Goal: Task Accomplishment & Management: Manage account settings

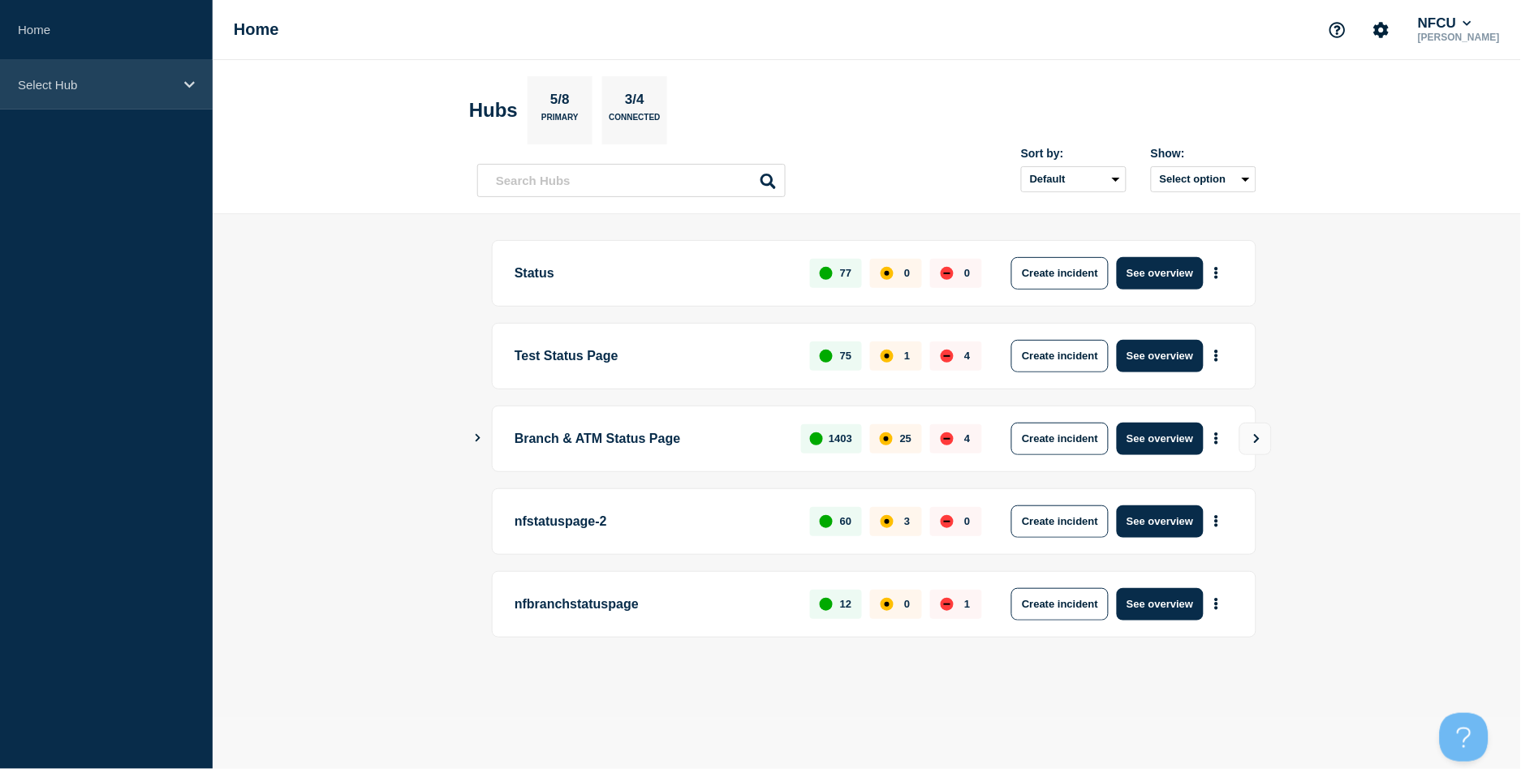
click at [97, 82] on p "Select Hub" at bounding box center [96, 85] width 156 height 14
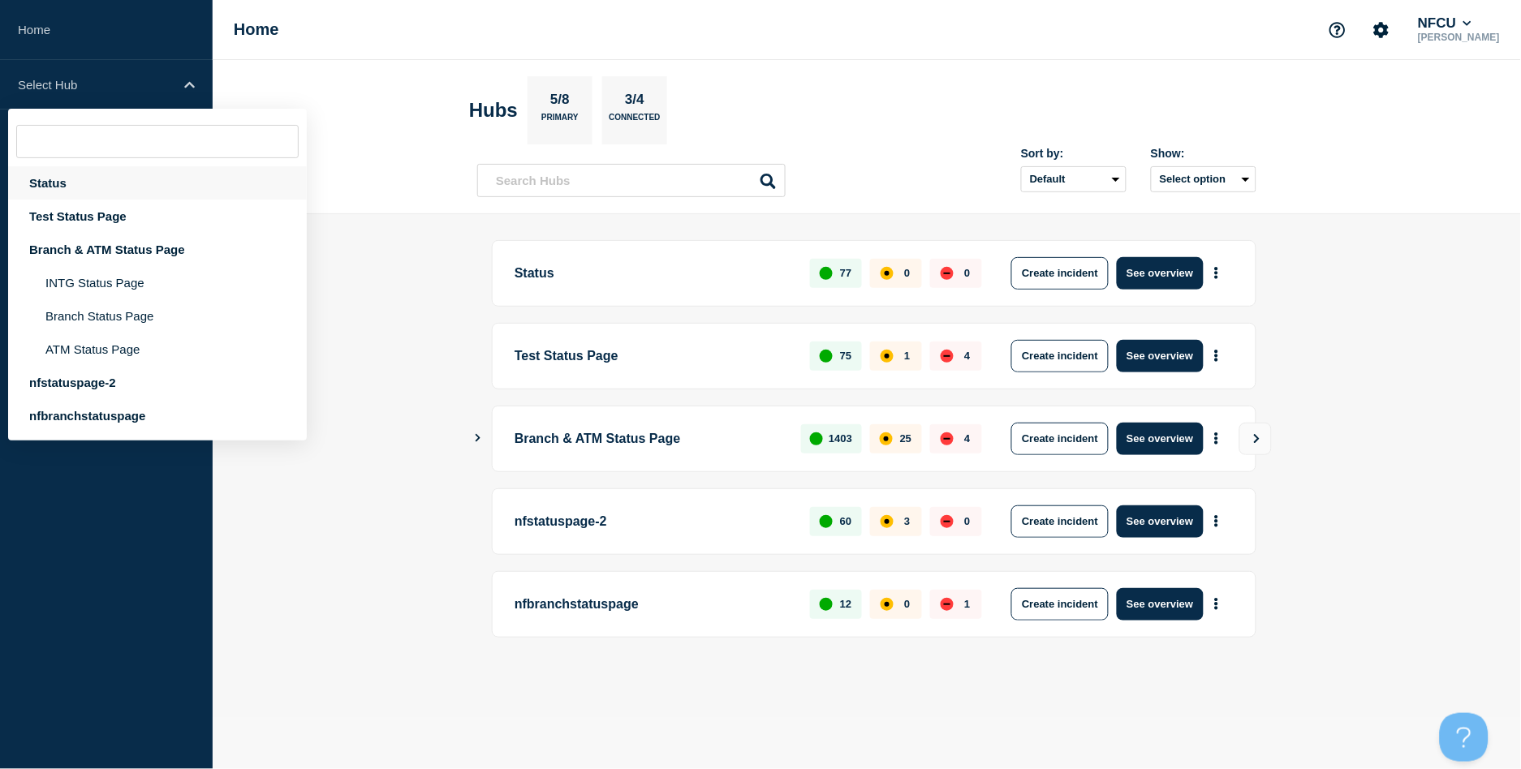
click at [97, 179] on div "Status" at bounding box center [157, 182] width 299 height 33
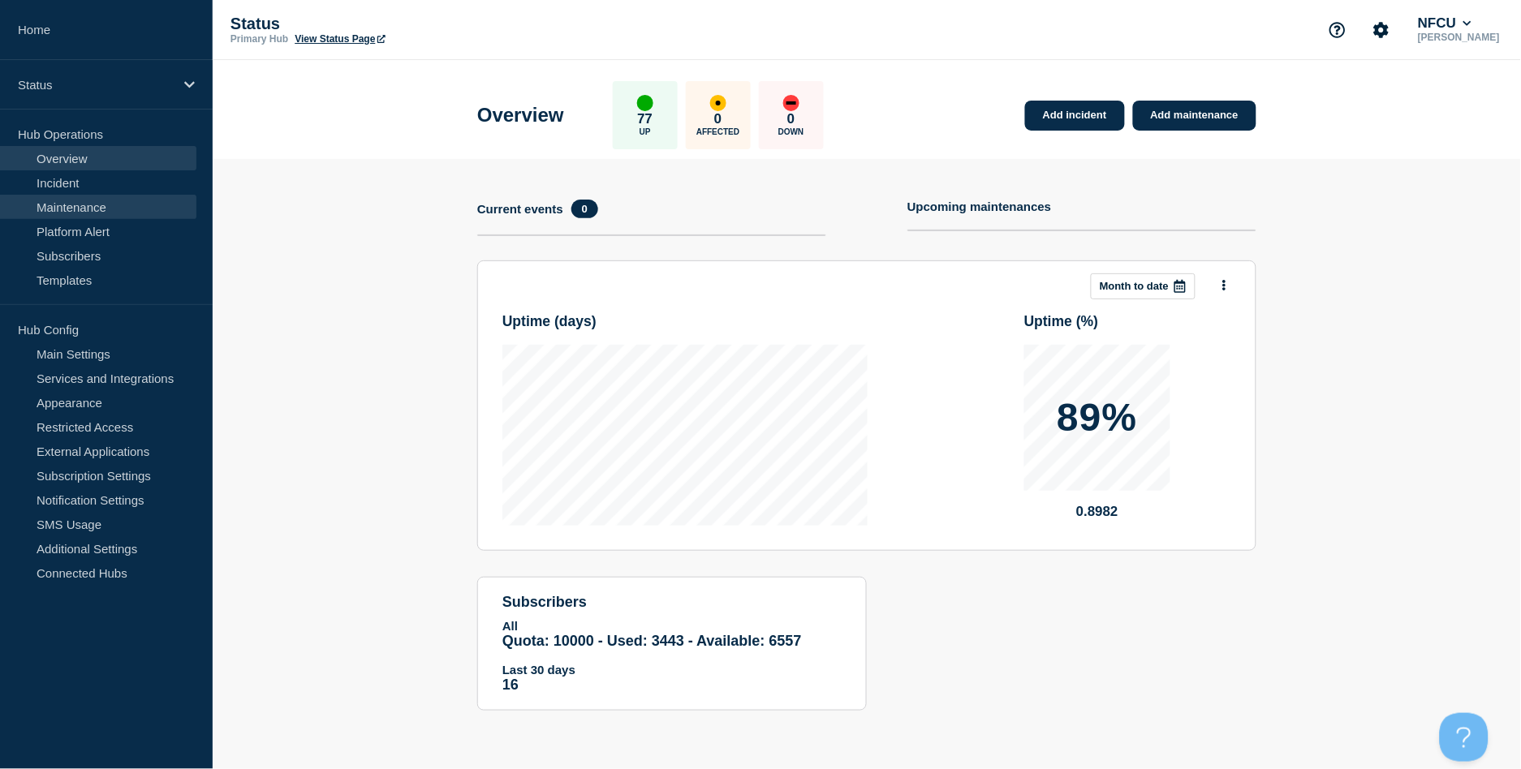
click at [88, 208] on link "Maintenance" at bounding box center [98, 207] width 196 height 24
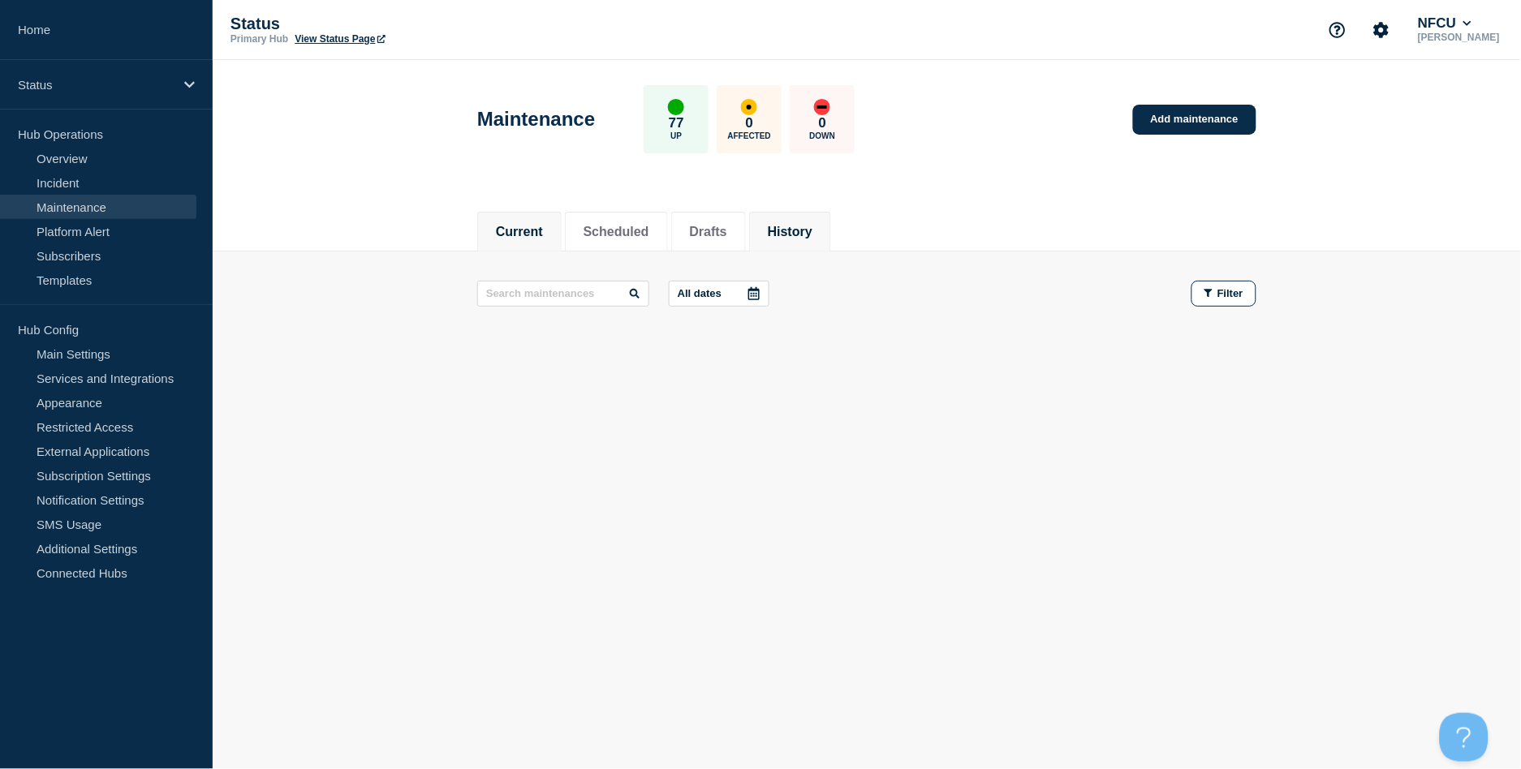
click at [831, 237] on li "History" at bounding box center [790, 232] width 82 height 40
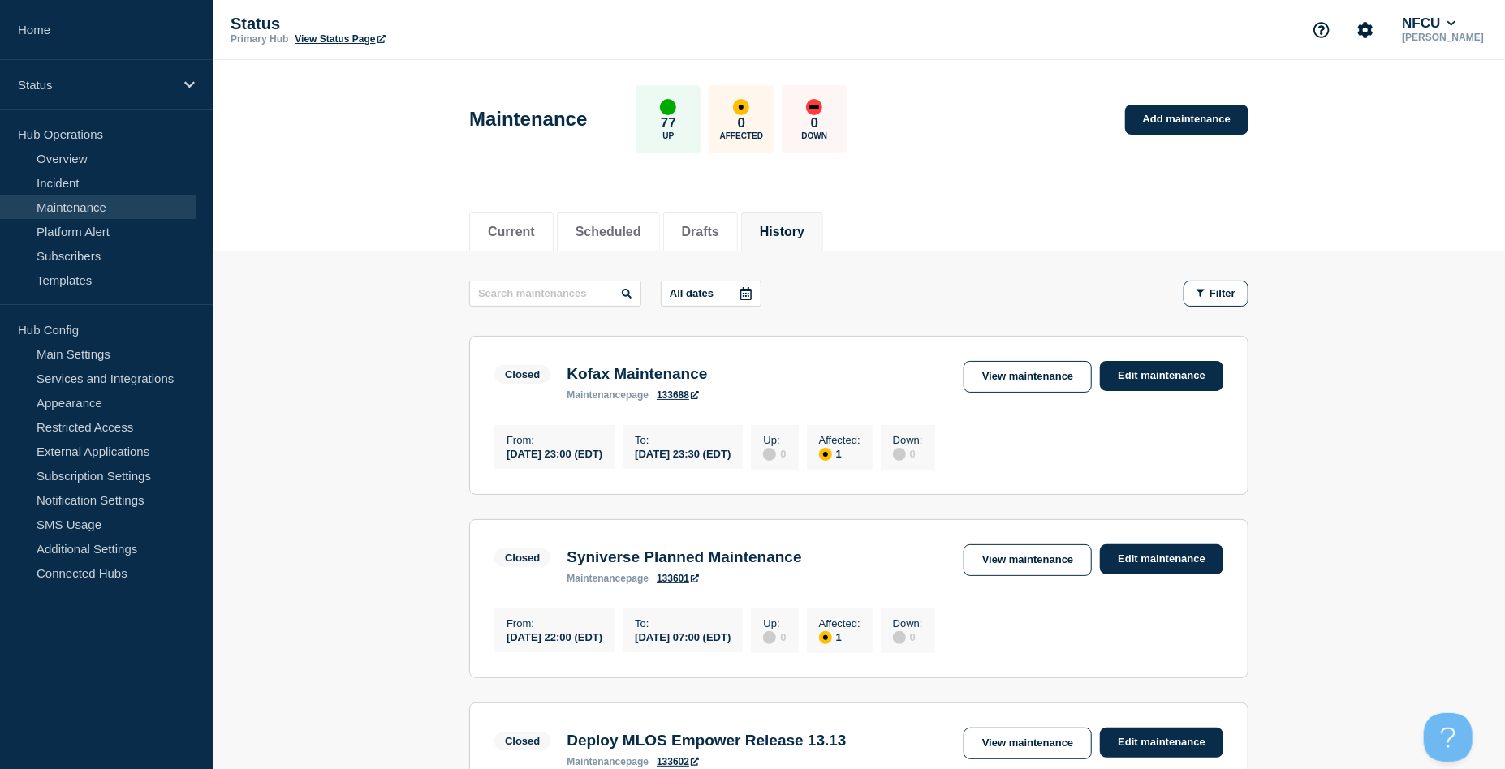
click at [541, 295] on input "text" at bounding box center [555, 294] width 172 height 26
type input "azure"
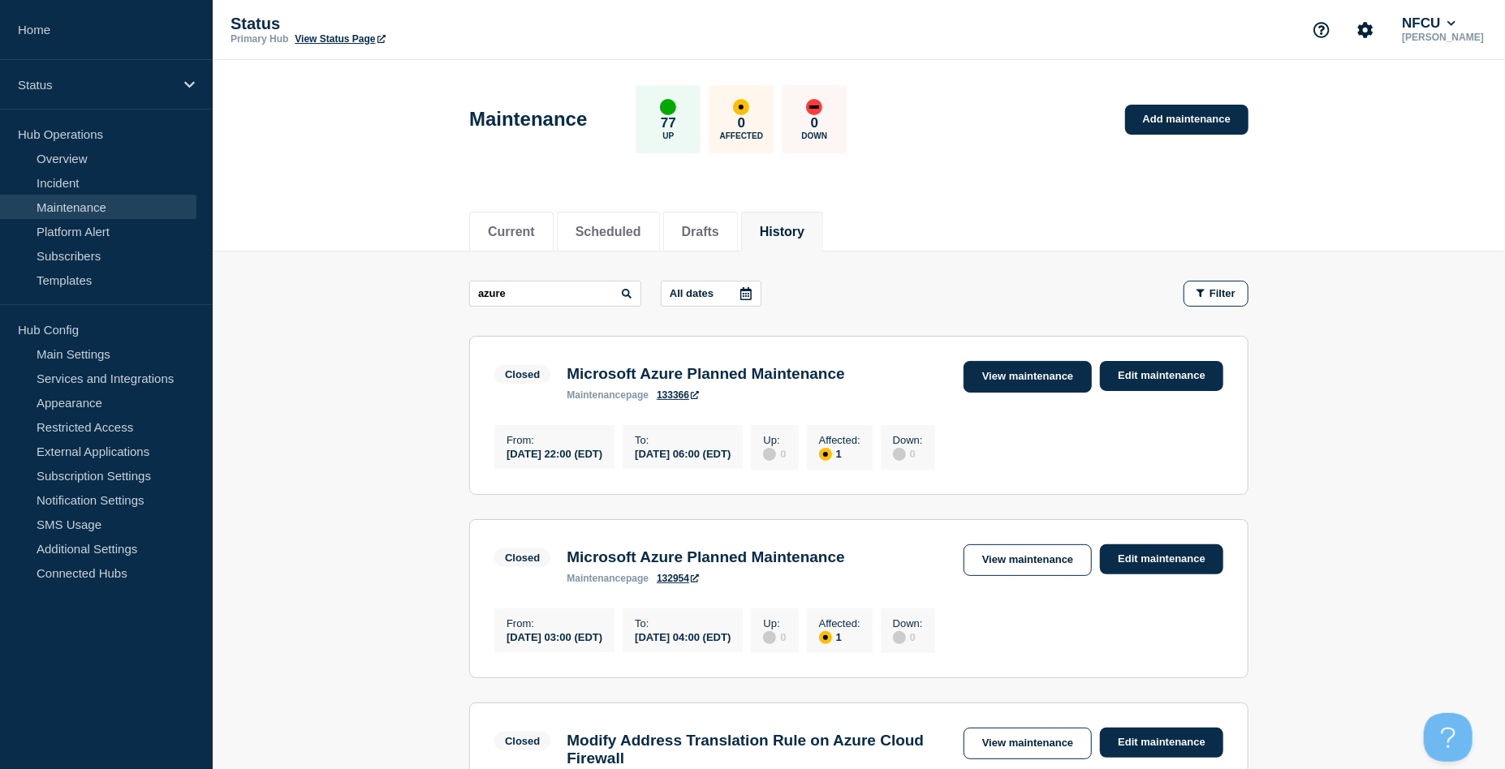
click at [1028, 377] on link "View maintenance" at bounding box center [1027, 377] width 128 height 32
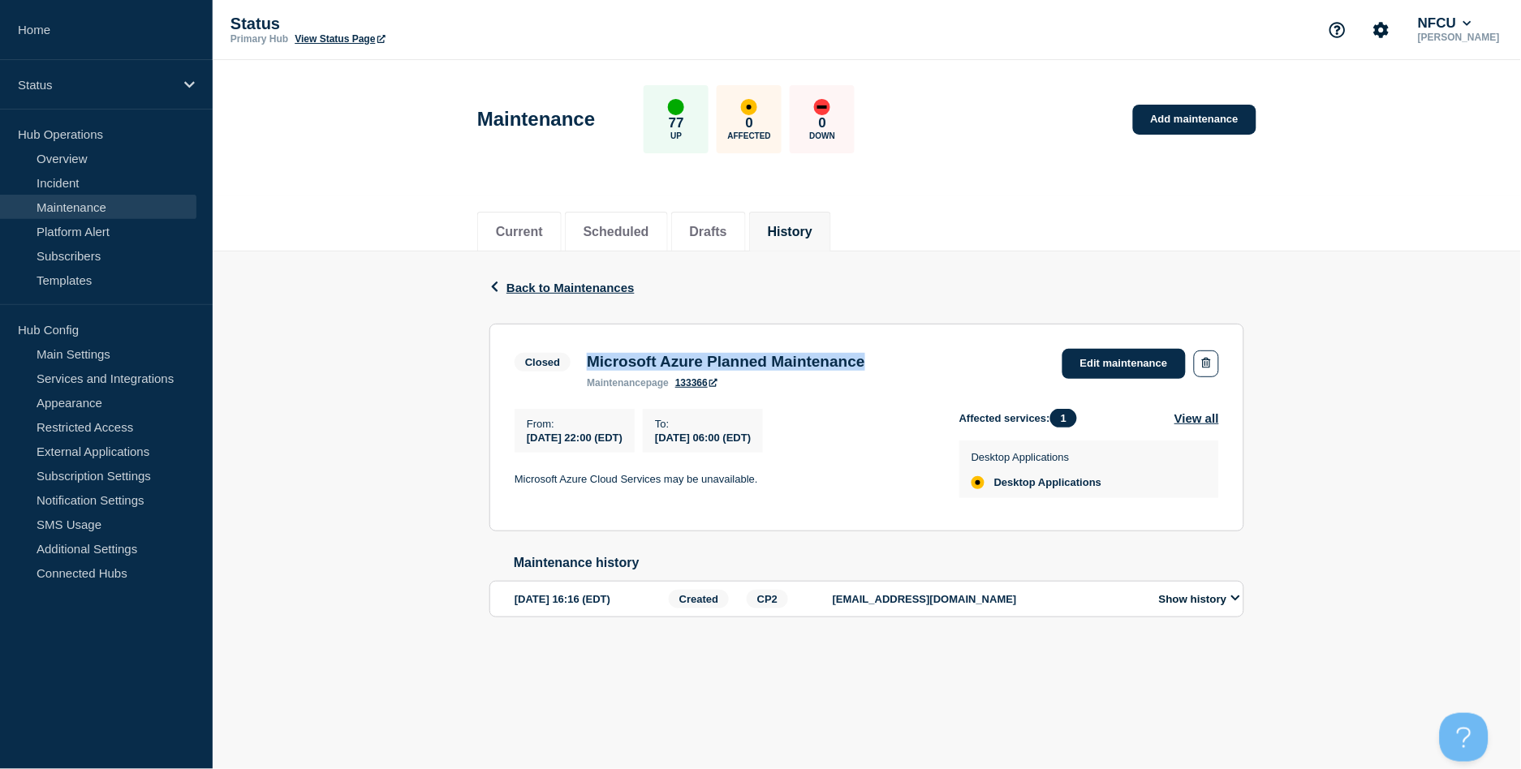
drag, startPoint x: 592, startPoint y: 362, endPoint x: 950, endPoint y: 362, distance: 357.9
click at [950, 362] on div "Closed Microsoft Azure Planned Maintenance maintenance page 133366 Edit mainten…" at bounding box center [867, 369] width 705 height 40
copy h3 "Microsoft Azure Planned Maintenance"
drag, startPoint x: 506, startPoint y: 478, endPoint x: 821, endPoint y: 483, distance: 315.0
click at [821, 483] on section "Closed Microsoft Azure Planned Maintenance maintenance page 133366 Edit mainten…" at bounding box center [866, 428] width 755 height 208
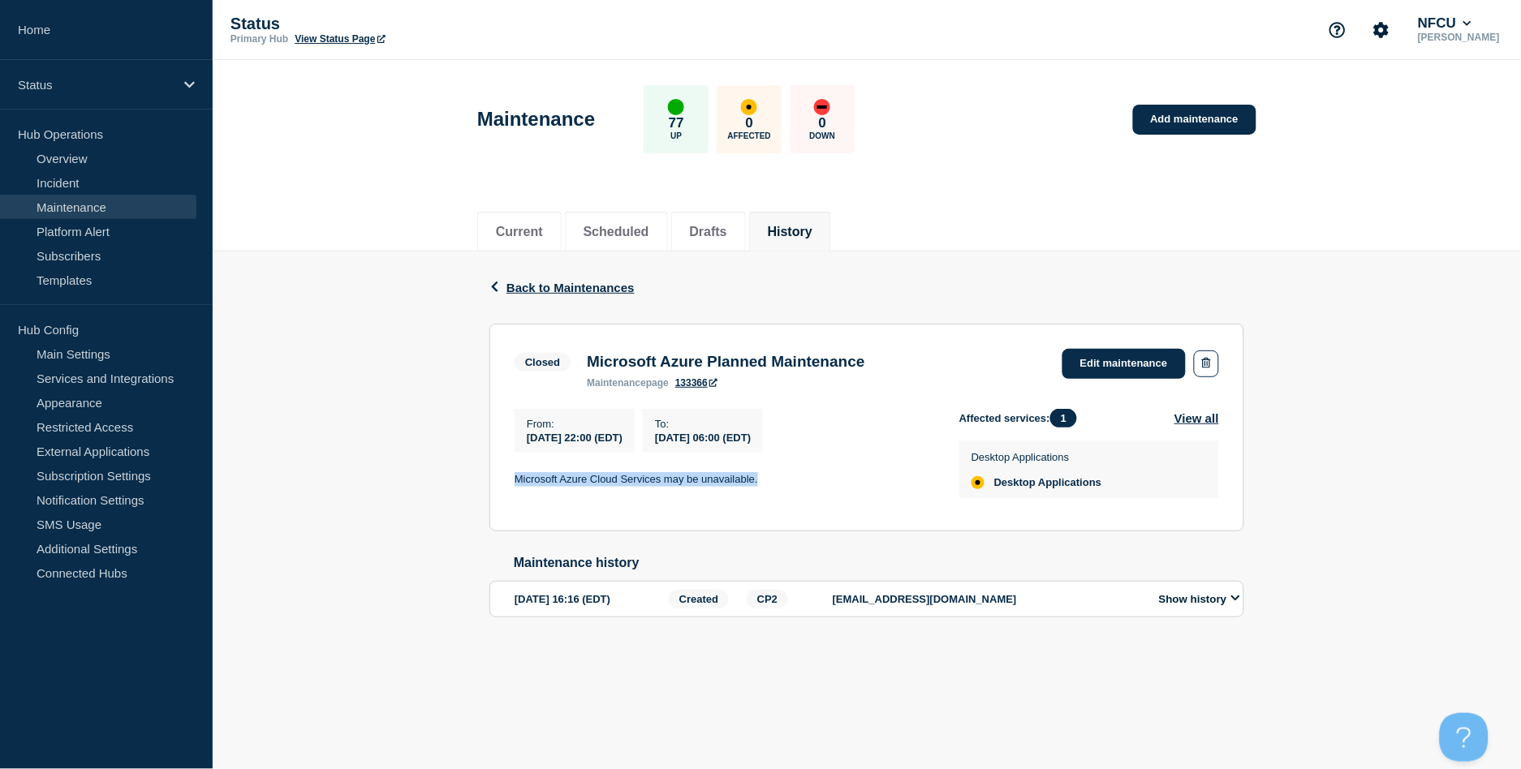
copy p "Microsoft Azure Cloud Services may be unavailable."
click at [795, 234] on button "History" at bounding box center [790, 232] width 45 height 15
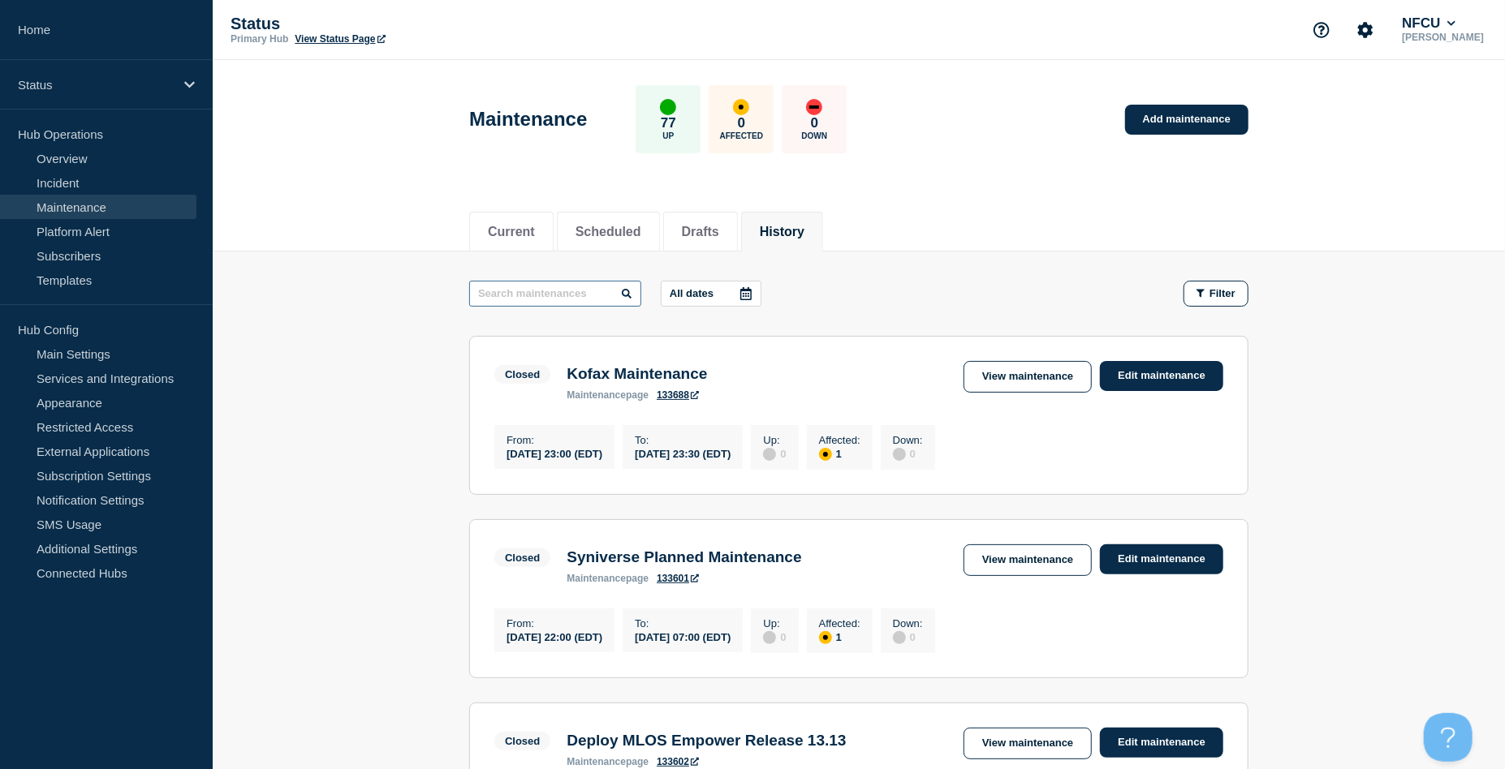
click at [559, 306] on input "text" at bounding box center [555, 294] width 172 height 26
type input "black knight"
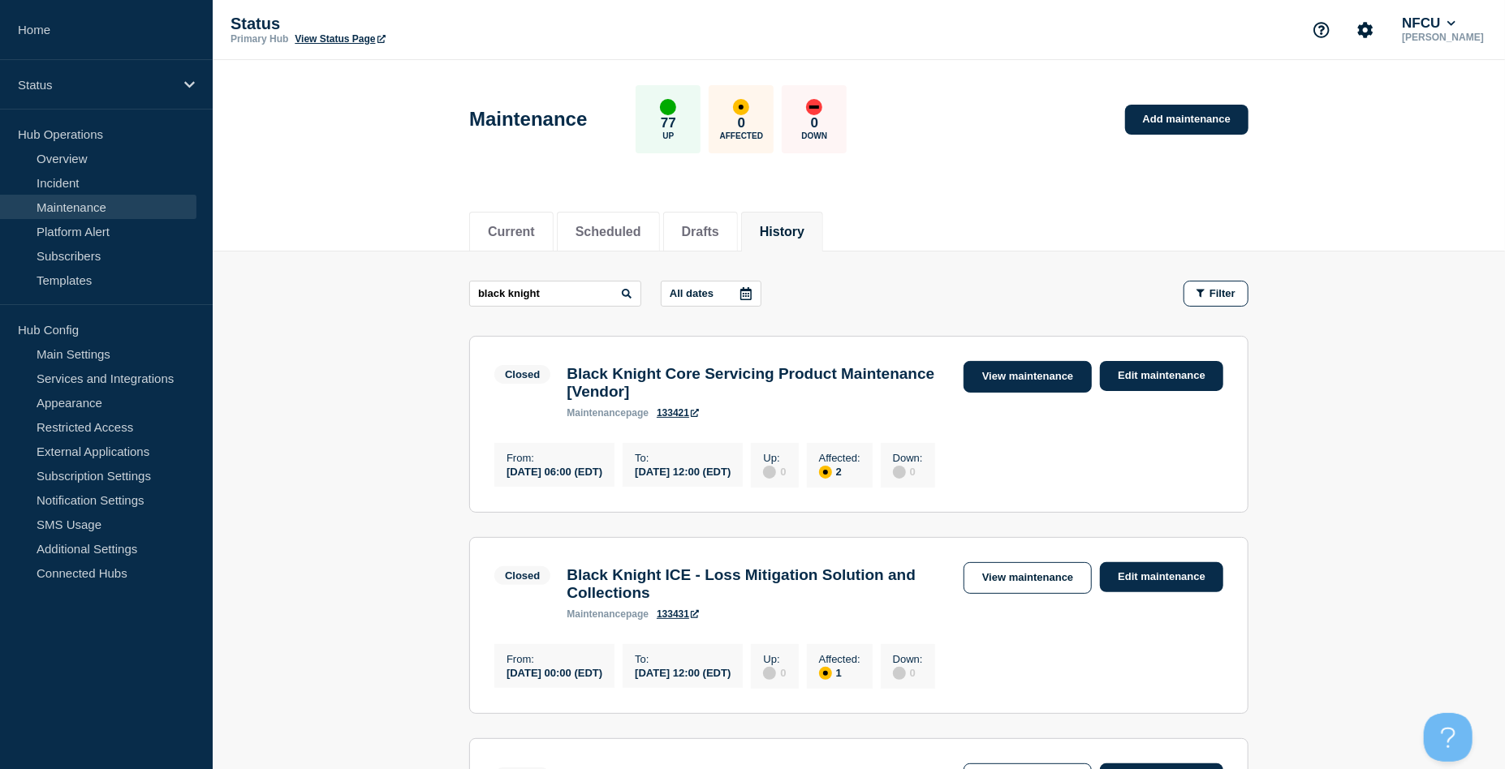
click at [1010, 371] on link "View maintenance" at bounding box center [1027, 377] width 128 height 32
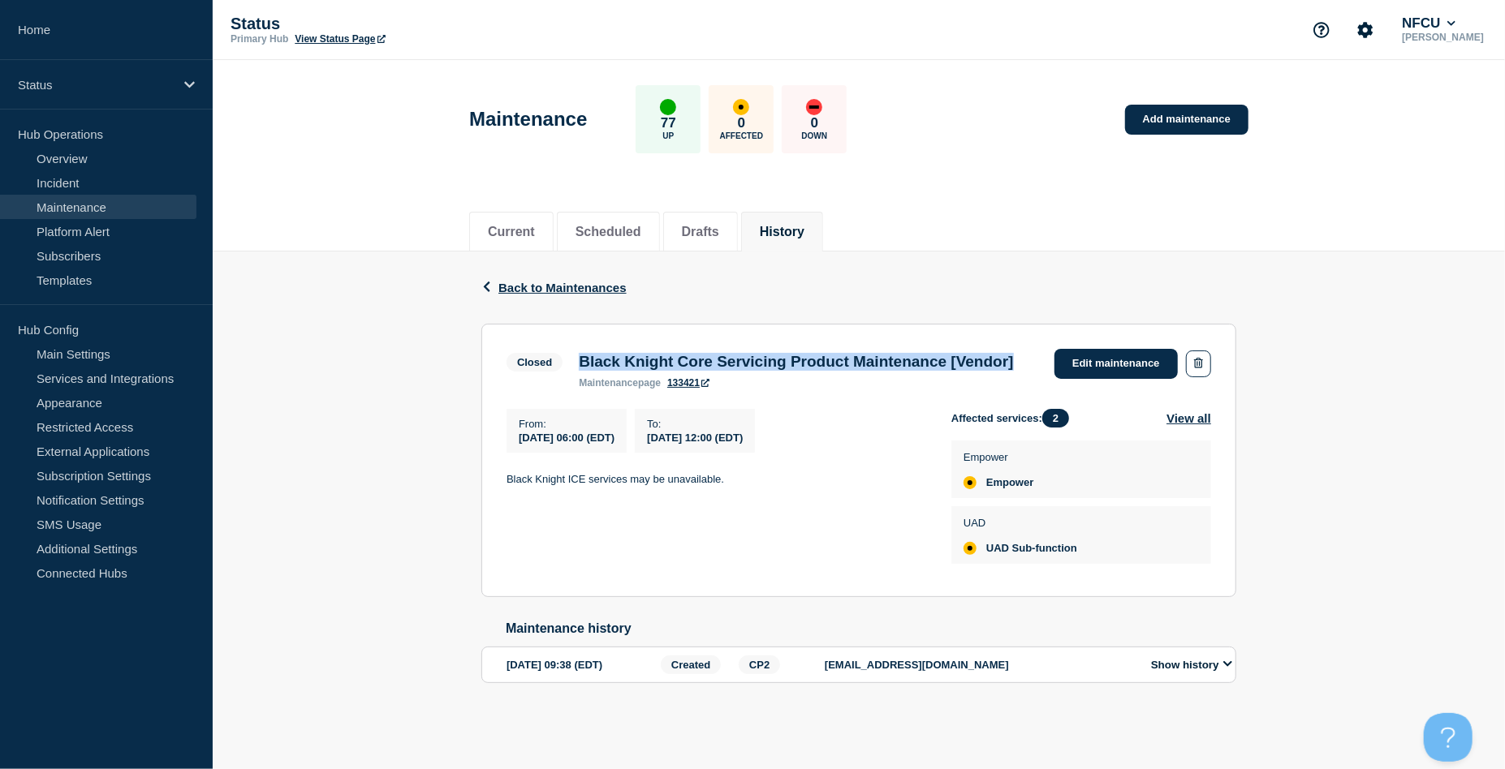
drag, startPoint x: 575, startPoint y: 368, endPoint x: 731, endPoint y: 378, distance: 156.9
click at [731, 378] on div "Black Knight Core Servicing Product Maintenance [Vendor] maintenance page 133421" at bounding box center [796, 371] width 450 height 36
copy h3 "Black Knight Core Servicing Product Maintenance [Vendor]"
click at [1166, 125] on link "Add maintenance" at bounding box center [1186, 120] width 123 height 30
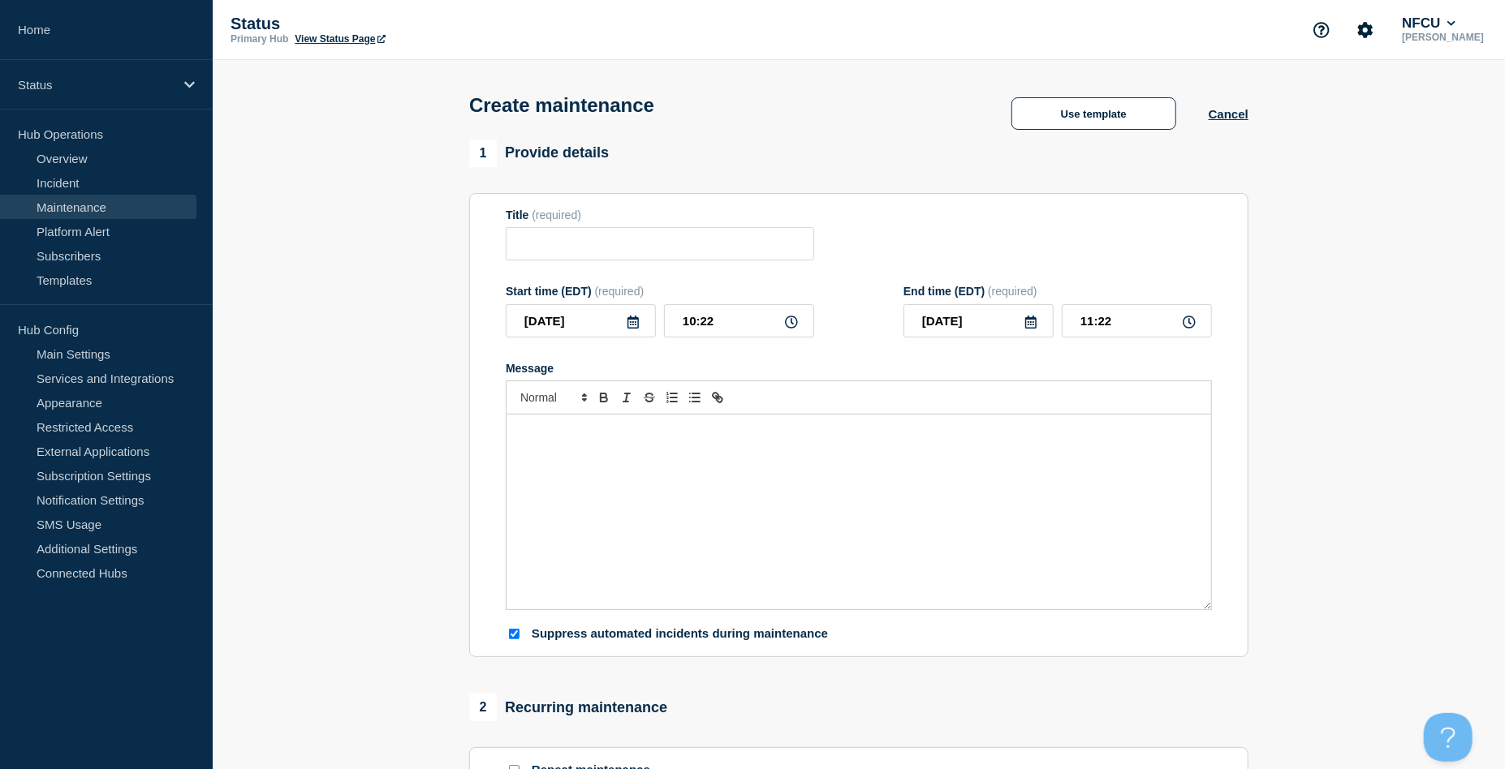
checkbox input "true"
click at [586, 247] on input "Title" at bounding box center [660, 243] width 308 height 33
paste input "Black Knight Core Servicing Product Maintenance [Vendor]"
type input "Black Knight Core Servicing Product Maintenance [Vendor]"
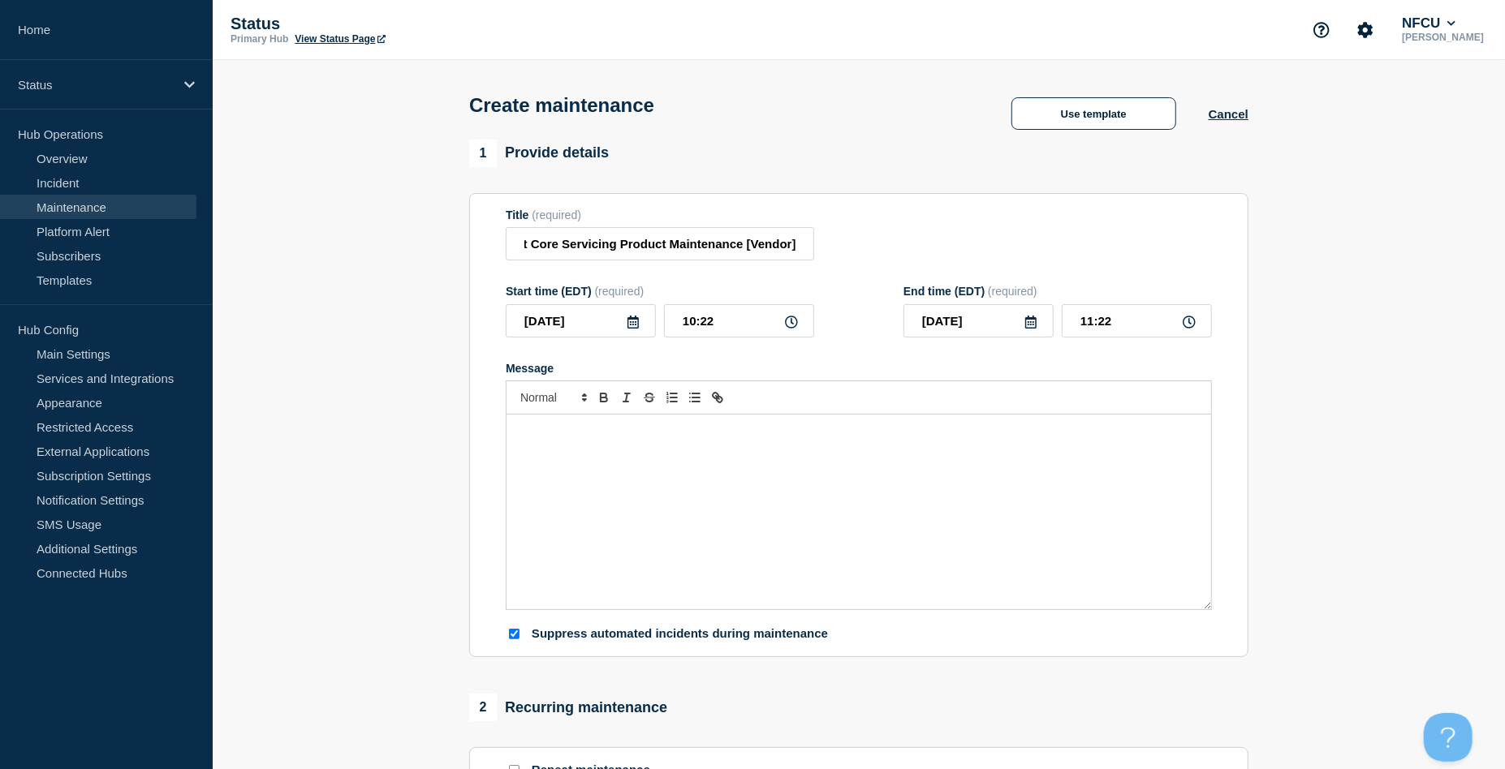
scroll to position [0, 0]
click at [339, 302] on section "1 Provide details Title (required) Black Knight Core Servicing Product Maintena…" at bounding box center [859, 703] width 1292 height 1127
click at [617, 545] on div "Message" at bounding box center [858, 512] width 705 height 195
paste div "Message"
click at [597, 433] on p "Black Knight ICE services may be unavailable." at bounding box center [859, 431] width 680 height 15
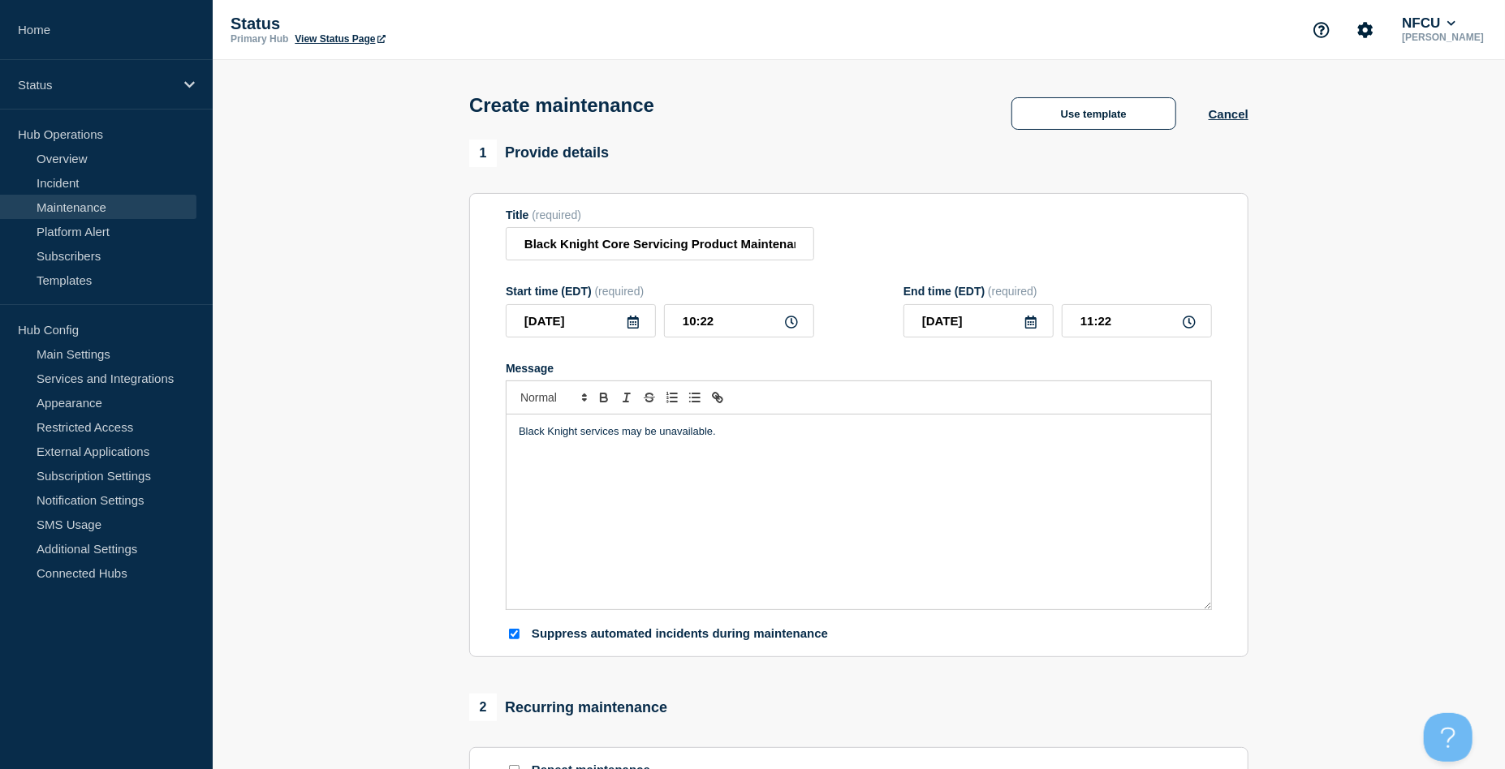
click at [519, 433] on p "Black Knight services may be unavailable." at bounding box center [859, 431] width 680 height 15
click at [633, 324] on icon at bounding box center [632, 322] width 11 height 13
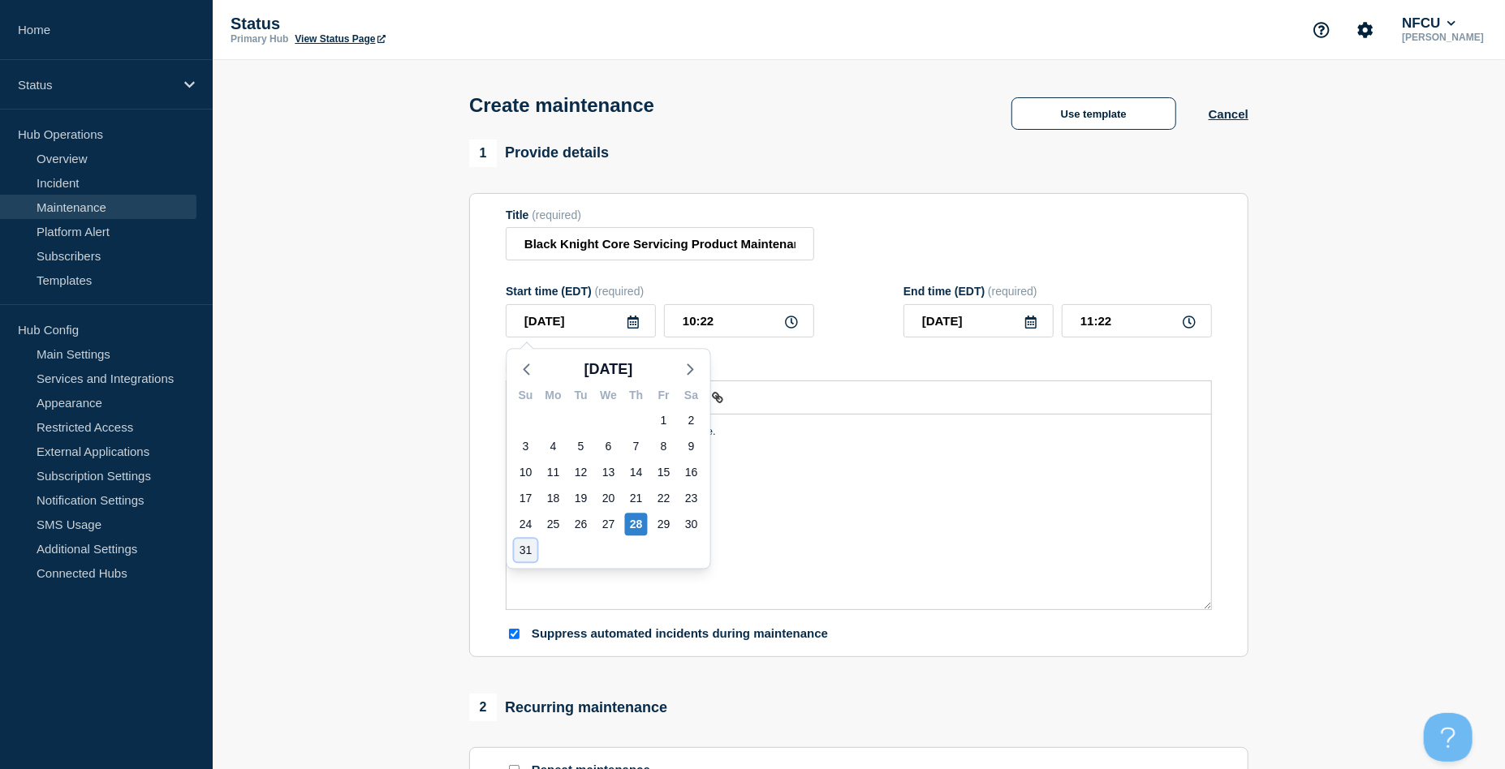
click at [522, 549] on div "31" at bounding box center [526, 550] width 23 height 23
type input "[DATE]"
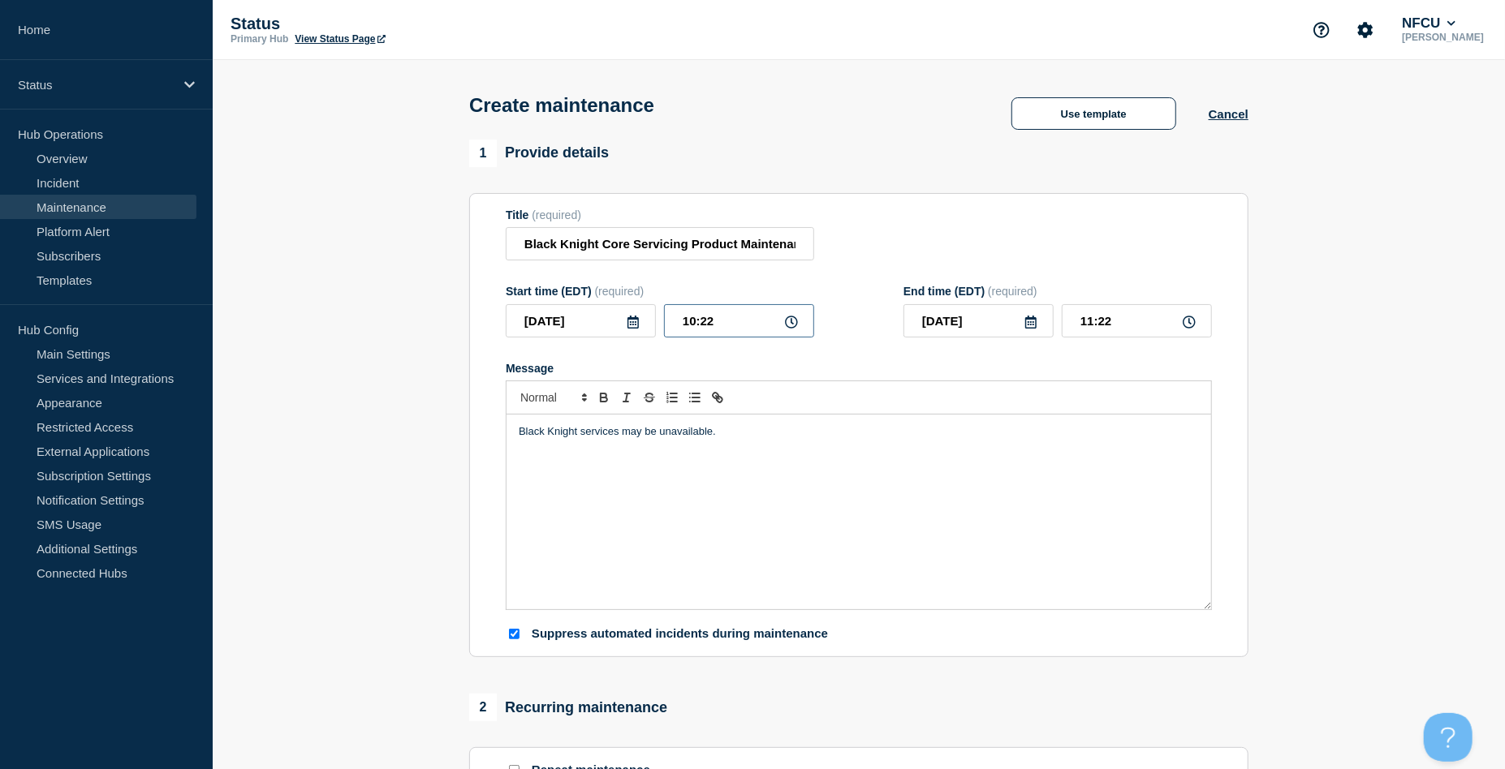
click at [743, 321] on input "10:22" at bounding box center [739, 320] width 150 height 33
drag, startPoint x: 743, startPoint y: 321, endPoint x: 639, endPoint y: 308, distance: 104.7
click at [639, 308] on div "2025-08-31 10:22" at bounding box center [660, 320] width 308 height 33
type input "06:00"
drag, startPoint x: 960, startPoint y: 231, endPoint x: 1083, endPoint y: 299, distance: 140.6
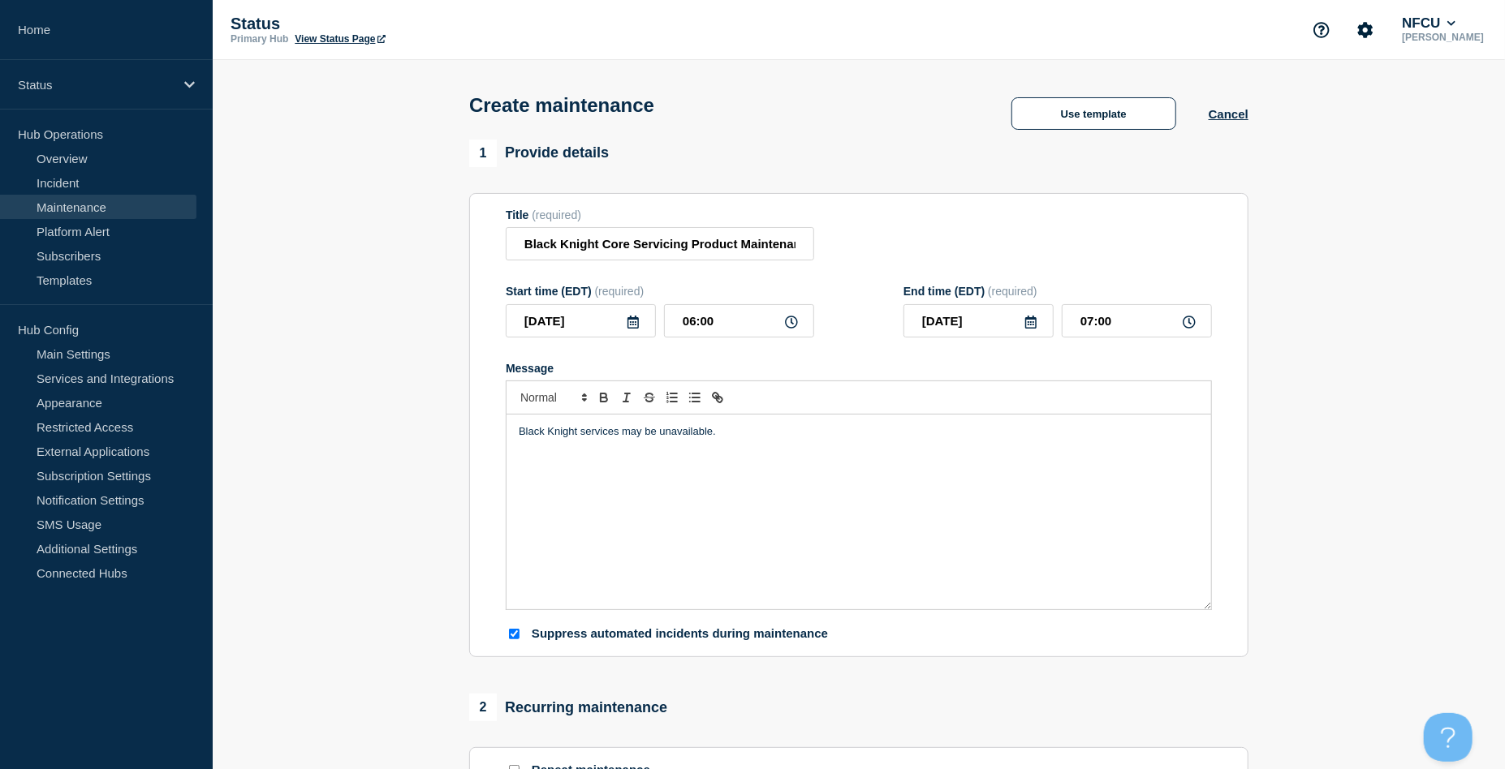
click at [961, 231] on div "Title (required) Black Knight Core Servicing Product Maintenance [Vendor]" at bounding box center [859, 235] width 706 height 53
click at [1092, 328] on input "07:00" at bounding box center [1137, 320] width 150 height 33
drag, startPoint x: 1114, startPoint y: 325, endPoint x: 964, endPoint y: 312, distance: 150.6
click at [964, 312] on div "2025-08-31 07:00" at bounding box center [1057, 320] width 308 height 33
type input "12:00"
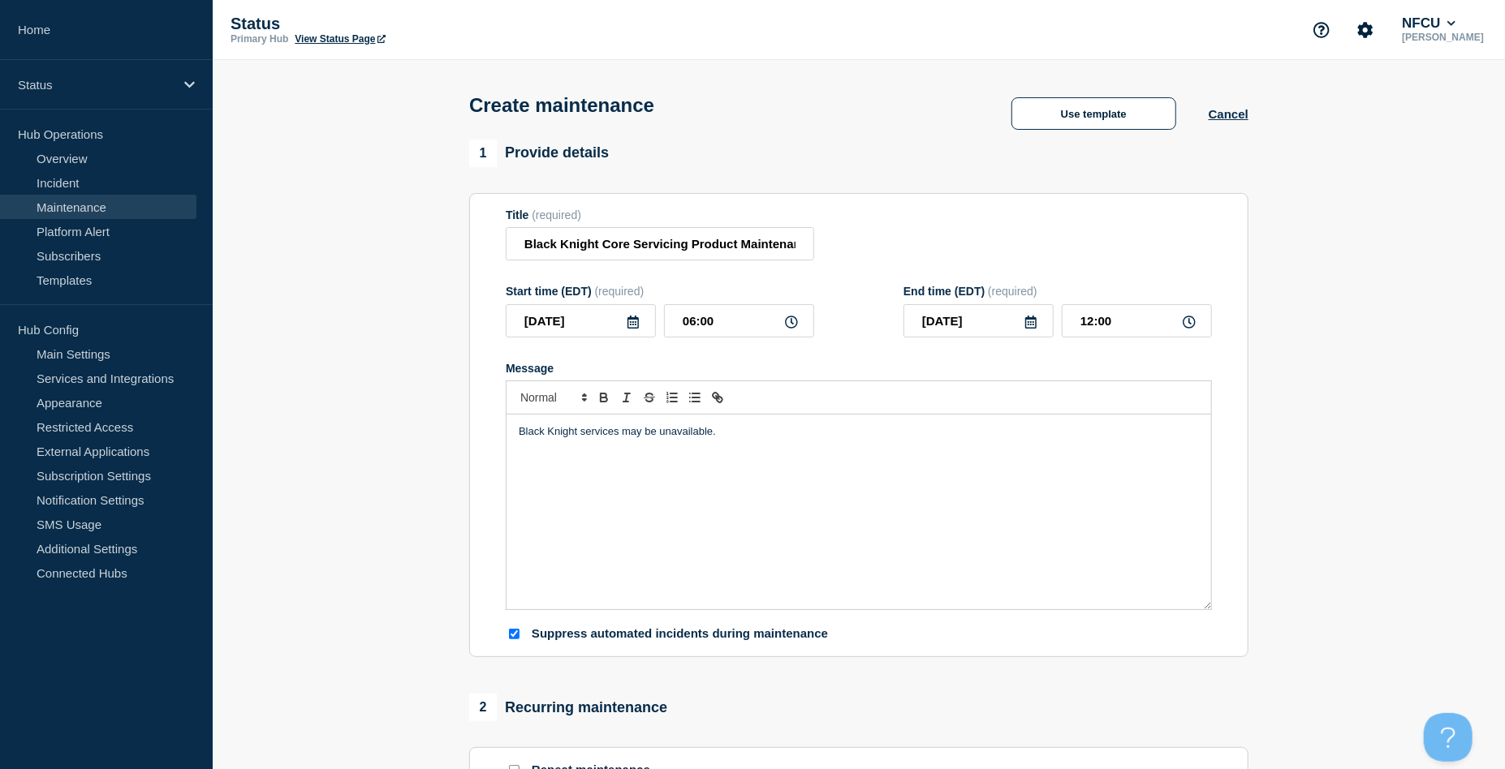
click at [954, 267] on form "Title (required) Black Knight Core Servicing Product Maintenance [Vendor] Start…" at bounding box center [859, 426] width 706 height 434
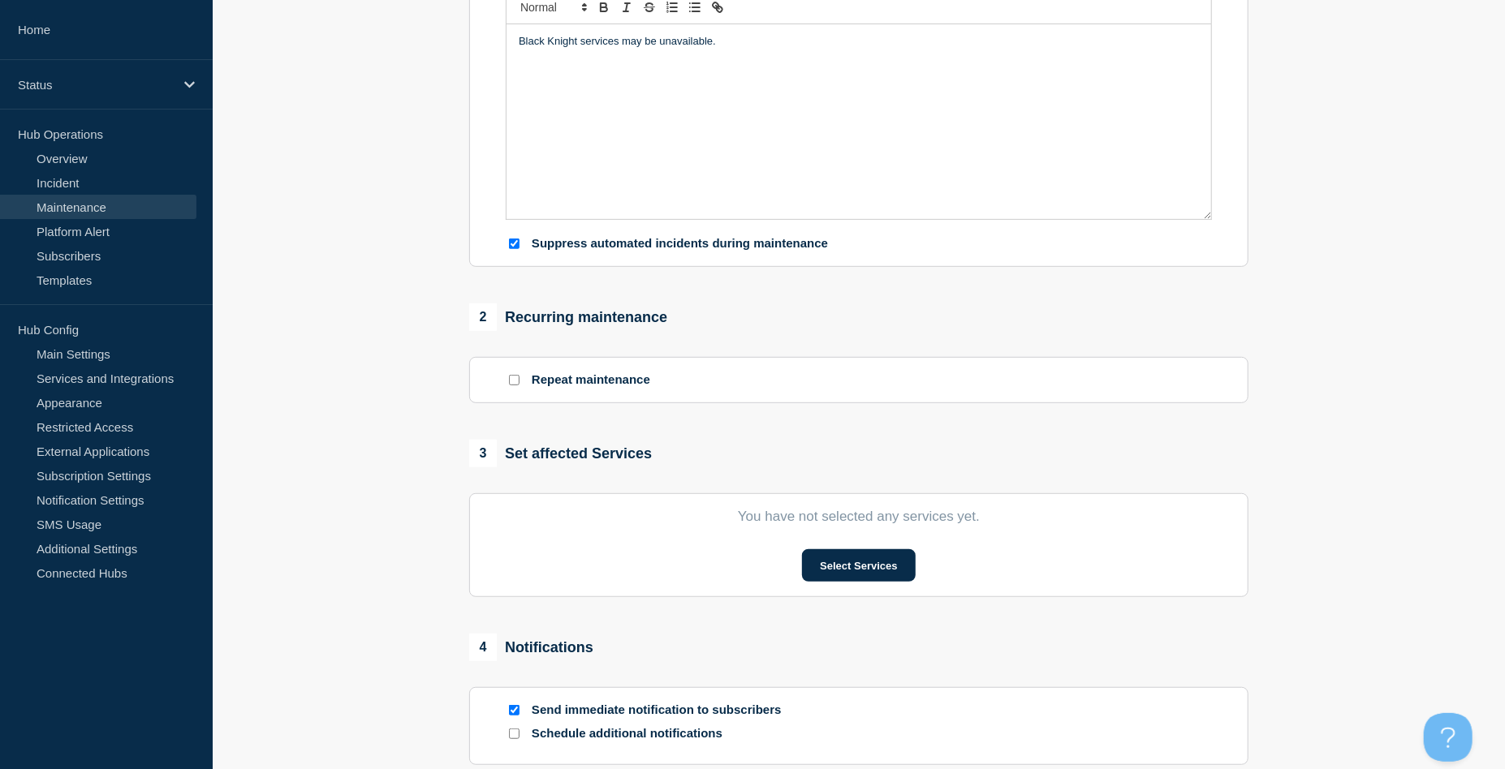
scroll to position [541, 0]
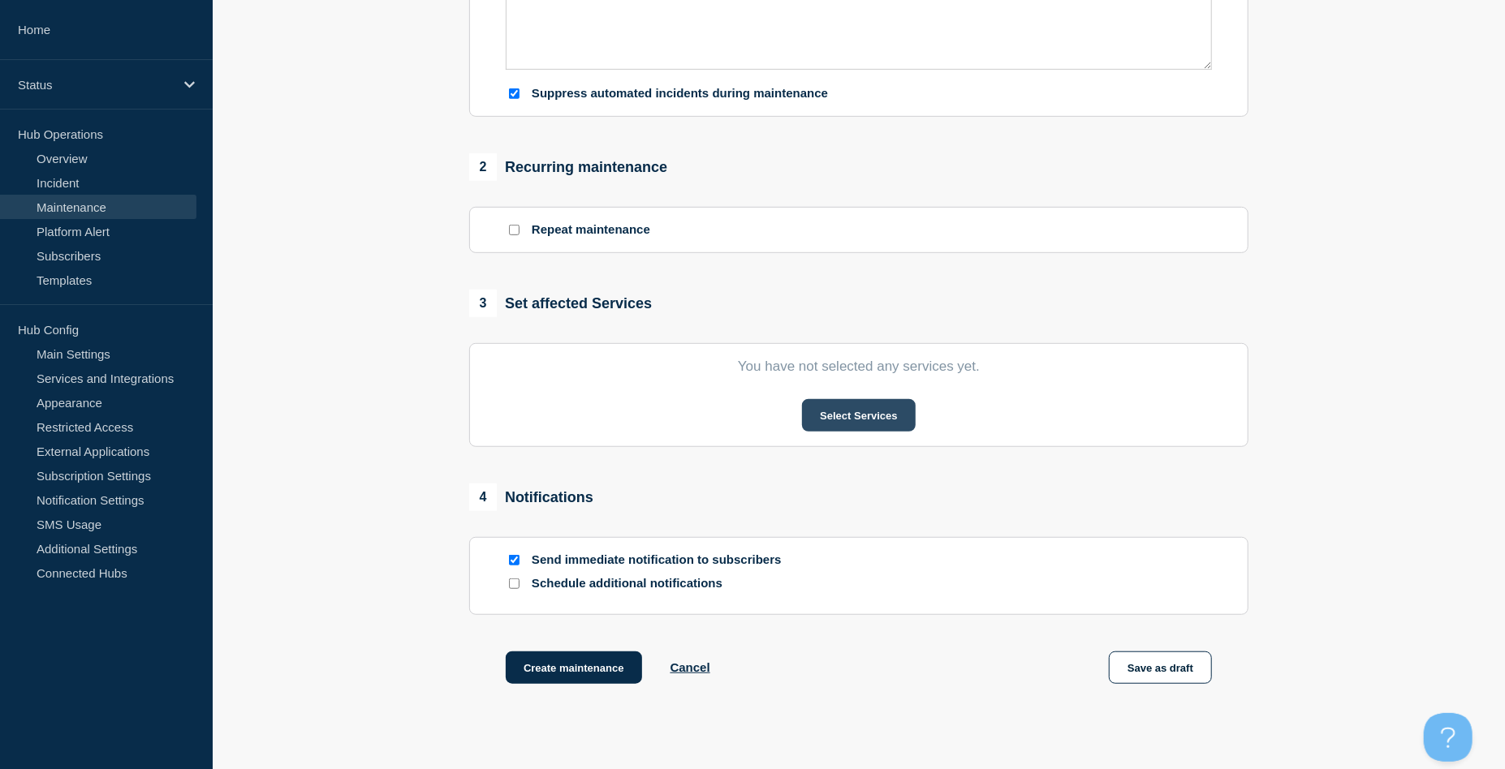
click at [847, 416] on button "Select Services" at bounding box center [858, 415] width 113 height 32
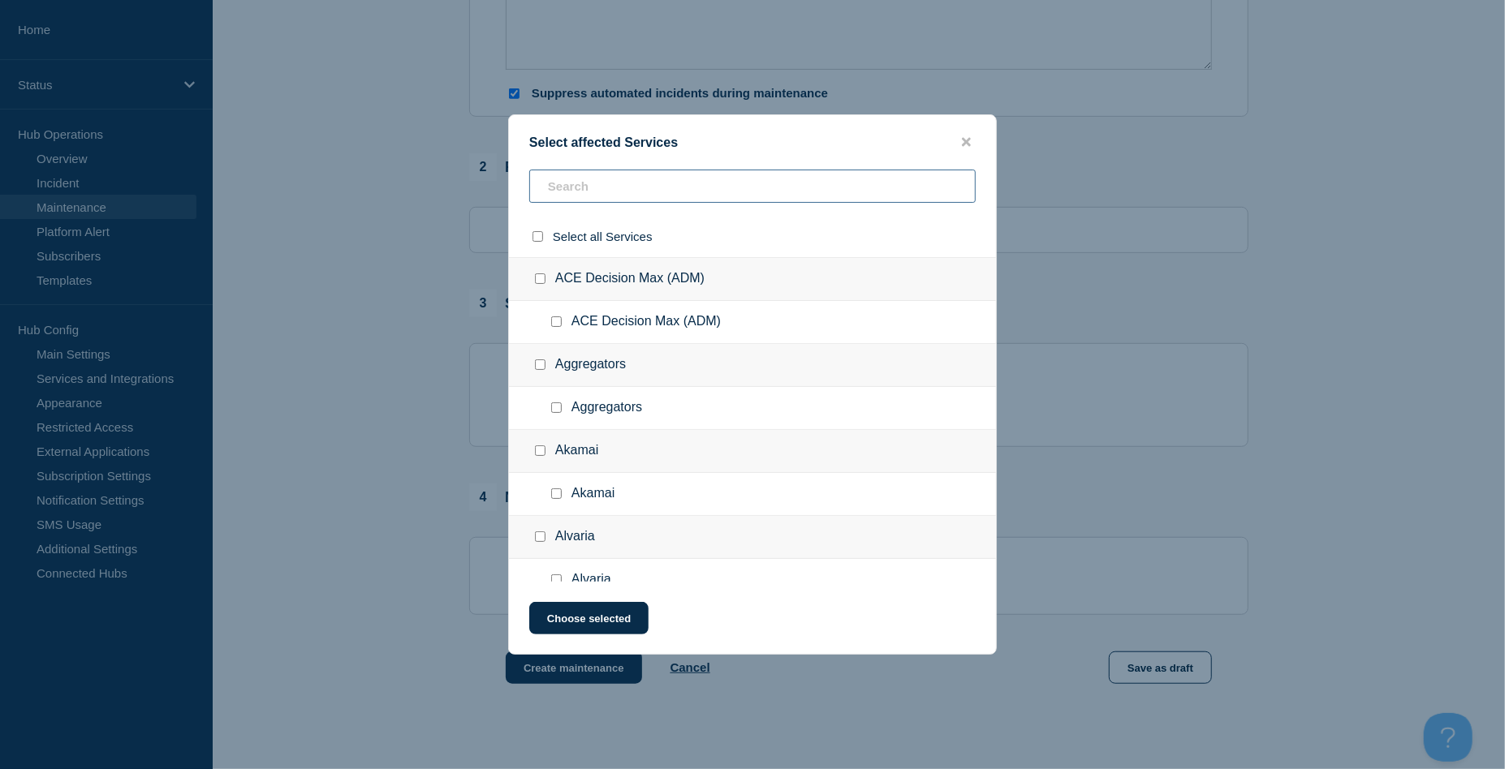
click at [569, 196] on input "text" at bounding box center [752, 186] width 446 height 33
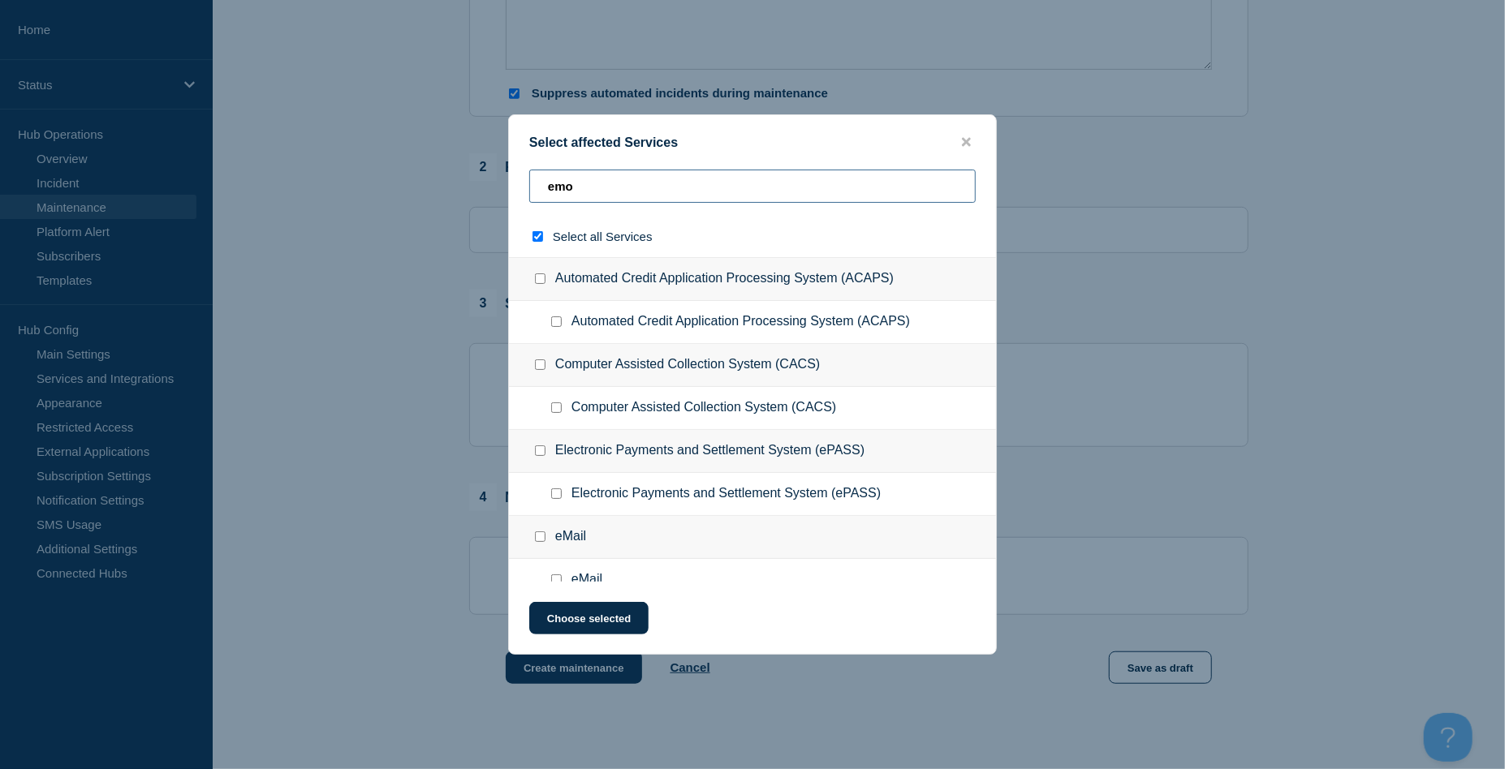
type input "emop"
checkbox input "true"
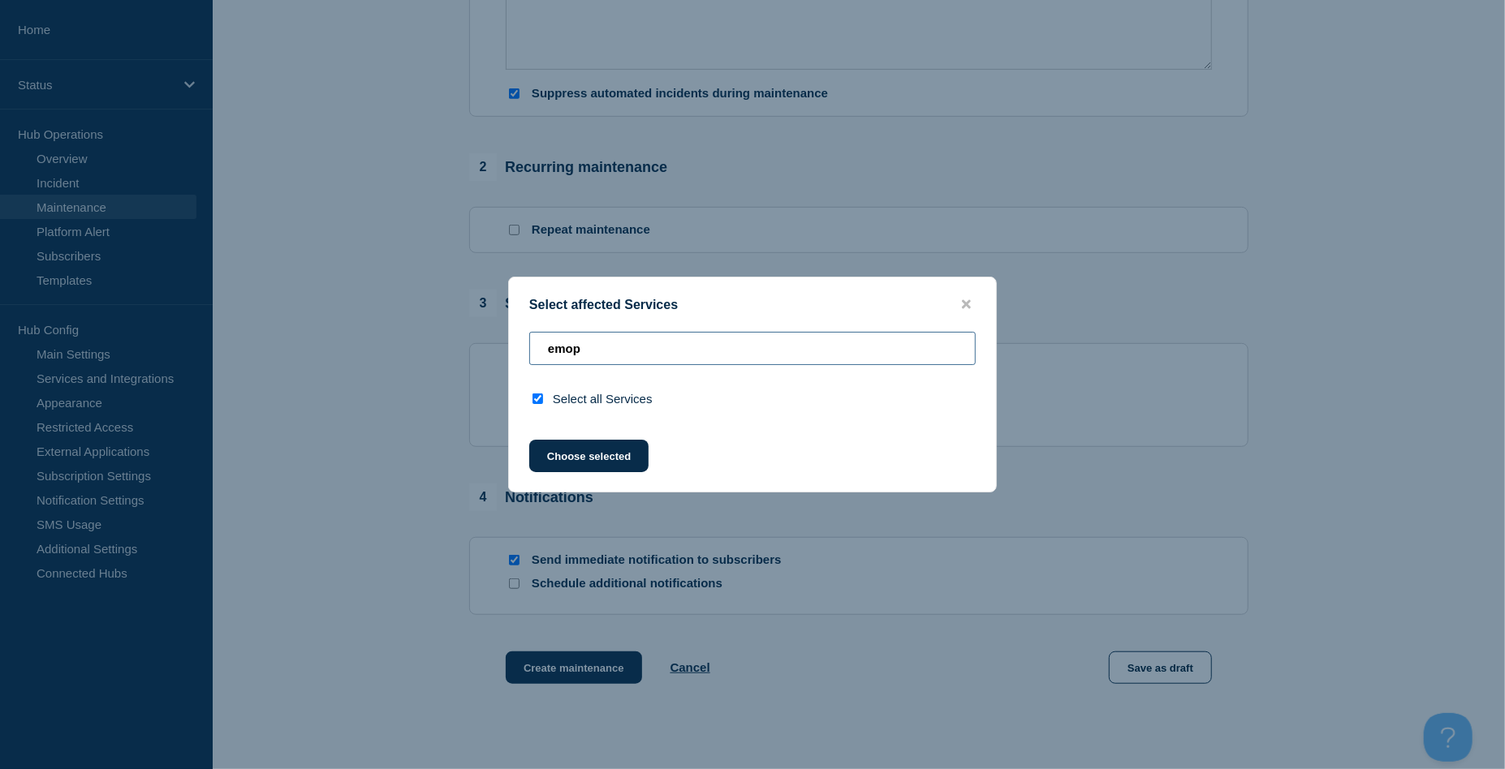
type input "emo"
checkbox input "false"
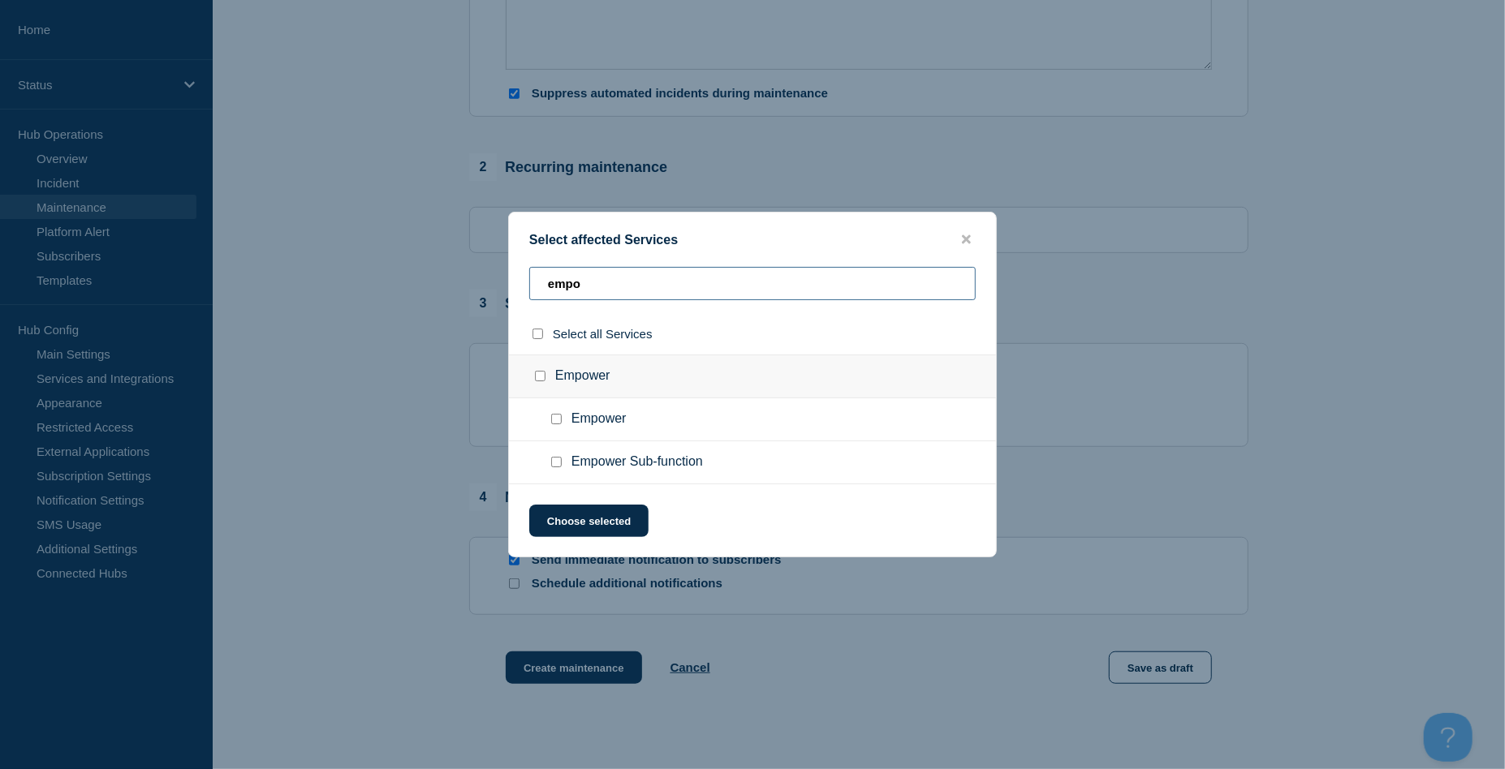
type input "empo"
click at [556, 421] on input "Empower checkbox" at bounding box center [556, 419] width 11 height 11
checkbox input "true"
drag, startPoint x: 630, startPoint y: 291, endPoint x: 440, endPoint y: 282, distance: 190.1
click at [441, 282] on div "Select affected Services empo Select all Services Empower Empower Empower Sub-f…" at bounding box center [752, 384] width 1505 height 769
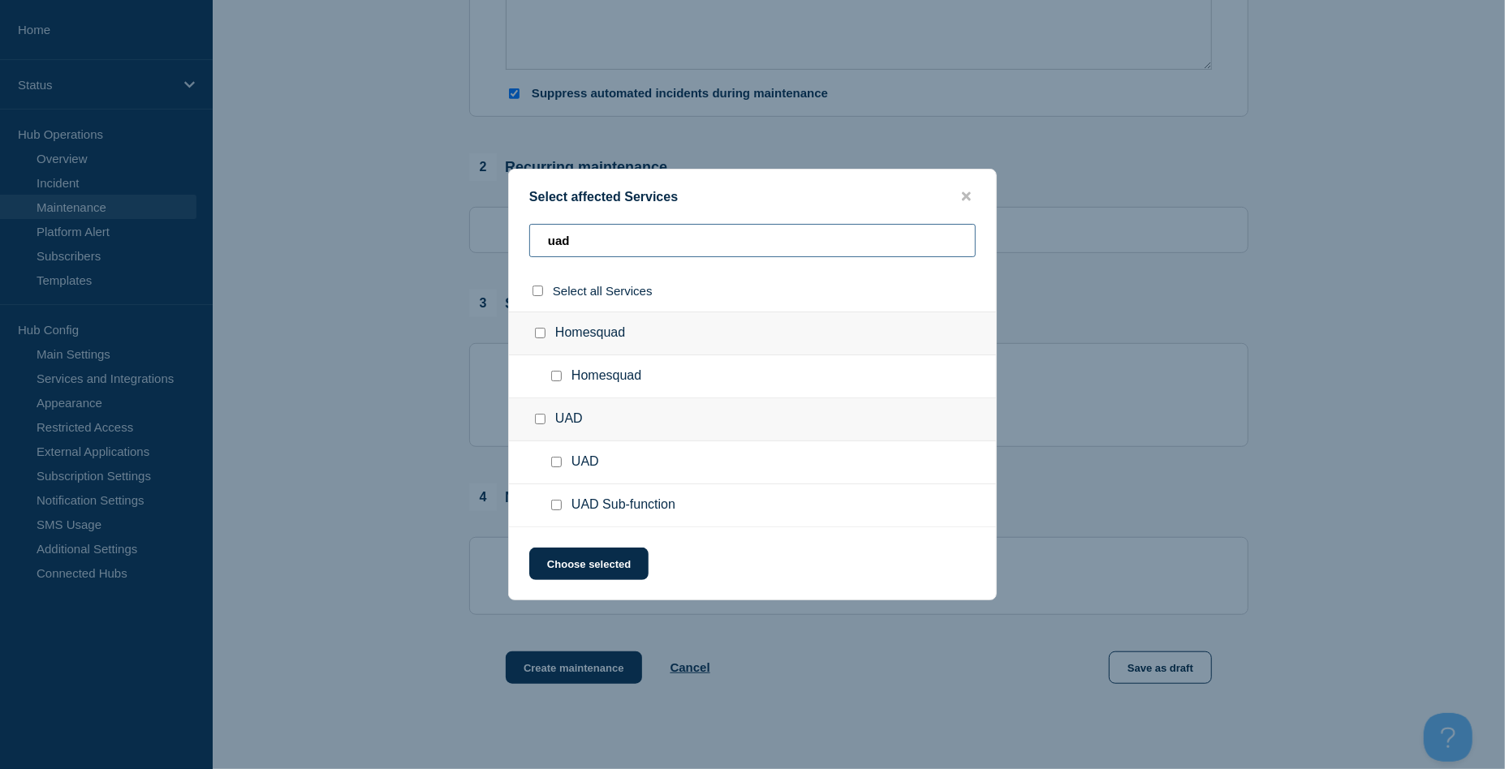
type input "uad"
click at [553, 504] on input "UAD Sub-function checkbox" at bounding box center [556, 505] width 11 height 11
checkbox input "true"
click at [593, 562] on button "Choose selected" at bounding box center [588, 564] width 119 height 32
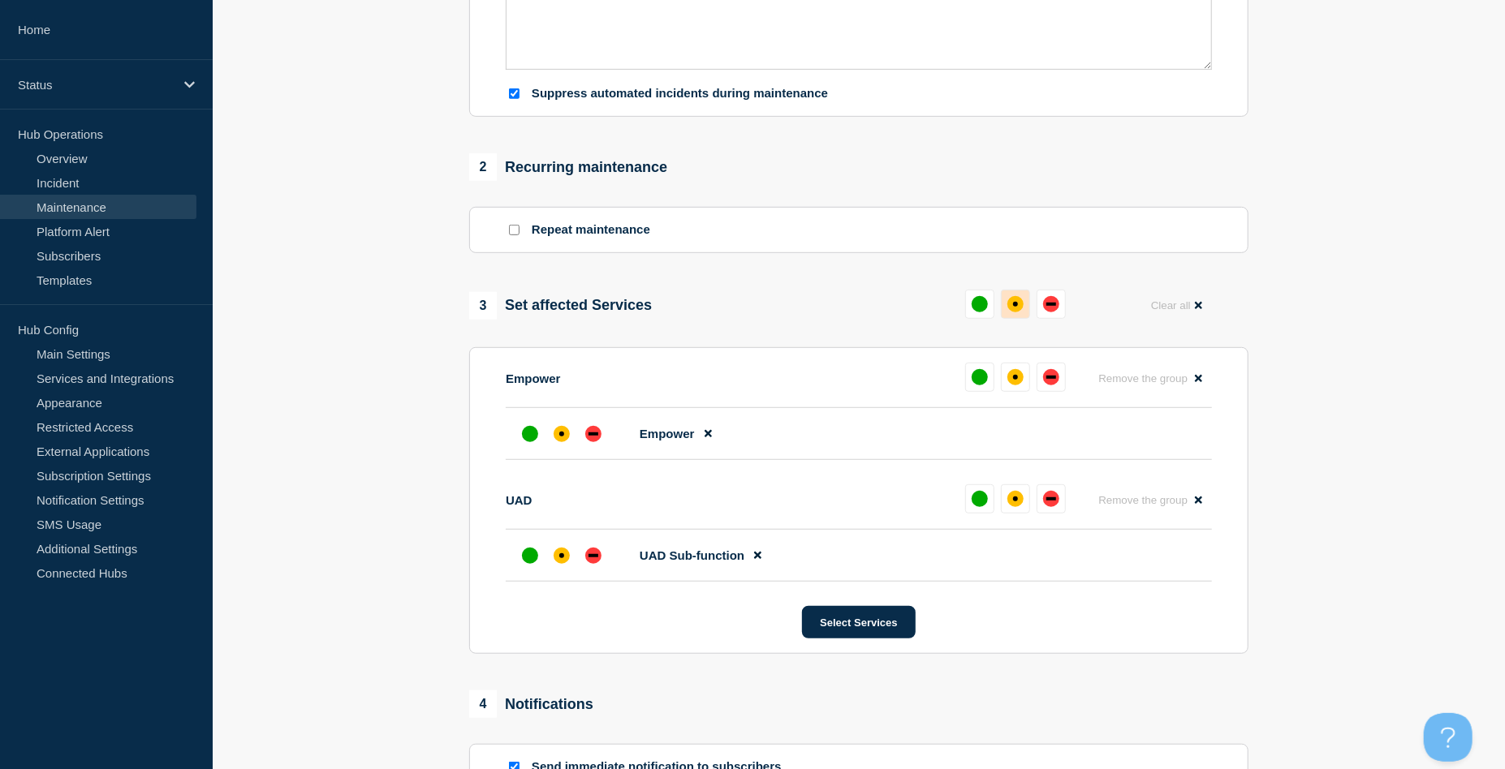
click at [1015, 307] on div "affected" at bounding box center [1015, 304] width 5 height 5
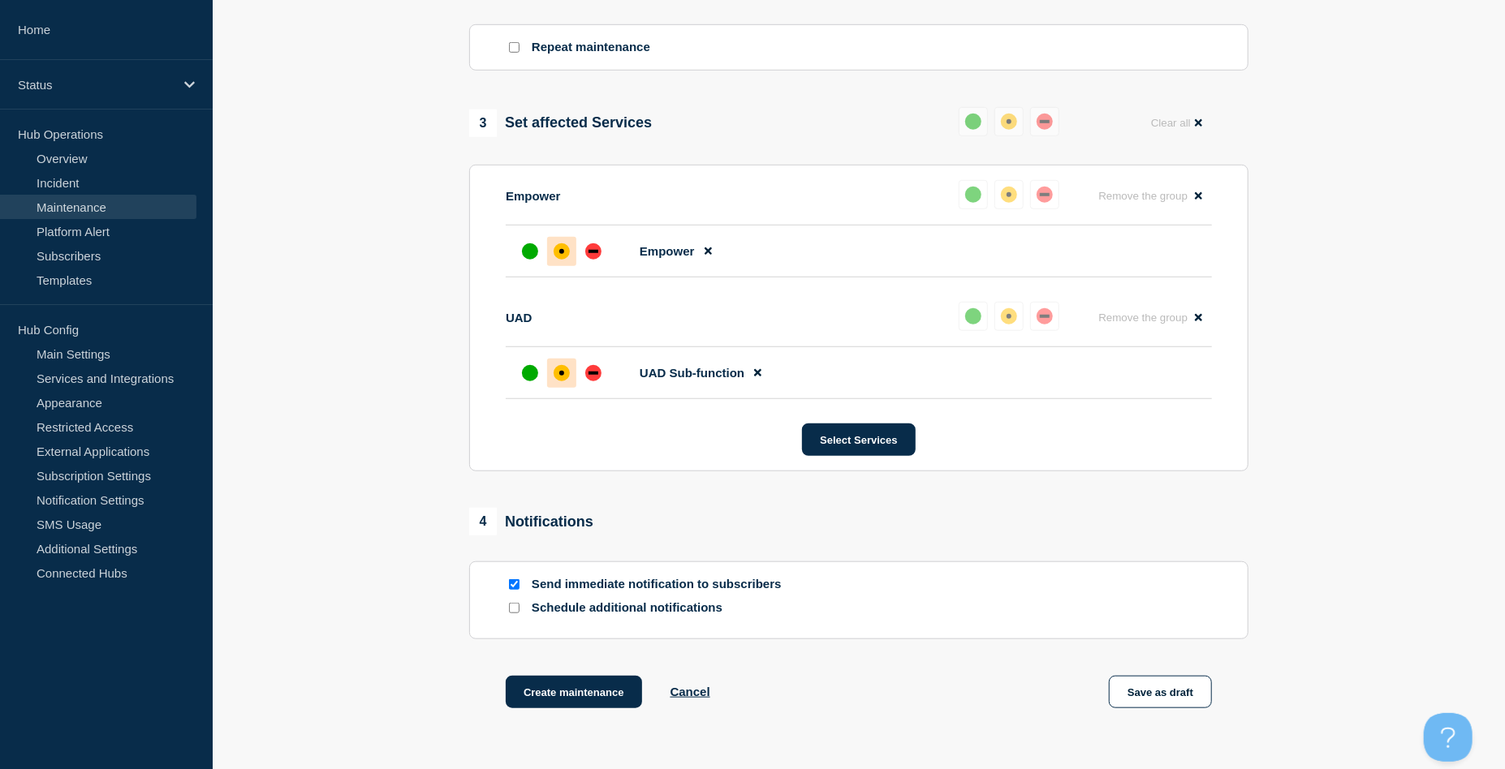
scroll to position [852, 0]
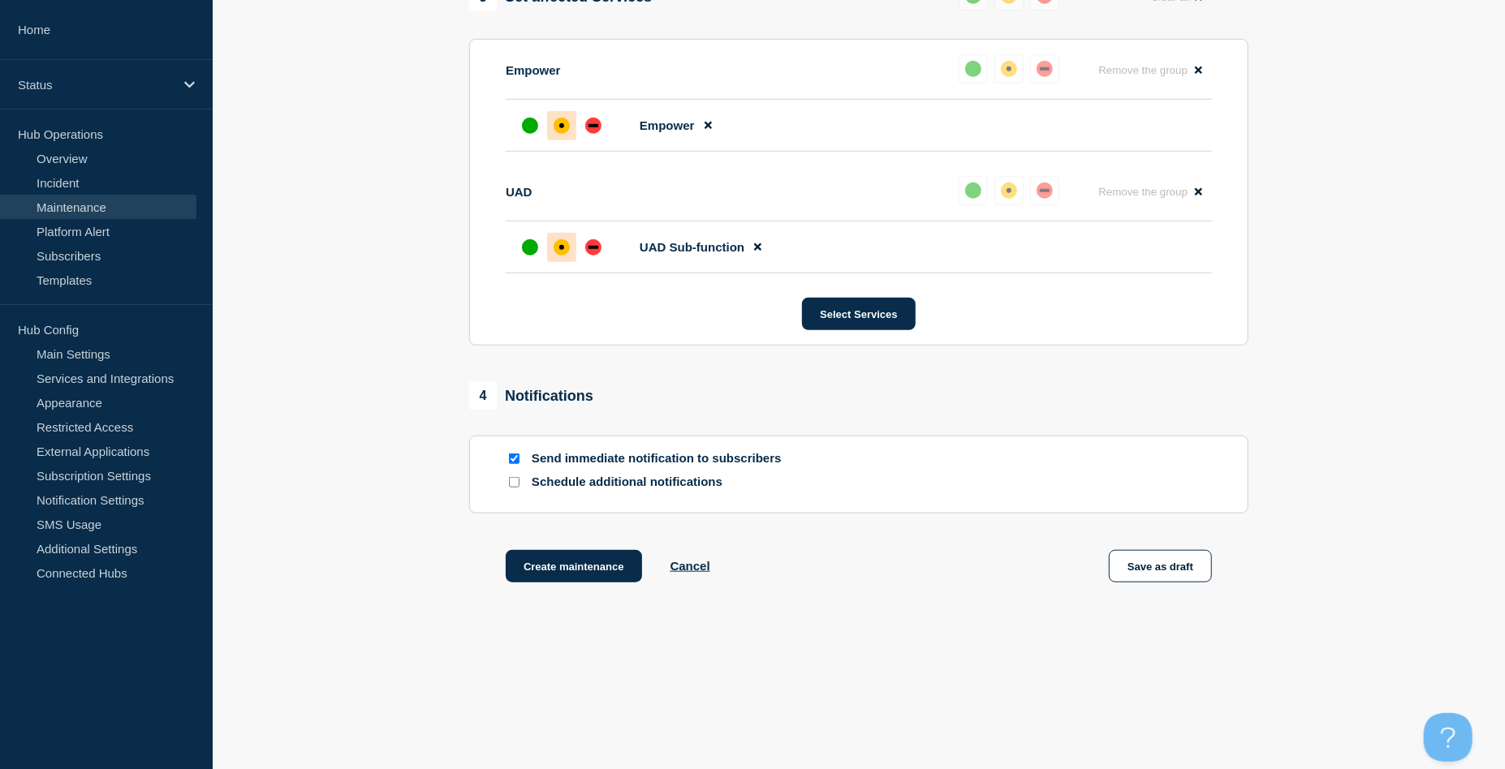
click at [510, 465] on div at bounding box center [514, 458] width 16 height 15
click at [511, 460] on input "Send immediate notification to subscribers" at bounding box center [514, 459] width 11 height 11
checkbox input "false"
click at [578, 563] on button "Create maintenance" at bounding box center [574, 566] width 136 height 32
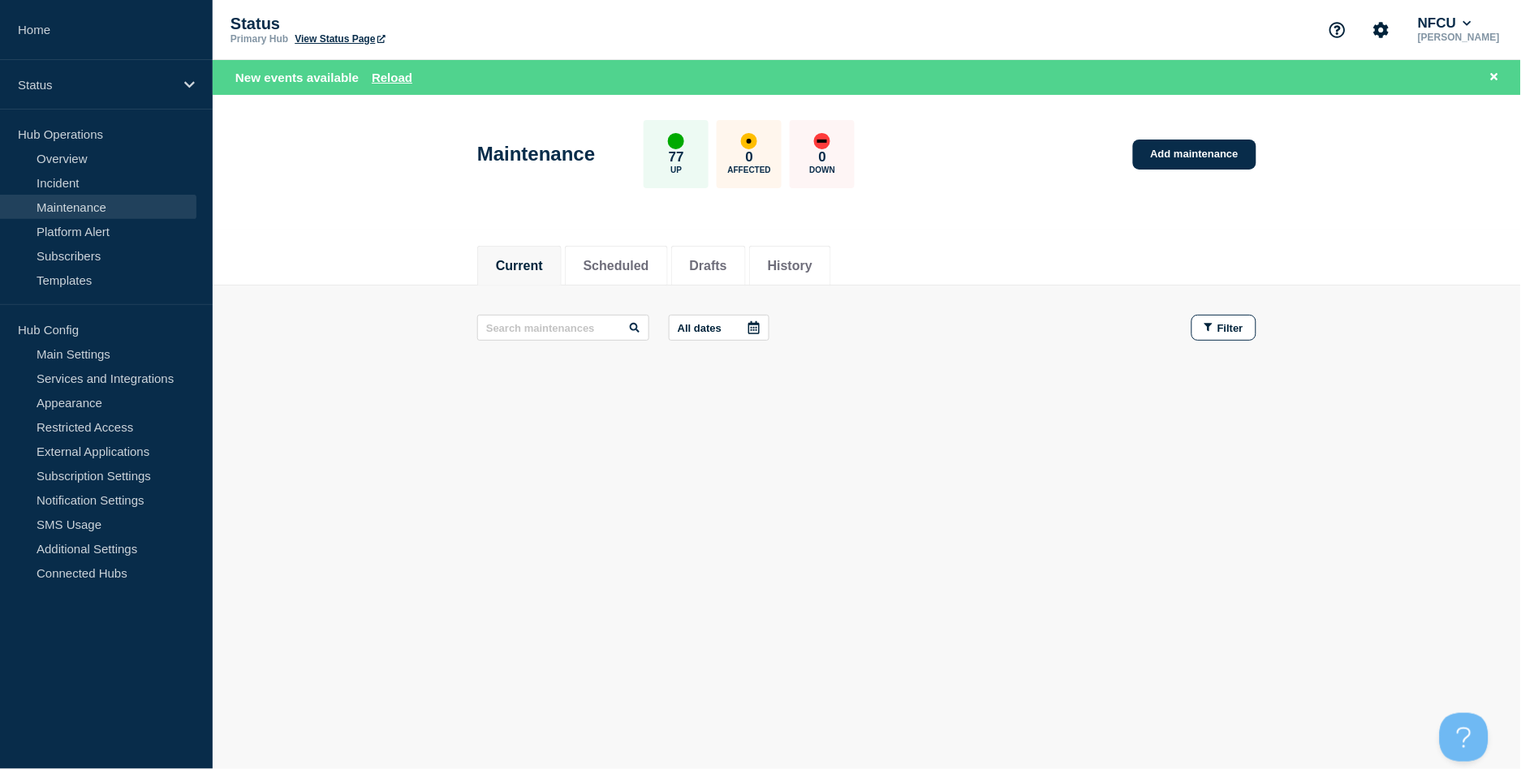
click at [368, 247] on div "Current Scheduled Drafts History" at bounding box center [867, 258] width 1308 height 56
click at [616, 268] on button "Scheduled" at bounding box center [617, 266] width 66 height 15
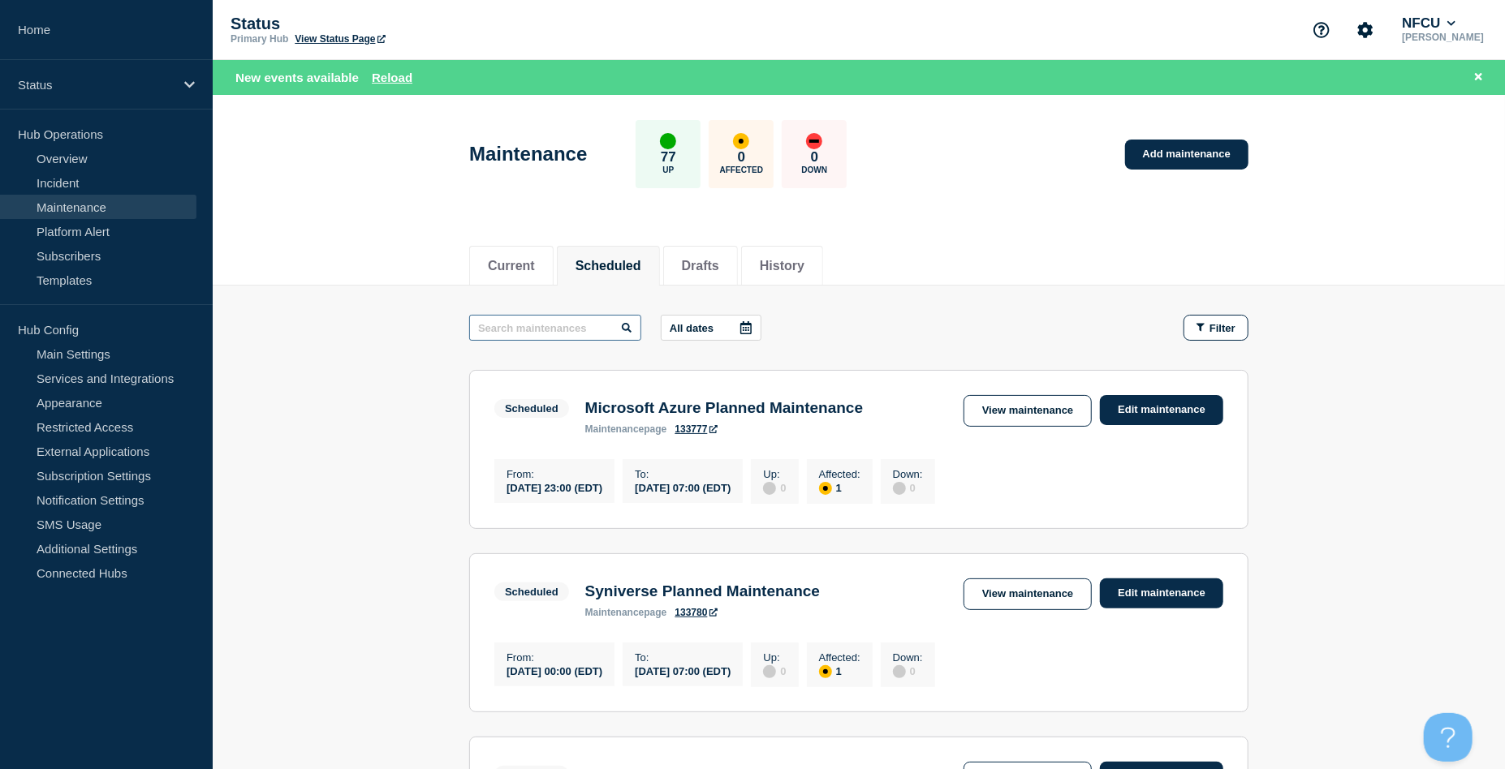
click at [579, 325] on input "text" at bounding box center [555, 328] width 172 height 26
type input "d"
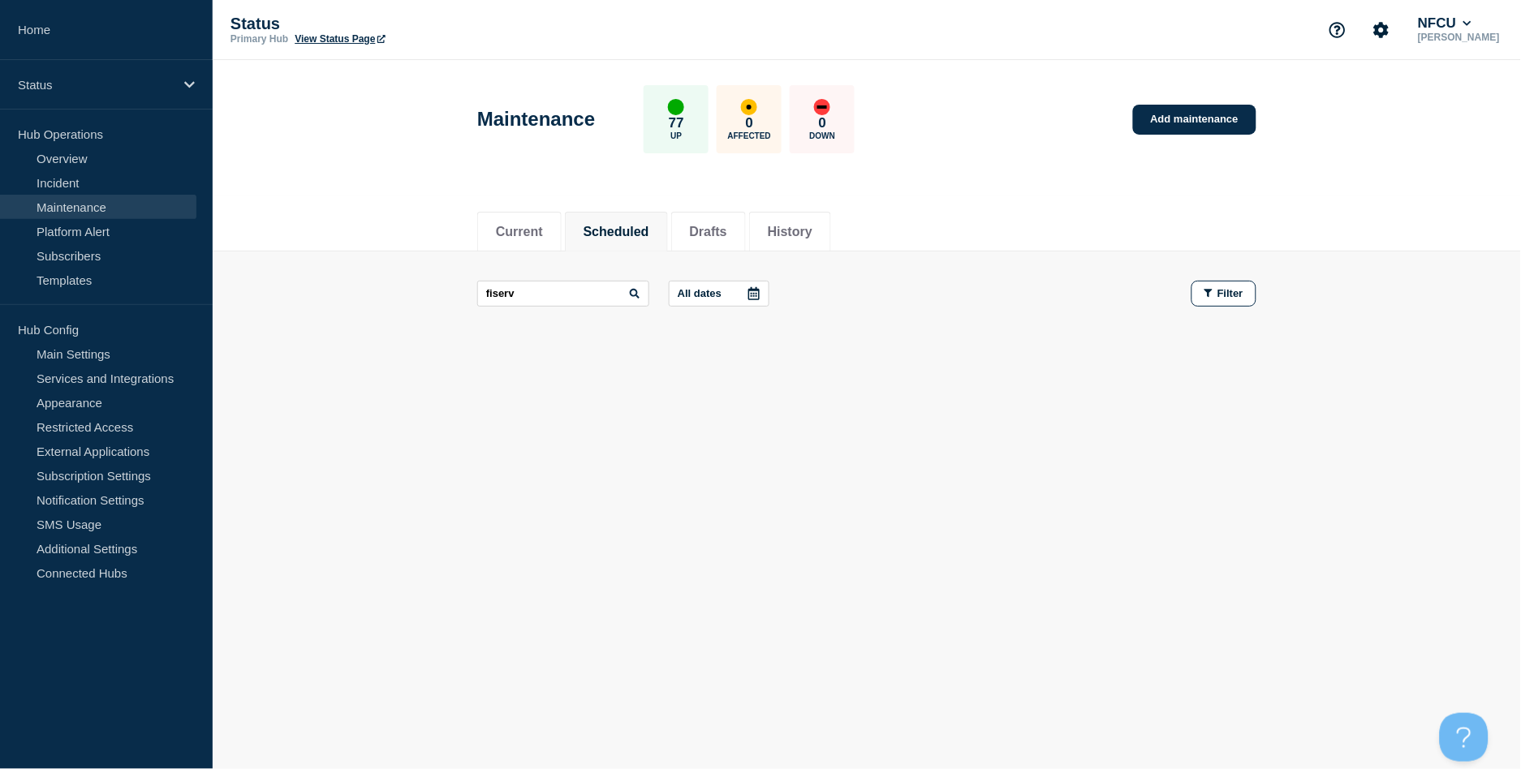
click at [342, 179] on header "Maintenance 77 Up 0 Affected 0 Down Add maintenance" at bounding box center [867, 128] width 1308 height 136
click at [557, 291] on input "fiserv" at bounding box center [563, 294] width 172 height 26
type input "fiserv"
click at [1199, 110] on link "Add maintenance" at bounding box center [1194, 120] width 123 height 30
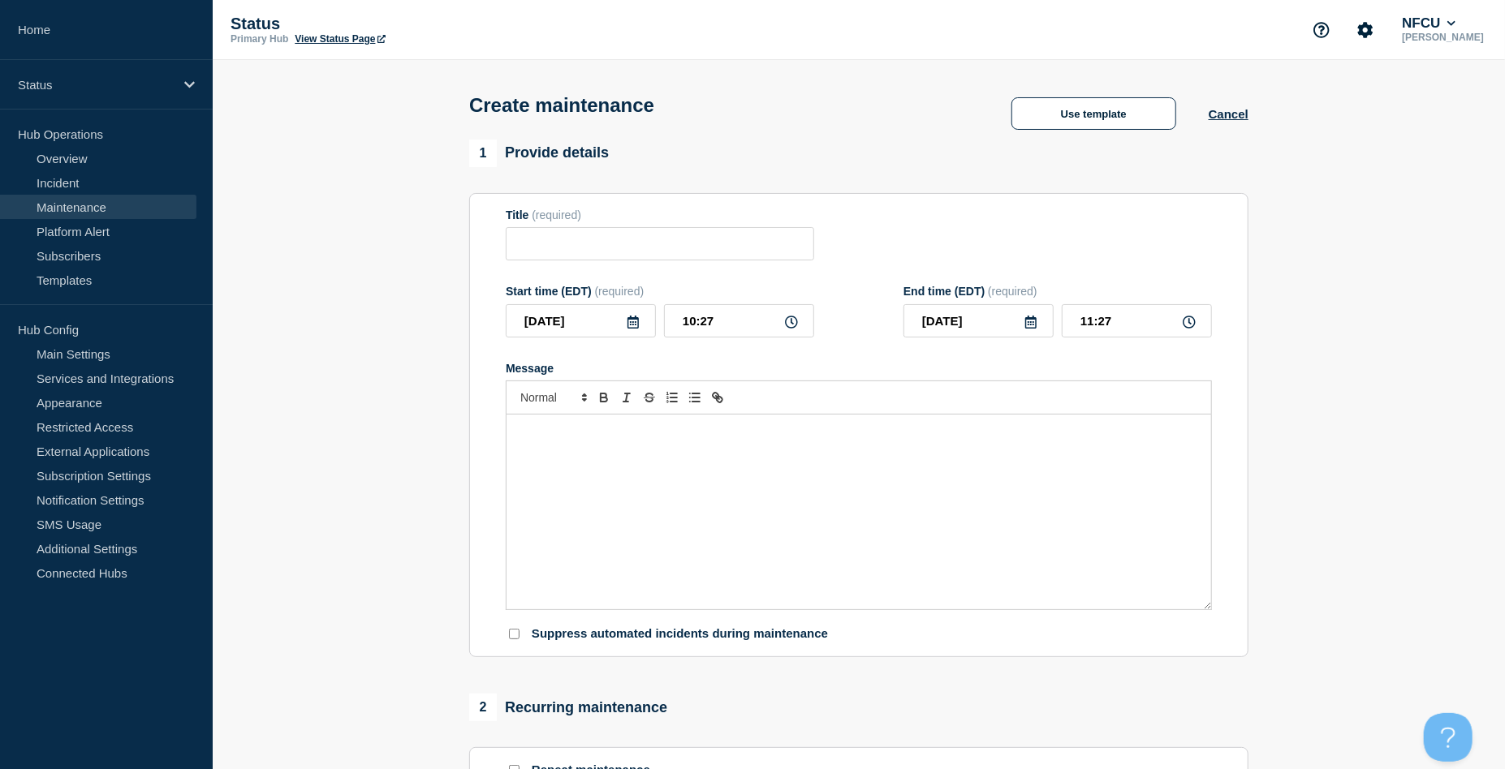
checkbox input "true"
click at [608, 257] on input "Title" at bounding box center [660, 243] width 308 height 33
paste input "Fiserv Bill Pay Scheduled Maintenance [Vendor]"
type input "Fiserv Bill Pay Scheduled Maintenance [Vendor]"
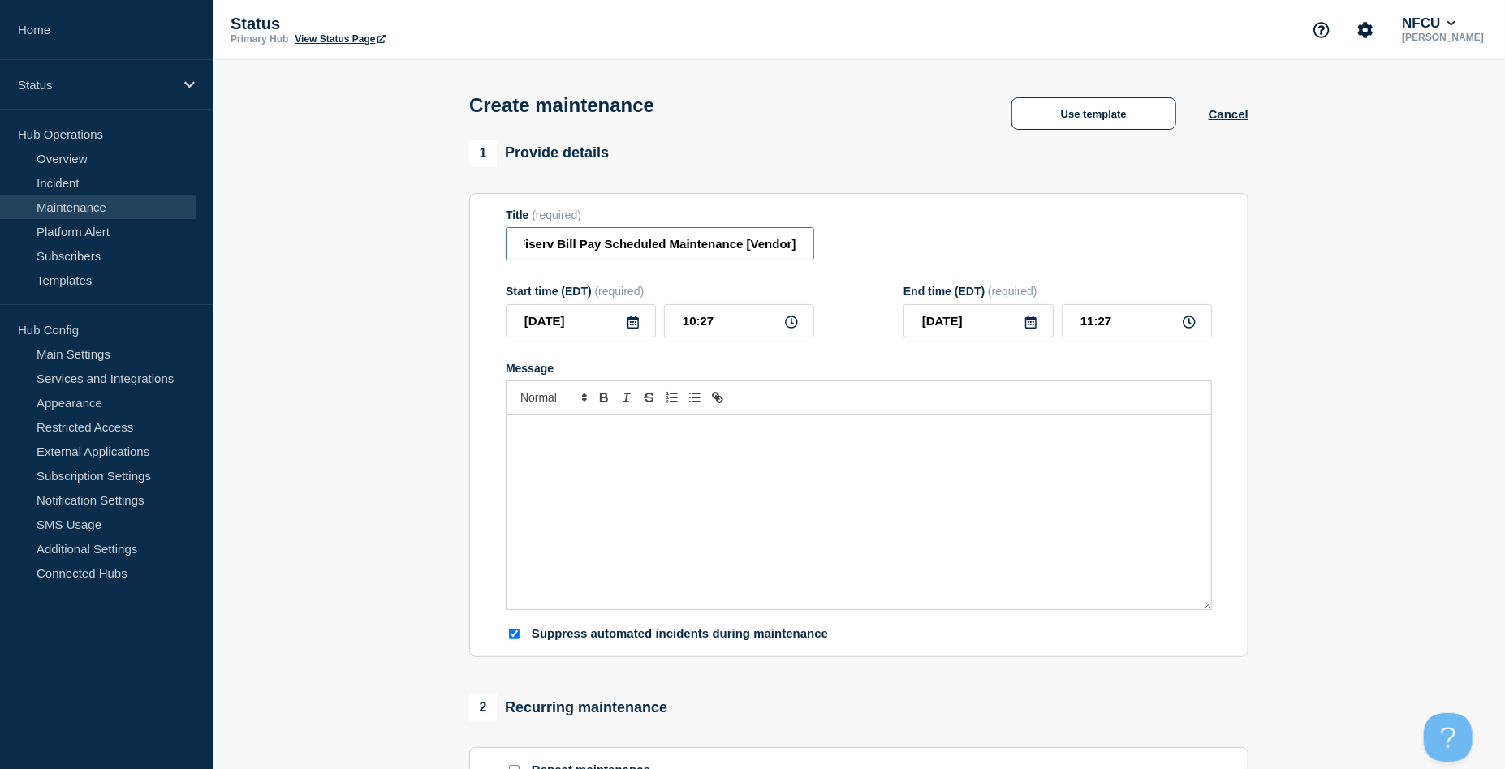
scroll to position [0, 0]
click at [635, 493] on div "Message" at bounding box center [858, 512] width 705 height 195
click at [637, 329] on icon at bounding box center [633, 322] width 13 height 13
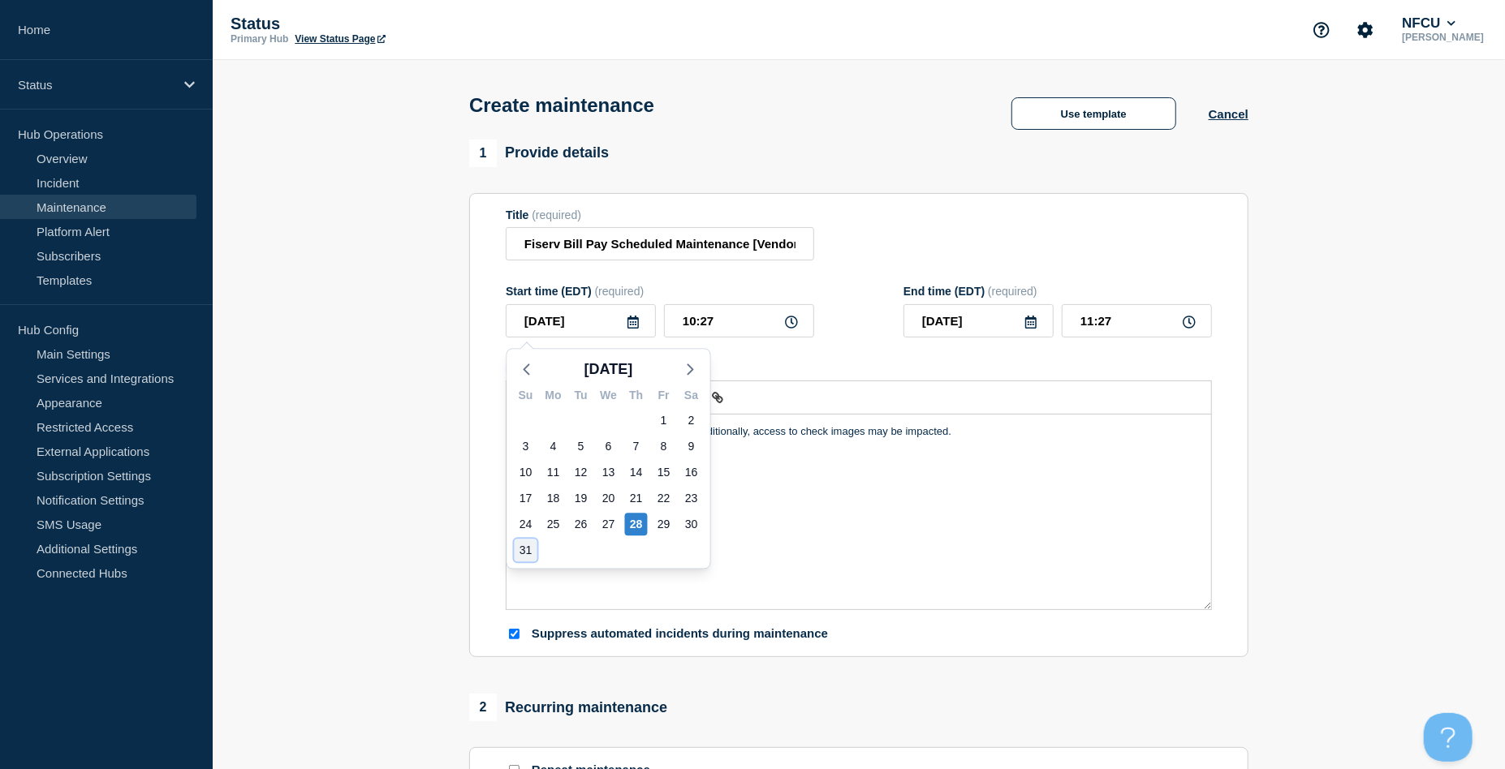
click at [528, 549] on div "31" at bounding box center [526, 550] width 23 height 23
type input "[DATE]"
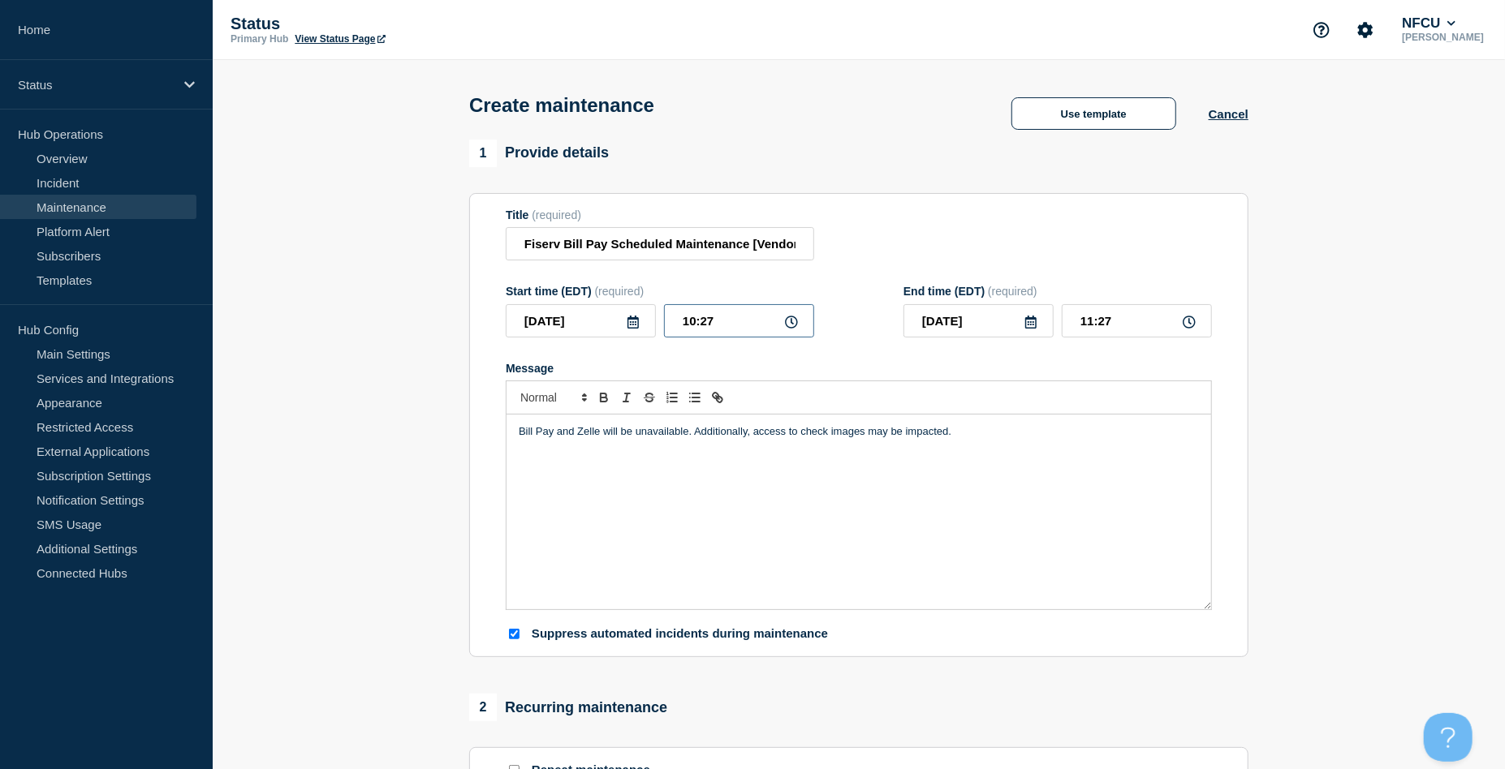
click at [731, 321] on input "10:27" at bounding box center [739, 320] width 150 height 33
drag, startPoint x: 748, startPoint y: 327, endPoint x: 660, endPoint y: 309, distance: 89.5
click at [662, 312] on div "2025-08-31 10:27" at bounding box center [660, 320] width 308 height 33
type input "04:00"
click at [1145, 318] on input "05:00" at bounding box center [1137, 320] width 150 height 33
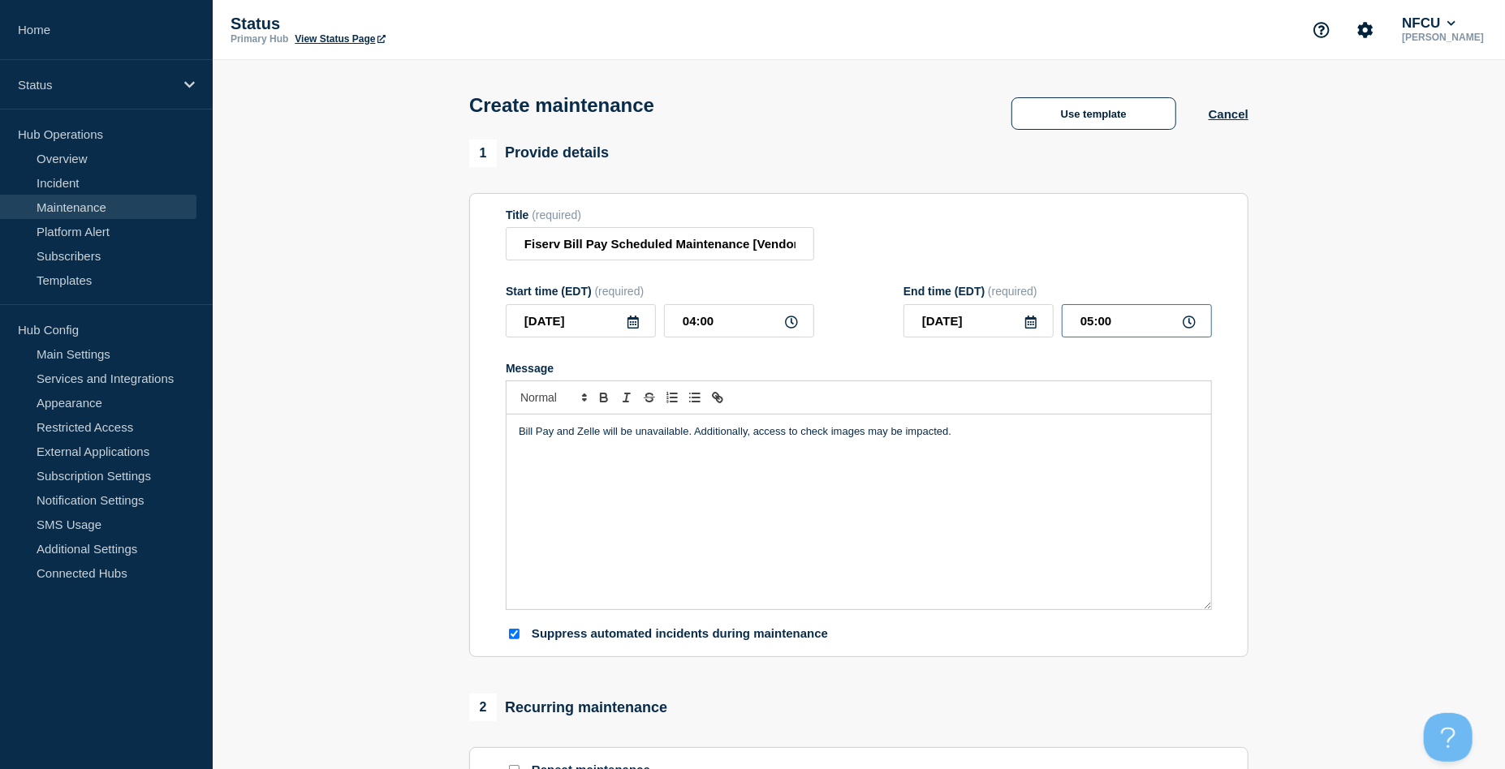
drag, startPoint x: 1143, startPoint y: 319, endPoint x: 931, endPoint y: 289, distance: 214.0
click at [931, 289] on div "End time (EDT) (required) 2025-08-31 05:00" at bounding box center [1057, 311] width 308 height 53
type input "06:00"
click at [937, 223] on div "Title (required) Fiserv Bill Pay Scheduled Maintenance [Vendor]" at bounding box center [859, 235] width 706 height 53
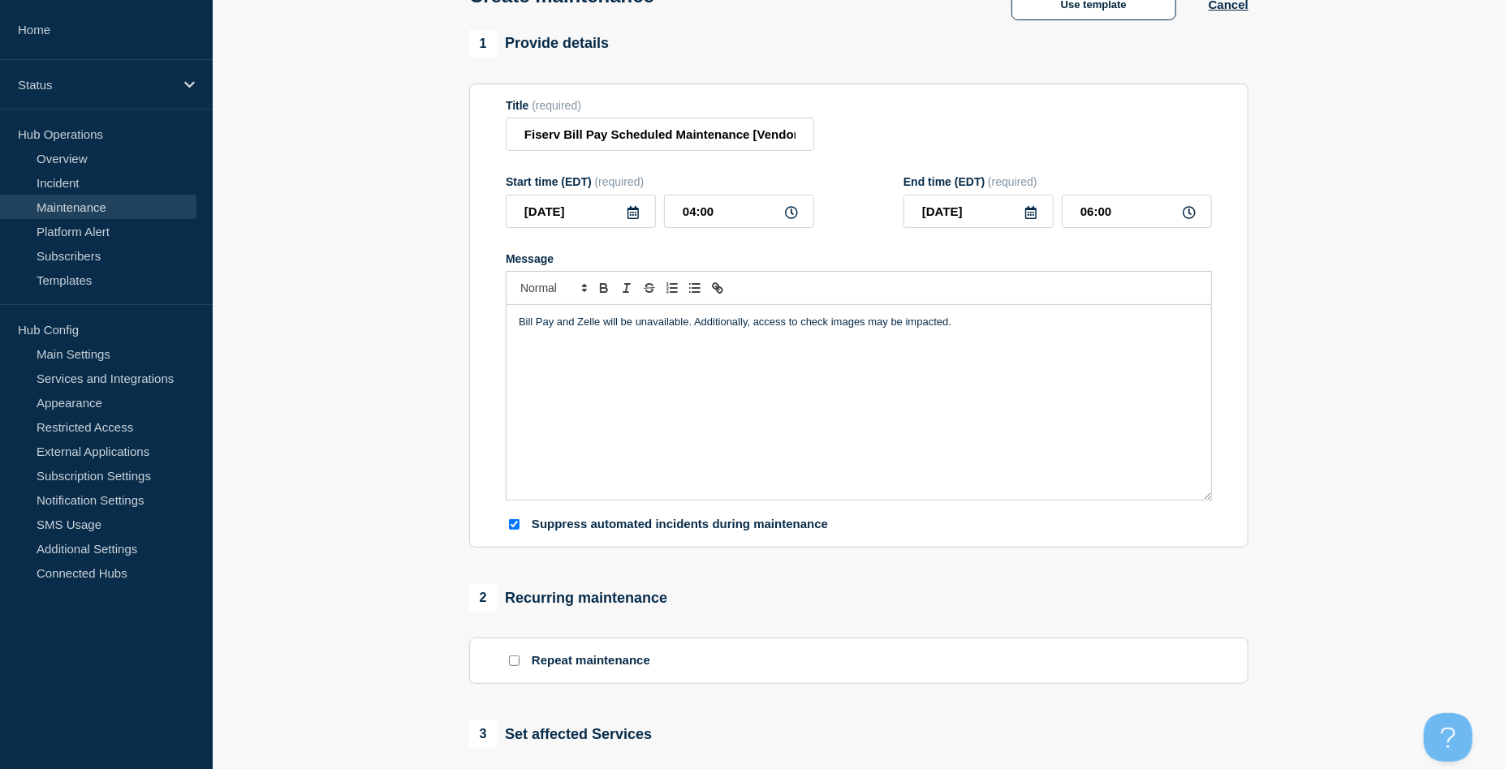
scroll to position [216, 0]
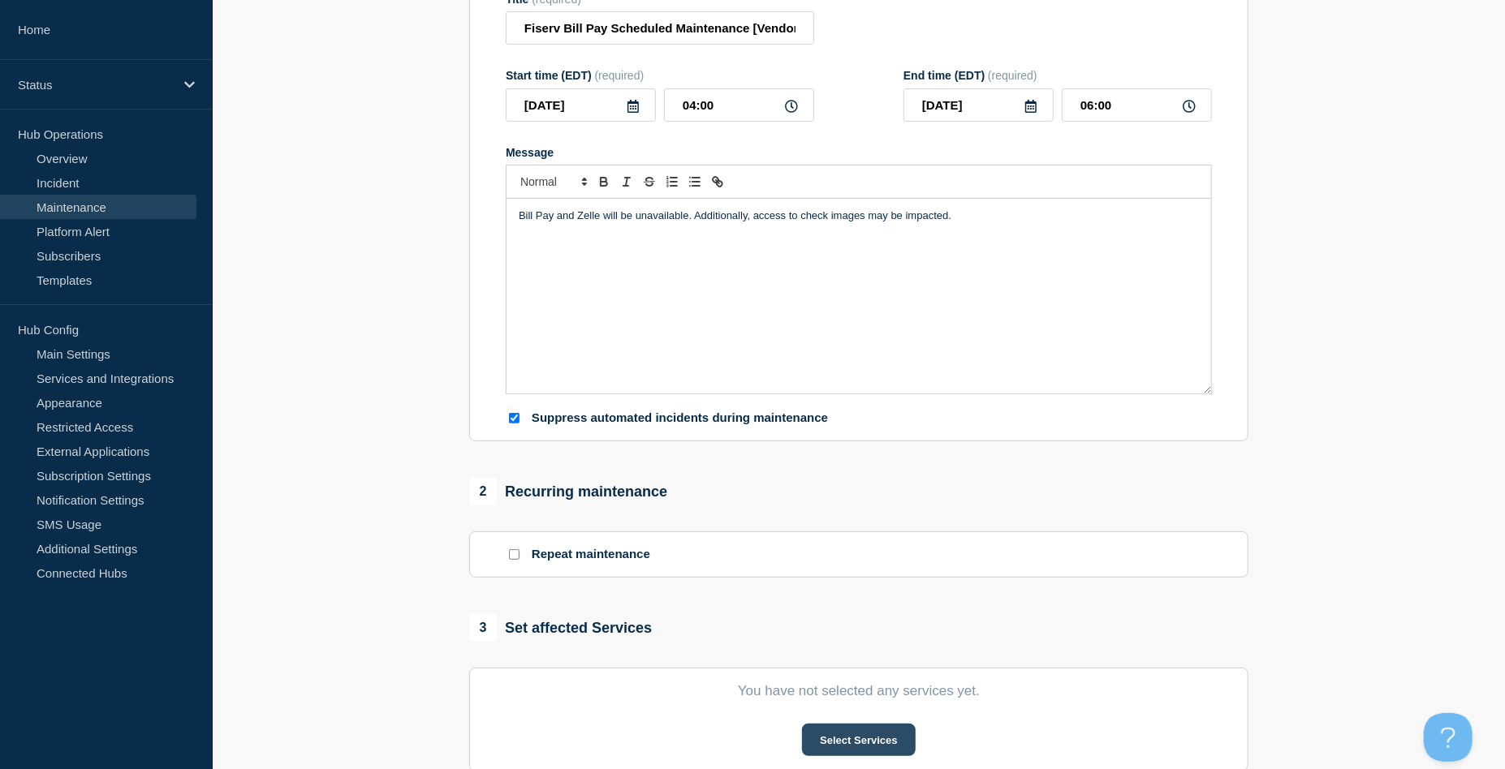
click at [886, 743] on button "Select Services" at bounding box center [858, 740] width 113 height 32
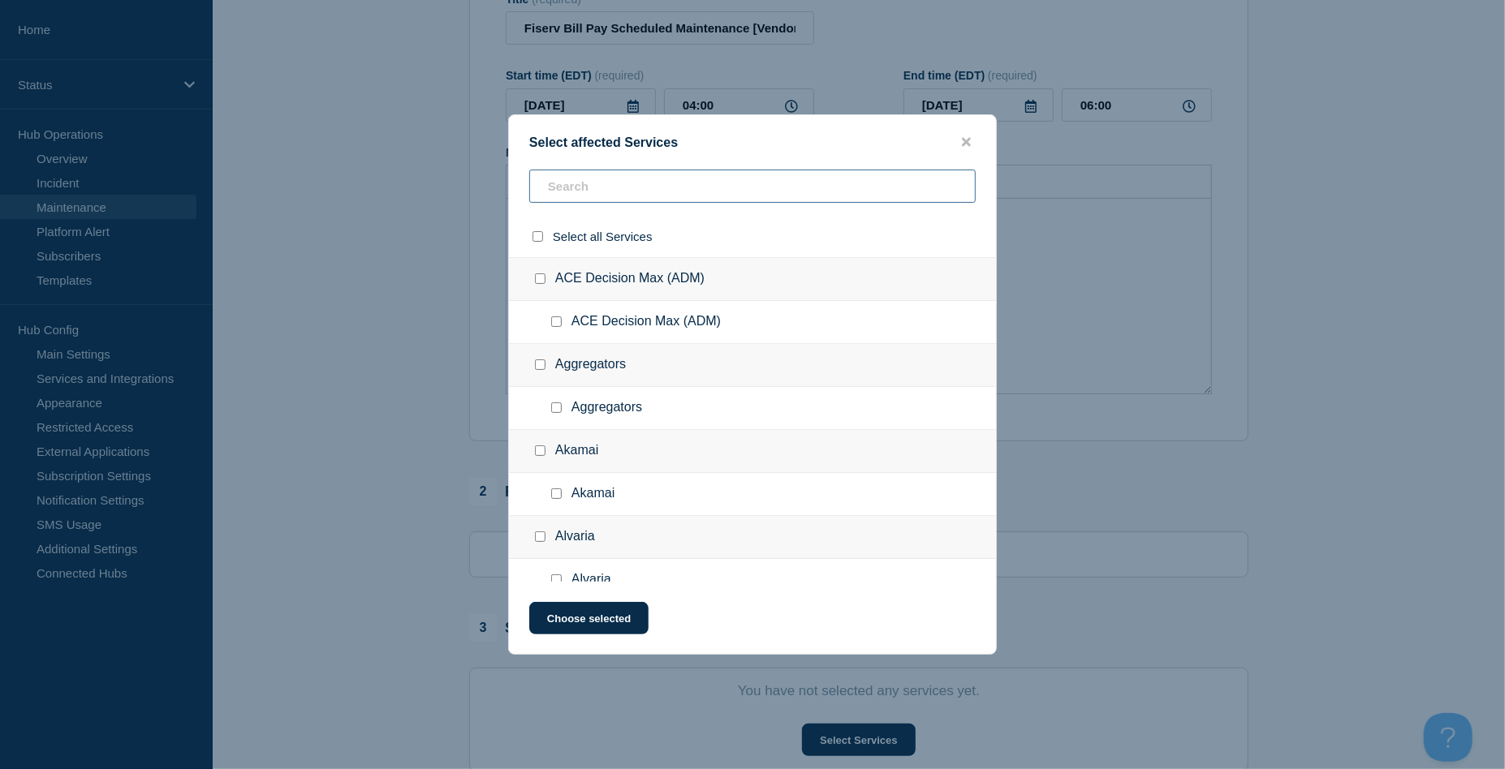
click at [561, 187] on input "text" at bounding box center [752, 186] width 446 height 33
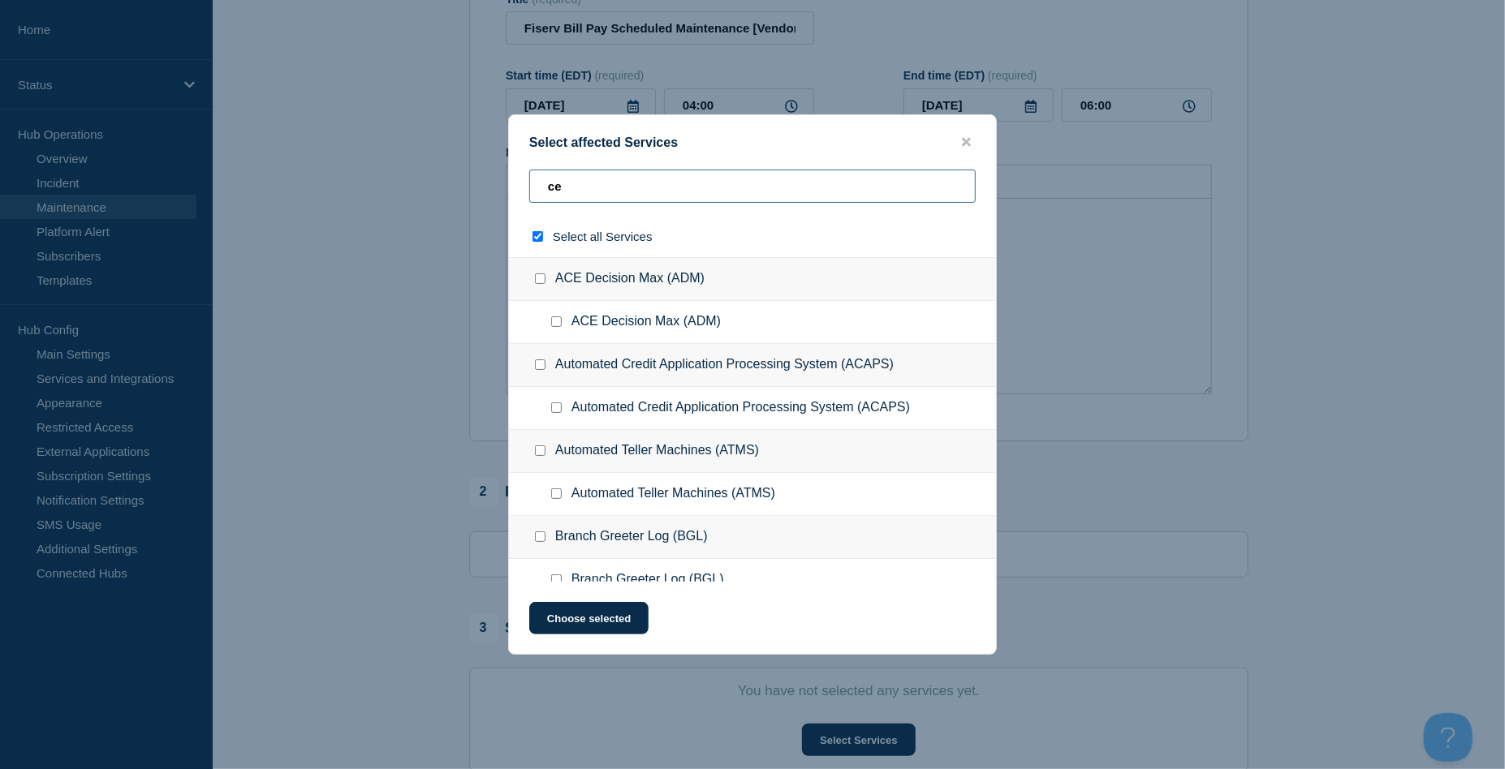
type input "cec"
checkbox input "true"
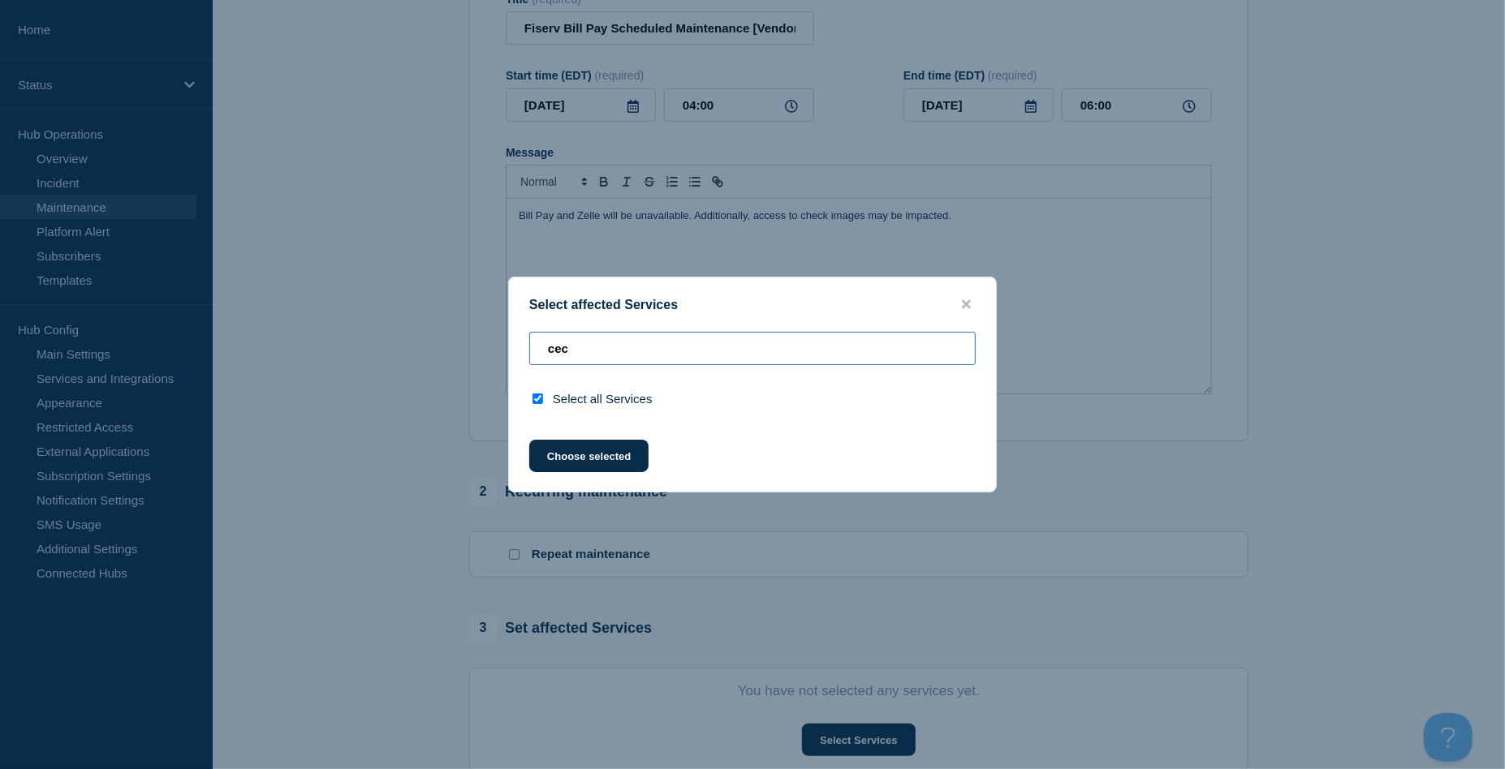
type input "ce"
checkbox input "false"
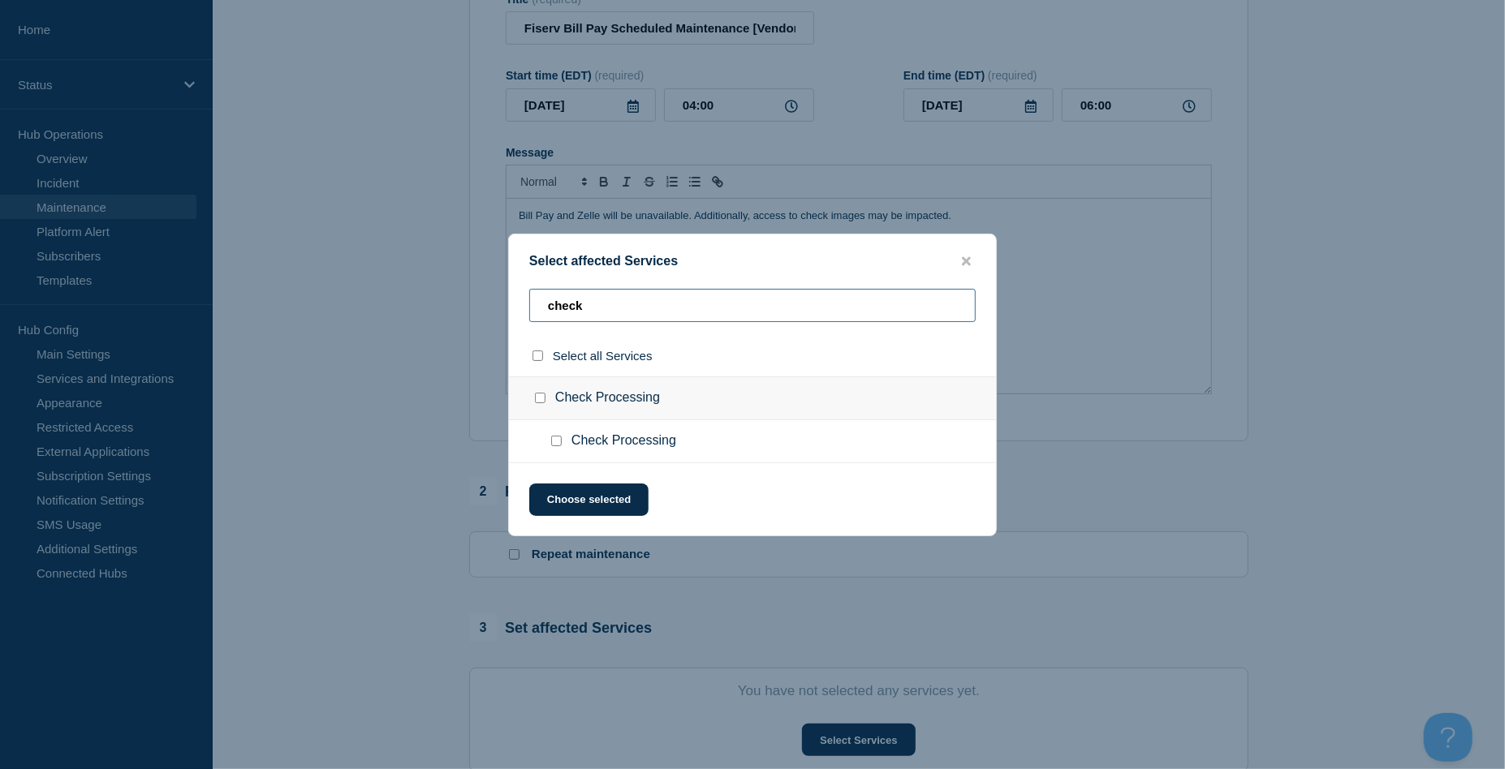
type input "check"
click at [542, 402] on input "Check Processing checkbox" at bounding box center [540, 398] width 11 height 11
checkbox input "true"
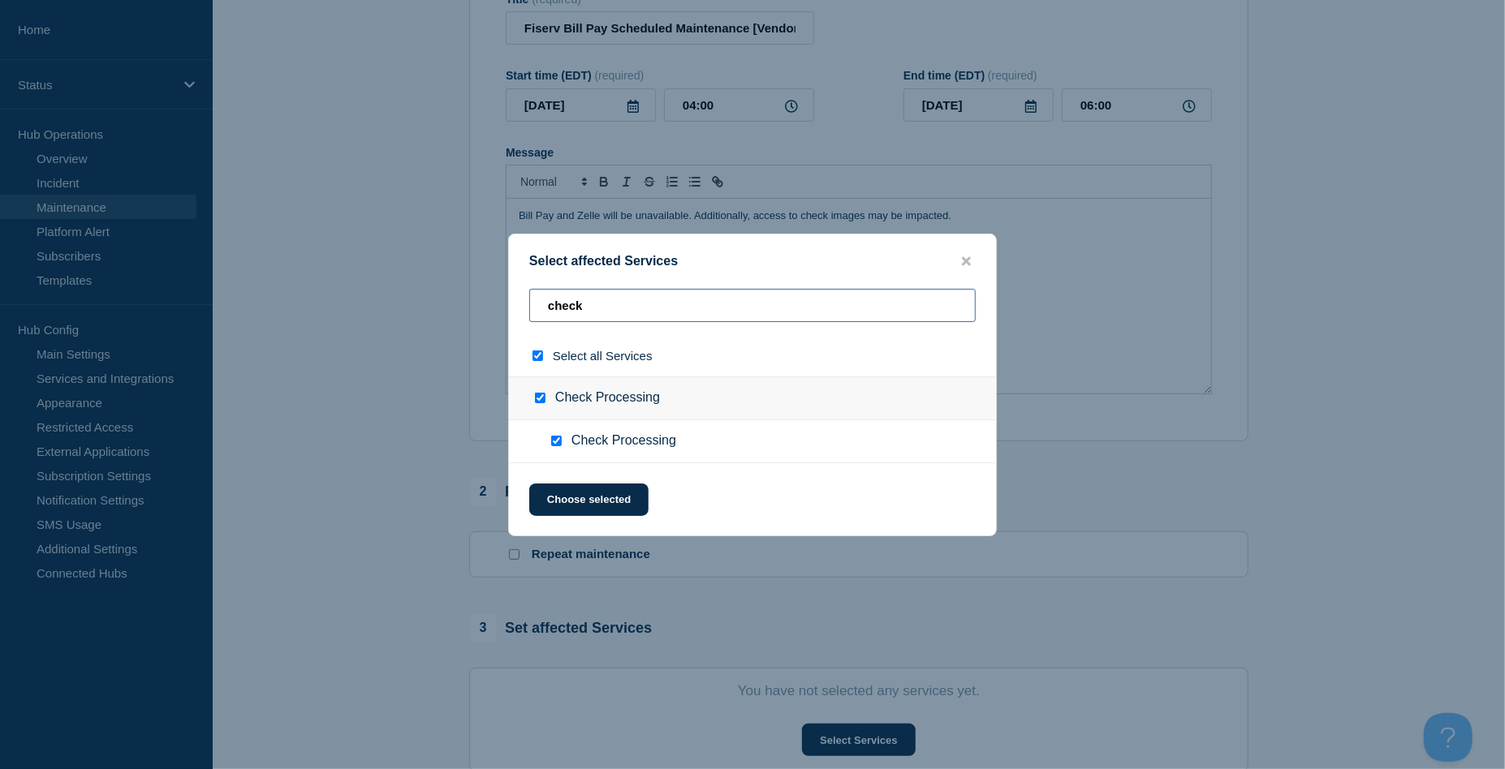
drag, startPoint x: 614, startPoint y: 300, endPoint x: 513, endPoint y: 295, distance: 101.6
click at [513, 295] on div "check" at bounding box center [752, 312] width 487 height 46
checkbox input "false"
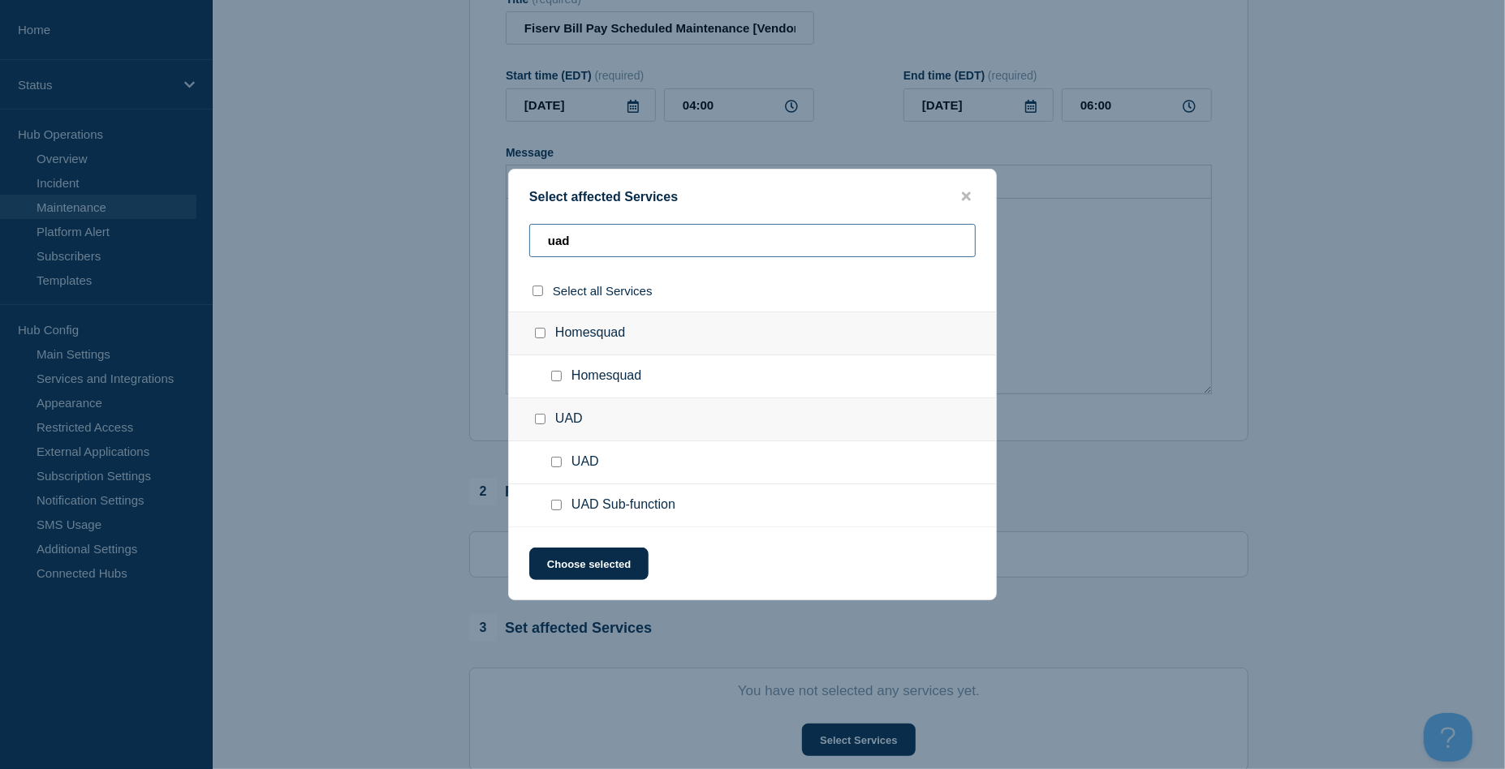
type input "uad"
click at [557, 507] on input "UAD Sub-function checkbox" at bounding box center [556, 505] width 11 height 11
checkbox input "true"
click at [601, 562] on button "Choose selected" at bounding box center [588, 564] width 119 height 32
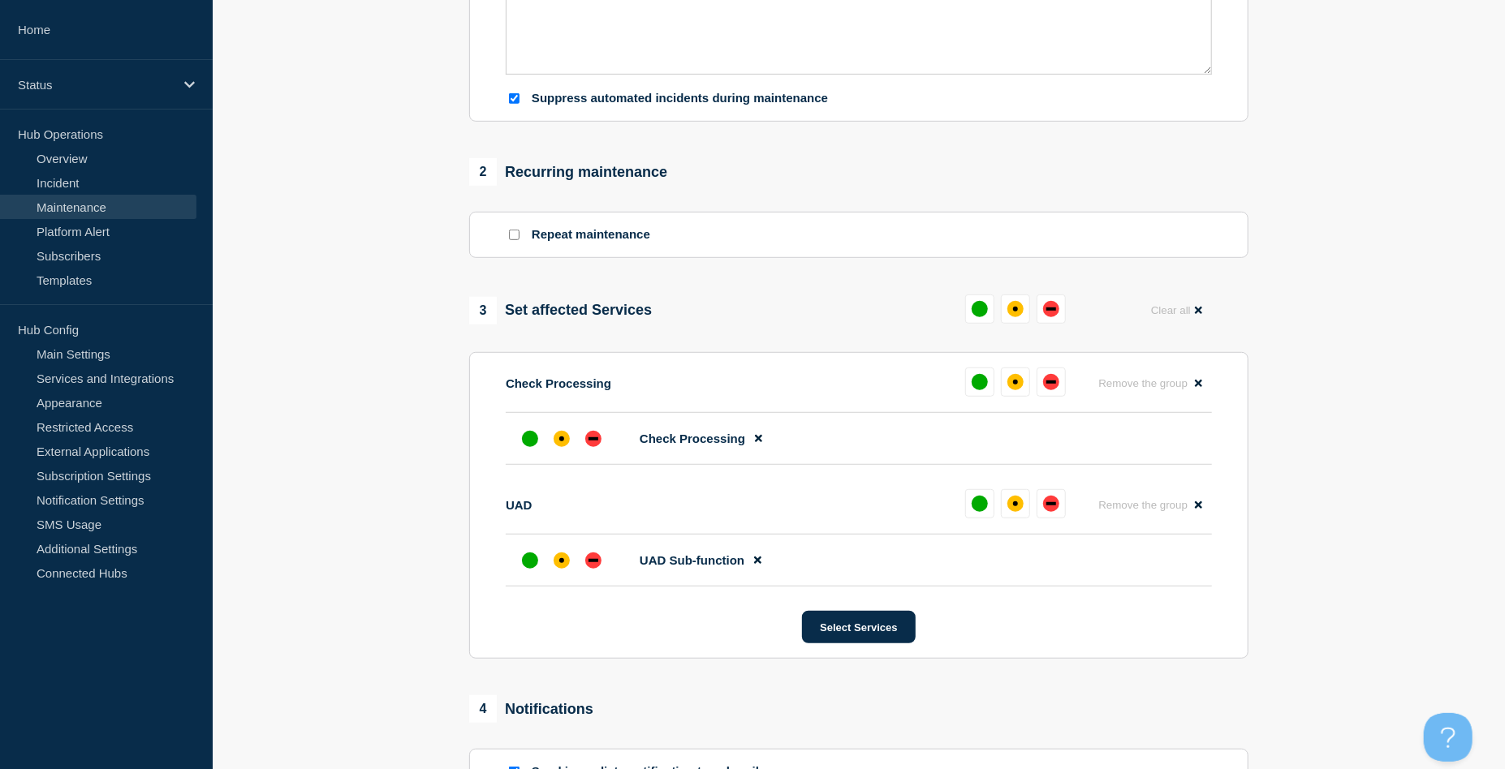
scroll to position [541, 0]
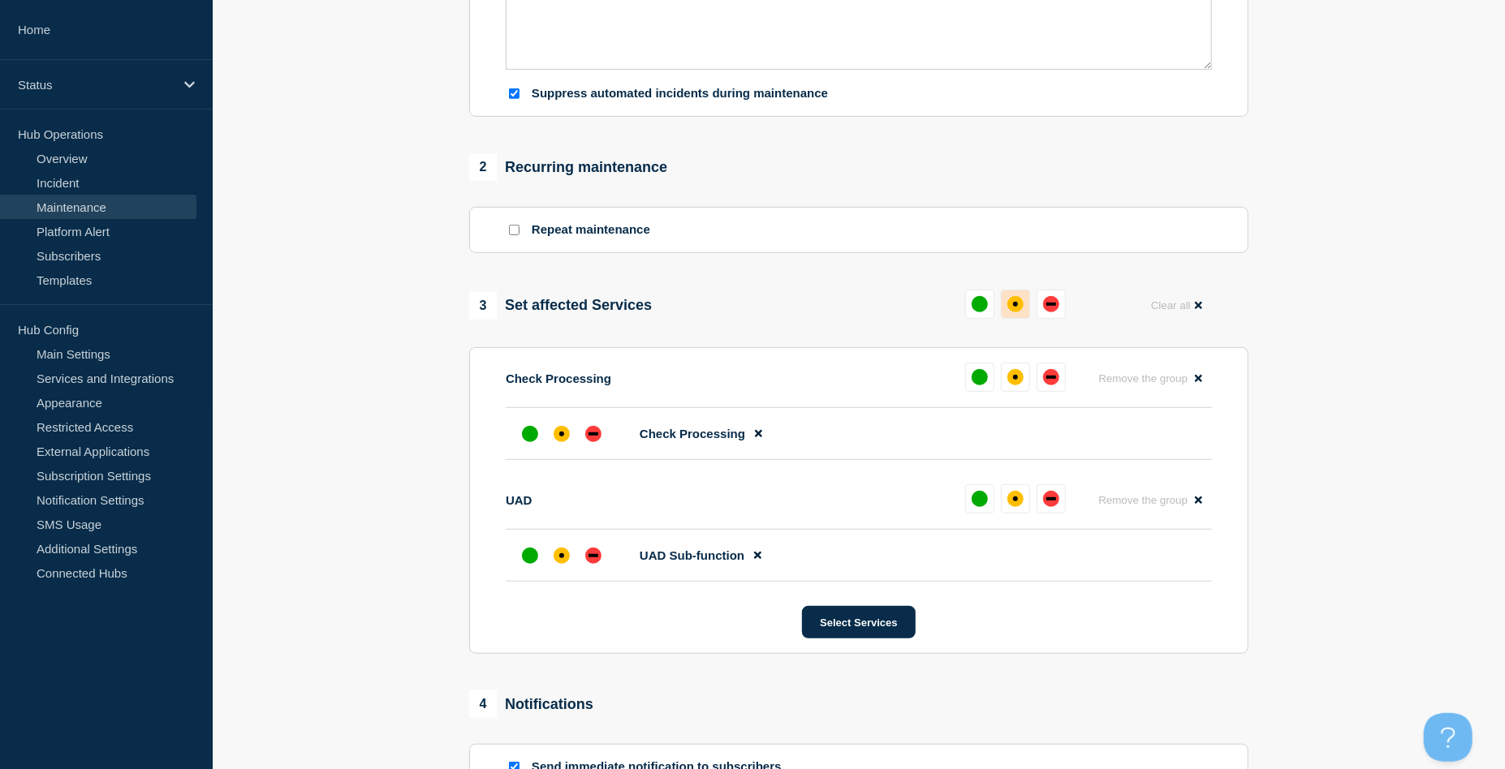
click at [1010, 308] on div "affected" at bounding box center [1015, 304] width 16 height 16
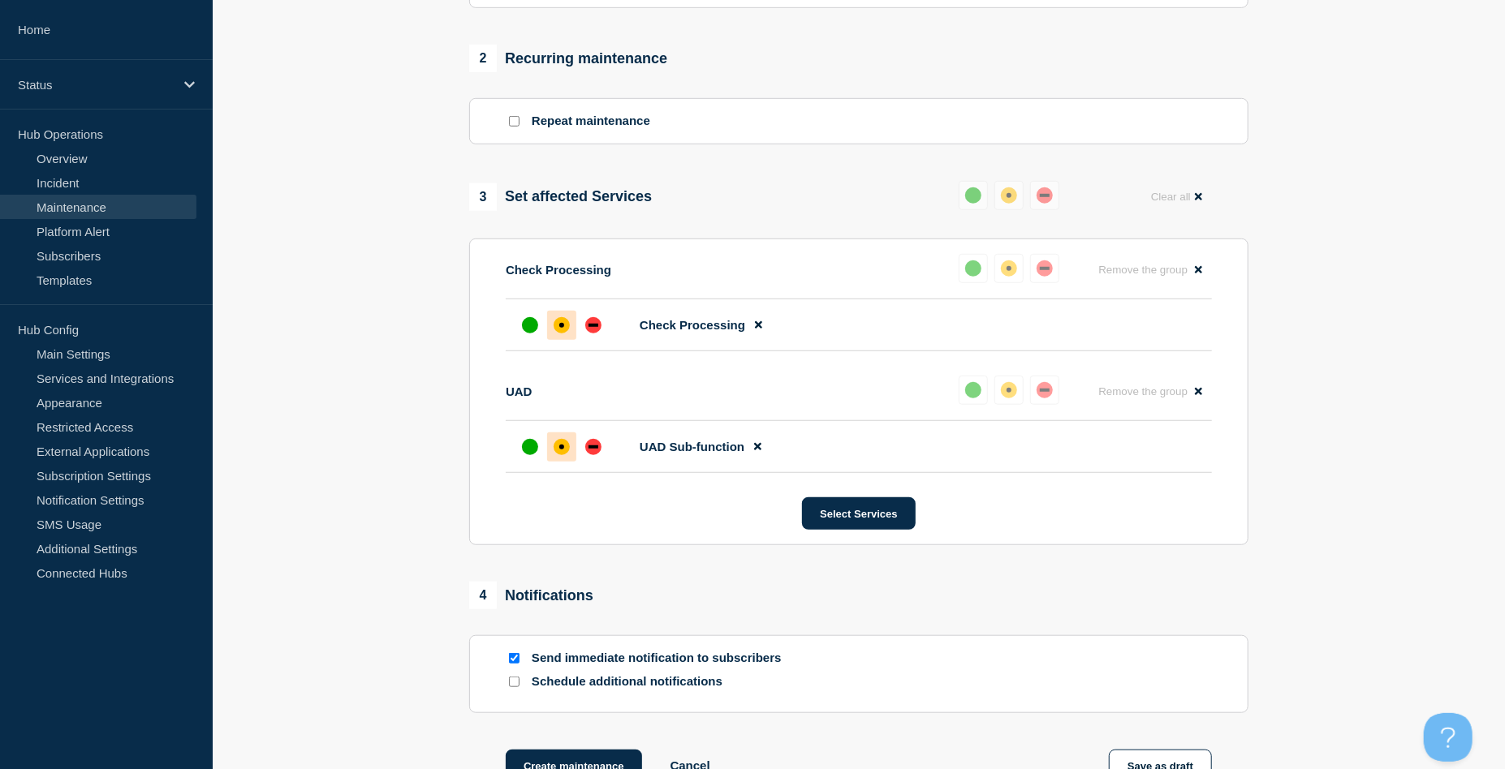
scroll to position [757, 0]
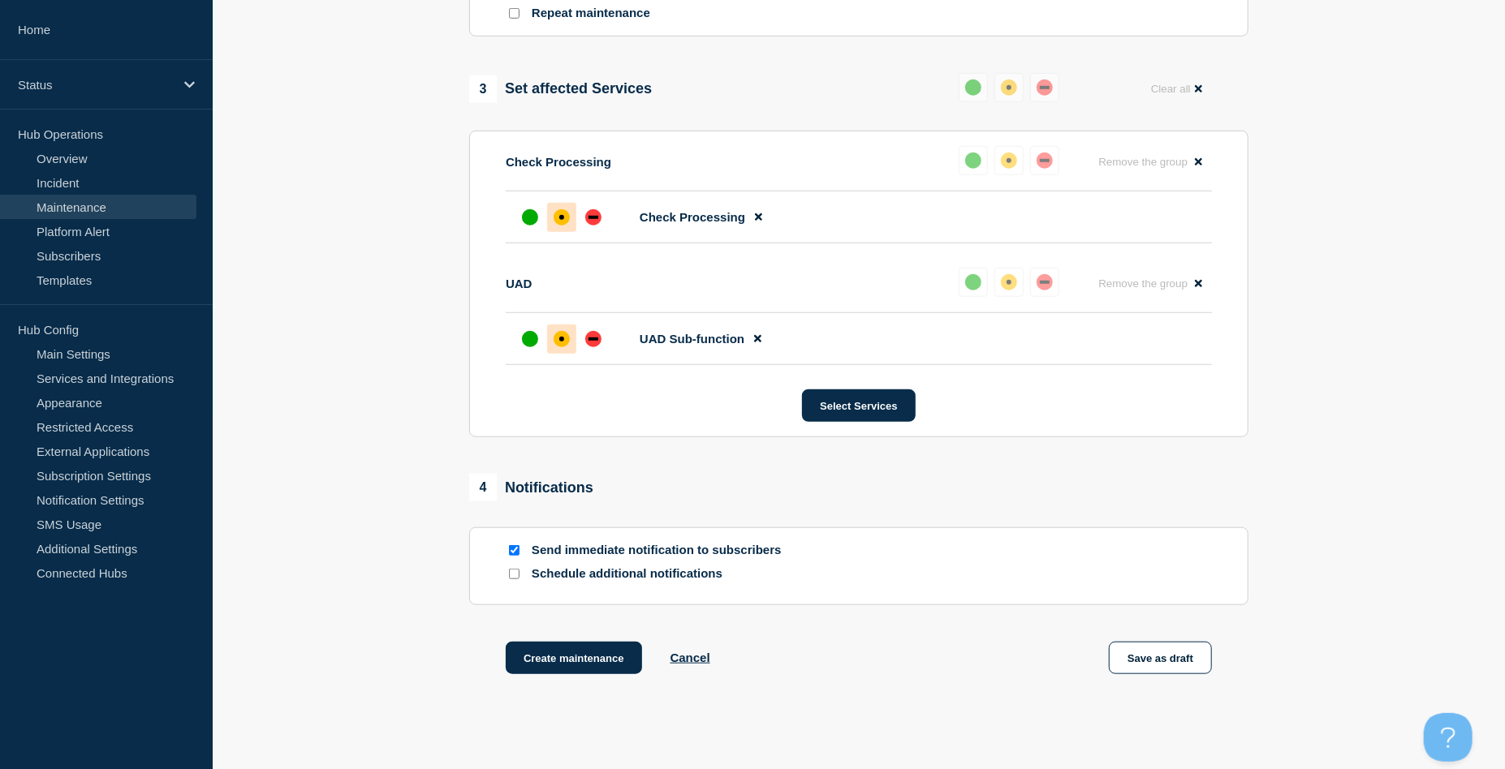
click at [518, 554] on input "Send immediate notification to subscribers" at bounding box center [514, 550] width 11 height 11
checkbox input "false"
click at [601, 666] on button "Create maintenance" at bounding box center [574, 658] width 136 height 32
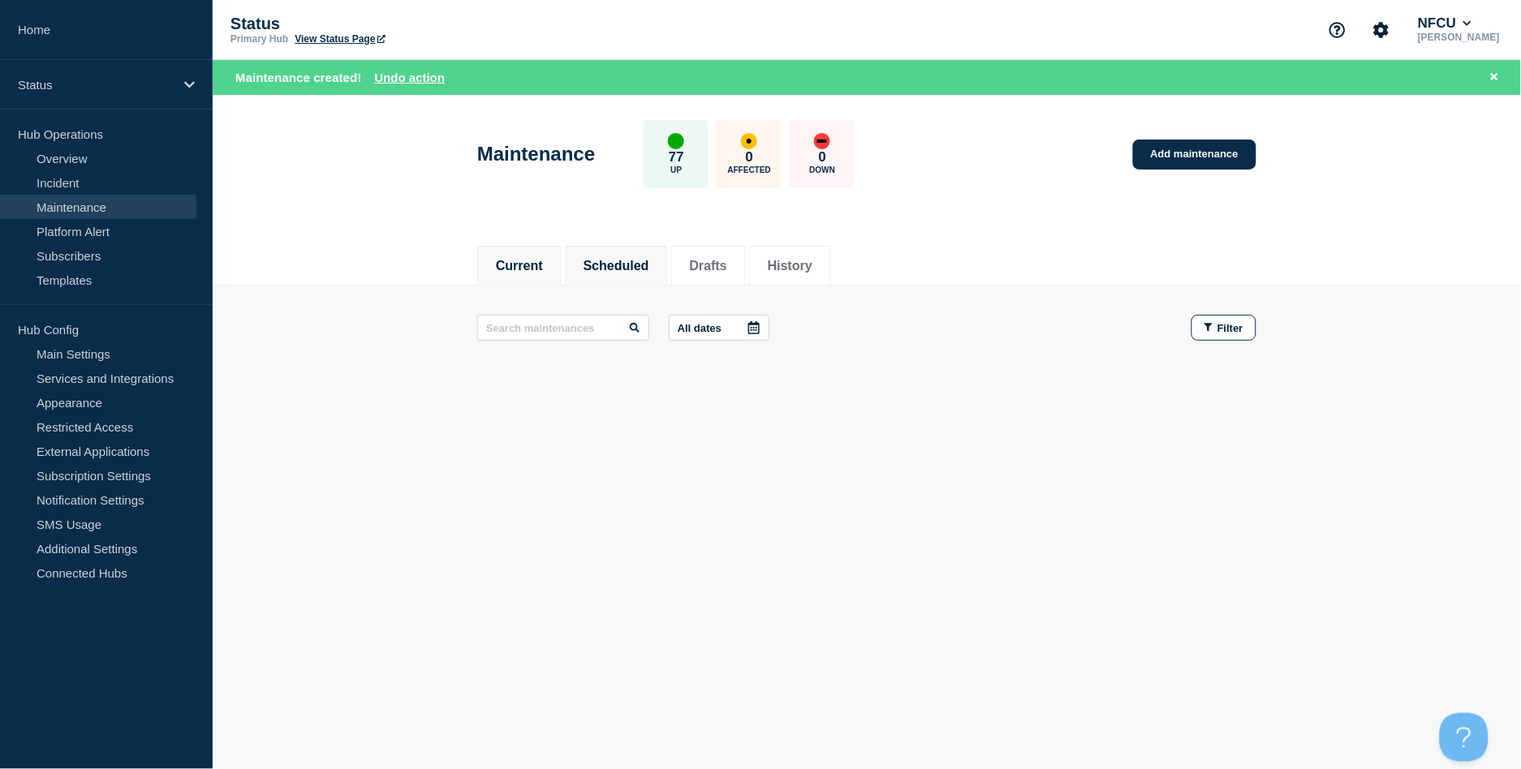
click at [617, 272] on button "Scheduled" at bounding box center [617, 266] width 66 height 15
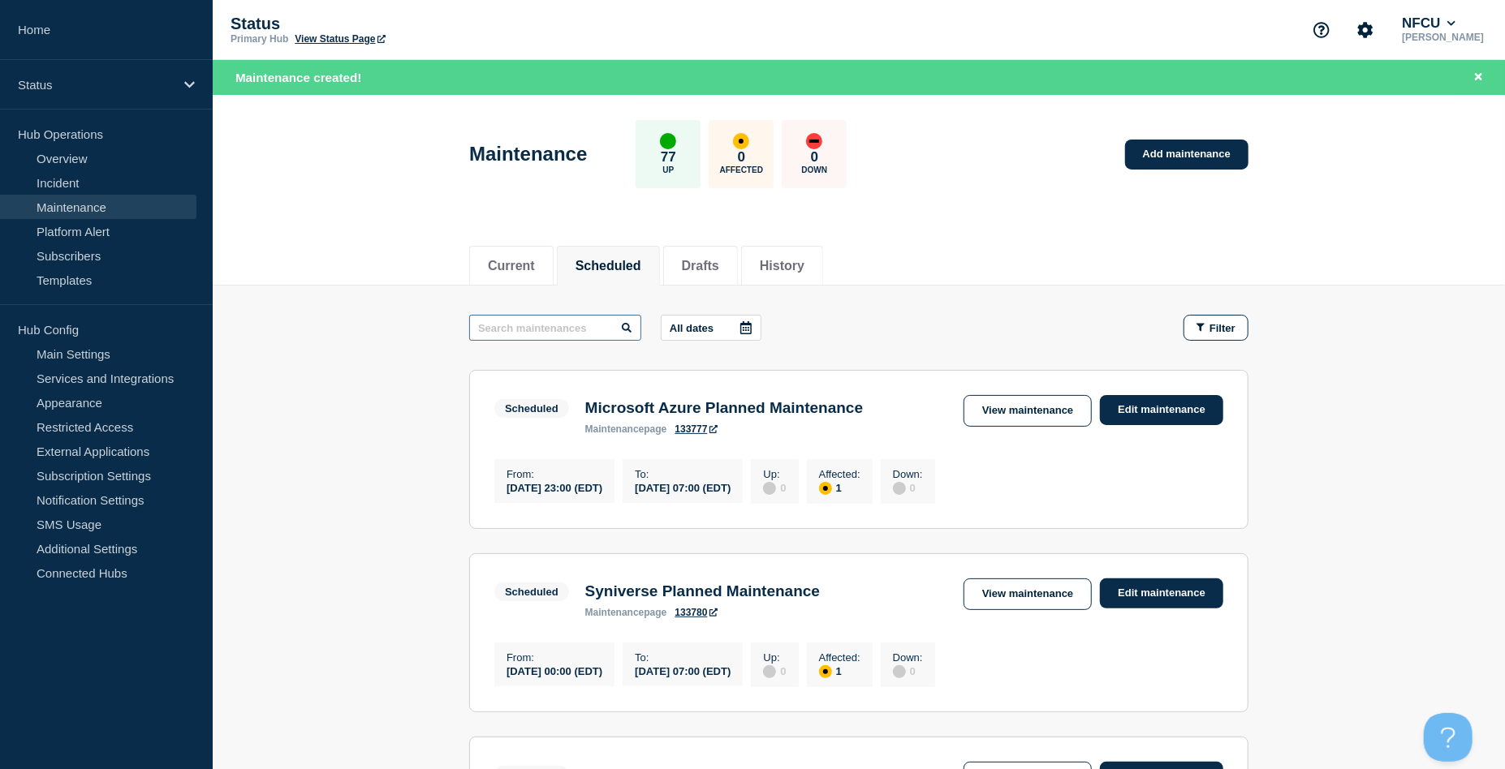
click at [530, 320] on input "text" at bounding box center [555, 328] width 172 height 26
type input "fiserv"
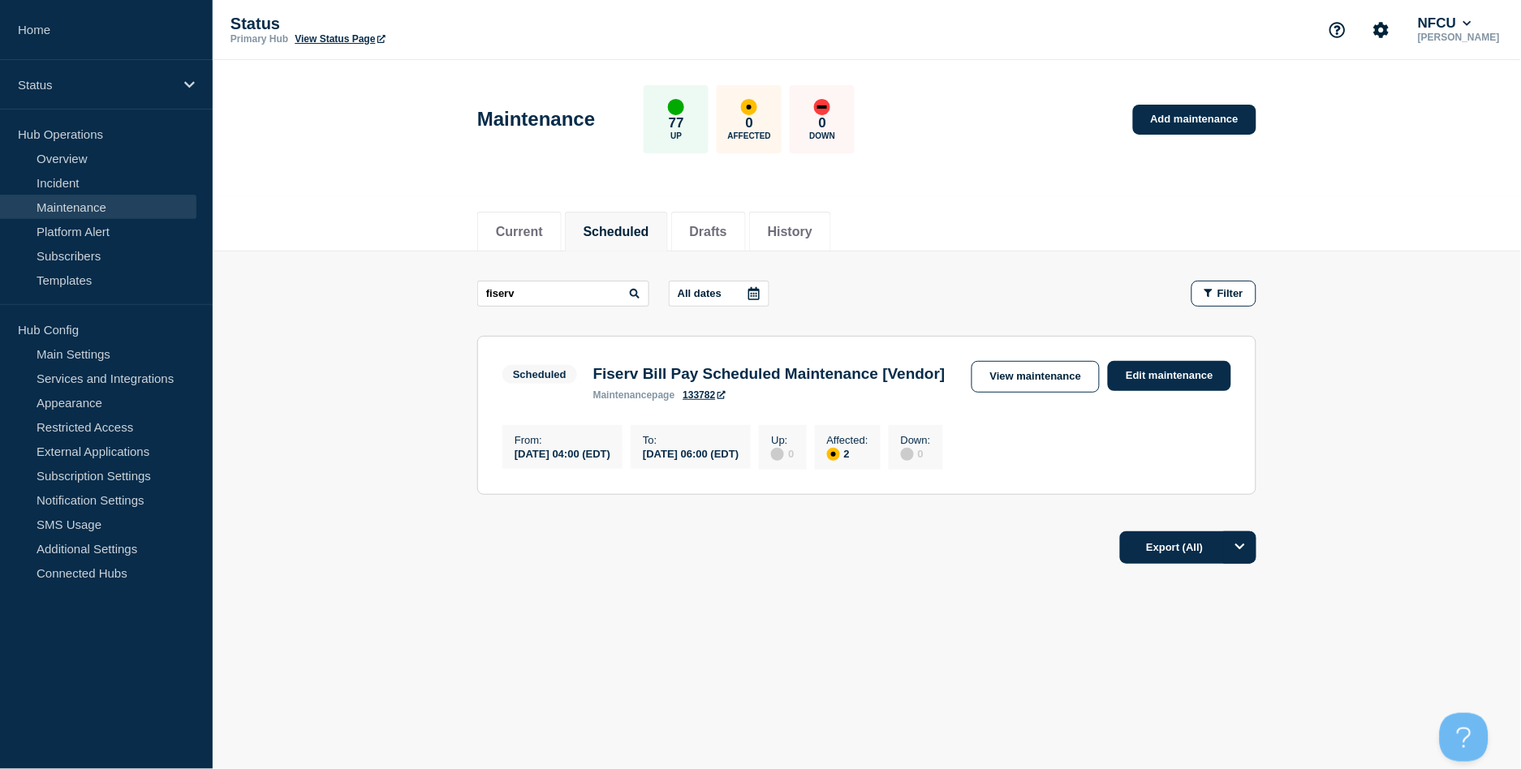
drag, startPoint x: 436, startPoint y: 270, endPoint x: 476, endPoint y: 255, distance: 43.4
click at [435, 270] on main "fiserv All dates Filter Scheduled 2 Affected Fiserv Bill Pay Scheduled Maintena…" at bounding box center [867, 386] width 1308 height 268
click at [1221, 120] on link "Add maintenance" at bounding box center [1194, 120] width 123 height 30
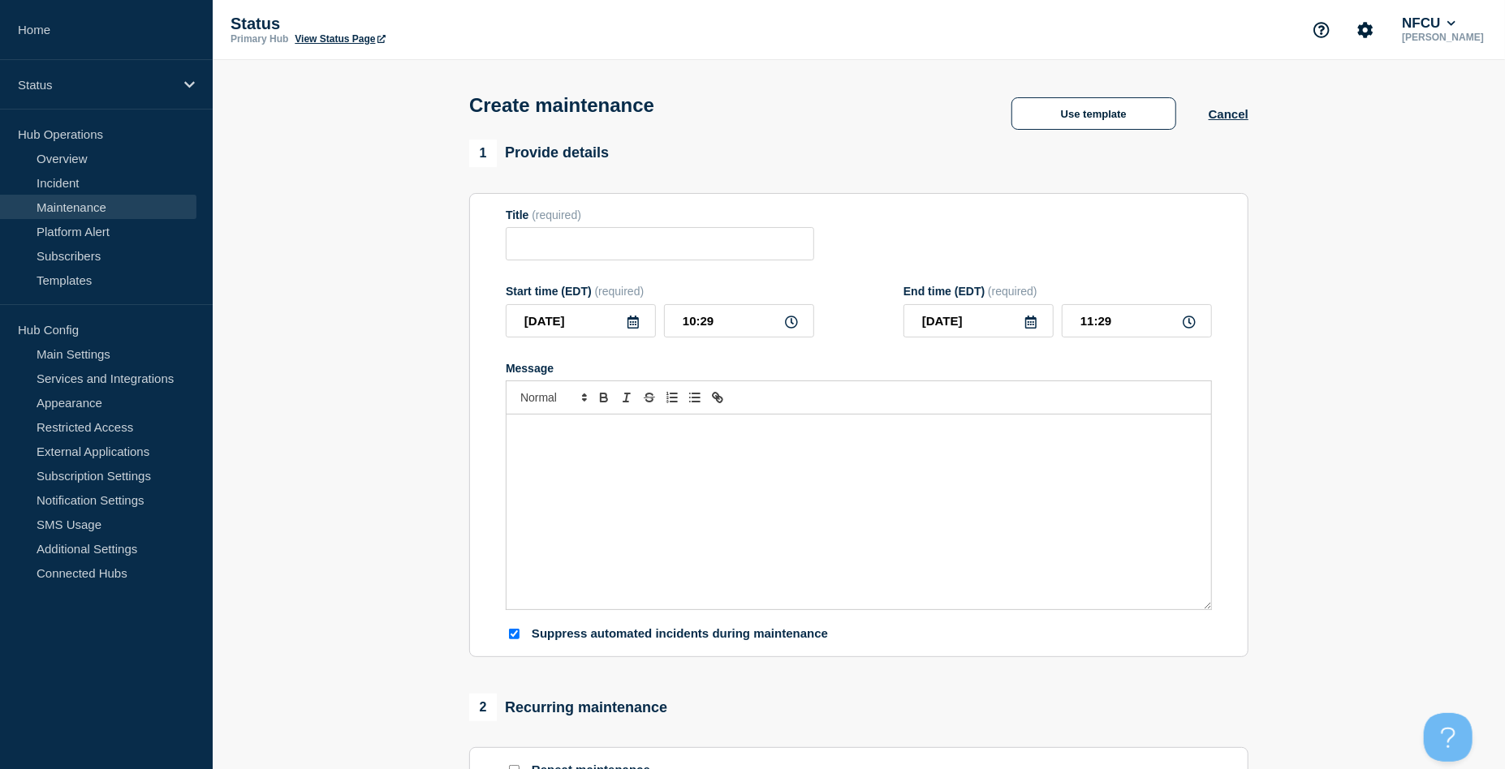
checkbox input "true"
click at [1066, 138] on div "Create maintenance Use template Cancel" at bounding box center [859, 100] width 816 height 80
click at [1066, 127] on button "Use template" at bounding box center [1093, 113] width 165 height 32
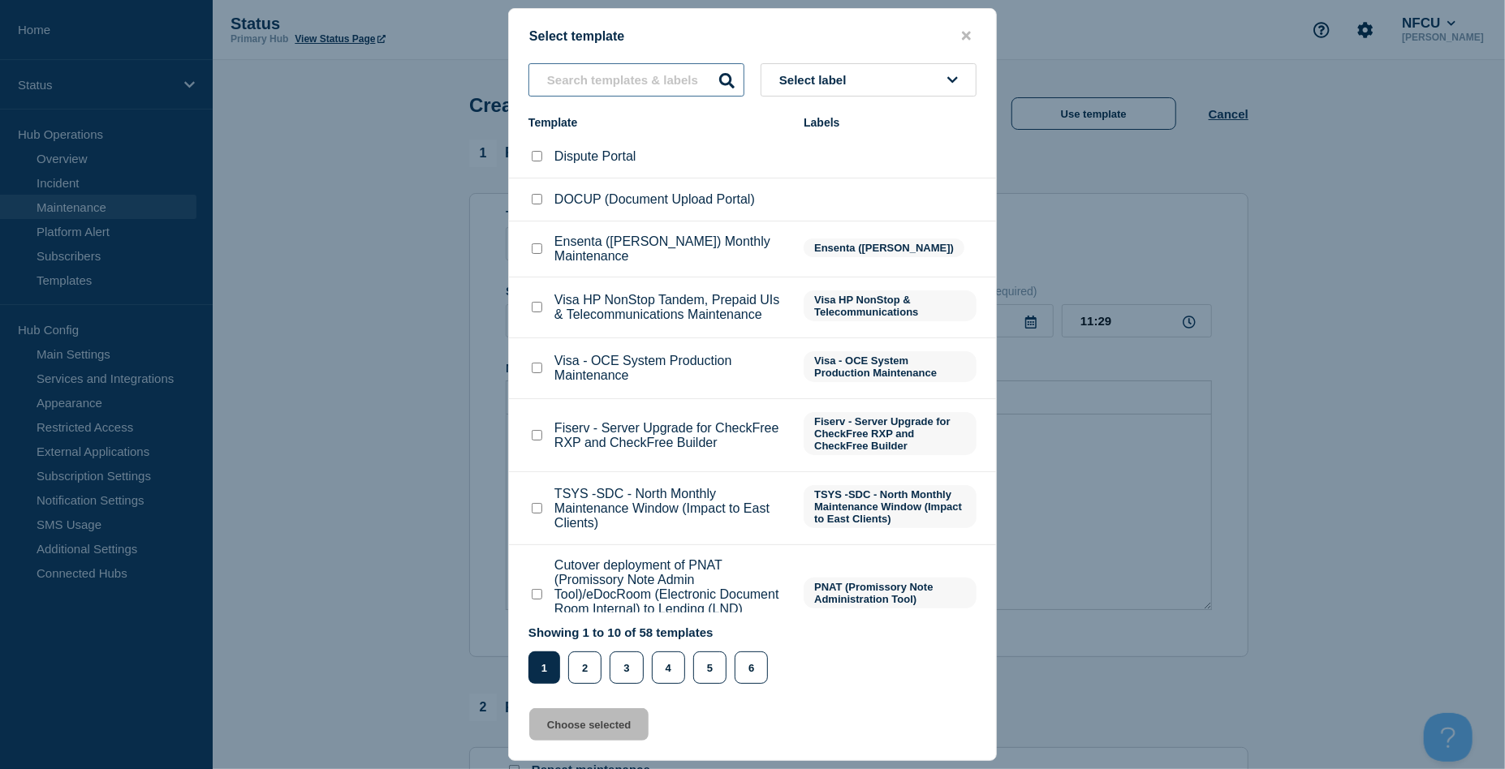
click at [605, 80] on input "text" at bounding box center [636, 79] width 216 height 33
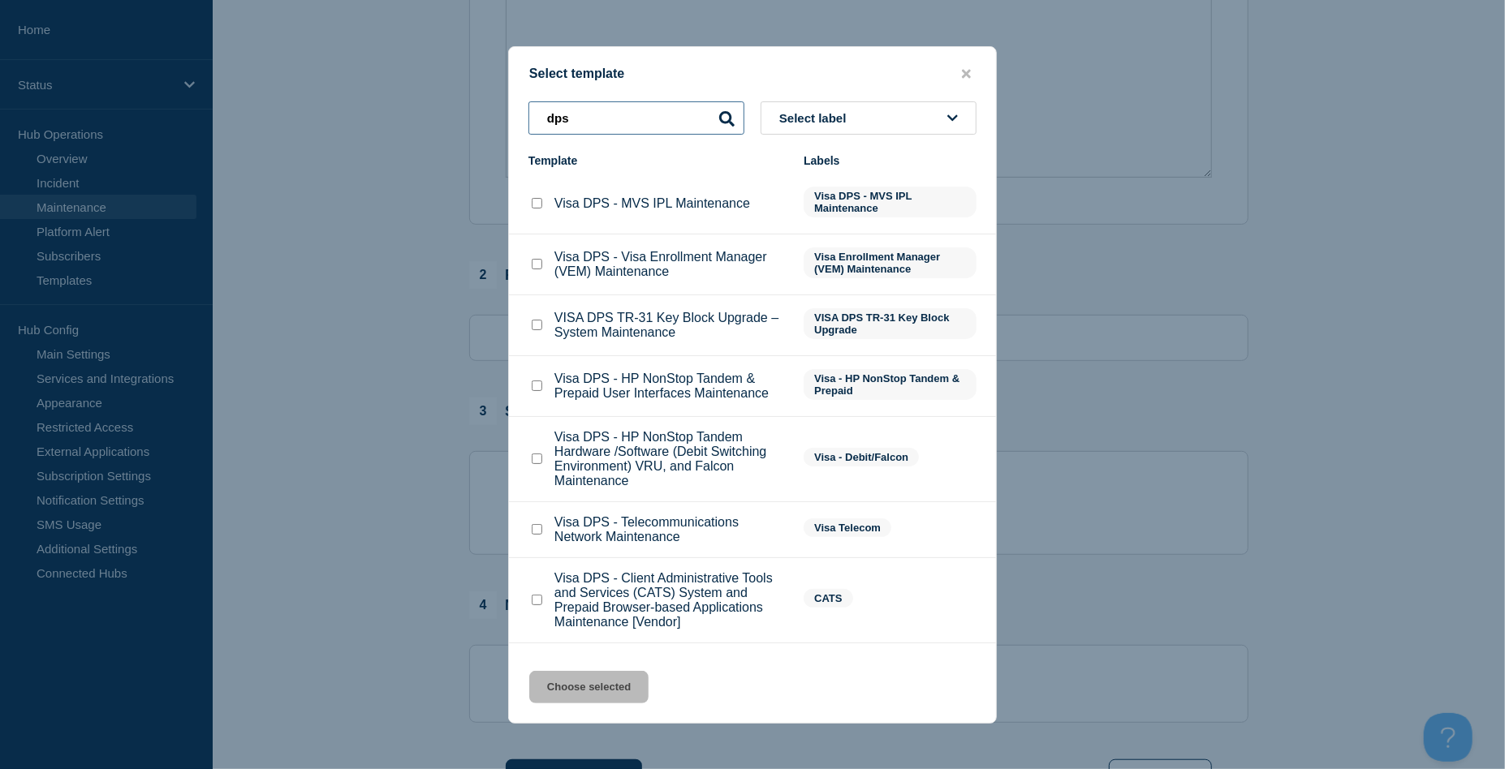
type input "dps"
click at [378, 281] on div at bounding box center [752, 384] width 1505 height 769
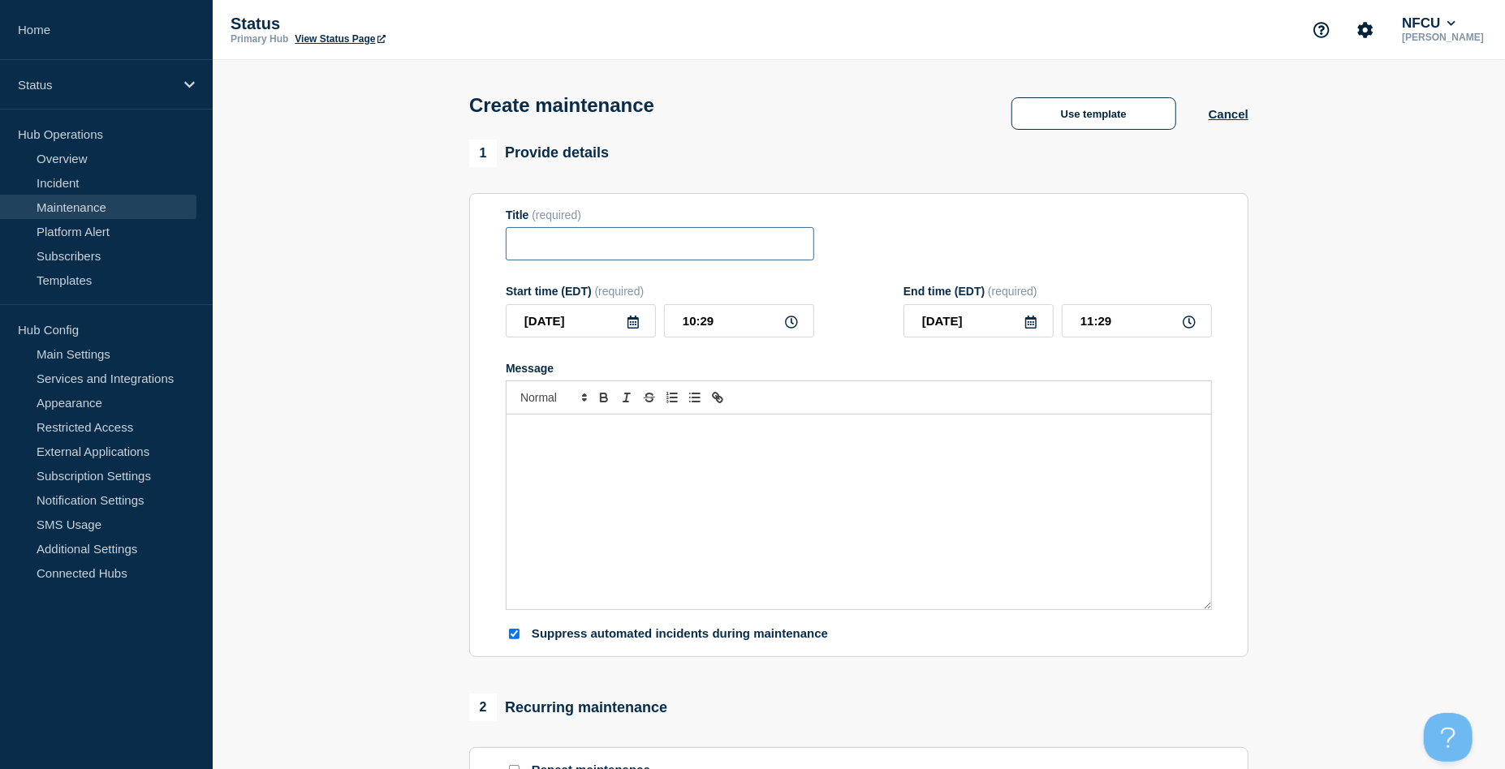
click at [594, 244] on input "Title" at bounding box center [660, 243] width 308 height 33
paste input "VISA CATS (Client Administrative Tools and Srvcs)"
type input "VISA CATS (Client Administrative Tools and Srvcs)"
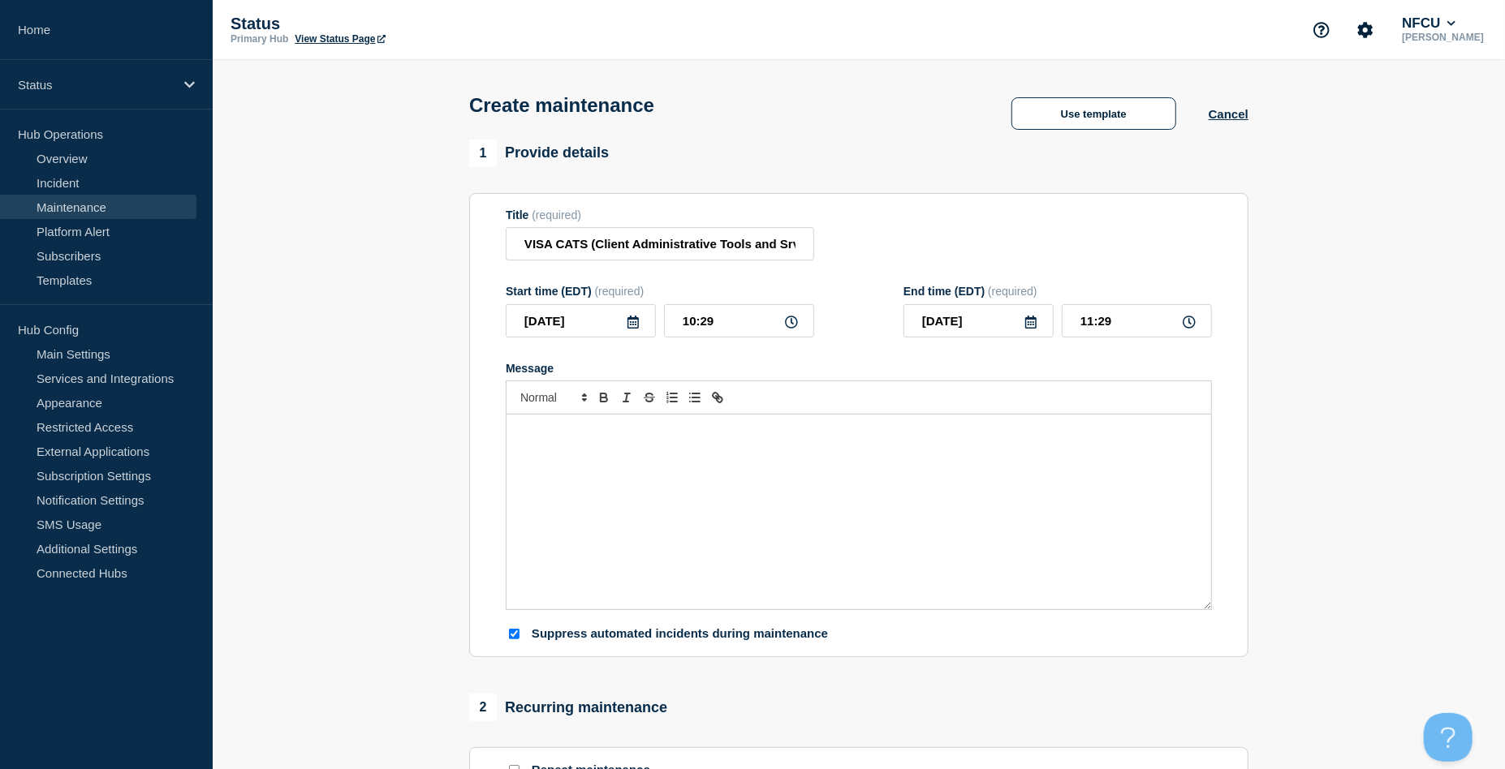
click at [601, 523] on div "Message" at bounding box center [858, 512] width 705 height 195
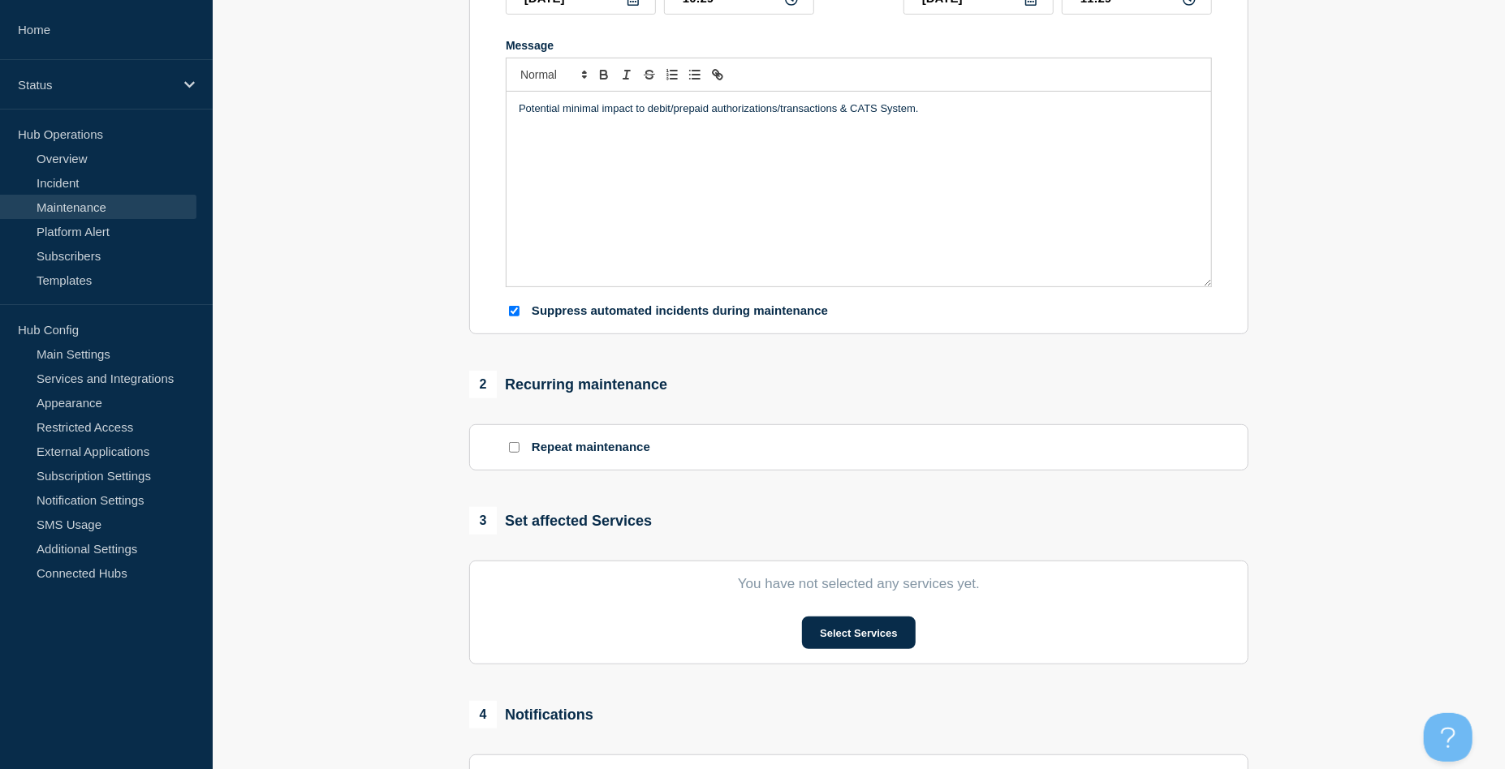
scroll to position [325, 0]
click at [861, 637] on button "Select Services" at bounding box center [858, 631] width 113 height 32
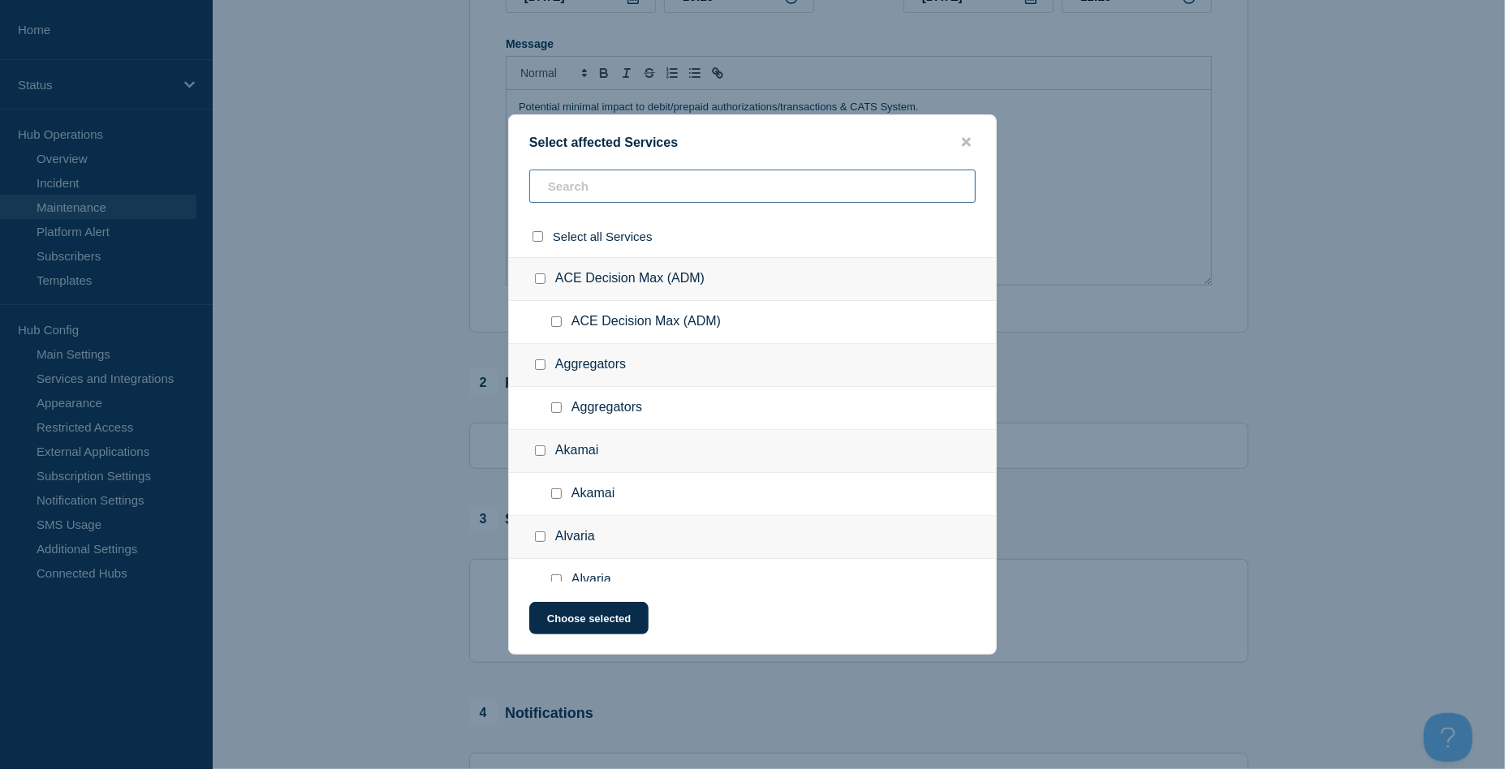
click at [572, 190] on input "text" at bounding box center [752, 186] width 446 height 33
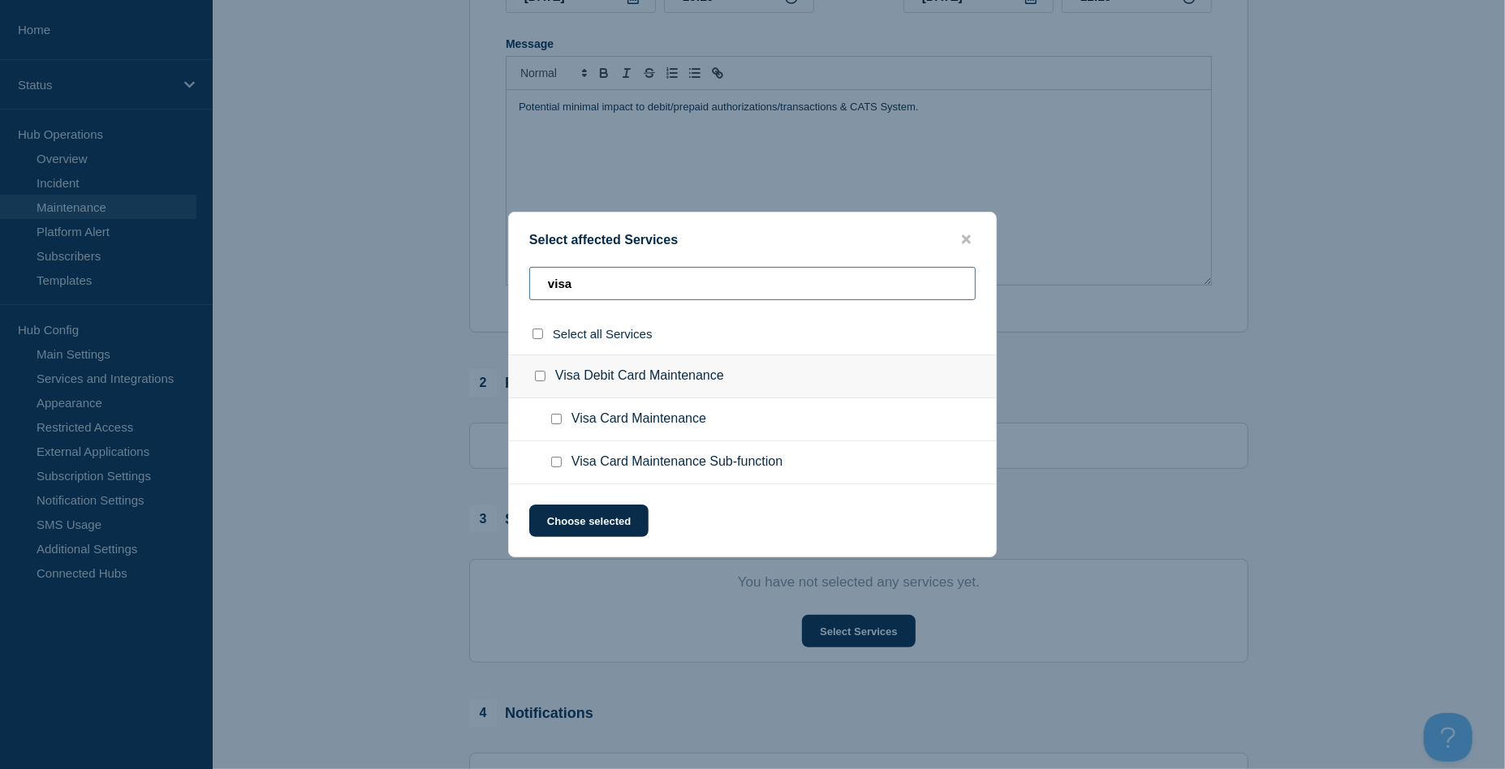
type input "visa"
click at [555, 420] on input "Visa Card Maintenance checkbox" at bounding box center [556, 419] width 11 height 11
checkbox input "true"
drag, startPoint x: 630, startPoint y: 282, endPoint x: 480, endPoint y: 279, distance: 149.4
click at [480, 279] on div "Select affected Services visa Select all Services Visa Debit Card Maintenance V…" at bounding box center [752, 384] width 1505 height 769
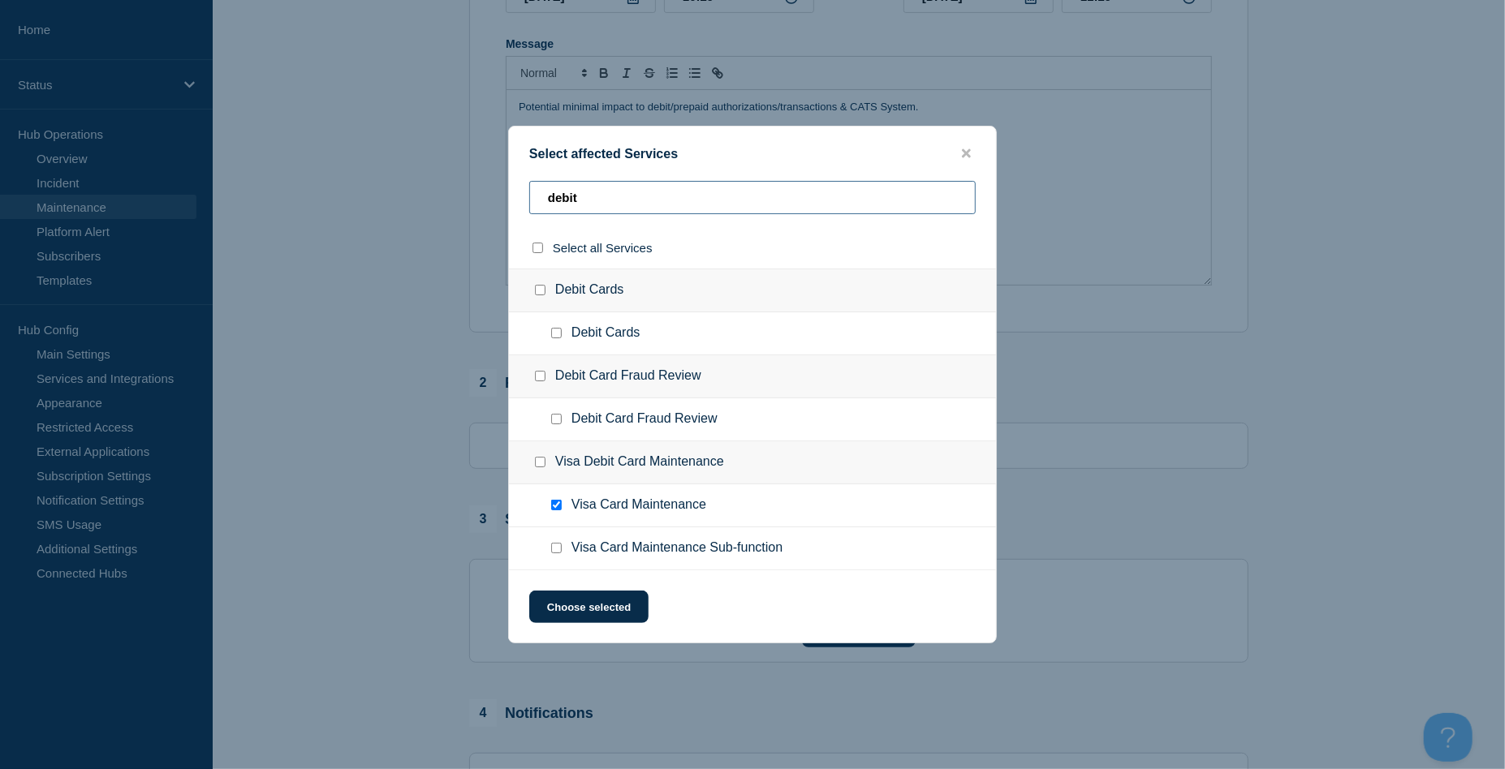
type input "debit"
click at [541, 290] on input "Debit Cards checkbox" at bounding box center [540, 290] width 11 height 11
checkbox input "true"
click at [618, 606] on button "Choose selected" at bounding box center [588, 607] width 119 height 32
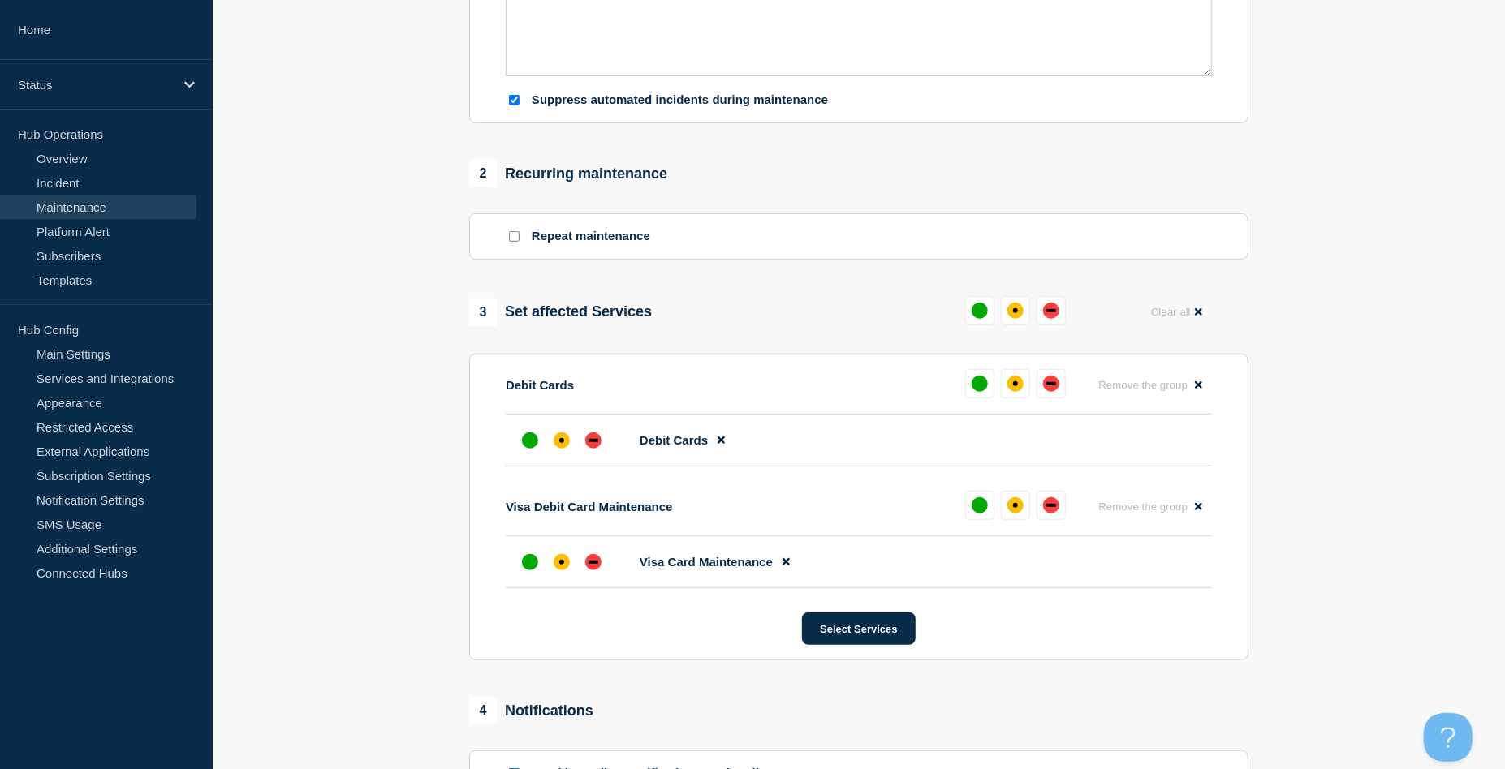
scroll to position [541, 0]
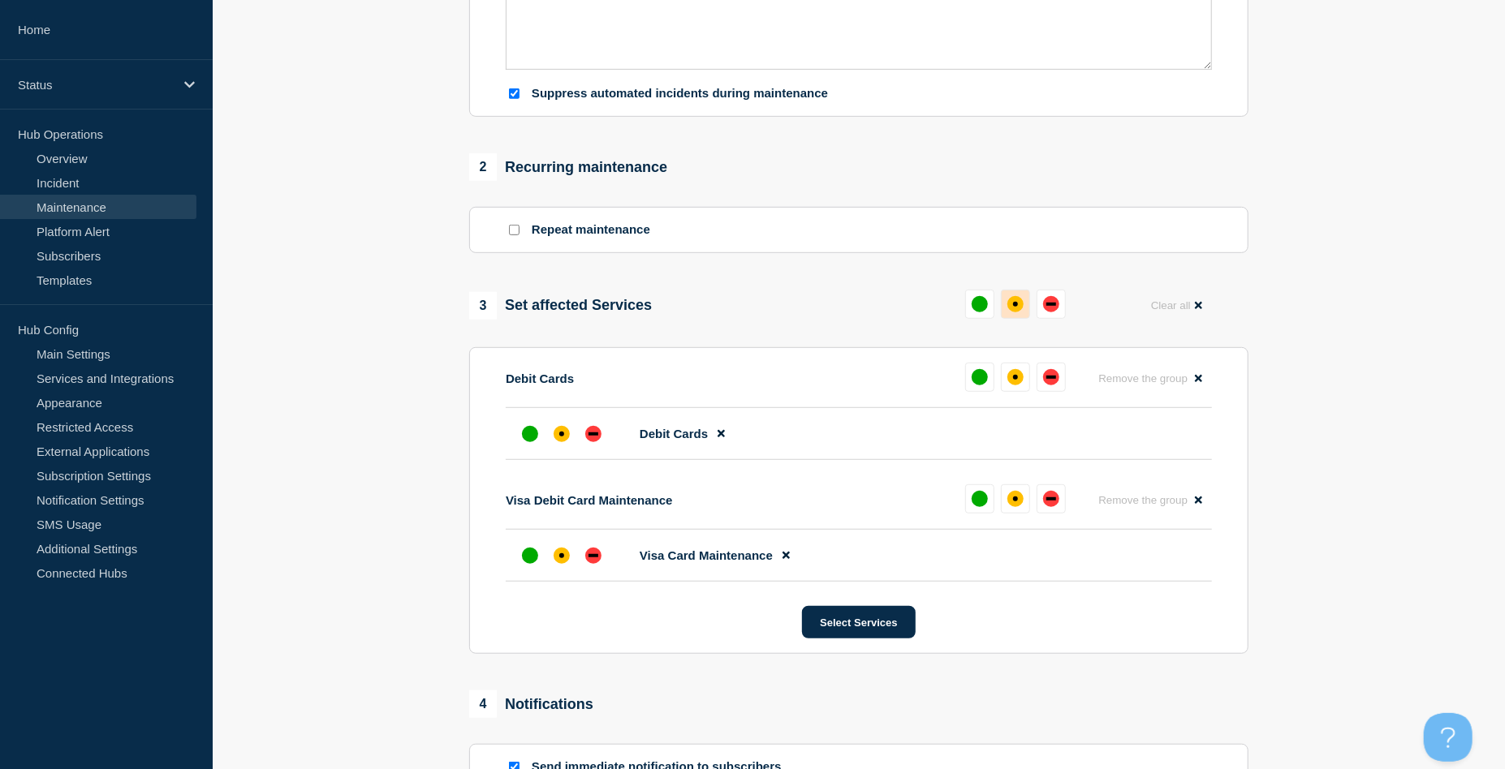
click at [1010, 312] on div "affected" at bounding box center [1015, 304] width 16 height 16
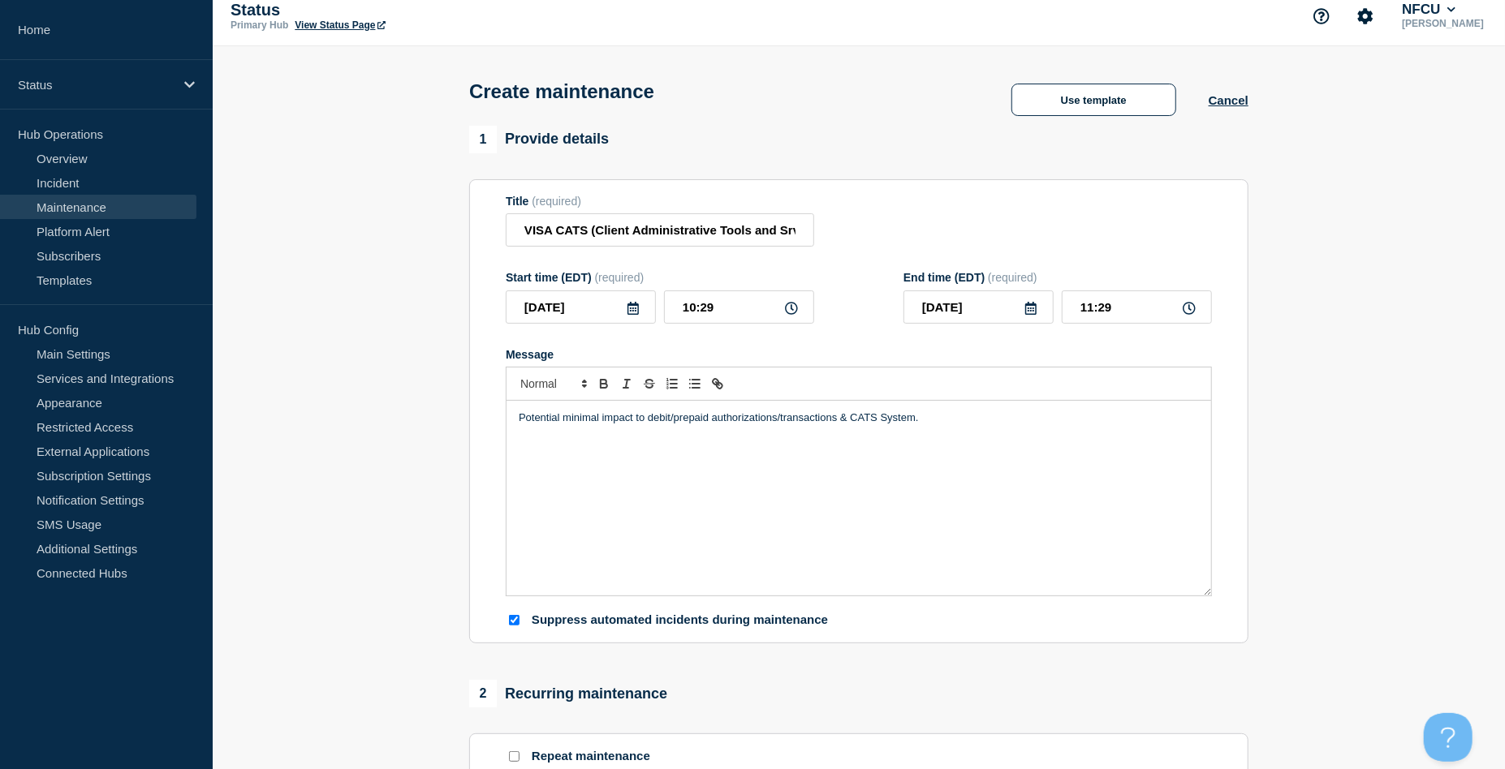
scroll to position [0, 0]
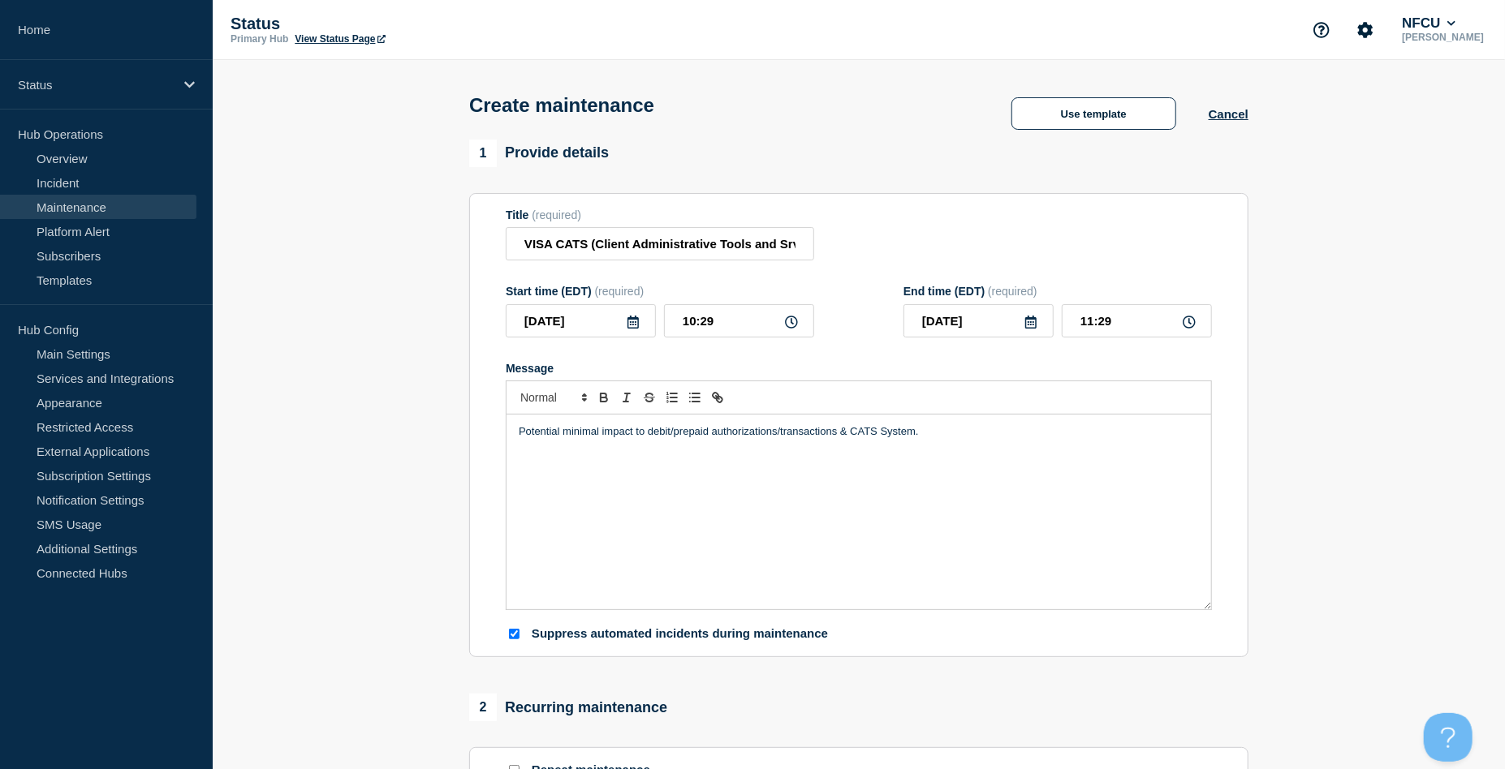
click at [636, 320] on icon at bounding box center [633, 322] width 13 height 13
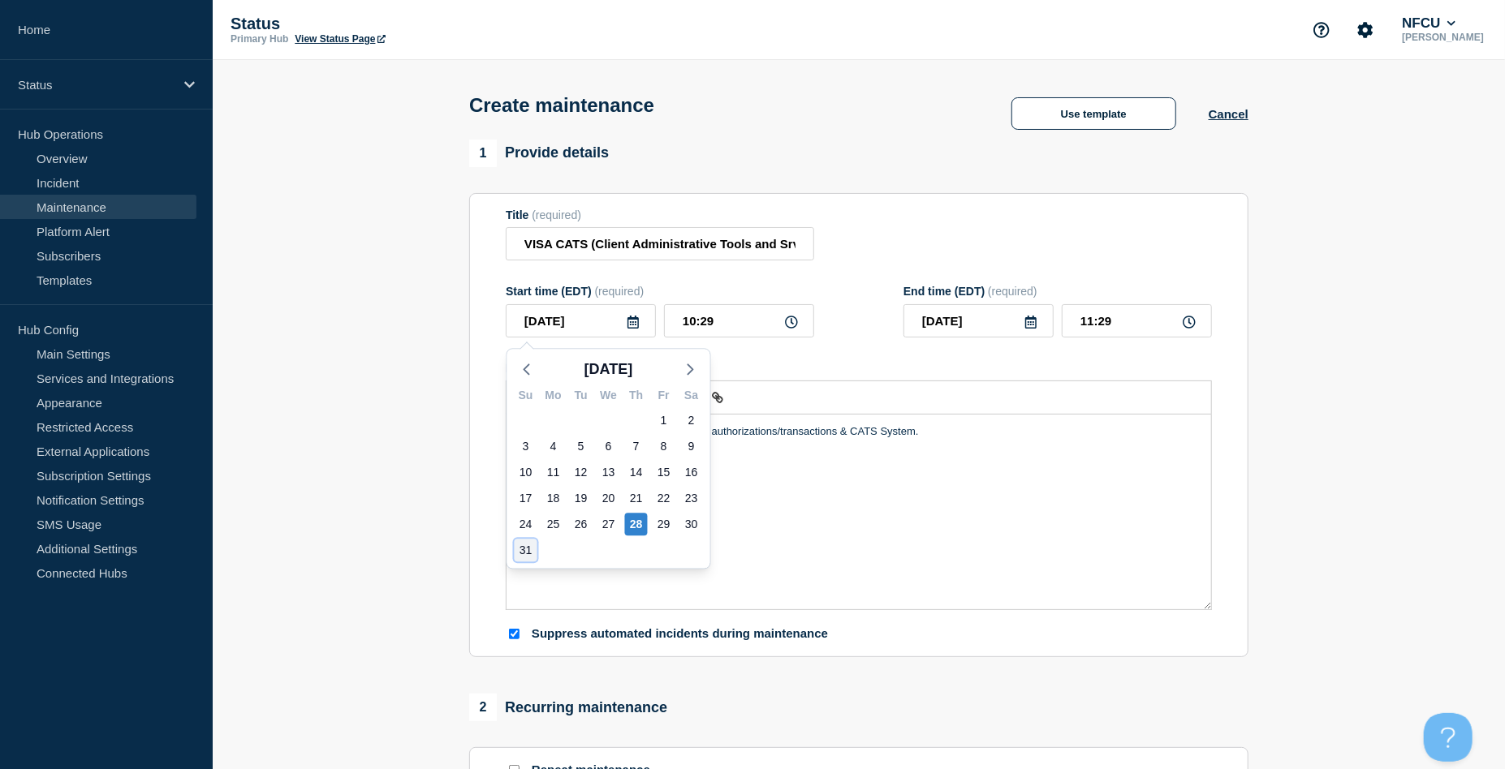
click at [522, 548] on div "31" at bounding box center [526, 550] width 23 height 23
type input "[DATE]"
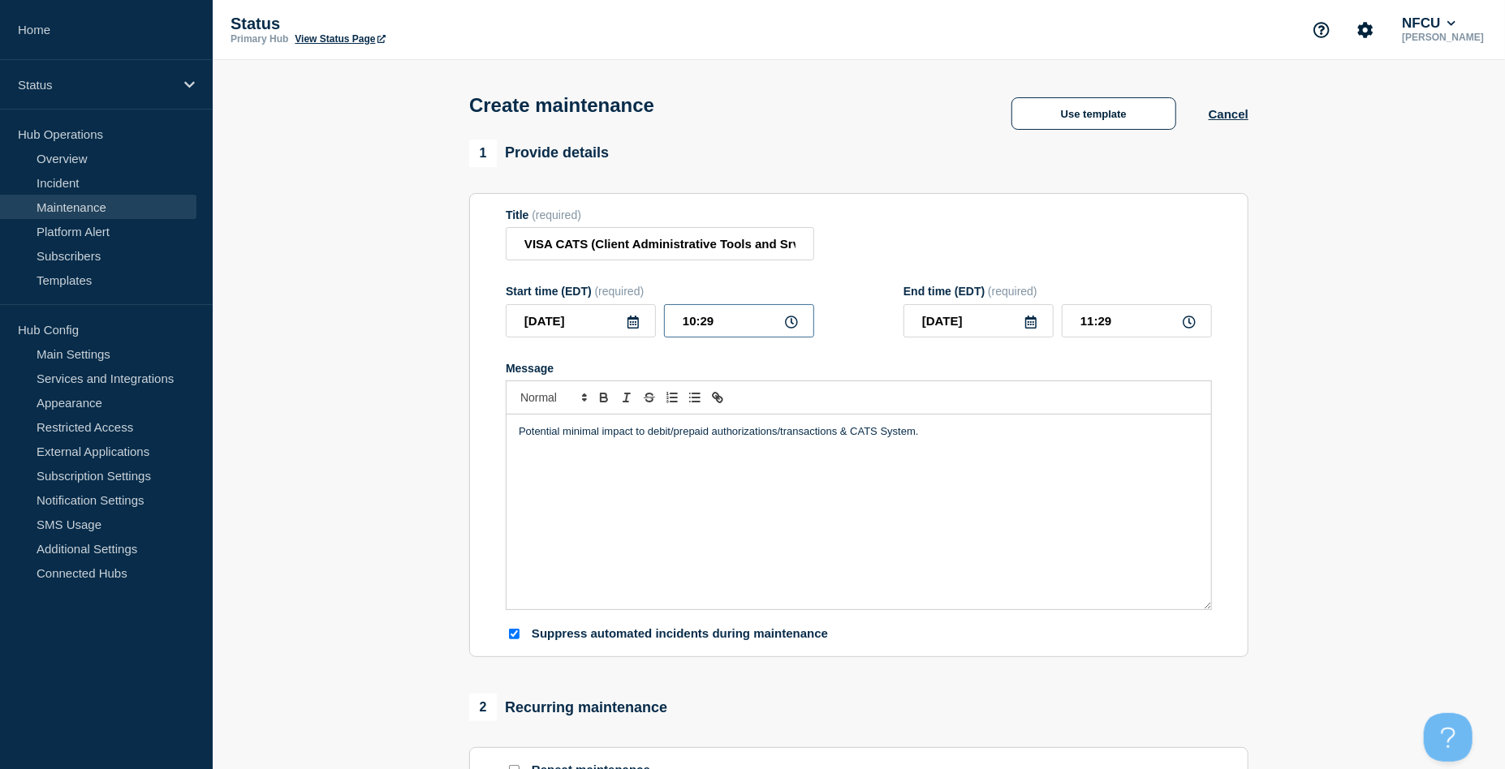
click at [717, 321] on input "10:29" at bounding box center [739, 320] width 150 height 33
drag, startPoint x: 739, startPoint y: 323, endPoint x: 620, endPoint y: 315, distance: 118.8
click at [620, 315] on div "2025-08-31 10:29" at bounding box center [660, 320] width 308 height 33
type input "02:15"
click at [1105, 312] on input "03:15" at bounding box center [1137, 320] width 150 height 33
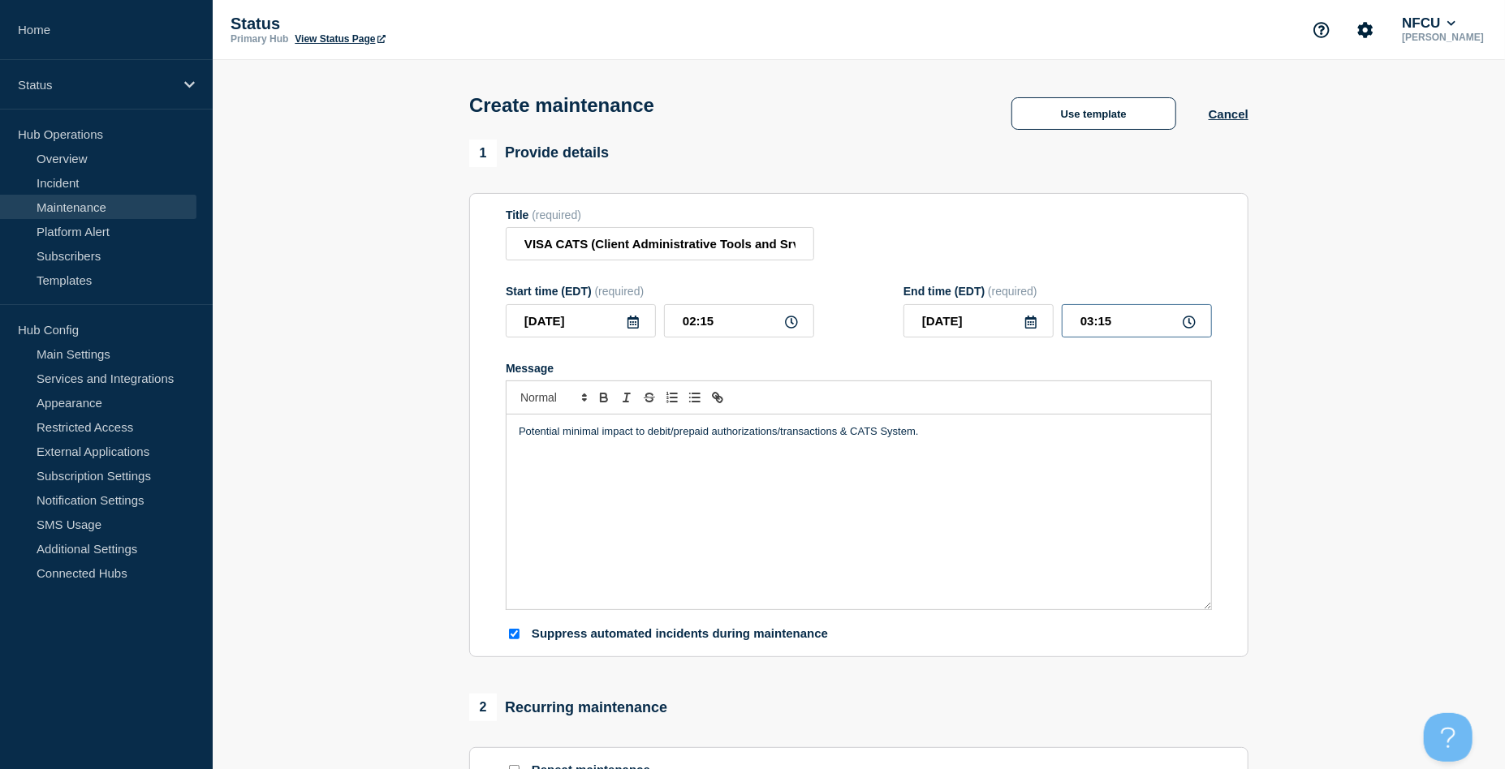
drag, startPoint x: 1029, startPoint y: 308, endPoint x: 992, endPoint y: 306, distance: 37.4
click at [1004, 306] on div "End time (EDT) (required) 2025-08-31 03:15" at bounding box center [1057, 311] width 308 height 53
type input "05:00"
click at [1000, 255] on div "Title (required) VISA CATS (Client Administrative Tools and Srvcs)" at bounding box center [859, 235] width 706 height 53
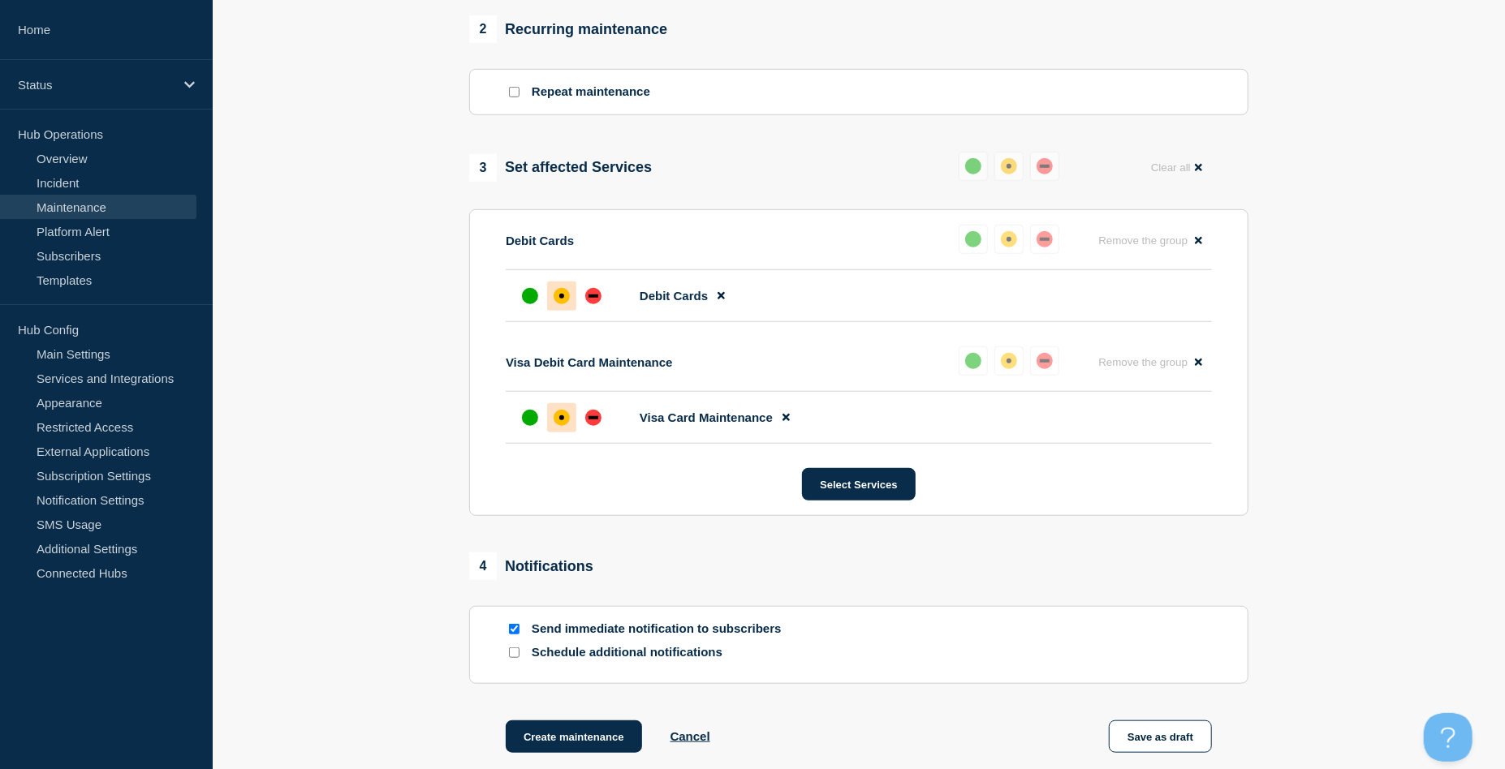
scroll to position [852, 0]
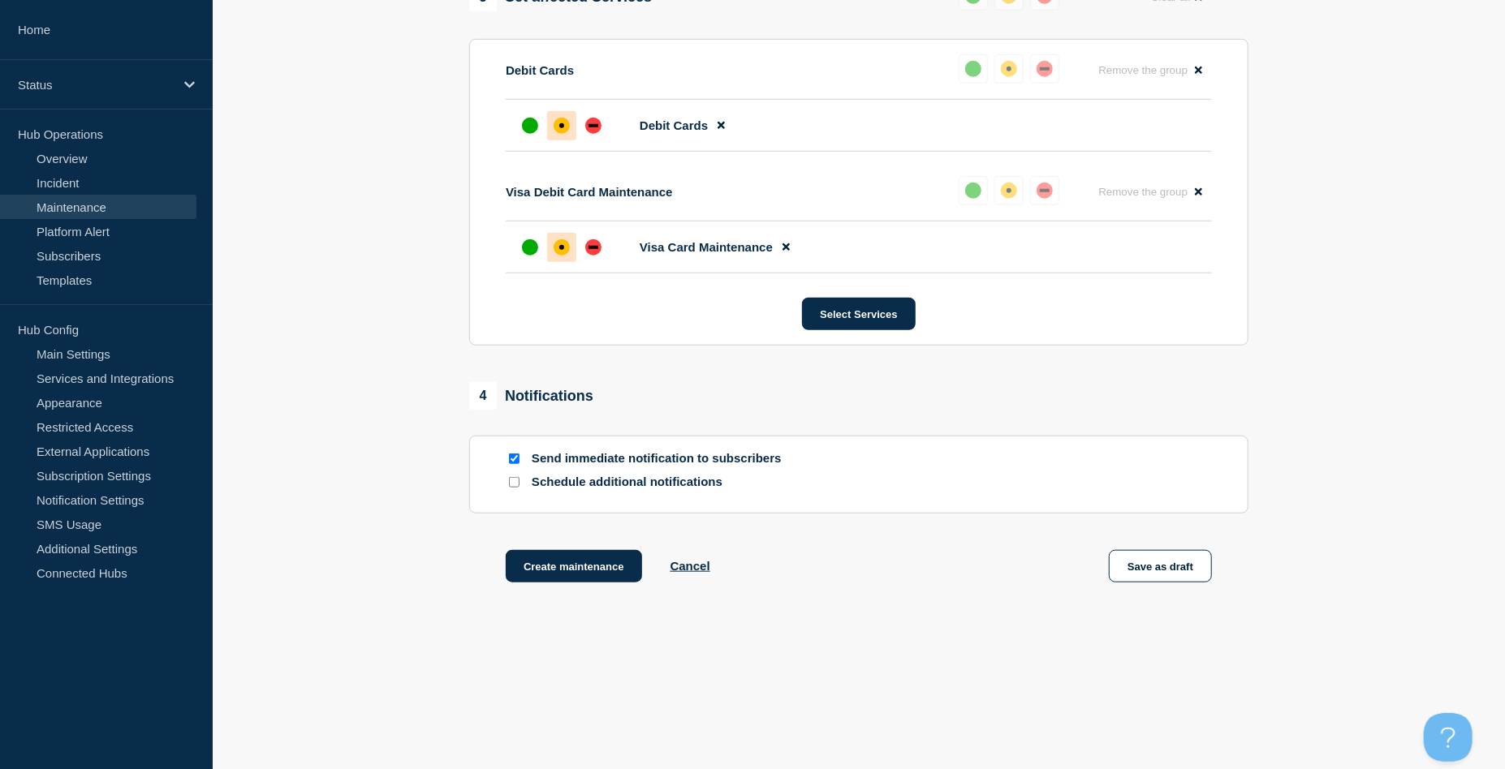
click at [514, 459] on input "Send immediate notification to subscribers" at bounding box center [514, 459] width 11 height 11
checkbox input "false"
click at [577, 558] on button "Create maintenance" at bounding box center [574, 566] width 136 height 32
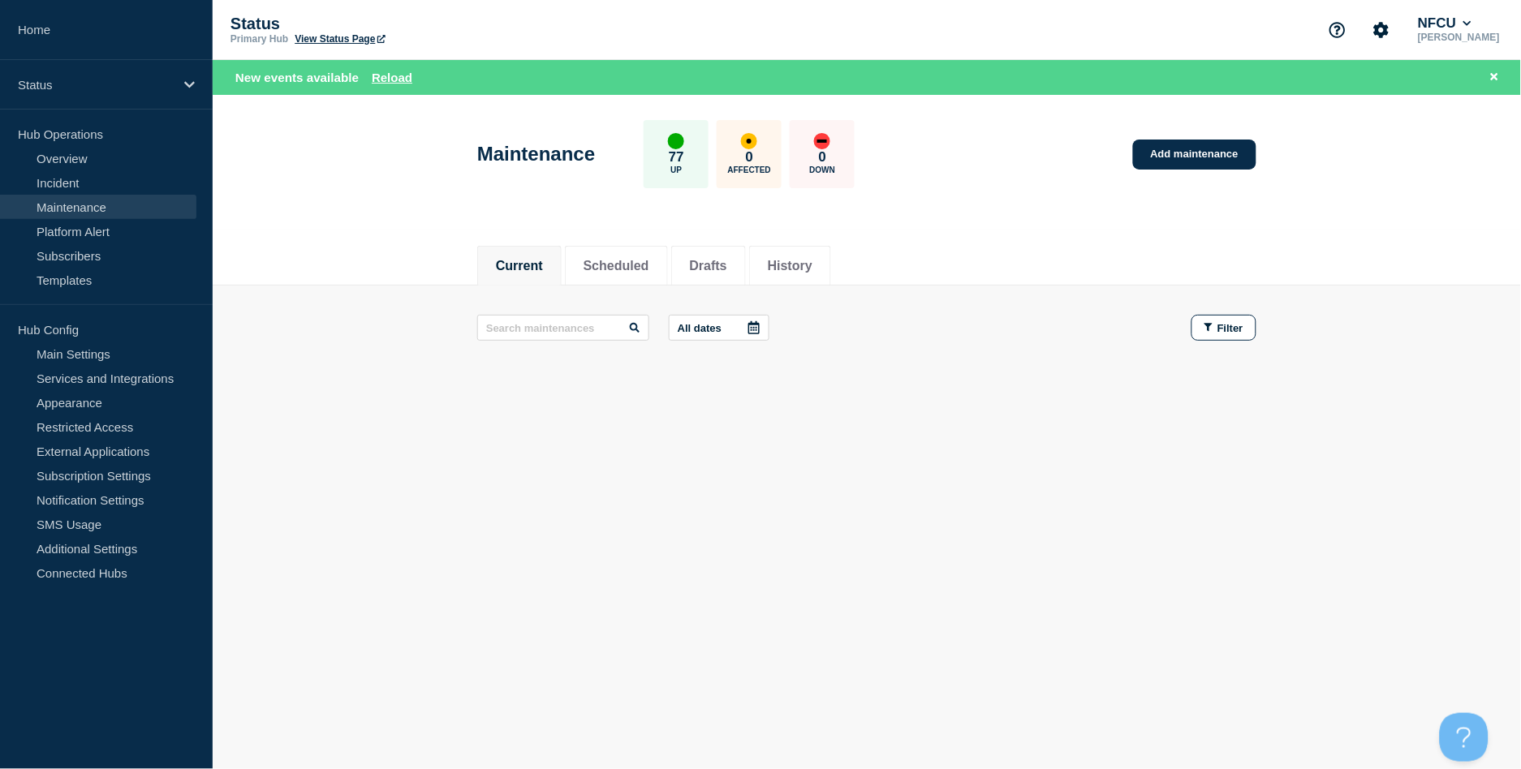
click at [455, 305] on main "All dates Filter" at bounding box center [867, 328] width 1308 height 84
click at [1032, 167] on div "Maintenance 77 Up 0 Affected 0 Down Add maintenance" at bounding box center [867, 148] width 816 height 99
click at [1195, 147] on link "Add maintenance" at bounding box center [1194, 155] width 123 height 30
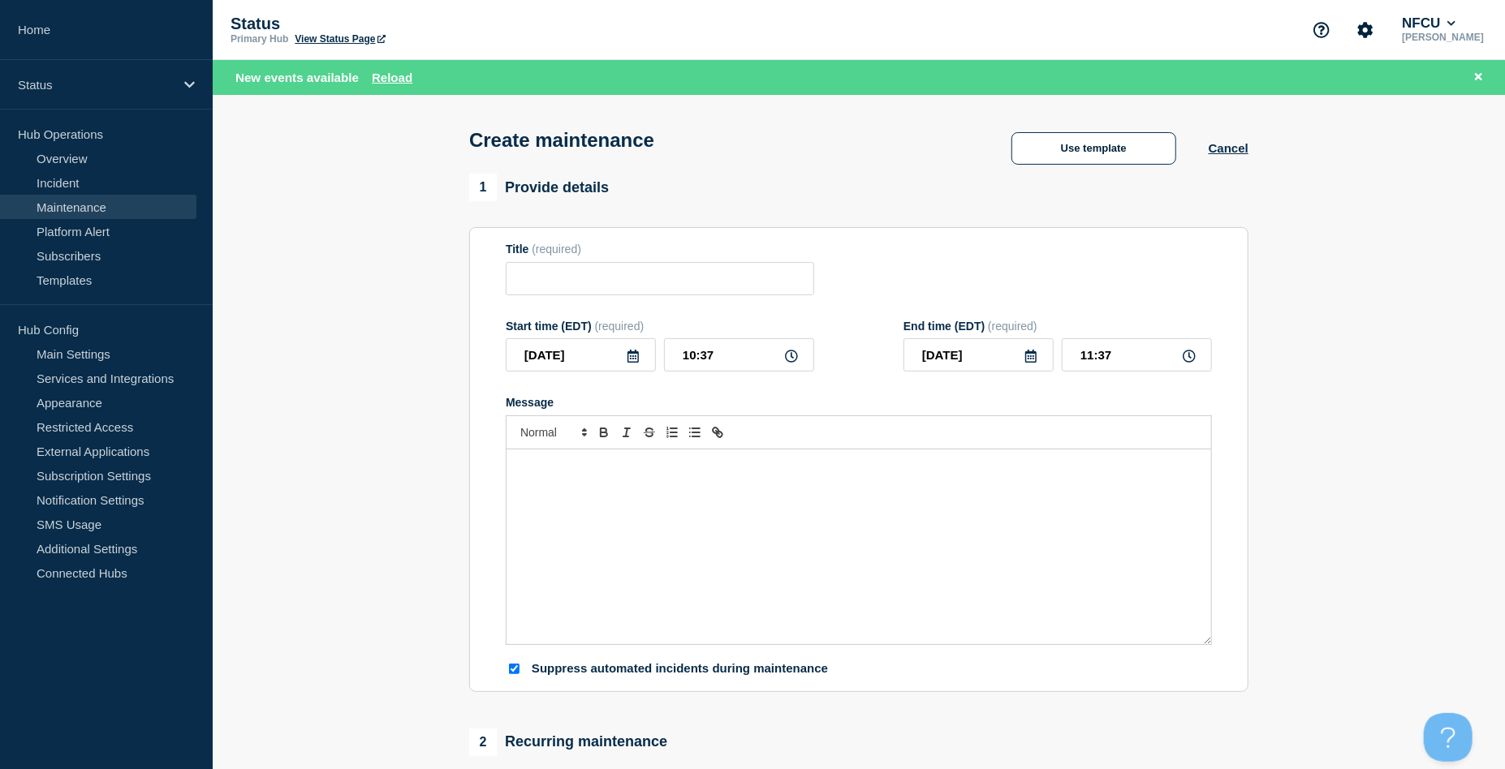
checkbox input "true"
click at [674, 282] on input "Title" at bounding box center [660, 278] width 308 height 33
paste input "Innovis Scheduled Maintenance Window [Vendor]"
type input "Innovis Scheduled Maintenance Window [Vendor]"
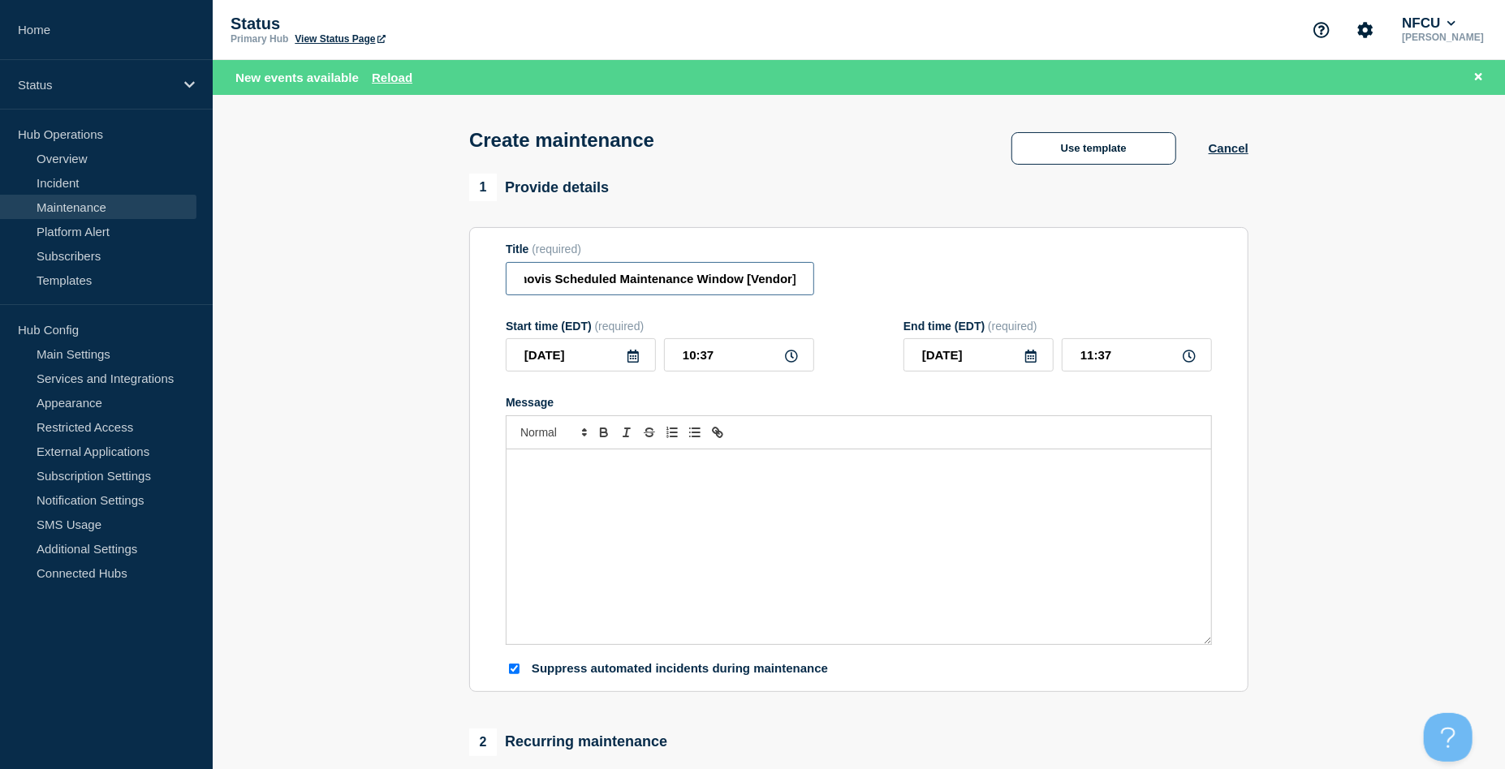
scroll to position [0, 0]
click at [585, 455] on div "Message" at bounding box center [858, 547] width 705 height 195
click at [631, 353] on icon at bounding box center [632, 356] width 11 height 13
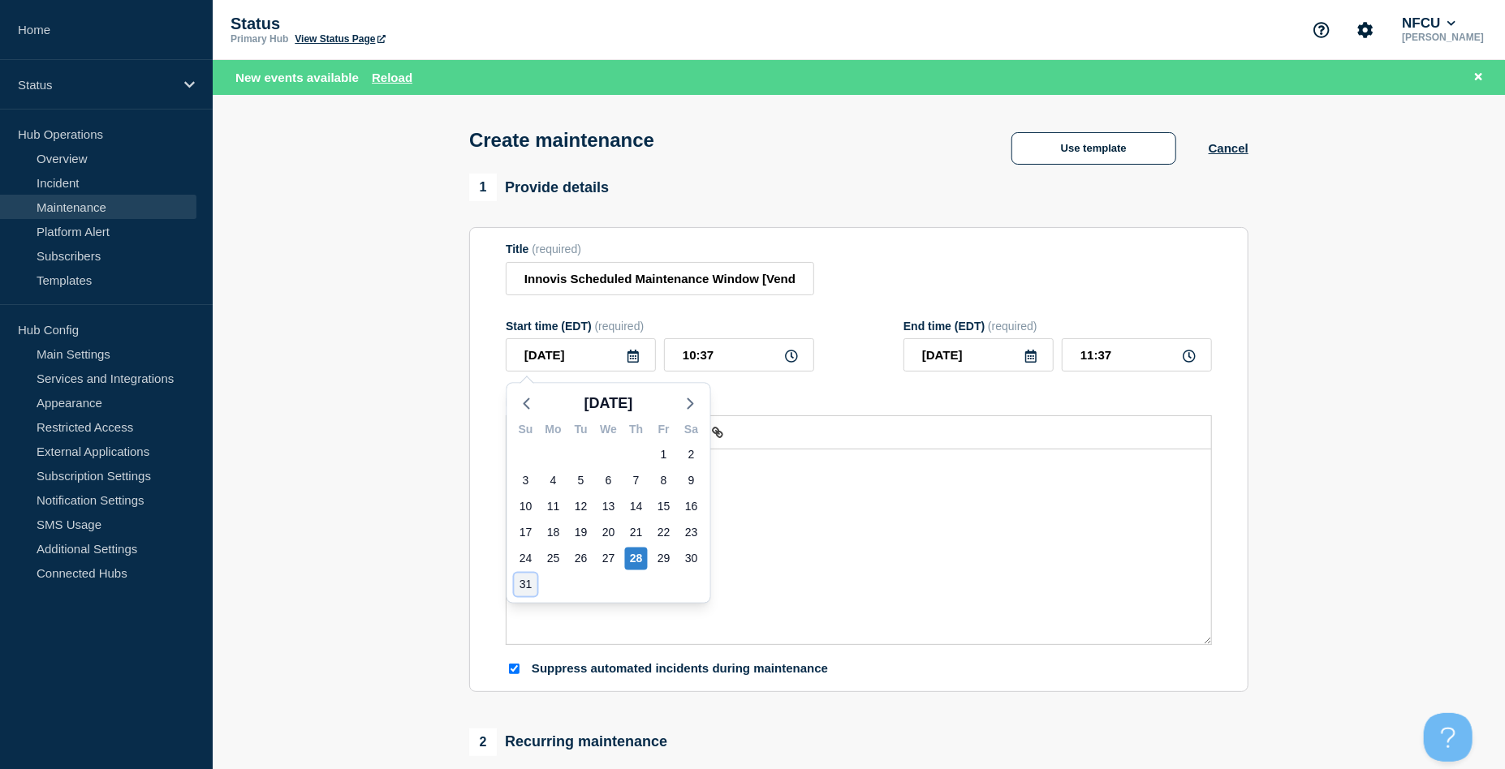
click at [524, 584] on div "31" at bounding box center [526, 585] width 23 height 23
type input "[DATE]"
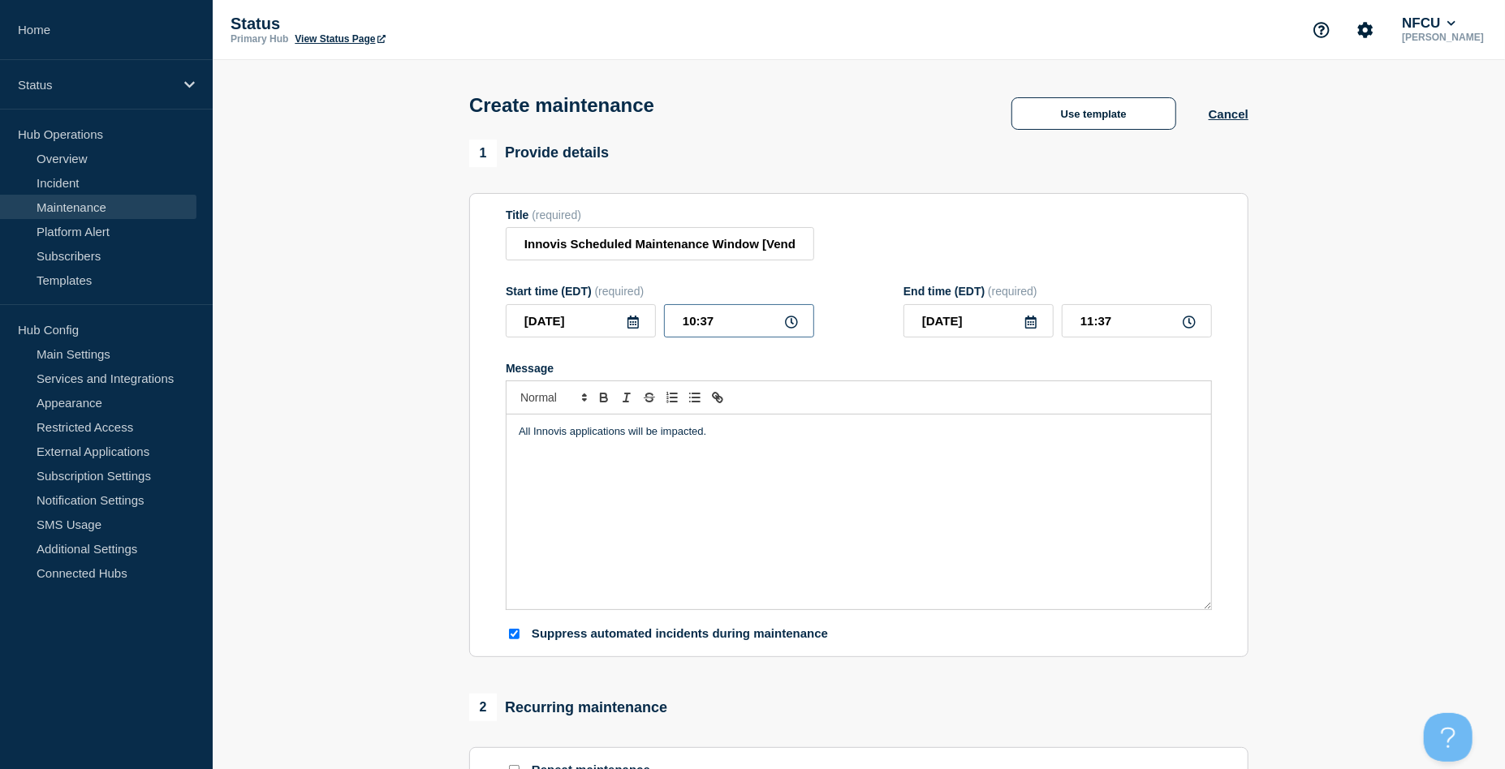
click at [722, 314] on input "10:37" at bounding box center [739, 320] width 150 height 33
drag, startPoint x: 717, startPoint y: 320, endPoint x: 613, endPoint y: 310, distance: 104.3
click at [613, 310] on div "2025-08-31 10:37" at bounding box center [660, 320] width 308 height 33
type input "02:00"
click at [1125, 281] on form "Title (required) Innovis Scheduled Maintenance Window [Vendor] Start time (EDT)…" at bounding box center [859, 426] width 706 height 434
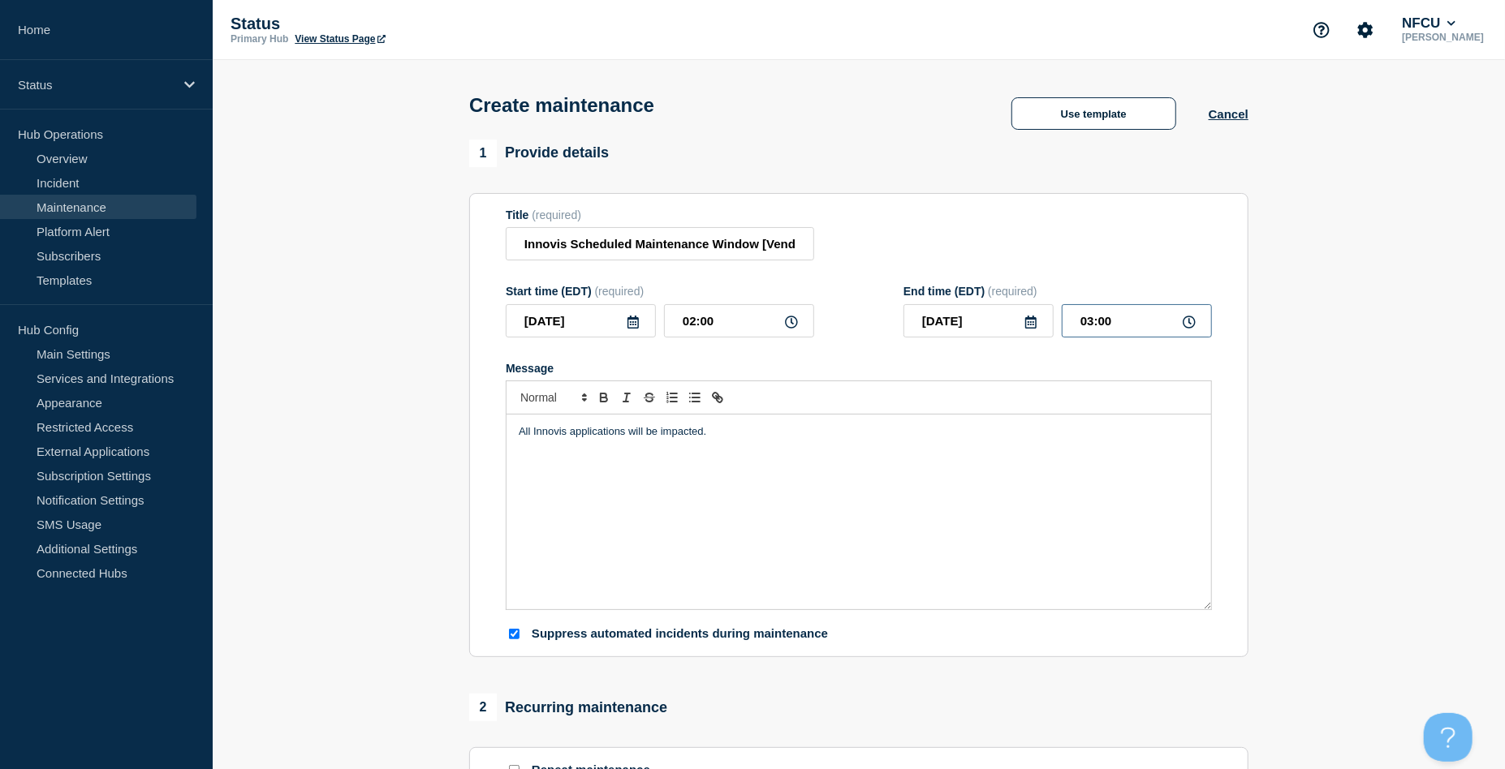
click at [1132, 317] on input "03:00" at bounding box center [1137, 320] width 150 height 33
drag, startPoint x: 1138, startPoint y: 324, endPoint x: 1017, endPoint y: 313, distance: 121.4
click at [1024, 313] on div "2025-08-31 03:00" at bounding box center [1057, 320] width 308 height 33
type input "07:00"
click at [963, 251] on div "Title (required) Innovis Scheduled Maintenance Window [Vendor]" at bounding box center [859, 235] width 706 height 53
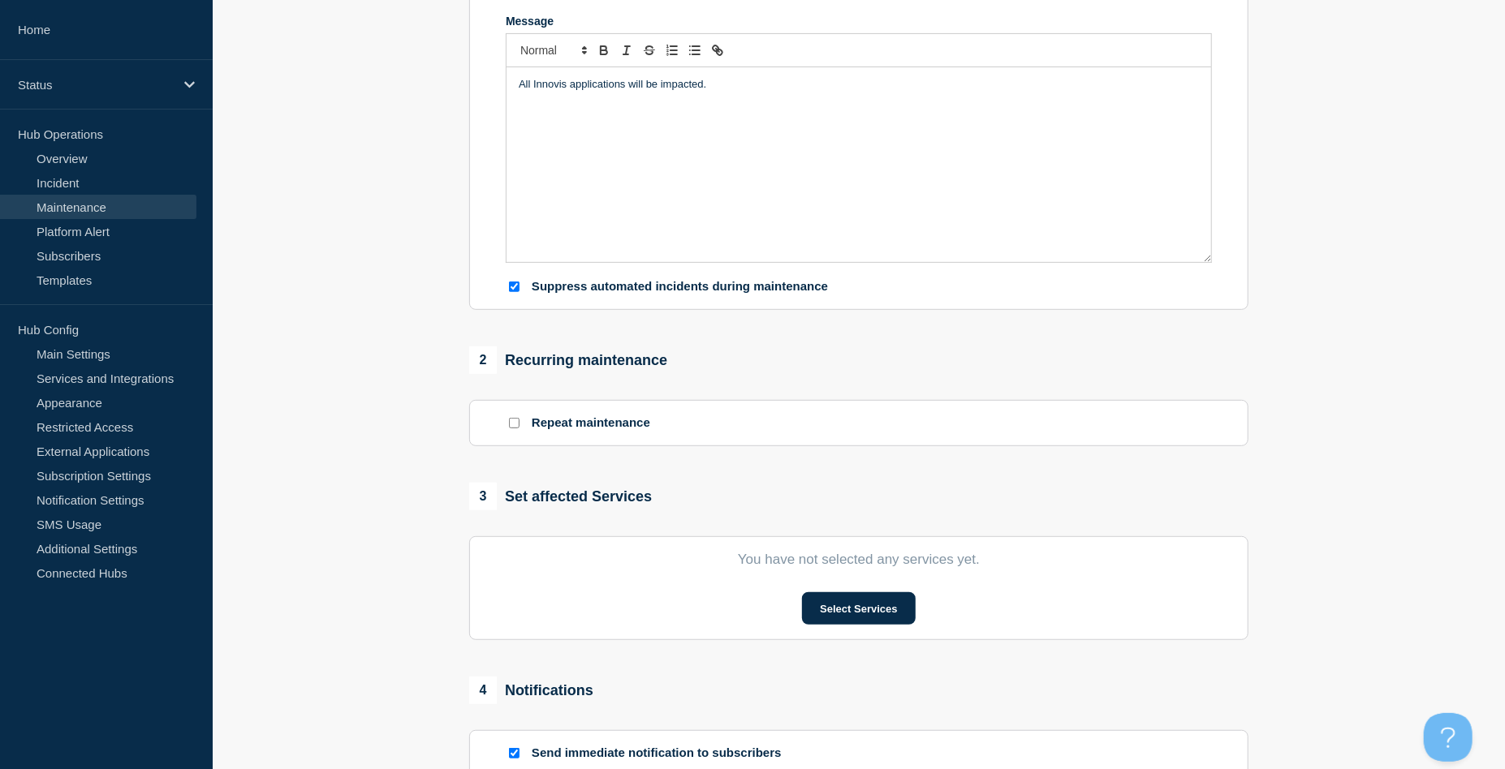
scroll to position [541, 0]
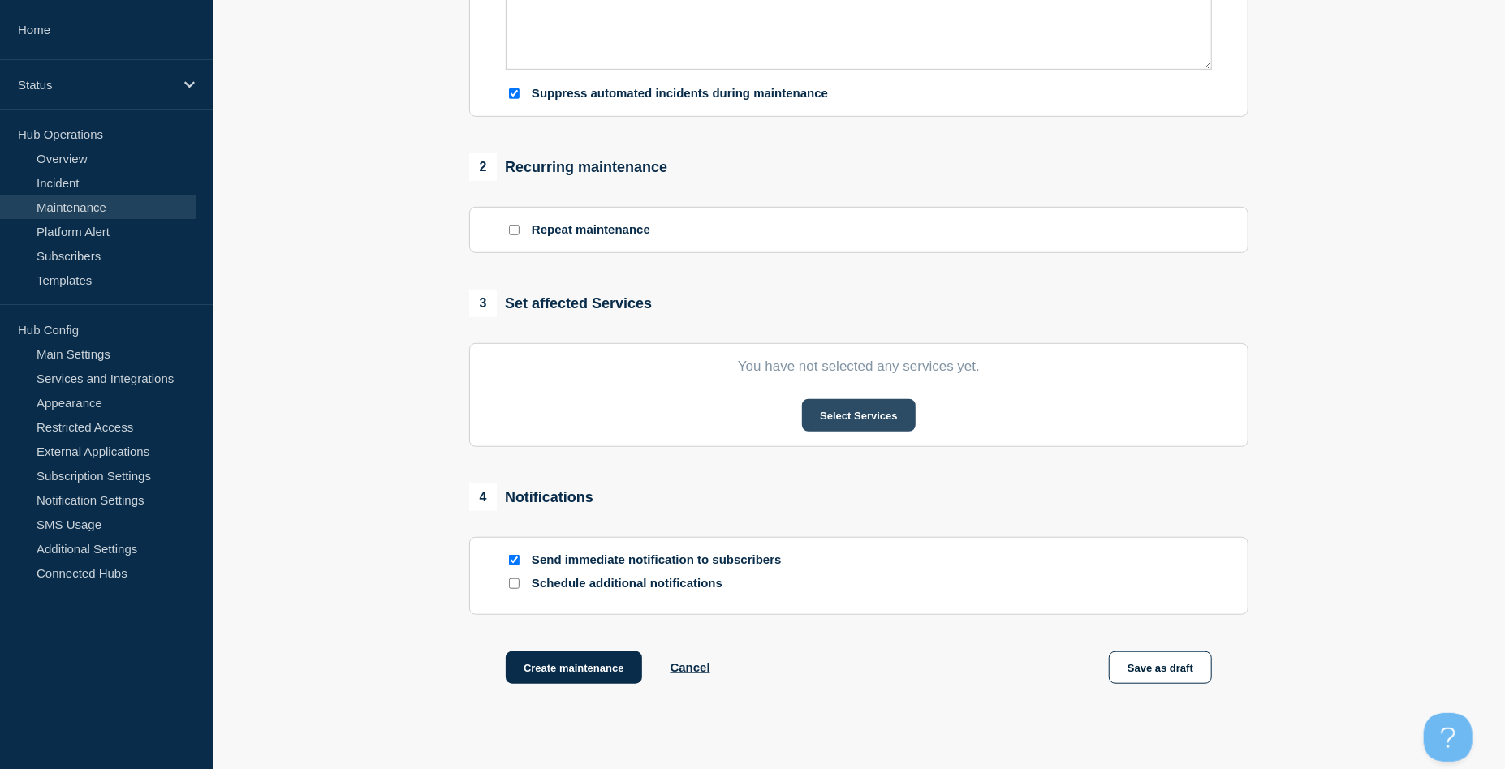
click at [842, 409] on button "Select Services" at bounding box center [858, 415] width 113 height 32
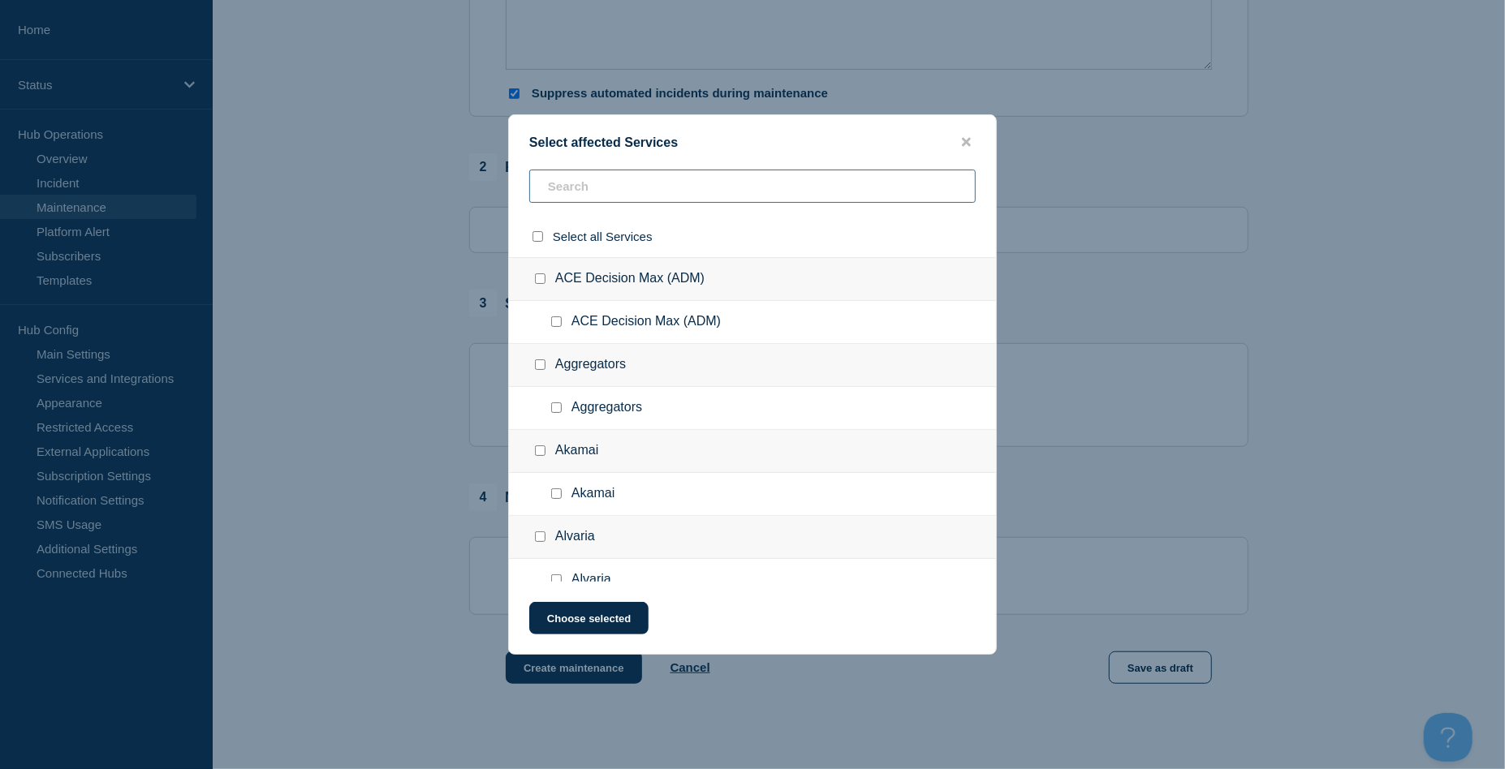
click at [636, 187] on input "text" at bounding box center [752, 186] width 446 height 33
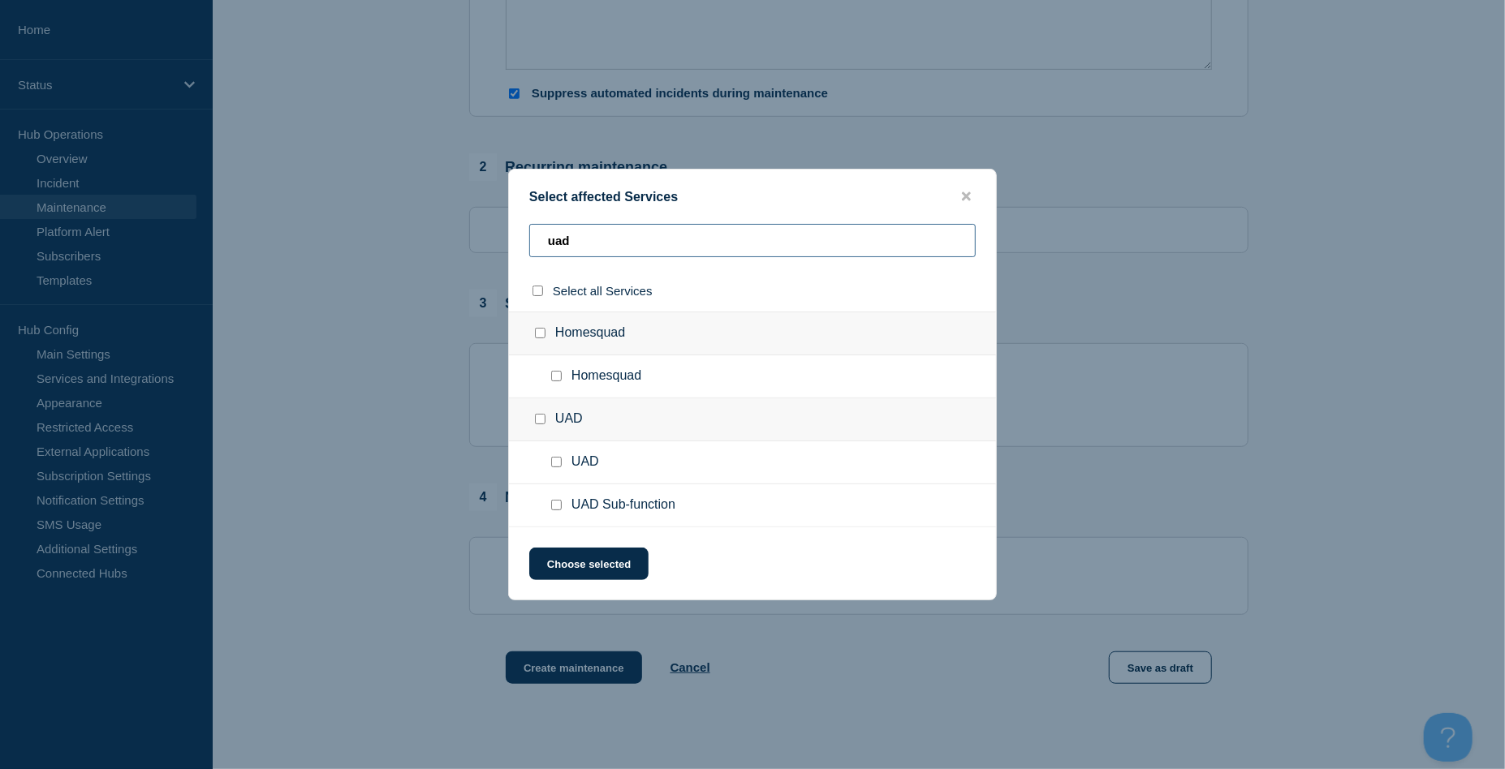
type input "uad"
click at [555, 506] on input "UAD Sub-function checkbox" at bounding box center [556, 505] width 11 height 11
checkbox input "true"
click at [575, 558] on button "Choose selected" at bounding box center [588, 564] width 119 height 32
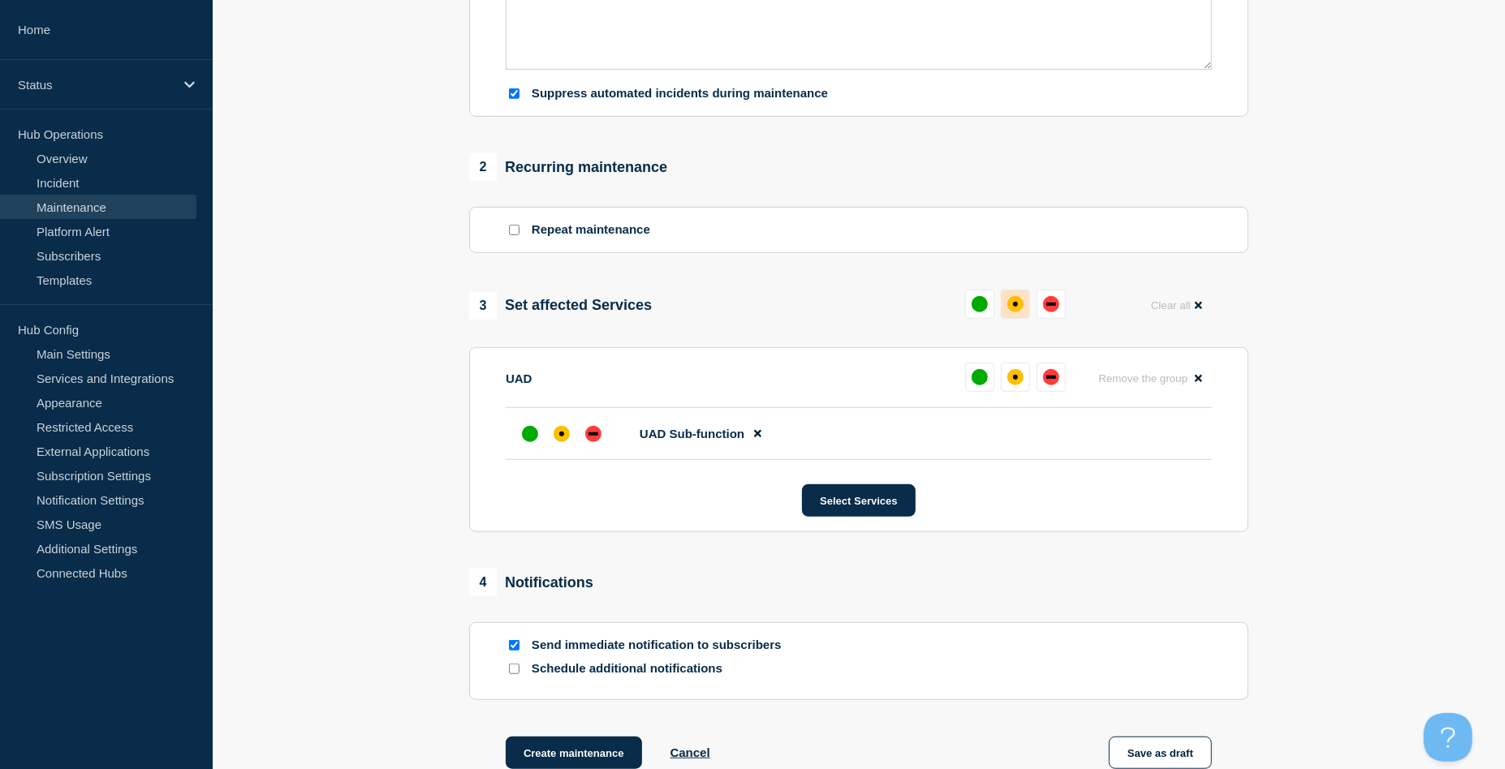
click at [1009, 303] on div "affected" at bounding box center [1015, 304] width 16 height 16
click at [511, 647] on input "Send immediate notification to subscribers" at bounding box center [514, 645] width 11 height 11
checkbox input "false"
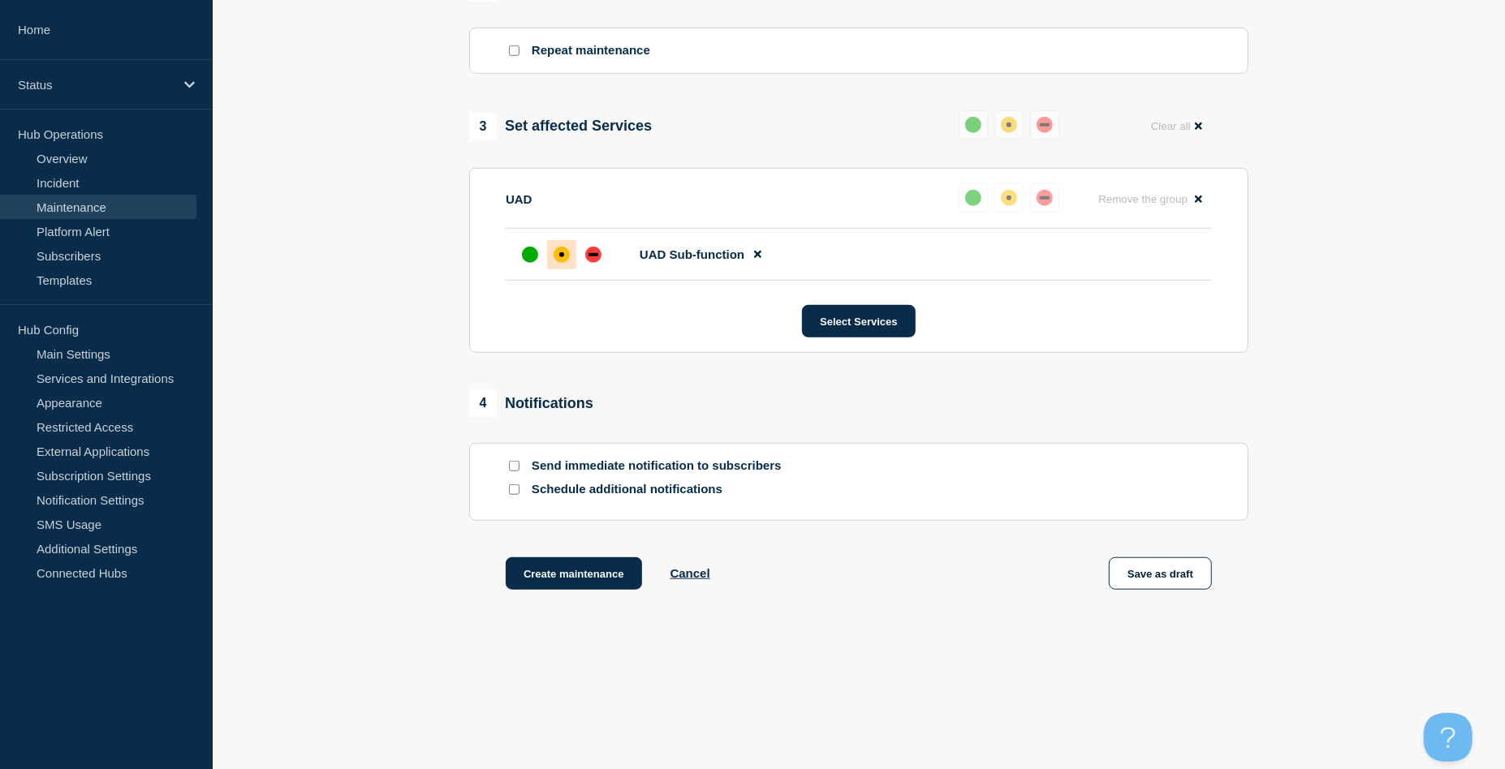
scroll to position [730, 0]
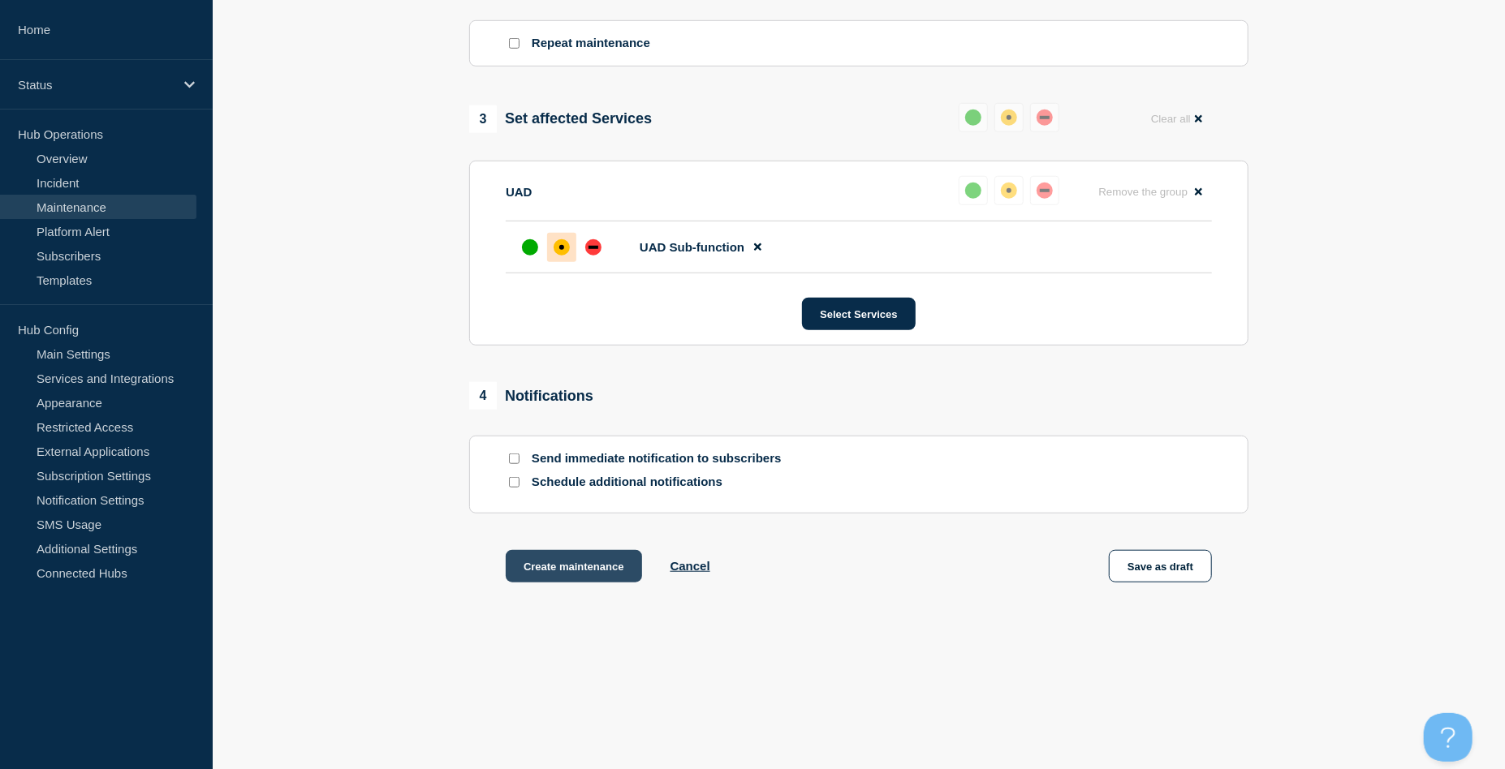
click at [584, 578] on button "Create maintenance" at bounding box center [574, 566] width 136 height 32
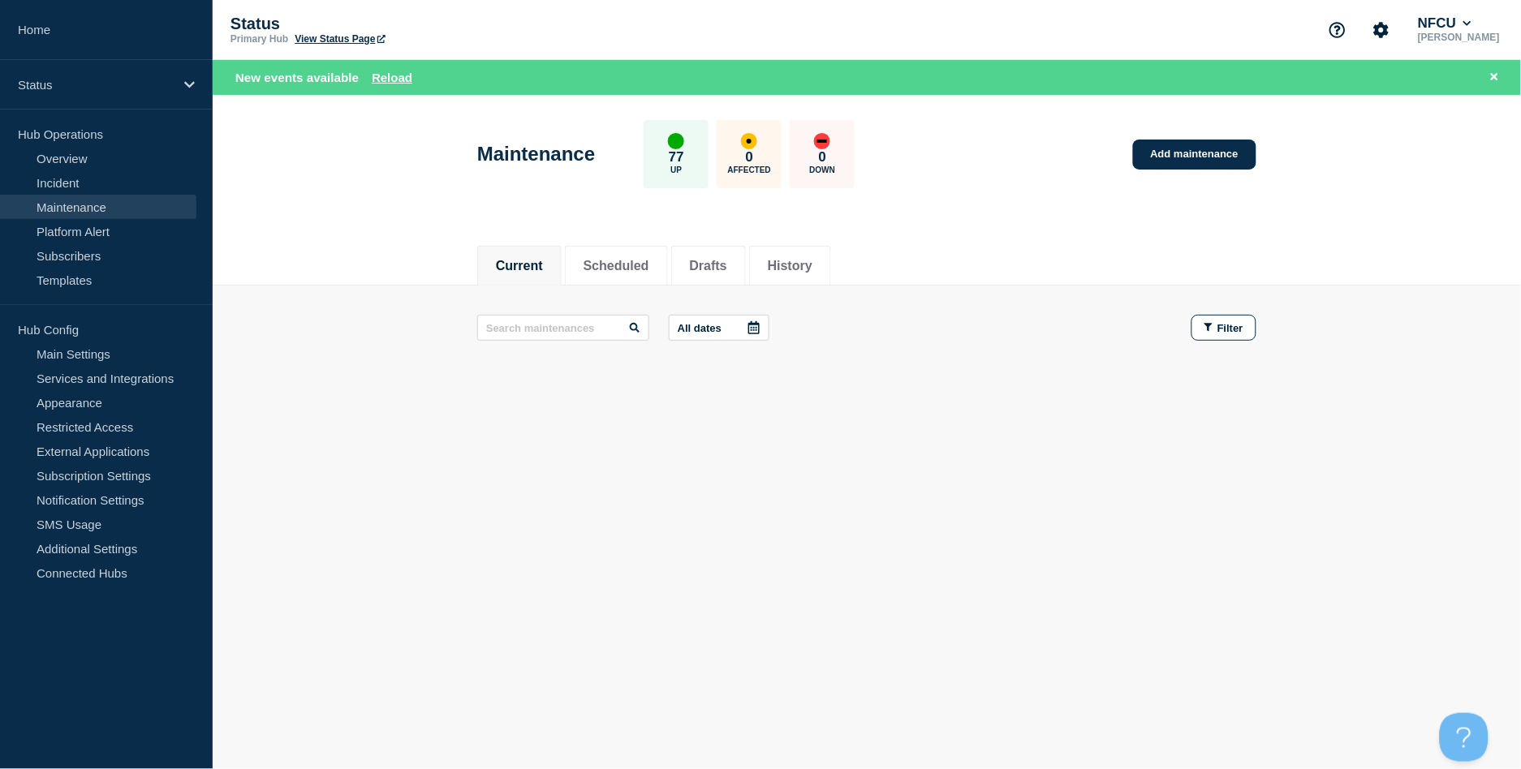
click at [403, 294] on main "All dates Filter" at bounding box center [867, 328] width 1308 height 84
click at [1209, 150] on link "Add maintenance" at bounding box center [1194, 155] width 123 height 30
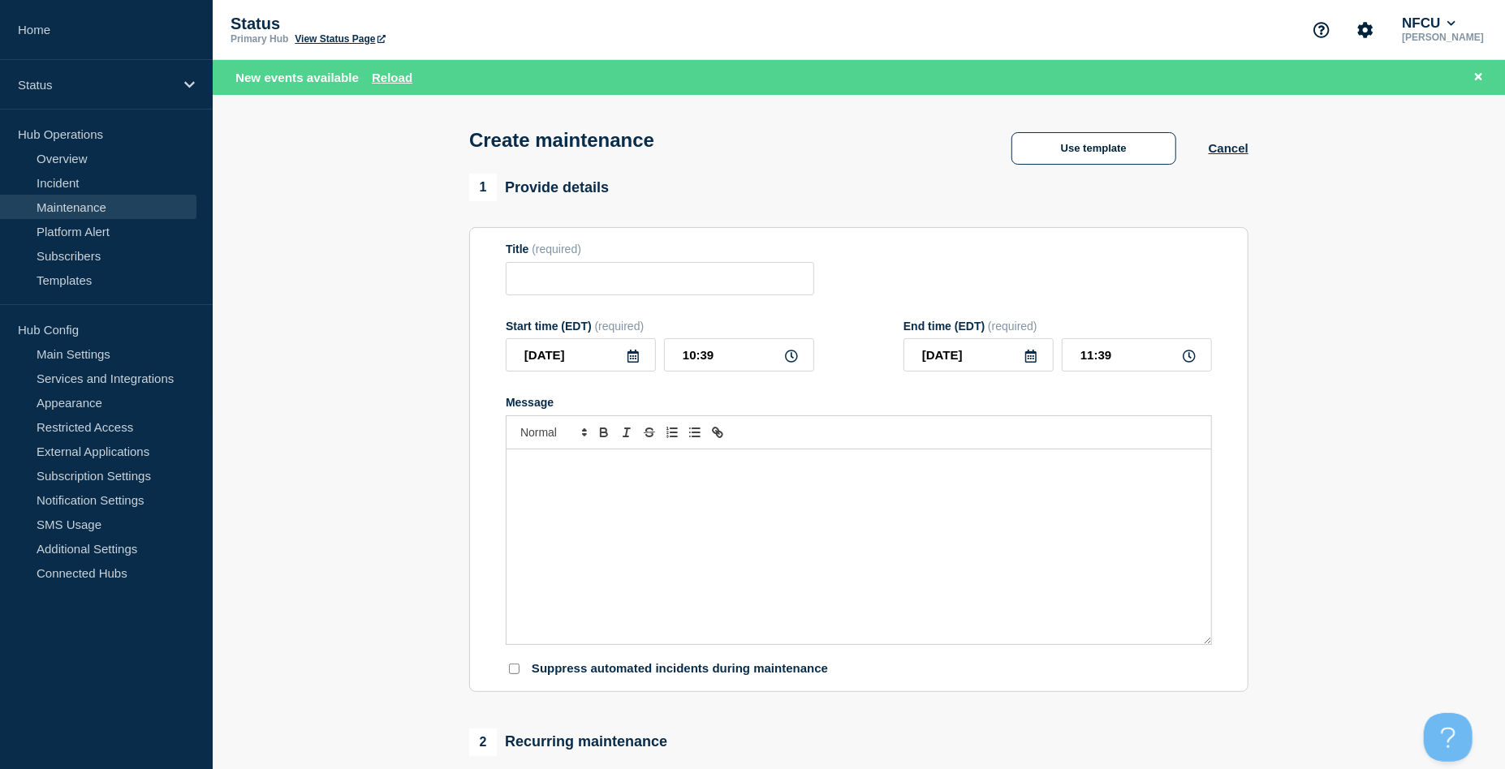
checkbox input "true"
click at [611, 278] on input "Title" at bounding box center [660, 278] width 308 height 33
paste input "eGain System Maintenance"
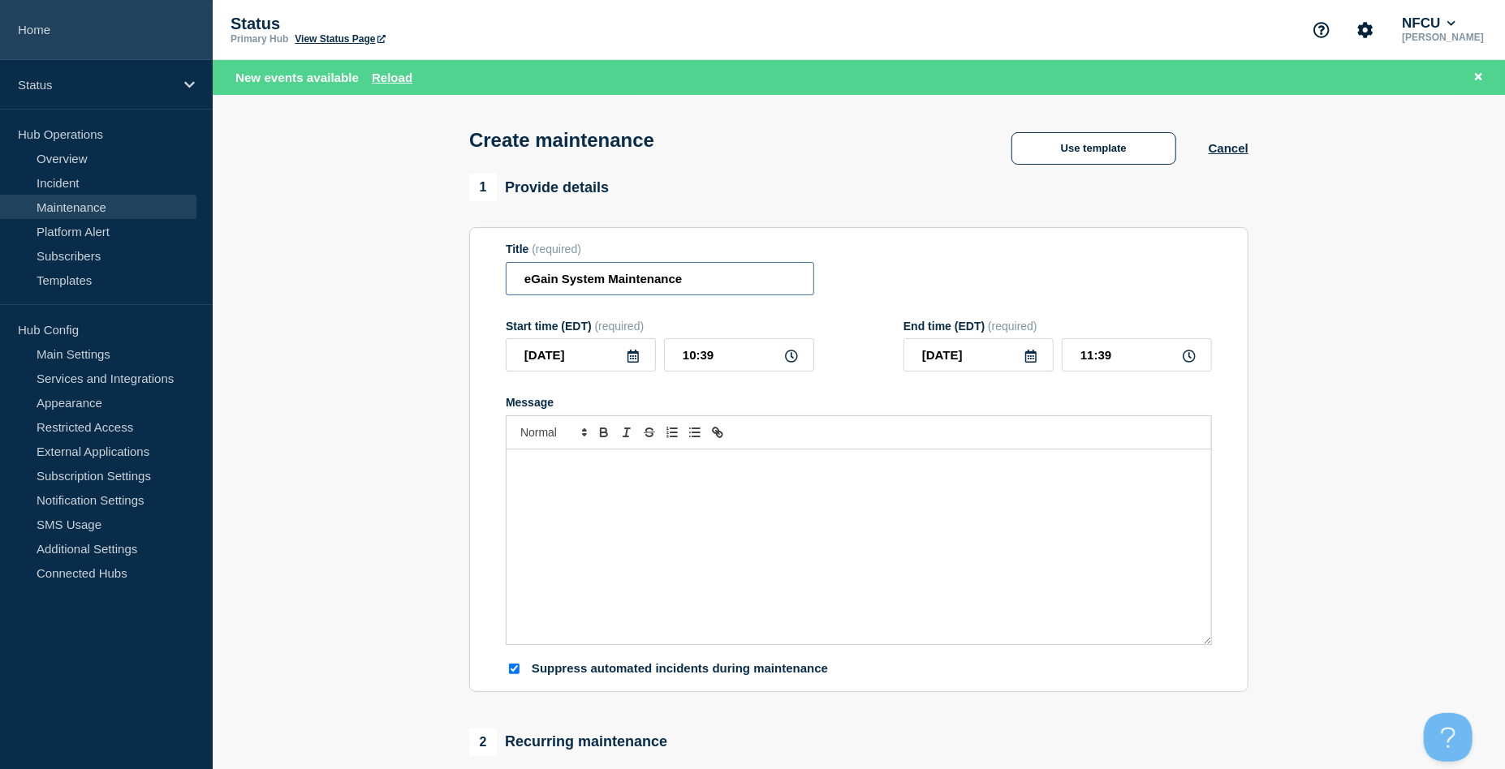
type input "eGain System Maintenance"
click at [636, 567] on div "Message" at bounding box center [858, 547] width 705 height 195
click at [635, 362] on icon at bounding box center [632, 356] width 11 height 13
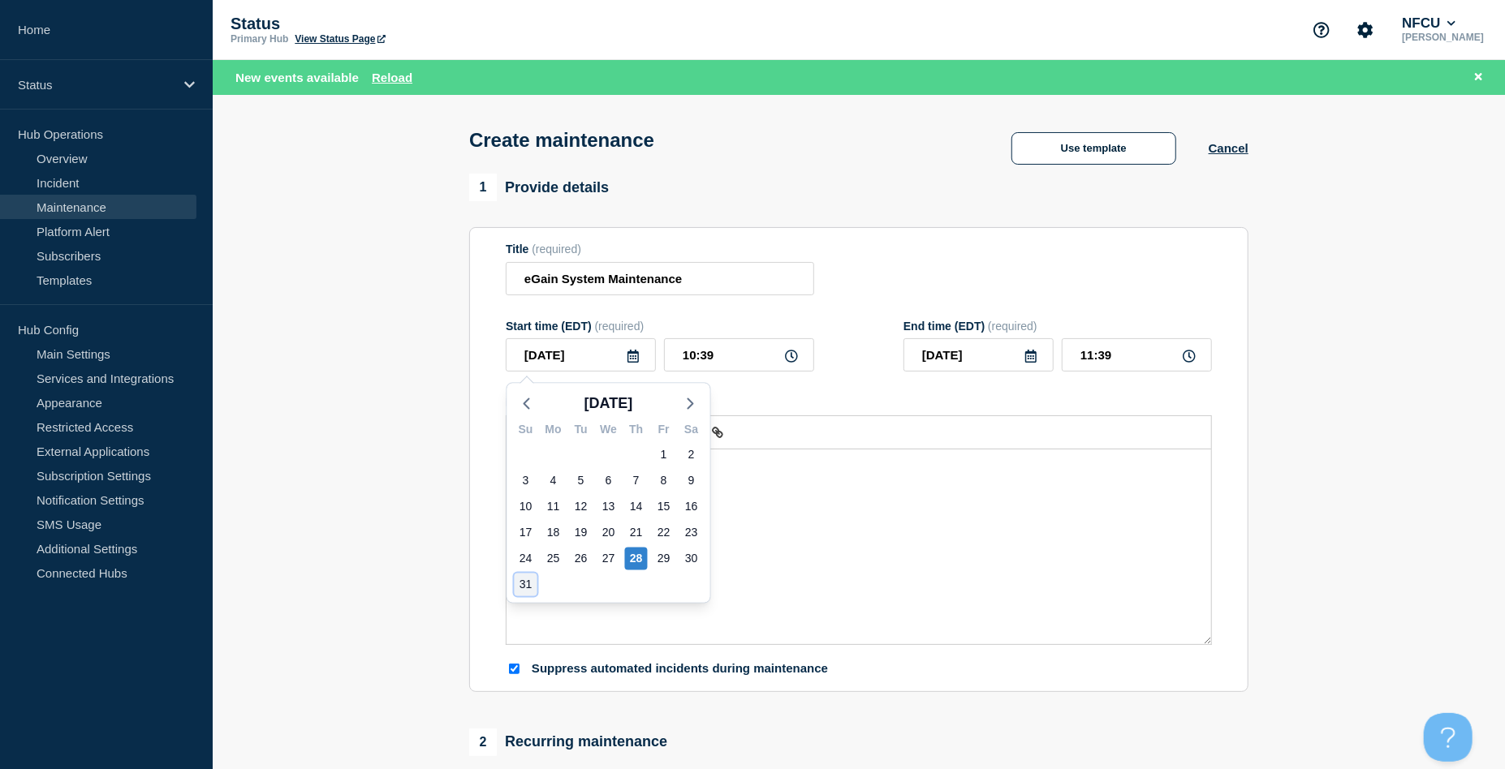
click at [518, 584] on div "31" at bounding box center [526, 585] width 23 height 23
type input "[DATE]"
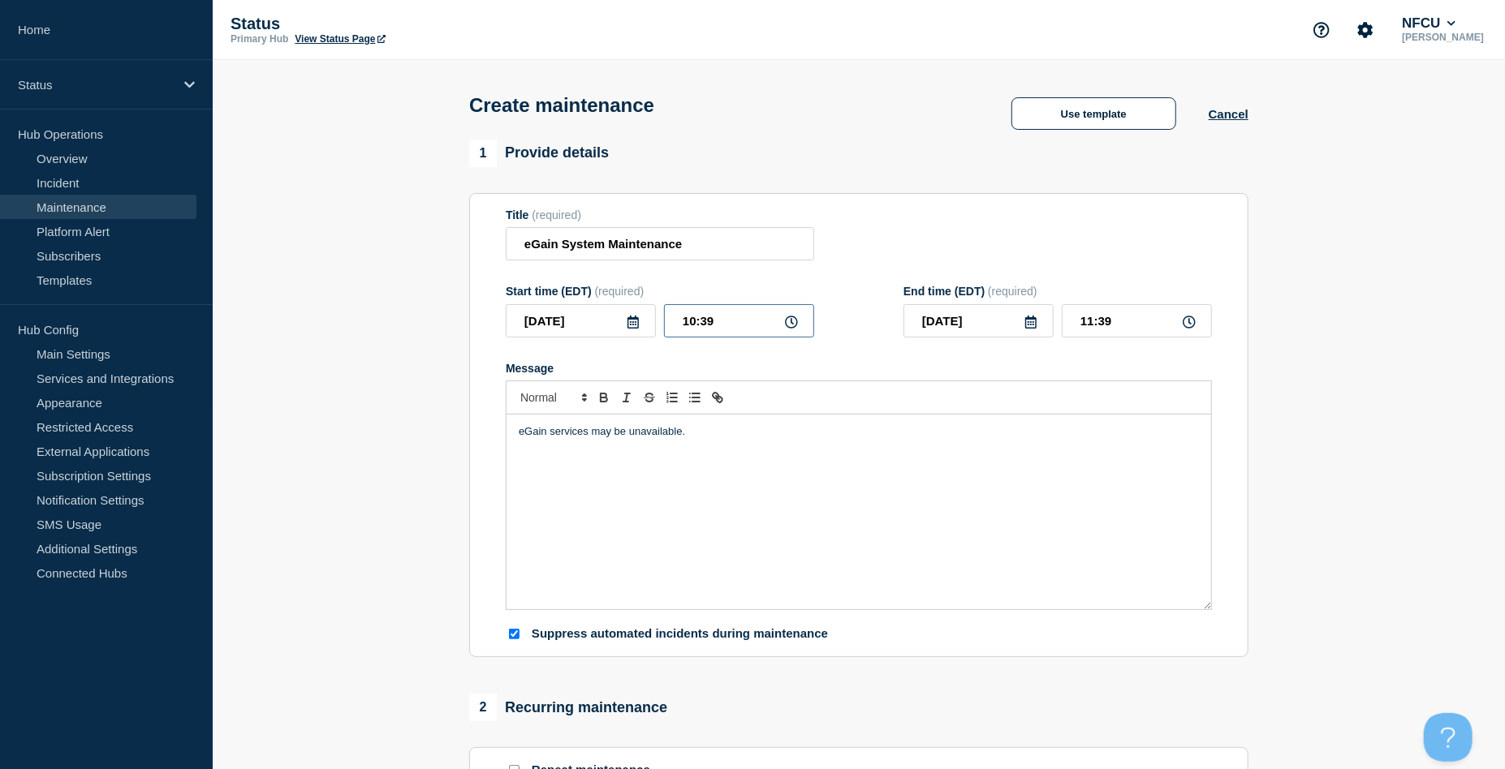
click at [719, 324] on input "10:39" at bounding box center [739, 320] width 150 height 33
drag, startPoint x: 745, startPoint y: 323, endPoint x: 596, endPoint y: 315, distance: 149.6
click at [596, 315] on div "2025-08-31 10:39" at bounding box center [660, 320] width 308 height 33
type input "02:00"
click at [1044, 256] on div "Title (required) eGain System Maintenance" at bounding box center [859, 235] width 706 height 53
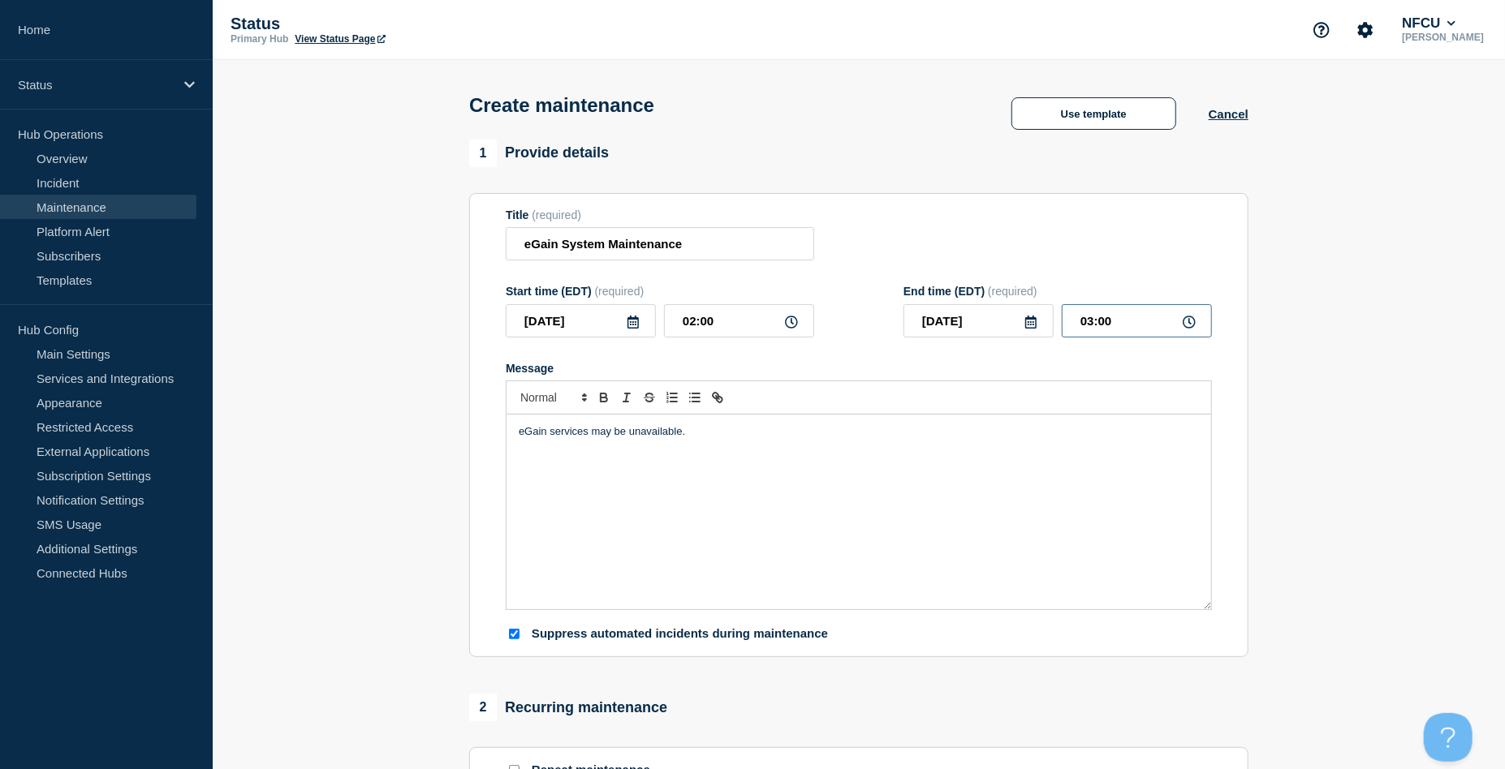
click at [1116, 332] on input "03:00" at bounding box center [1137, 320] width 150 height 33
drag, startPoint x: 1129, startPoint y: 331, endPoint x: 1019, endPoint y: 314, distance: 110.9
click at [1019, 314] on div "2025-08-31 03:00" at bounding box center [1057, 320] width 308 height 33
type input "05:00"
click at [903, 208] on section "Title (required) eGain System Maintenance Start time (EDT) (required) 2025-08-3…" at bounding box center [858, 425] width 779 height 465
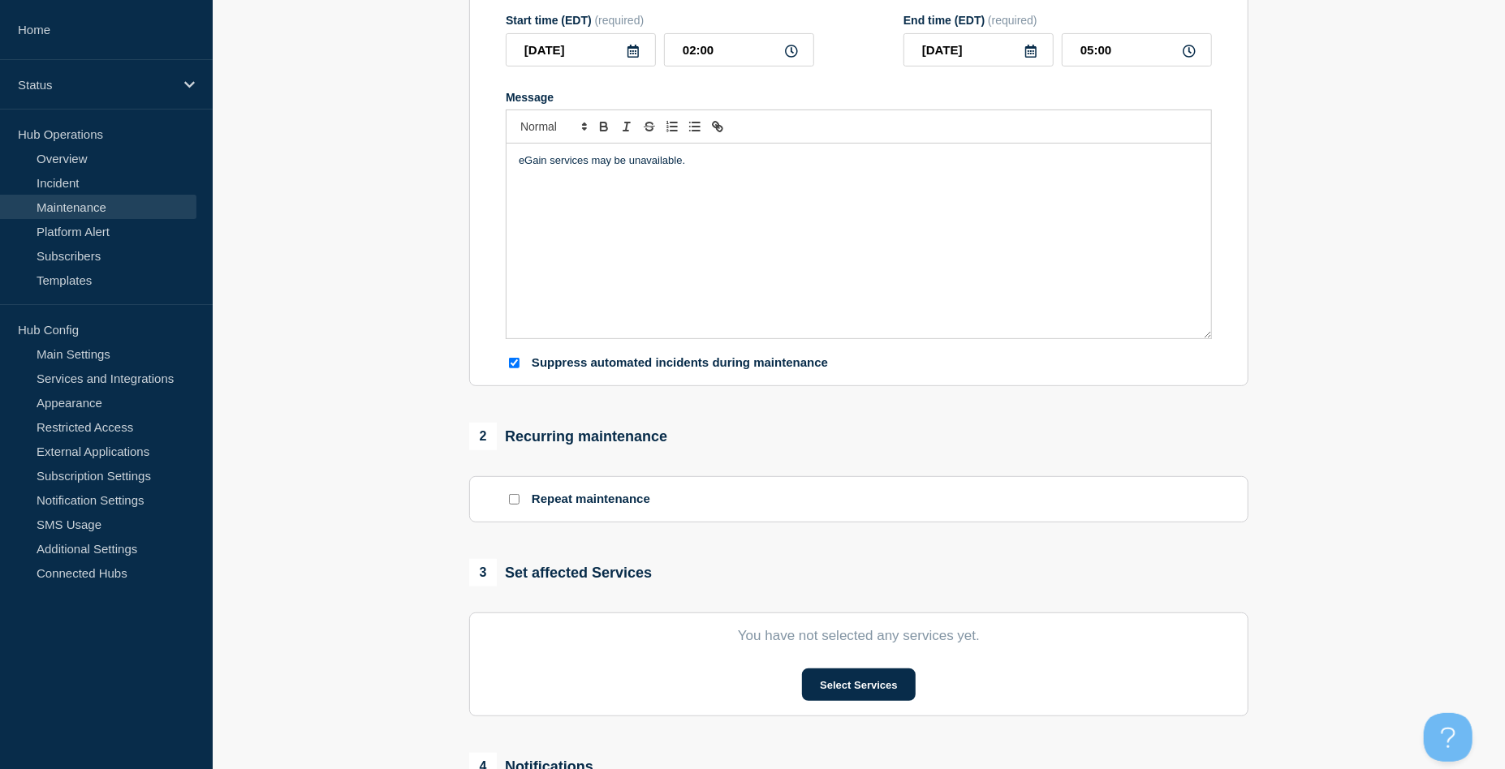
scroll to position [644, 0]
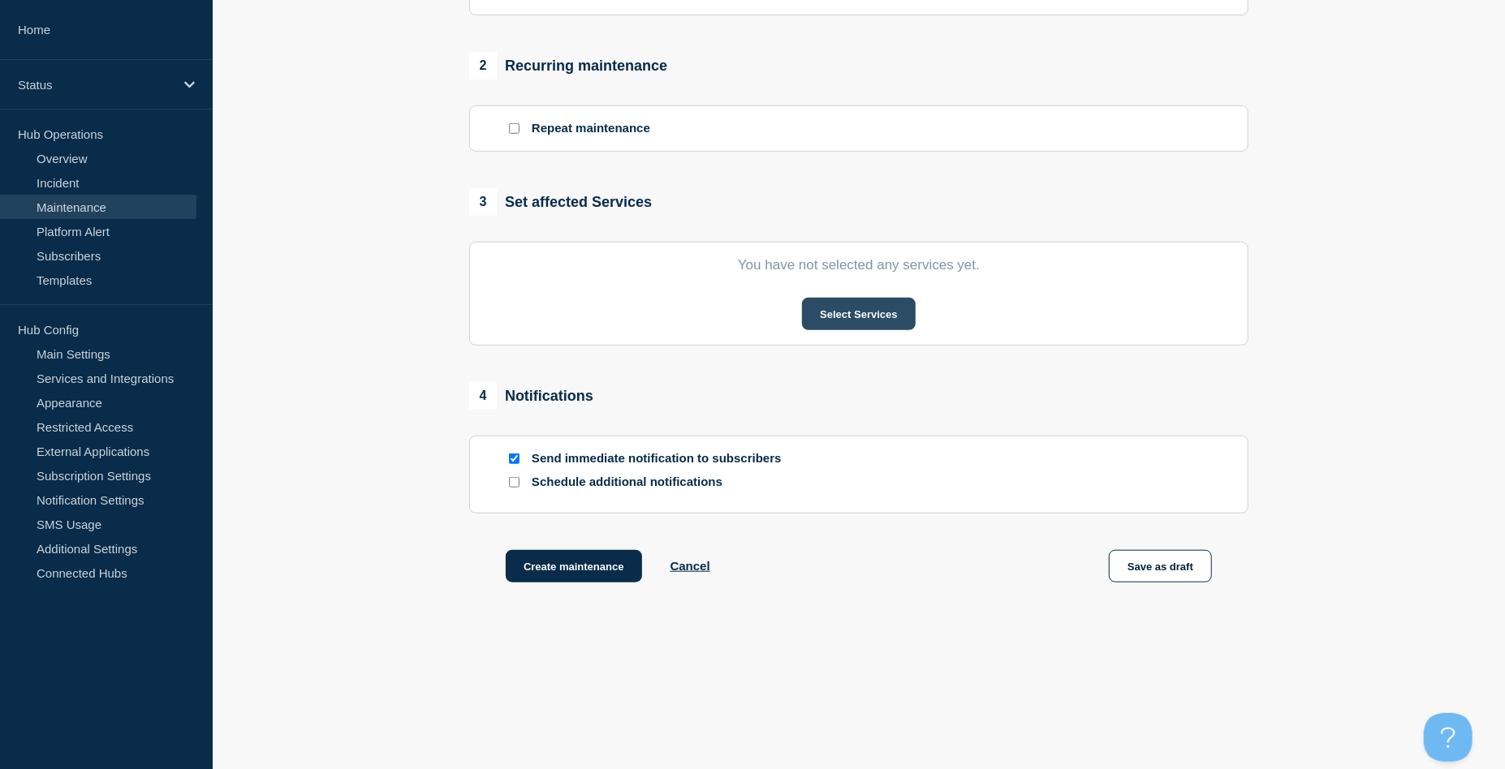
click at [842, 322] on button "Select Services" at bounding box center [858, 314] width 113 height 32
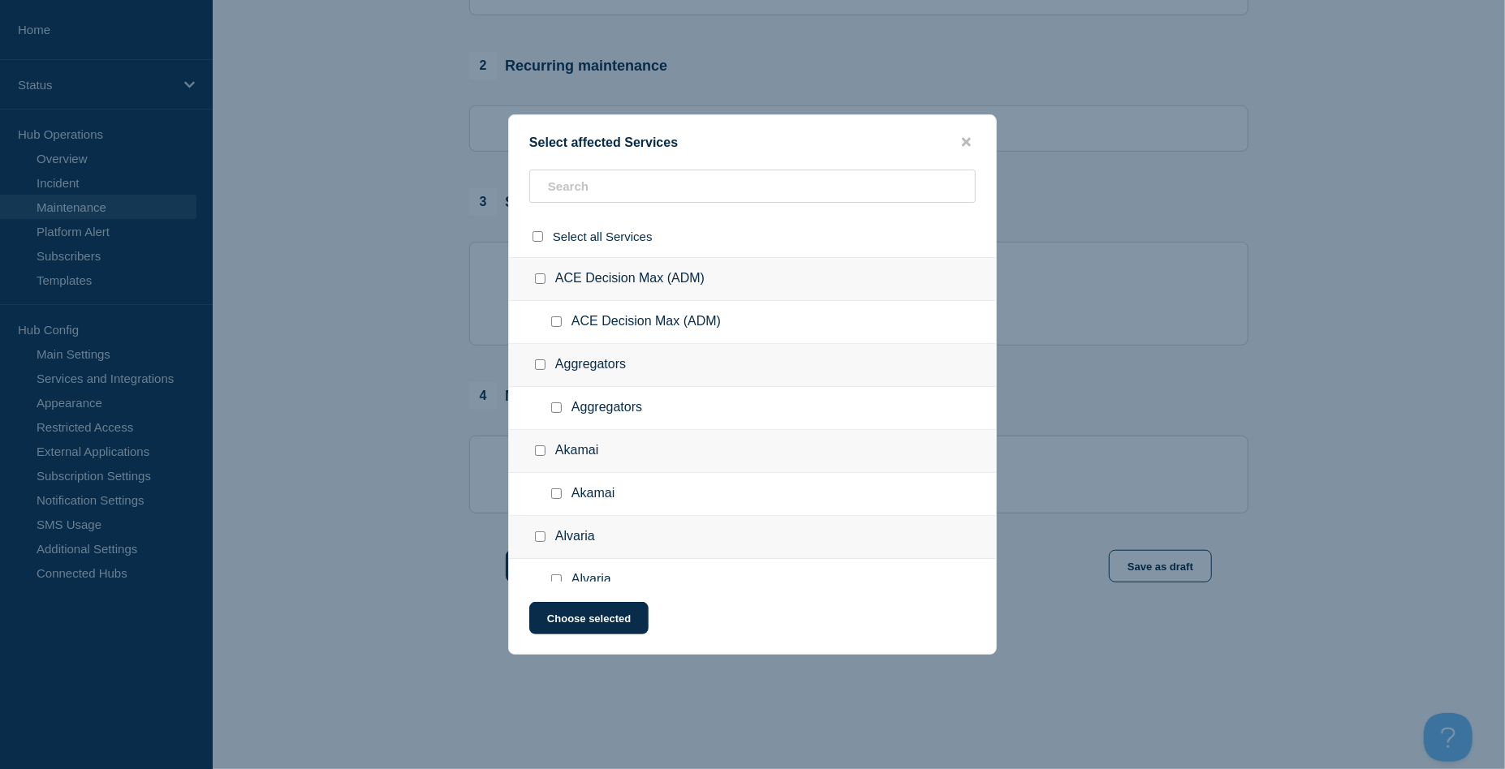
click at [727, 152] on div "Select affected Services Select all Services ACE Decision Max (ADM) ACE Decisio…" at bounding box center [752, 384] width 489 height 541
drag, startPoint x: 727, startPoint y: 152, endPoint x: 727, endPoint y: 188, distance: 36.5
click at [727, 188] on input "text" at bounding box center [752, 186] width 446 height 33
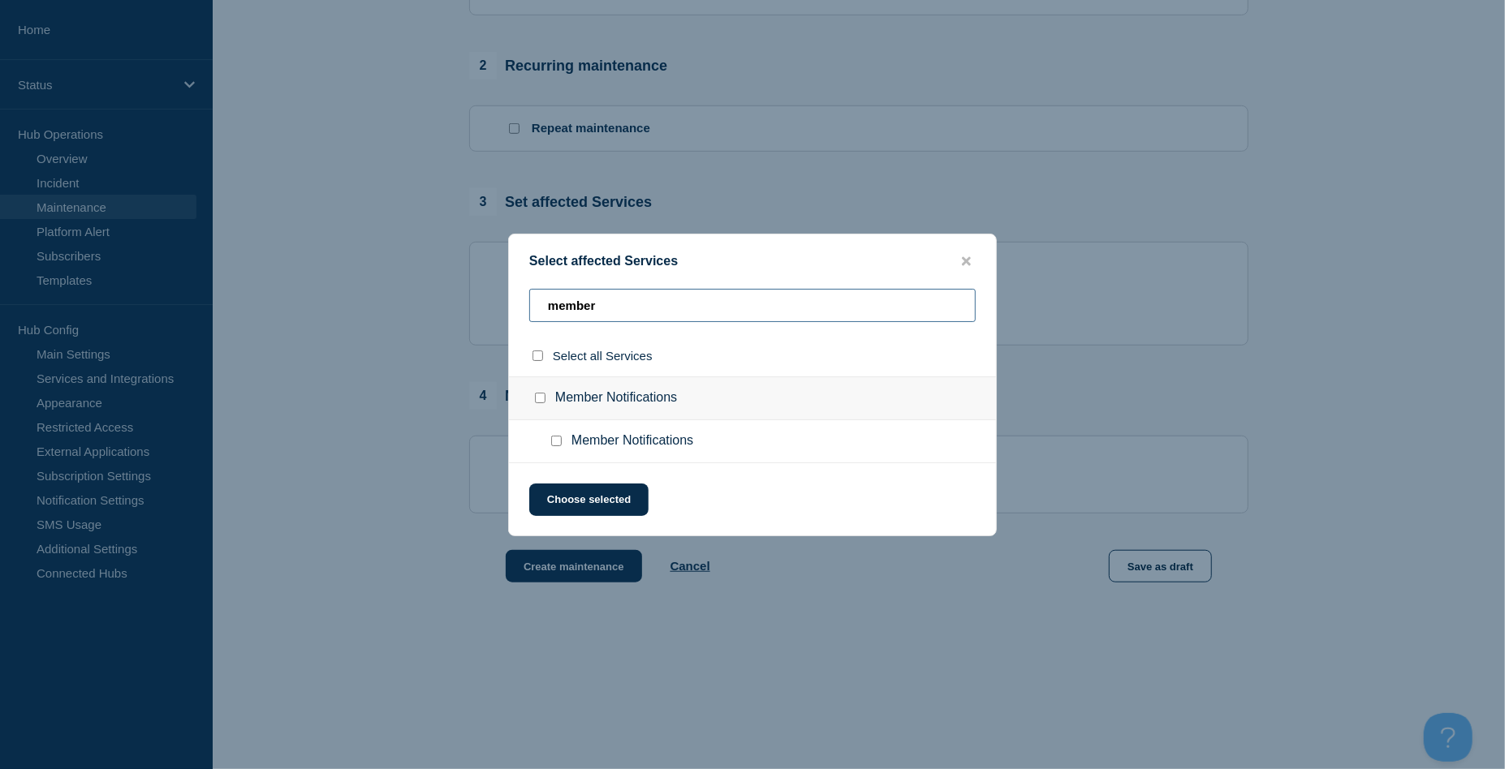
type input "member"
click at [559, 441] on input "Member Notifications checkbox" at bounding box center [556, 441] width 11 height 11
checkbox input "true"
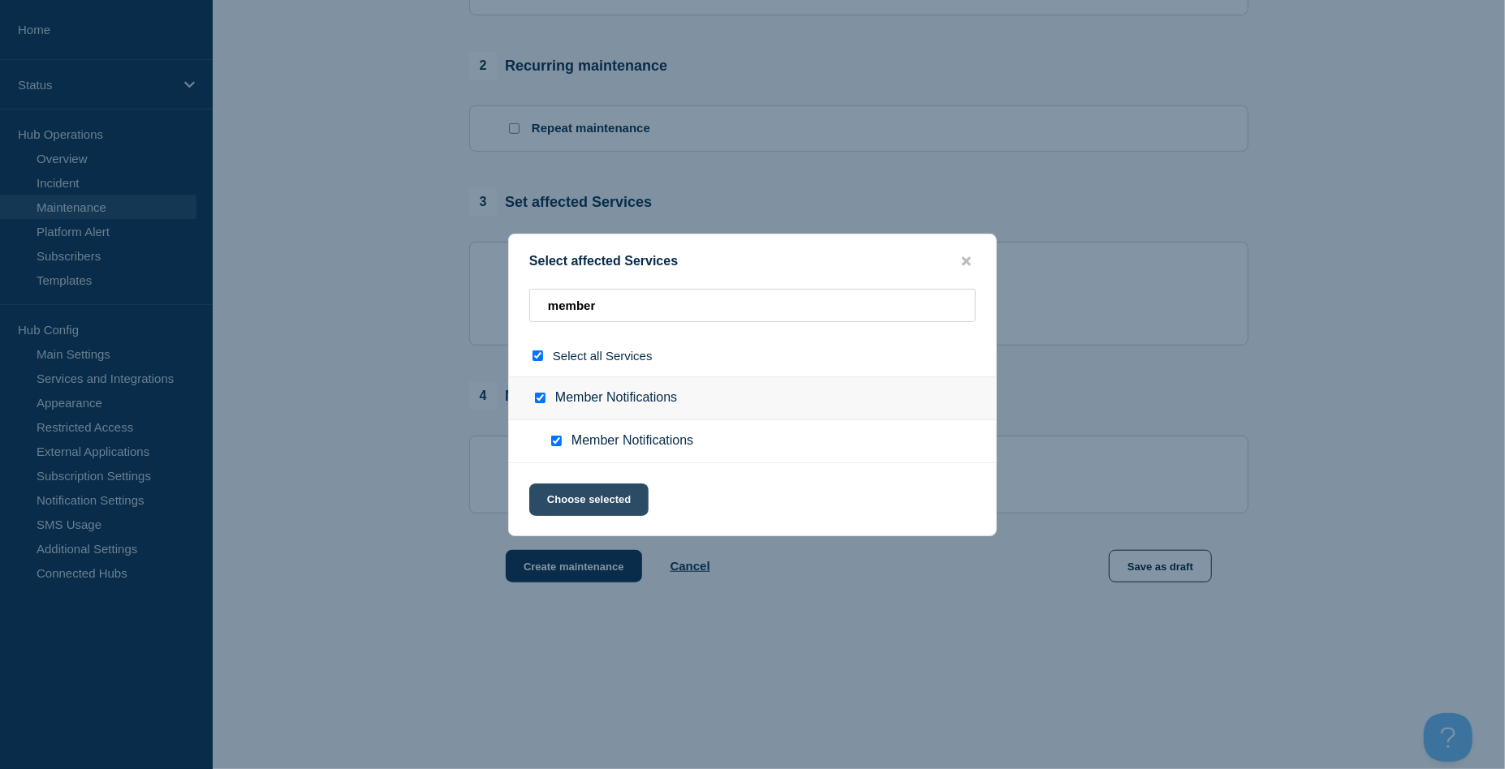
click at [582, 502] on button "Choose selected" at bounding box center [588, 500] width 119 height 32
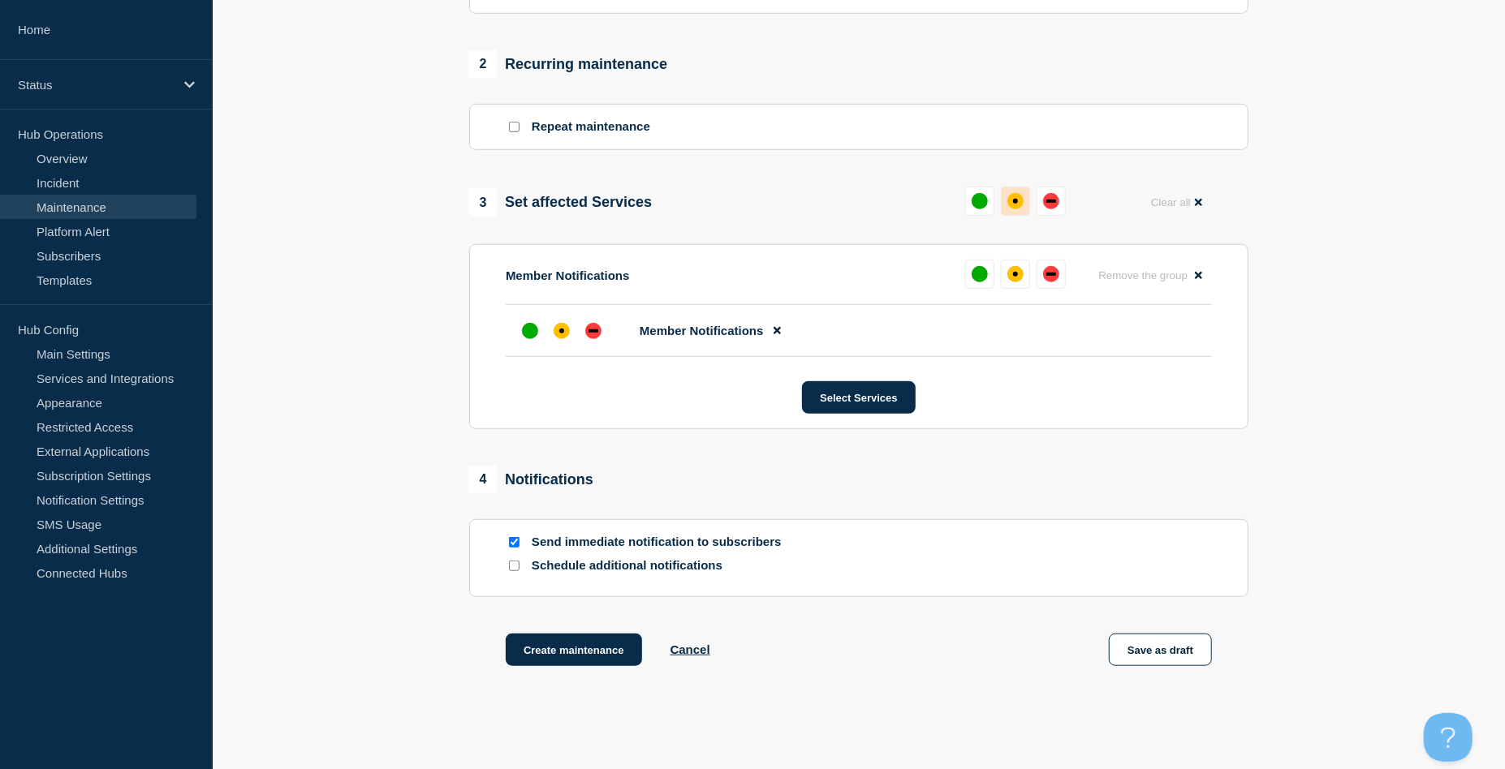
click at [1008, 199] on div "affected" at bounding box center [1015, 201] width 16 height 16
click at [515, 543] on input "Send immediate notification to subscribers" at bounding box center [514, 542] width 11 height 11
checkbox input "false"
click at [574, 654] on button "Create maintenance" at bounding box center [574, 650] width 136 height 32
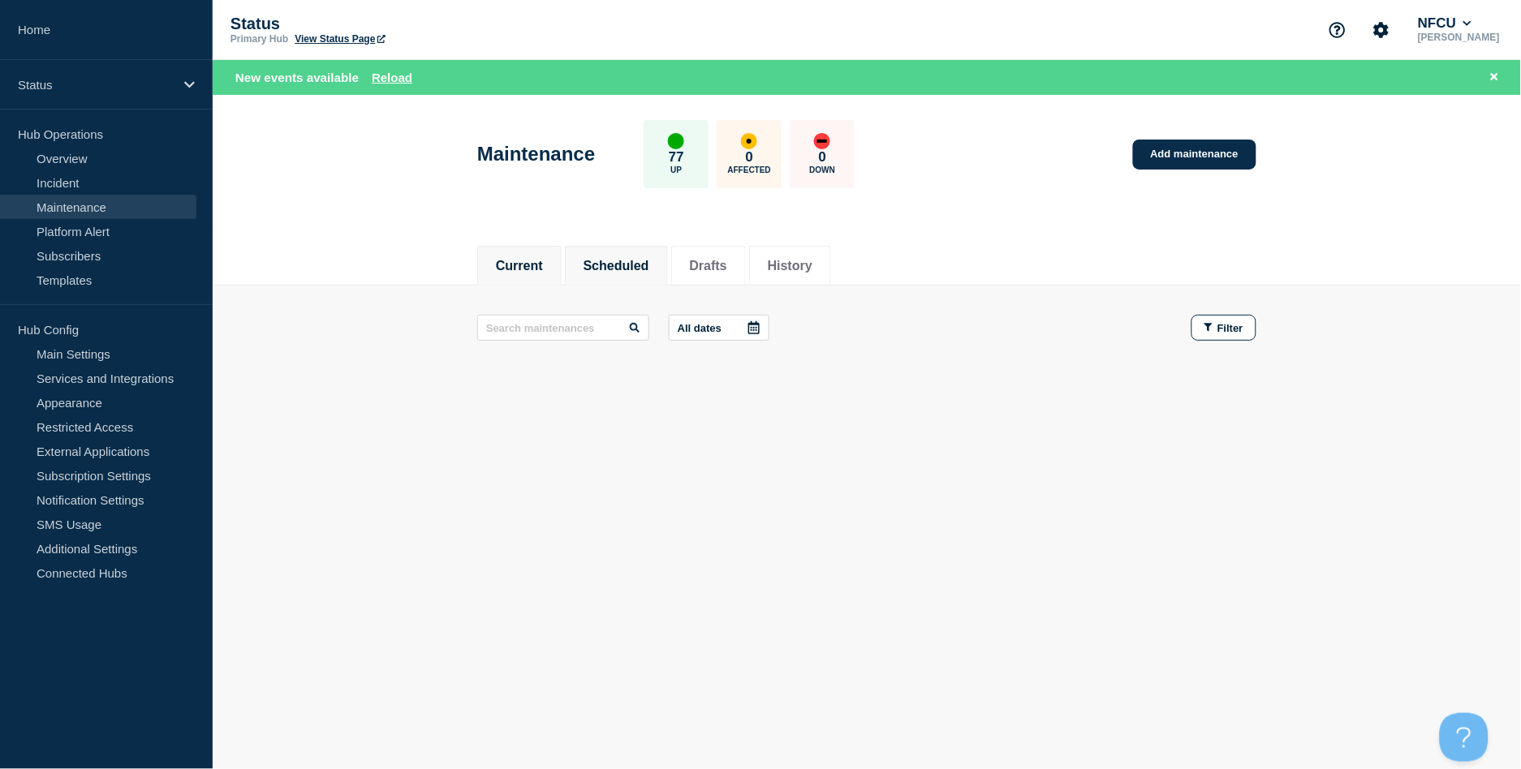
click at [610, 268] on button "Scheduled" at bounding box center [617, 266] width 66 height 15
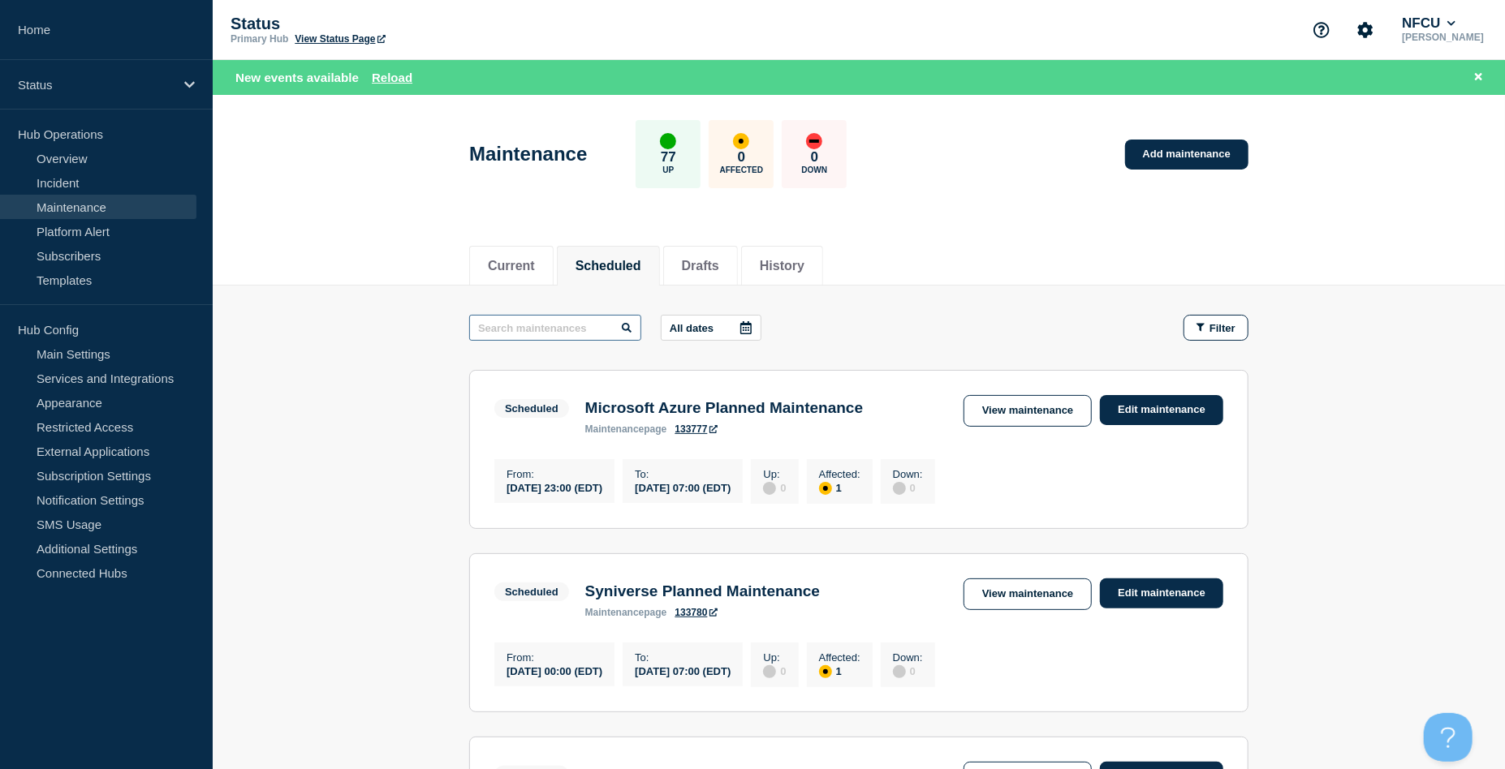
click at [553, 328] on input "text" at bounding box center [555, 328] width 172 height 26
type input "egain"
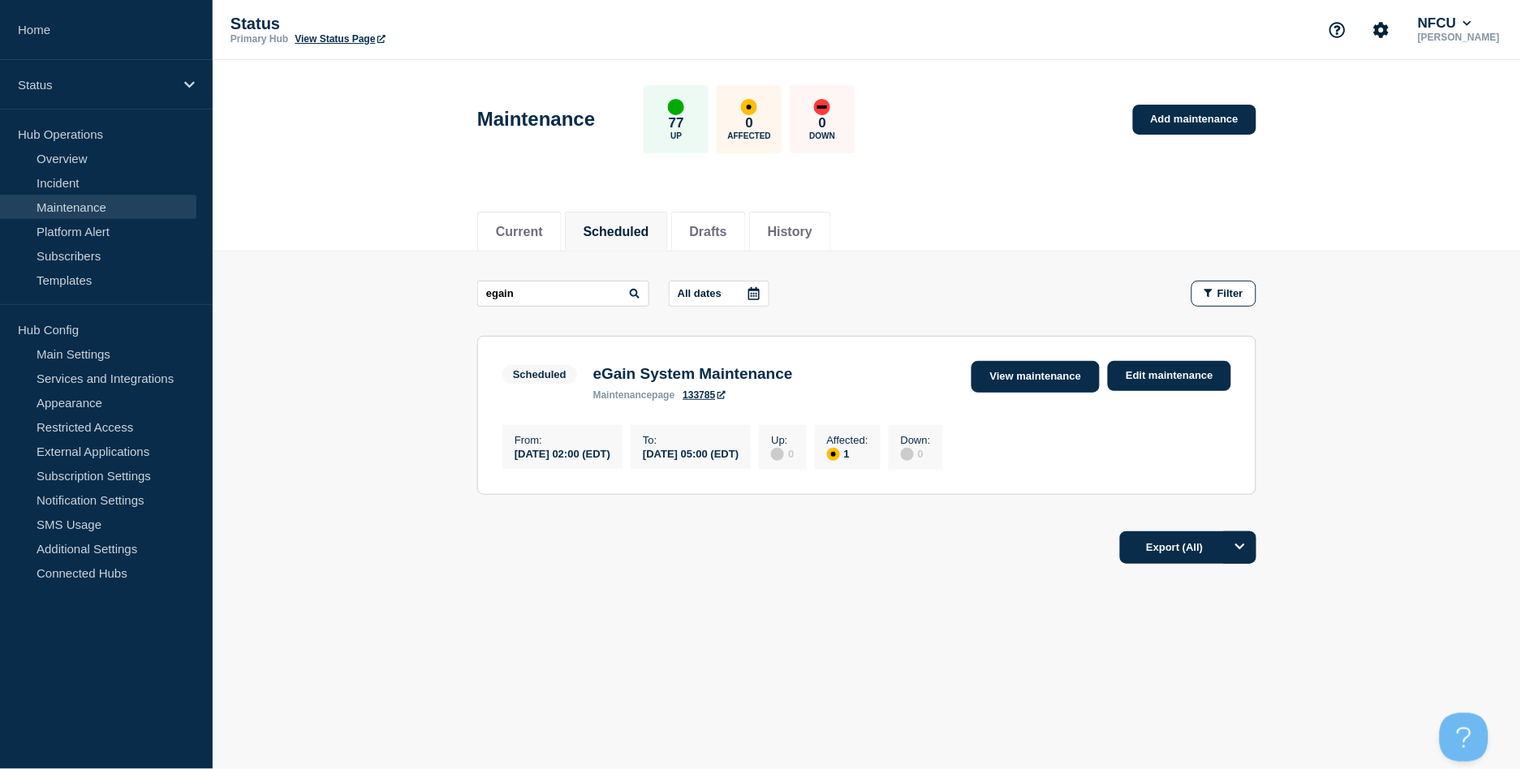
click at [1062, 374] on link "View maintenance" at bounding box center [1036, 377] width 128 height 32
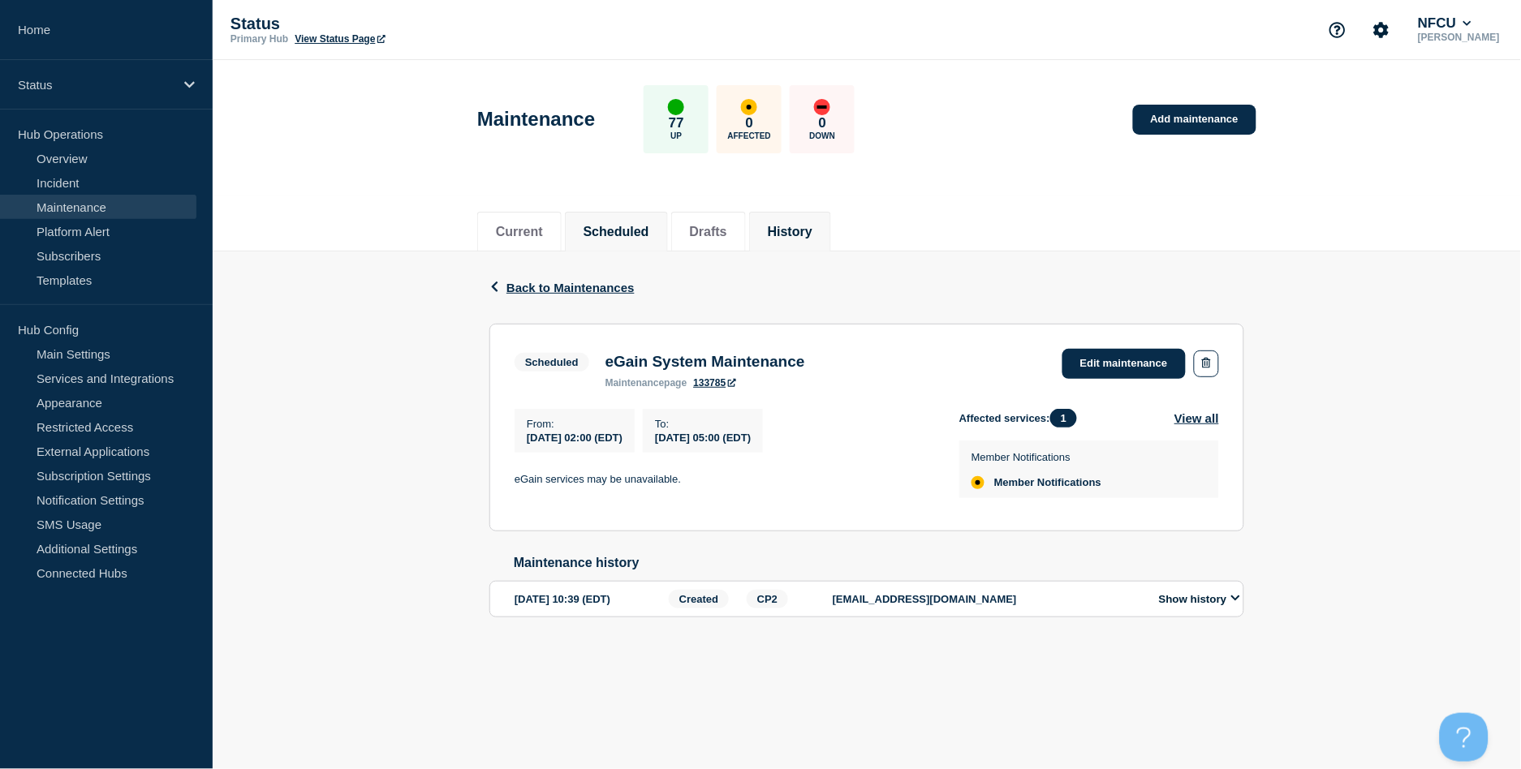
click at [812, 226] on button "History" at bounding box center [790, 232] width 45 height 15
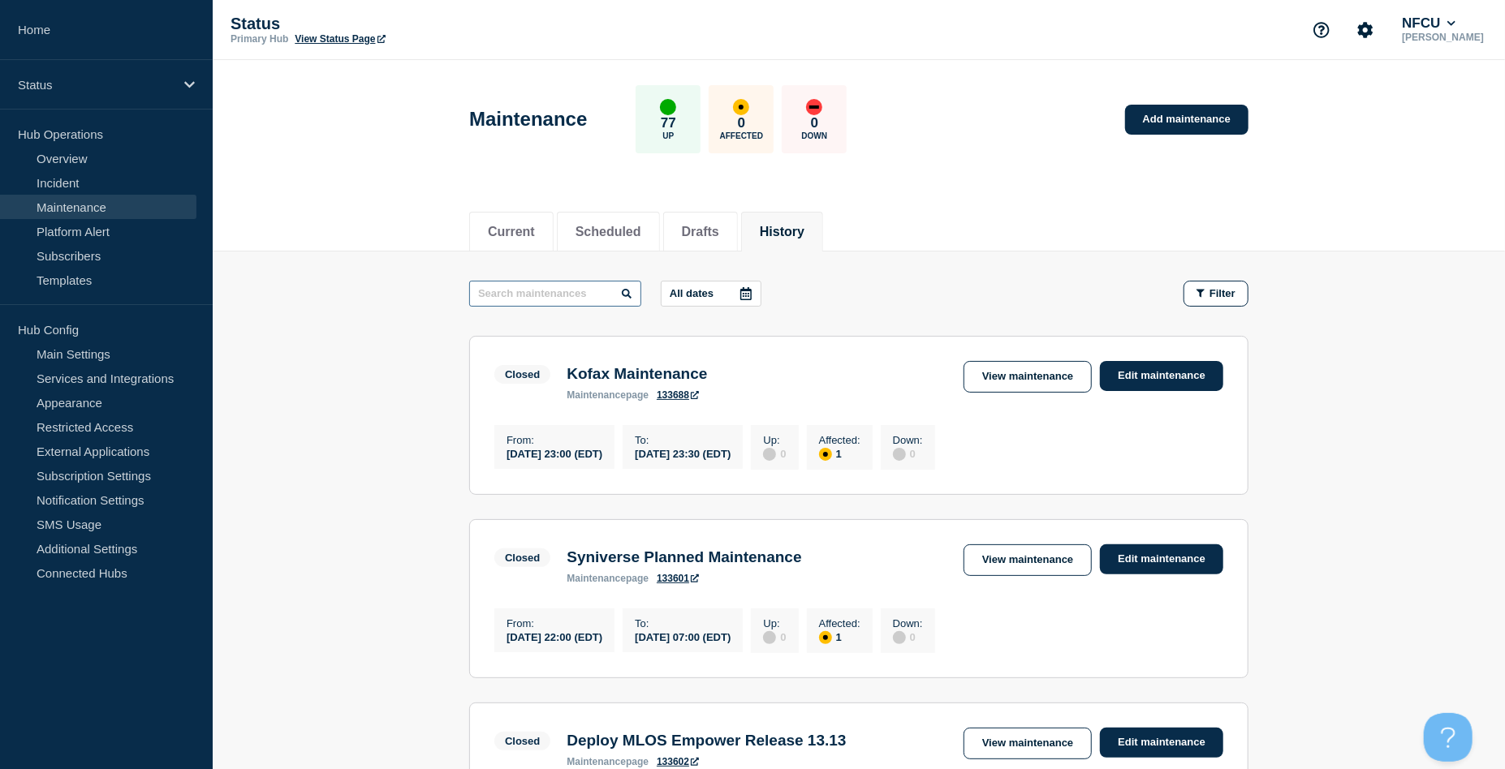
click at [545, 291] on input "text" at bounding box center [555, 294] width 172 height 26
type input "mercer"
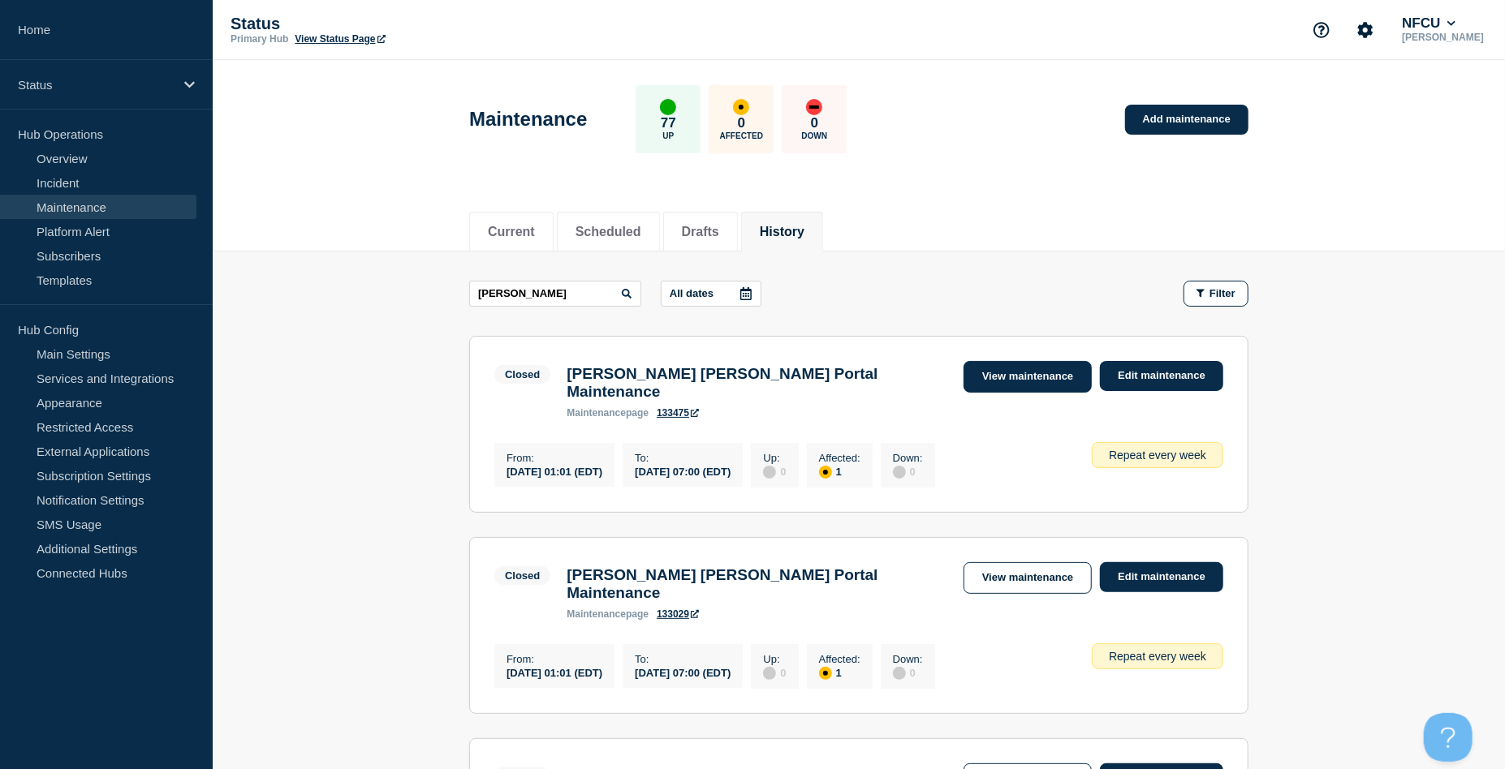
click at [984, 380] on link "View maintenance" at bounding box center [1027, 377] width 128 height 32
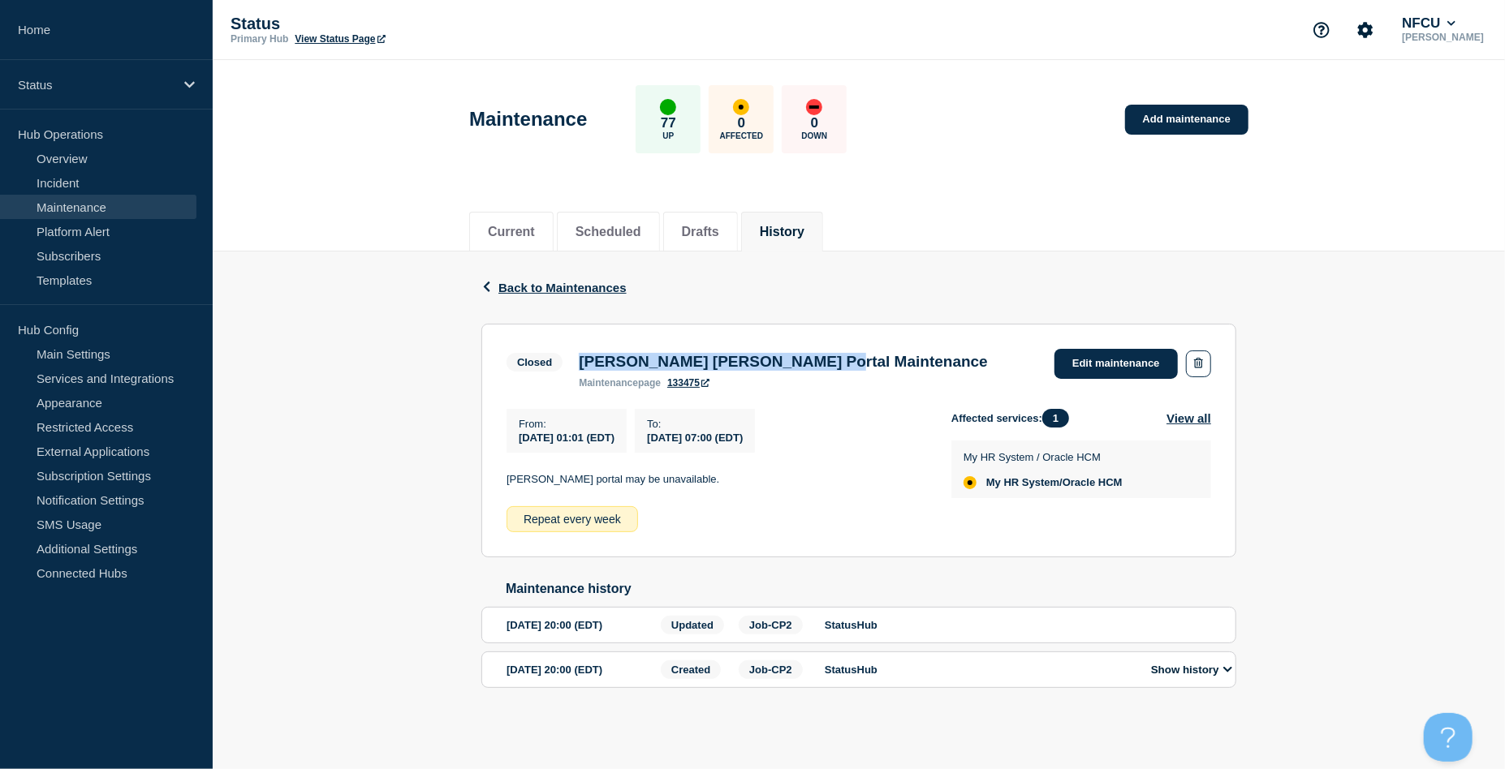
drag, startPoint x: 579, startPoint y: 360, endPoint x: 950, endPoint y: 365, distance: 371.0
click at [950, 365] on div "Closed Mercer MyHR Portal Maintenance maintenance page 133475 Edit maintenance" at bounding box center [858, 369] width 705 height 40
copy h3 "[PERSON_NAME] [PERSON_NAME] Portal Maintenance"
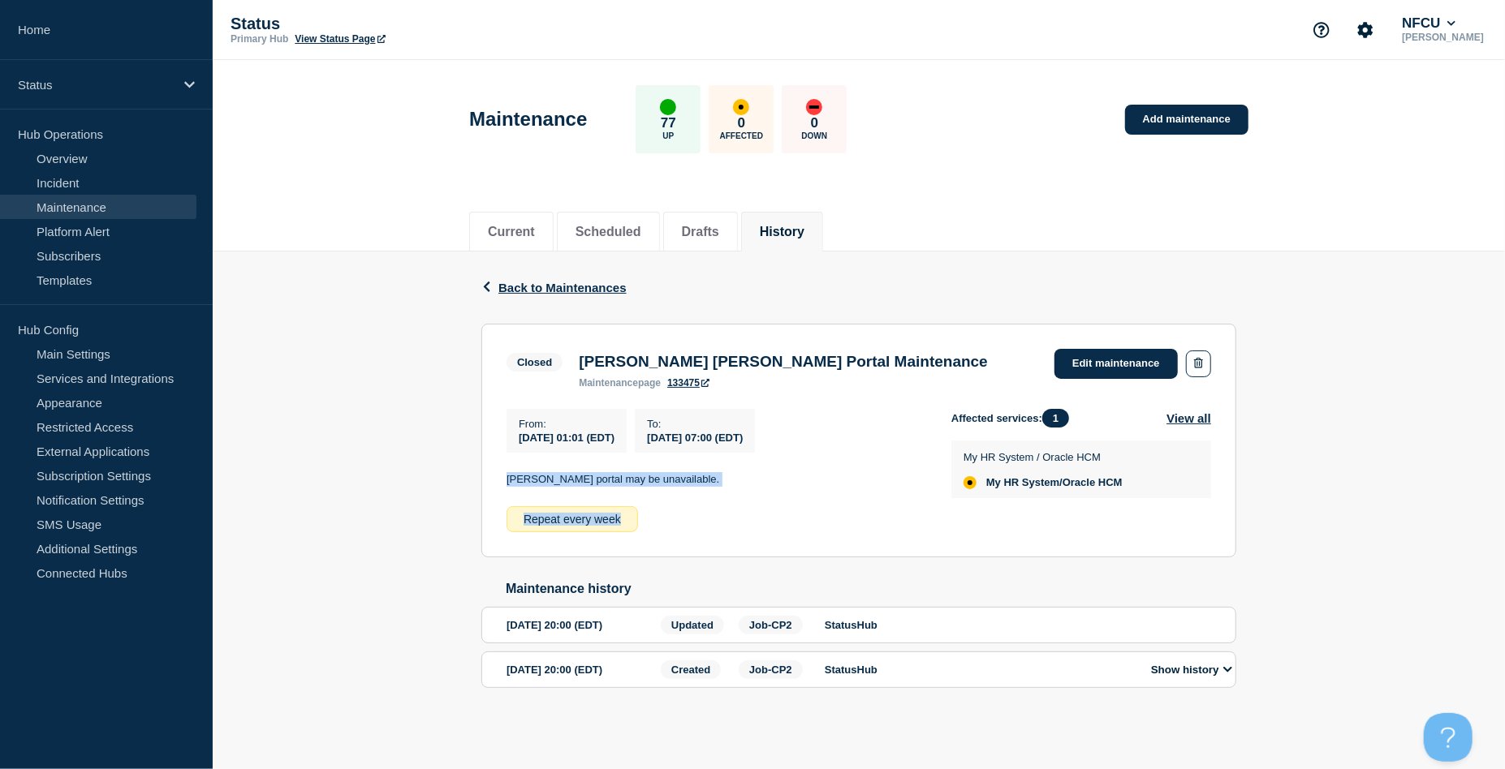
drag, startPoint x: 502, startPoint y: 483, endPoint x: 700, endPoint y: 495, distance: 197.6
click at [700, 495] on section "Closed Mercer MyHR Portal Maintenance maintenance page 133475 Edit maintenance …" at bounding box center [858, 441] width 755 height 234
drag, startPoint x: 700, startPoint y: 495, endPoint x: 673, endPoint y: 483, distance: 29.4
click at [673, 483] on p "MyHR portal may be unavailable." at bounding box center [715, 479] width 419 height 15
click at [693, 482] on p "MyHR portal may be unavailable." at bounding box center [715, 479] width 419 height 15
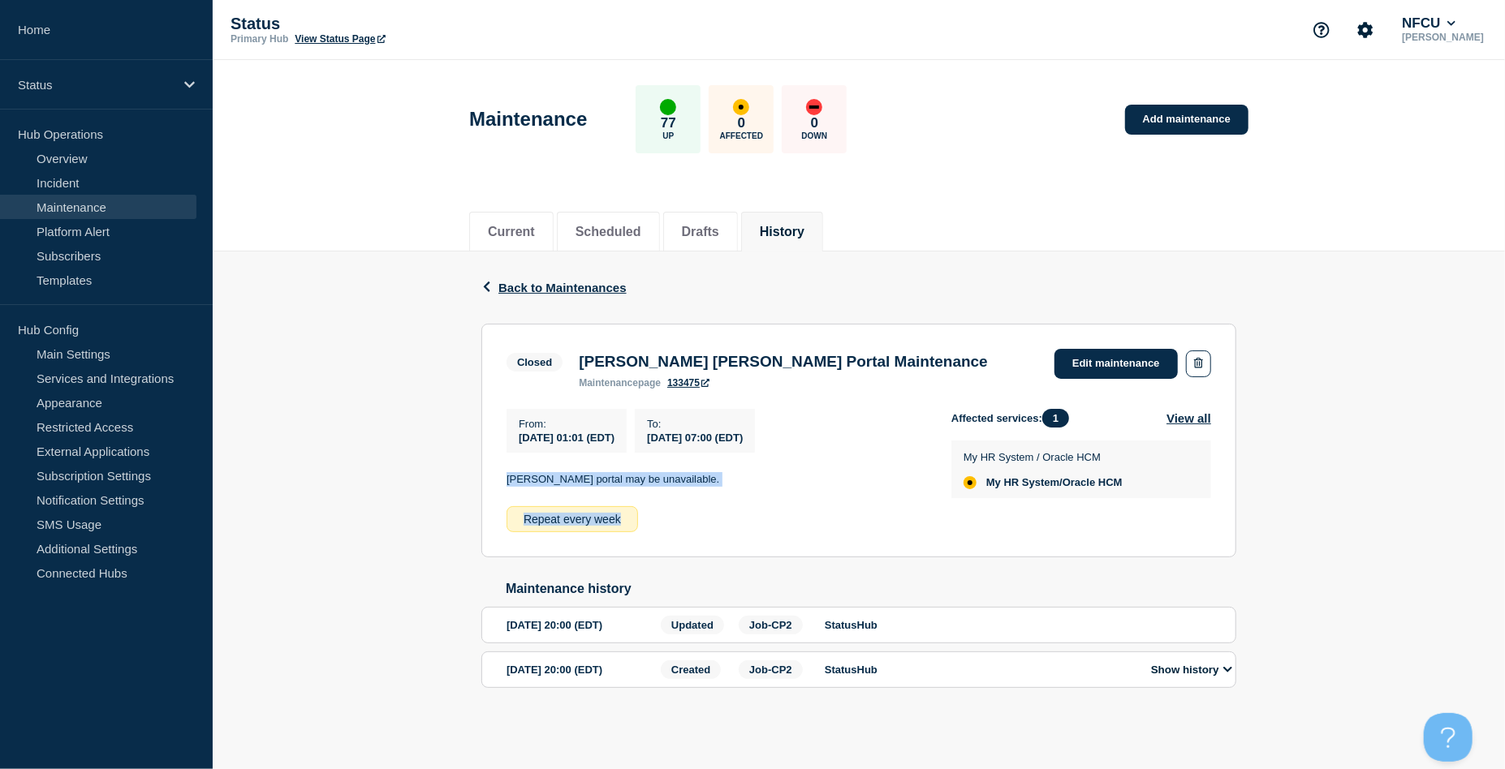
click at [609, 474] on div "From : 2025-08-24 01:01 (EDT) To : 2025-08-24 07:00 (EDT) MyHR portal may be un…" at bounding box center [728, 470] width 445 height 123
drag, startPoint x: 485, startPoint y: 483, endPoint x: 716, endPoint y: 483, distance: 231.3
click at [716, 483] on section "Closed Mercer MyHR Portal Maintenance maintenance page 133475 Edit maintenance …" at bounding box center [858, 441] width 755 height 234
copy p "MyHR portal may be unavailable."
click at [602, 226] on button "Scheduled" at bounding box center [608, 232] width 66 height 15
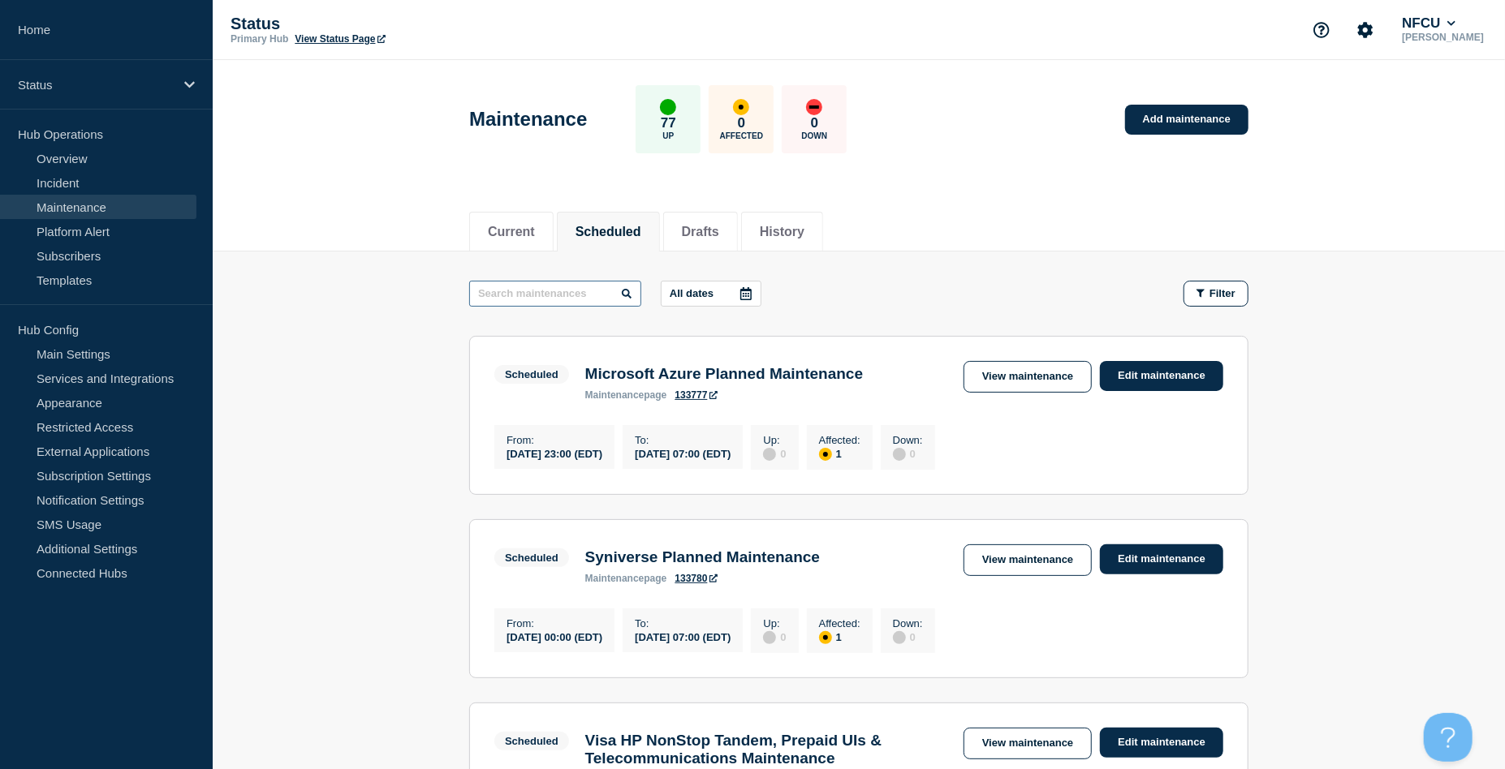
click at [584, 304] on input "text" at bounding box center [555, 294] width 172 height 26
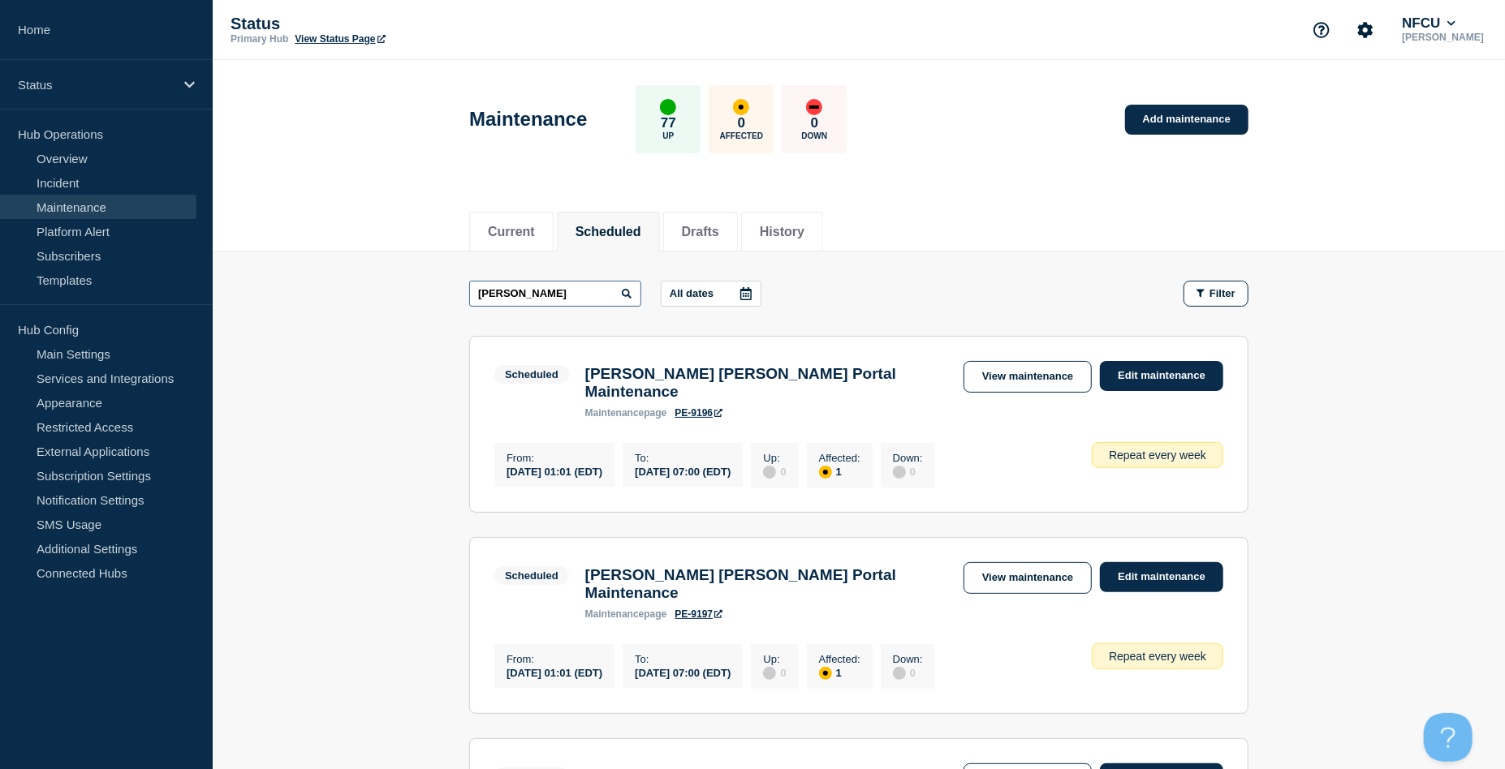
drag, startPoint x: 484, startPoint y: 278, endPoint x: 388, endPoint y: 255, distance: 98.6
type input "FIS"
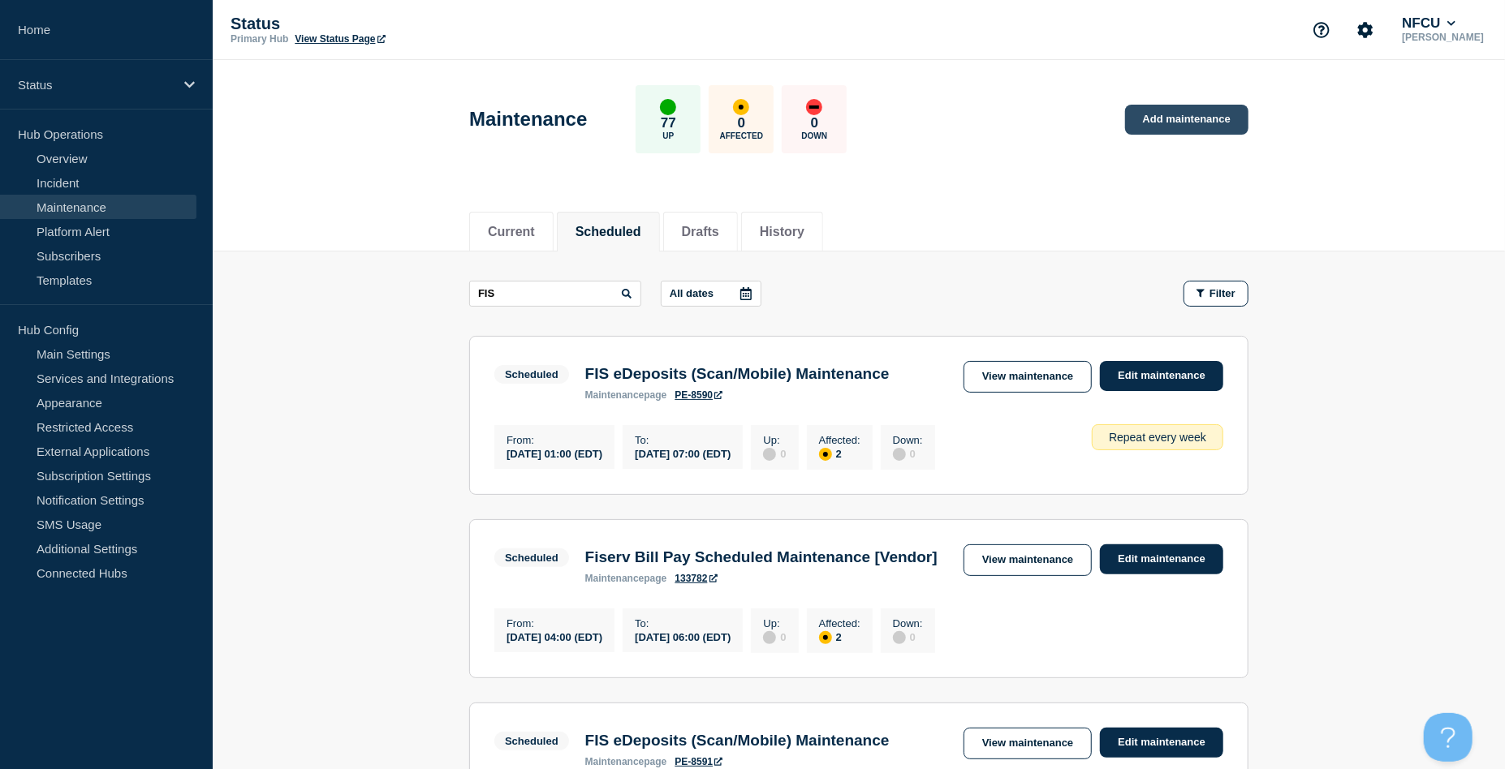
click at [1160, 117] on link "Add maintenance" at bounding box center [1186, 120] width 123 height 30
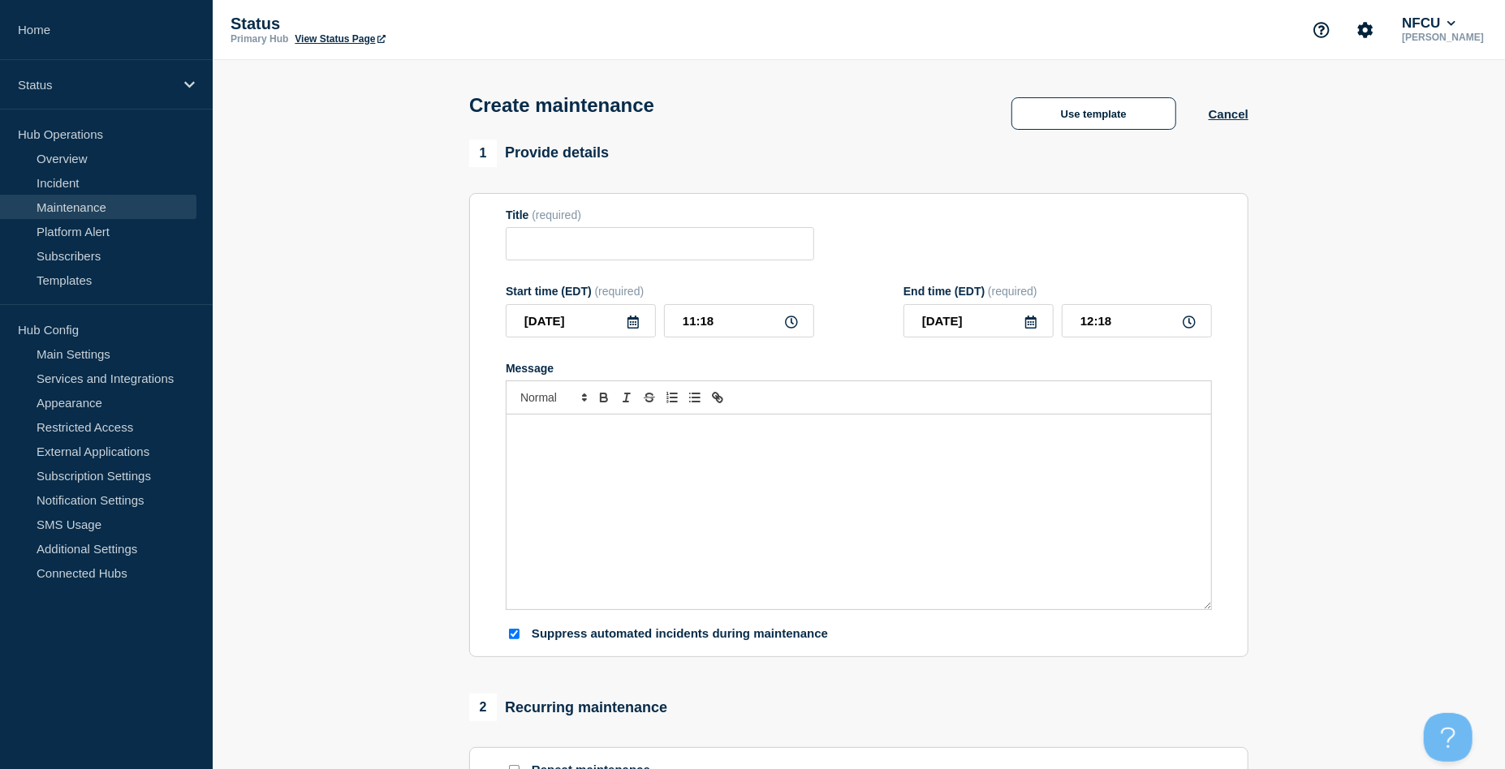
checkbox input "true"
click at [1127, 113] on button "Use template" at bounding box center [1093, 113] width 165 height 32
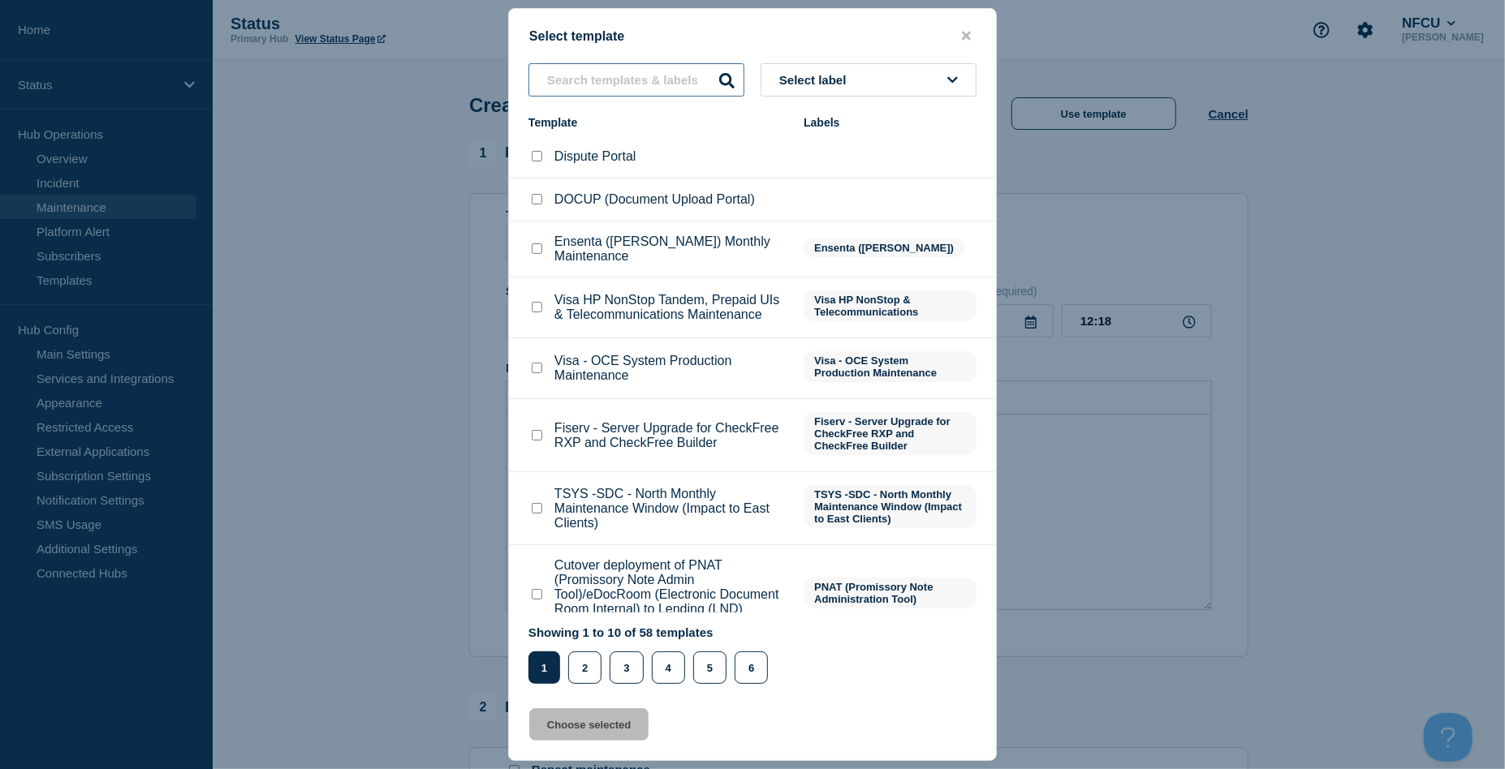
click at [634, 83] on input "text" at bounding box center [636, 79] width 216 height 33
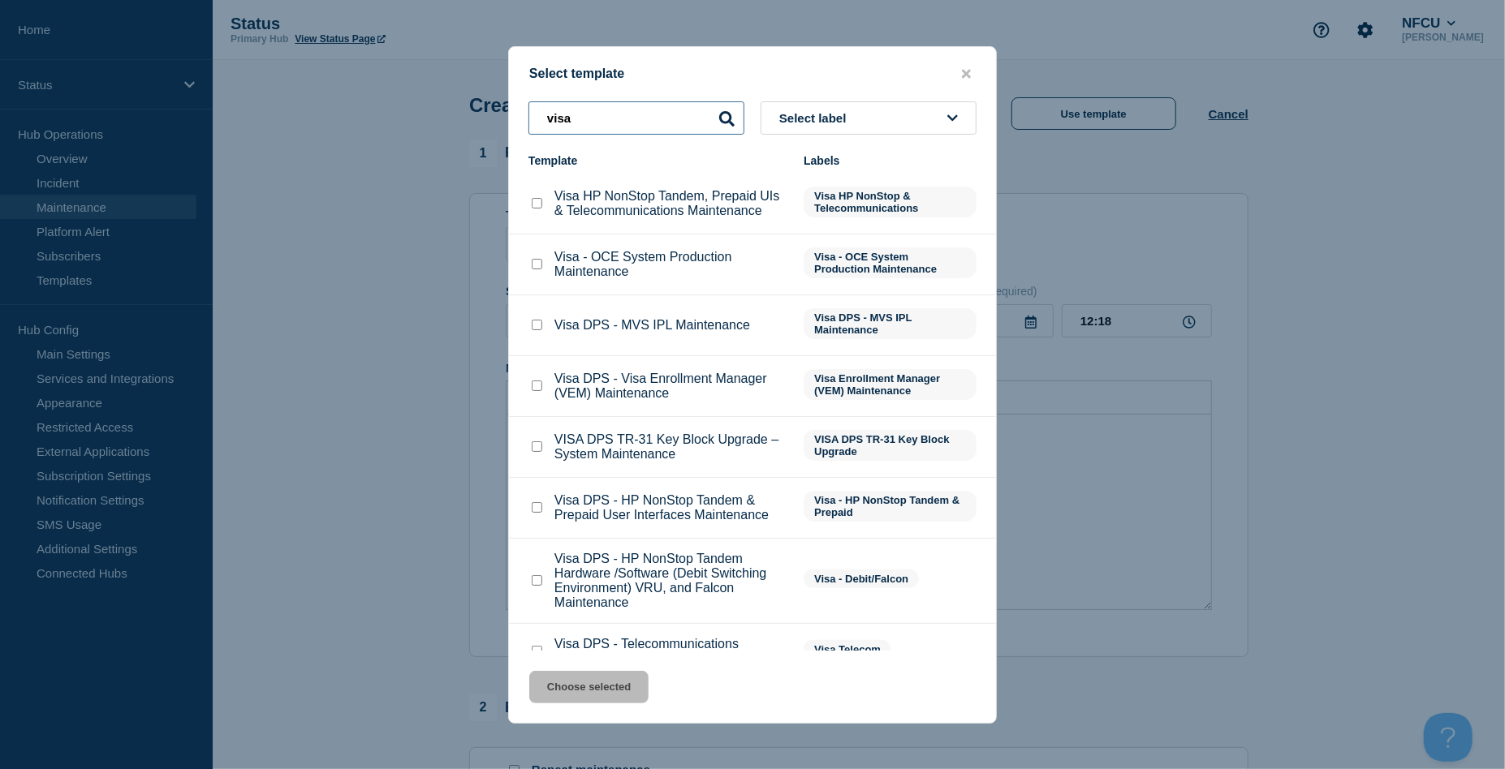
type input "visa"
click at [535, 325] on input "Visa DPS - MVS IPL Maintenance checkbox" at bounding box center [537, 325] width 11 height 11
checkbox input "true"
click at [588, 704] on button "Choose selected" at bounding box center [588, 687] width 119 height 32
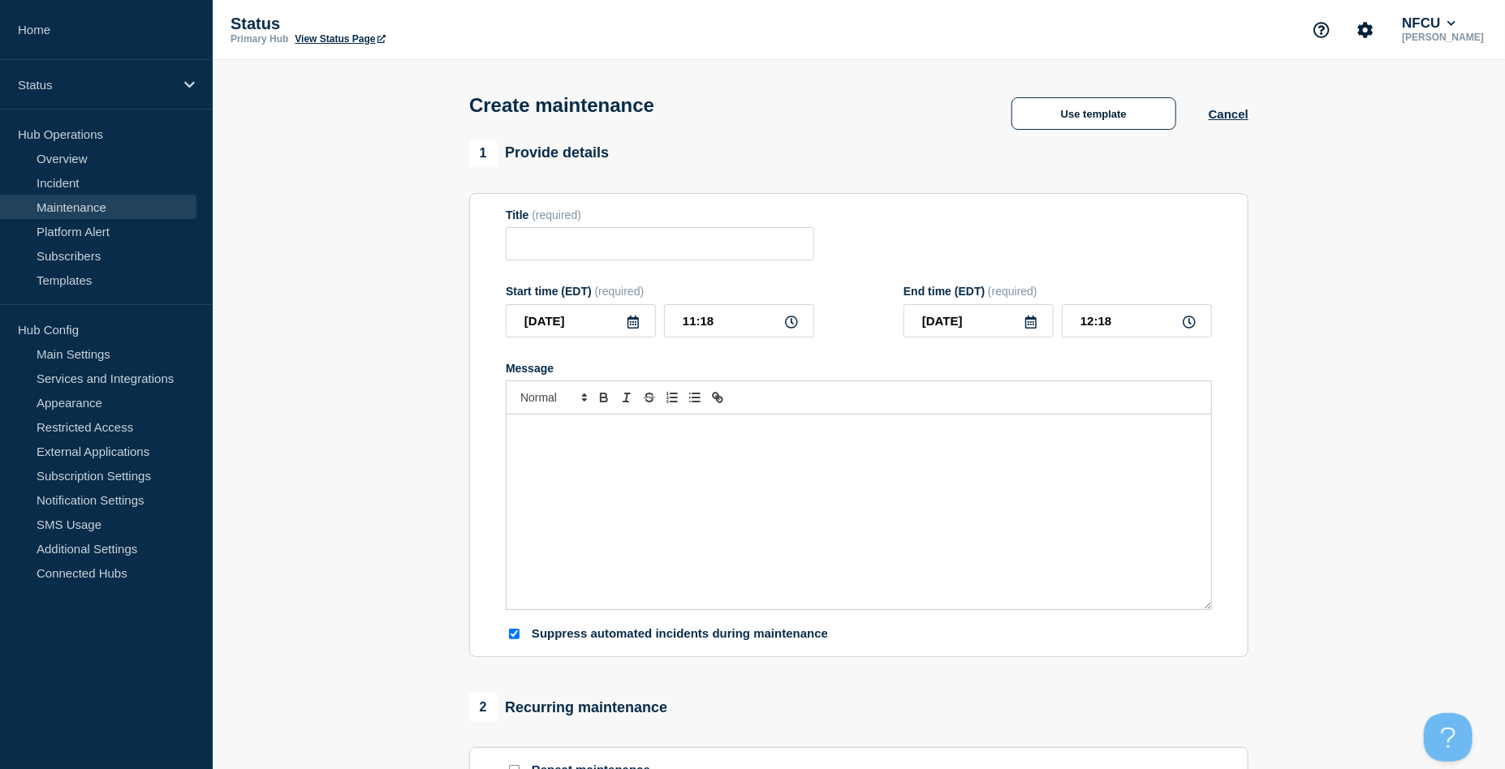
type input "Visa DPS - MVS IPL Maintenance"
checkbox input "false"
click at [624, 331] on input "[DATE]" at bounding box center [581, 320] width 150 height 33
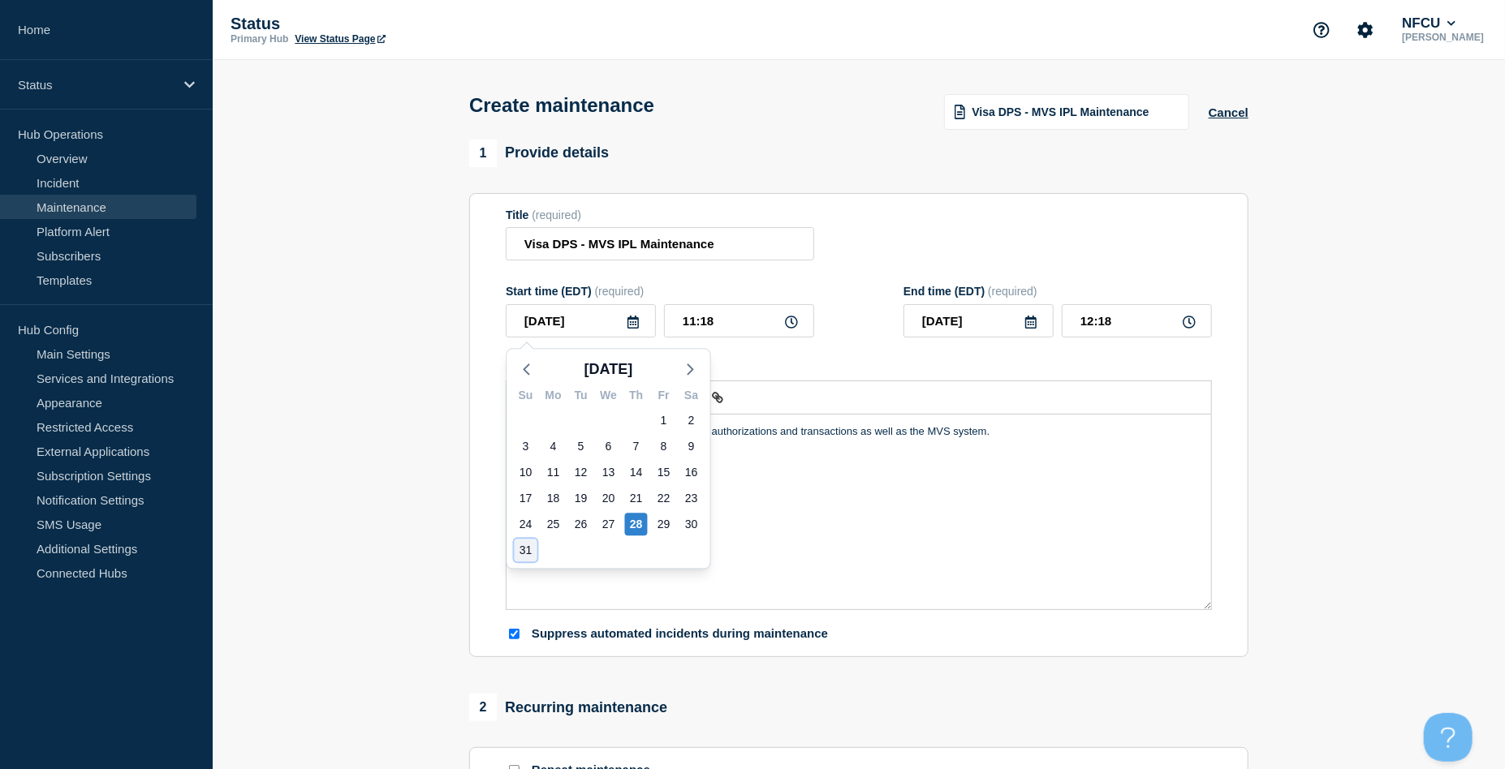
click at [527, 547] on div "31" at bounding box center [526, 550] width 23 height 23
type input "[DATE]"
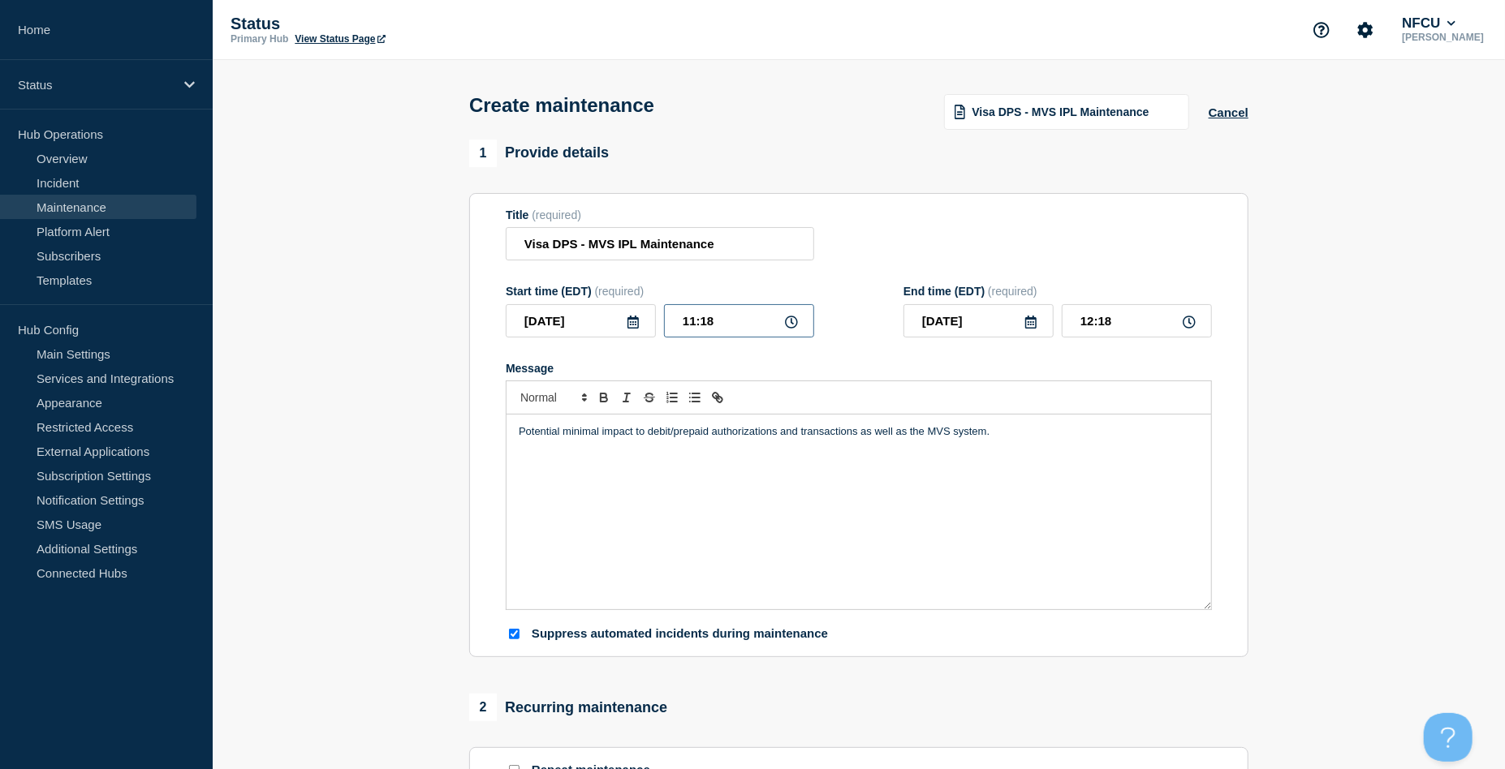
click at [700, 312] on input "11:18" at bounding box center [739, 320] width 150 height 33
drag, startPoint x: 739, startPoint y: 319, endPoint x: 644, endPoint y: 311, distance: 96.1
click at [644, 311] on div "2025-08-31 11:18" at bounding box center [660, 320] width 308 height 33
type input "01:00"
click at [970, 248] on div "Title (required) Visa DPS - MVS IPL Maintenance" at bounding box center [859, 235] width 706 height 53
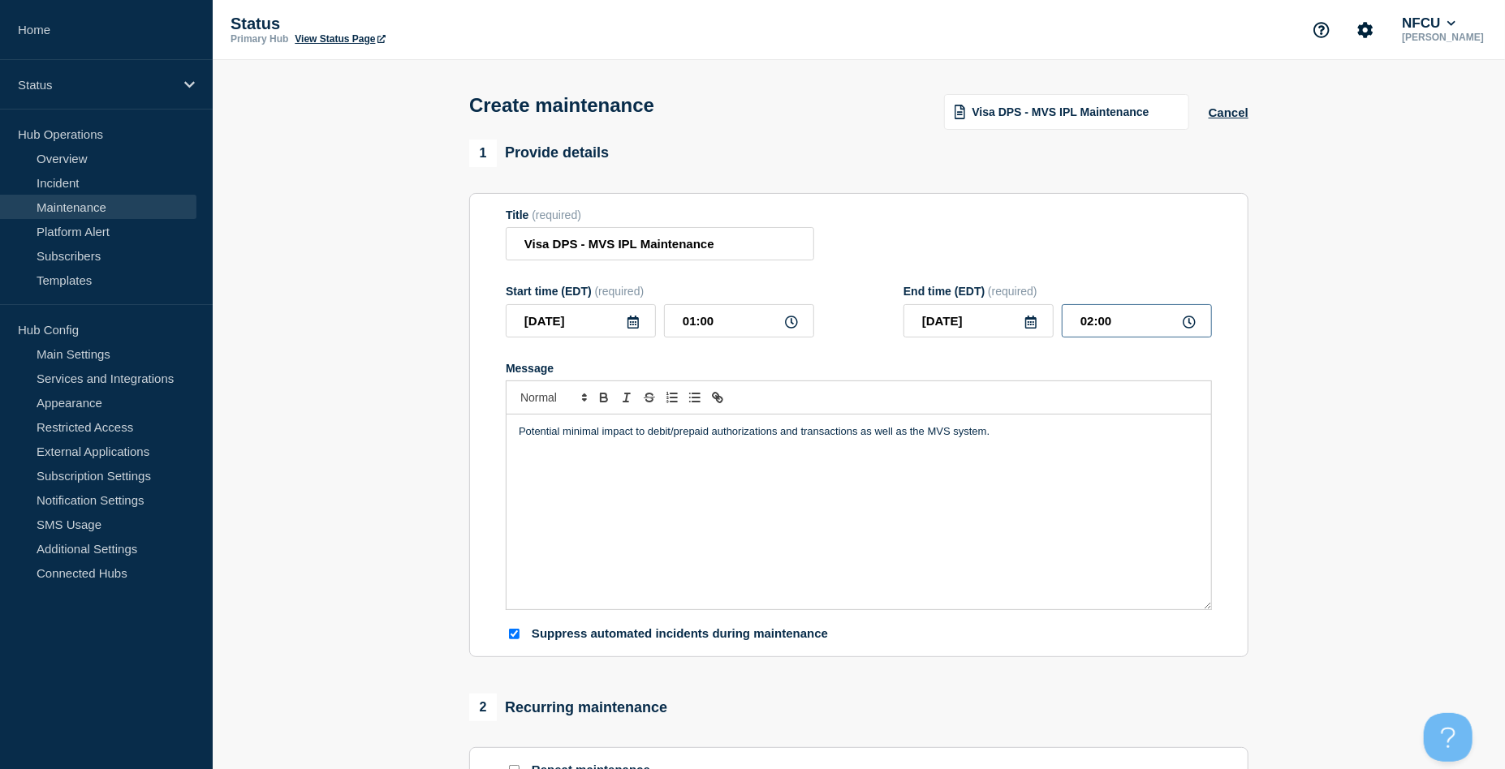
click at [1120, 322] on input "02:00" at bounding box center [1137, 320] width 150 height 33
drag, startPoint x: 1138, startPoint y: 323, endPoint x: 963, endPoint y: 317, distance: 174.6
click at [971, 320] on div "[DATE] 02:00" at bounding box center [1057, 320] width 308 height 33
type input "05:00"
click at [954, 250] on div "Title (required) Visa DPS - MVS IPL Maintenance" at bounding box center [859, 235] width 706 height 53
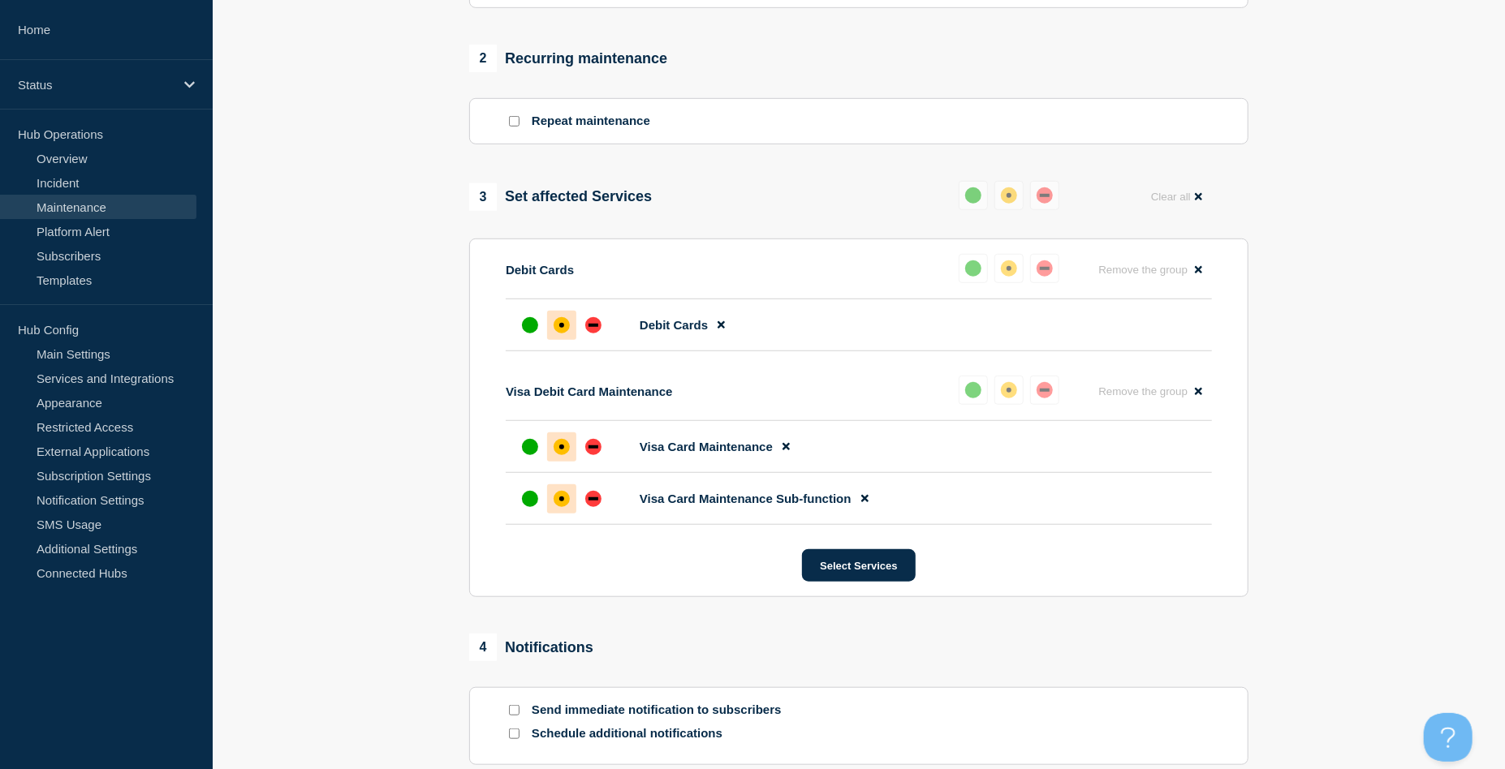
scroll to position [904, 0]
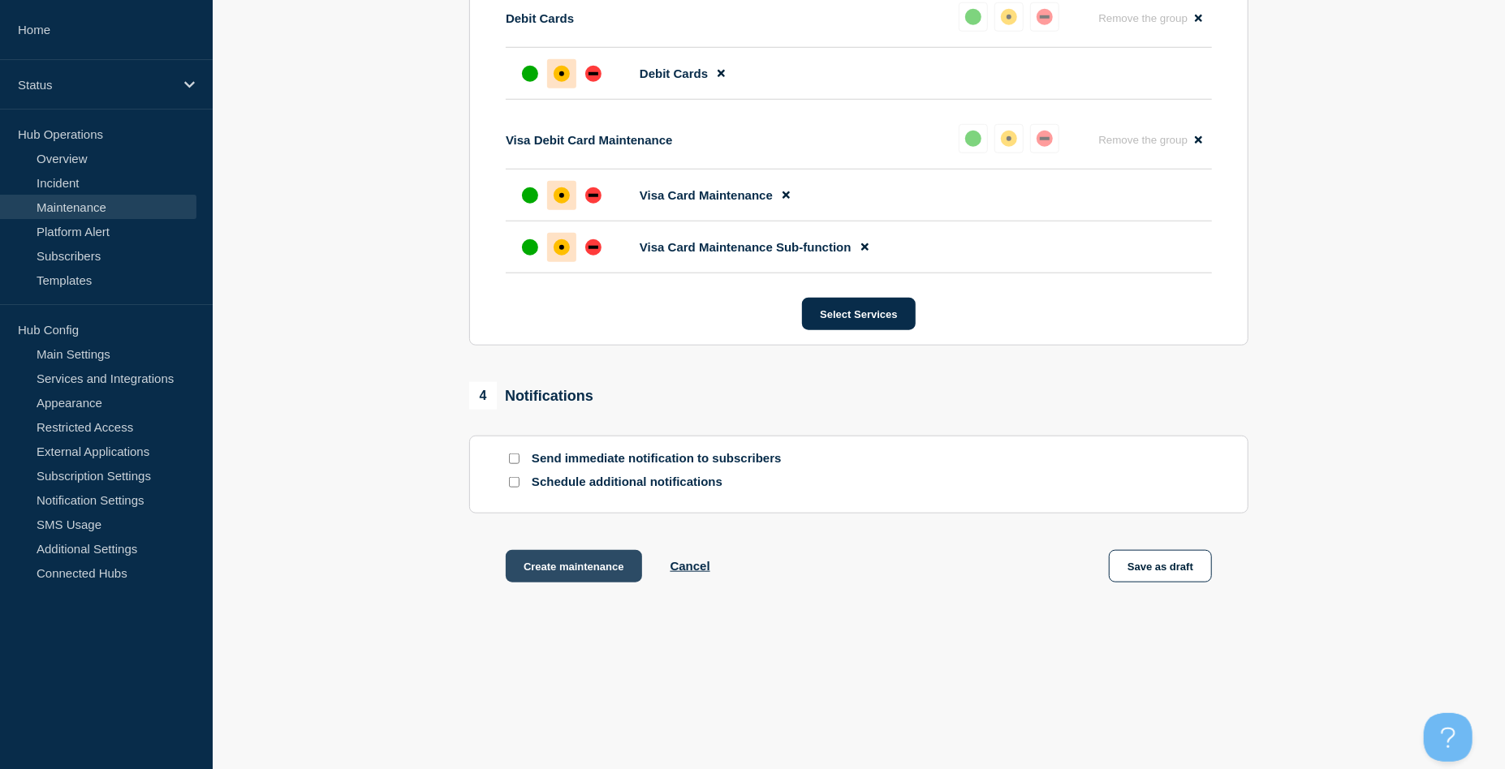
click at [556, 568] on button "Create maintenance" at bounding box center [574, 566] width 136 height 32
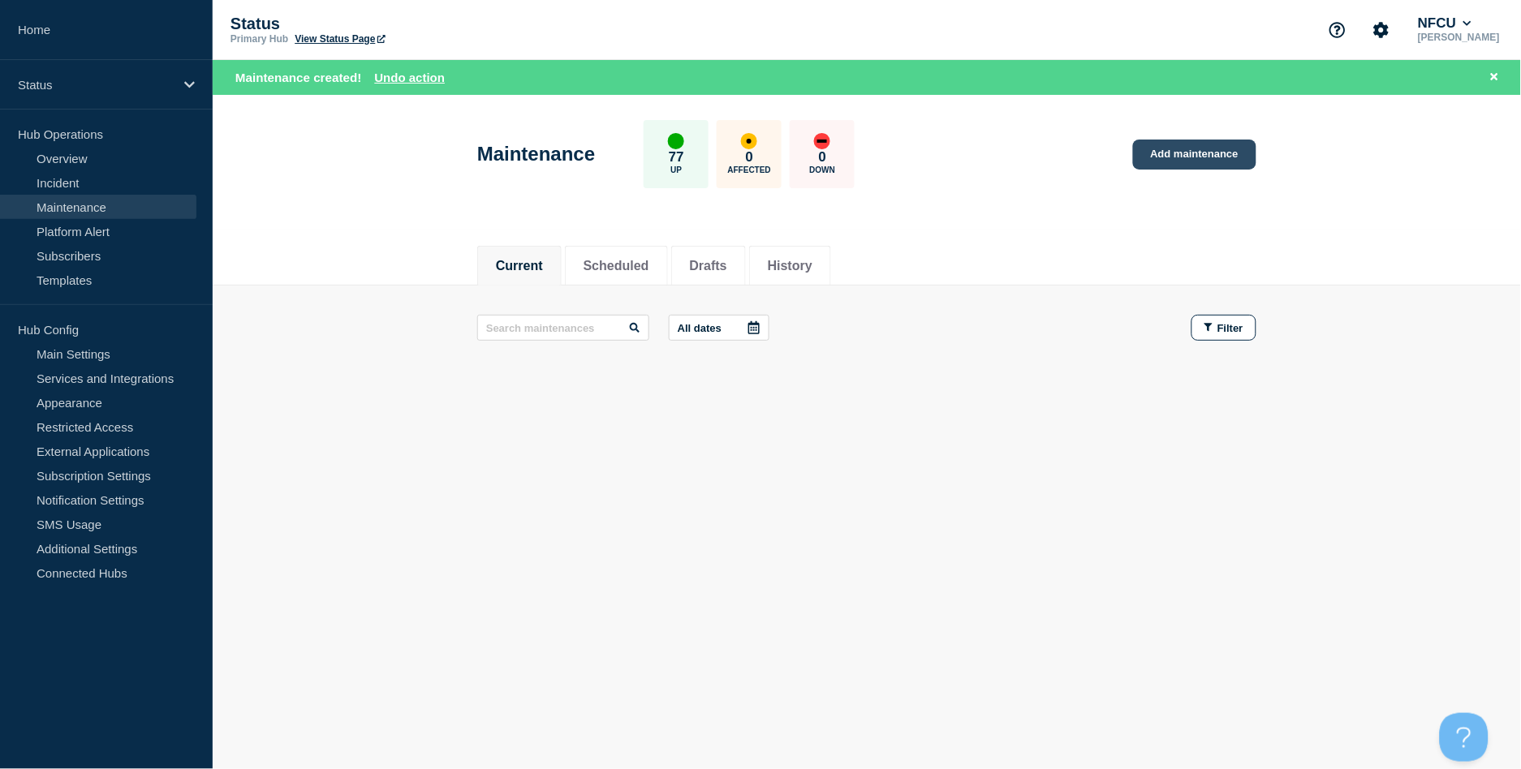
click at [1213, 153] on link "Add maintenance" at bounding box center [1194, 155] width 123 height 30
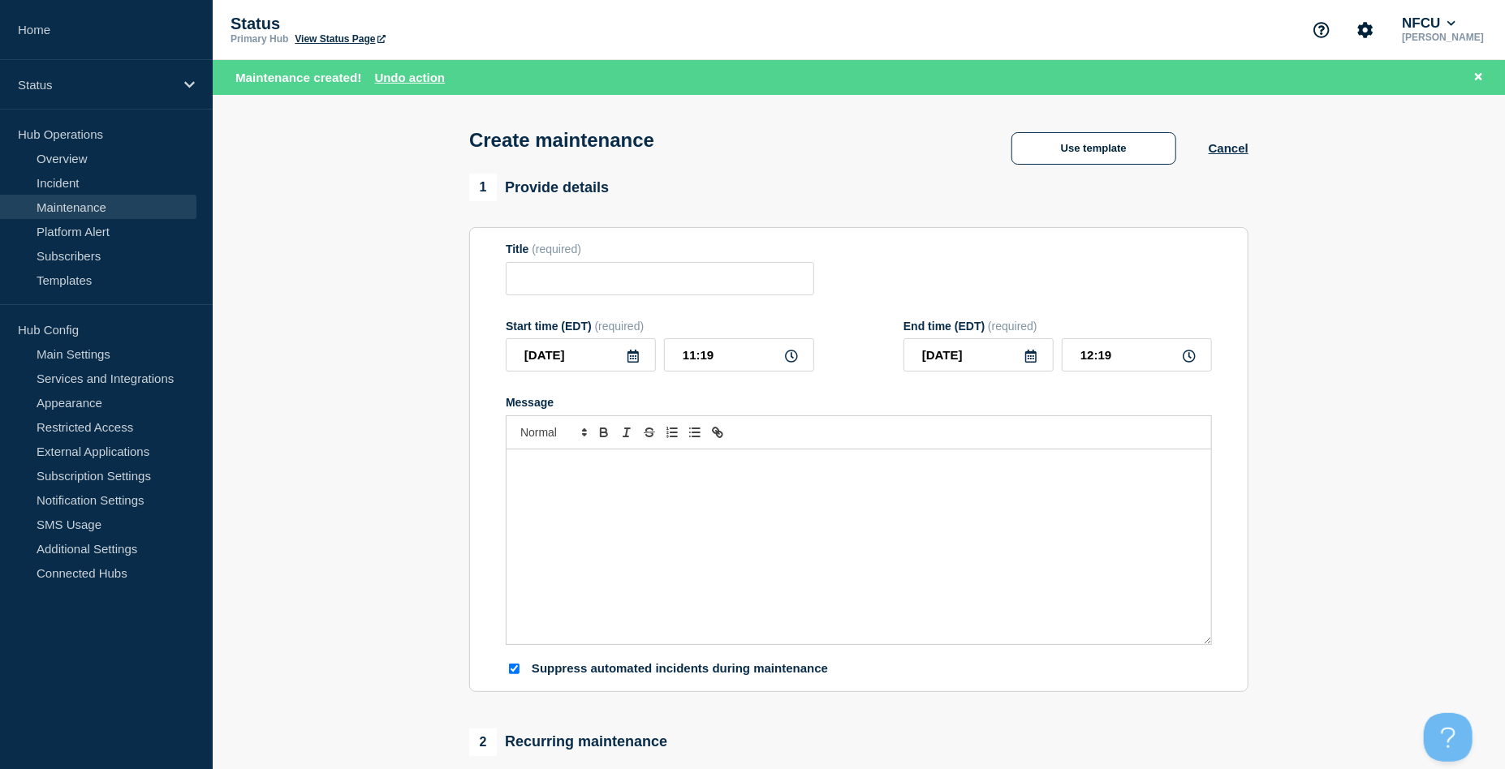
checkbox input "true"
click at [1019, 128] on div "Create maintenance Use template Cancel" at bounding box center [859, 135] width 816 height 80
click at [1068, 154] on button "Use template" at bounding box center [1093, 148] width 165 height 32
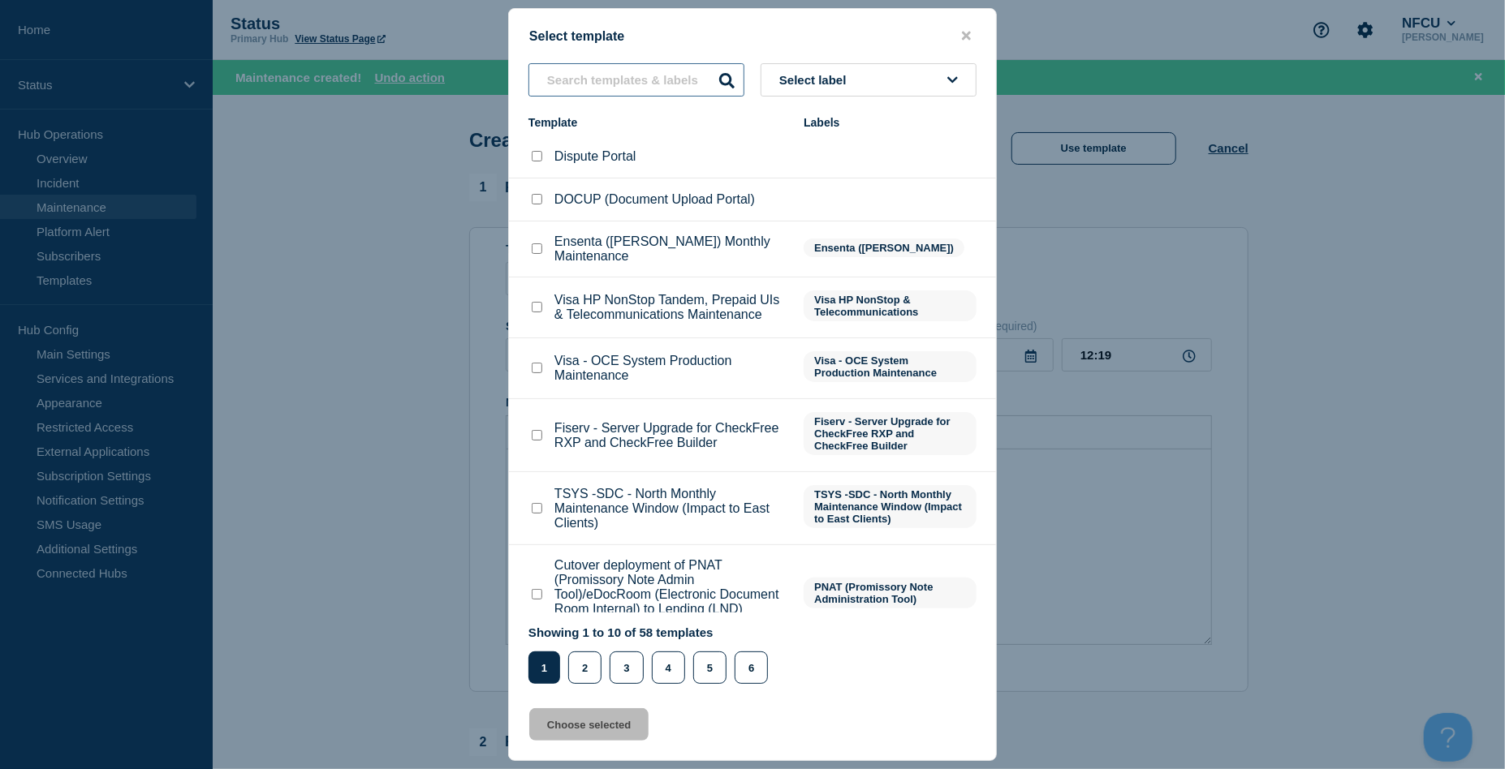
click at [588, 84] on input "text" at bounding box center [636, 79] width 216 height 33
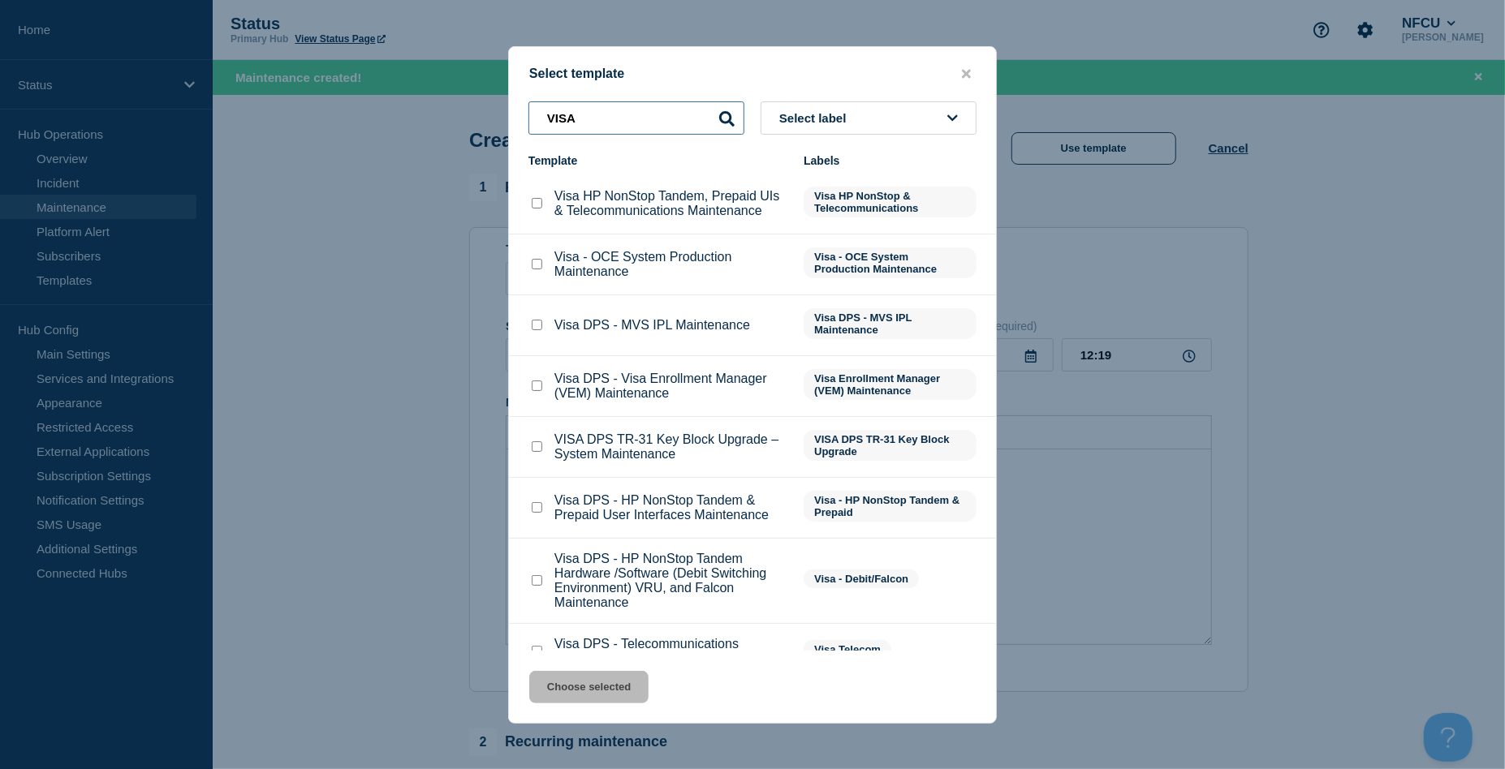
type input "VISA"
click at [537, 201] on input "Visa HP NonStop Tandem, Prepaid UIs & Telecommunications Maintenance checkbox" at bounding box center [537, 203] width 11 height 11
checkbox input "true"
click at [574, 685] on button "Choose selected" at bounding box center [588, 687] width 119 height 32
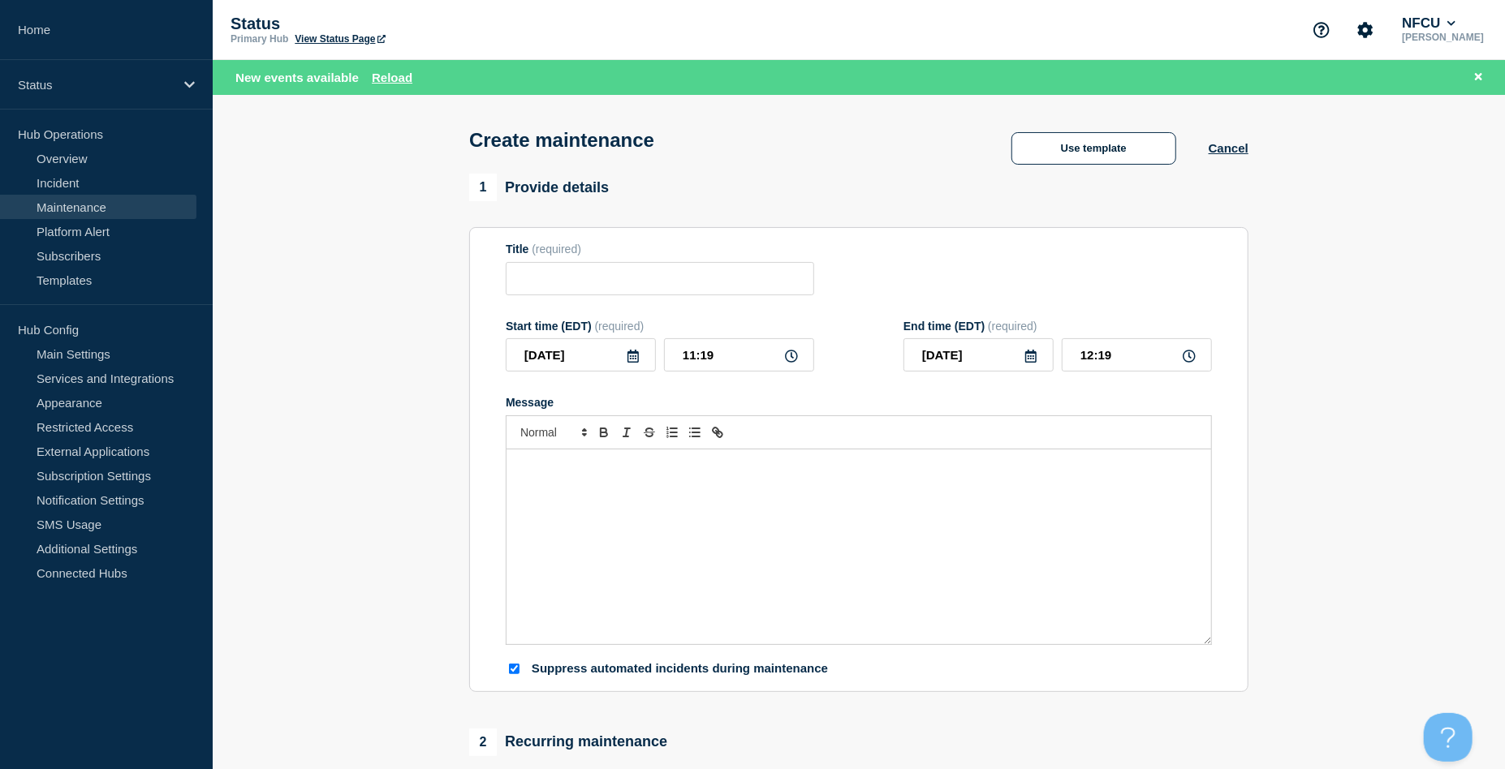
type input "Visa HP NonStop Tandem, Prepaid UIs & Telecommunications Maintenance"
checkbox input "false"
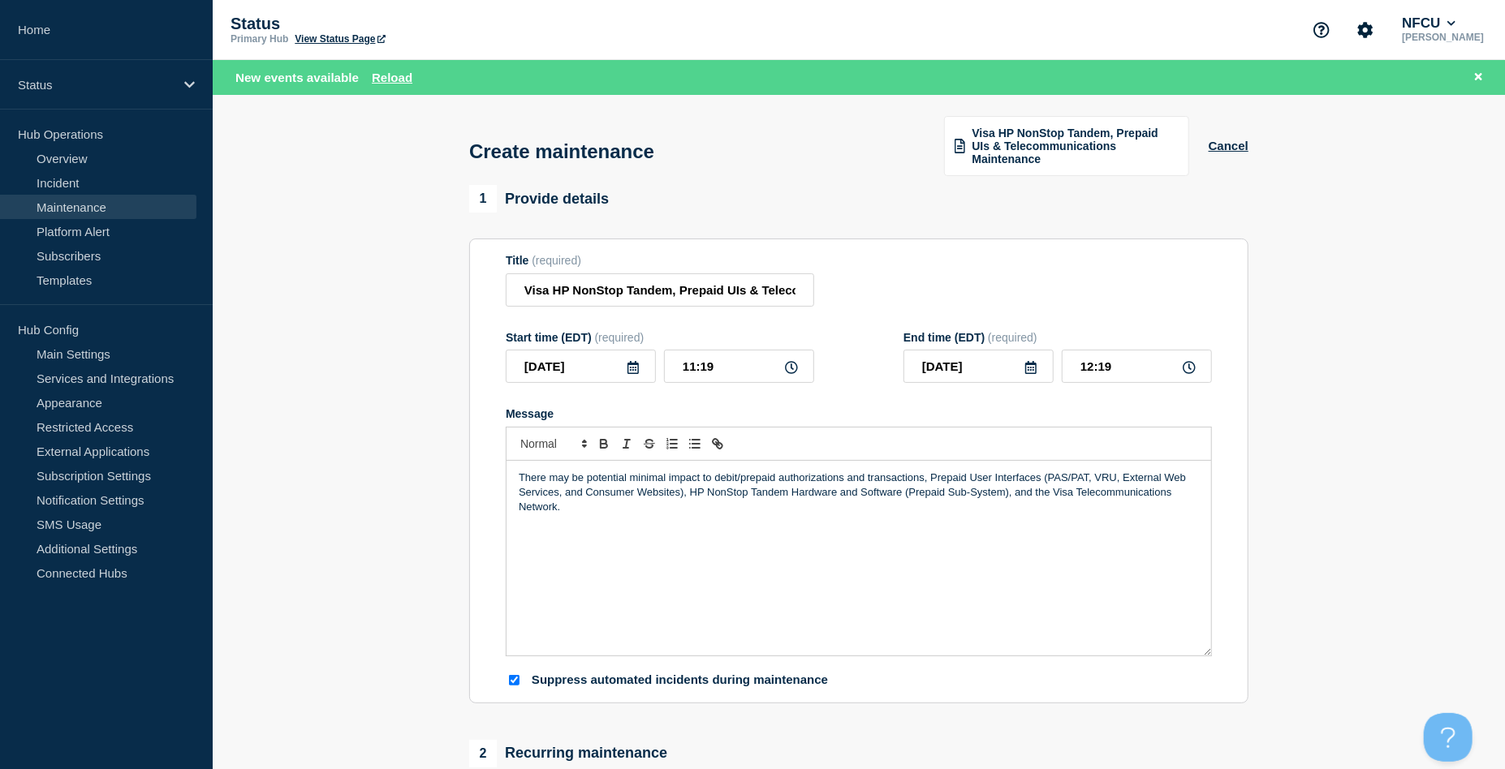
click at [631, 368] on icon at bounding box center [633, 367] width 13 height 13
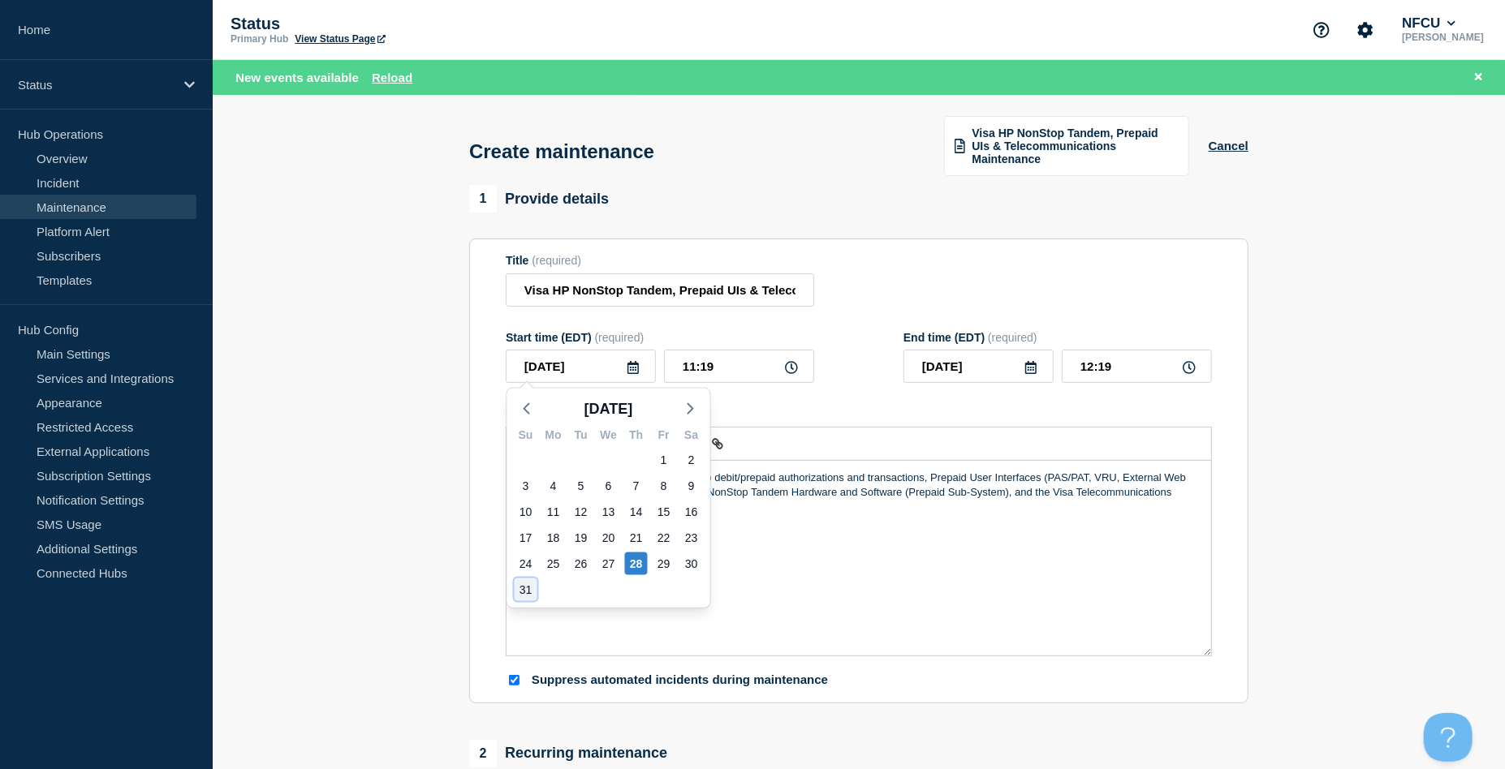
click at [523, 589] on div "31" at bounding box center [526, 590] width 23 height 23
type input "[DATE]"
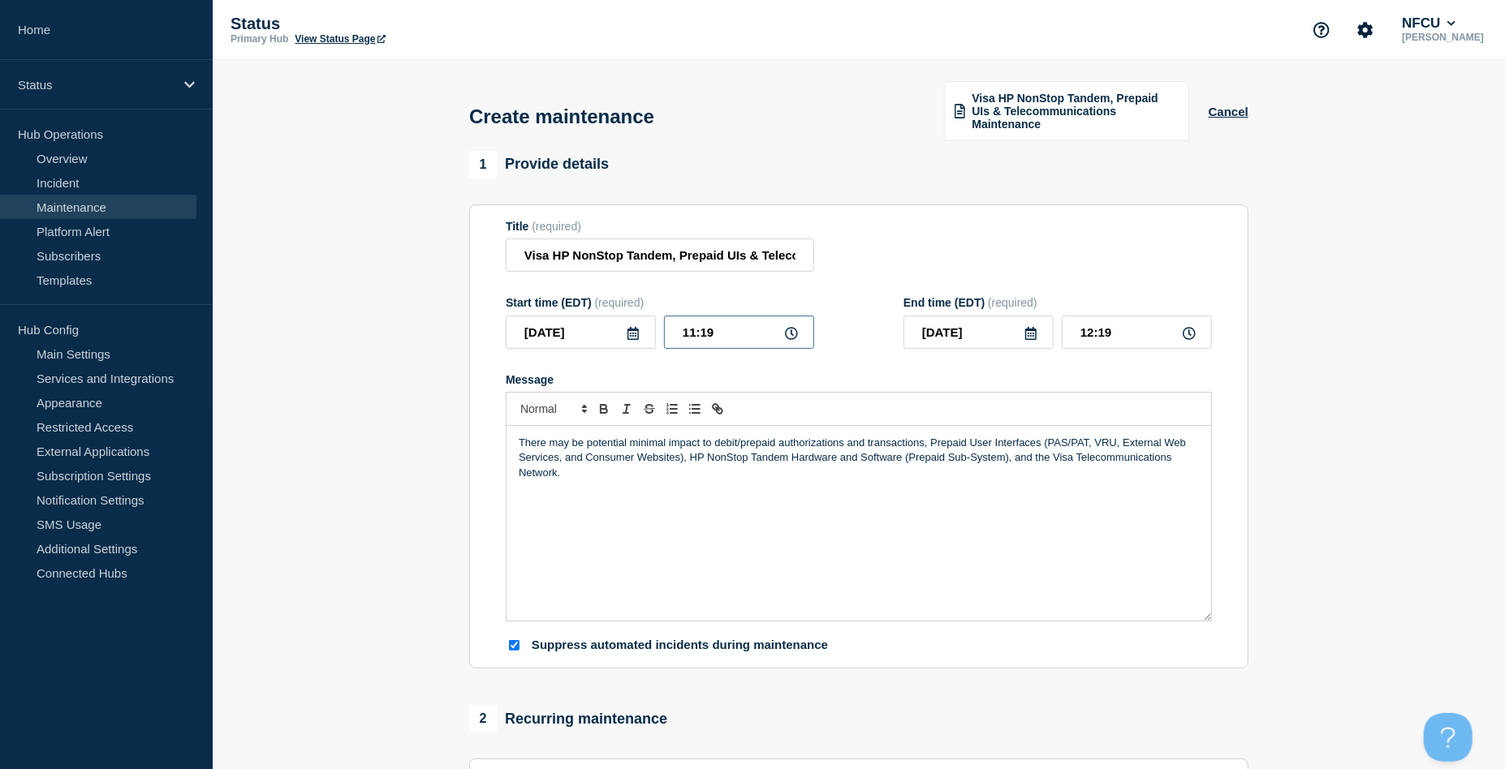
click at [724, 324] on input "11:19" at bounding box center [739, 332] width 150 height 33
drag, startPoint x: 745, startPoint y: 321, endPoint x: 518, endPoint y: 304, distance: 227.9
click at [518, 304] on div "Start time (EDT) (required) 2025-08-31 11:19" at bounding box center [660, 322] width 308 height 53
type input "01:00"
click at [1144, 267] on div "Title (required) Visa HP NonStop Tandem, Prepaid UIs & Telecommunications Maint…" at bounding box center [859, 246] width 706 height 53
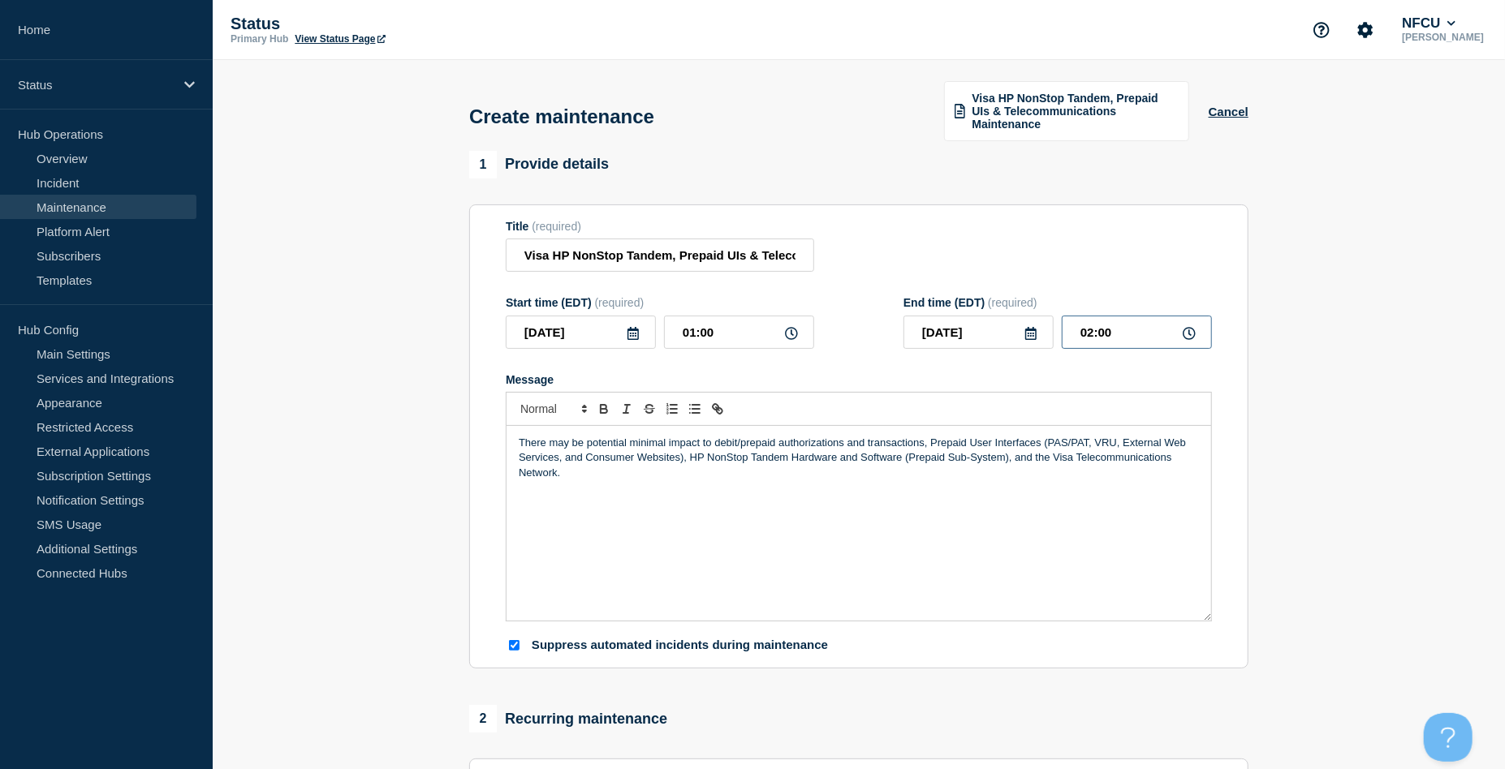
click at [1131, 334] on input "02:00" at bounding box center [1137, 332] width 150 height 33
drag, startPoint x: 1082, startPoint y: 330, endPoint x: 977, endPoint y: 308, distance: 107.1
click at [985, 319] on div "[DATE] 02:00" at bounding box center [1057, 332] width 308 height 33
type input "06:00"
click at [951, 258] on div "Title (required) Visa HP NonStop Tandem, Prepaid UIs & Telecommunications Maint…" at bounding box center [859, 246] width 706 height 53
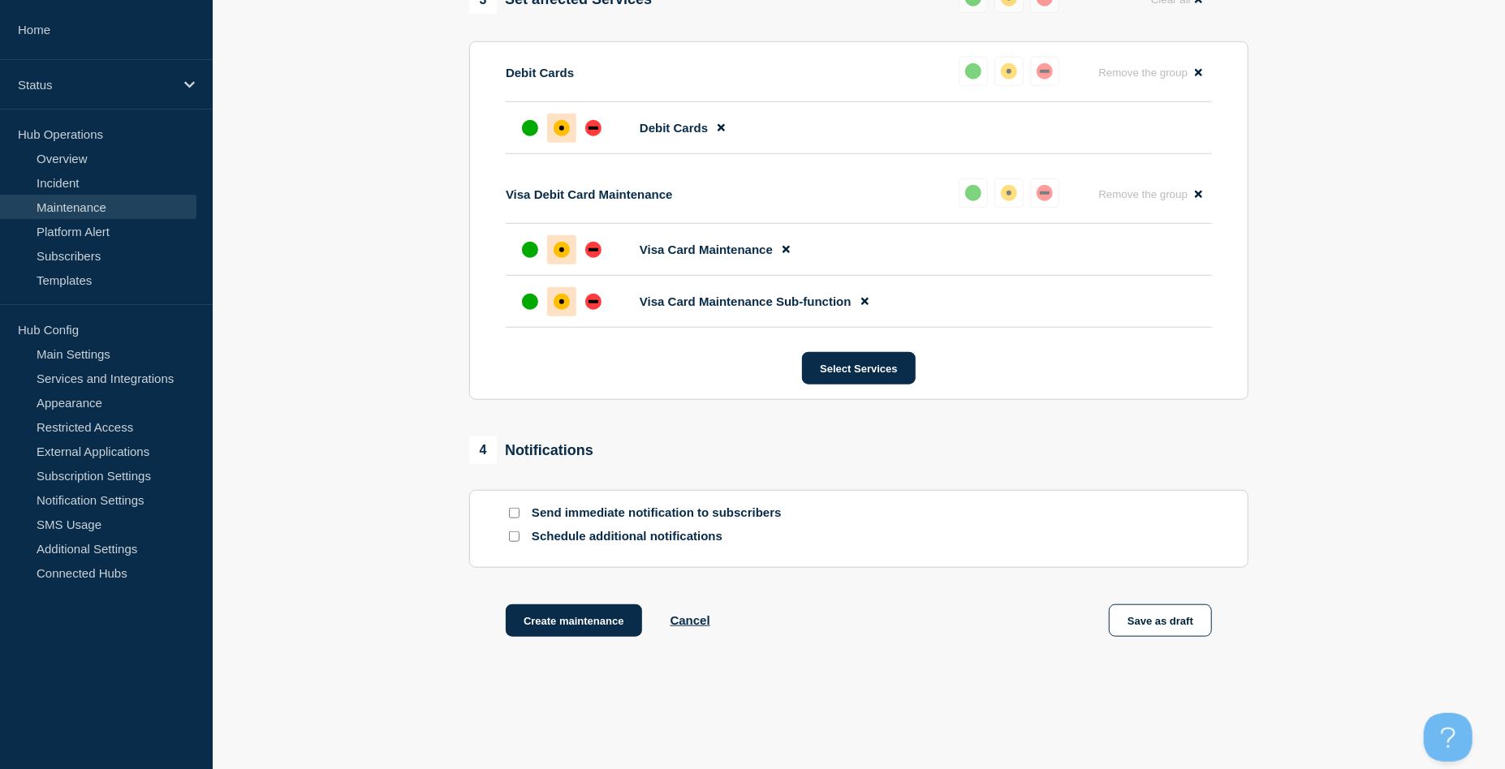
scroll to position [865, 0]
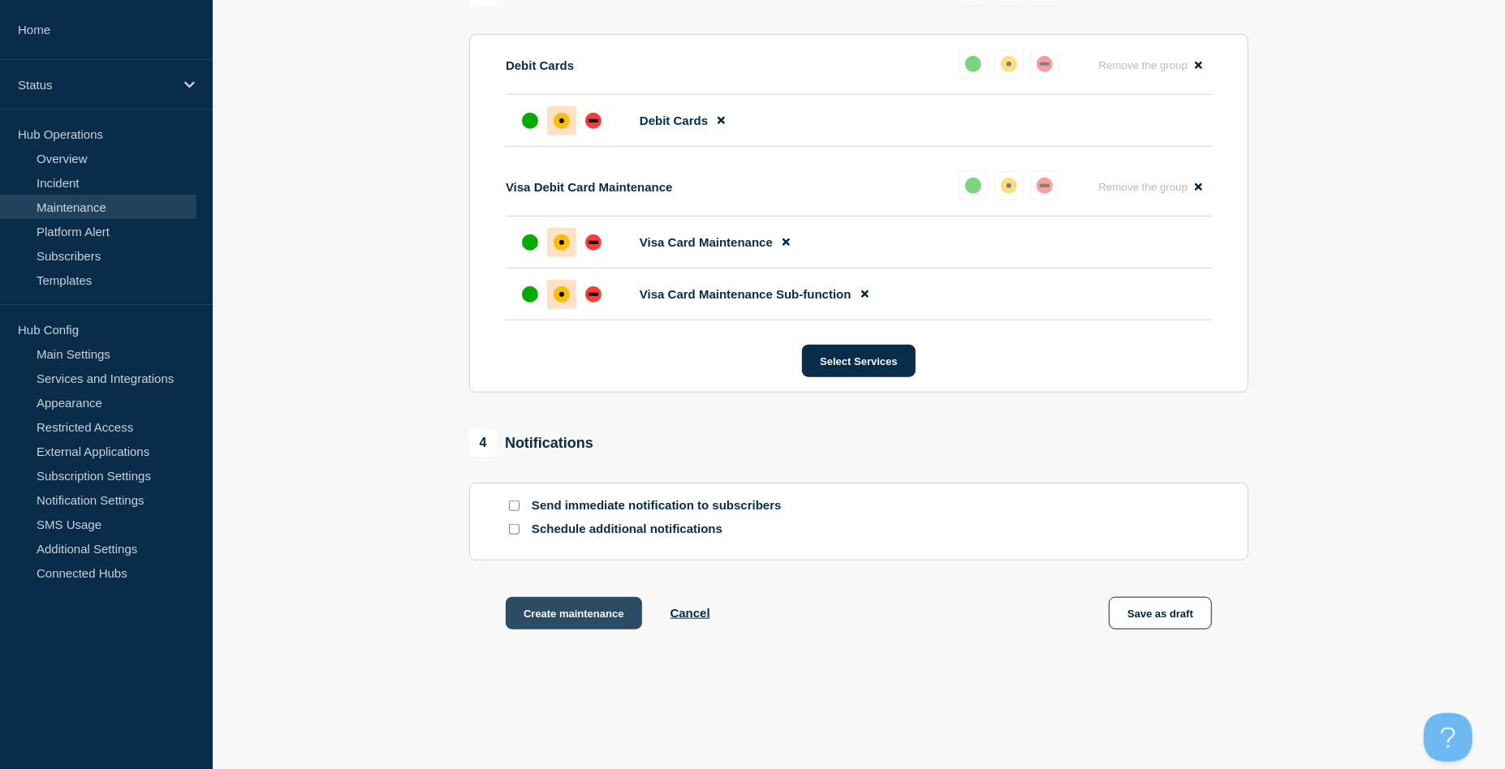
click at [586, 599] on button "Create maintenance" at bounding box center [574, 613] width 136 height 32
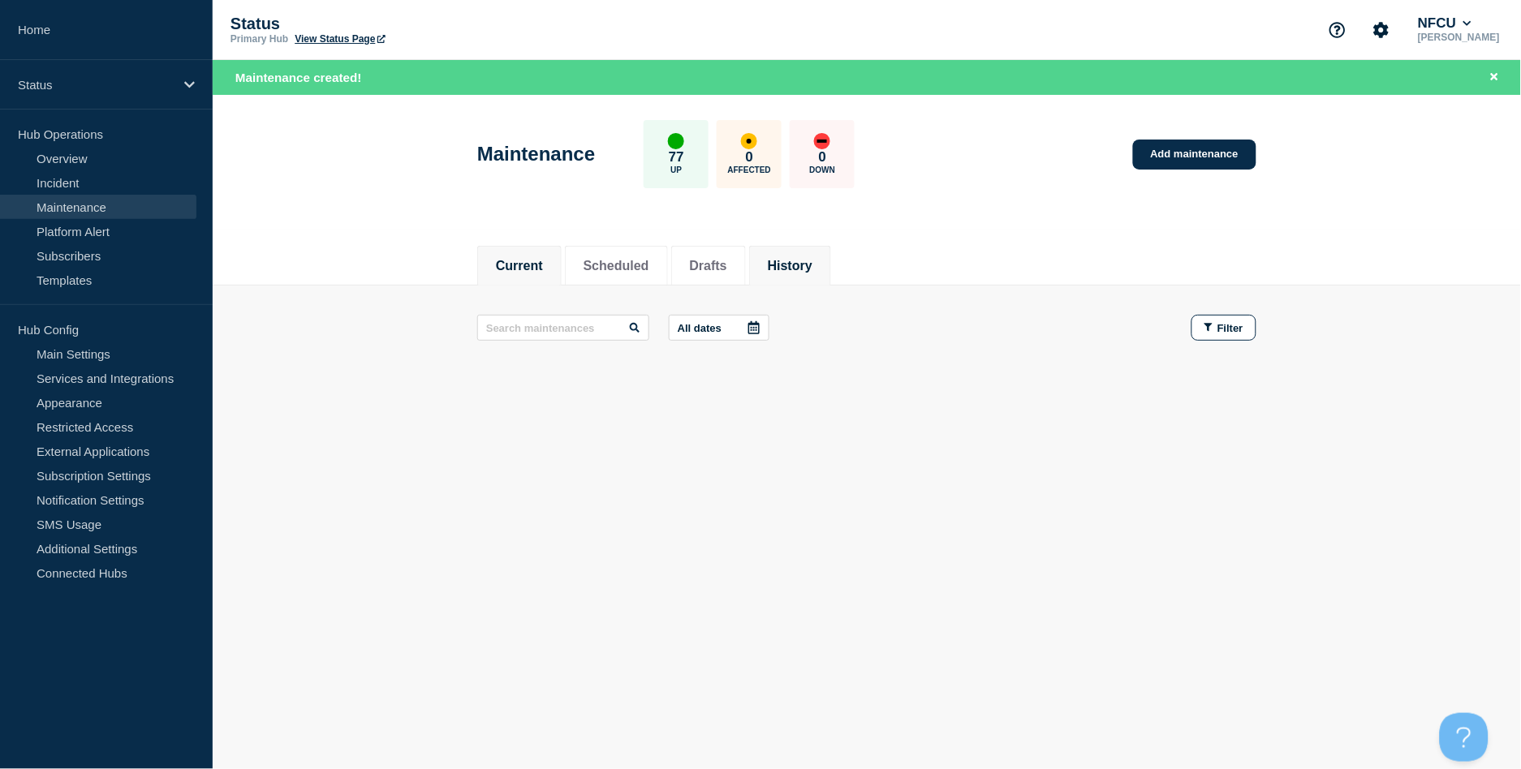
click at [812, 266] on button "History" at bounding box center [790, 266] width 45 height 15
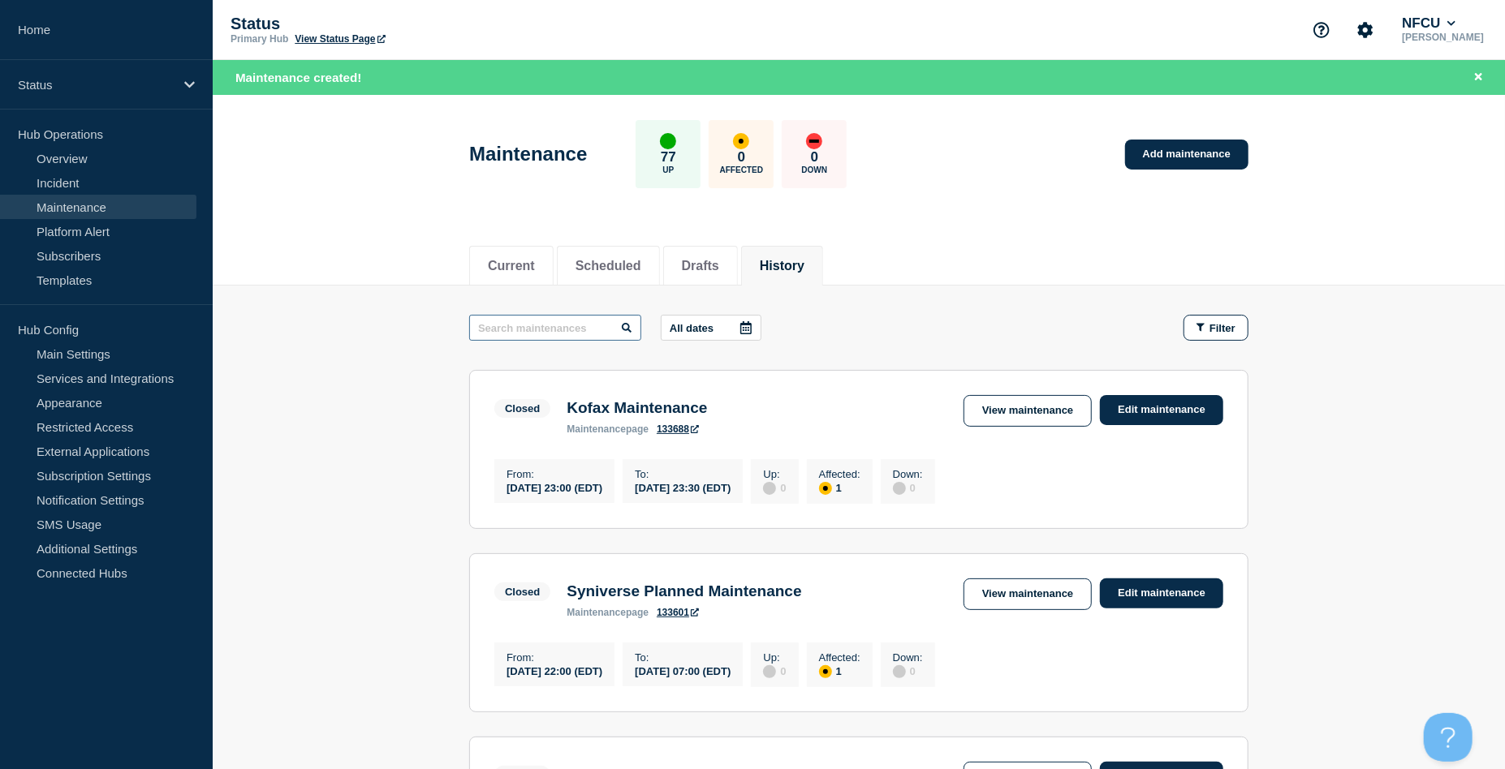
click at [505, 339] on input "text" at bounding box center [555, 328] width 172 height 26
type input "racf"
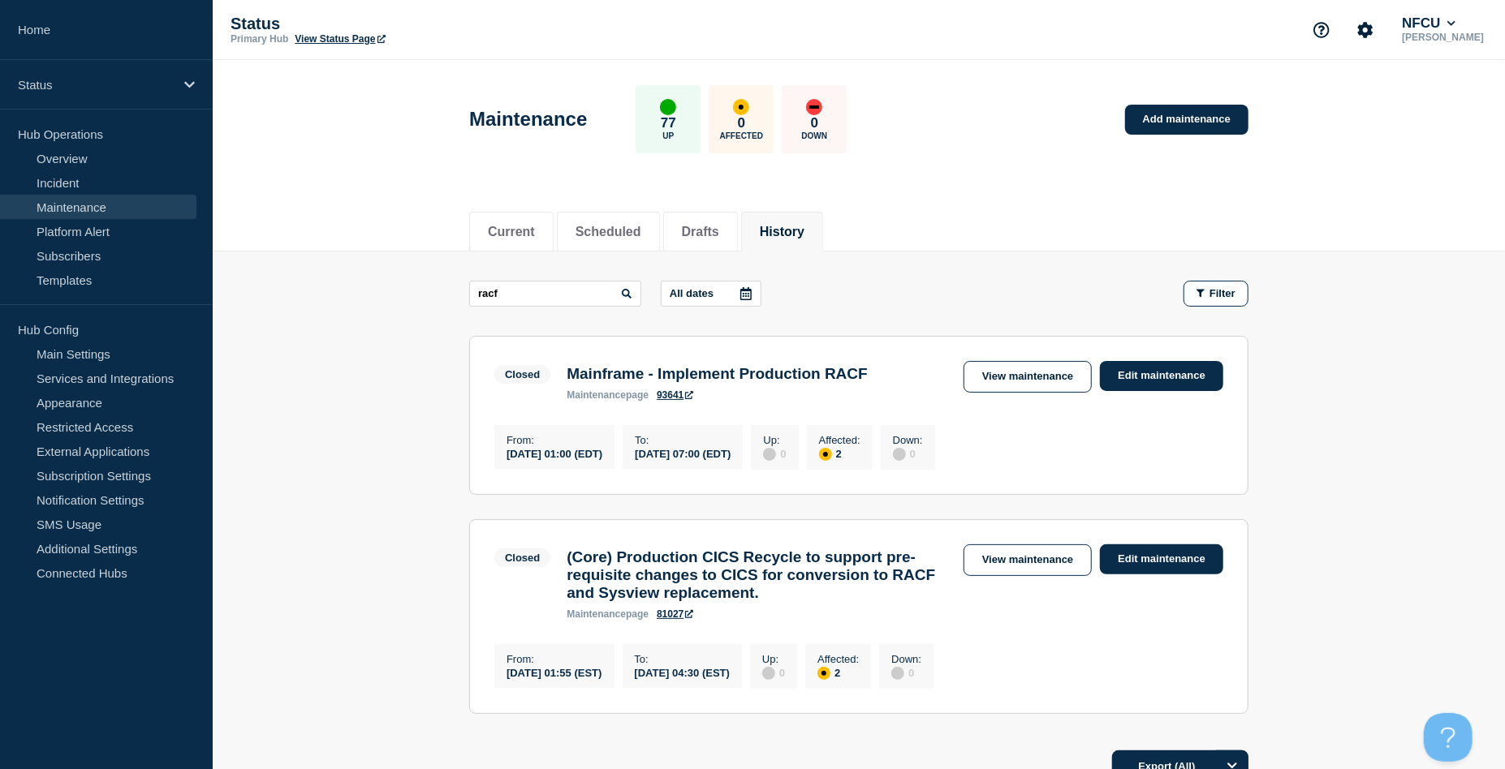
click at [1310, 326] on main "racf All dates Filter Closed 2 Affected Mainframe - Implement Production RACF F…" at bounding box center [859, 495] width 1292 height 487
click at [998, 381] on link "View maintenance" at bounding box center [1027, 377] width 128 height 32
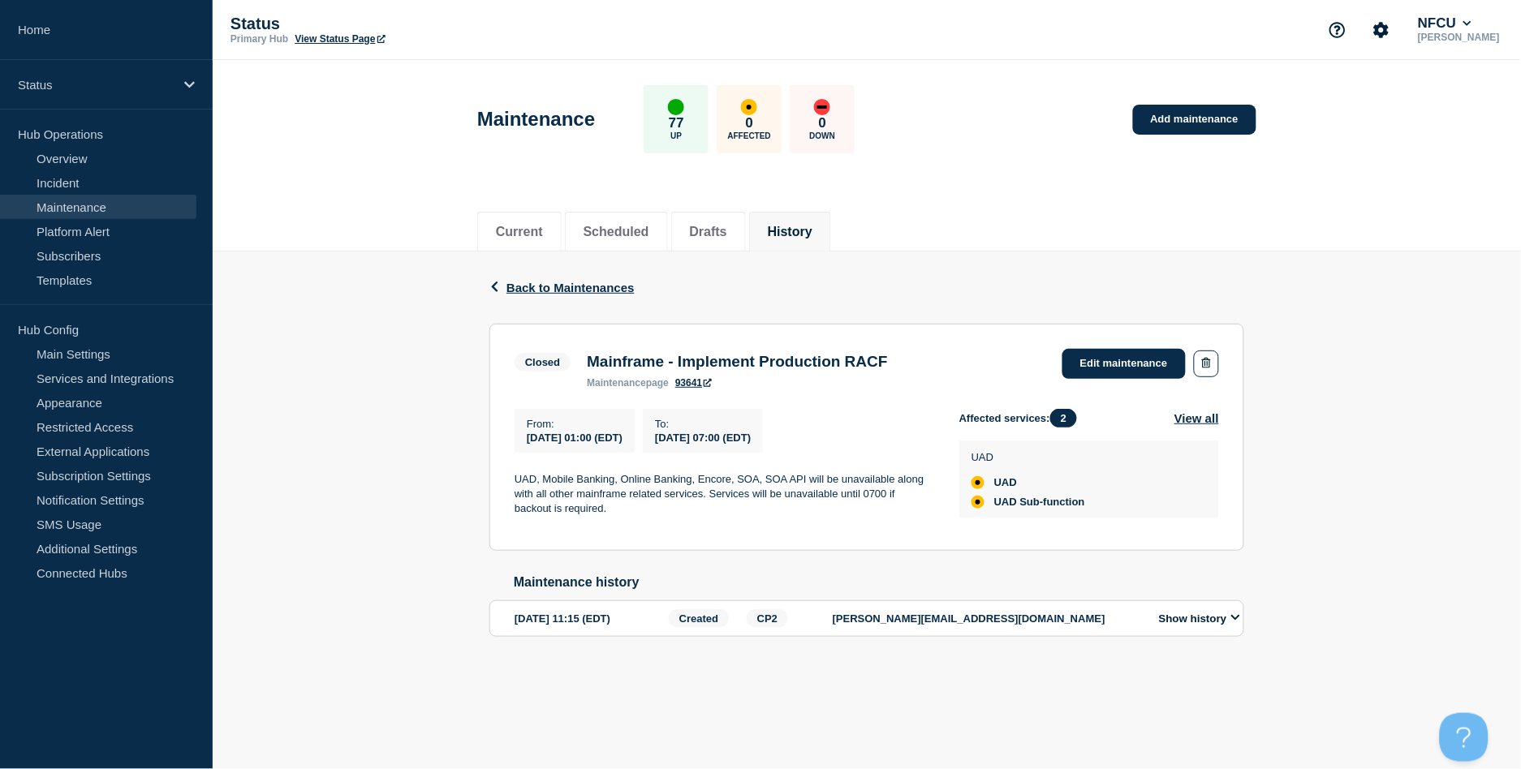
click at [808, 238] on button "History" at bounding box center [790, 232] width 45 height 15
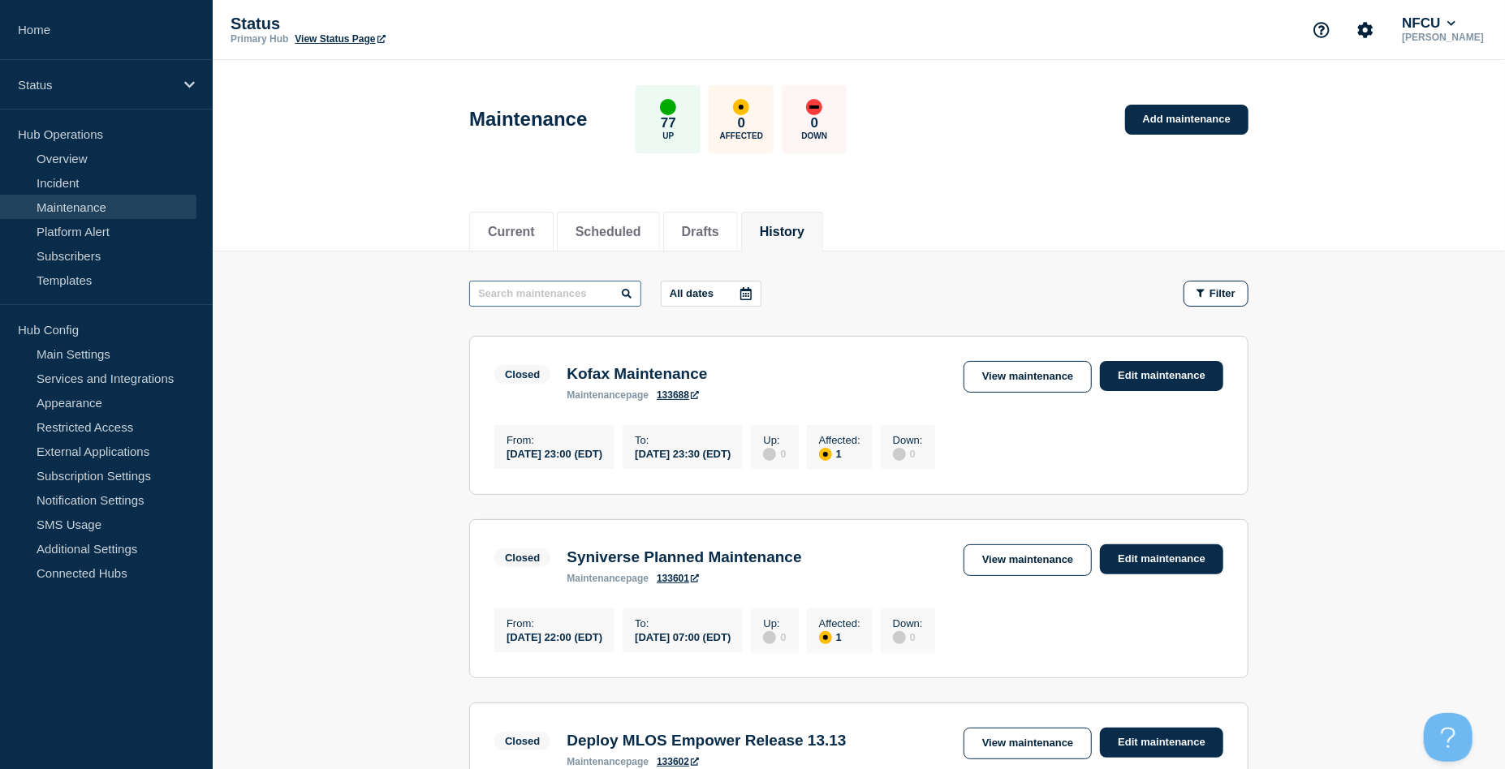
click at [511, 288] on input "text" at bounding box center [555, 294] width 172 height 26
type input "A"
type input "I"
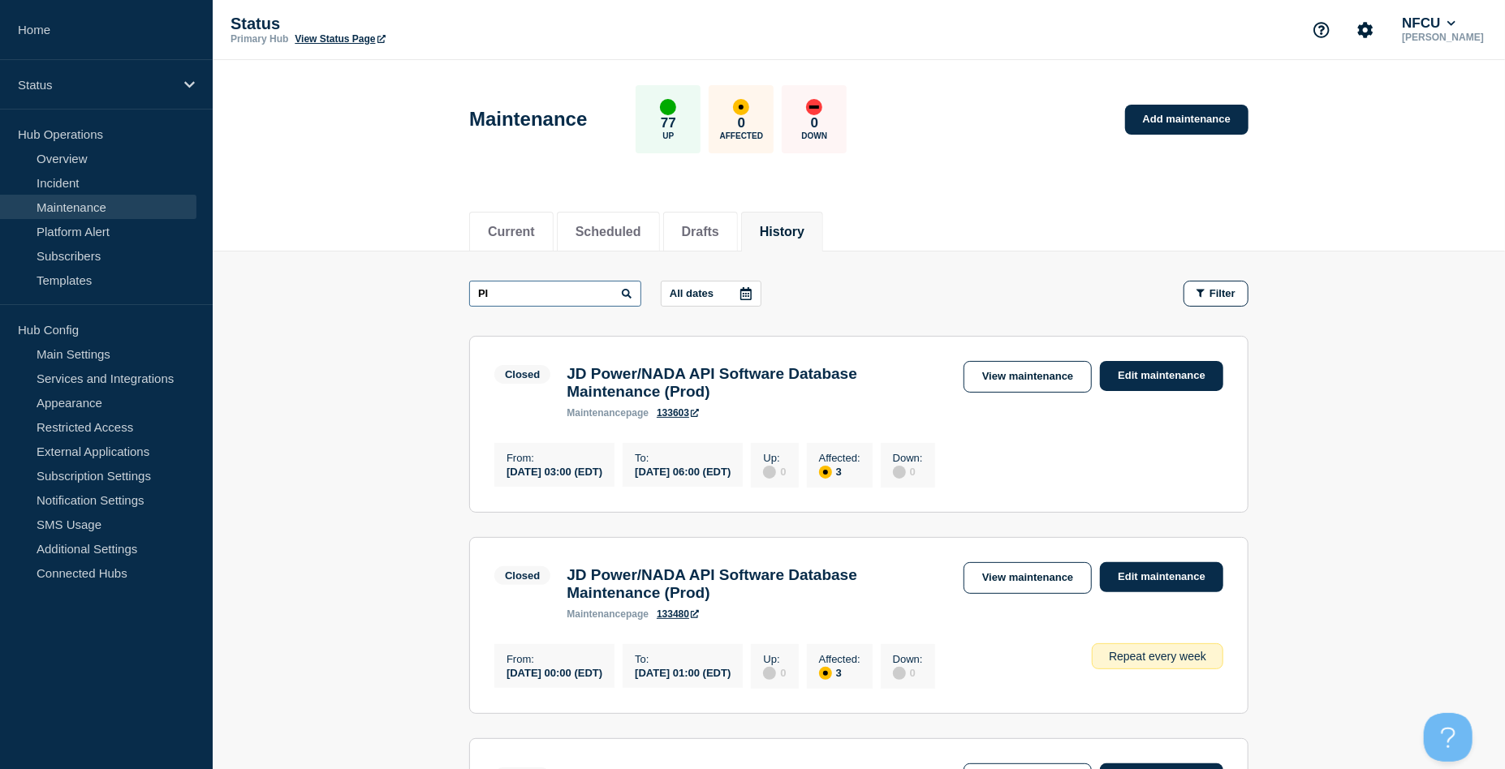
type input "P"
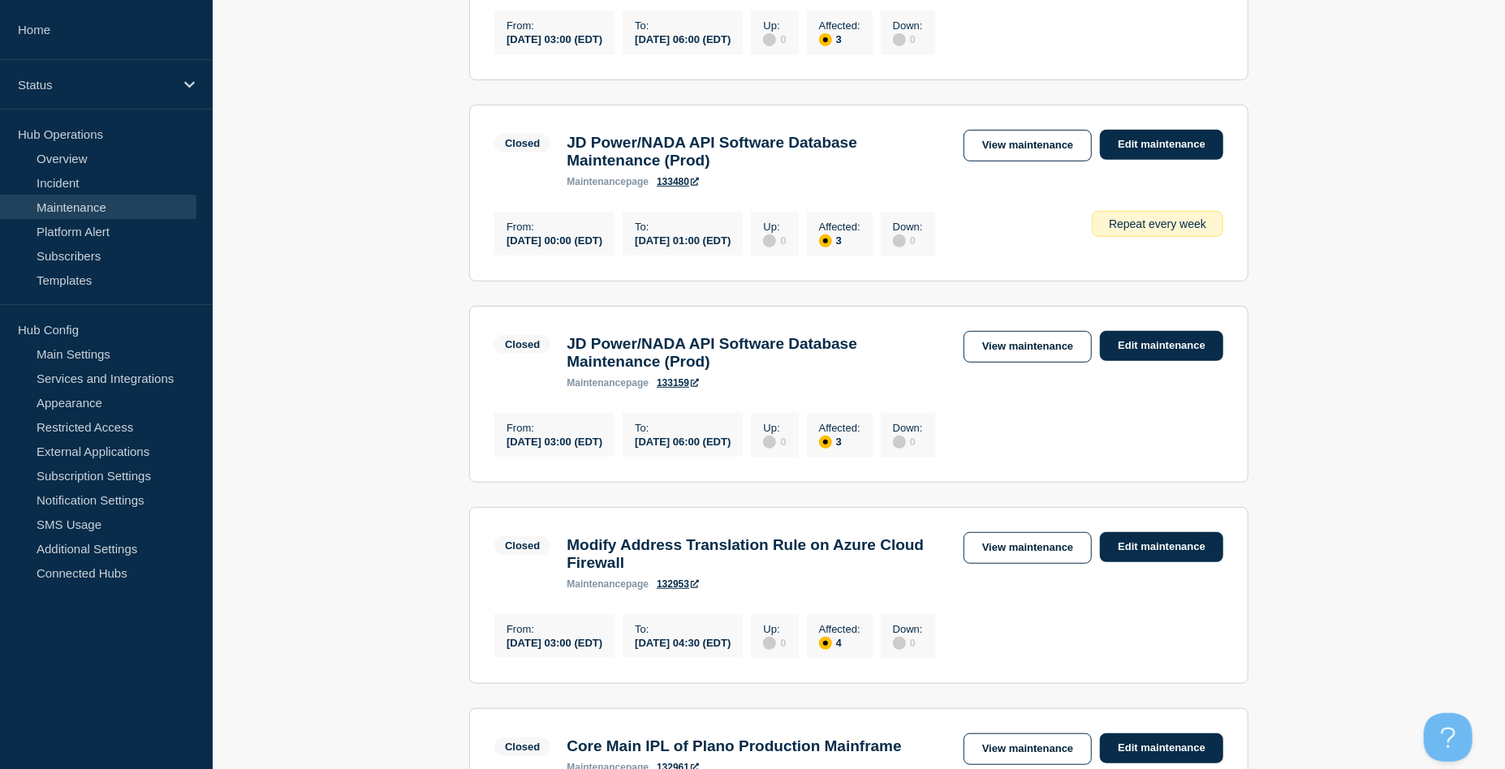
scroll to position [757, 0]
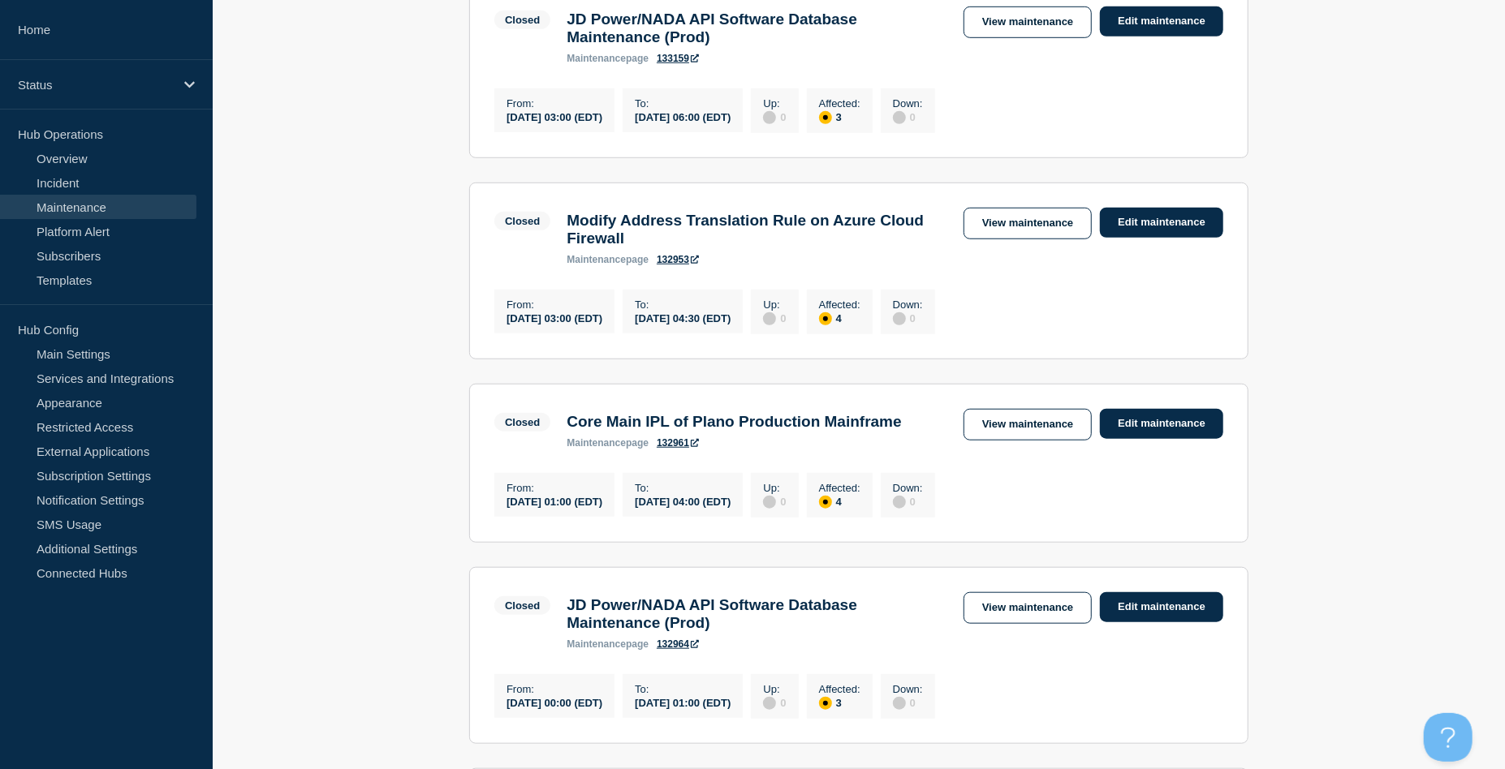
drag, startPoint x: 411, startPoint y: 668, endPoint x: 394, endPoint y: 159, distance: 509.2
click at [411, 664] on main "API All dates Filter Closed 3 Affected JD Power/NADA API Software Database Main…" at bounding box center [859, 533] width 1292 height 2079
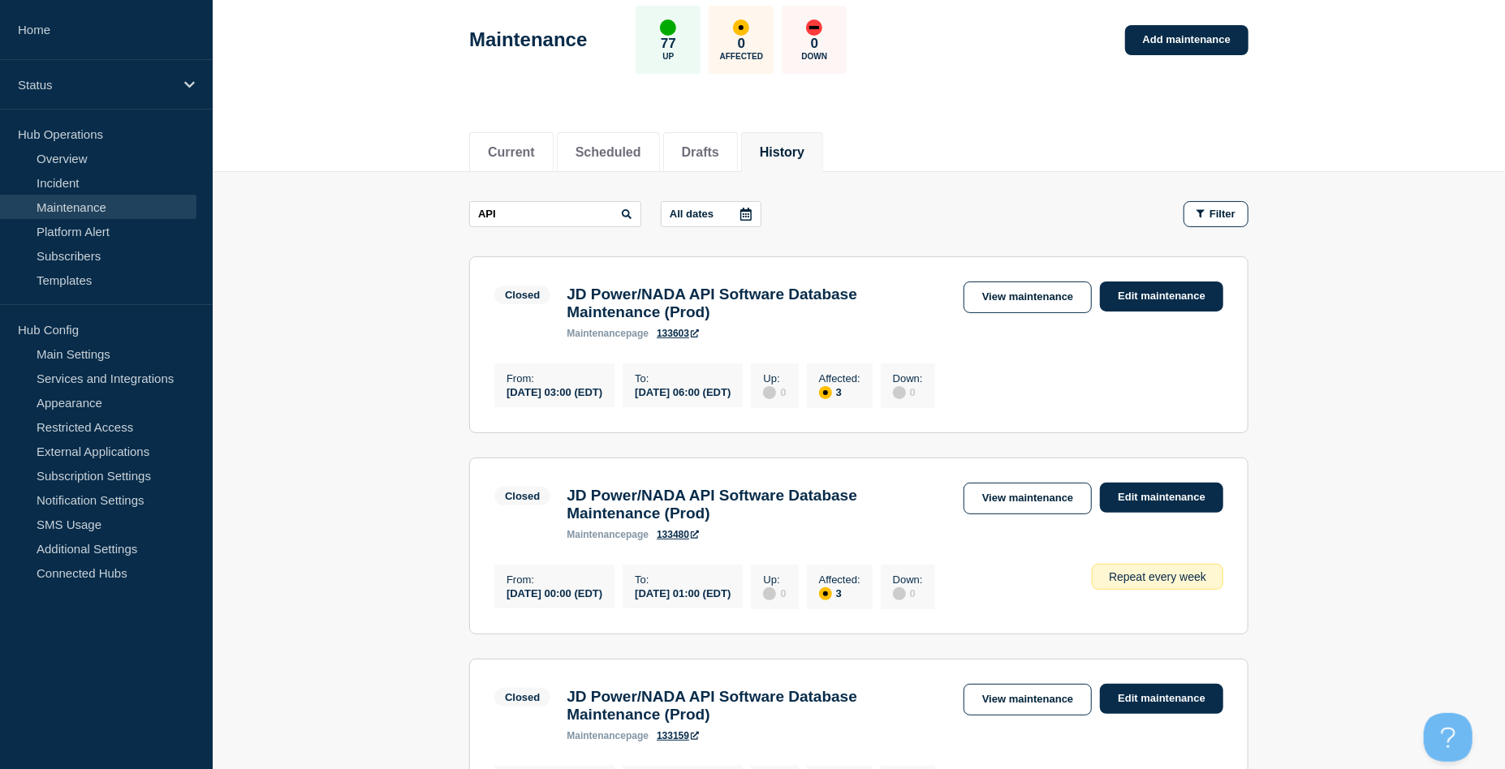
scroll to position [0, 0]
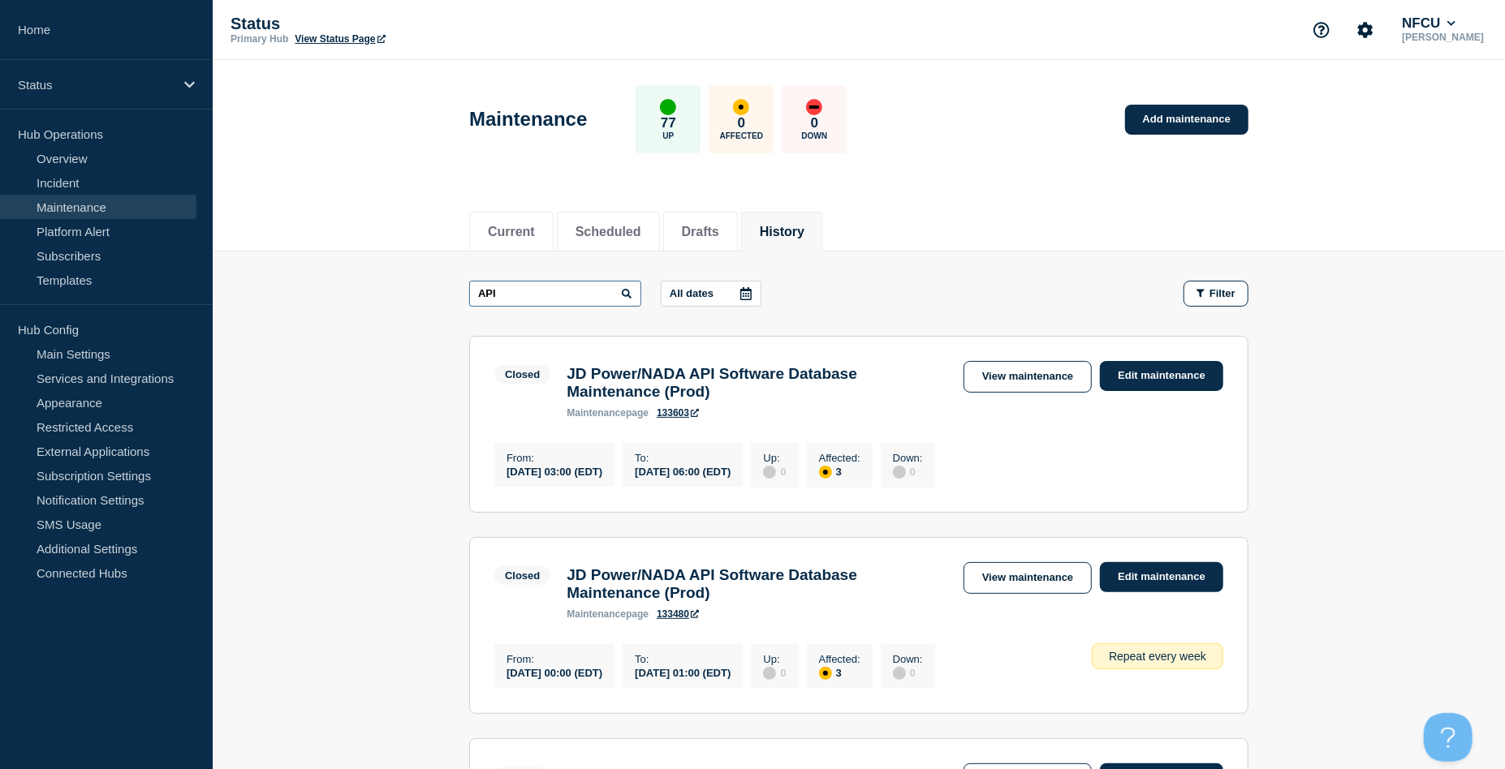
click at [558, 291] on input "API" at bounding box center [555, 294] width 172 height 26
drag, startPoint x: 571, startPoint y: 288, endPoint x: 407, endPoint y: 271, distance: 165.6
paste input "flex-gateway"
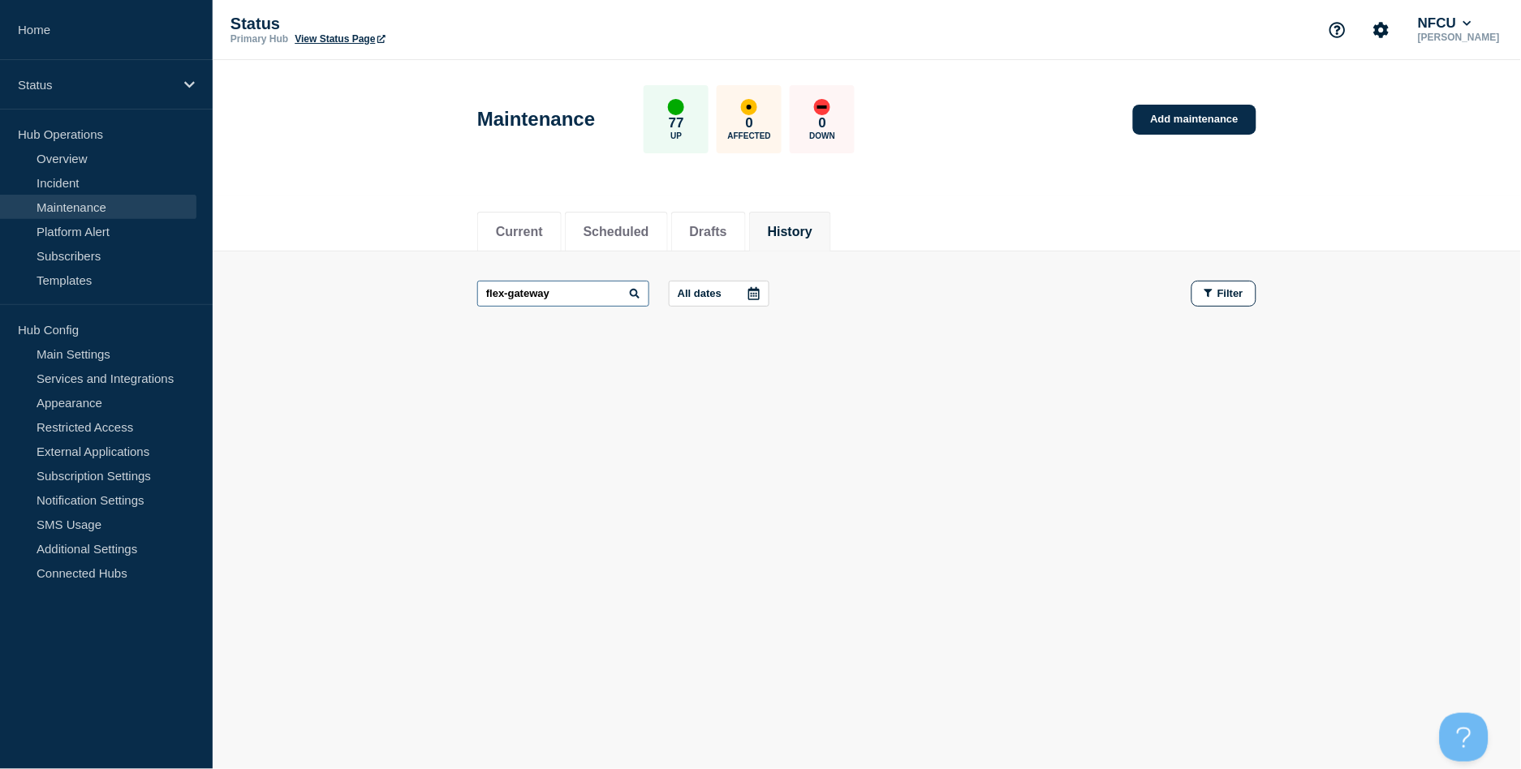
click at [512, 293] on input "flex-gateway" at bounding box center [563, 294] width 172 height 26
type input "flex gateway"
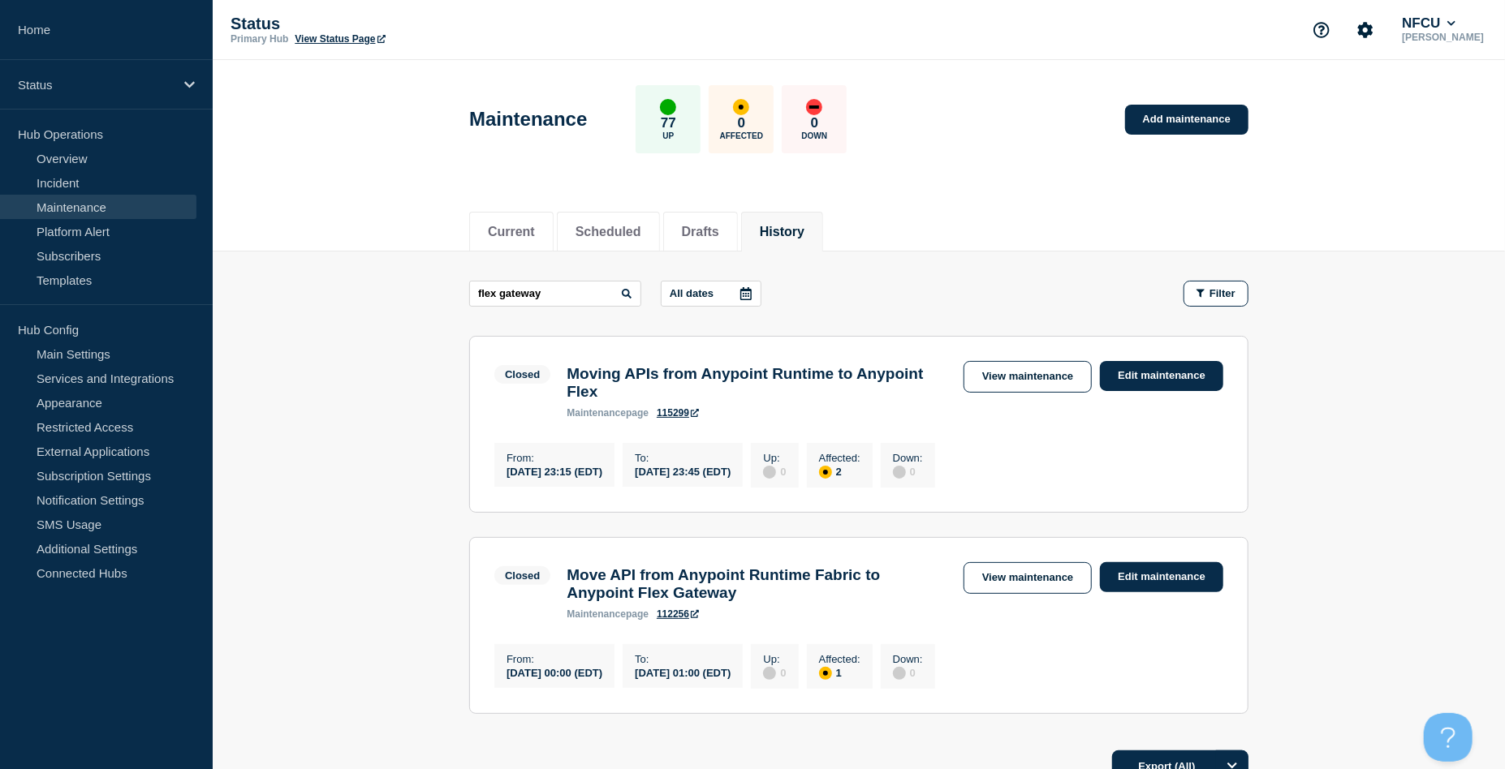
click at [1006, 364] on link "View maintenance" at bounding box center [1027, 377] width 128 height 32
click at [1051, 590] on link "View maintenance" at bounding box center [1027, 578] width 128 height 32
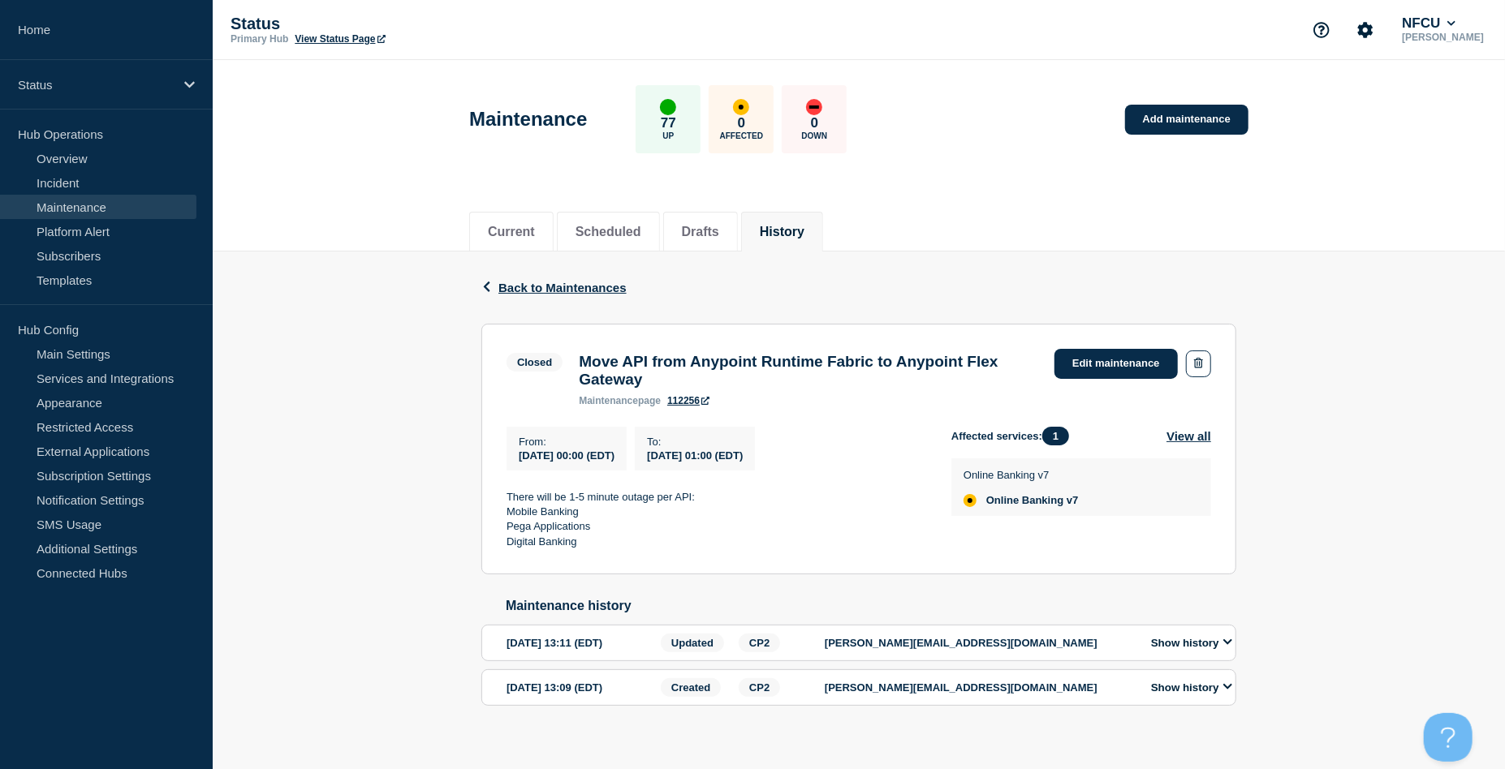
scroll to position [22, 0]
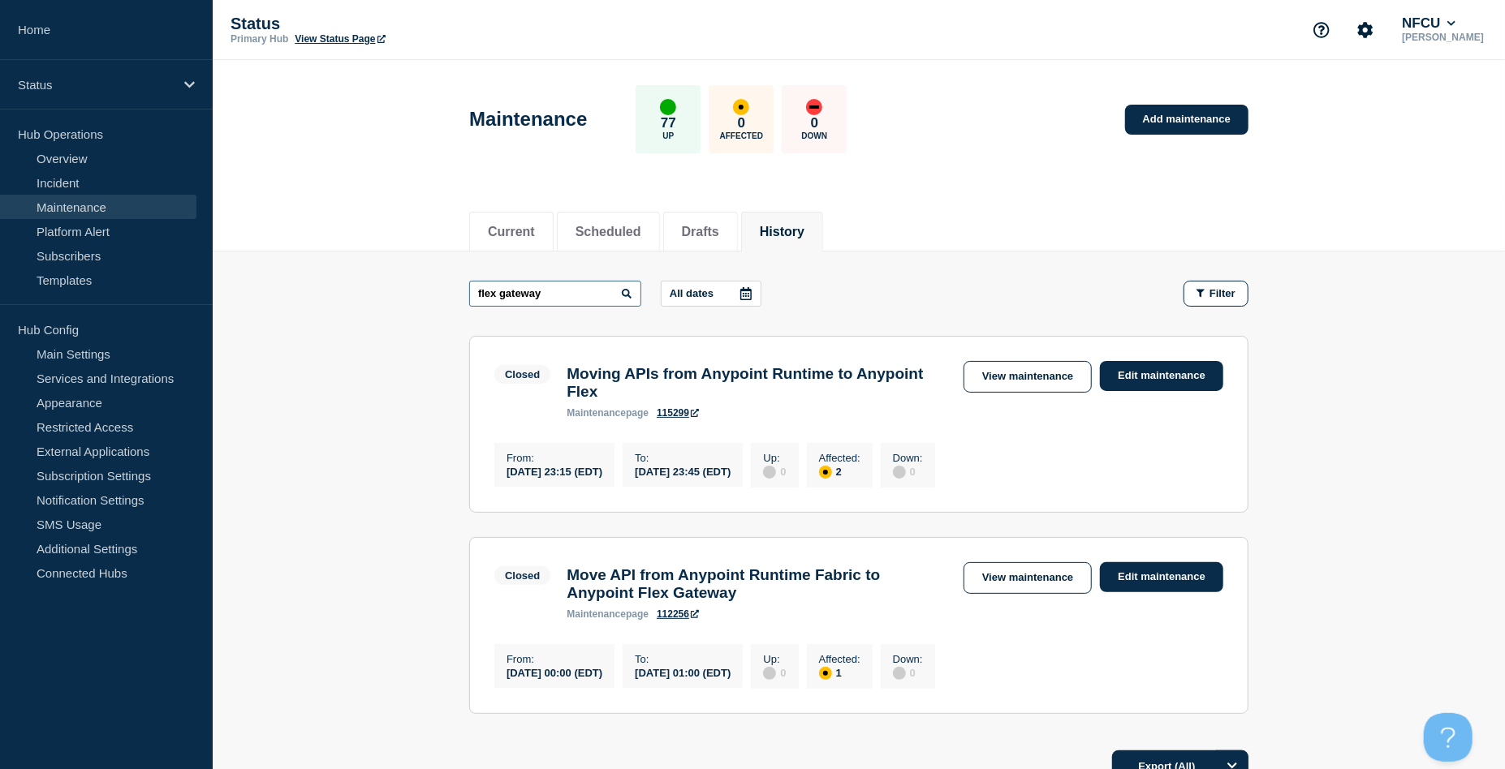
drag, startPoint x: 549, startPoint y: 295, endPoint x: 498, endPoint y: 292, distance: 52.0
click at [498, 292] on input "flex gateway" at bounding box center [555, 294] width 172 height 26
type input "flex"
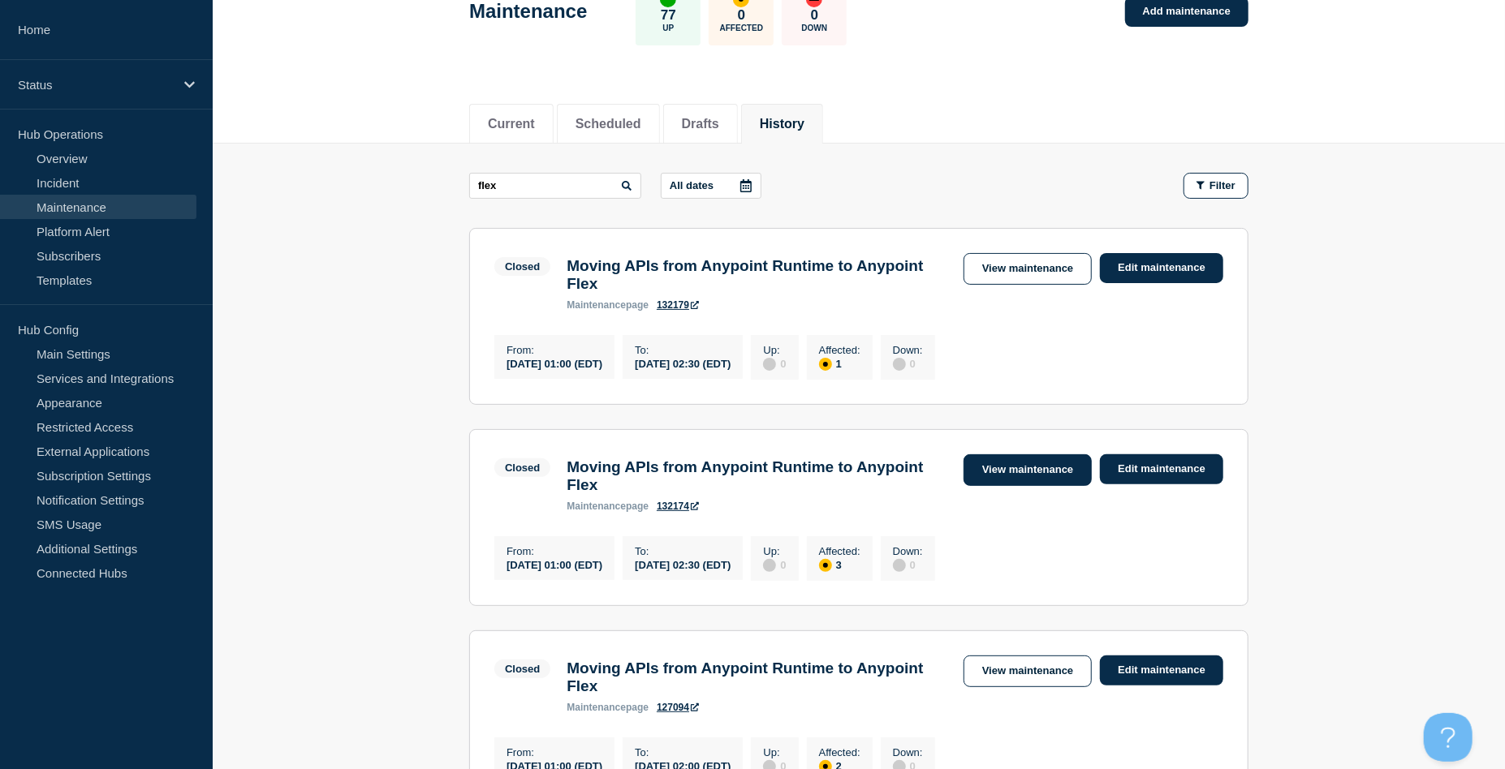
click at [1019, 476] on link "View maintenance" at bounding box center [1027, 471] width 128 height 32
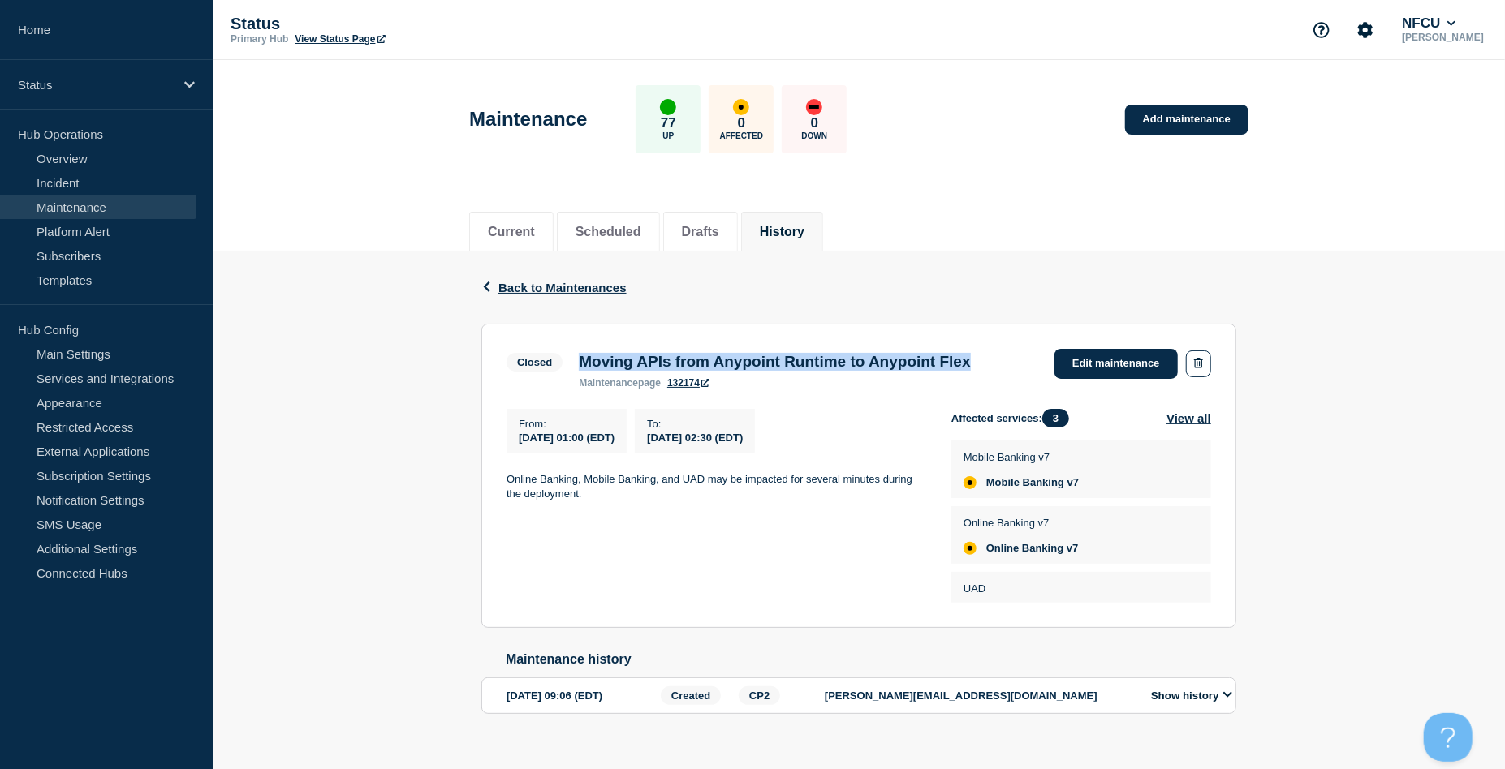
drag, startPoint x: 580, startPoint y: 359, endPoint x: 1027, endPoint y: 355, distance: 447.2
click at [978, 355] on div "Moving APIs from Anypoint Runtime to Anypoint Flex maintenance page 132174" at bounding box center [774, 371] width 407 height 36
copy h3 "Moving APIs from Anypoint Runtime to Anypoint Flex"
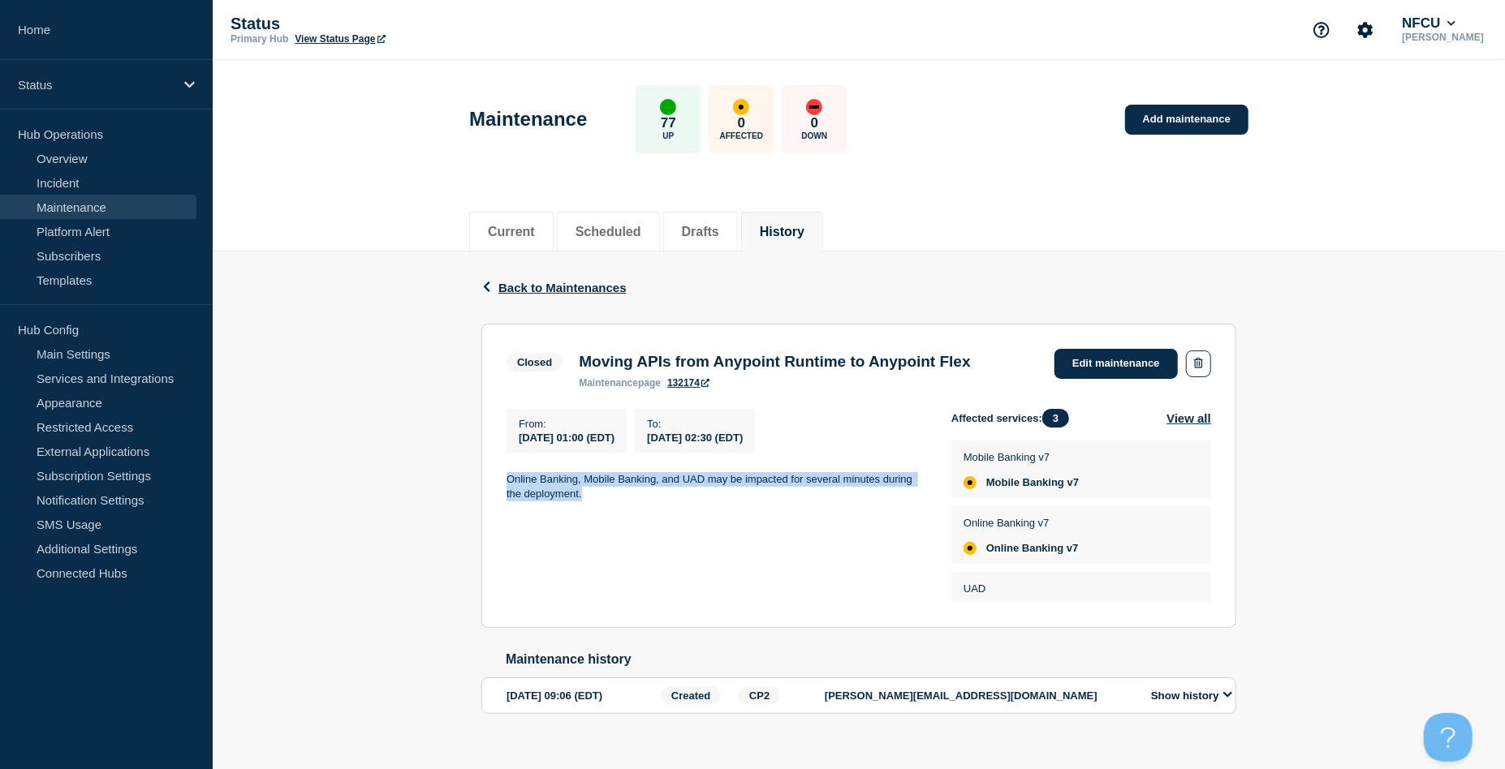
drag, startPoint x: 510, startPoint y: 477, endPoint x: 640, endPoint y: 505, distance: 132.8
click at [640, 502] on p "Online Banking, Mobile Banking, and UAD may be impacted for several minutes dur…" at bounding box center [715, 487] width 419 height 30
copy p "Online Banking, Mobile Banking, and UAD may be impacted for several minutes dur…"
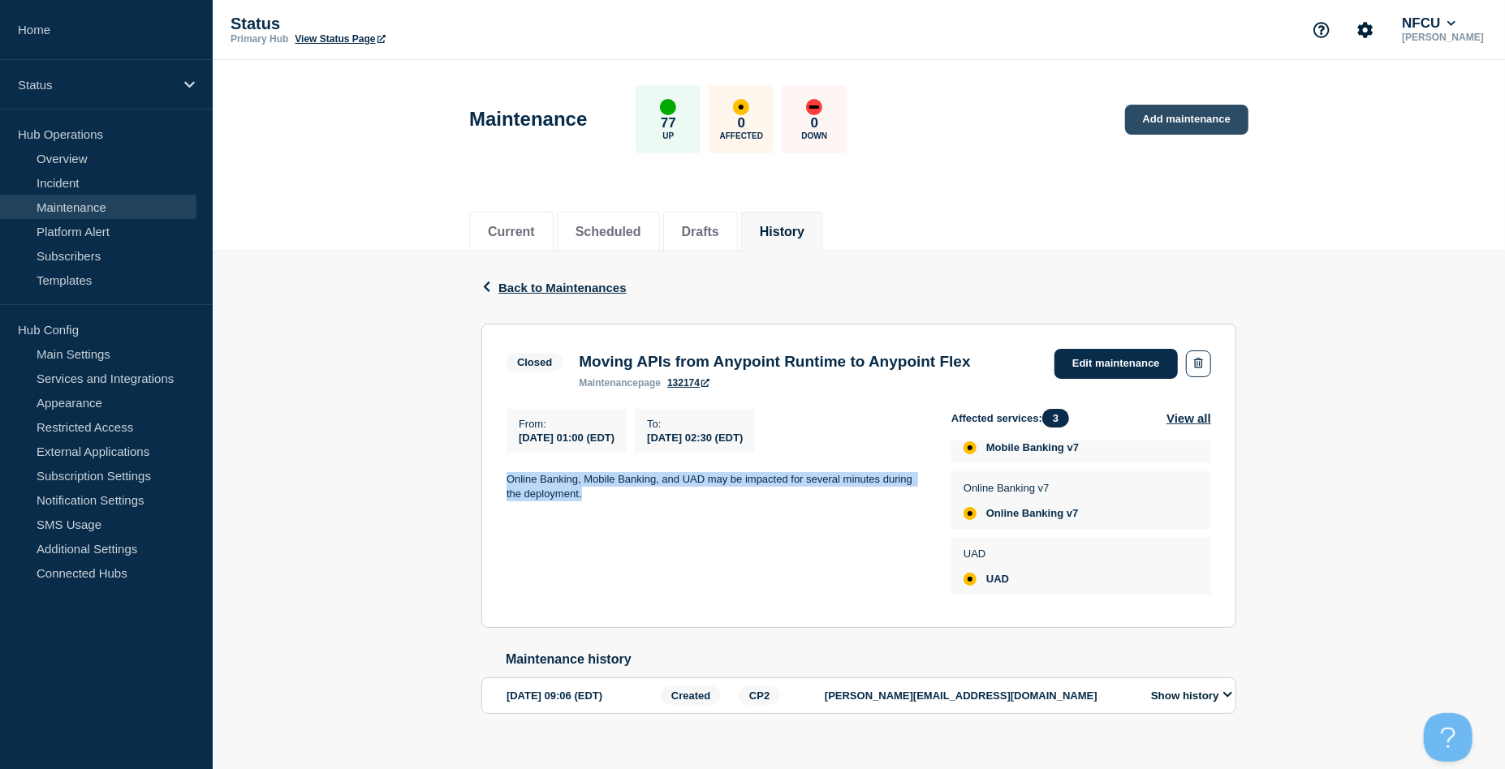
click at [1203, 113] on link "Add maintenance" at bounding box center [1186, 120] width 123 height 30
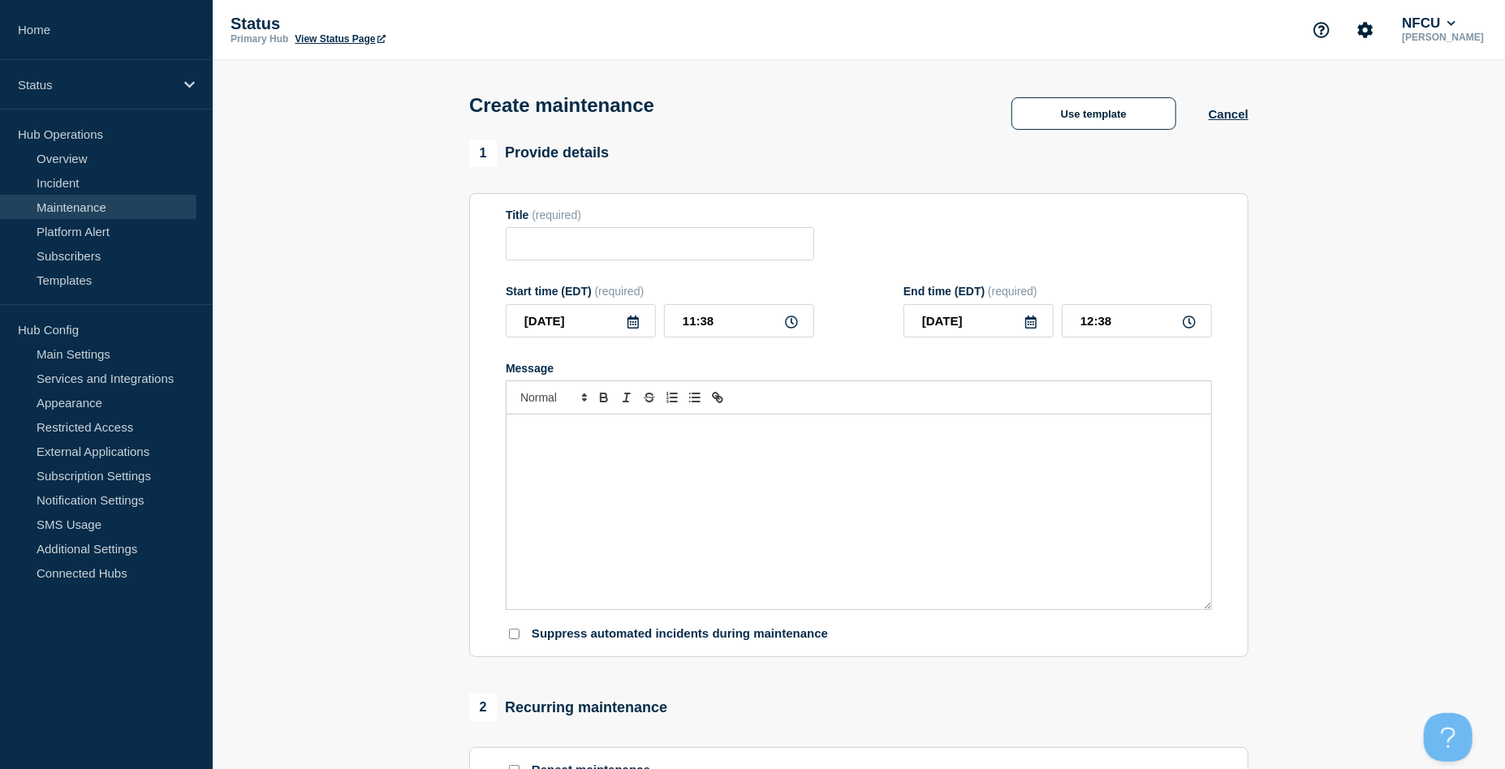
checkbox input "true"
click at [619, 245] on input "Title" at bounding box center [660, 243] width 308 height 33
paste input "CGI Client Credit Studio MIPC Maintenance"
type input "CGI Client Credit Studio MIPC Maintenance"
click at [614, 505] on div "Message" at bounding box center [858, 512] width 705 height 195
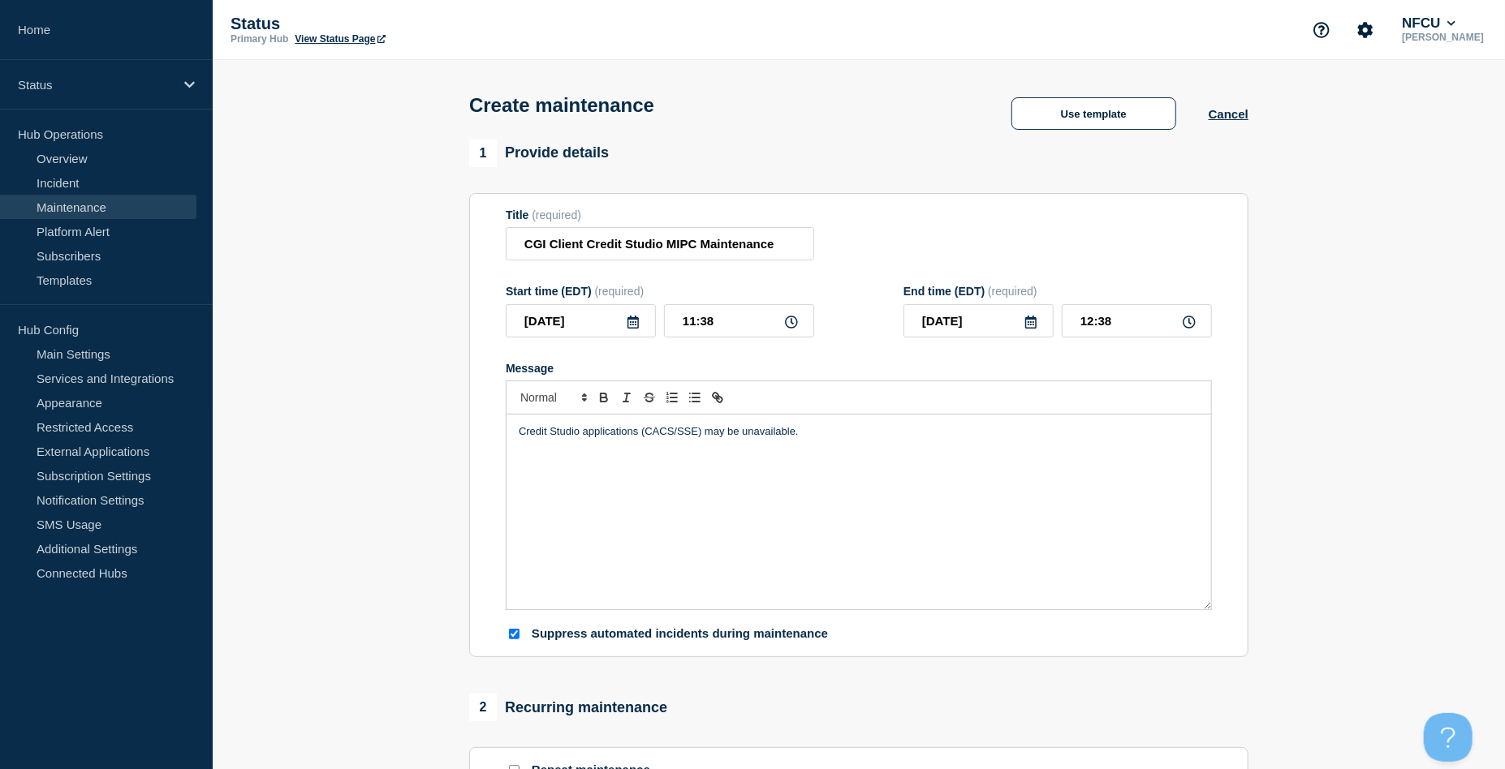
click at [627, 322] on icon at bounding box center [633, 322] width 13 height 13
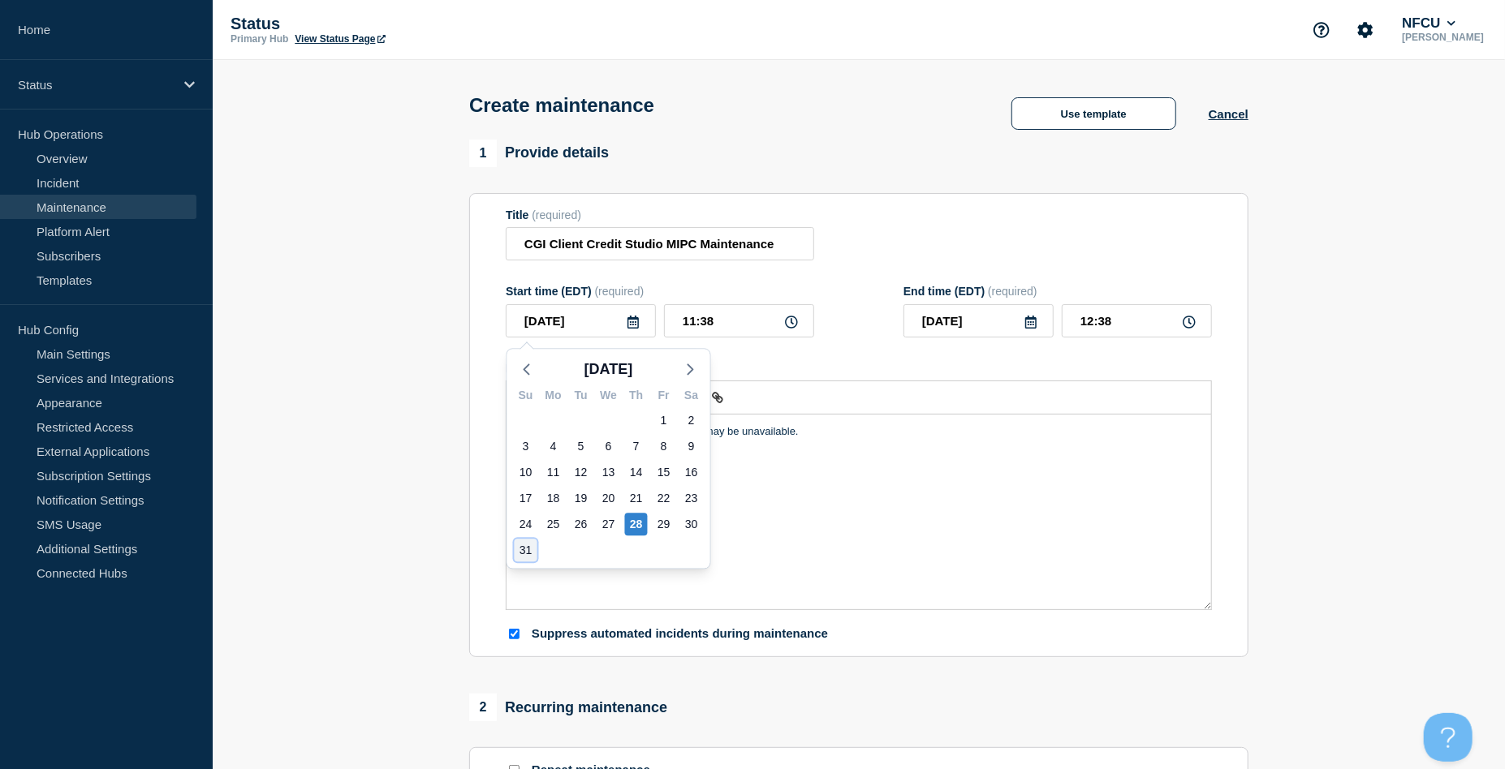
click at [519, 546] on div "31" at bounding box center [526, 550] width 23 height 23
type input "[DATE]"
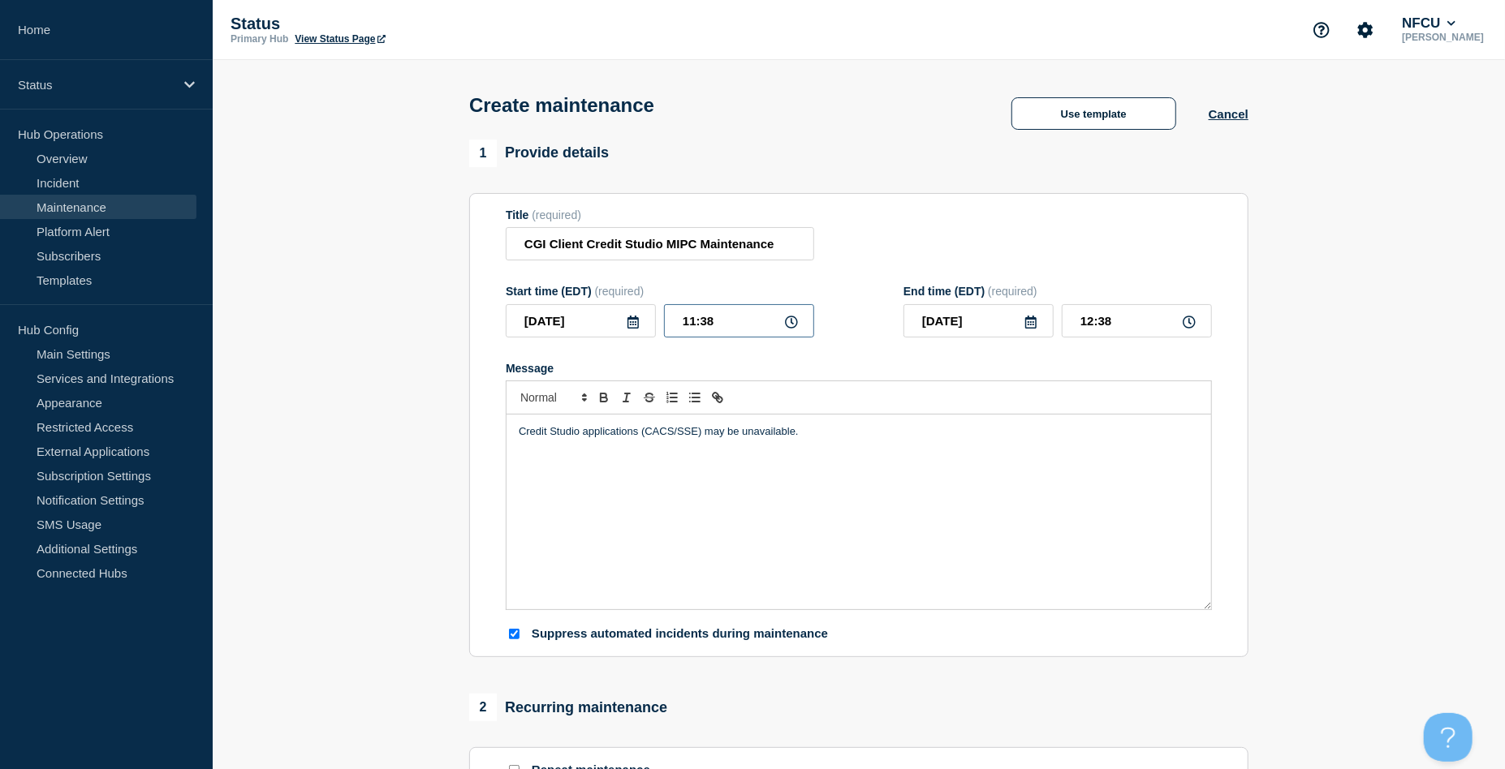
click at [719, 325] on input "11:38" at bounding box center [739, 320] width 150 height 33
drag, startPoint x: 735, startPoint y: 324, endPoint x: 598, endPoint y: 312, distance: 136.9
click at [598, 312] on div "2025-08-31 11:38" at bounding box center [660, 320] width 308 height 33
type input "00:01"
click at [1150, 223] on div "Title (required) CGI Client Credit Studio MIPC Maintenance" at bounding box center [859, 235] width 706 height 53
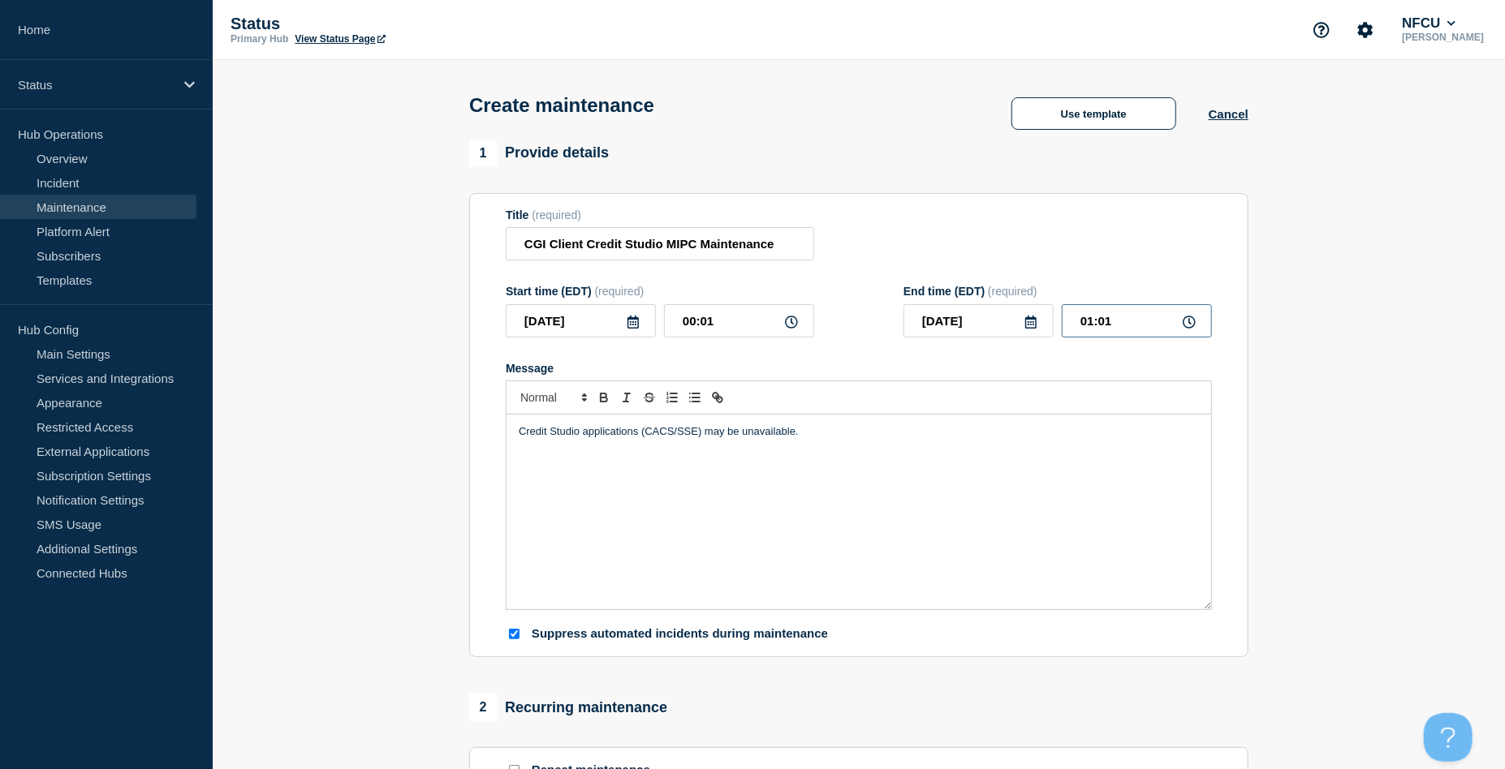
drag, startPoint x: 1125, startPoint y: 318, endPoint x: 945, endPoint y: 274, distance: 185.6
click at [945, 288] on div "End time (EDT) (required) 2025-08-31 01:01" at bounding box center [1057, 311] width 308 height 53
type input "06:00"
click at [924, 244] on div "Title (required) CGI Client Credit Studio MIPC Maintenance" at bounding box center [859, 235] width 706 height 53
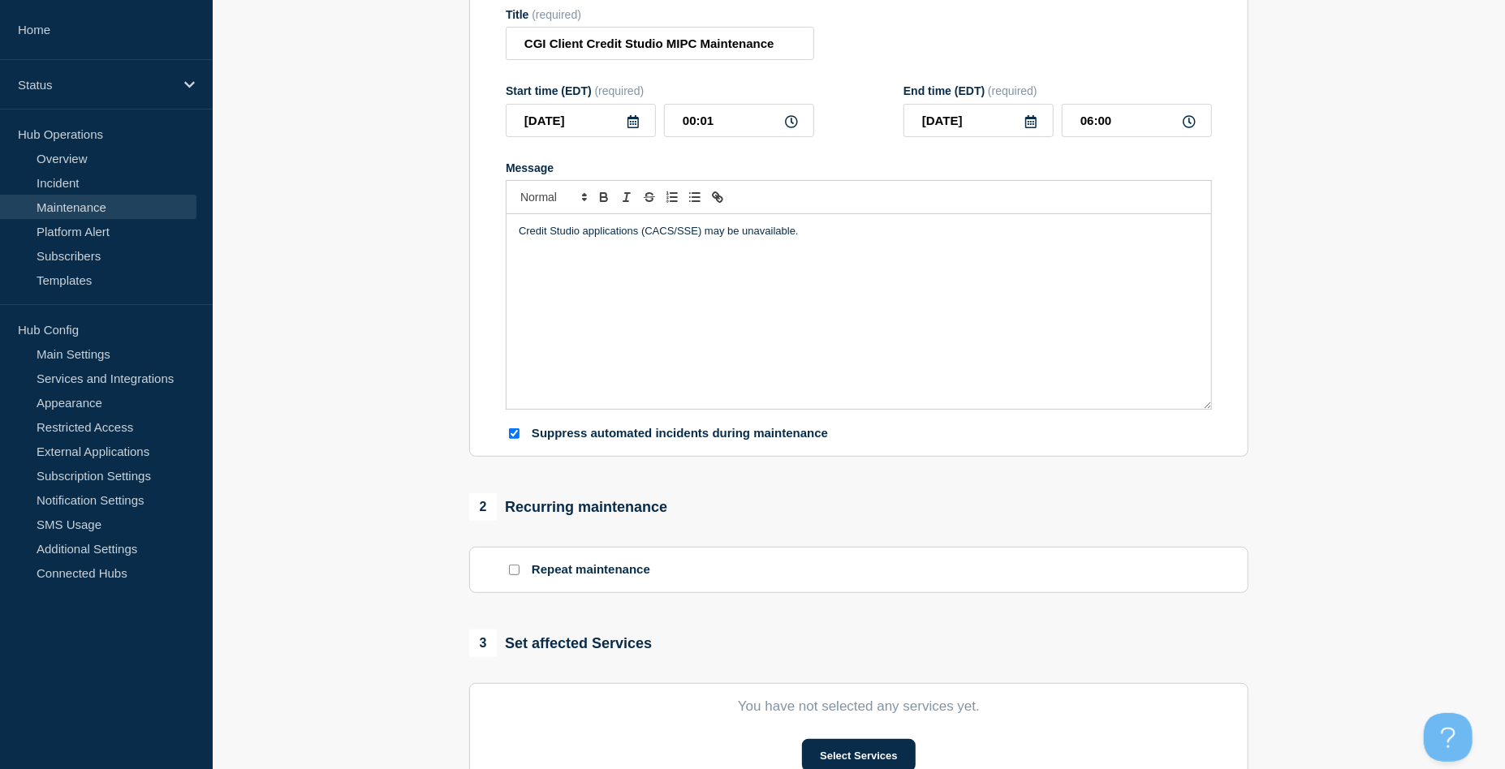
scroll to position [433, 0]
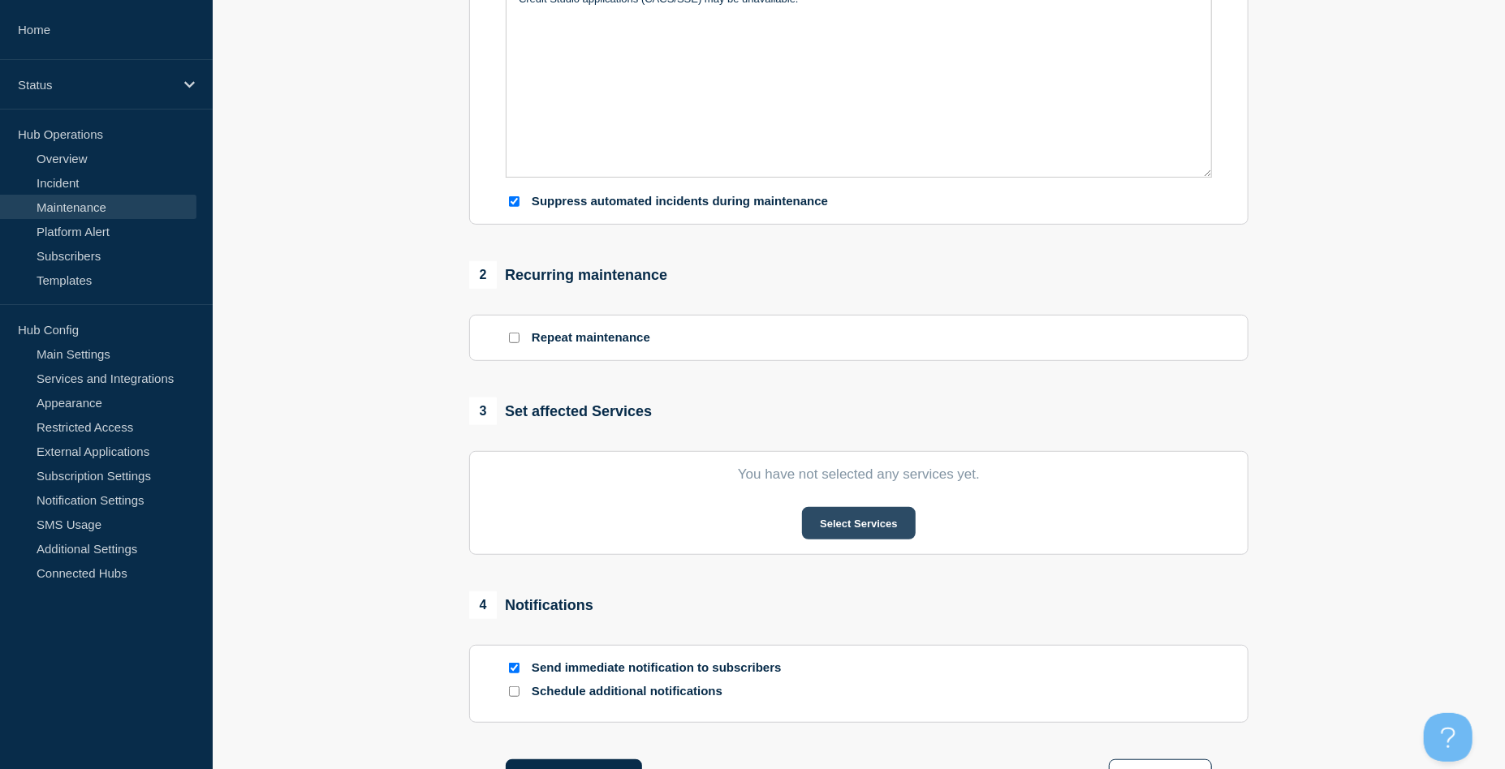
click at [815, 521] on button "Select Services" at bounding box center [858, 523] width 113 height 32
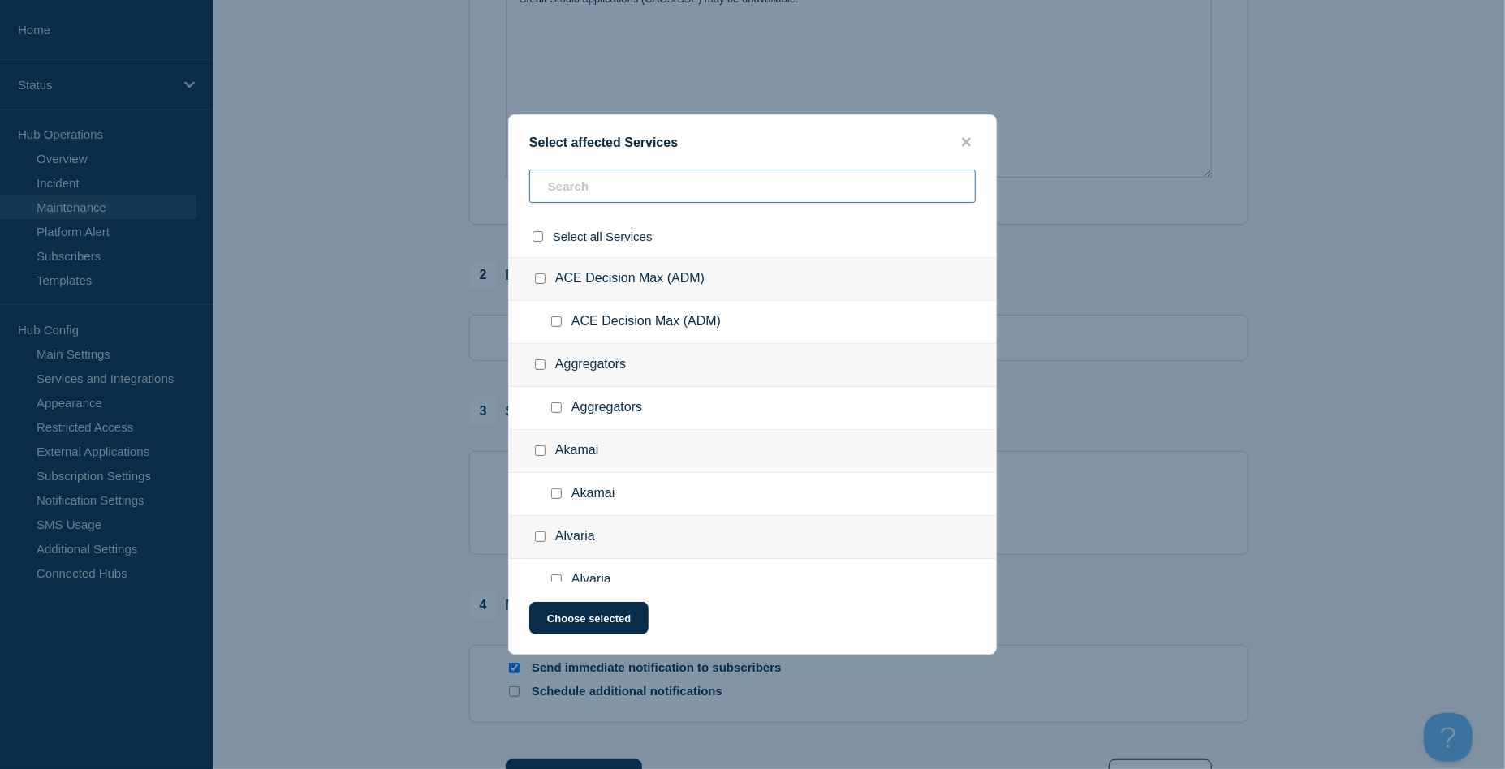
click at [585, 183] on input "text" at bounding box center [752, 186] width 446 height 33
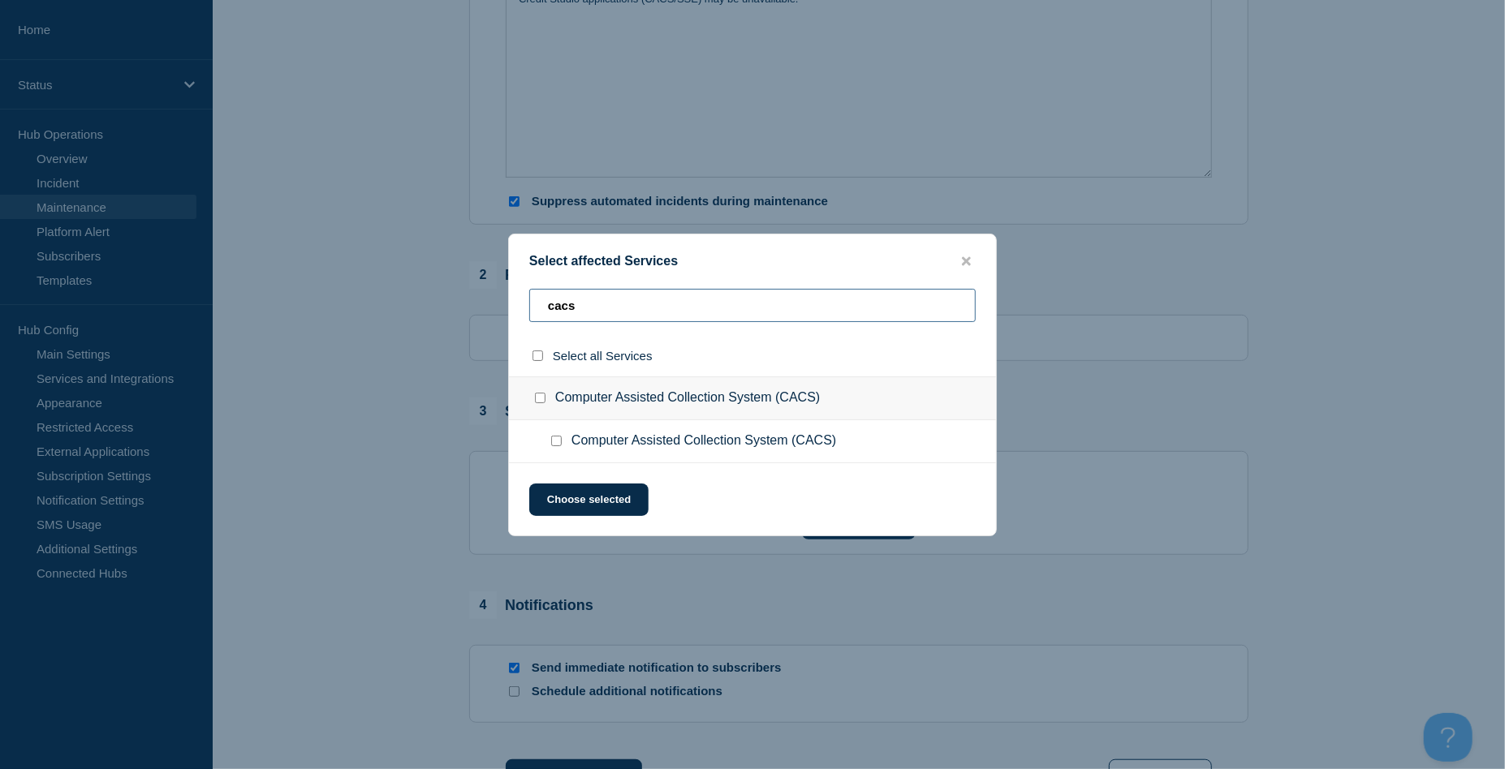
type input "cacs"
click at [554, 440] on input "Computer Assisted Collection System (CACS) checkbox" at bounding box center [556, 441] width 11 height 11
checkbox input "true"
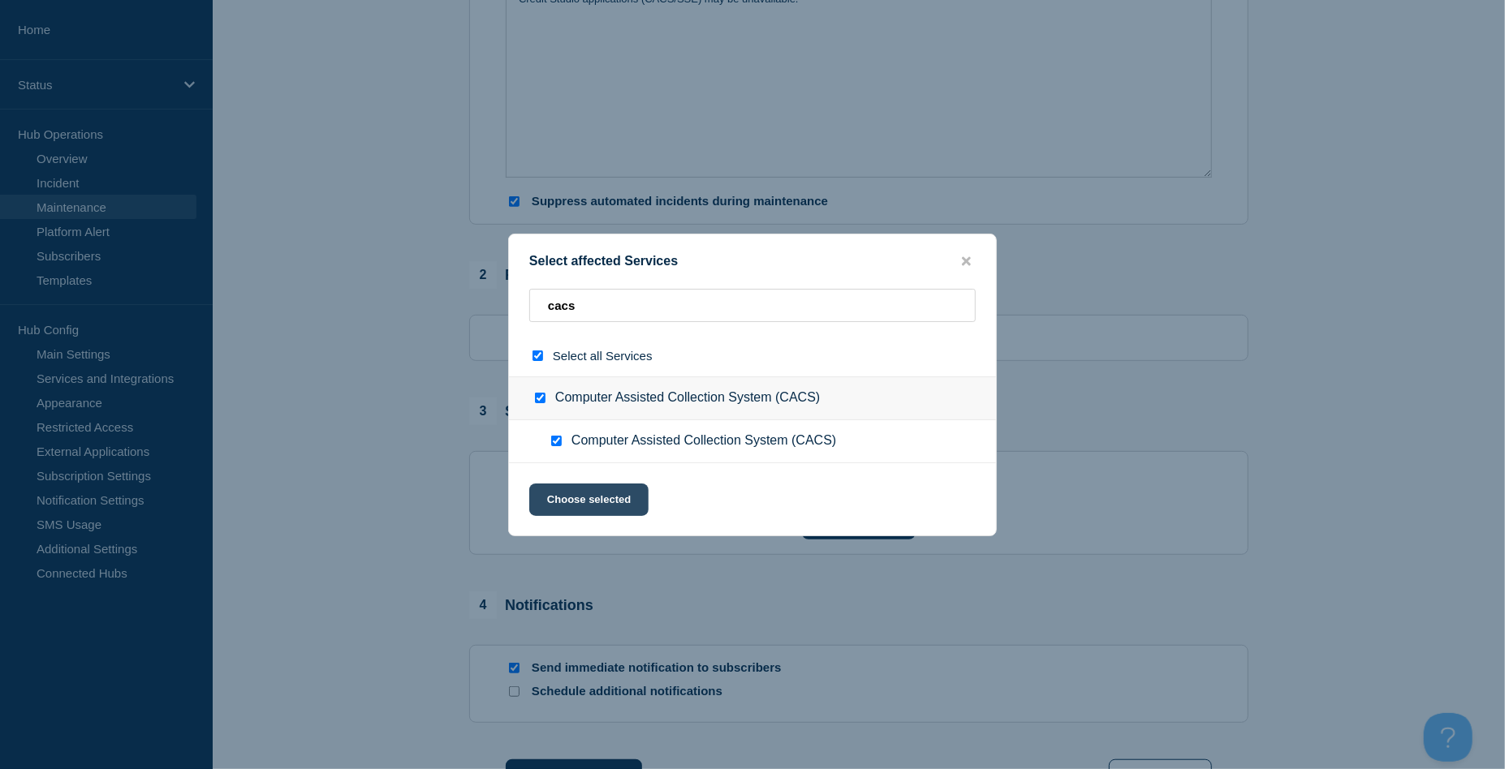
click at [583, 505] on button "Choose selected" at bounding box center [588, 500] width 119 height 32
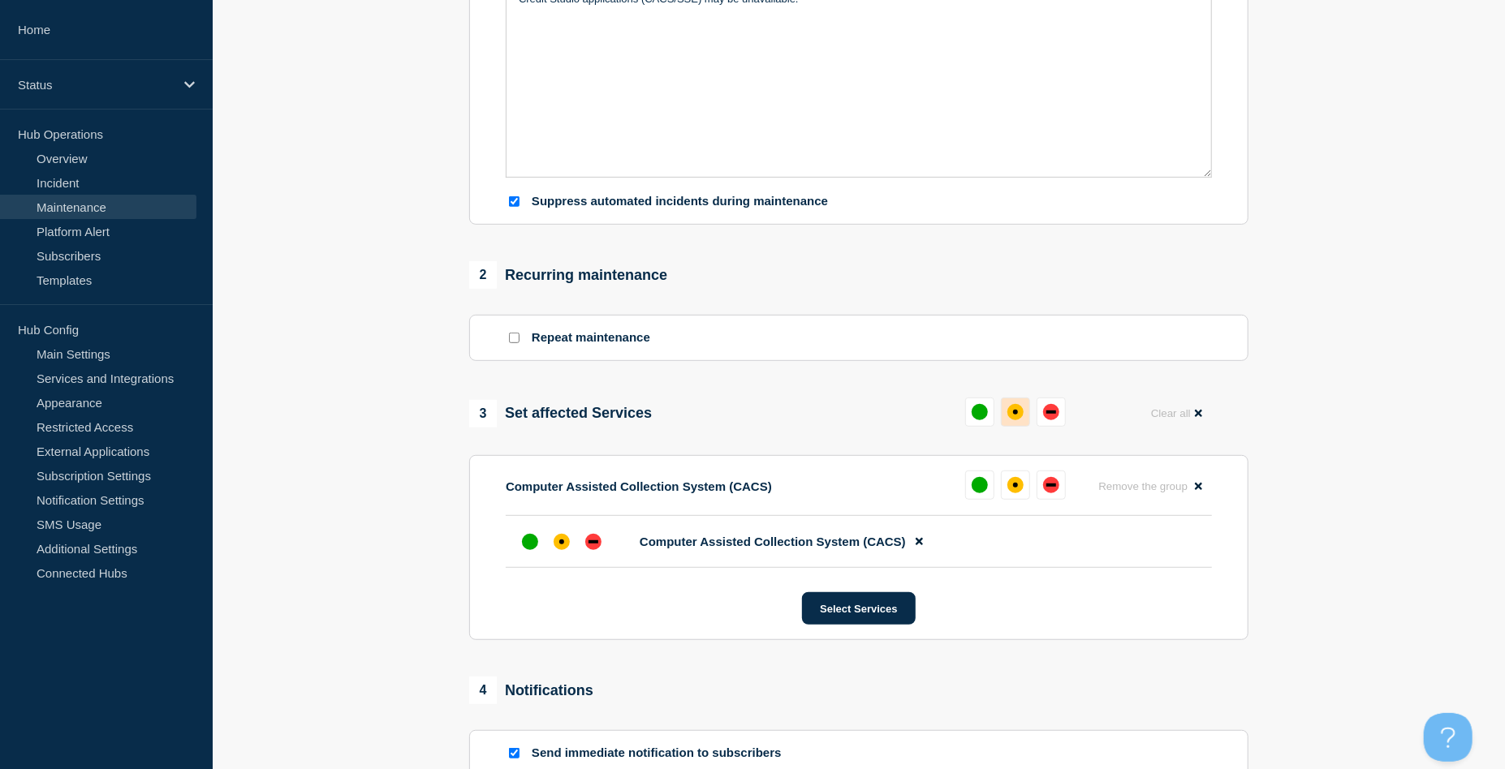
click at [1019, 413] on div "affected" at bounding box center [1015, 412] width 16 height 16
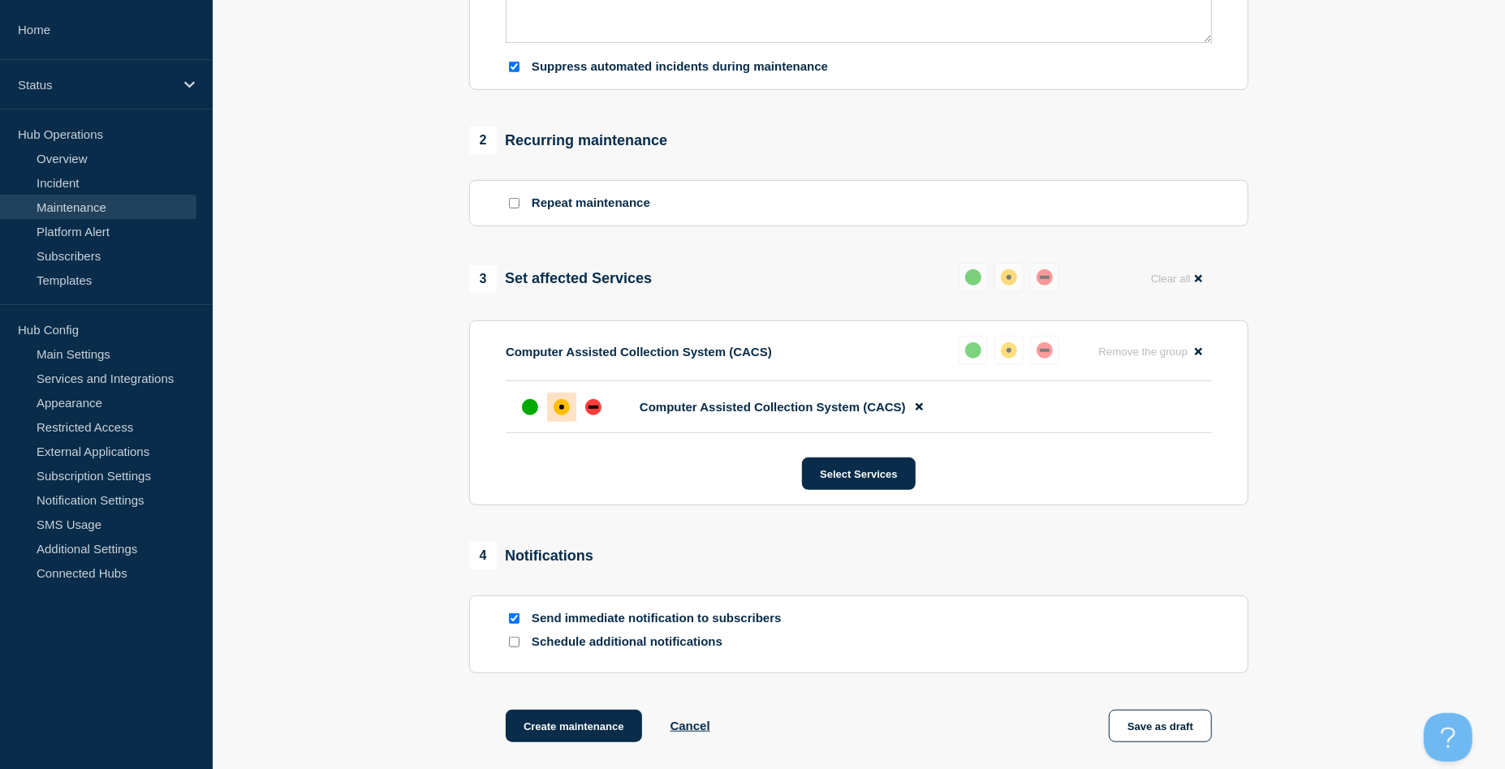
scroll to position [730, 0]
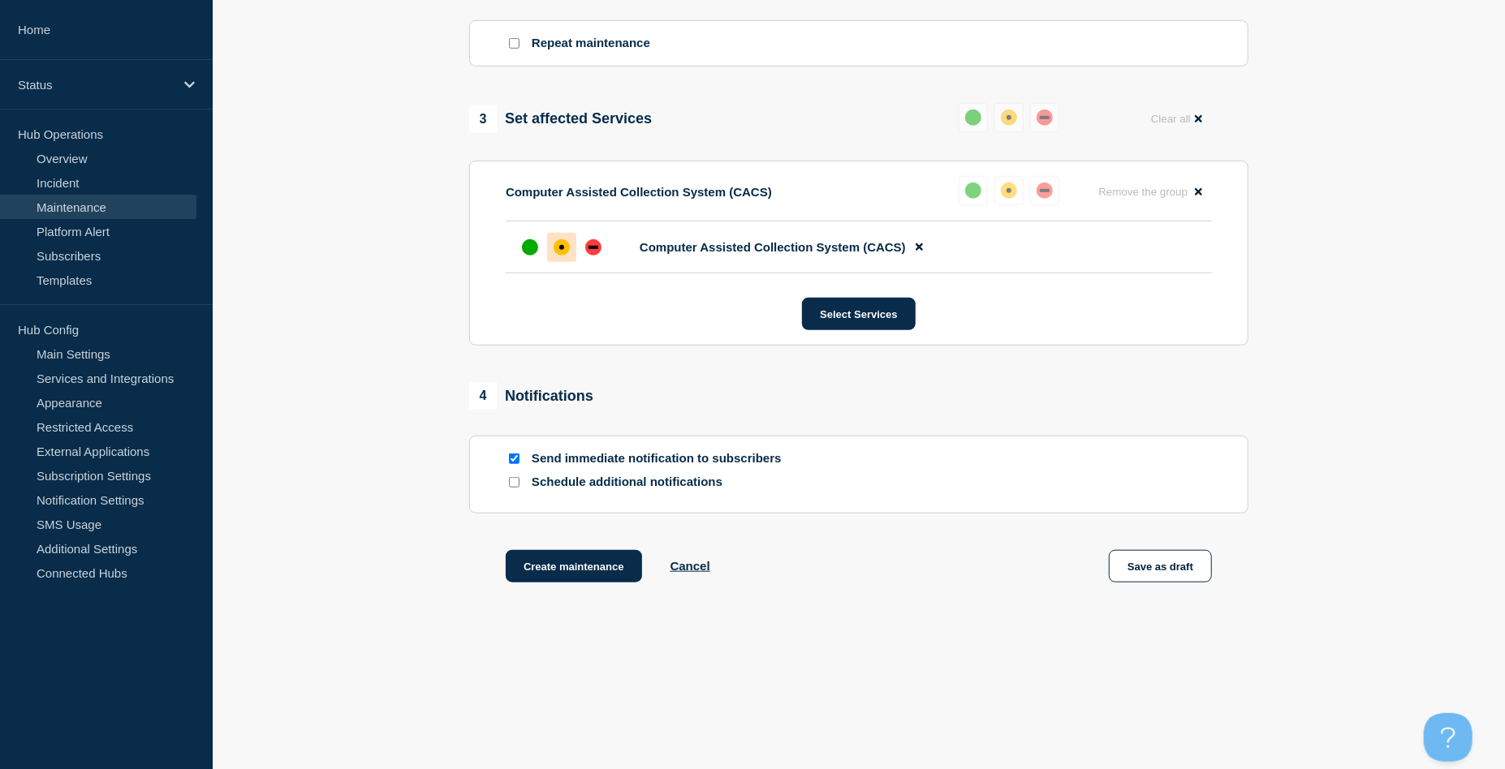
click at [515, 455] on input "Send immediate notification to subscribers" at bounding box center [514, 459] width 11 height 11
checkbox input "false"
click at [548, 559] on button "Create maintenance" at bounding box center [574, 566] width 136 height 32
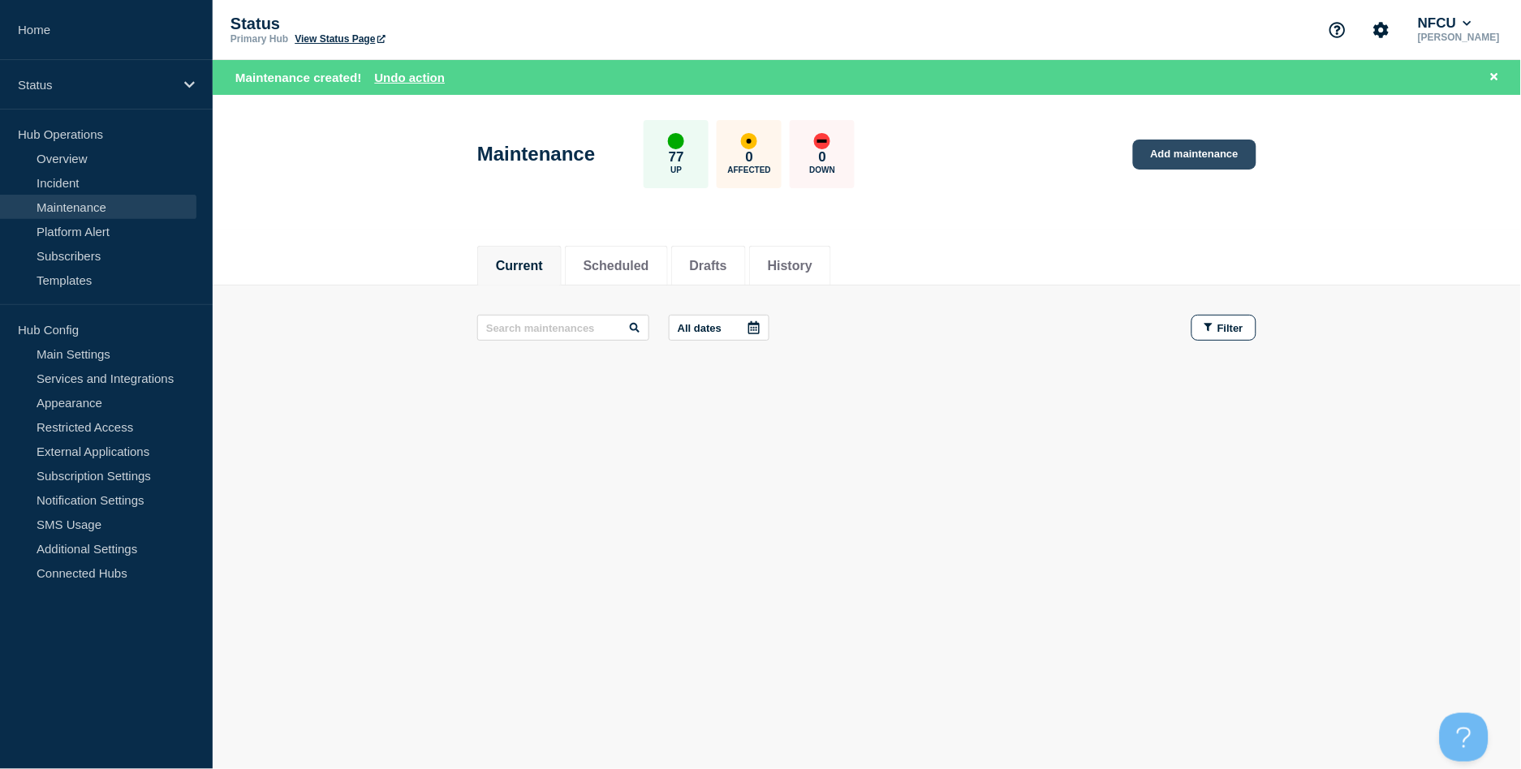
click at [1180, 140] on link "Add maintenance" at bounding box center [1194, 155] width 123 height 30
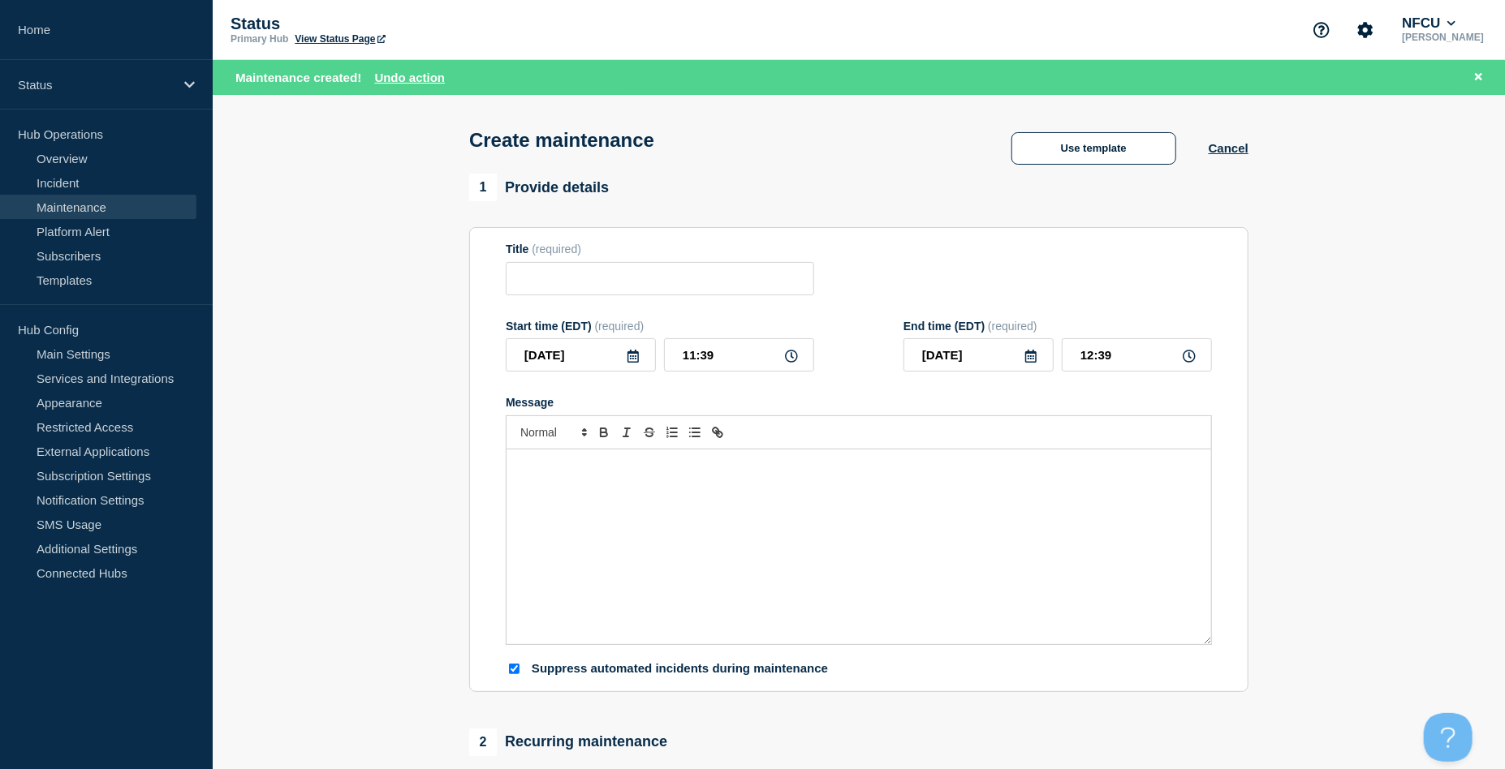
checkbox input "true"
click at [1148, 151] on button "Use template" at bounding box center [1093, 148] width 165 height 32
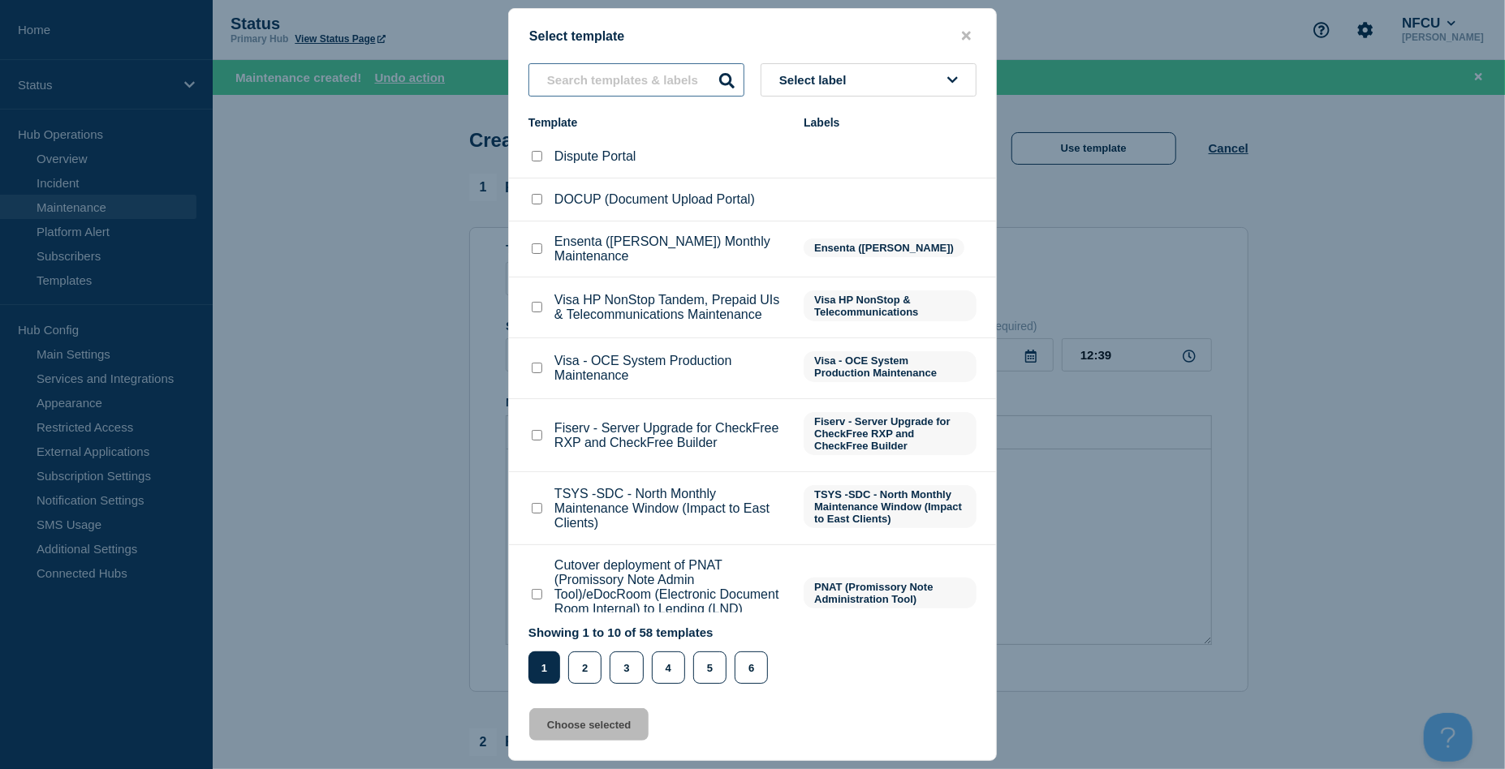
click at [575, 75] on input "text" at bounding box center [636, 79] width 216 height 33
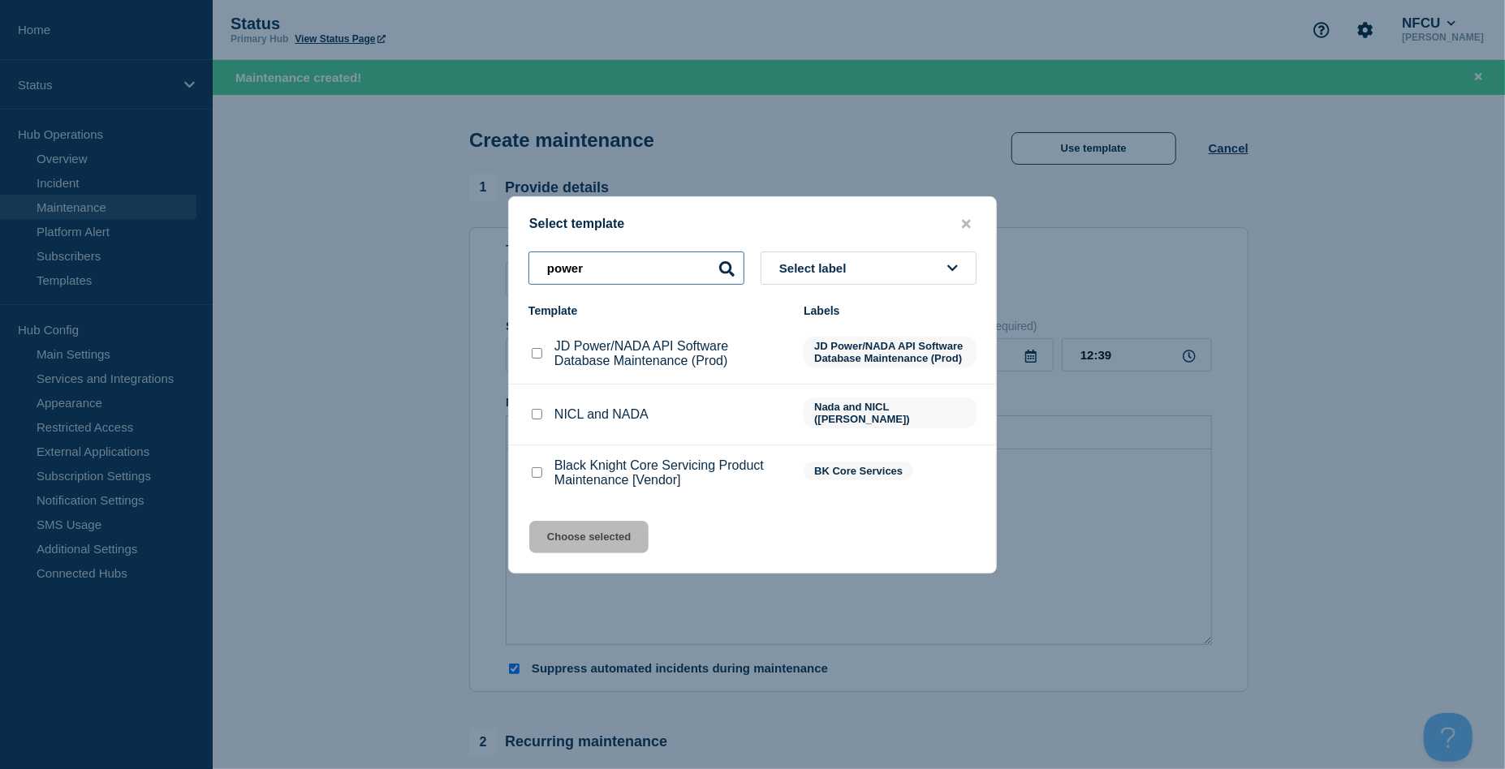
type input "power"
click at [536, 359] on input "JD Power/NADA API Software Database Maintenance (Prod) checkbox" at bounding box center [537, 353] width 11 height 11
checkbox input "true"
click at [580, 538] on button "Choose selected" at bounding box center [588, 537] width 119 height 32
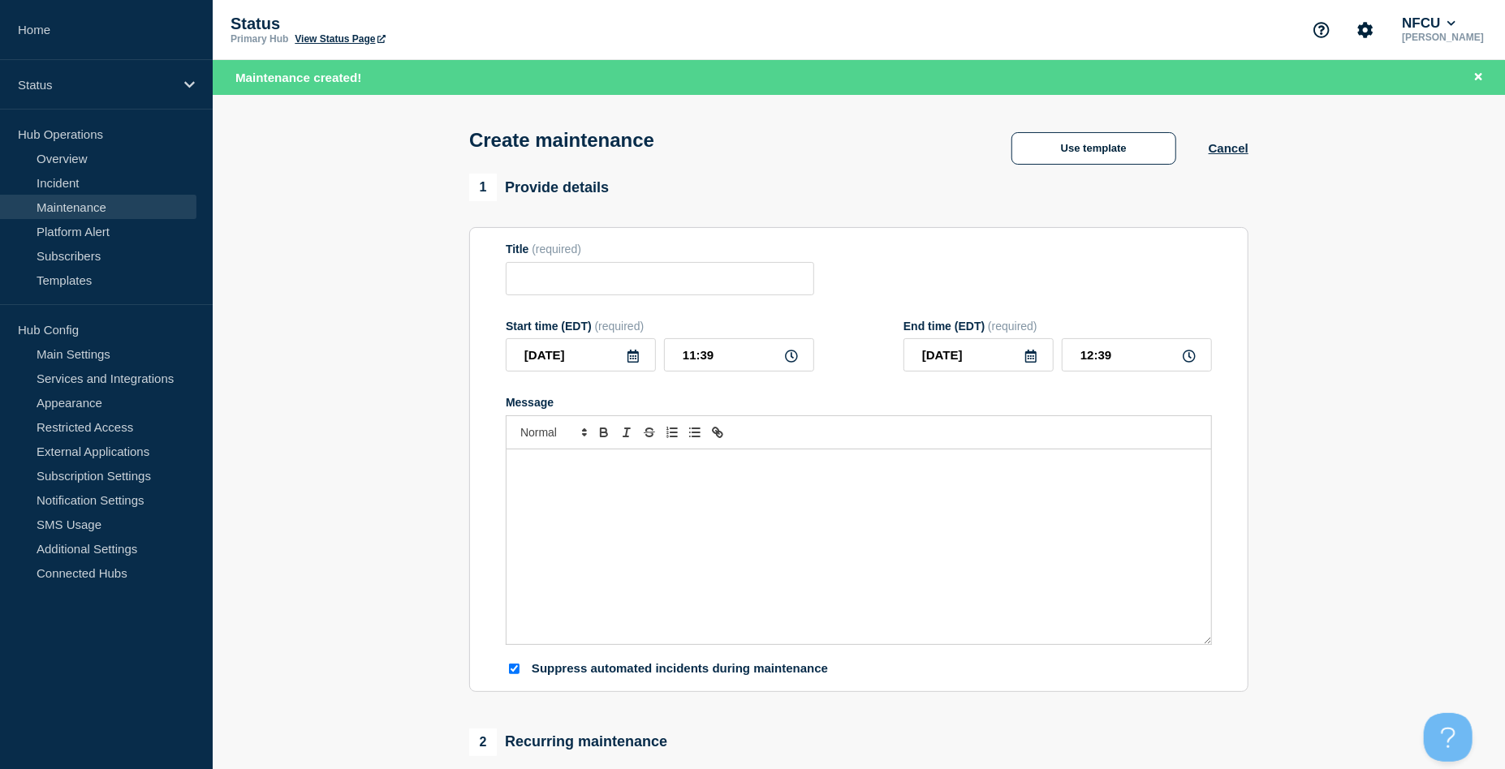
type input "JD Power/NADA API Software Database Maintenance (Prod)"
checkbox input "false"
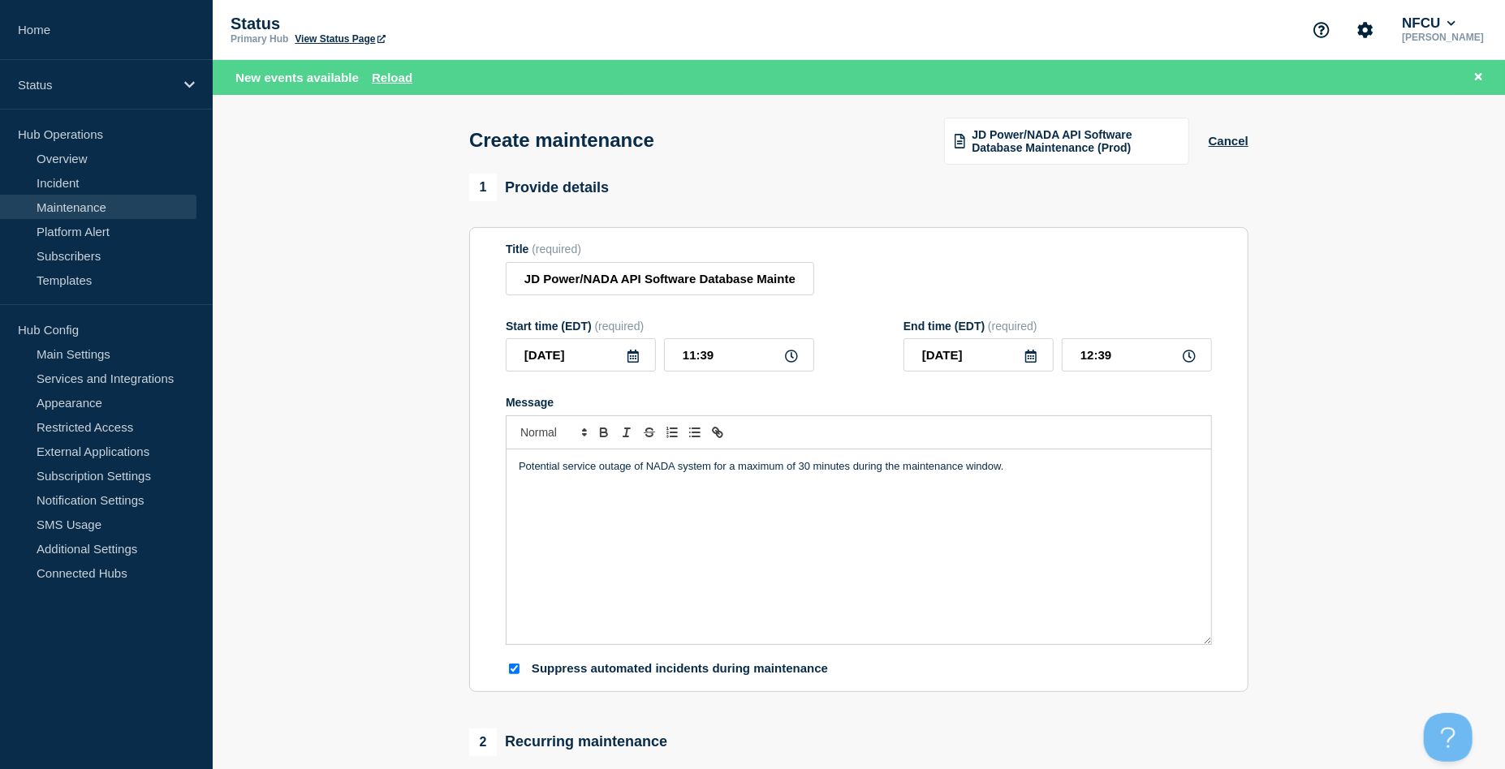
click at [631, 360] on icon at bounding box center [632, 356] width 11 height 13
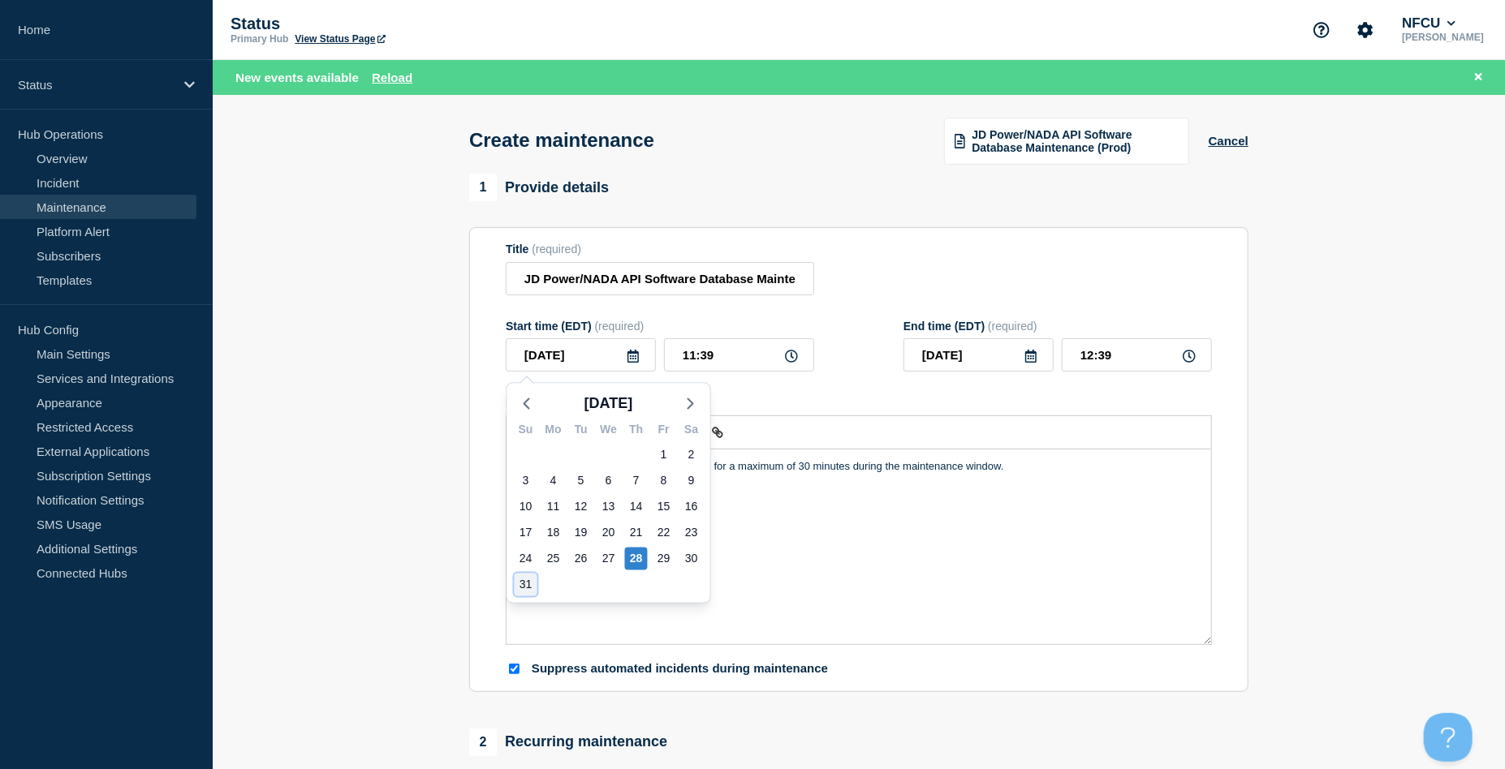
click at [520, 577] on div "31" at bounding box center [526, 585] width 23 height 23
type input "[DATE]"
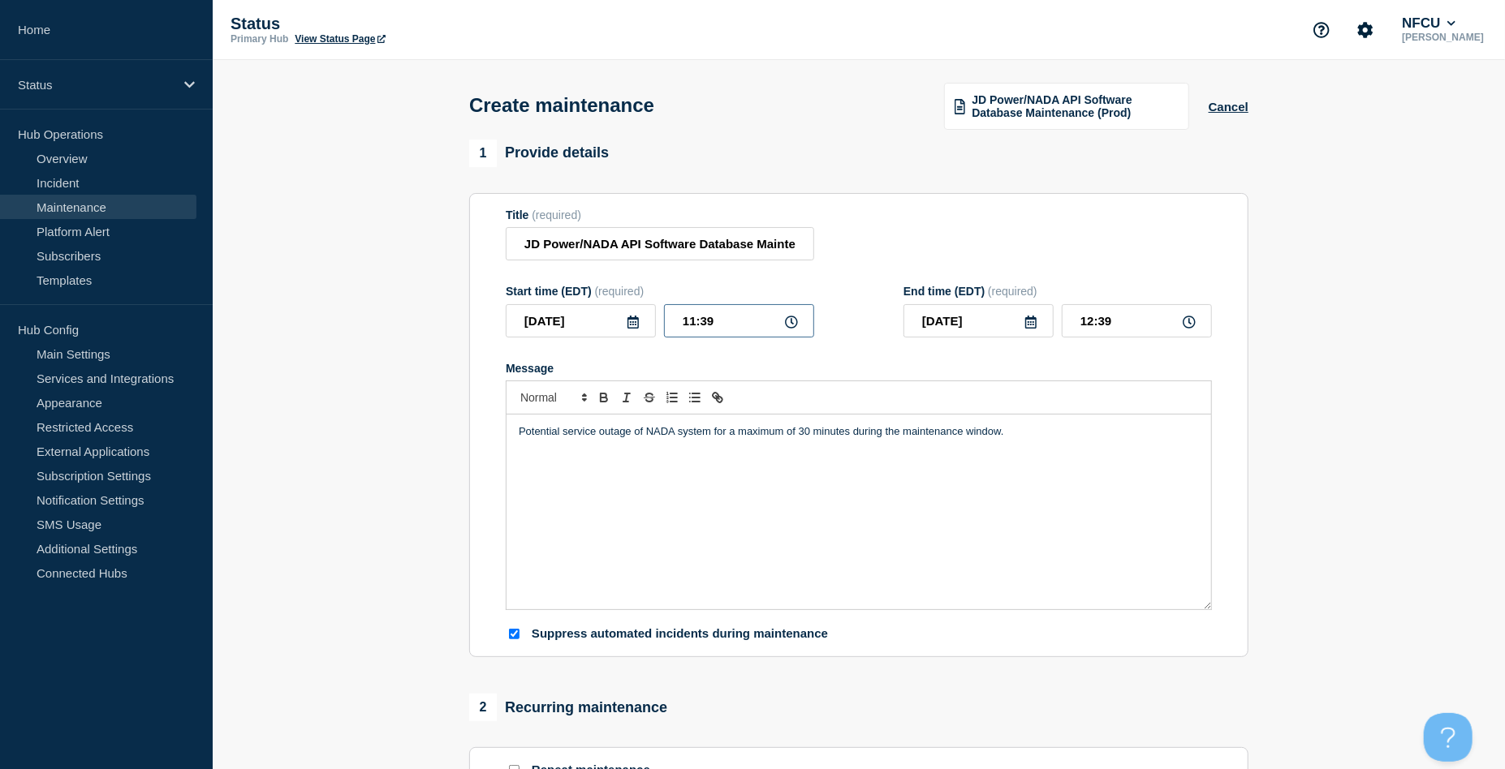
click at [722, 337] on input "11:39" at bounding box center [739, 320] width 150 height 33
drag, startPoint x: 726, startPoint y: 328, endPoint x: 521, endPoint y: 297, distance: 206.8
click at [521, 300] on div "Start time (EDT) (required) 2025-08-31 11:39" at bounding box center [660, 311] width 308 height 53
type input "00:00"
type input "01:00"
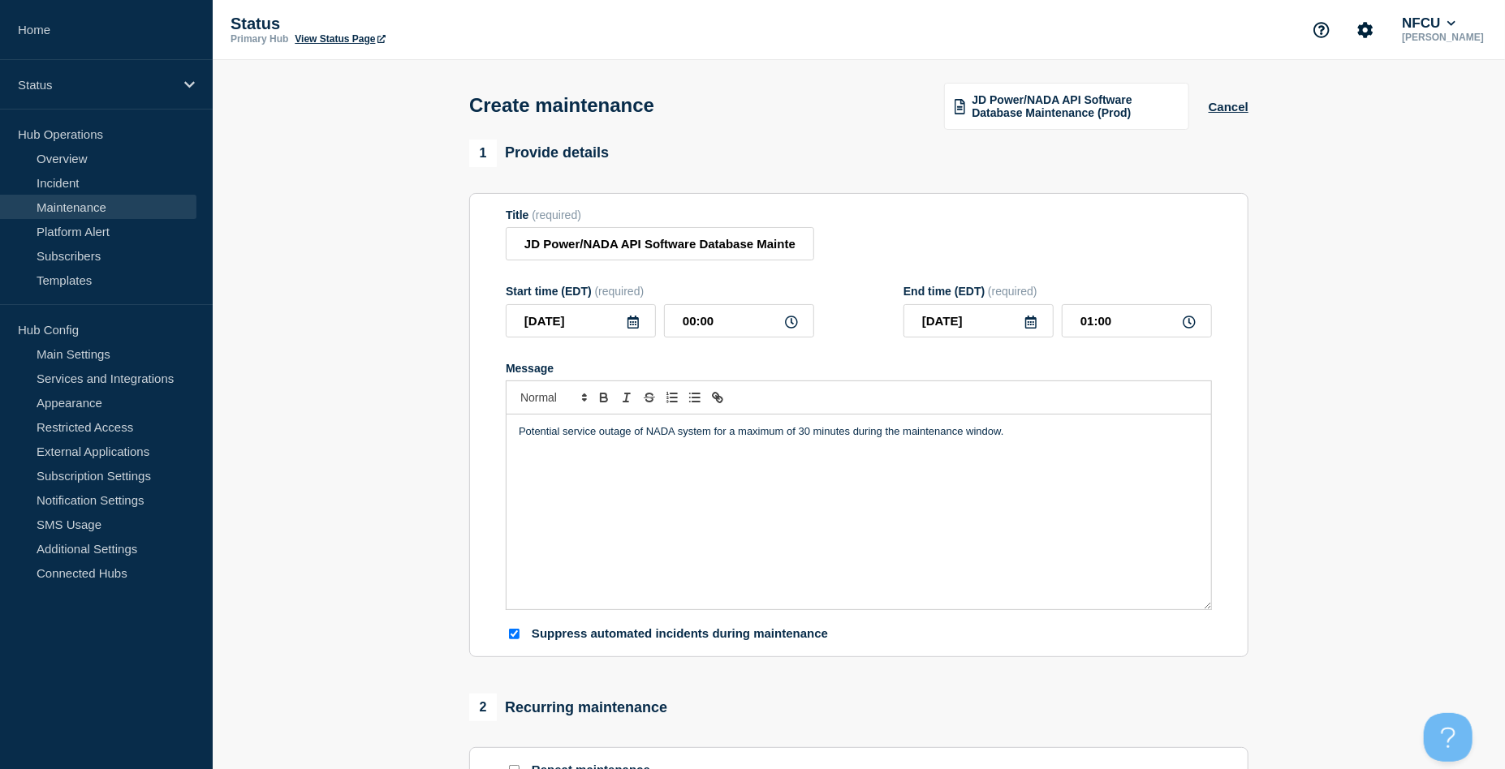
click at [1076, 224] on div "Title (required) JD Power/NADA API Software Database Maintenance (Prod)" at bounding box center [859, 235] width 706 height 53
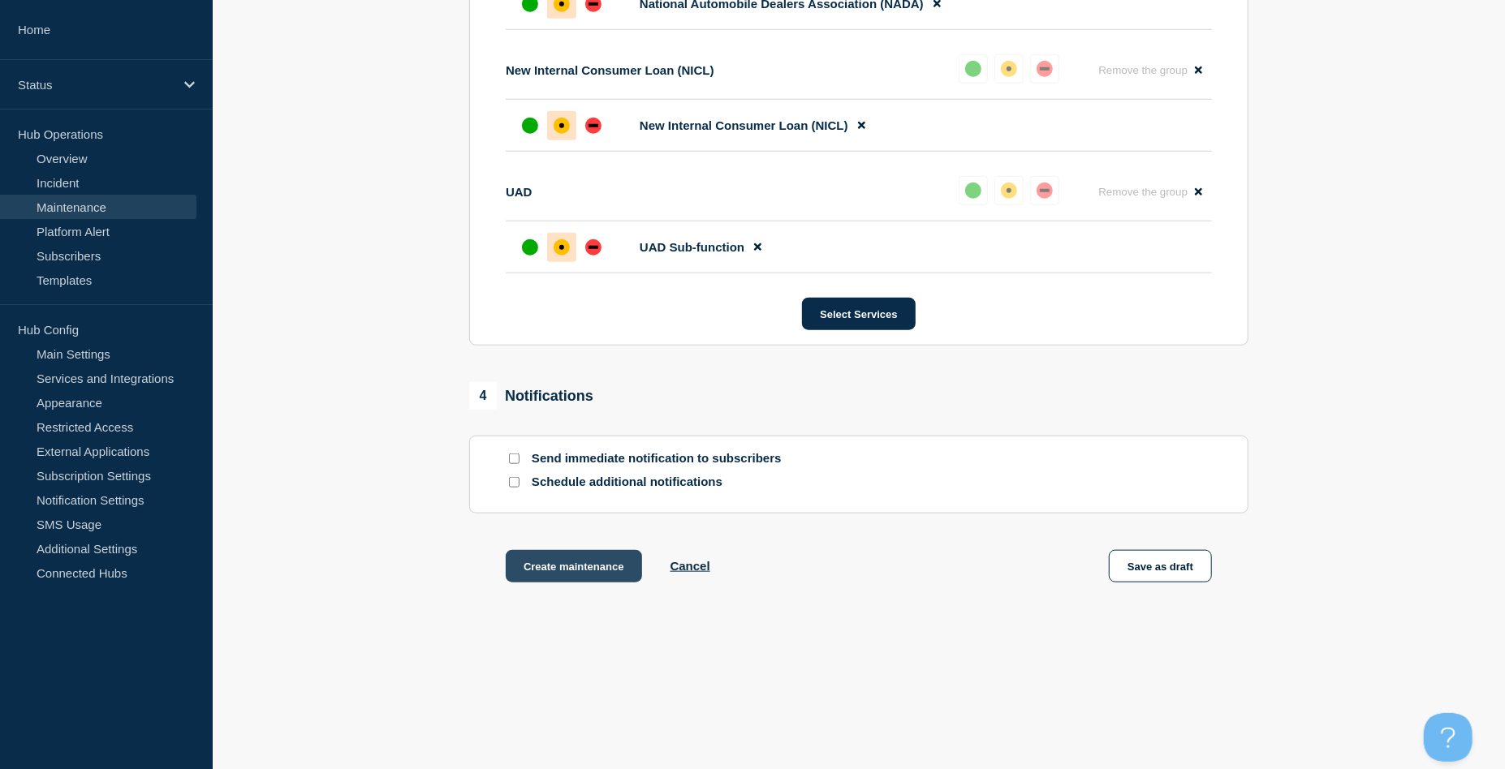
scroll to position [975, 0]
click at [543, 568] on button "Create maintenance" at bounding box center [574, 566] width 136 height 32
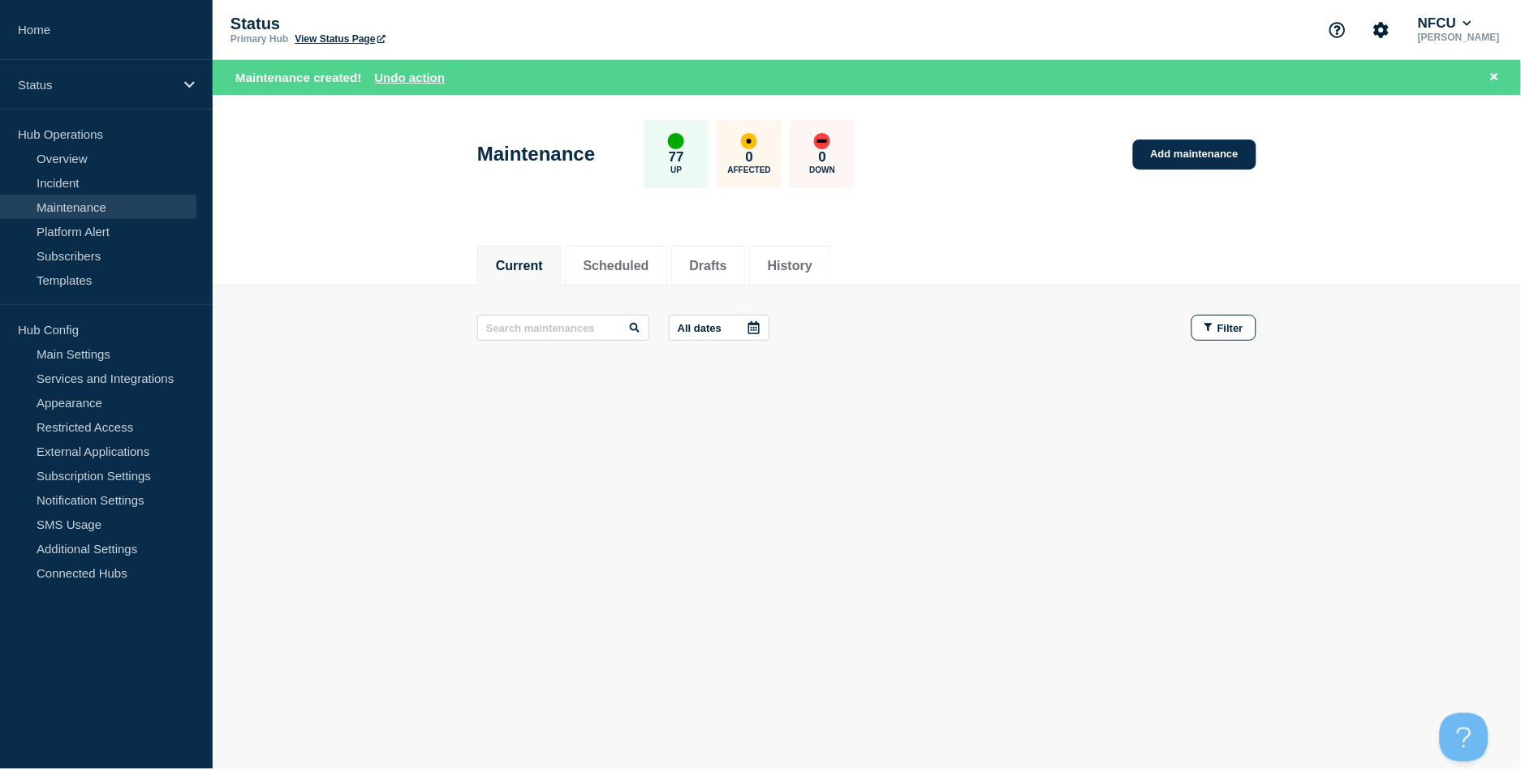
click at [815, 286] on main "All dates Filter" at bounding box center [867, 328] width 1308 height 84
click at [819, 276] on li "History" at bounding box center [790, 266] width 82 height 40
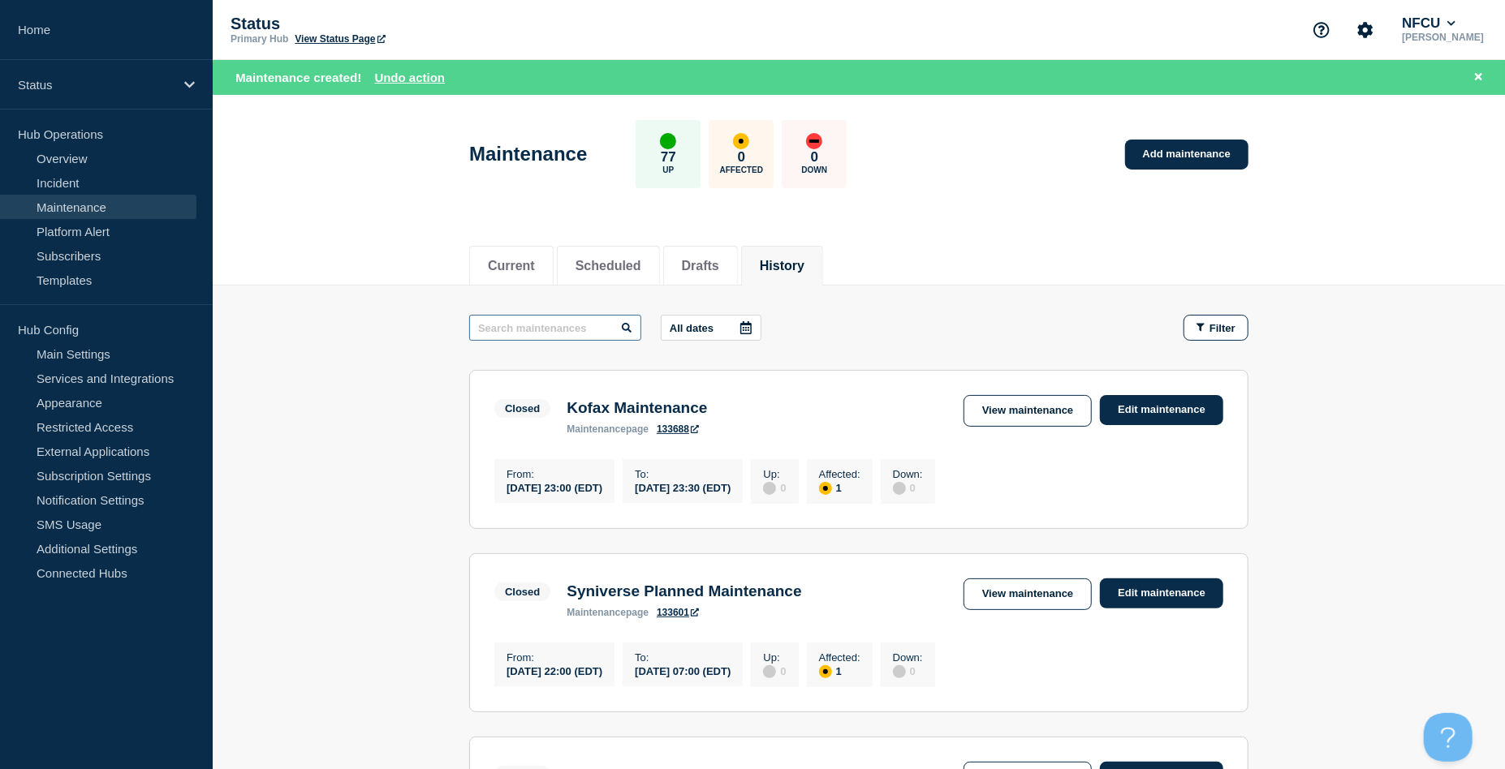
click at [544, 326] on input "text" at bounding box center [555, 328] width 172 height 26
type input "posit"
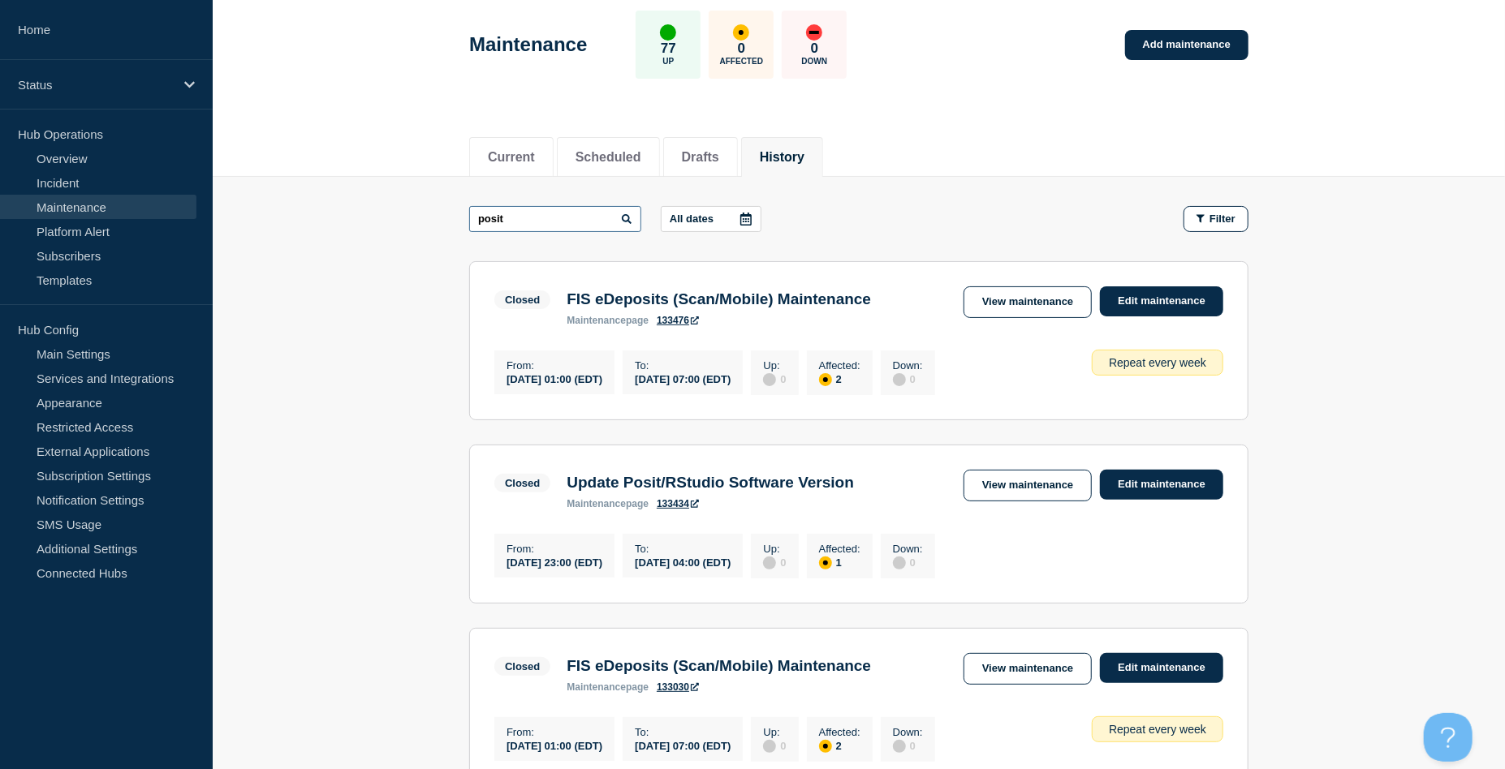
scroll to position [108, 0]
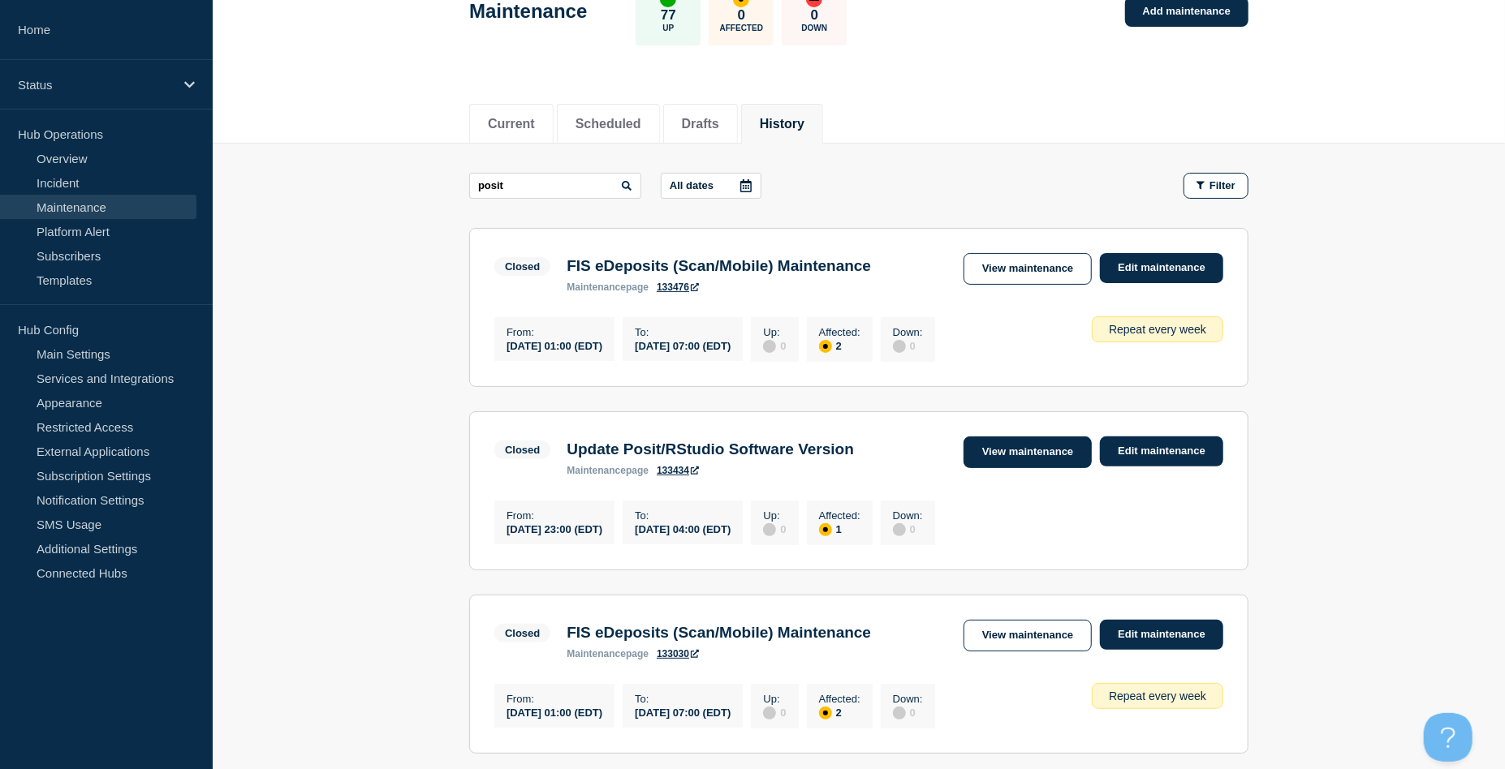
click at [987, 457] on link "View maintenance" at bounding box center [1027, 453] width 128 height 32
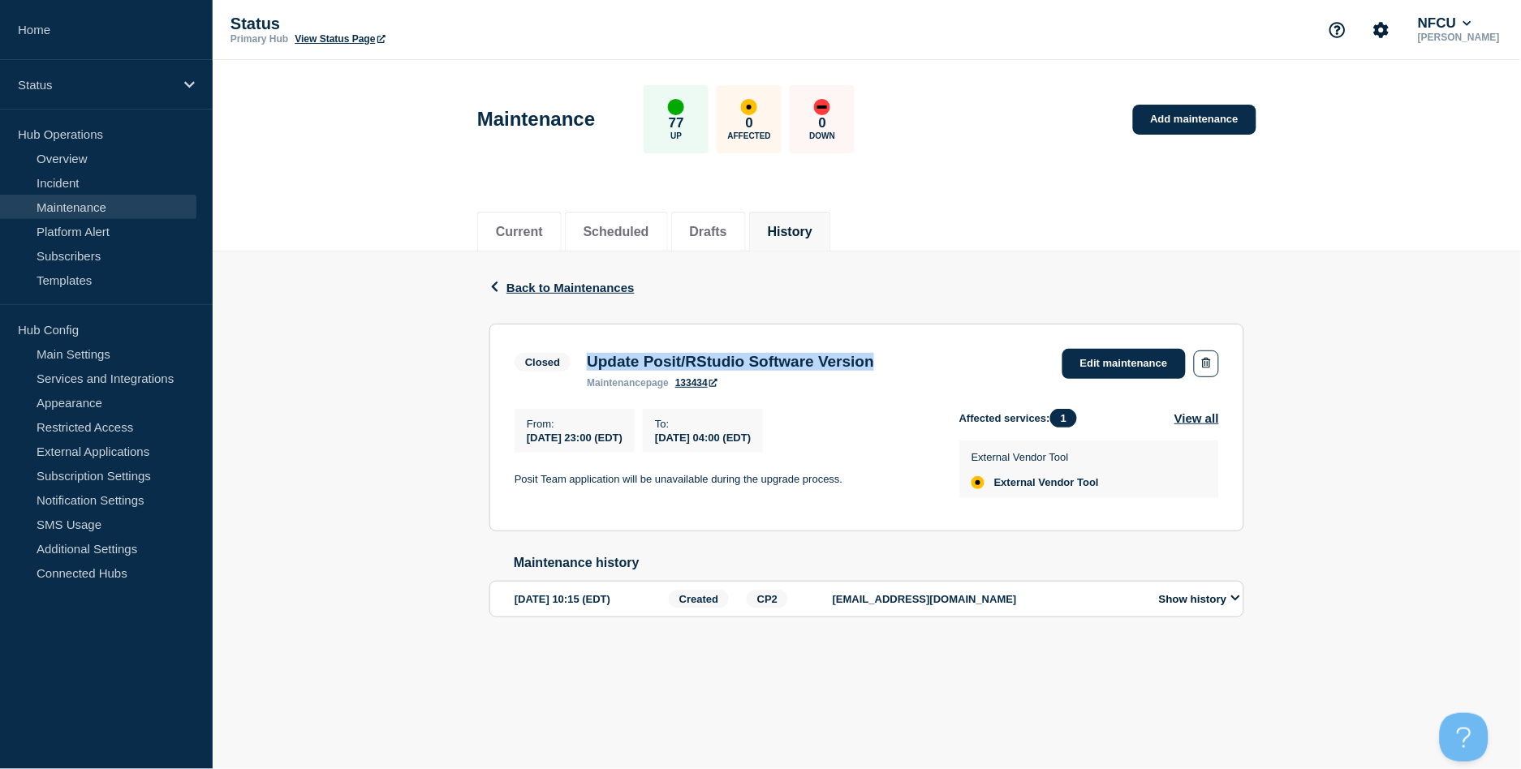
drag, startPoint x: 592, startPoint y: 361, endPoint x: 983, endPoint y: 364, distance: 391.2
click at [983, 364] on div "Closed Update Posit/RStudio Software Version maintenance page 133434 Edit maint…" at bounding box center [867, 369] width 705 height 40
copy h3 "Update Posit/RStudio Software Version"
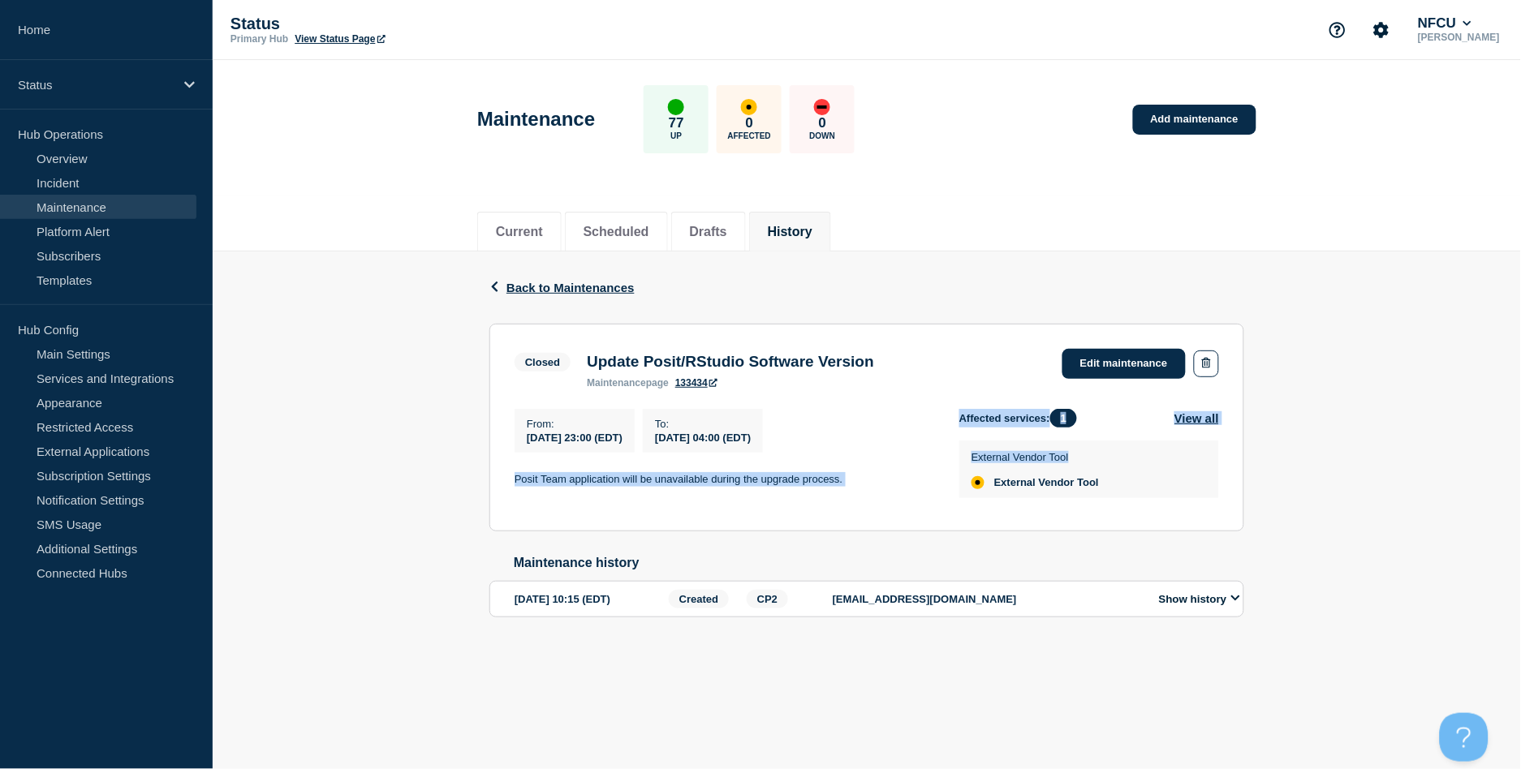
drag, startPoint x: 501, startPoint y: 476, endPoint x: 961, endPoint y: 476, distance: 460.2
click at [961, 476] on section "Closed Update Posit/RStudio Software Version maintenance page 133434 Edit maint…" at bounding box center [866, 428] width 755 height 208
click at [778, 493] on div "From : 2025-08-23 23:00 (EDT) To : 2025-08-24 04:00 (EDT) Posit Team applicatio…" at bounding box center [737, 457] width 445 height 97
drag, startPoint x: 515, startPoint y: 484, endPoint x: 845, endPoint y: 481, distance: 329.5
click at [845, 481] on p "Posit Team application will be unavailable during the upgrade process." at bounding box center [724, 479] width 419 height 15
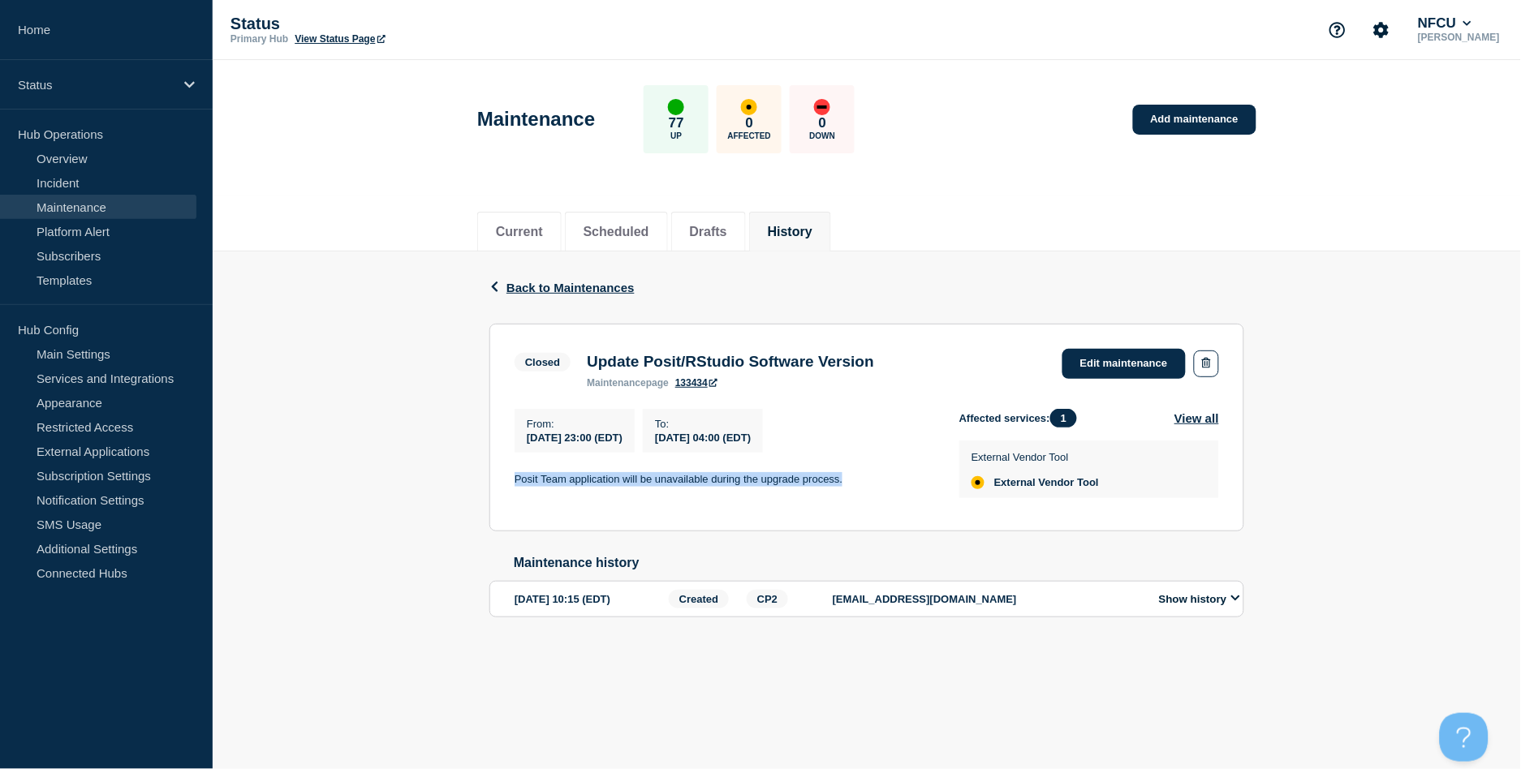
copy p "Posit Team application will be unavailable during the upgrade process."
click at [812, 237] on button "History" at bounding box center [790, 232] width 45 height 15
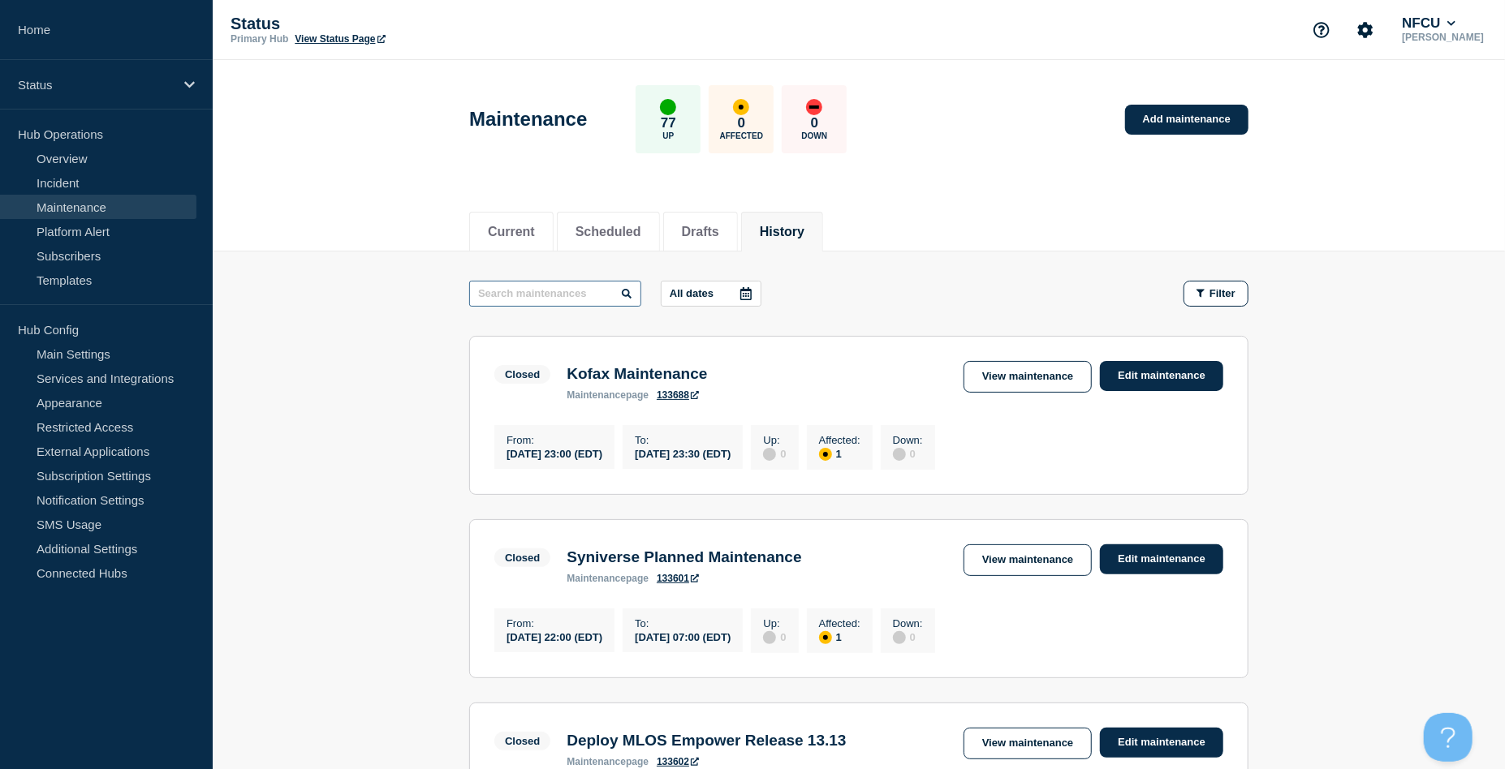
click at [506, 291] on input "text" at bounding box center [555, 294] width 172 height 26
type input "fieldgl"
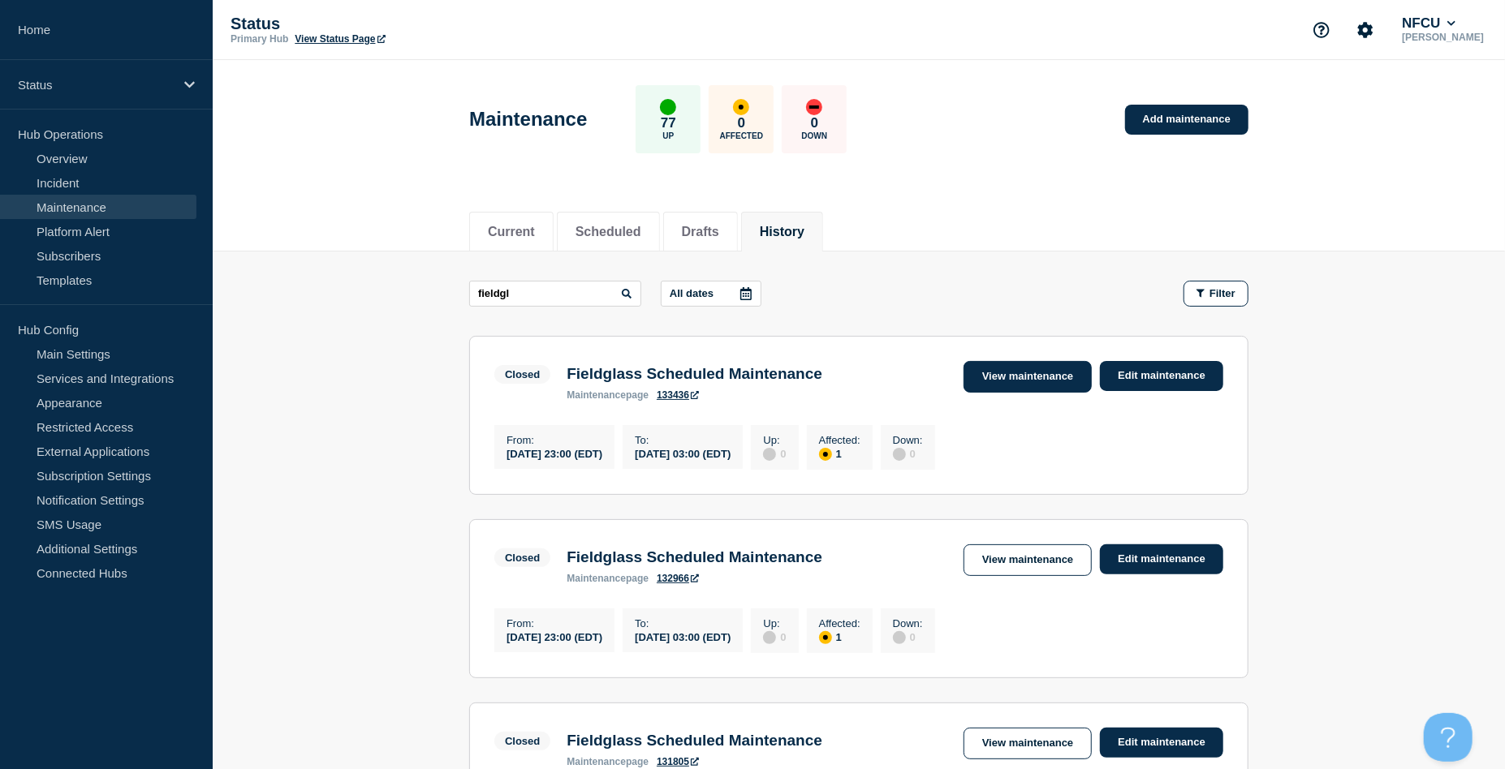
click at [1001, 377] on link "View maintenance" at bounding box center [1027, 377] width 128 height 32
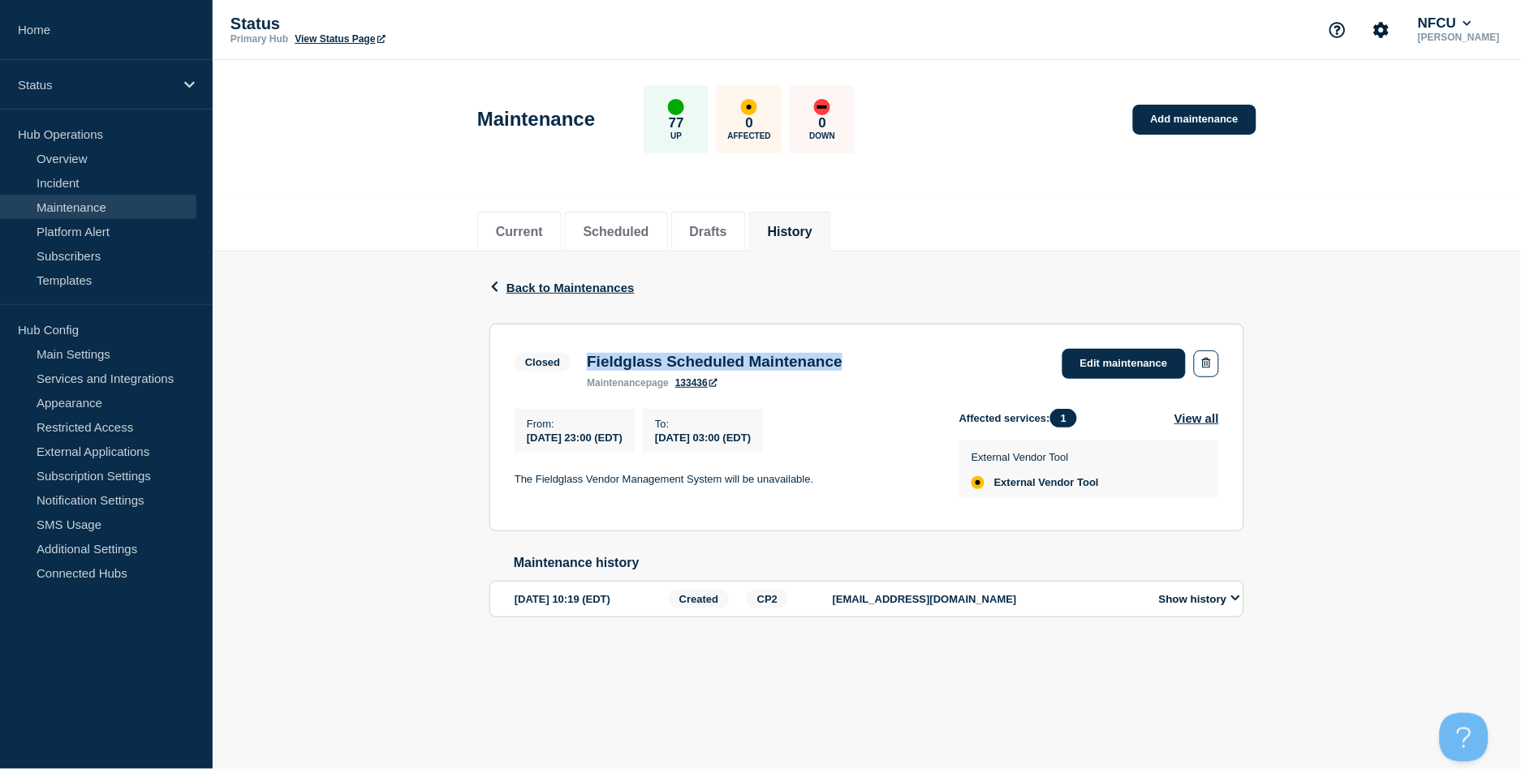
drag, startPoint x: 586, startPoint y: 363, endPoint x: 943, endPoint y: 356, distance: 357.2
click at [943, 356] on div "Closed Fieldglass Scheduled Maintenance maintenance page 133436 Edit maintenance" at bounding box center [867, 369] width 705 height 40
copy h3 "Fieldglass Scheduled Maintenance"
drag, startPoint x: 518, startPoint y: 476, endPoint x: 937, endPoint y: 476, distance: 419.6
click at [937, 476] on div "From : 2025-08-23 23:00 (EDT) To : 2025-08-24 03:00 (EDT) The Fieldglass Vendor…" at bounding box center [737, 457] width 445 height 97
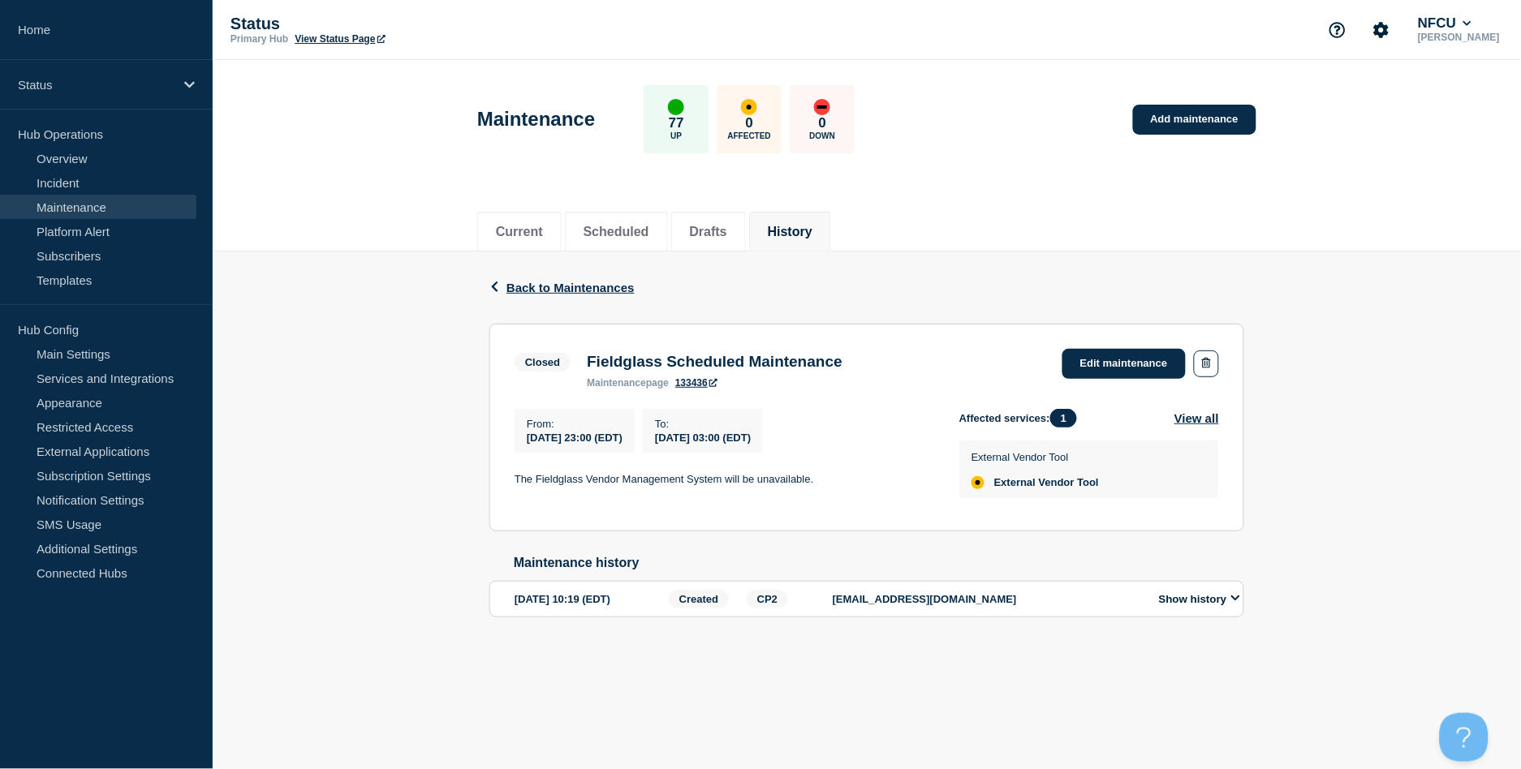
click at [584, 483] on p "The Fieldglass Vendor Management System will be unavailable." at bounding box center [724, 479] width 419 height 15
drag, startPoint x: 515, startPoint y: 480, endPoint x: 887, endPoint y: 490, distance: 371.9
click at [887, 487] on p "The Fieldglass Vendor Management System will be unavailable." at bounding box center [724, 479] width 419 height 15
click at [1184, 113] on link "Add maintenance" at bounding box center [1194, 120] width 123 height 30
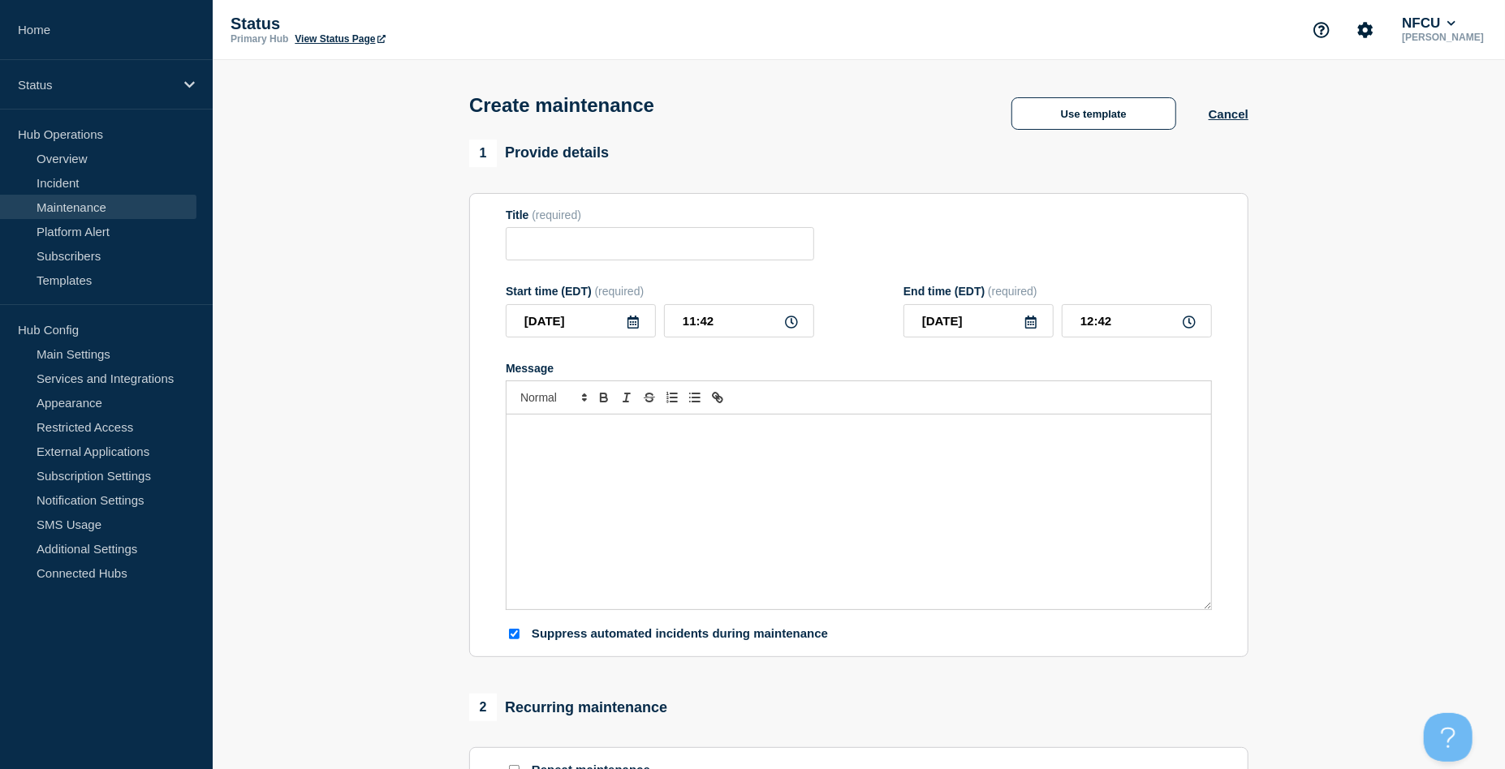
checkbox input "true"
click at [648, 256] on input "Title" at bounding box center [660, 243] width 308 height 33
paste input "Upgrade RSA Authentication Manager to v 8.7 SP2 Patch 6"
drag, startPoint x: 796, startPoint y: 255, endPoint x: 679, endPoint y: 254, distance: 117.7
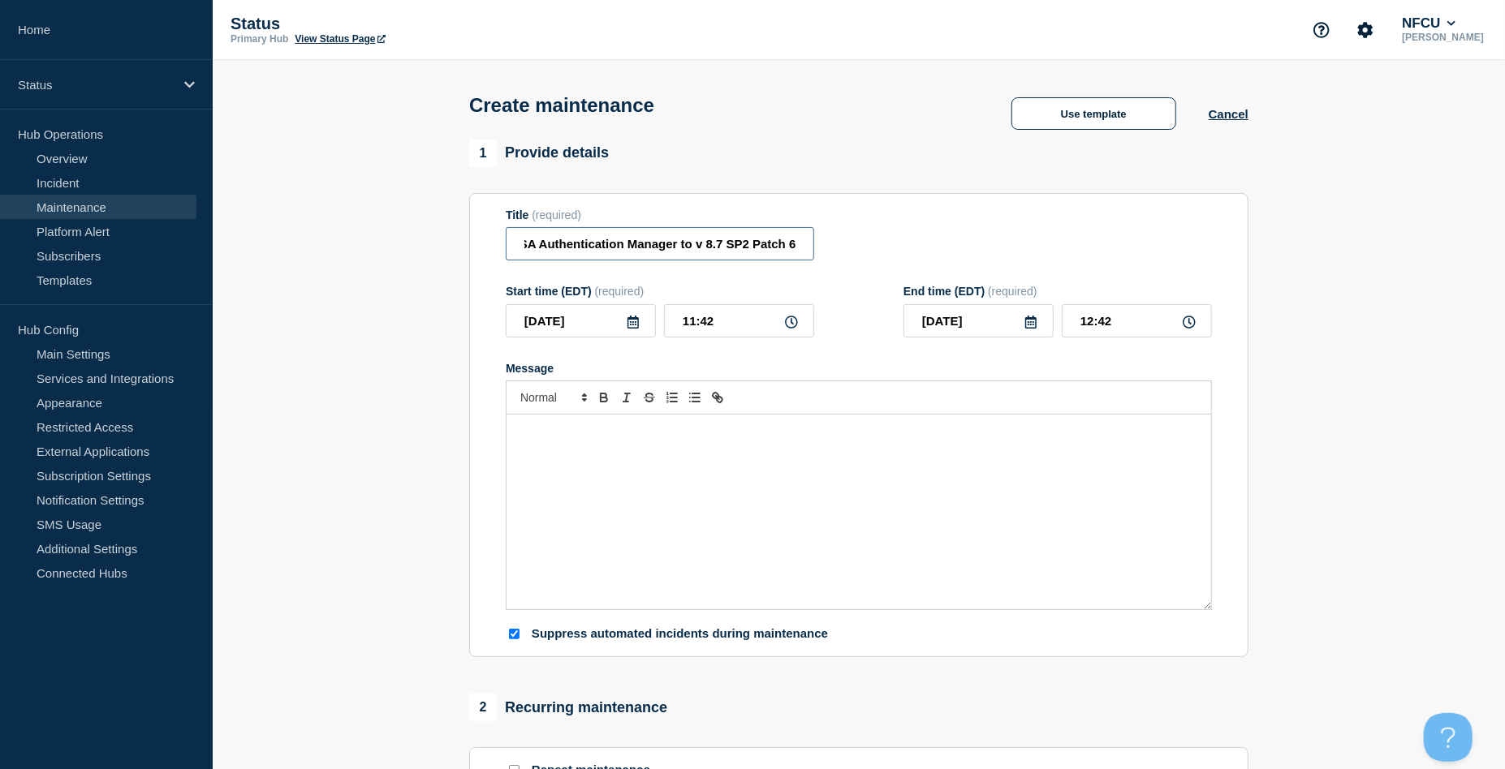
click at [679, 254] on input "Upgrade RSA Authentication Manager to v 8.7 SP2 Patch 6" at bounding box center [660, 243] width 308 height 33
type input "Upgrade RSA Authentication ManageR"
click at [628, 329] on icon at bounding box center [632, 322] width 11 height 13
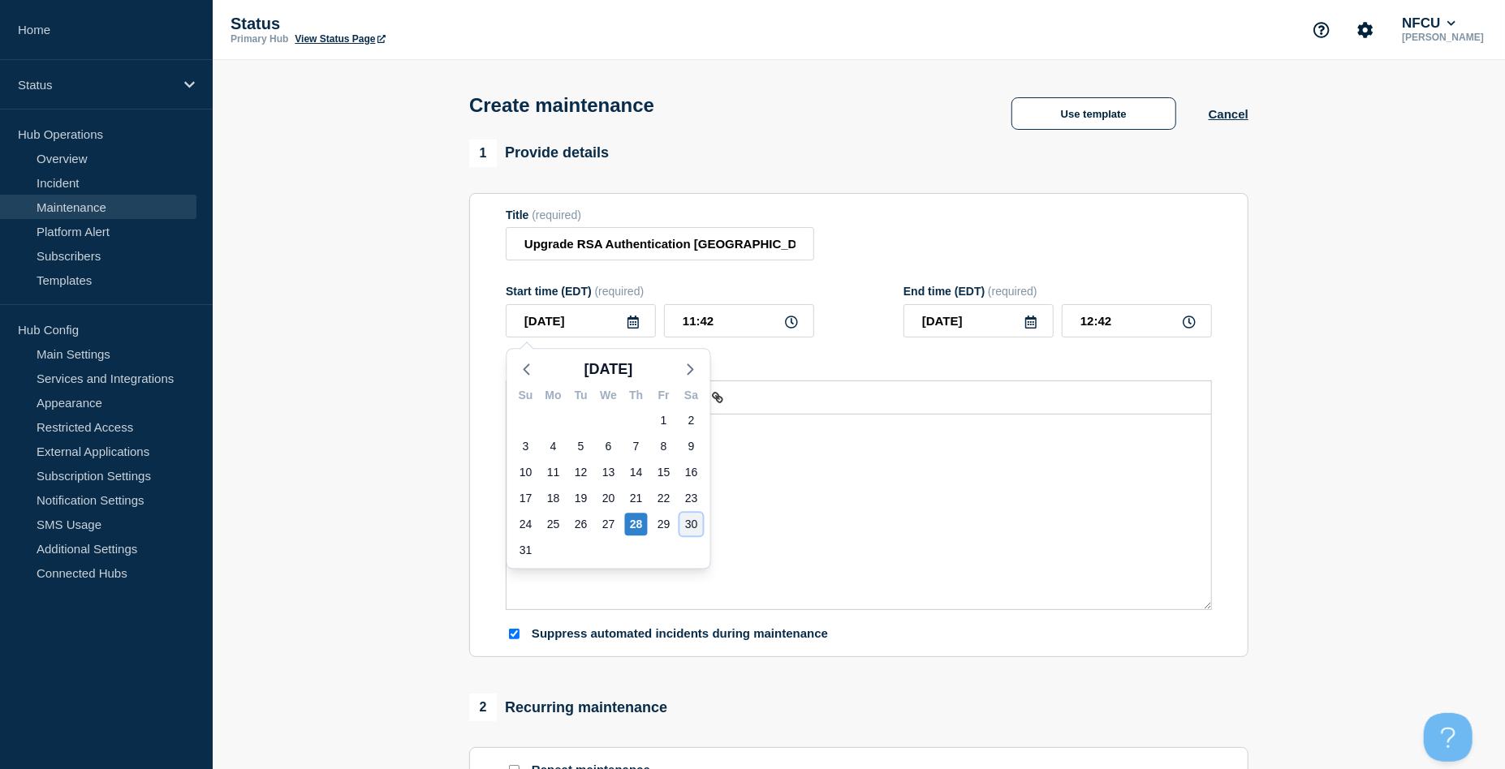
click at [687, 523] on div "30" at bounding box center [691, 524] width 23 height 23
type input "[DATE]"
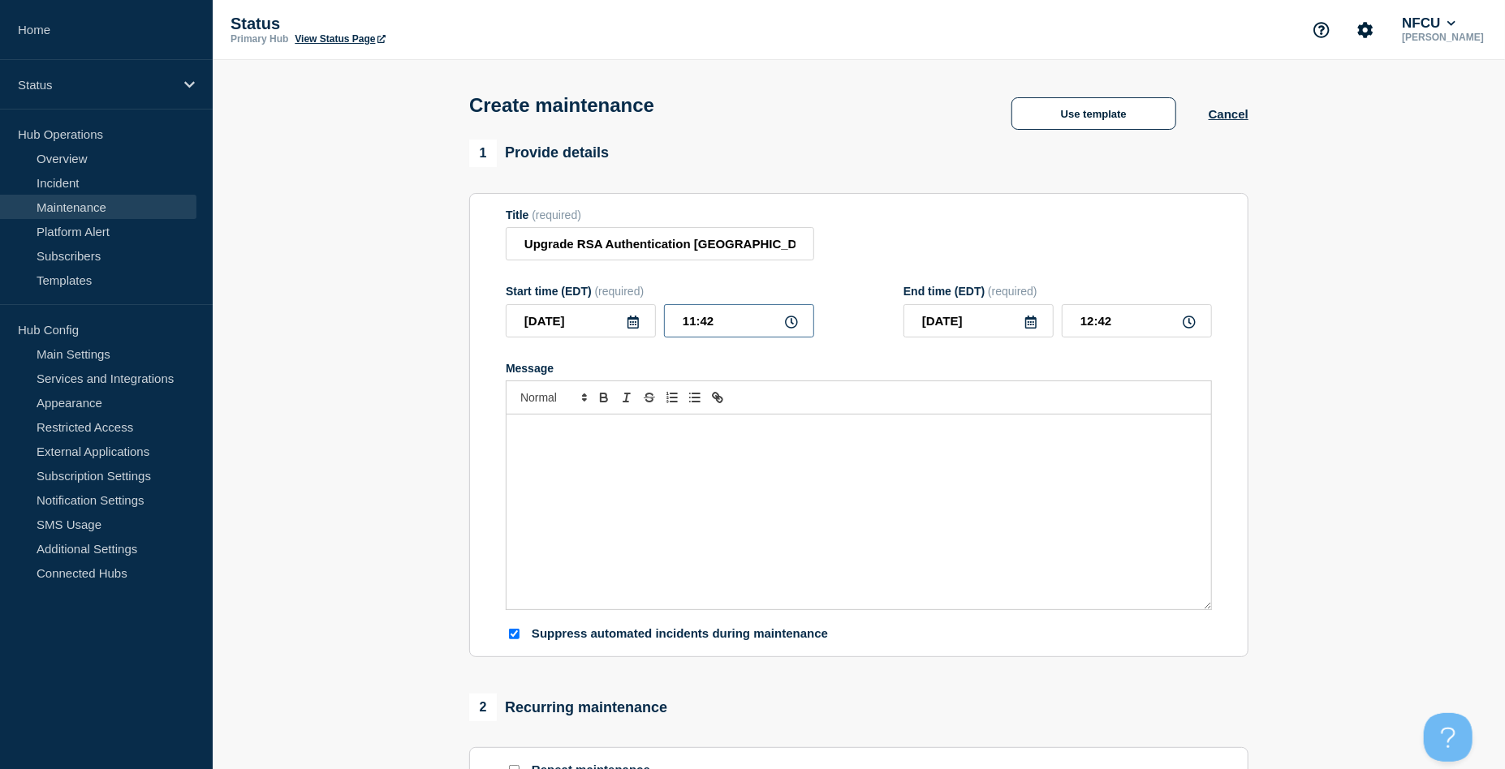
click at [717, 324] on input "11:42" at bounding box center [739, 320] width 150 height 33
drag, startPoint x: 727, startPoint y: 322, endPoint x: 562, endPoint y: 299, distance: 167.1
click at [562, 302] on div "Start time (EDT) (required) 2025-08-30 11:42" at bounding box center [660, 311] width 308 height 53
type input "22:00"
click at [855, 206] on section "Title (required) Upgrade RSA Authentication ManageR Start time (EDT) (required)…" at bounding box center [858, 425] width 779 height 465
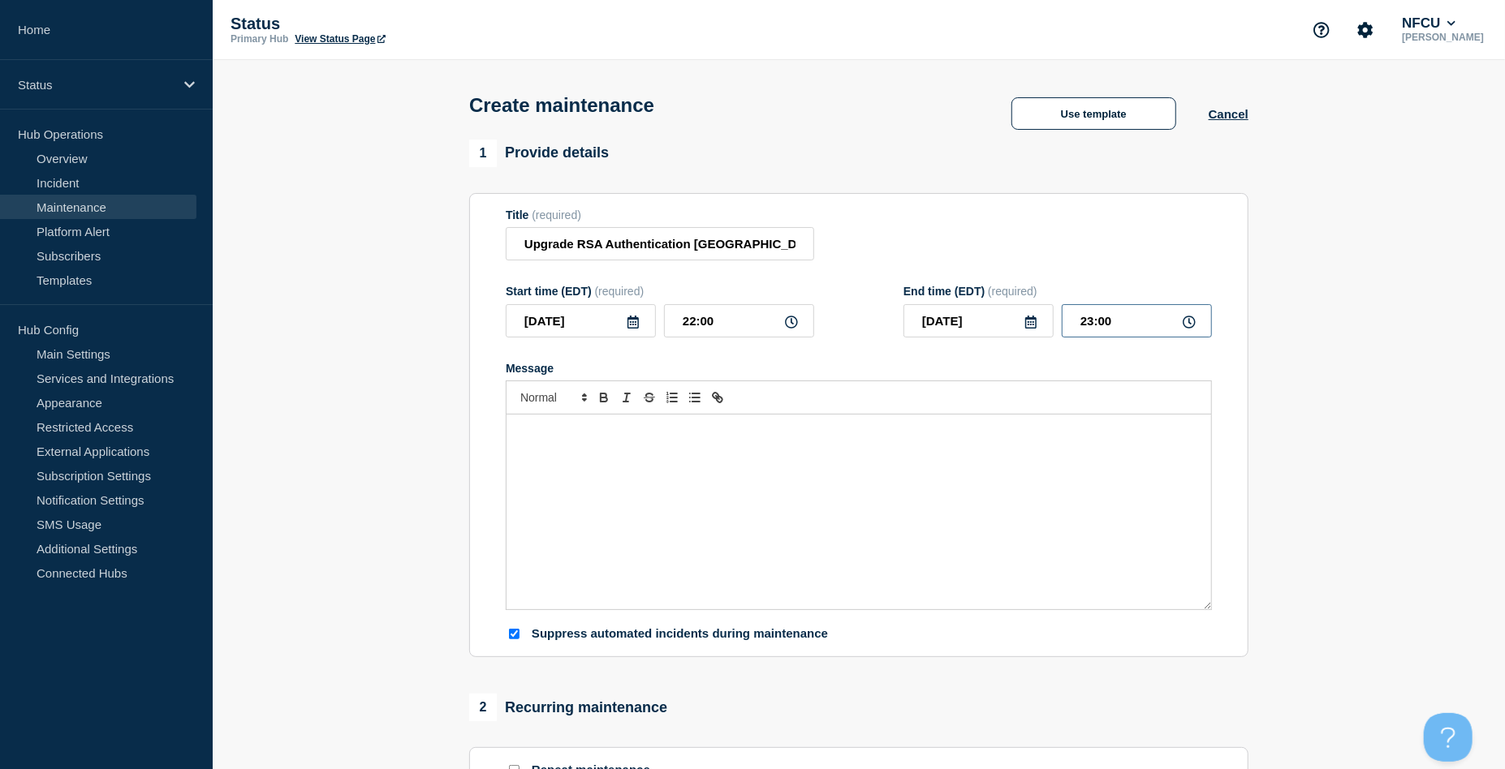
click at [1131, 318] on input "23:00" at bounding box center [1137, 320] width 150 height 33
drag, startPoint x: 1143, startPoint y: 322, endPoint x: 1022, endPoint y: 321, distance: 120.9
click at [1022, 321] on div "2025-08-30 23:00" at bounding box center [1057, 320] width 308 height 33
type input "22:45"
click at [907, 248] on div "Title (required) Upgrade RSA Authentication ManageR" at bounding box center [859, 235] width 706 height 53
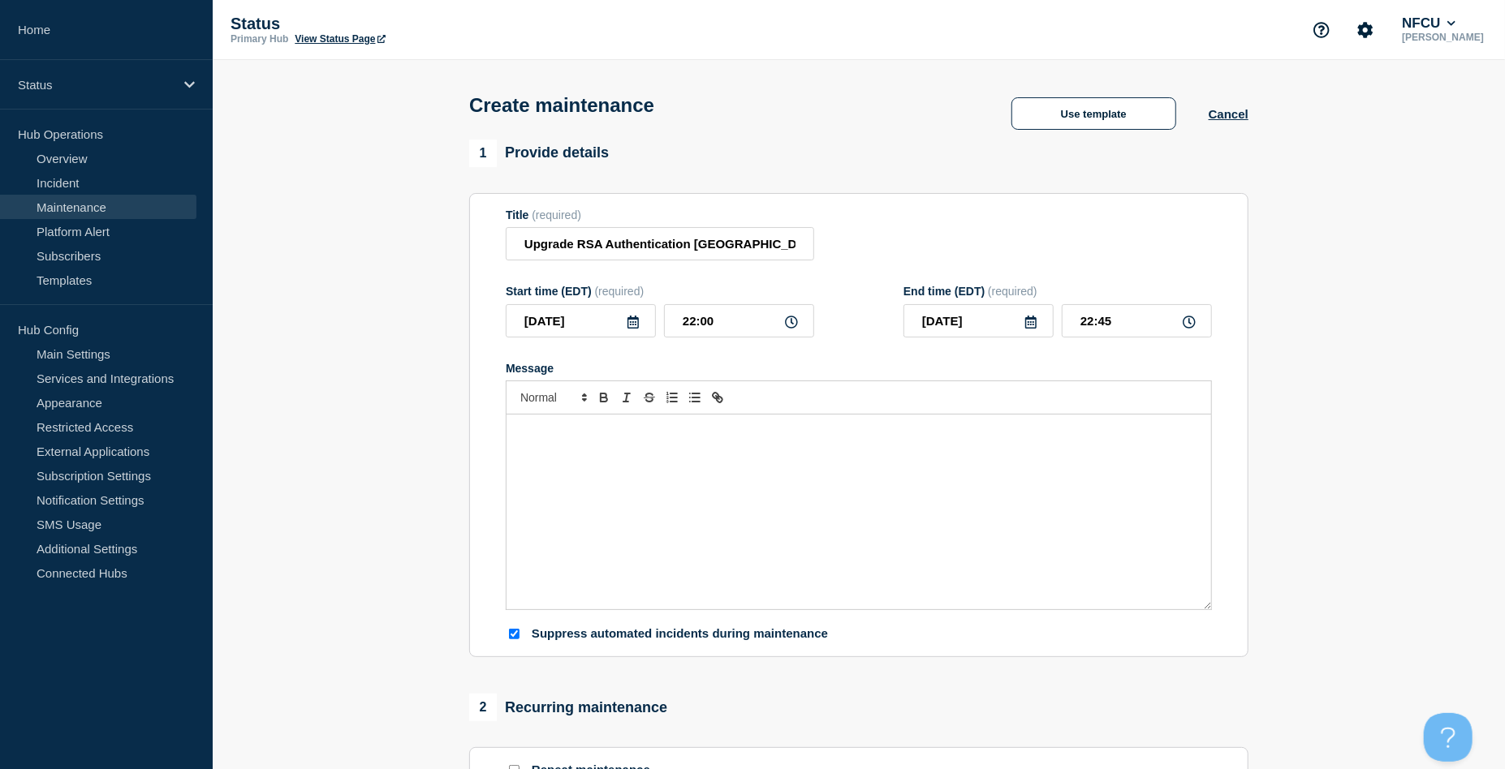
click at [575, 596] on div "Message" at bounding box center [858, 512] width 705 height 195
click at [601, 489] on div "Message" at bounding box center [858, 512] width 705 height 195
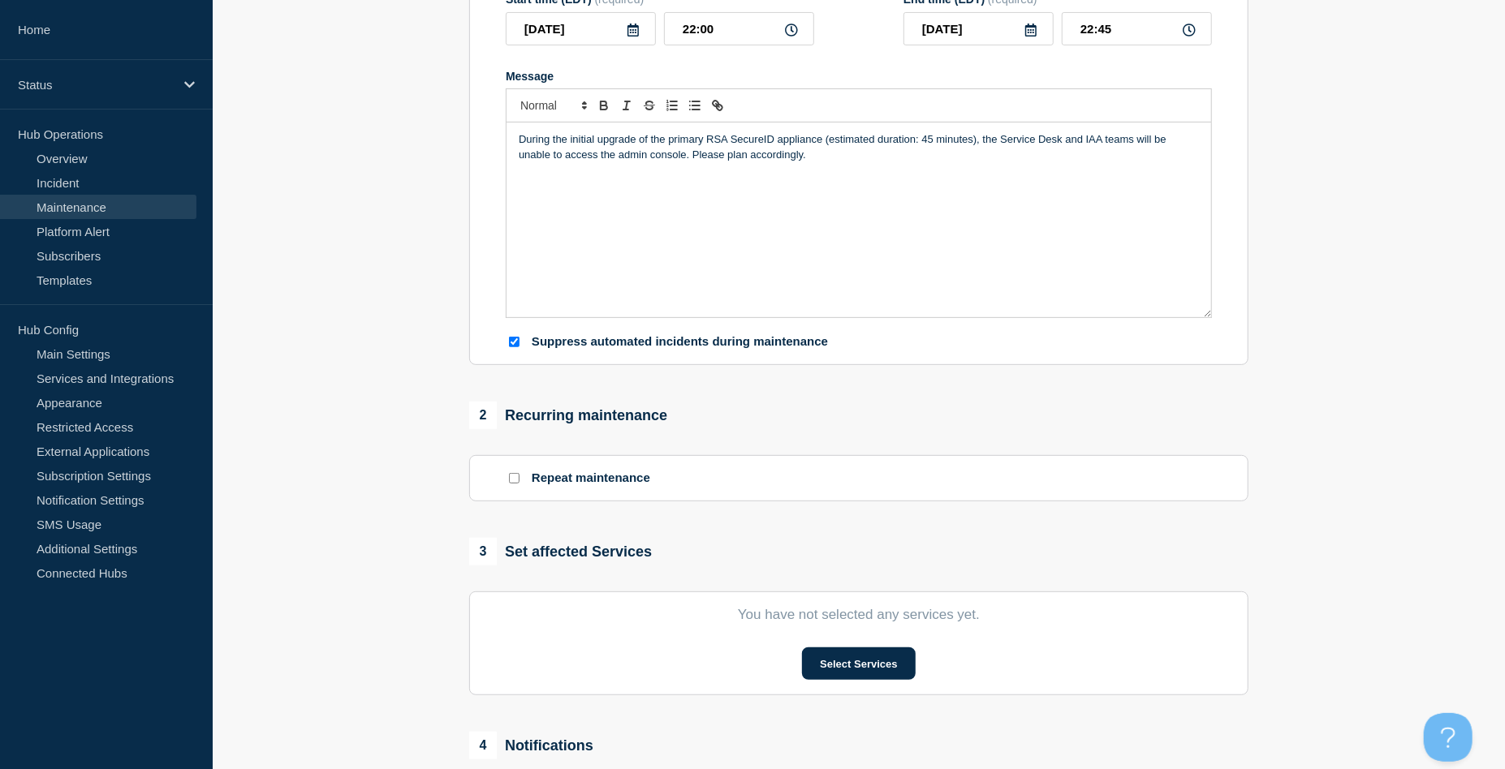
scroll to position [325, 0]
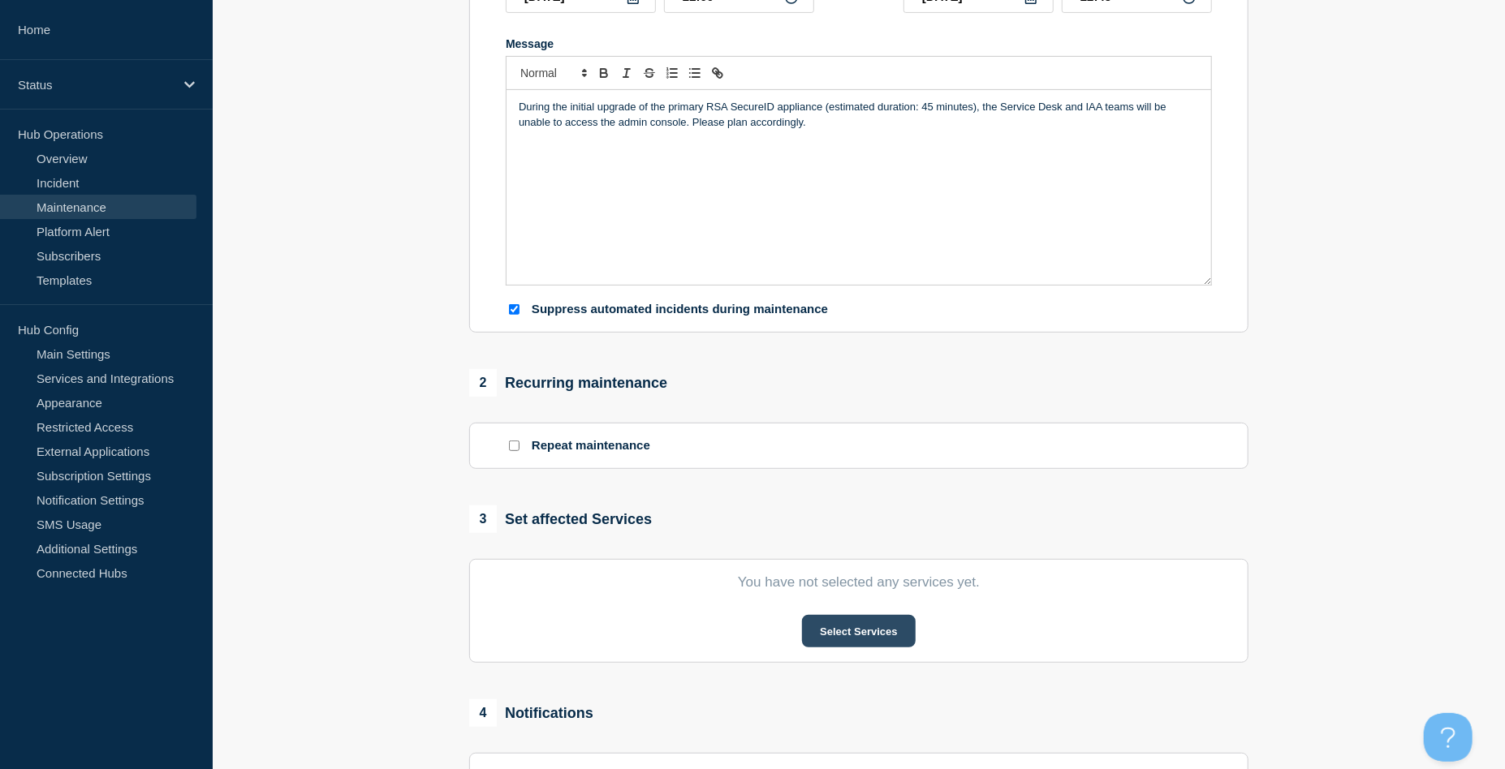
click at [860, 627] on button "Select Services" at bounding box center [858, 631] width 113 height 32
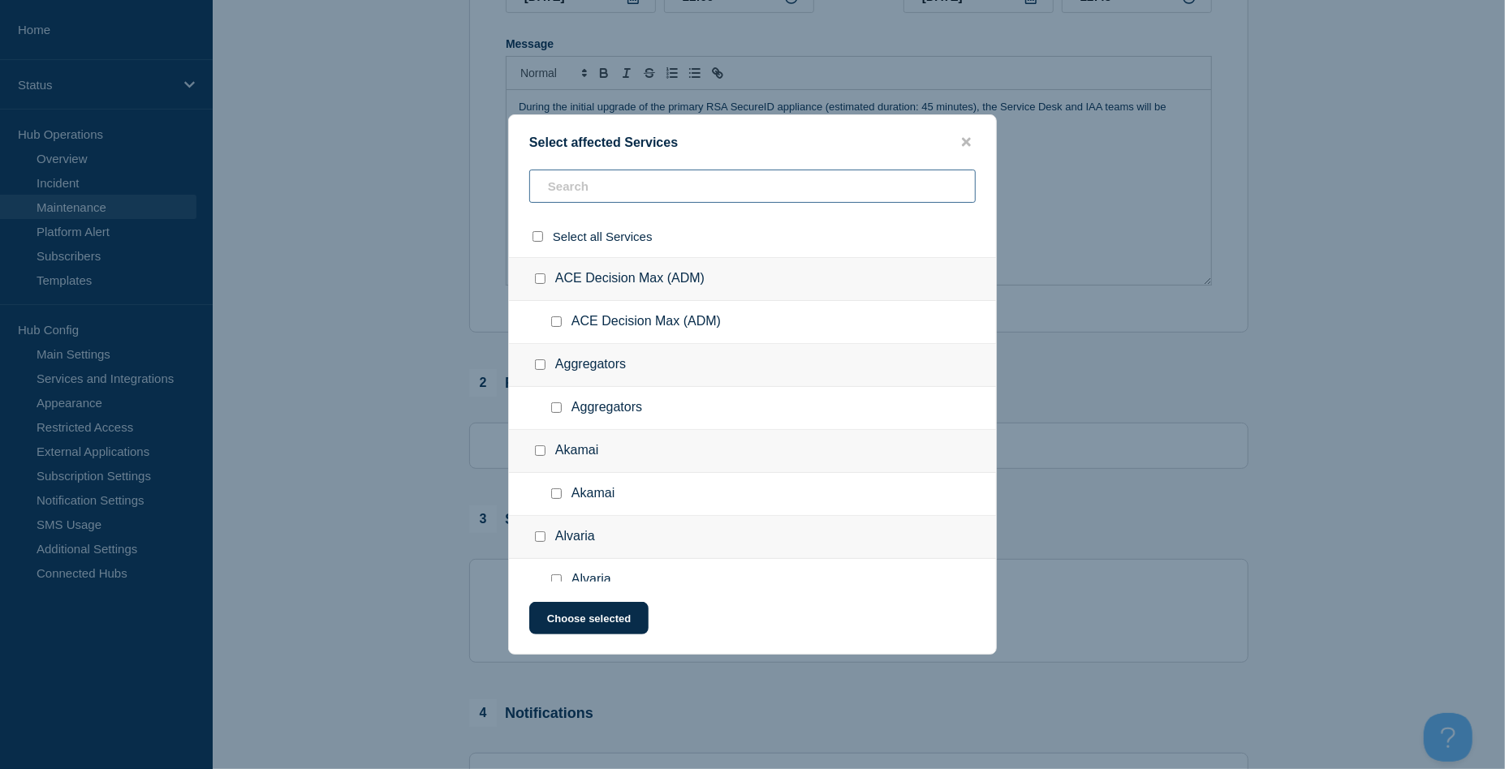
click at [571, 202] on input "text" at bounding box center [752, 186] width 446 height 33
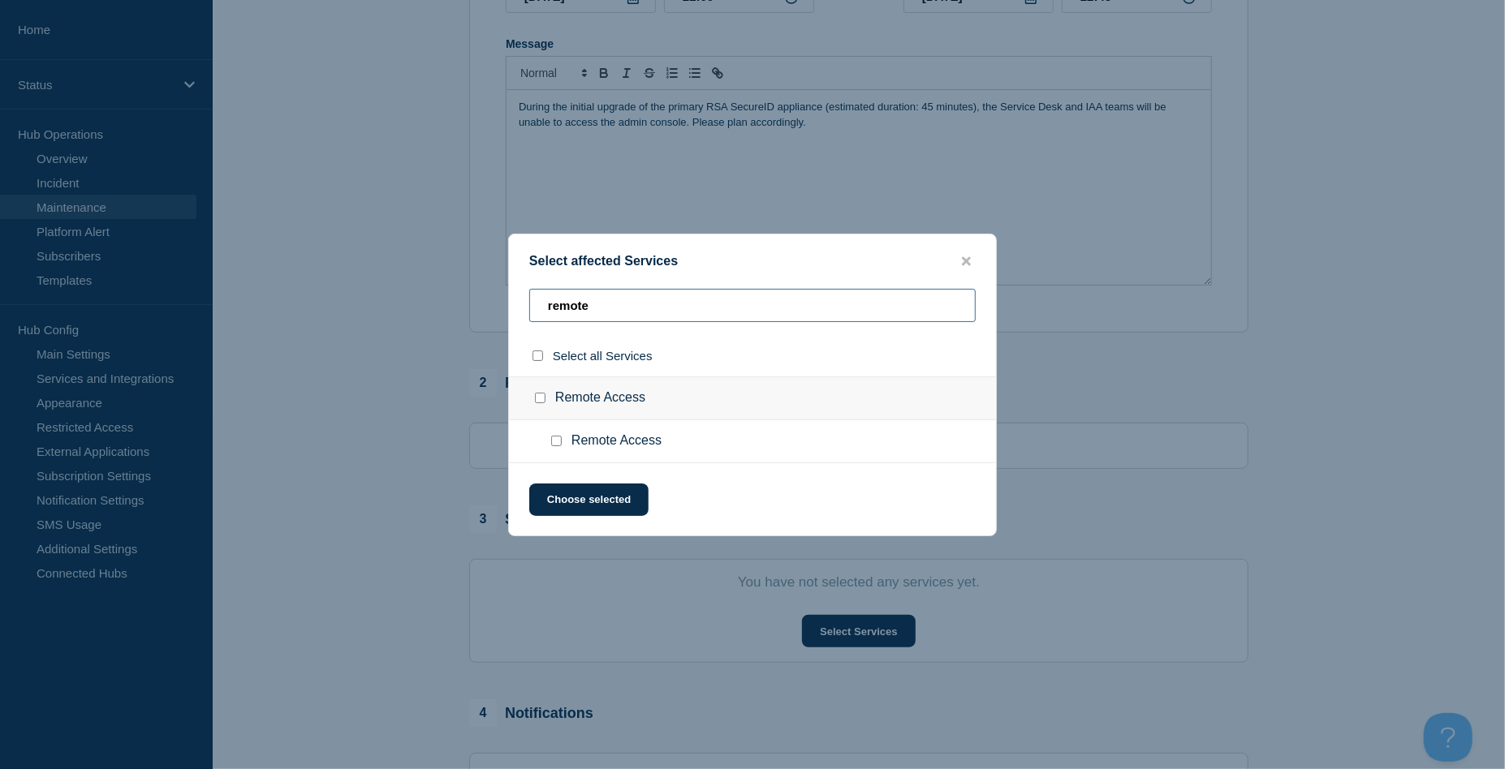
type input "remote"
click at [540, 393] on input "Remote Access checkbox" at bounding box center [540, 398] width 11 height 11
checkbox input "true"
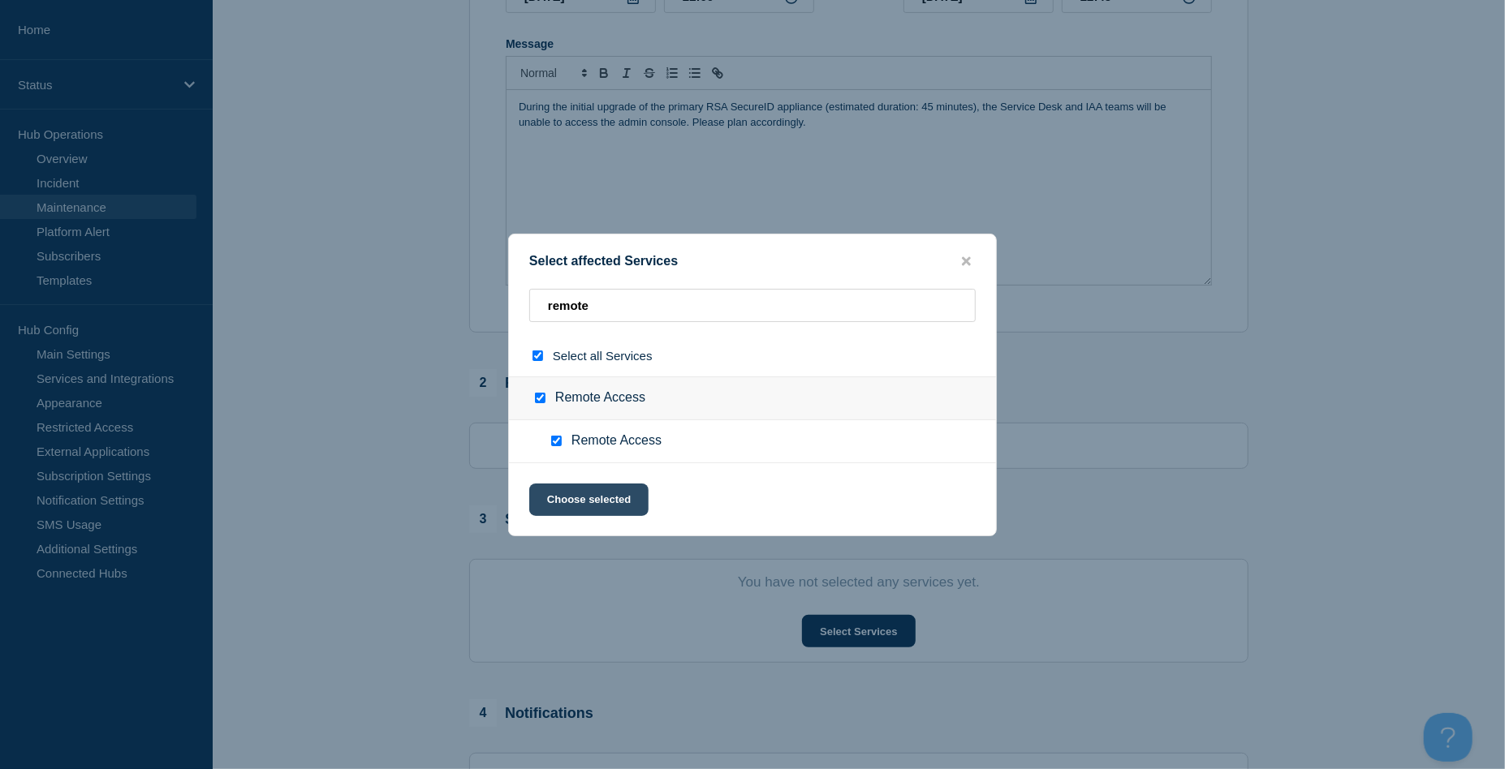
click at [597, 495] on button "Choose selected" at bounding box center [588, 500] width 119 height 32
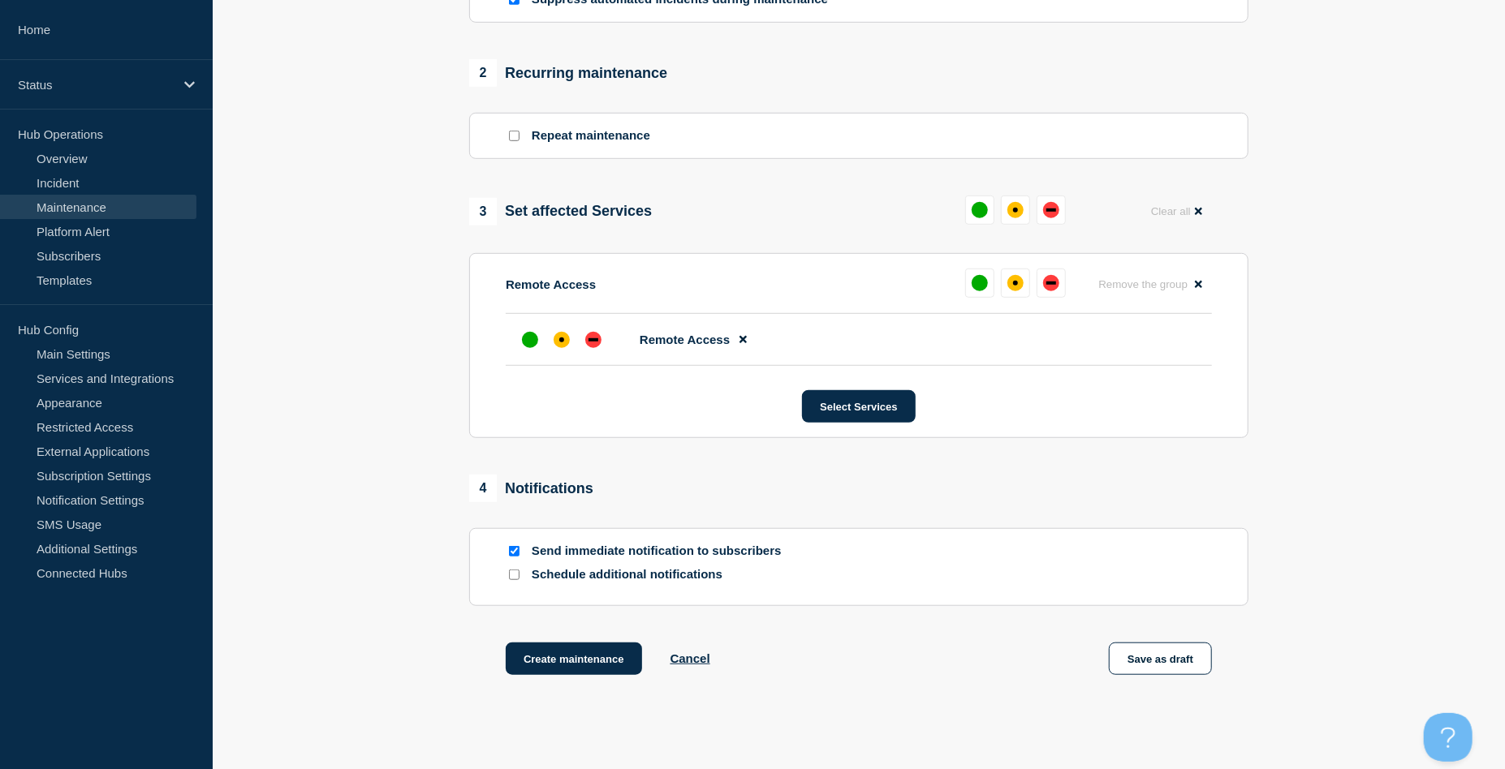
scroll to position [649, 0]
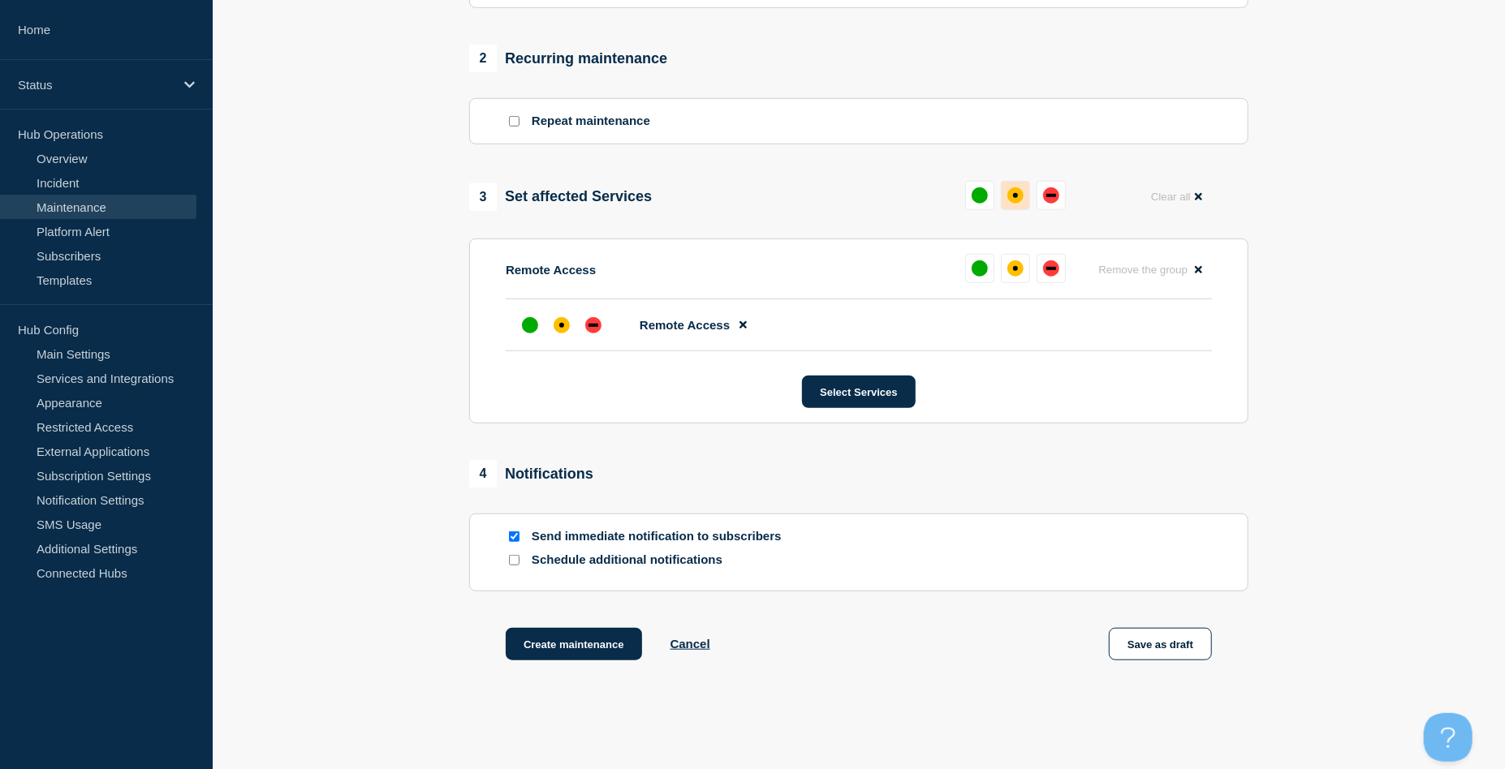
click at [1025, 190] on button at bounding box center [1015, 195] width 29 height 29
click at [511, 538] on input "Send immediate notification to subscribers" at bounding box center [514, 537] width 11 height 11
checkbox input "false"
click at [554, 643] on button "Create maintenance" at bounding box center [574, 644] width 136 height 32
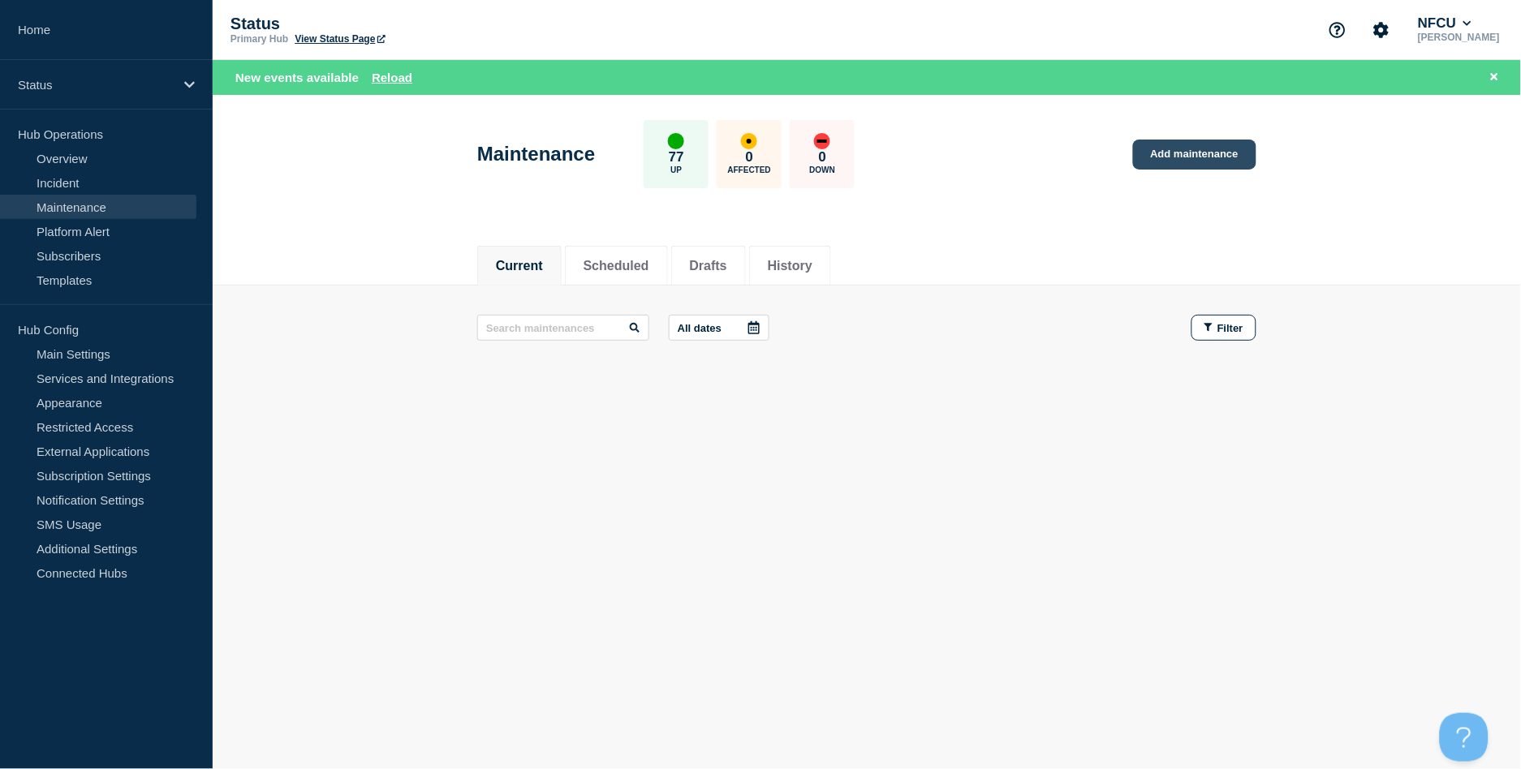
click at [1218, 144] on link "Add maintenance" at bounding box center [1194, 155] width 123 height 30
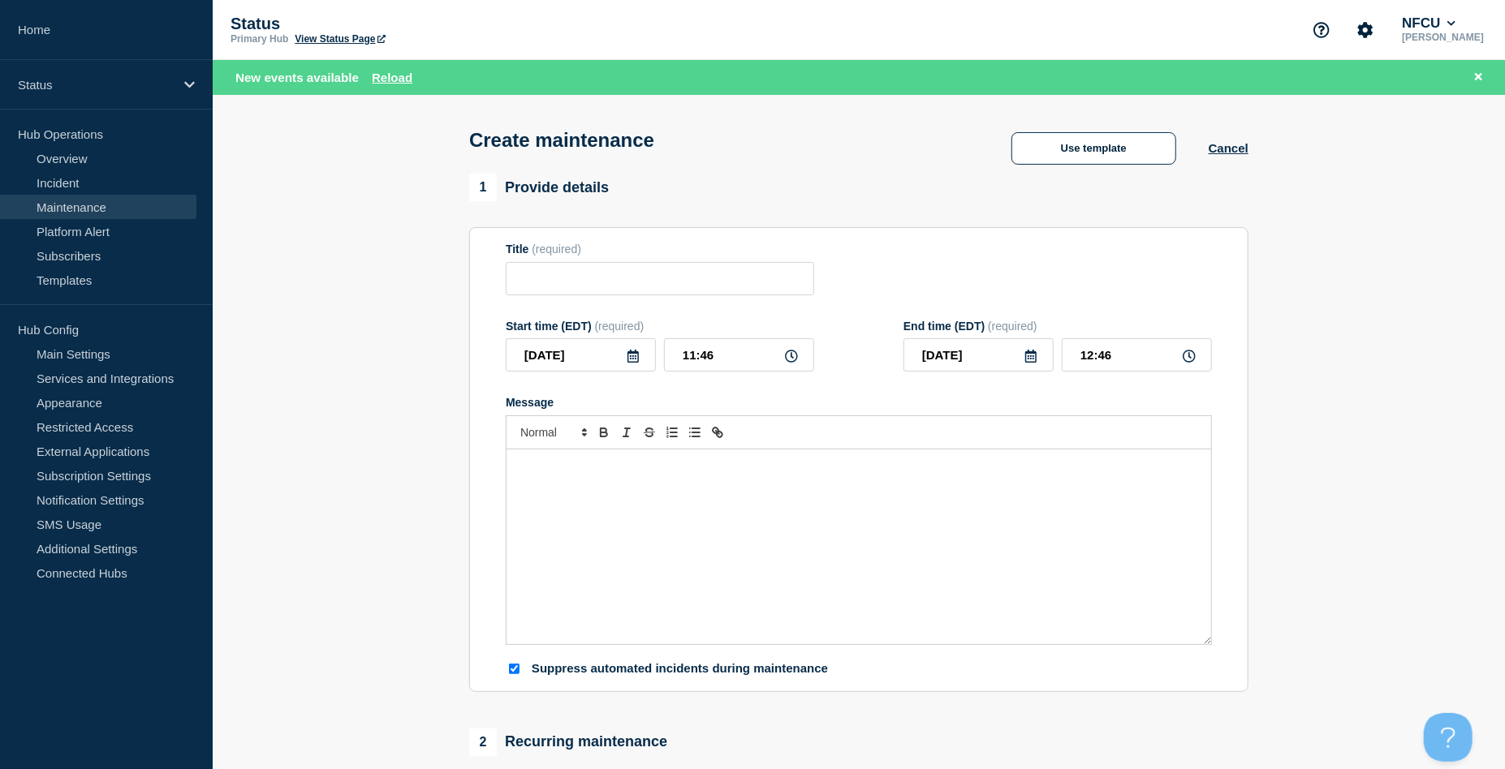
checkbox input "true"
click at [1066, 157] on button "Use template" at bounding box center [1093, 148] width 165 height 32
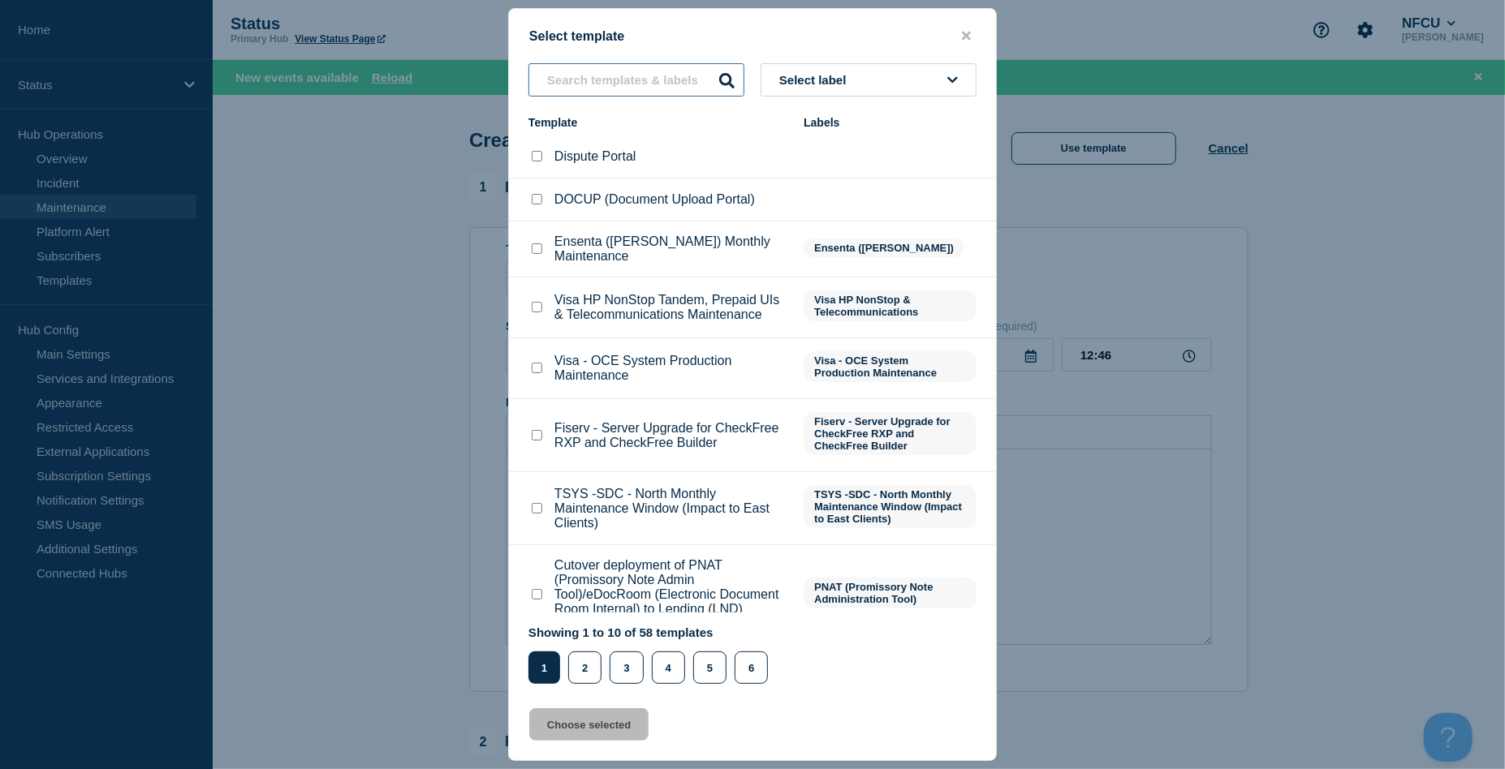
click at [578, 88] on input "text" at bounding box center [636, 79] width 216 height 33
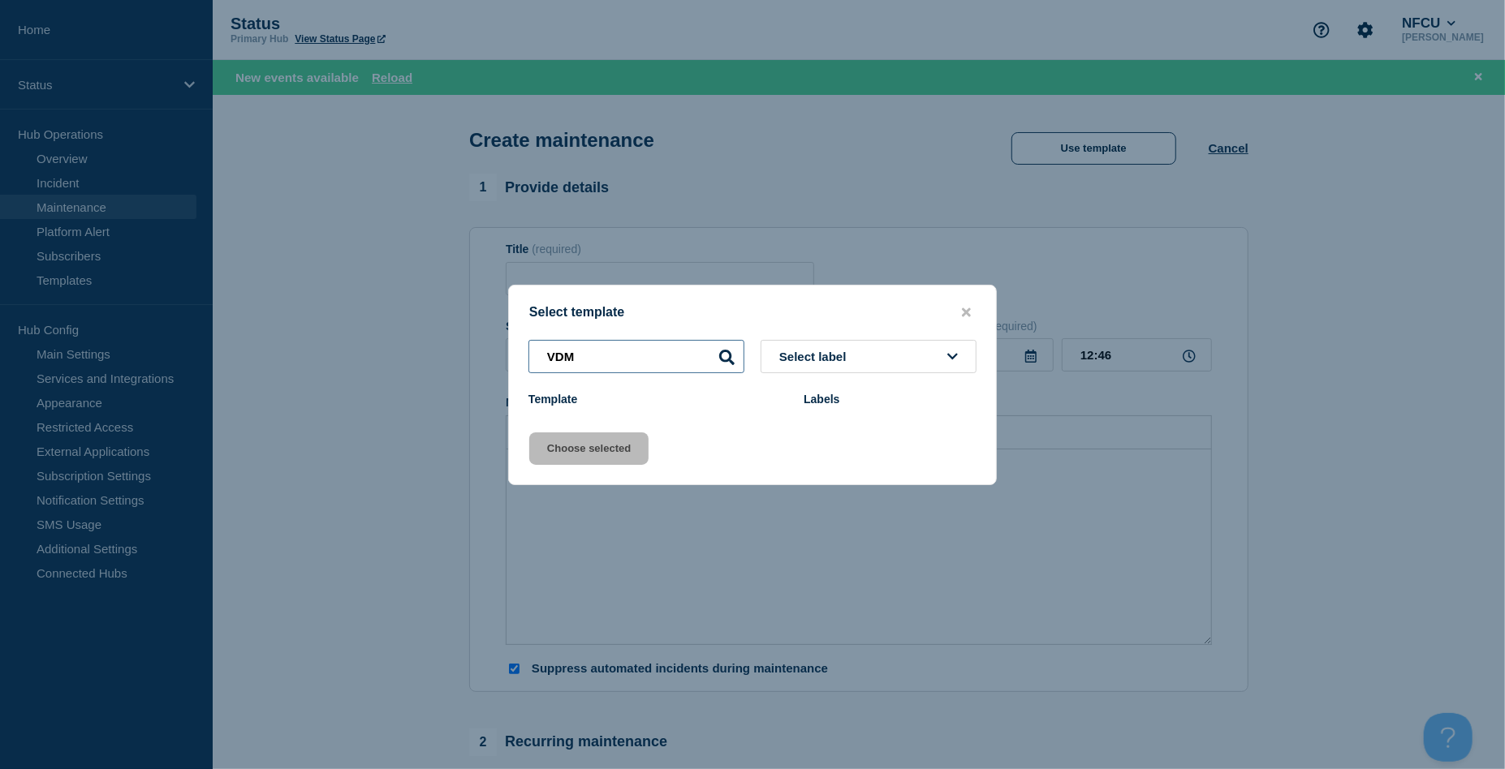
drag, startPoint x: 660, startPoint y: 353, endPoint x: 501, endPoint y: 358, distance: 159.2
click at [501, 358] on div "Select template VDM Select label Template Labels Choose selected" at bounding box center [752, 384] width 1505 height 769
type input "v"
click at [649, 353] on input "Visa Data" at bounding box center [636, 356] width 216 height 33
click at [641, 358] on input "Visa Data" at bounding box center [636, 356] width 216 height 33
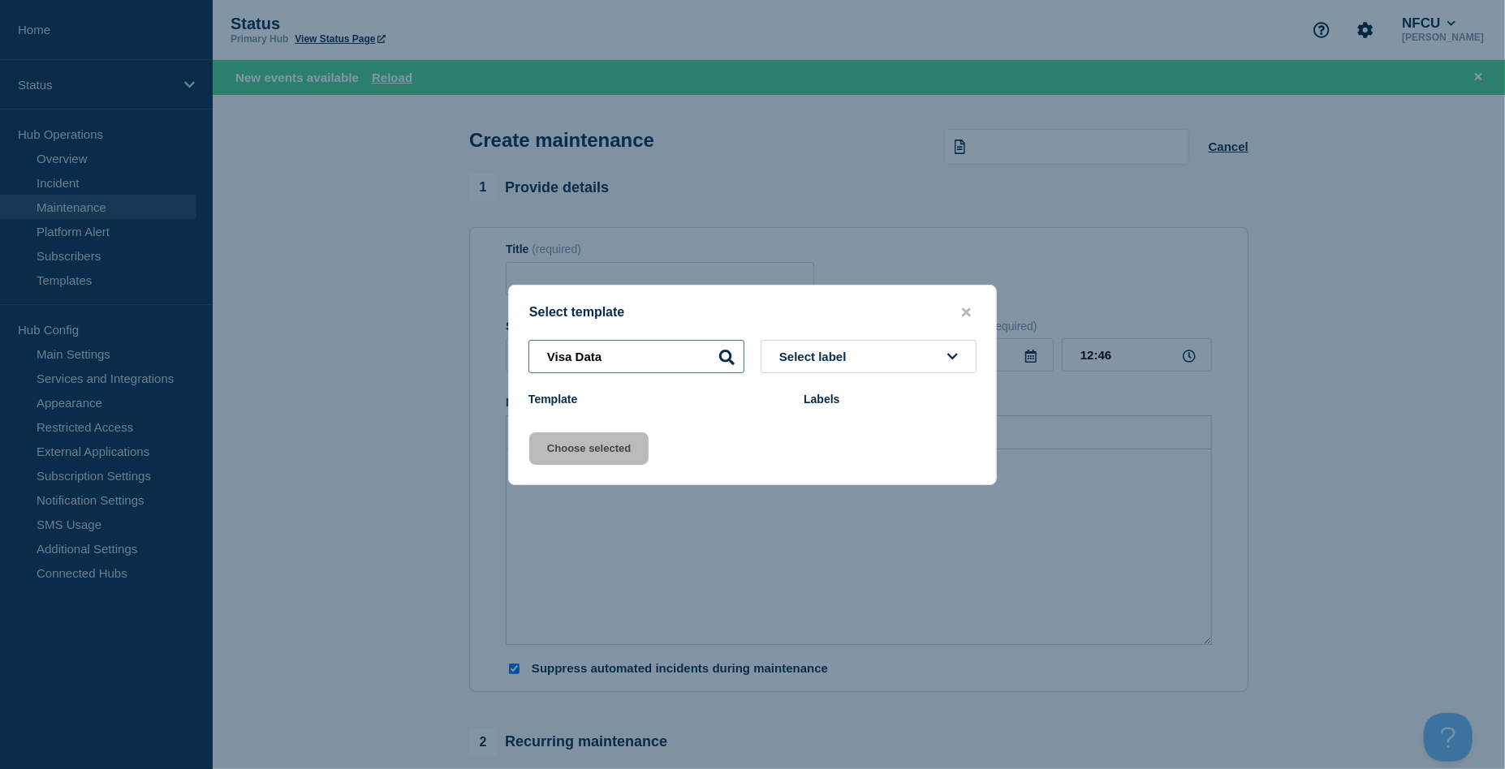
drag, startPoint x: 603, startPoint y: 351, endPoint x: 493, endPoint y: 354, distance: 109.6
click at [486, 355] on div "Select template Visa Data Select label Template Labels Choose selected" at bounding box center [752, 384] width 1505 height 769
type input "VMware"
drag, startPoint x: 605, startPoint y: 358, endPoint x: 454, endPoint y: 354, distance: 151.8
click at [455, 354] on div "Select template VMware Select label Template Labels Choose selected" at bounding box center [752, 384] width 1505 height 769
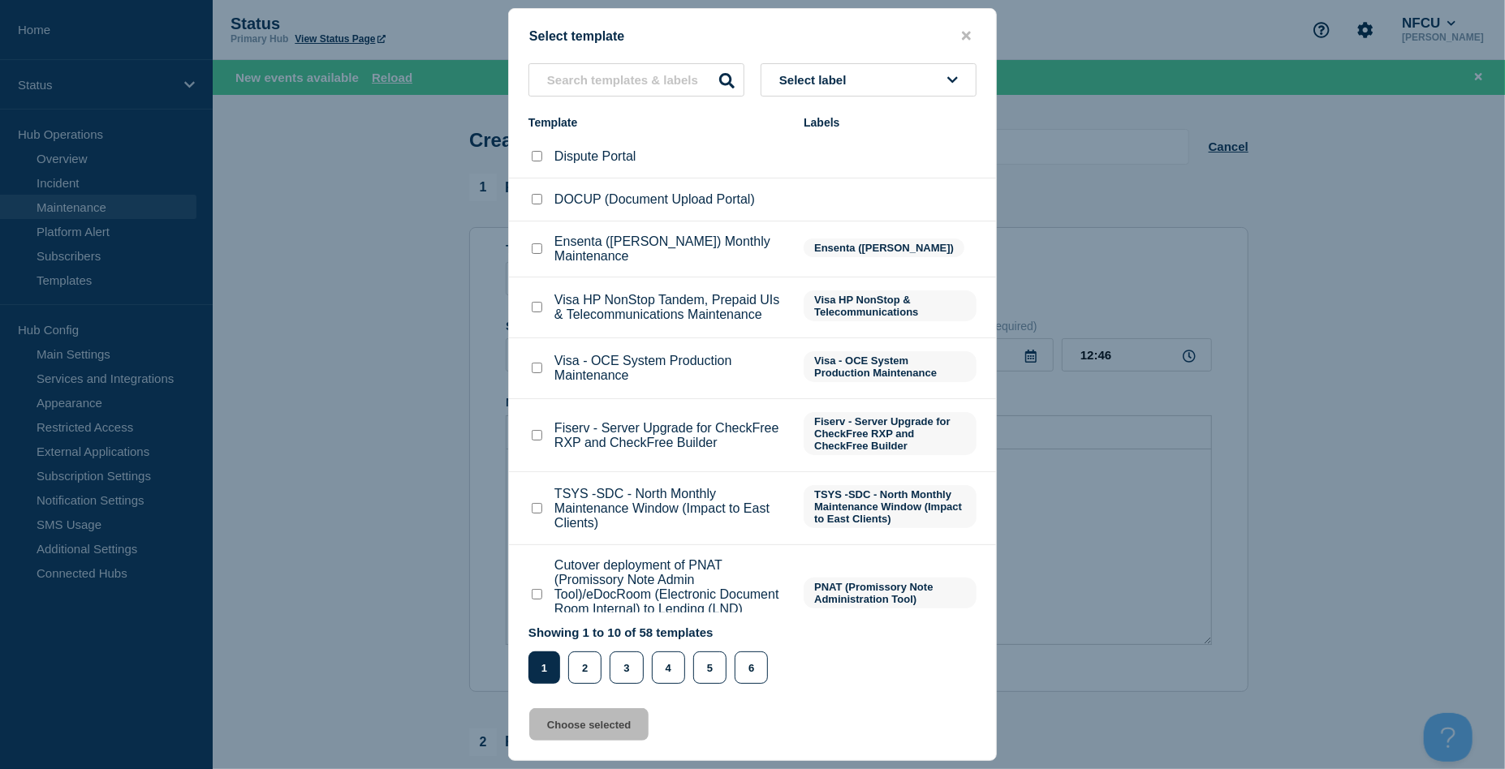
click at [960, 33] on button "close button" at bounding box center [966, 35] width 19 height 15
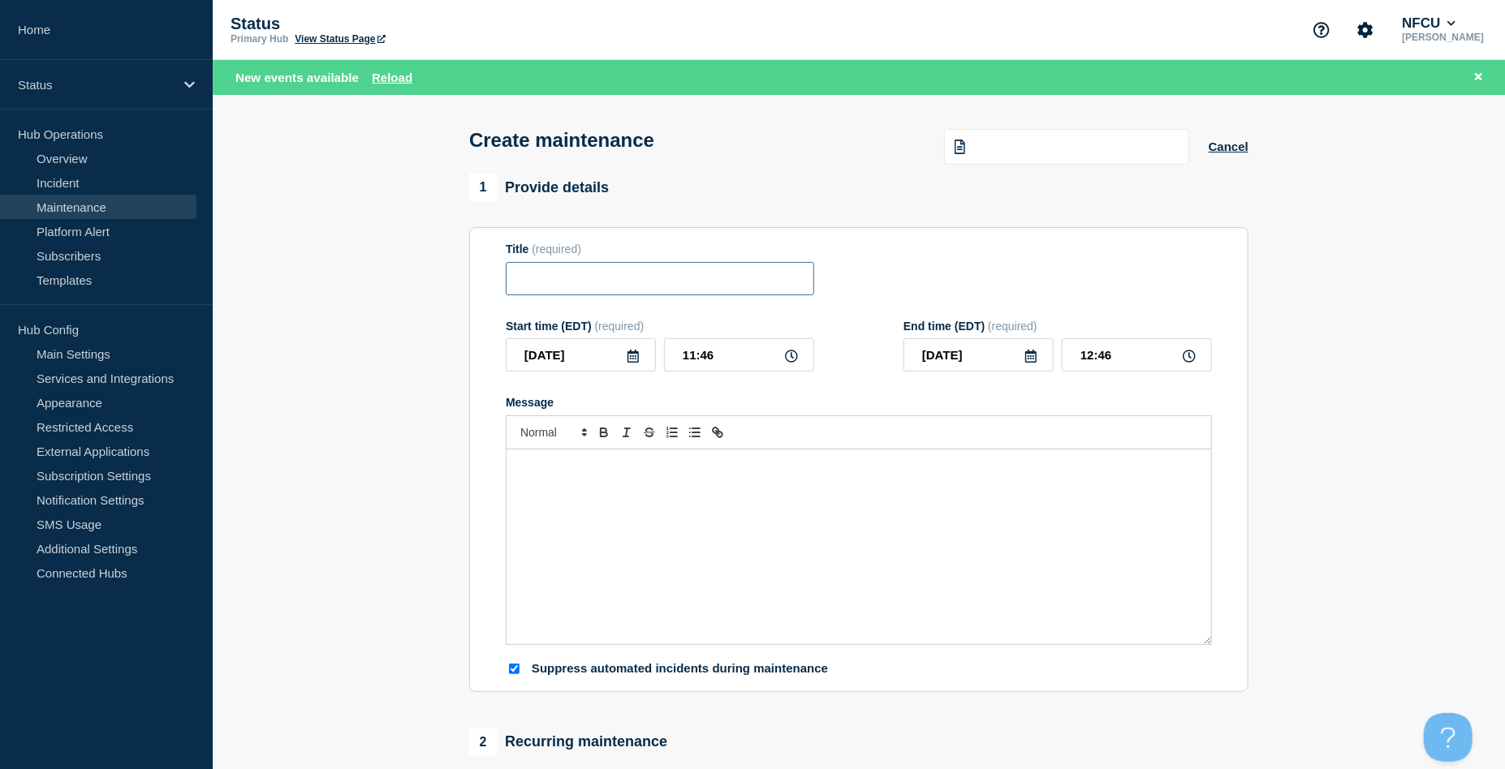
click at [572, 265] on input "Title" at bounding box center [660, 278] width 308 height 33
paste input "Innovis Scheduled Maintenance Window [Vendor]"
type input "Innovis Scheduled Maintenance Window [Vendor]"
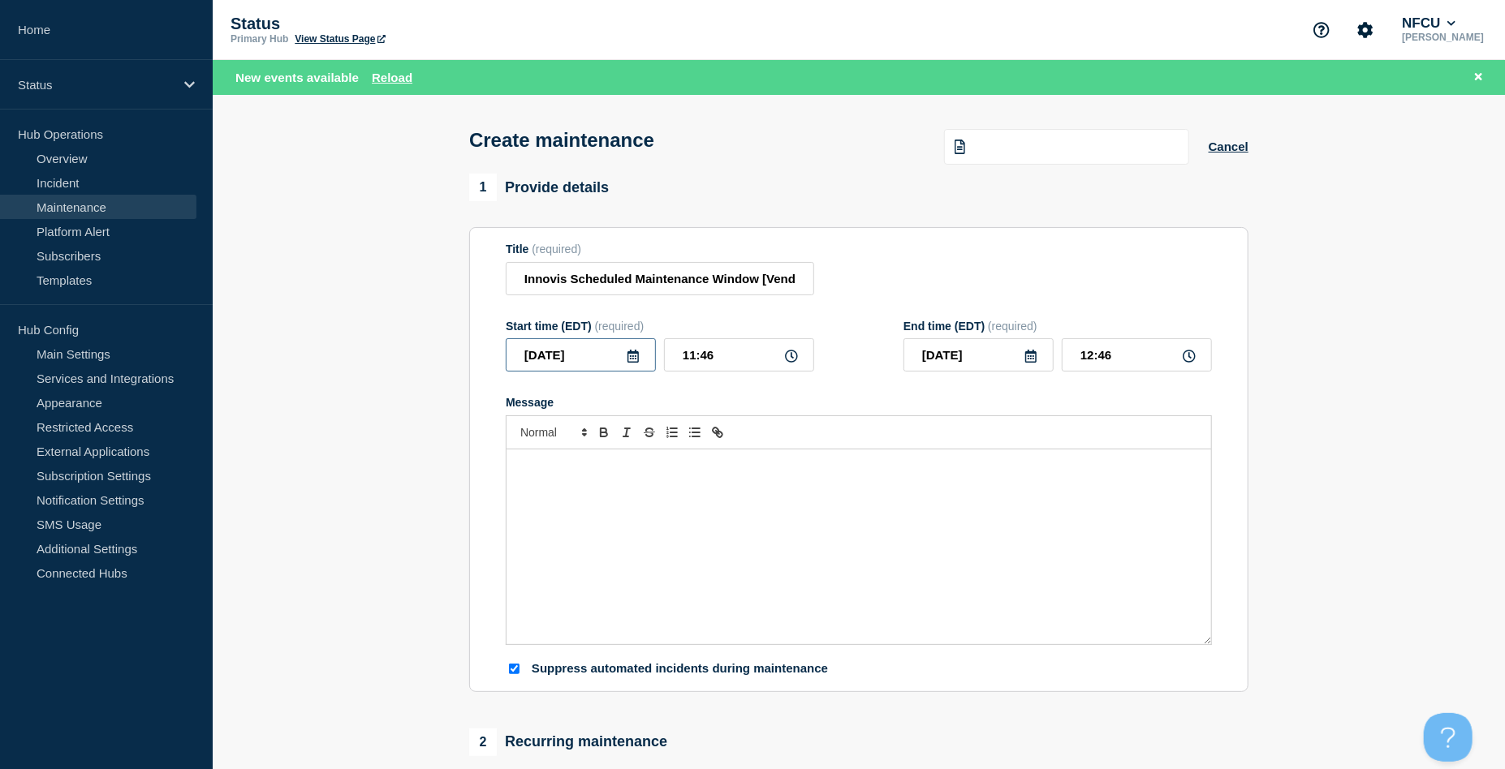
click at [644, 359] on input "[DATE]" at bounding box center [581, 354] width 150 height 33
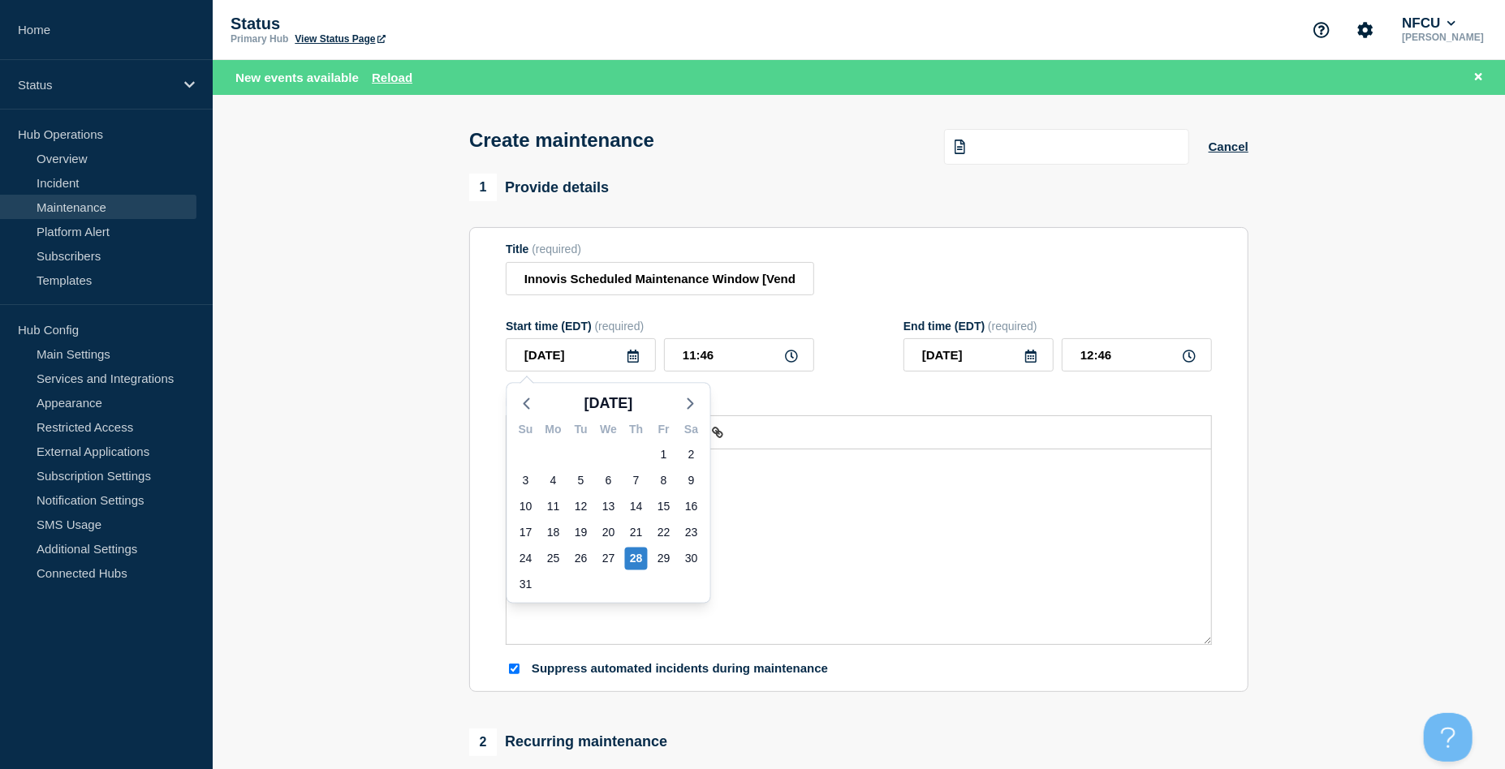
click at [634, 362] on icon at bounding box center [633, 356] width 13 height 13
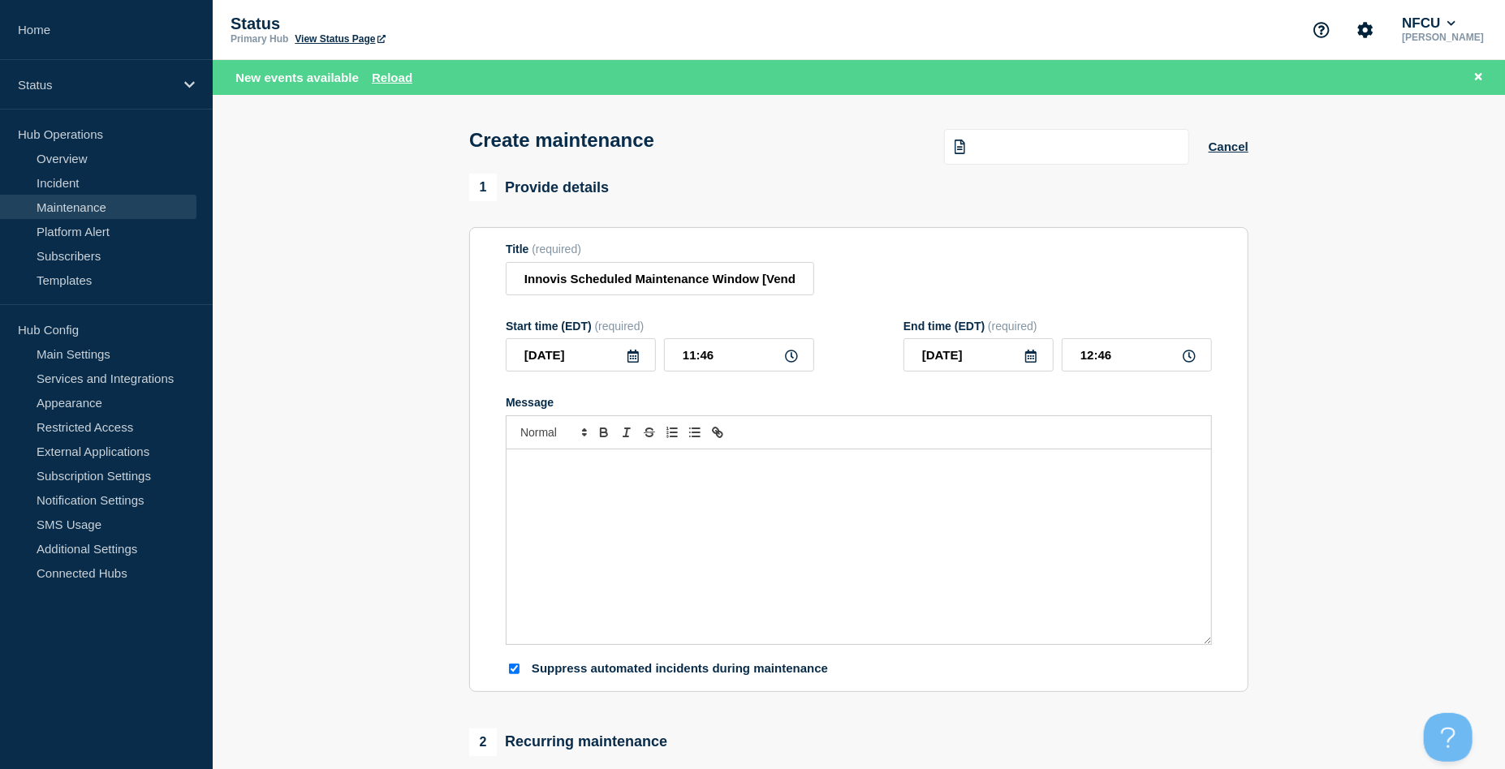
click at [634, 362] on icon at bounding box center [633, 356] width 13 height 13
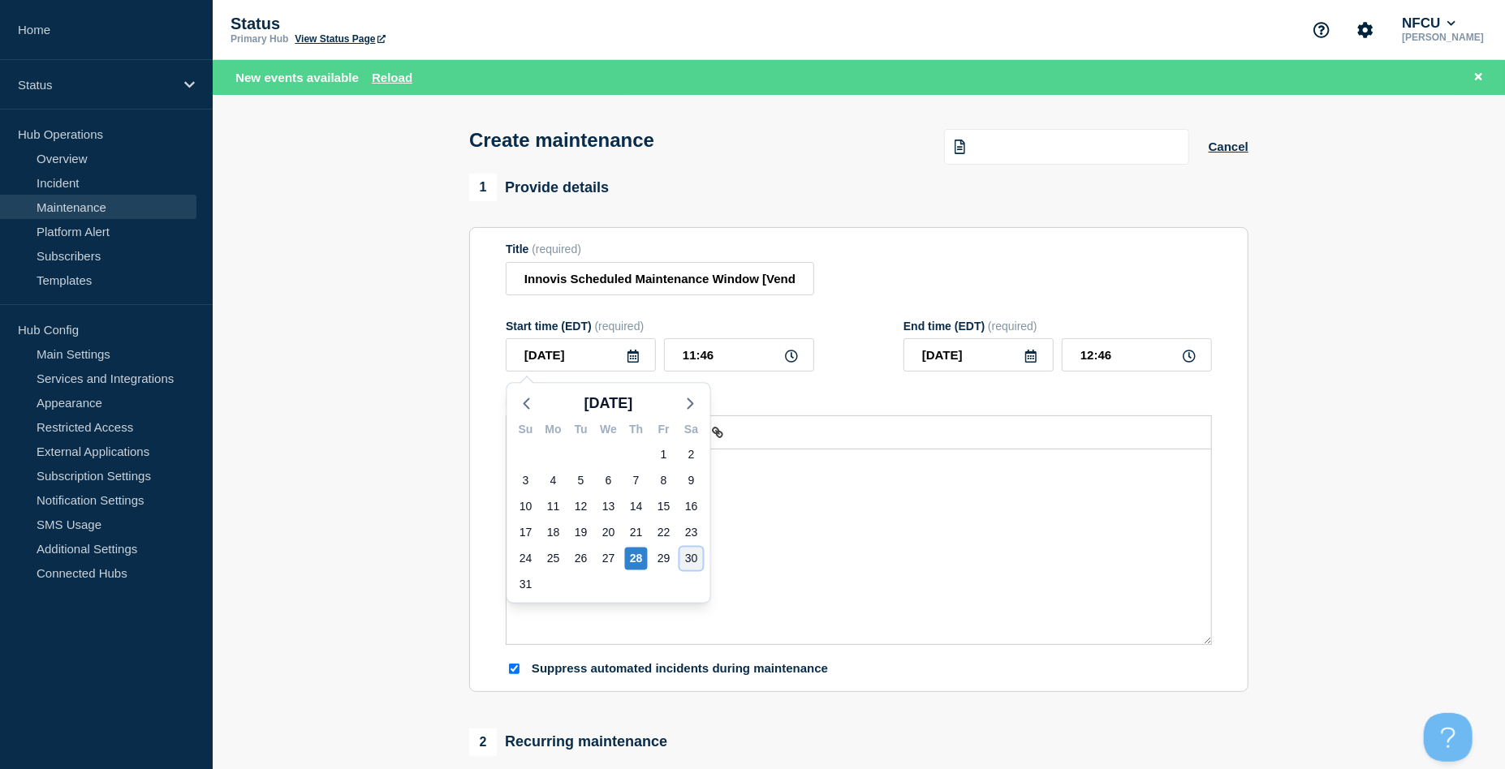
click at [689, 565] on div "30" at bounding box center [691, 559] width 23 height 23
type input "[DATE]"
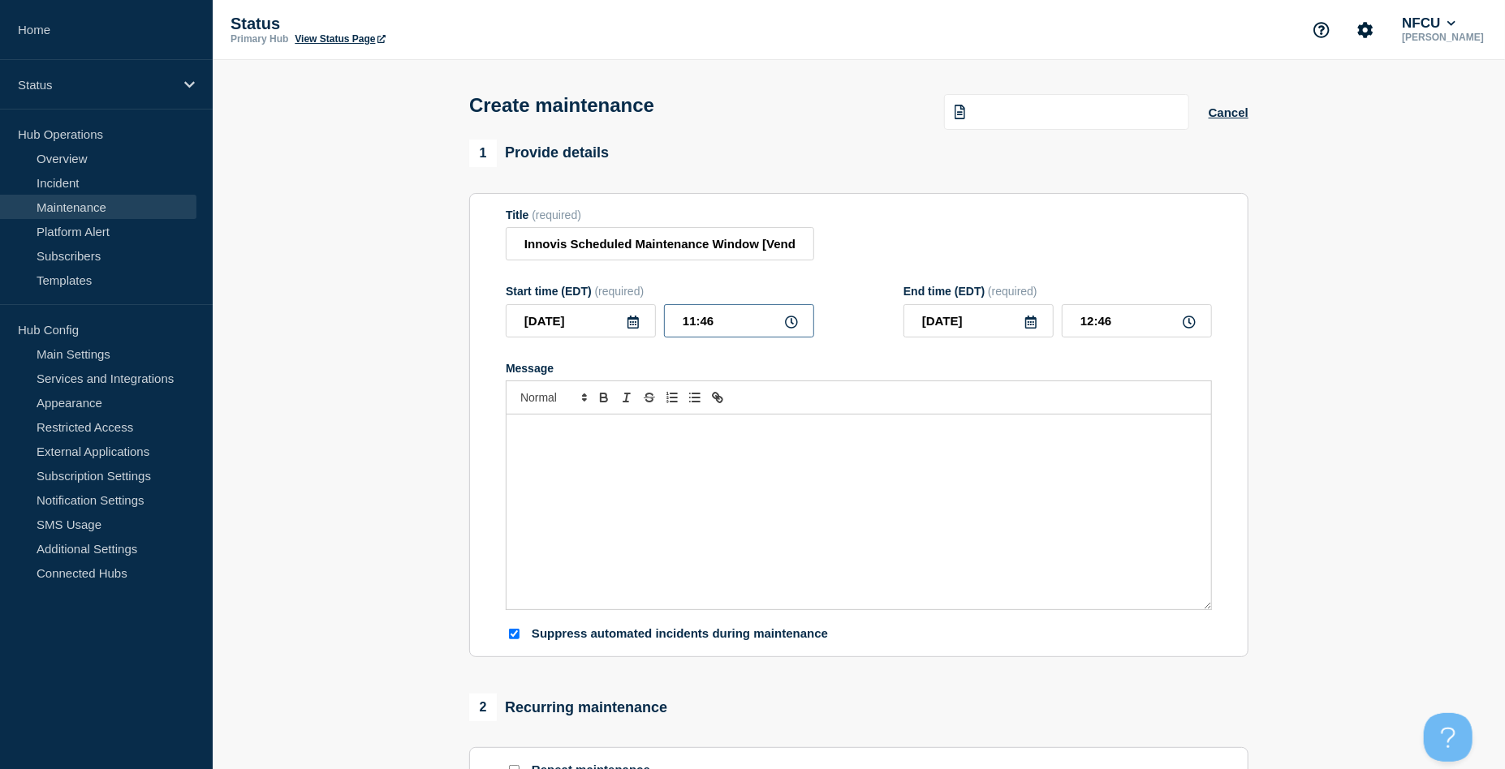
click at [711, 321] on input "11:46" at bounding box center [739, 320] width 150 height 33
drag, startPoint x: 750, startPoint y: 329, endPoint x: 630, endPoint y: 305, distance: 122.4
click at [630, 305] on div "Start time (EDT) (required) 2025-08-30 11:46" at bounding box center [660, 311] width 308 height 53
type input "03:00"
click at [885, 235] on div "Title (required) Innovis Scheduled Maintenance Window [Vendor]" at bounding box center [859, 235] width 706 height 53
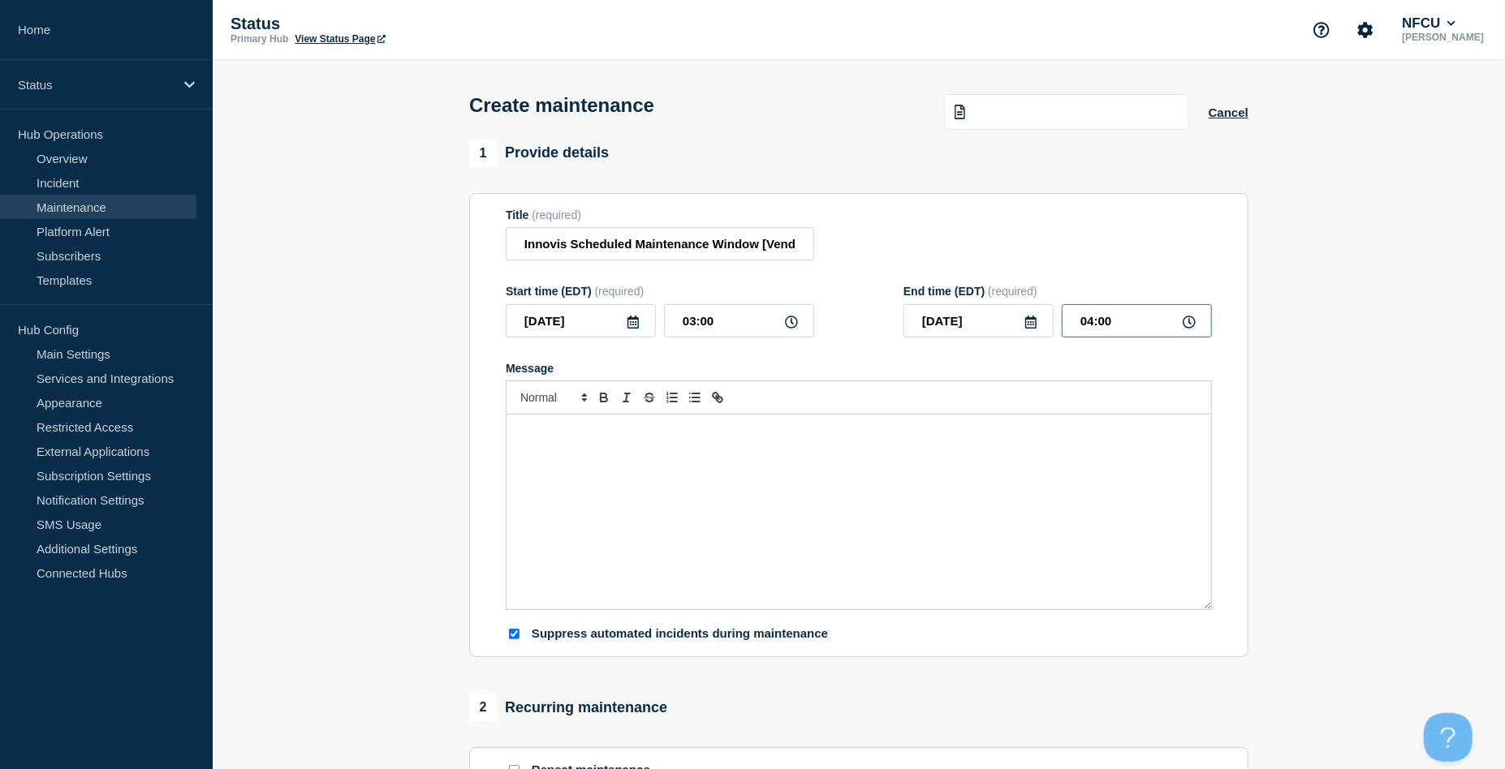
click at [1120, 325] on input "04:00" at bounding box center [1137, 320] width 150 height 33
drag, startPoint x: 1133, startPoint y: 324, endPoint x: 989, endPoint y: 302, distance: 145.3
click at [990, 308] on div "2025-08-30 04:00" at bounding box center [1057, 320] width 308 height 33
type input "06:00"
click at [1003, 241] on div "Title (required) Innovis Scheduled Maintenance Window [Vendor]" at bounding box center [859, 235] width 706 height 53
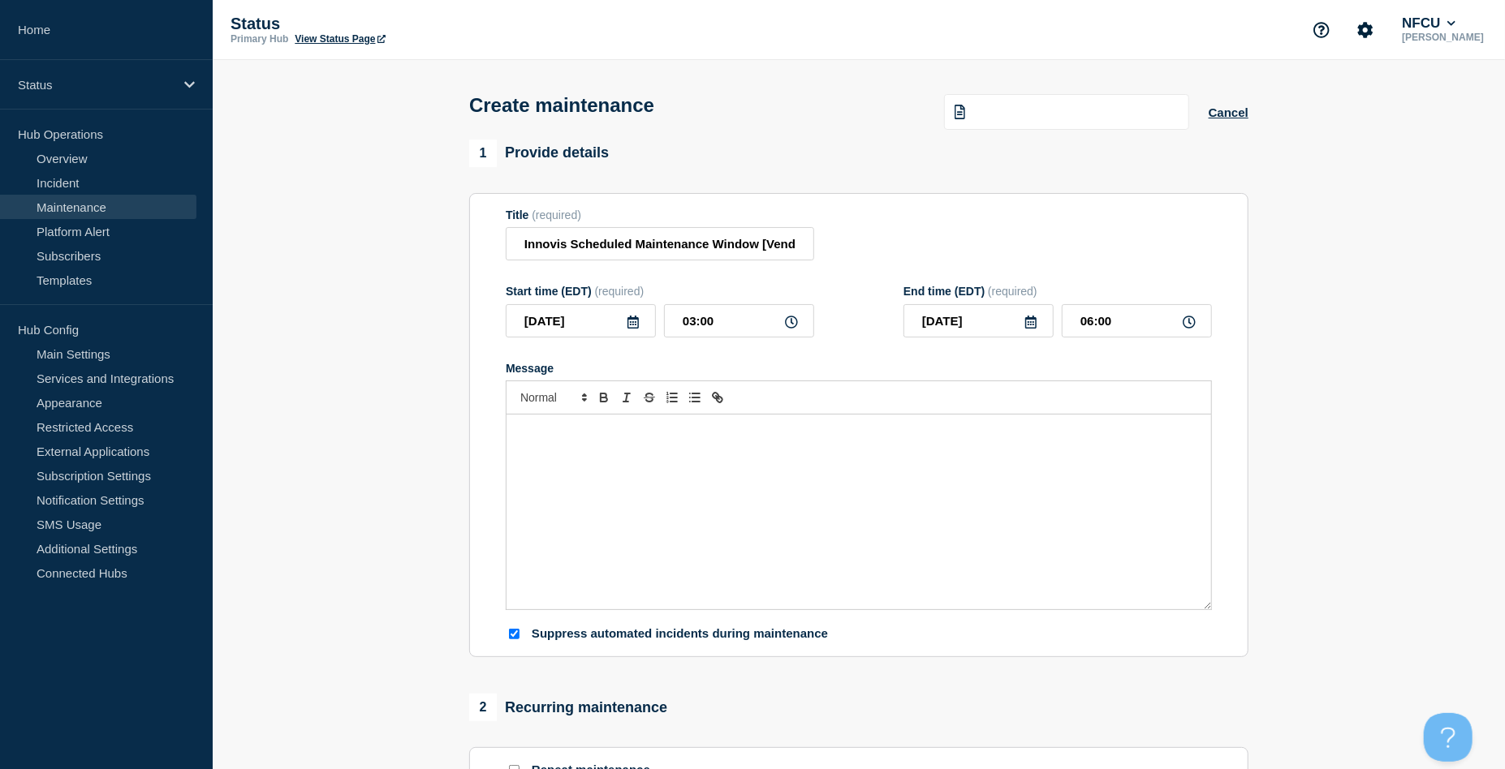
click at [694, 522] on div "Message" at bounding box center [858, 512] width 705 height 195
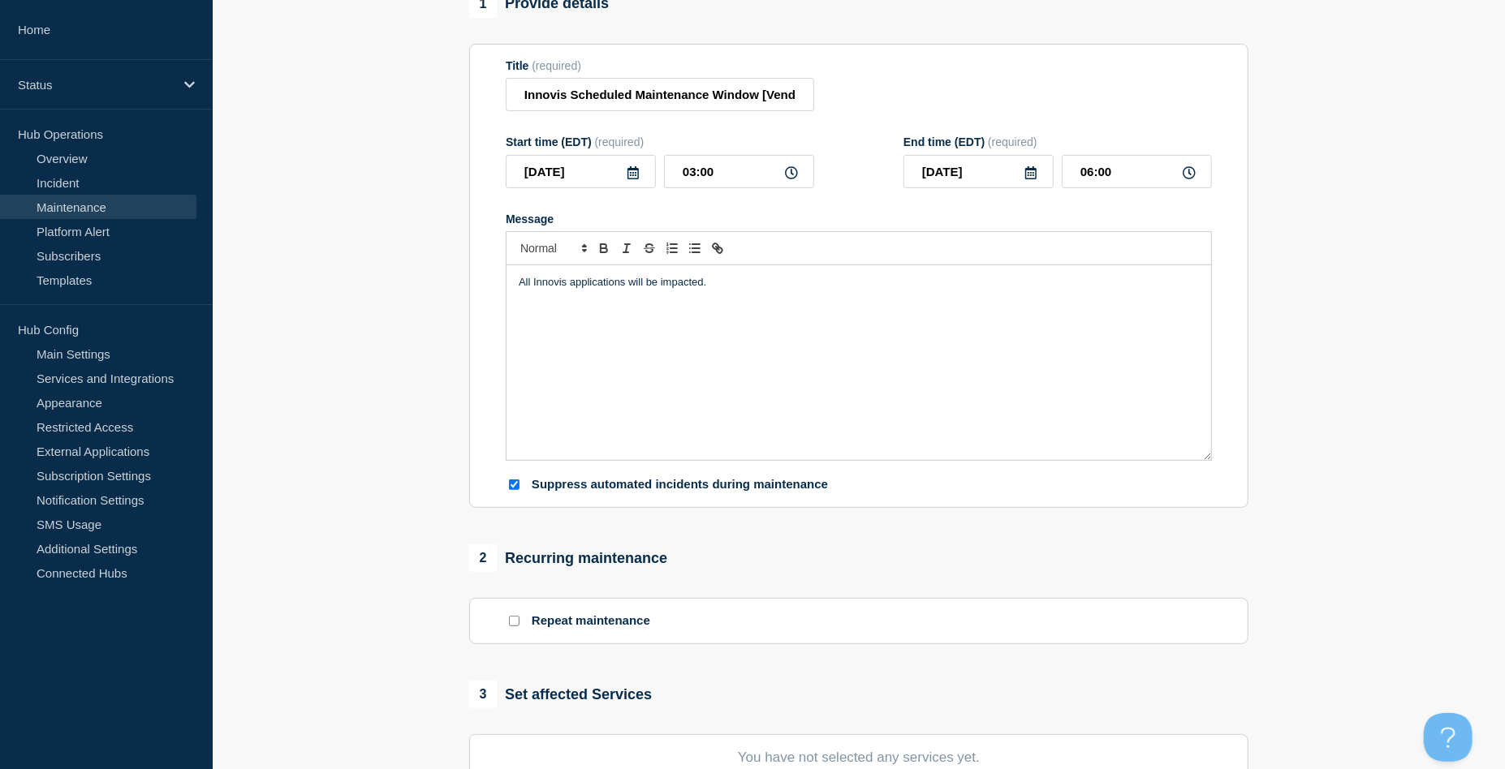
scroll to position [325, 0]
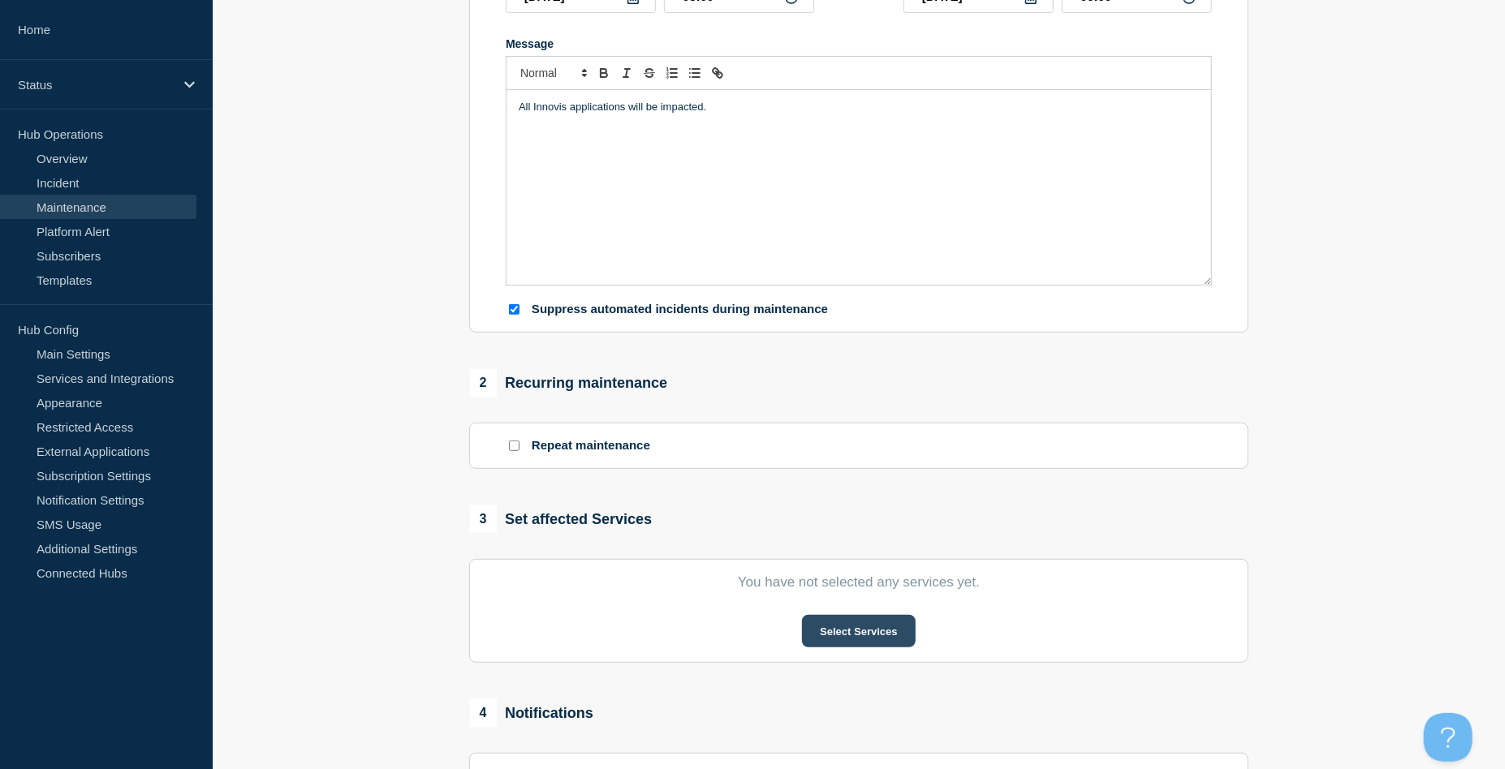
click at [877, 631] on button "Select Services" at bounding box center [858, 631] width 113 height 32
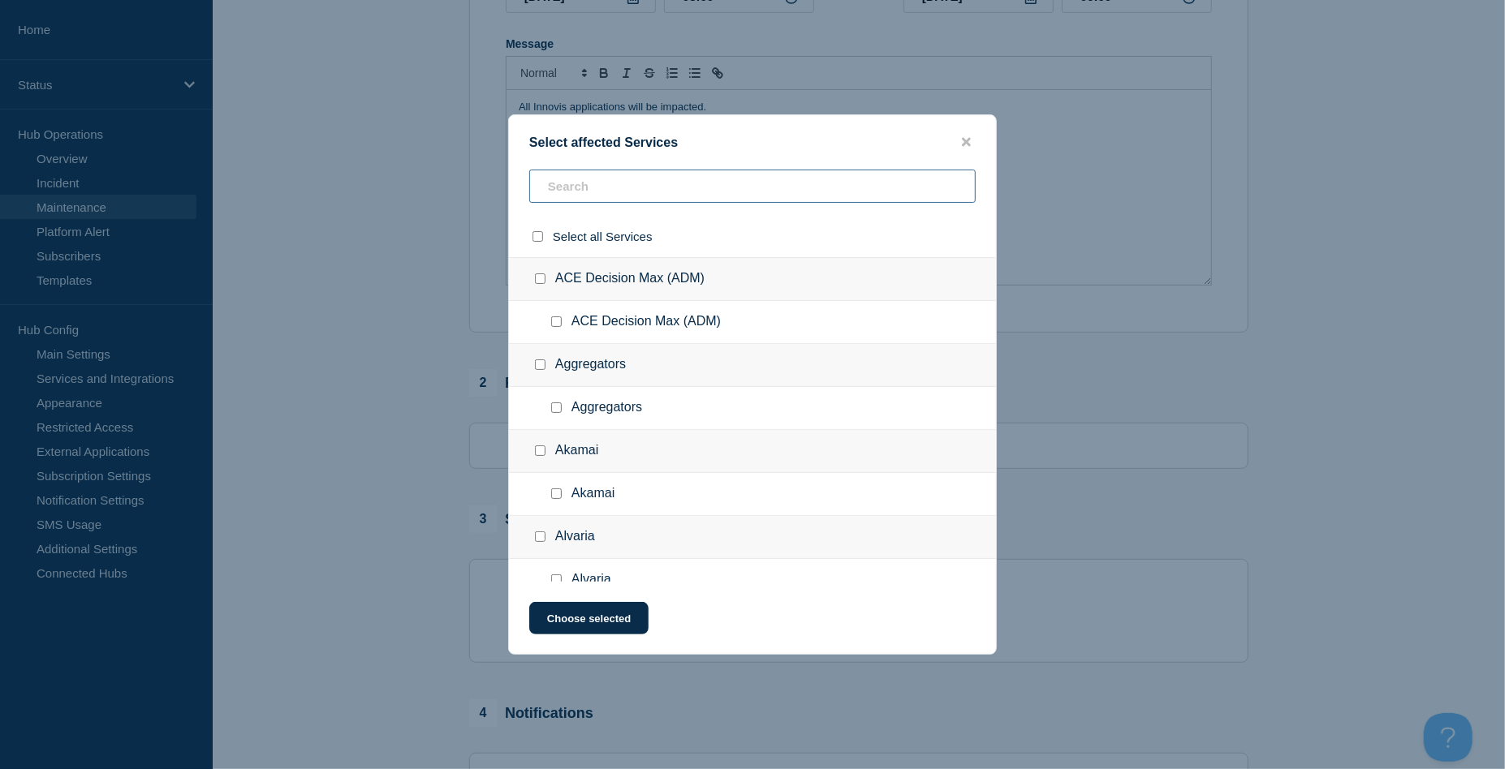
click at [575, 196] on input "text" at bounding box center [752, 186] width 446 height 33
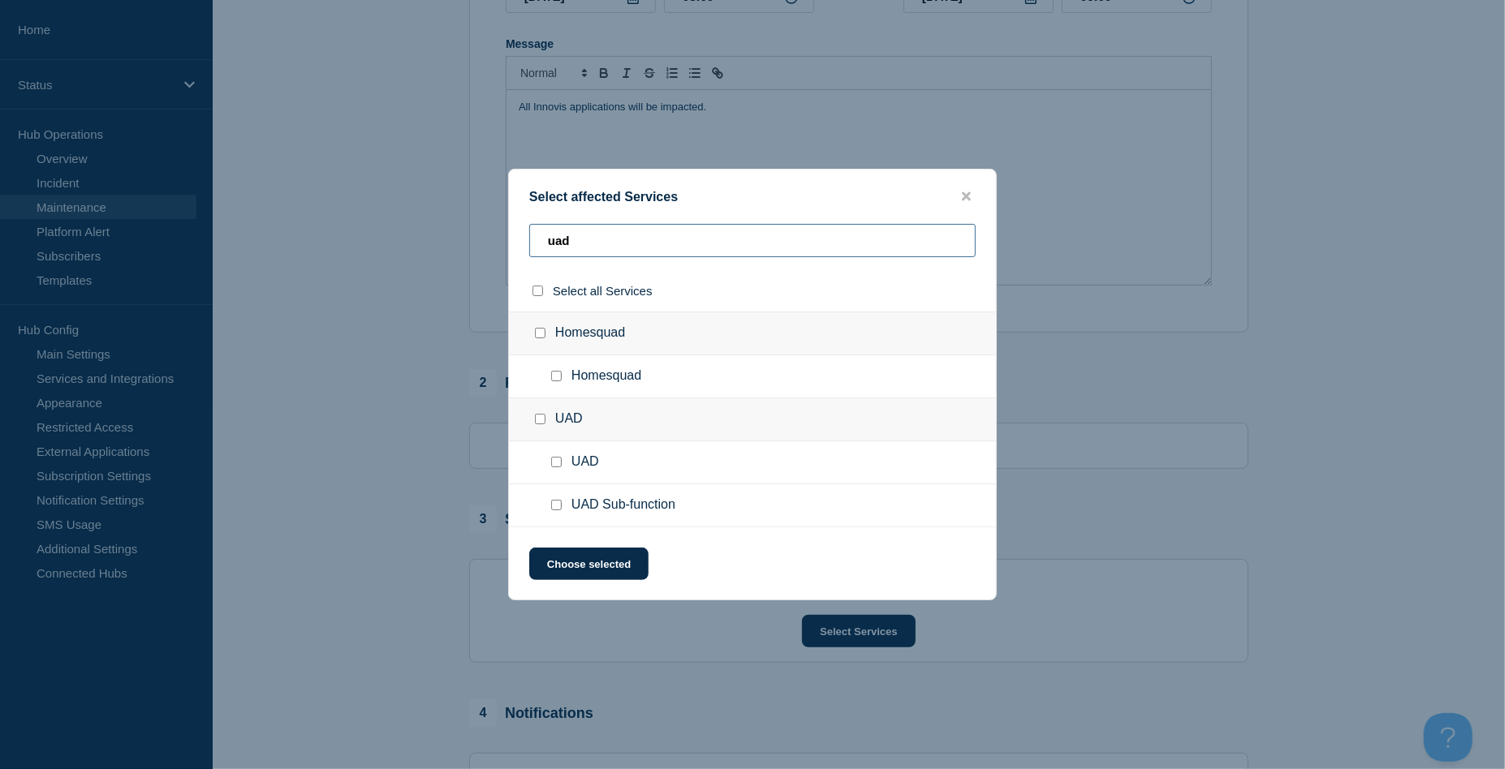
type input "uad"
click at [555, 506] on input "UAD Sub-function checkbox" at bounding box center [556, 505] width 11 height 11
checkbox input "true"
click at [581, 569] on button "Choose selected" at bounding box center [588, 564] width 119 height 32
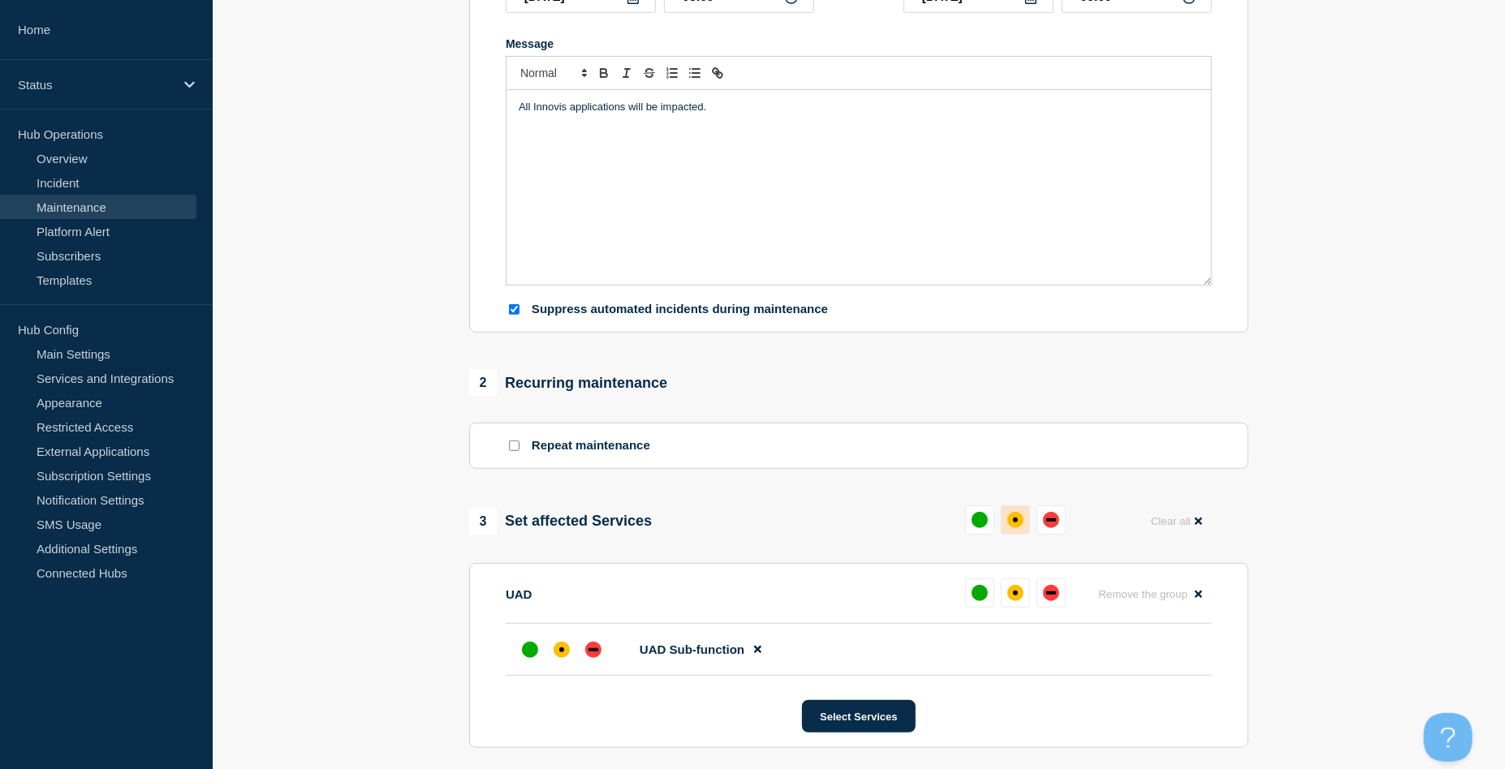
click at [1006, 529] on button at bounding box center [1015, 520] width 29 height 29
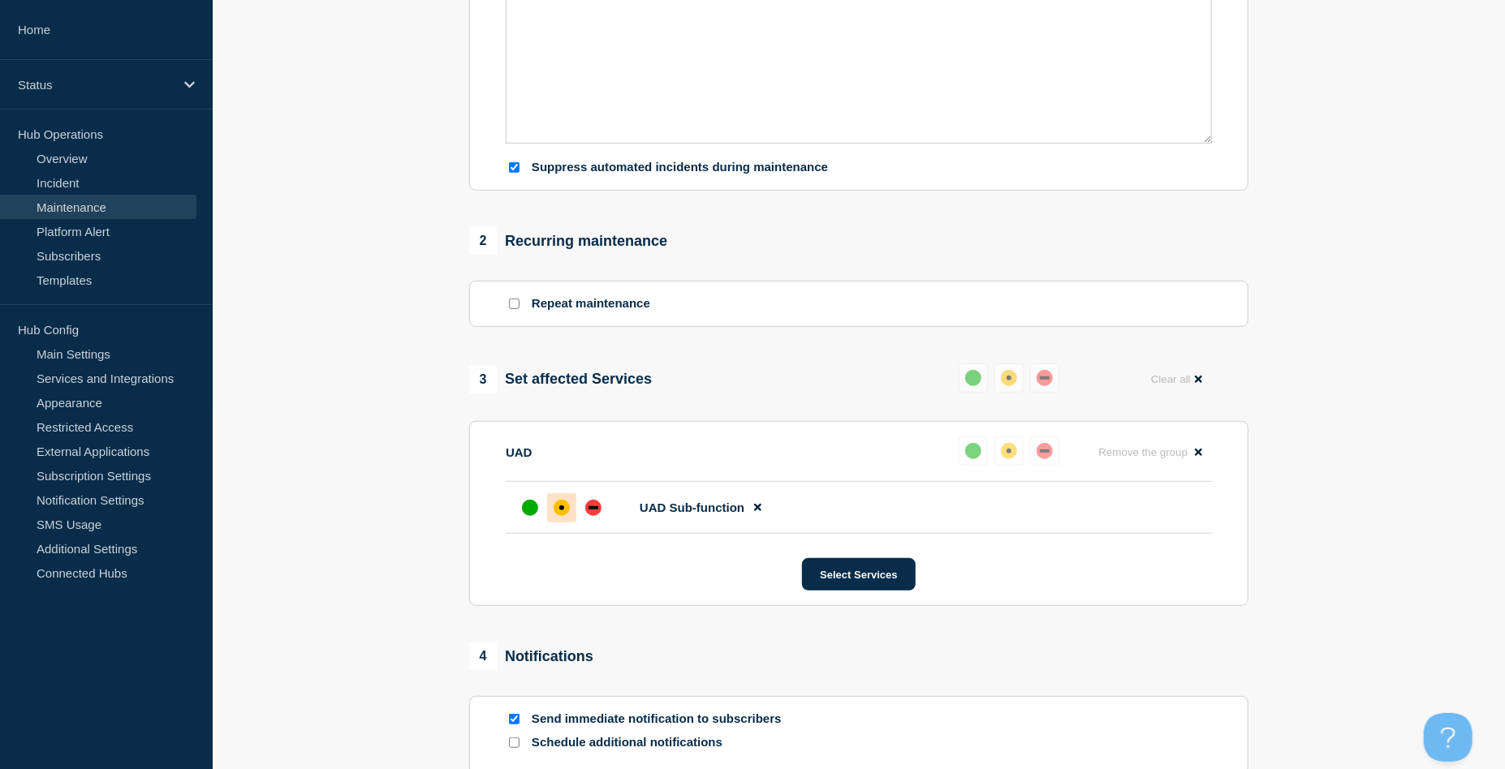
scroll to position [649, 0]
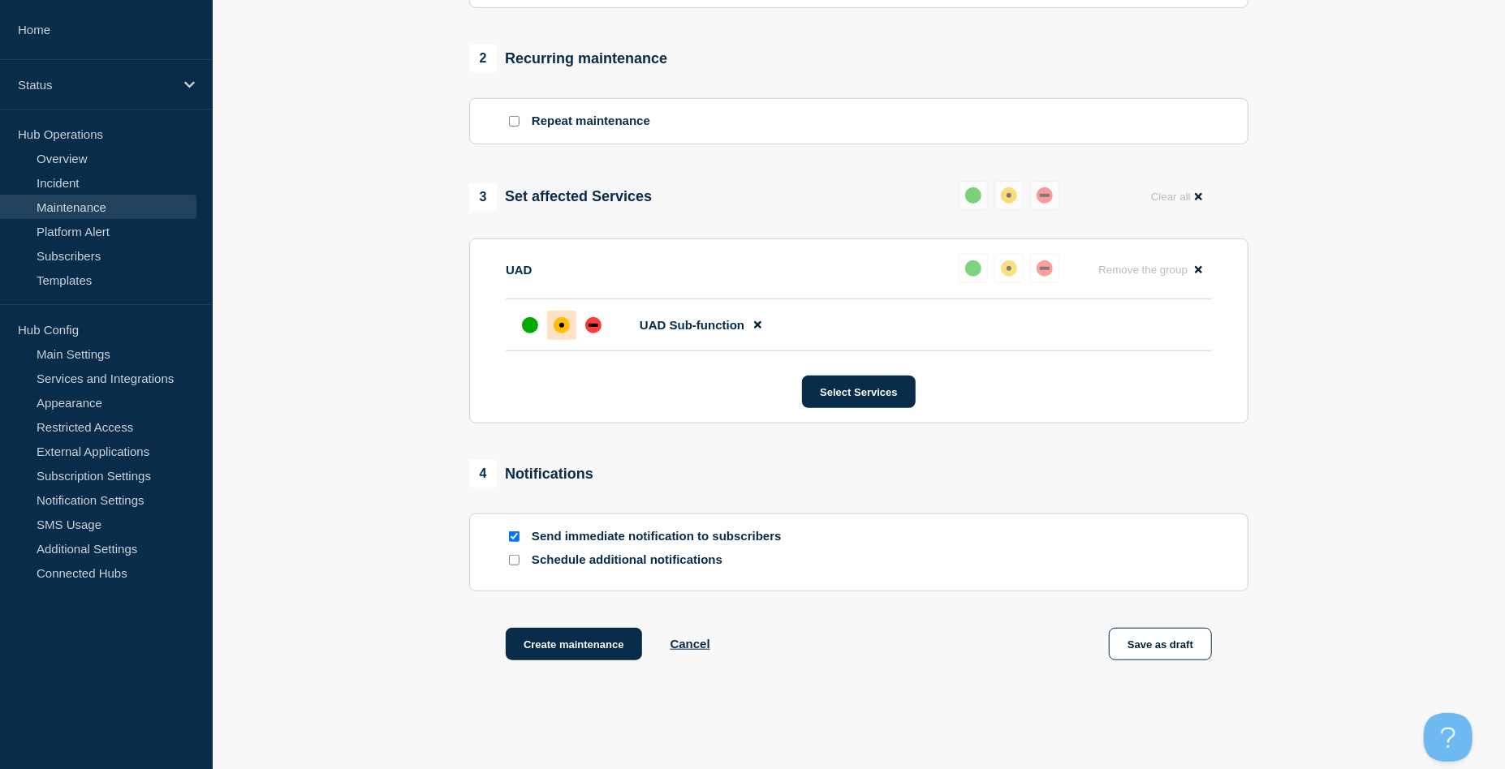
click at [511, 542] on input "Send immediate notification to subscribers" at bounding box center [514, 537] width 11 height 11
checkbox input "false"
click at [549, 646] on button "Create maintenance" at bounding box center [574, 644] width 136 height 32
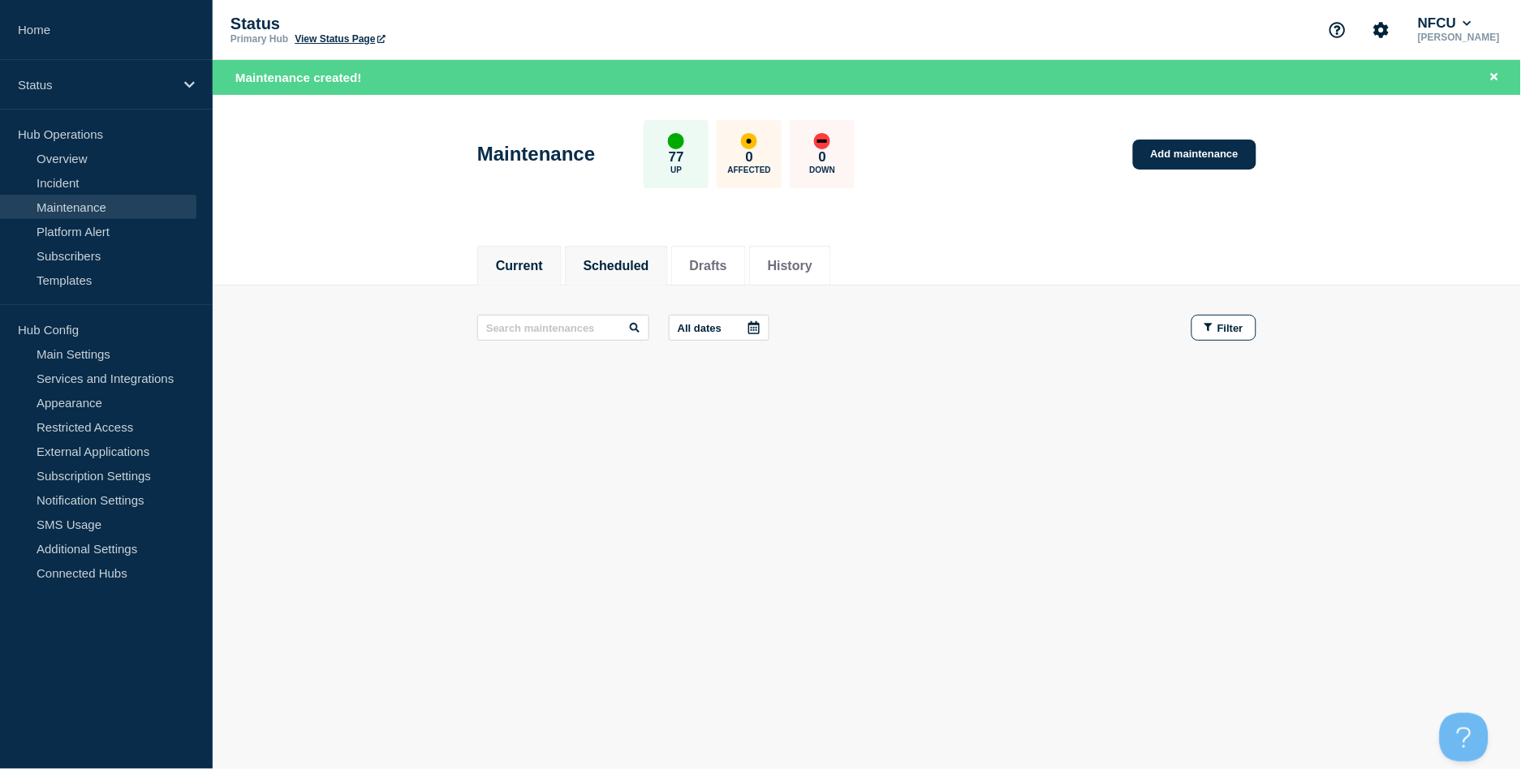
click at [620, 252] on li "Scheduled" at bounding box center [616, 266] width 103 height 40
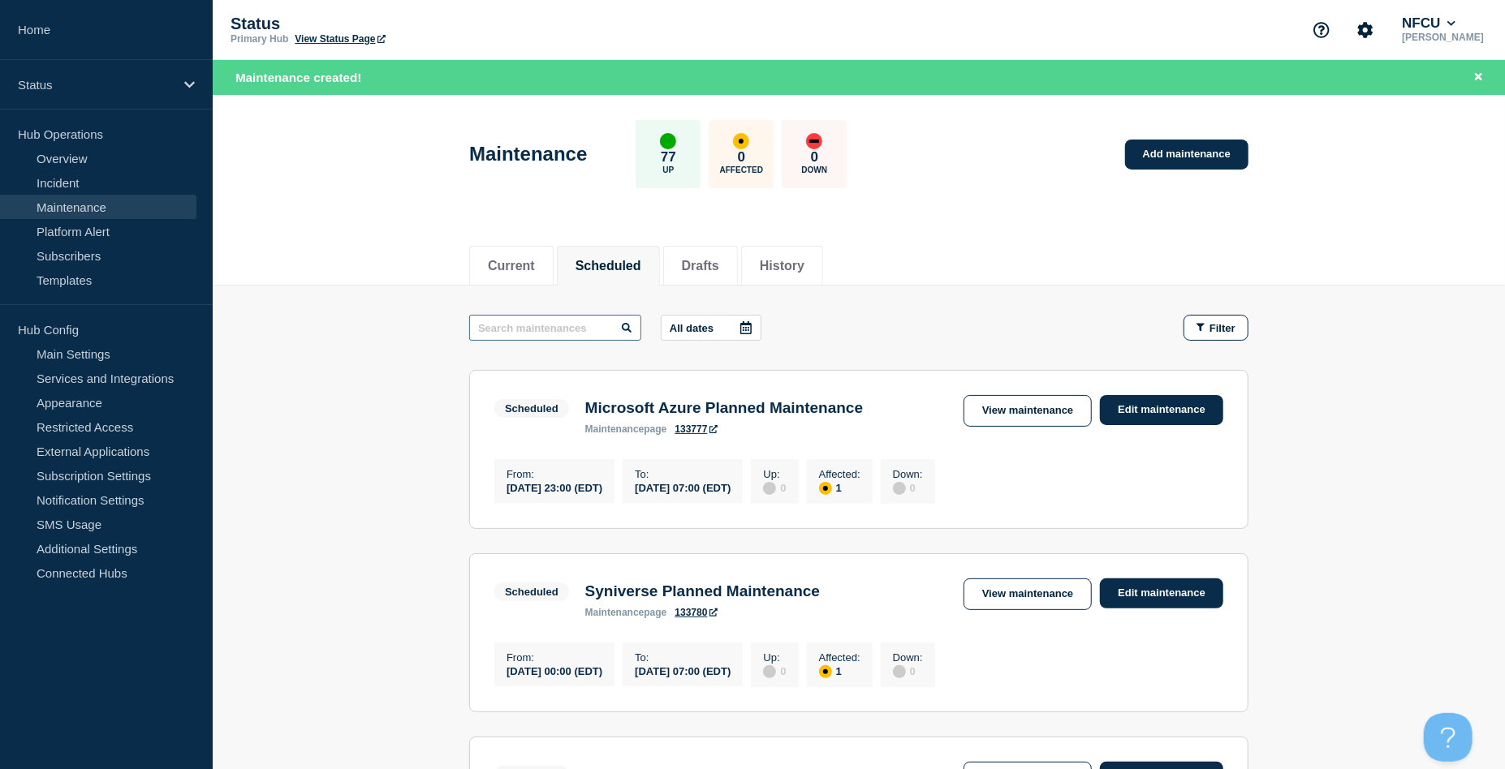
click at [555, 334] on input "text" at bounding box center [555, 328] width 172 height 26
type input "innovis"
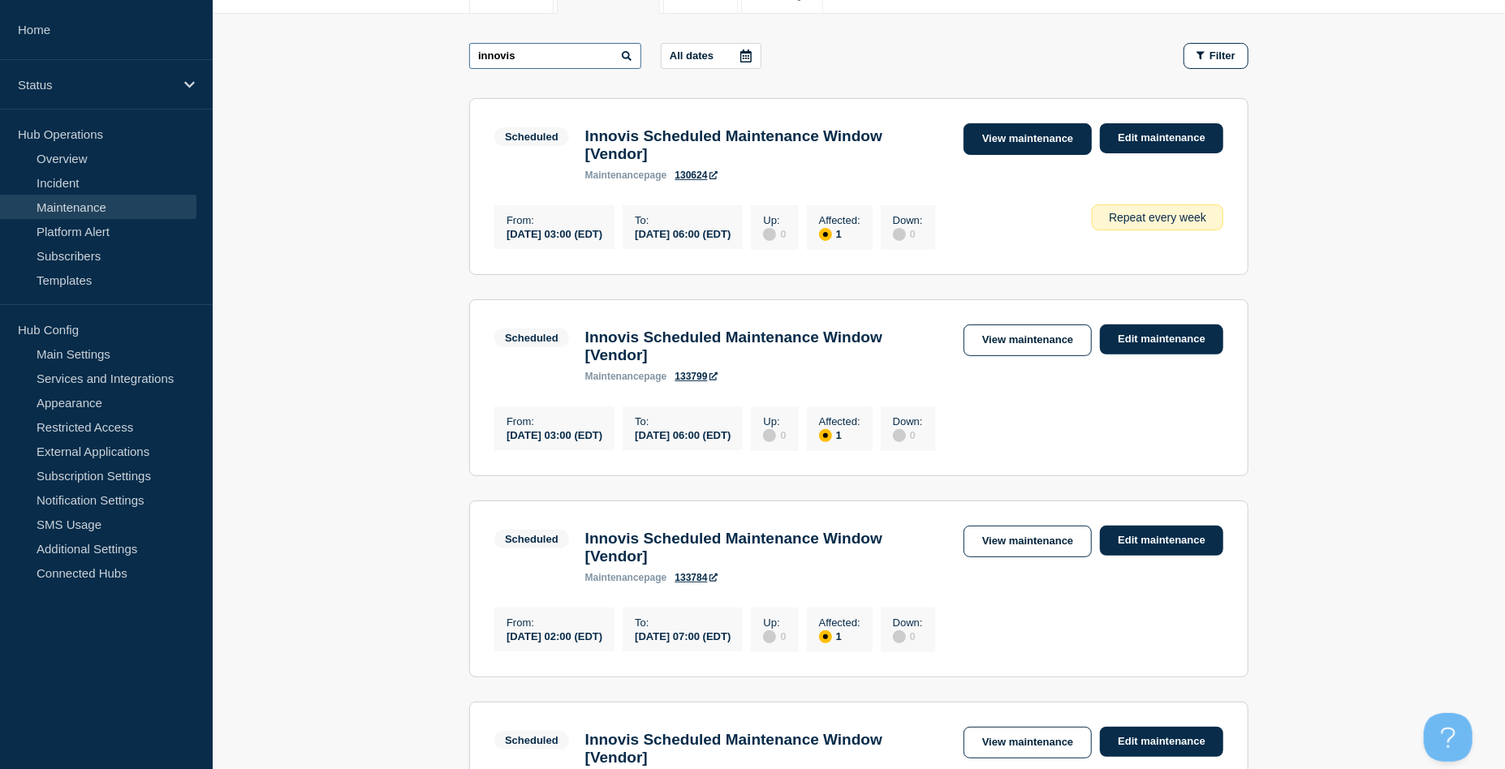
scroll to position [108, 0]
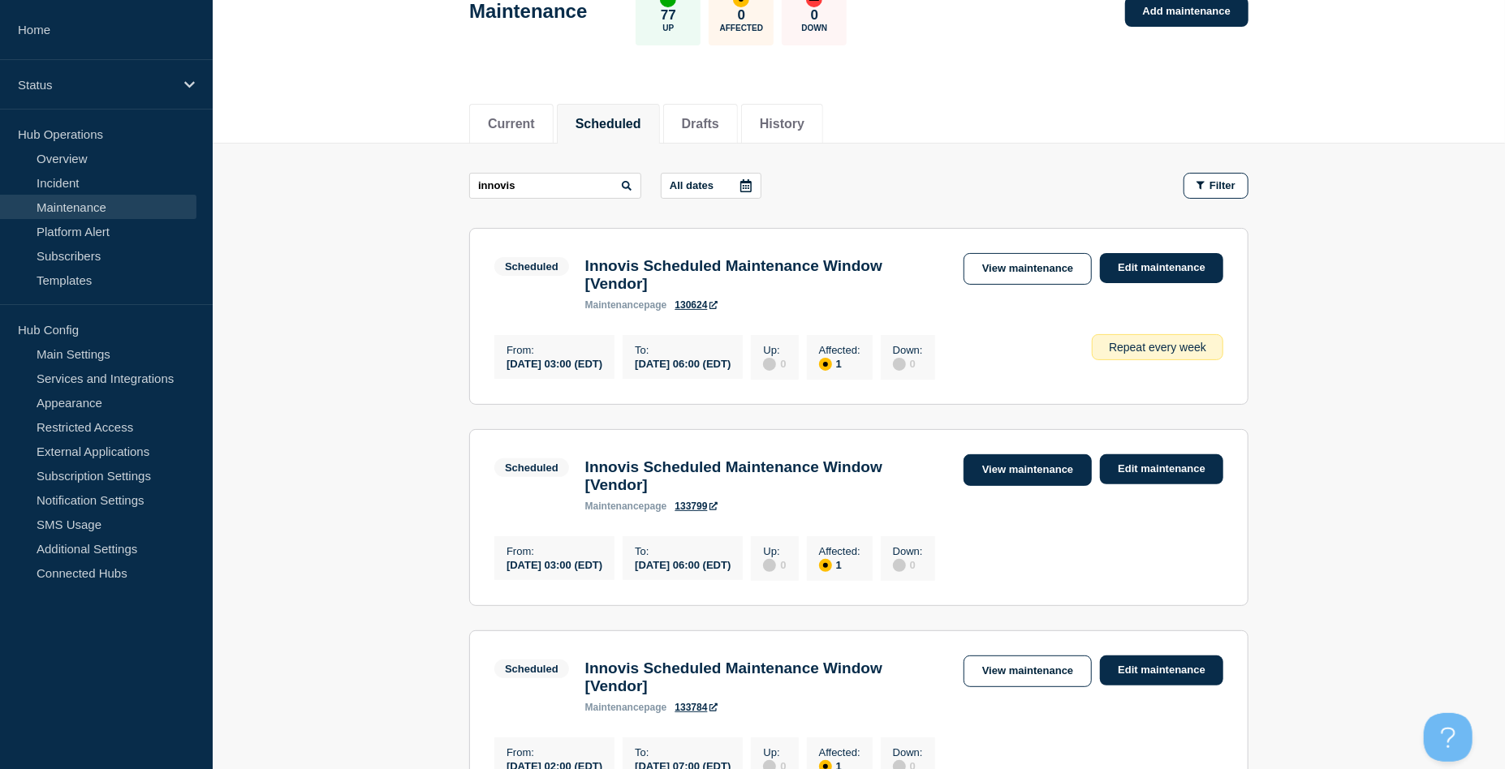
click at [1029, 476] on link "View maintenance" at bounding box center [1027, 471] width 128 height 32
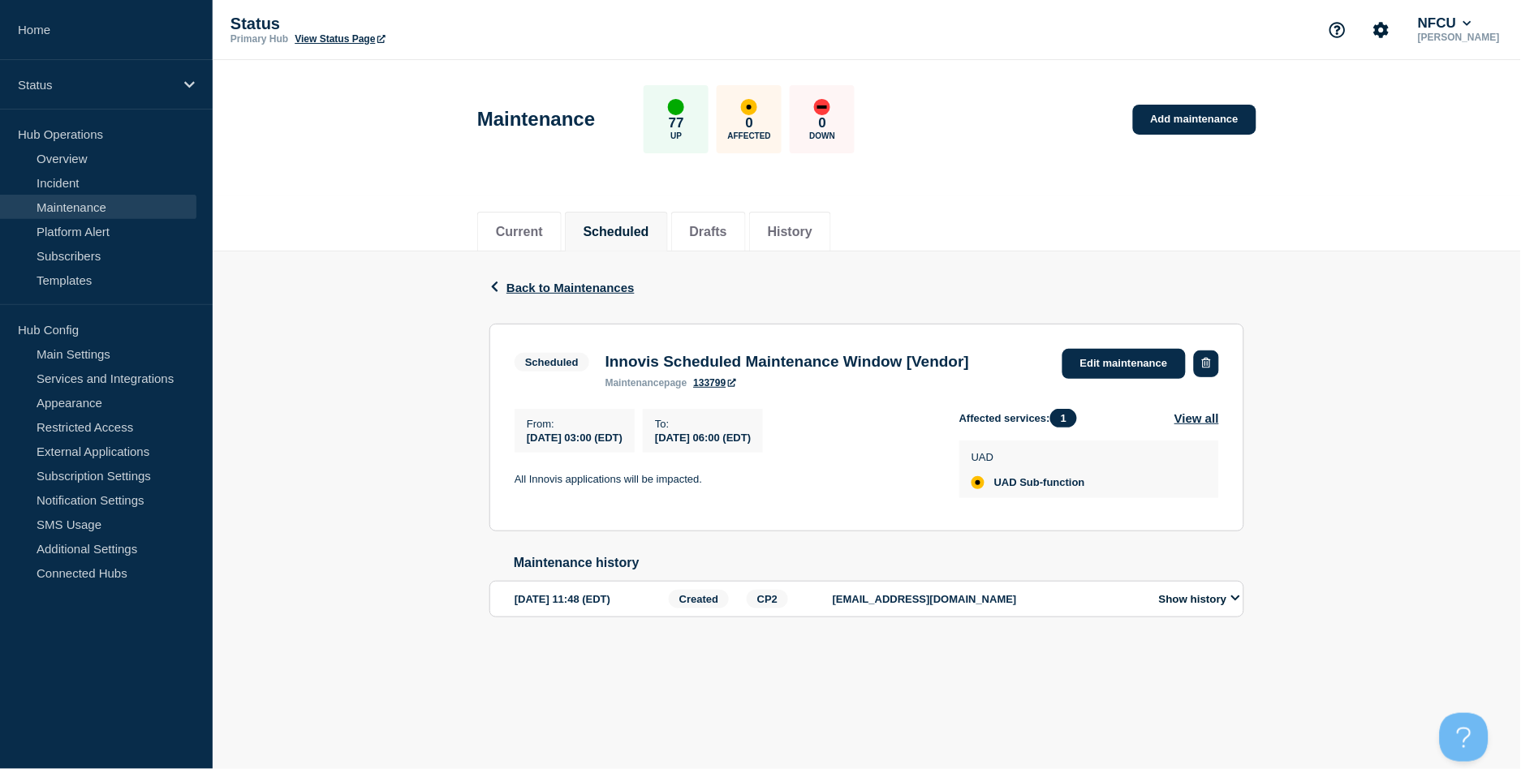
click at [1206, 368] on button "button" at bounding box center [1206, 364] width 25 height 27
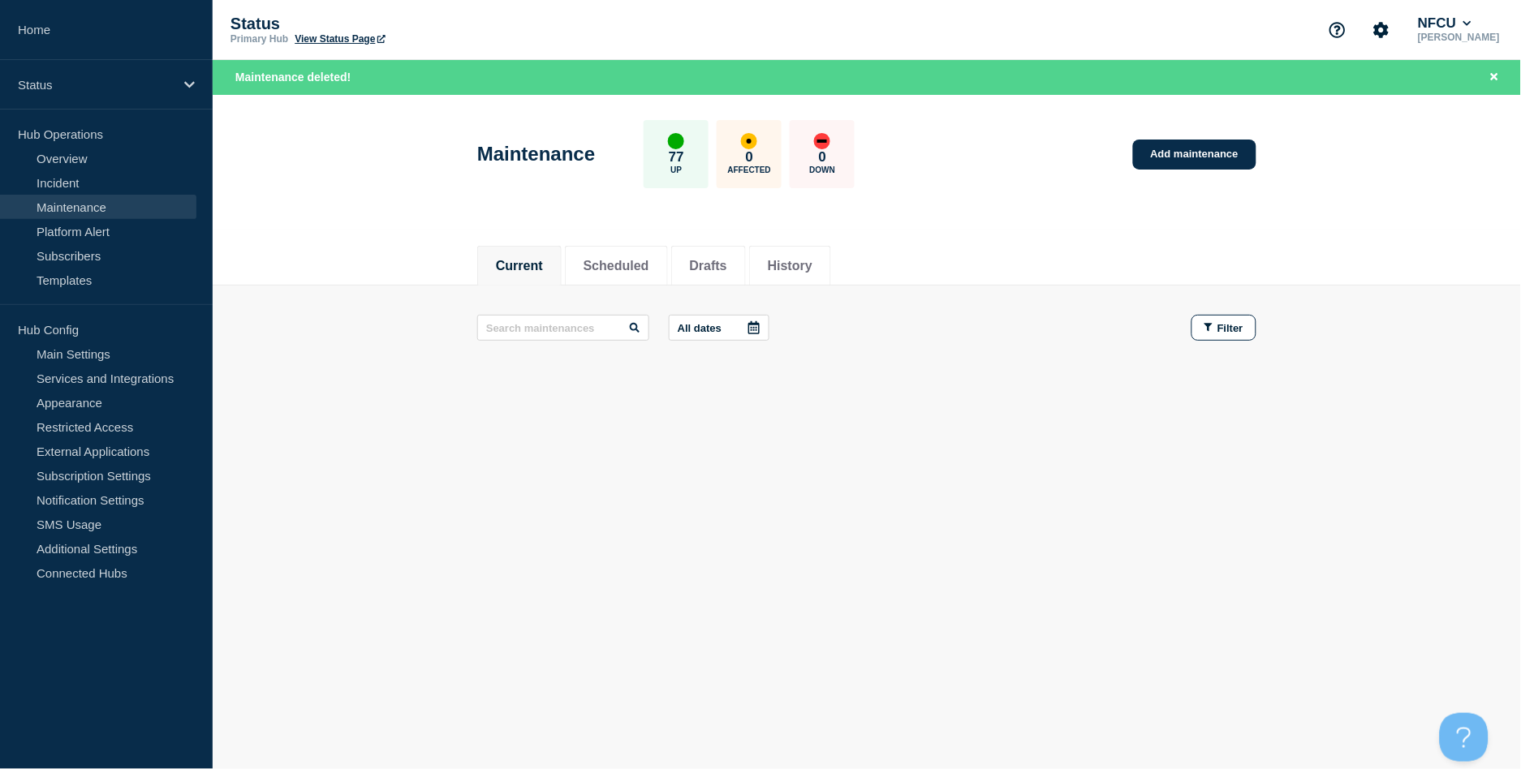
drag, startPoint x: 1390, startPoint y: 465, endPoint x: 1377, endPoint y: 459, distance: 14.2
click at [1390, 464] on div "Current Scheduled Drafts History Current Scheduled Drafts History All dates Fil…" at bounding box center [867, 368] width 1308 height 276
click at [1182, 153] on link "Add maintenance" at bounding box center [1194, 155] width 123 height 30
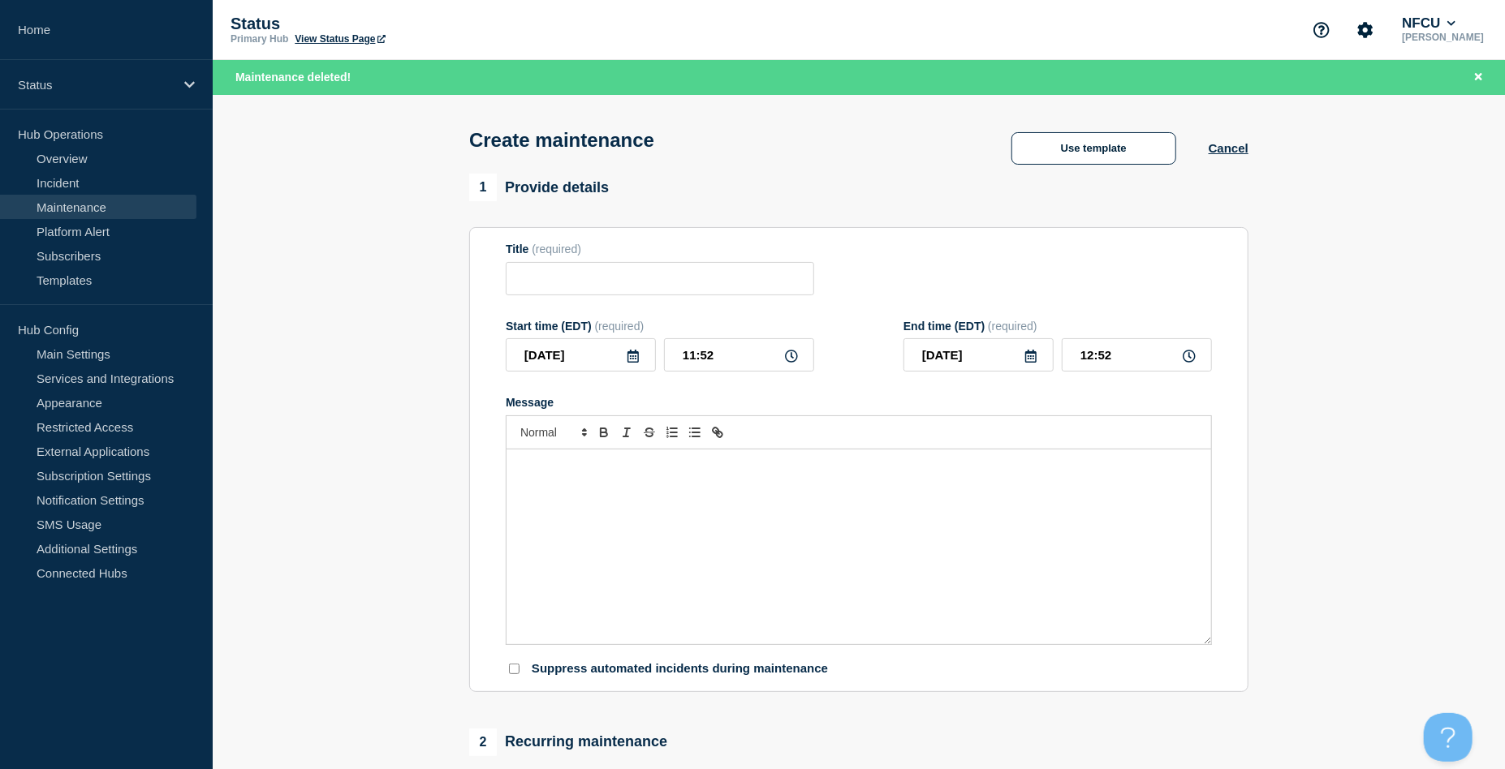
checkbox input "true"
click at [1106, 153] on button "Use template" at bounding box center [1093, 148] width 165 height 32
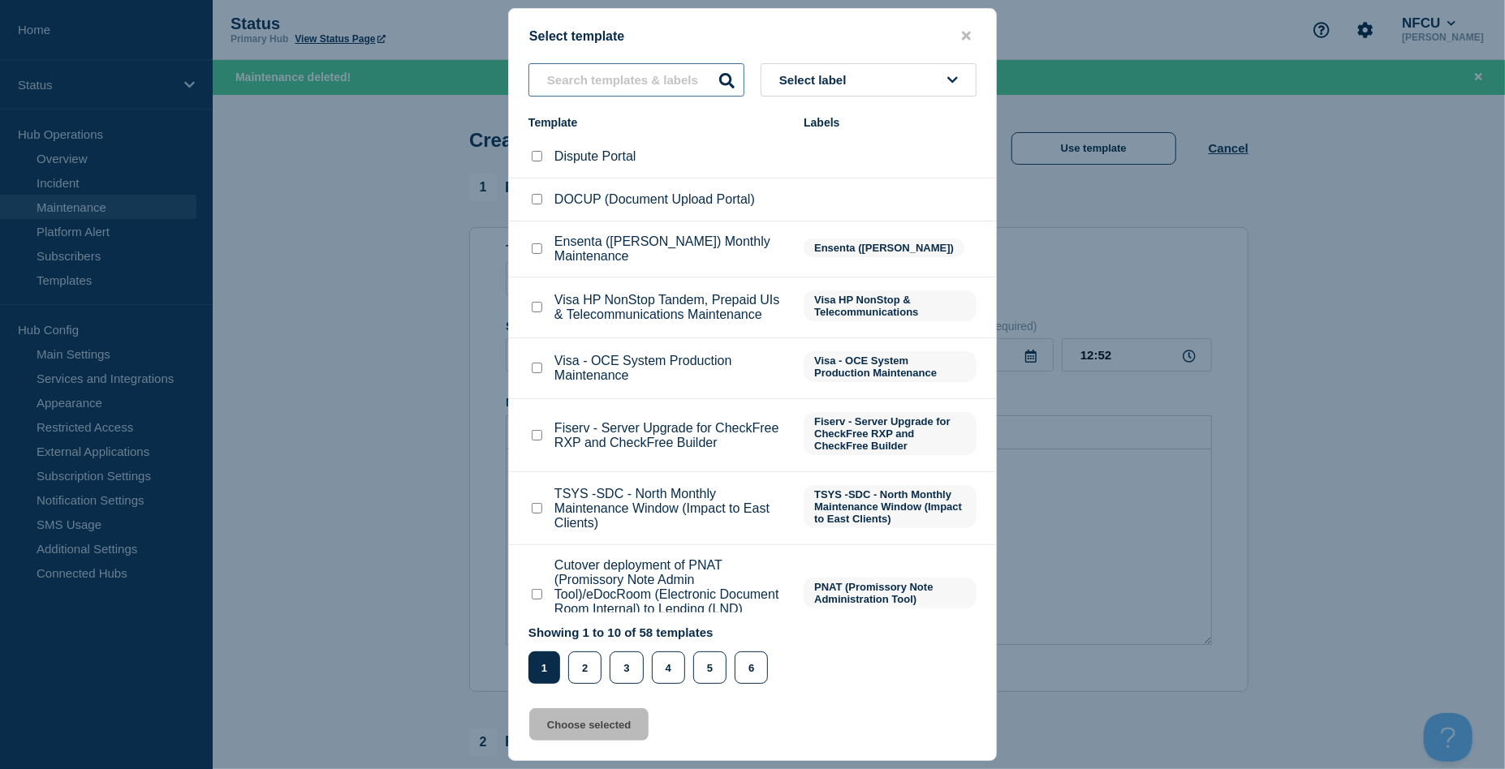
click at [665, 80] on input "text" at bounding box center [636, 79] width 216 height 33
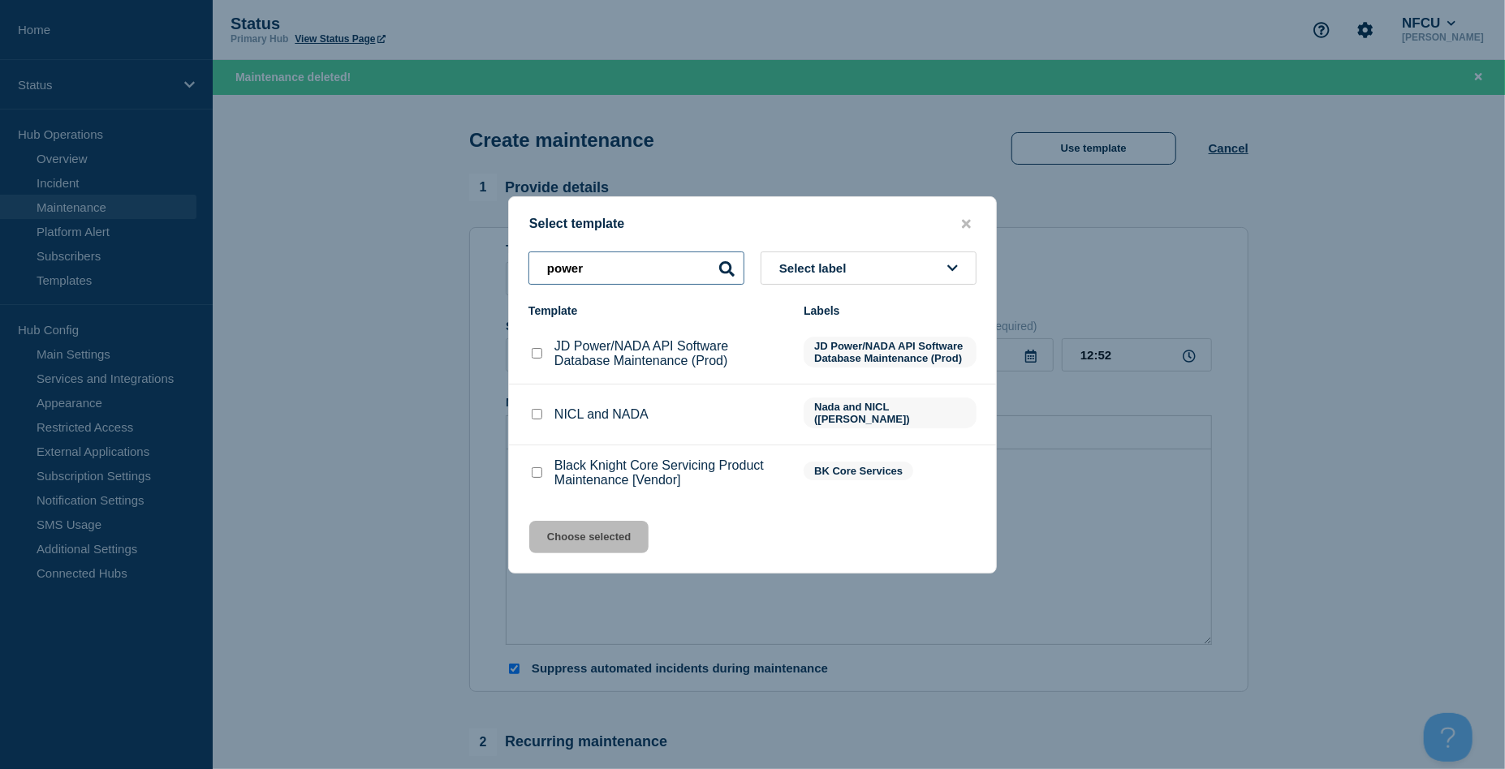
type input "power"
click at [532, 359] on input "JD Power/NADA API Software Database Maintenance (Prod) checkbox" at bounding box center [537, 353] width 11 height 11
checkbox input "true"
click at [594, 541] on button "Choose selected" at bounding box center [588, 537] width 119 height 32
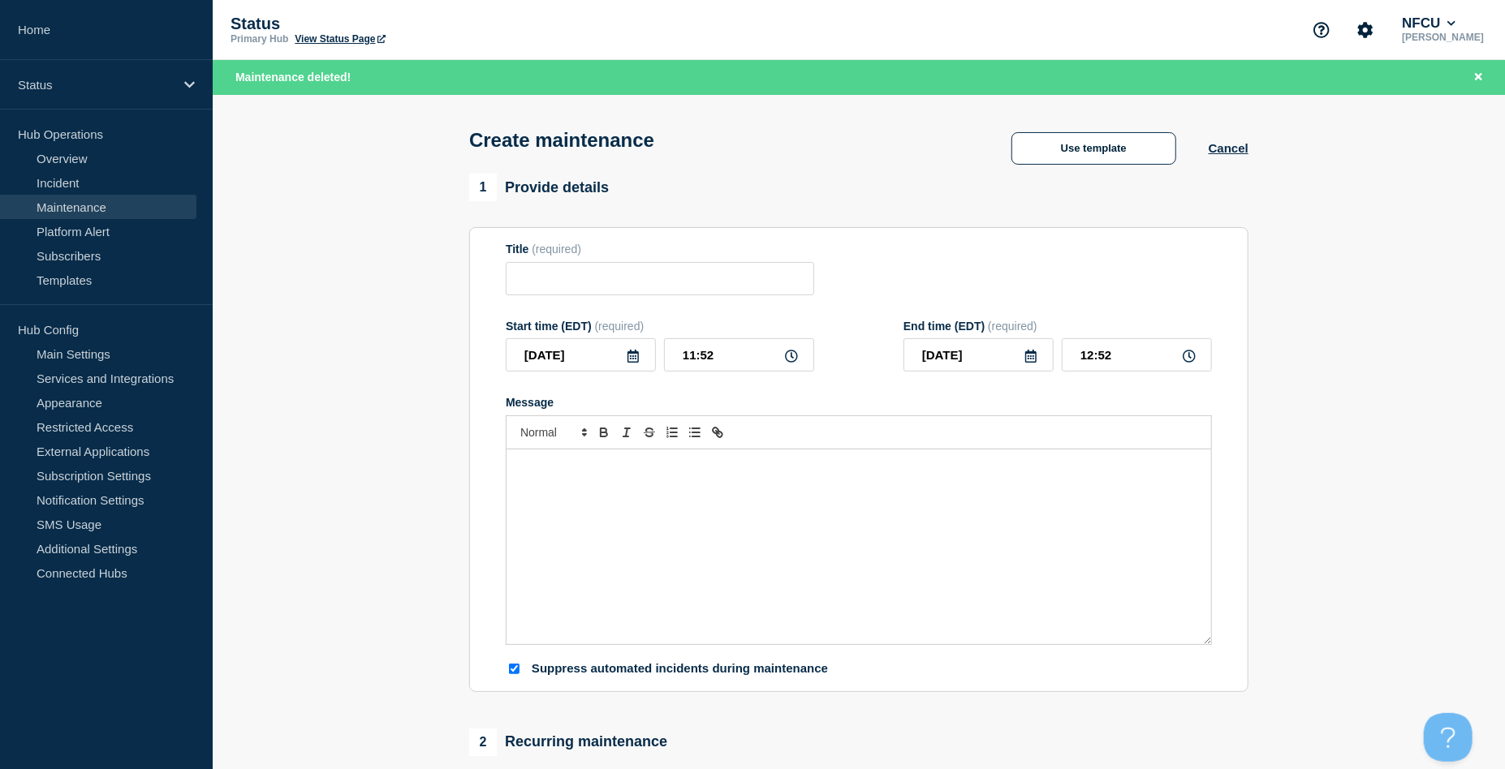
type input "JD Power/NADA API Software Database Maintenance (Prod)"
checkbox input "false"
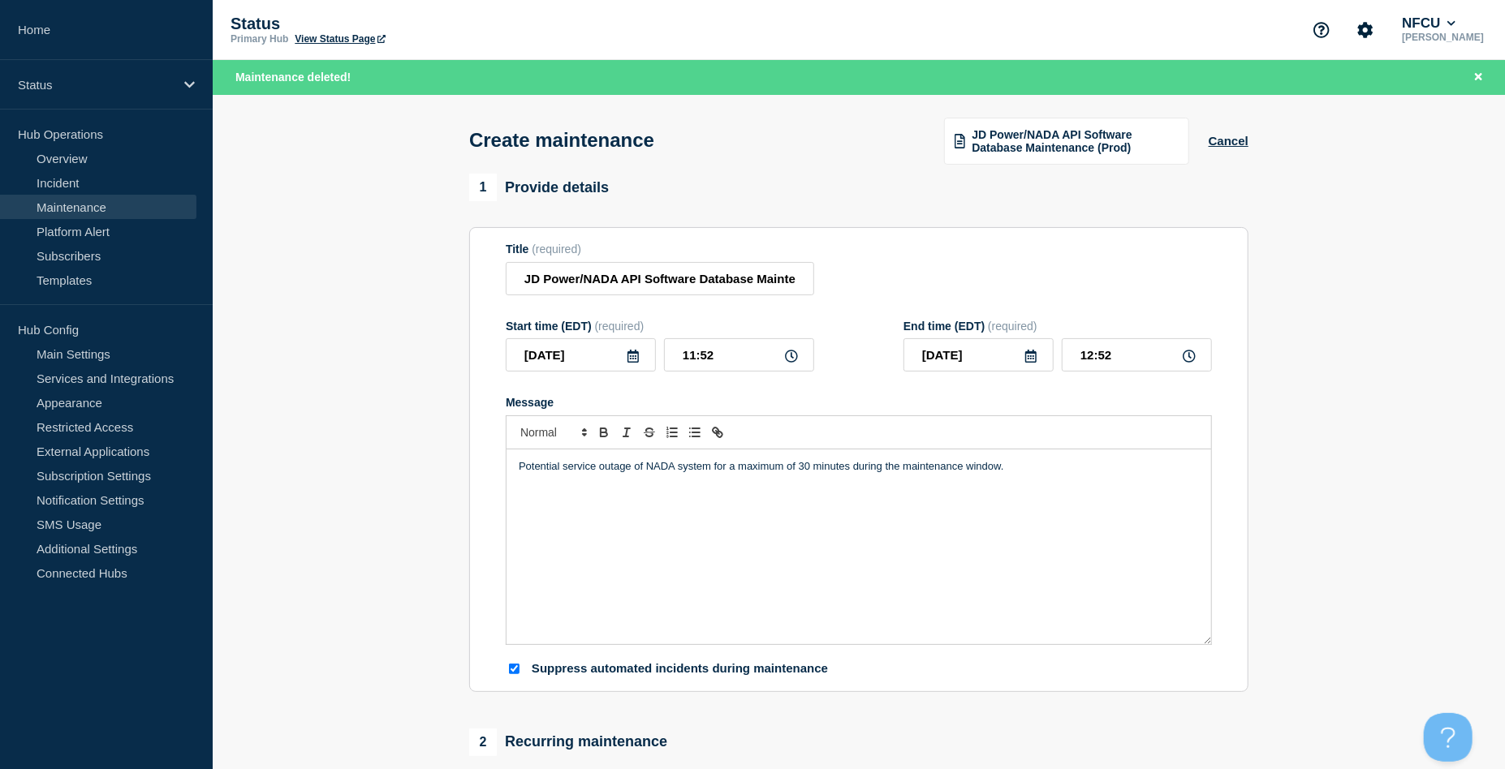
click at [636, 360] on icon at bounding box center [633, 356] width 13 height 13
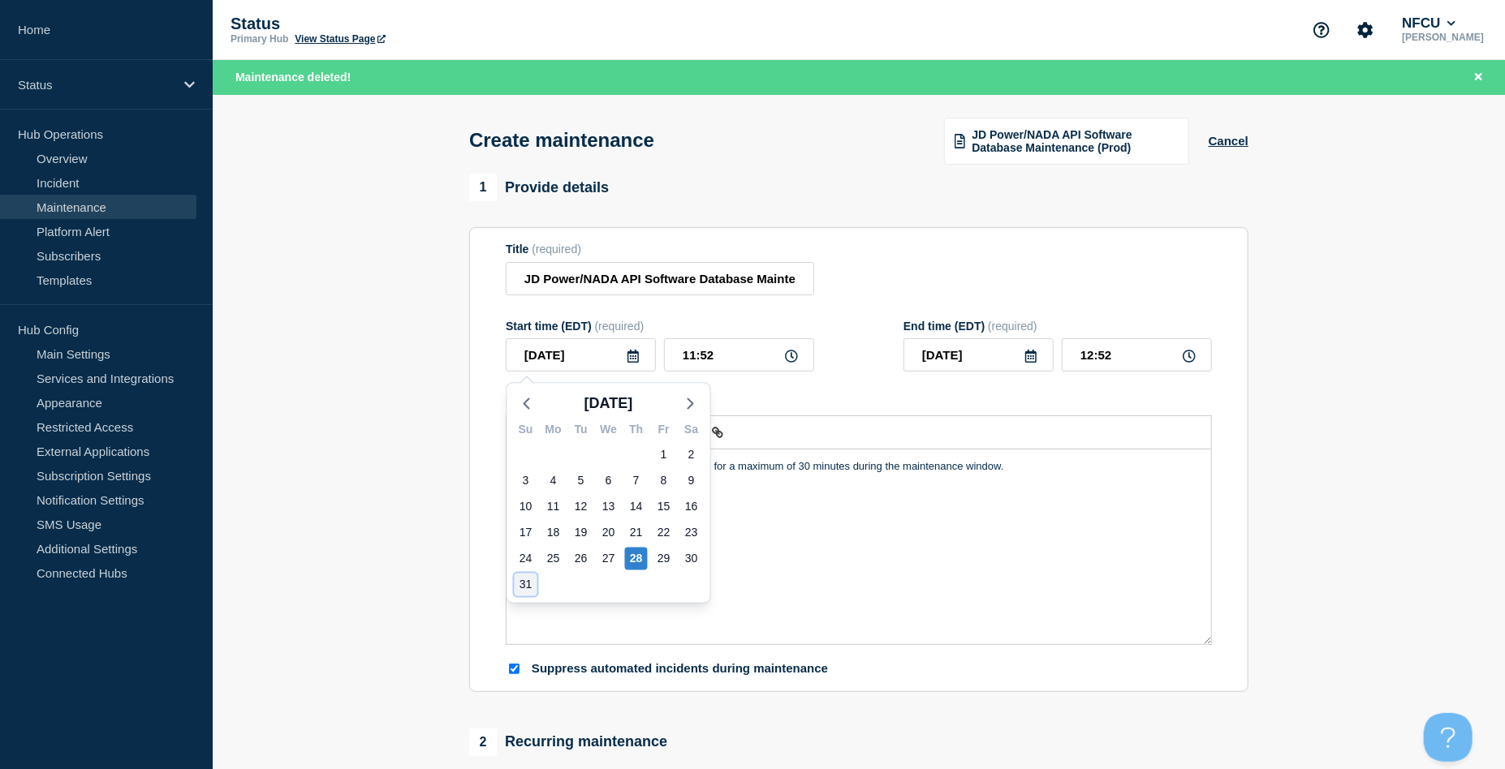
click at [521, 584] on div "31" at bounding box center [526, 585] width 23 height 23
type input "[DATE]"
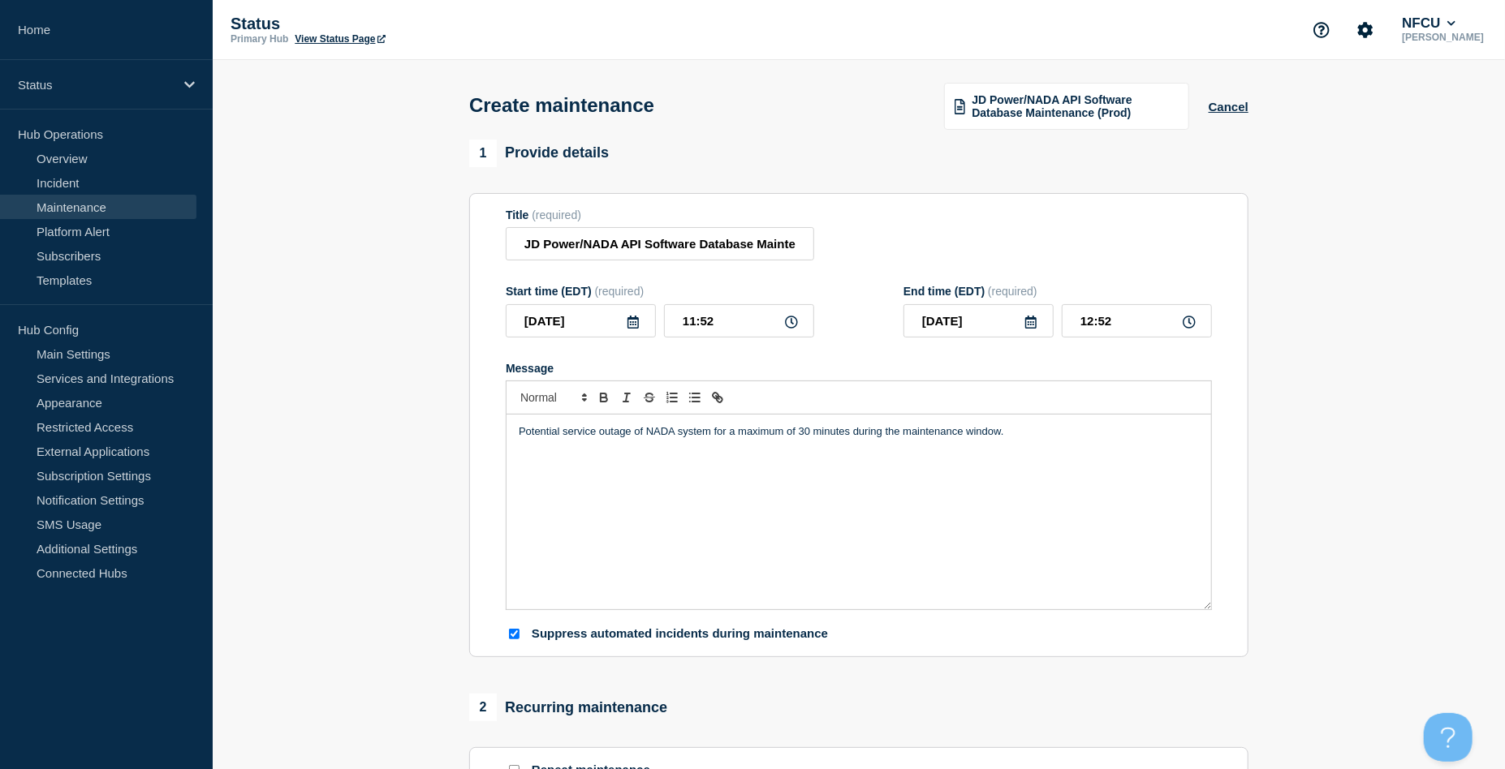
click at [638, 326] on icon at bounding box center [632, 322] width 11 height 13
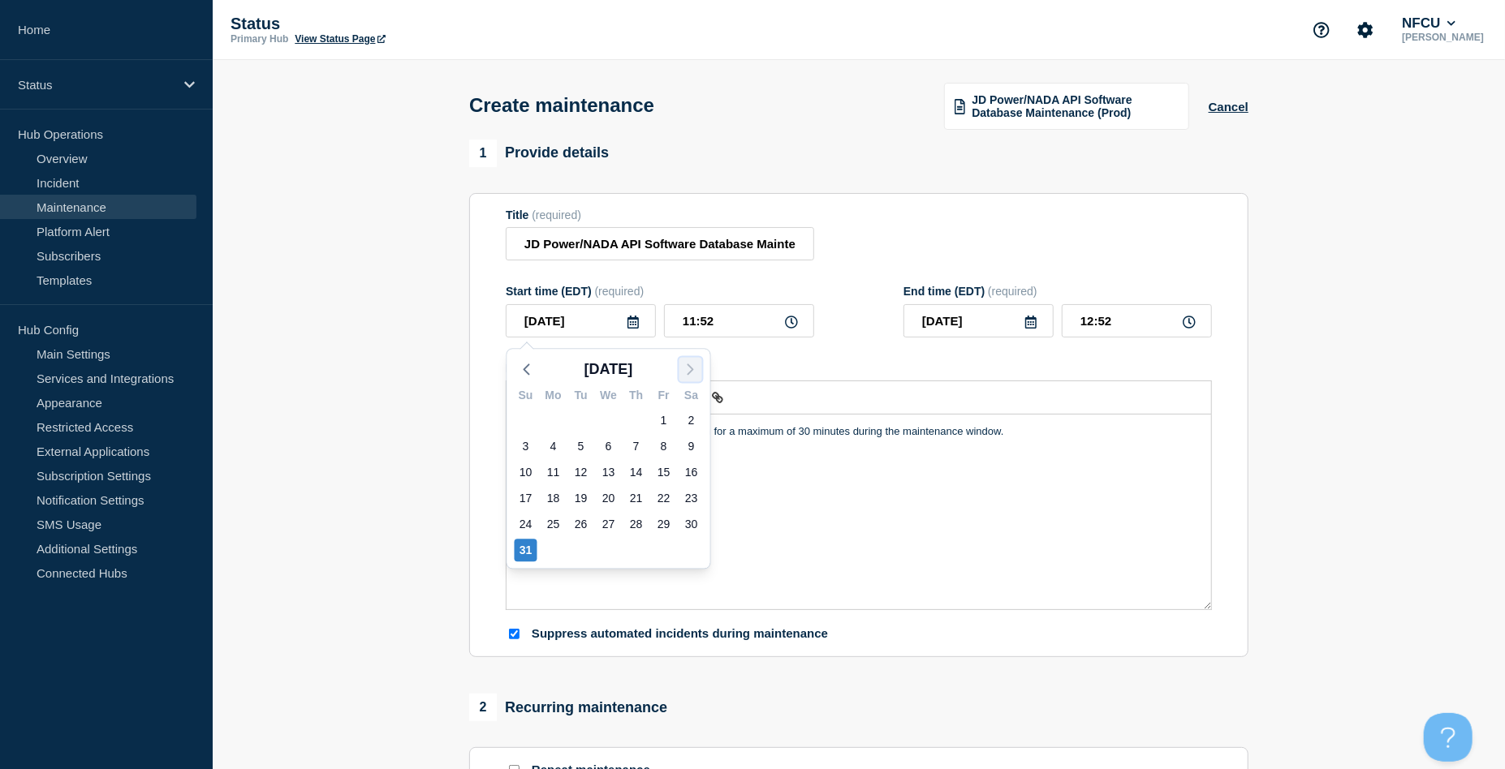
click at [691, 365] on icon "button" at bounding box center [690, 369] width 19 height 19
click at [553, 411] on div "1" at bounding box center [553, 420] width 23 height 23
type input "2025-09-01"
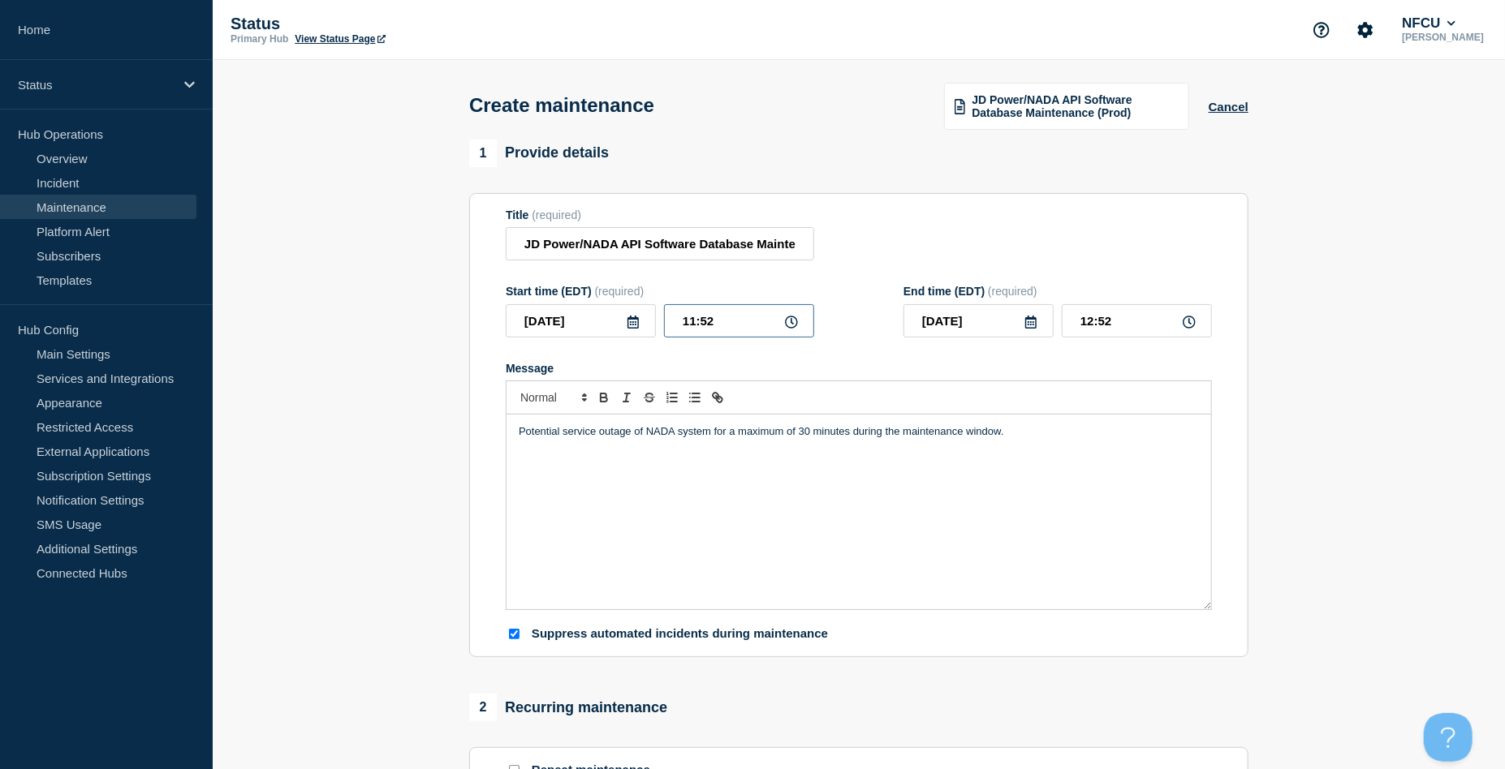
click at [721, 327] on input "11:52" at bounding box center [739, 320] width 150 height 33
drag, startPoint x: 740, startPoint y: 319, endPoint x: 607, endPoint y: 307, distance: 133.7
click at [607, 307] on div "2025-09-01 11:52" at bounding box center [660, 320] width 308 height 33
type input "03:00"
click at [1128, 321] on input "04:00" at bounding box center [1137, 320] width 150 height 33
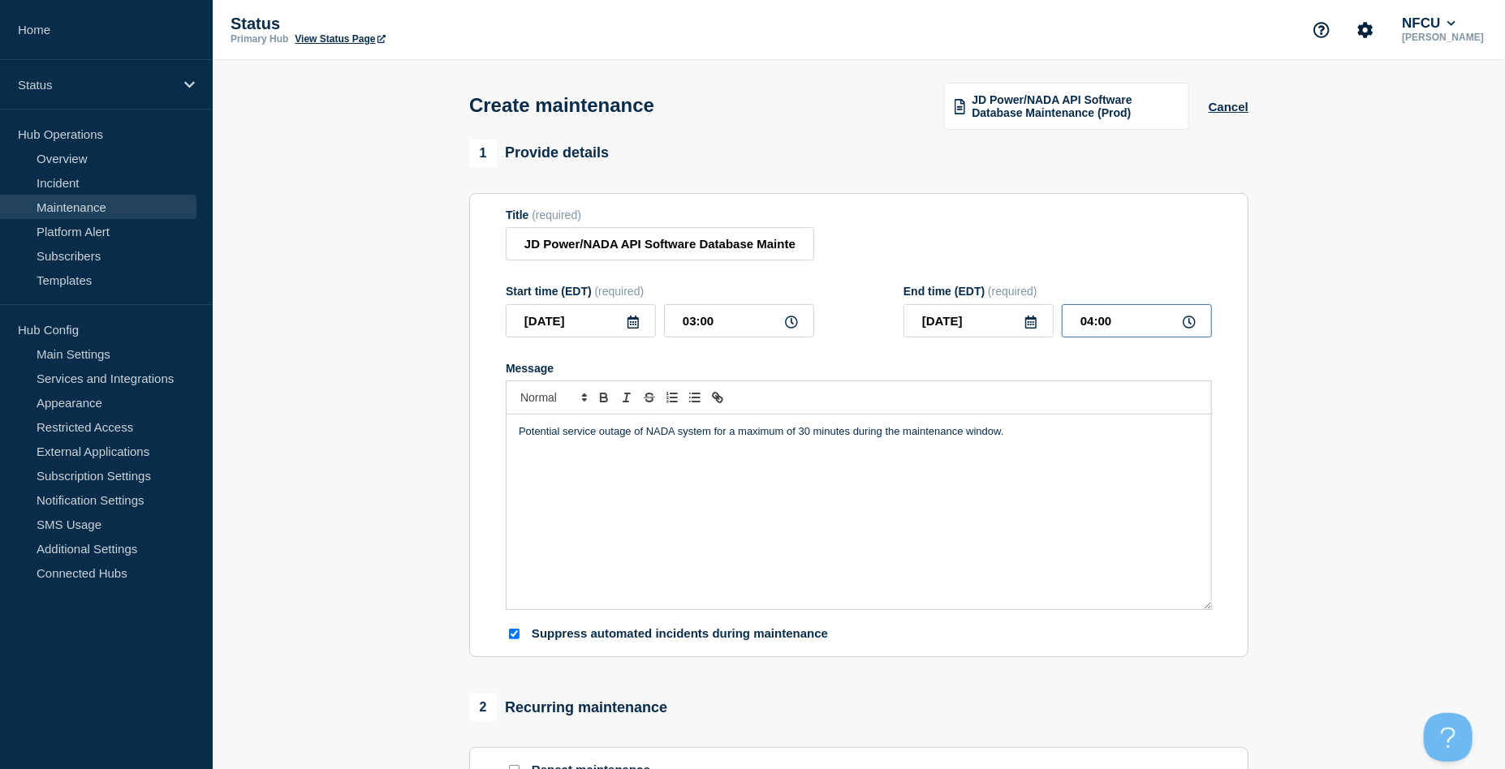
drag, startPoint x: 1152, startPoint y: 330, endPoint x: 1026, endPoint y: 308, distance: 127.6
click at [1026, 308] on div "2025-09-01 04:00" at bounding box center [1057, 320] width 308 height 33
type input "05:00"
click at [1028, 264] on form "Title (required) JD Power/NADA API Software Database Maintenance (Prod) Start t…" at bounding box center [859, 426] width 706 height 434
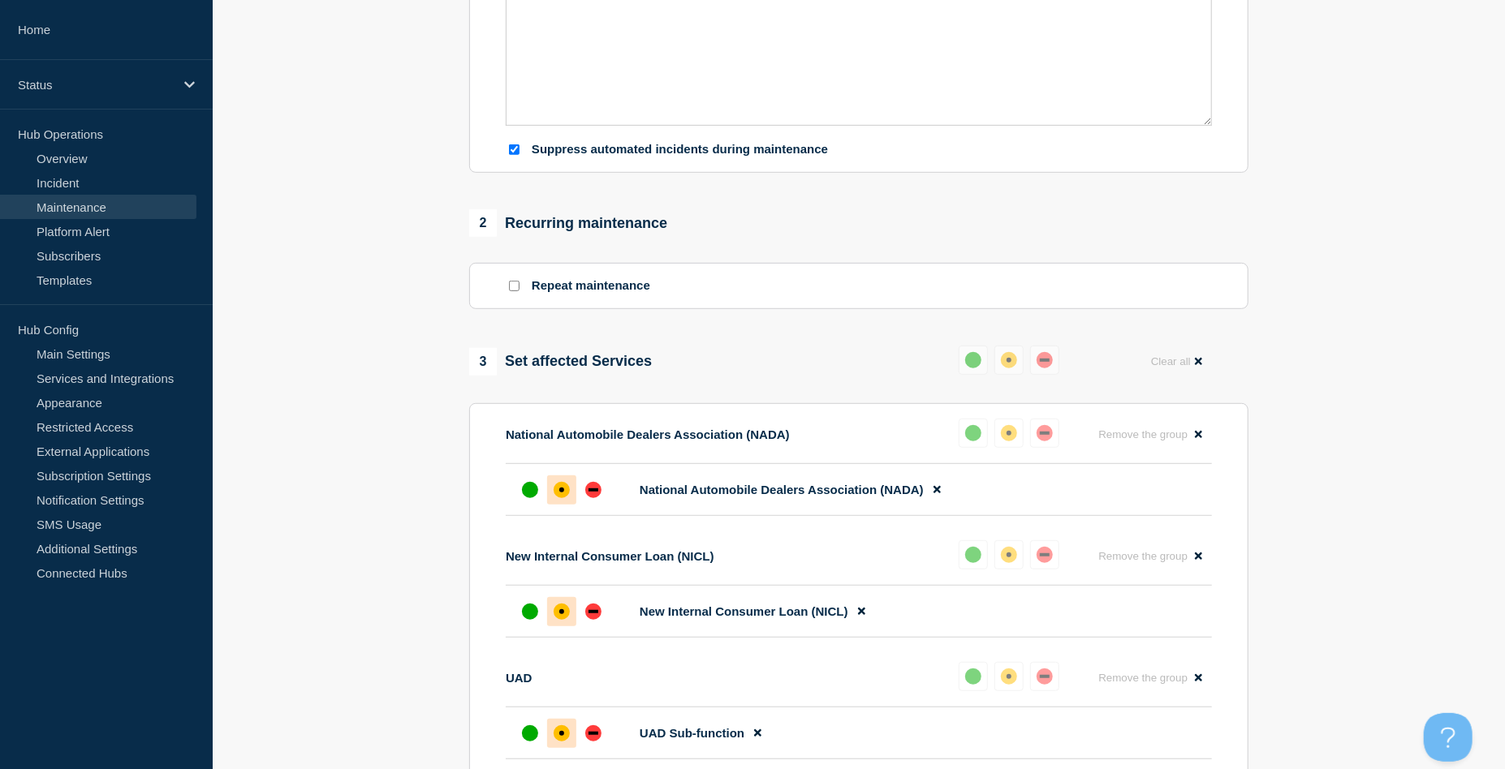
scroll to position [865, 0]
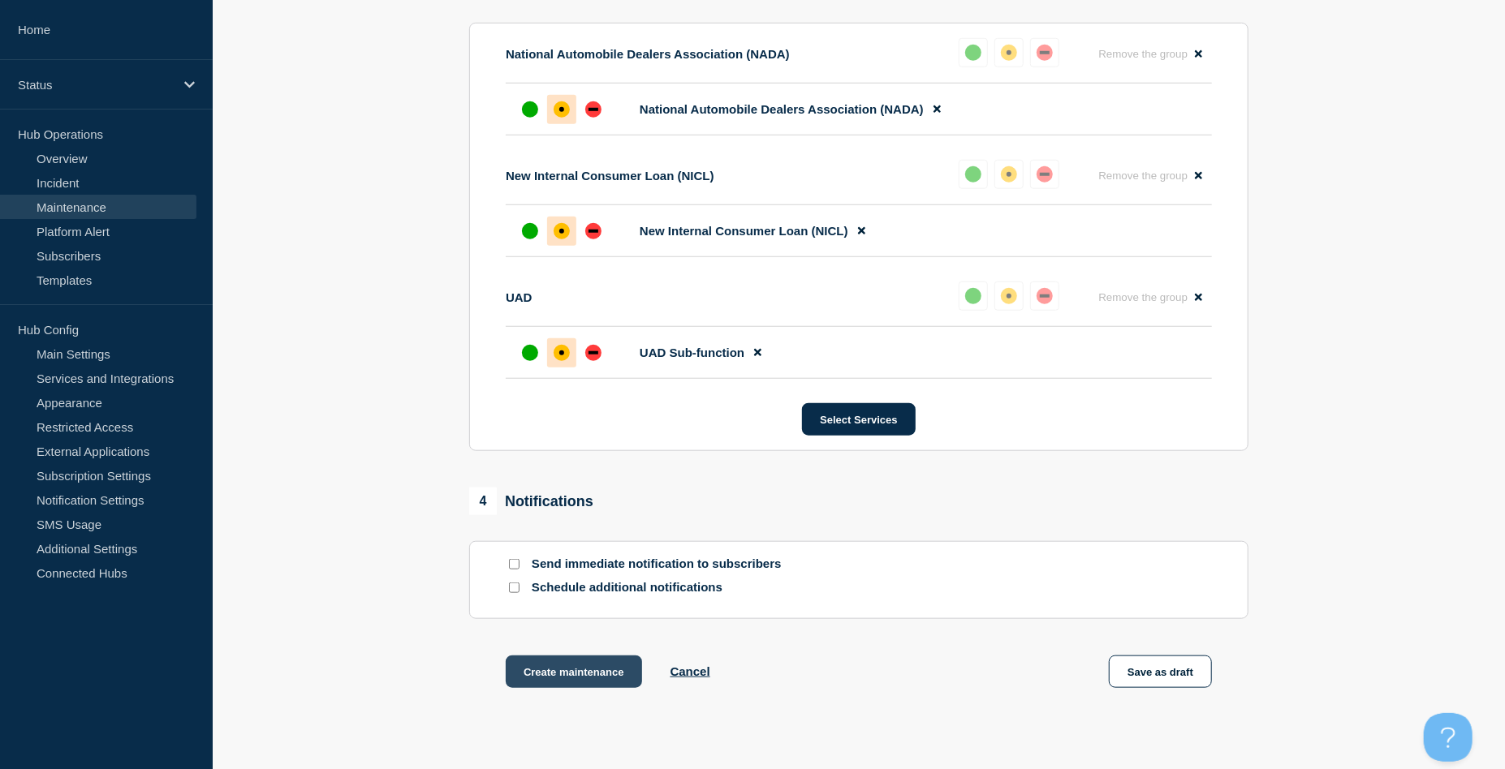
click at [602, 675] on button "Create maintenance" at bounding box center [574, 672] width 136 height 32
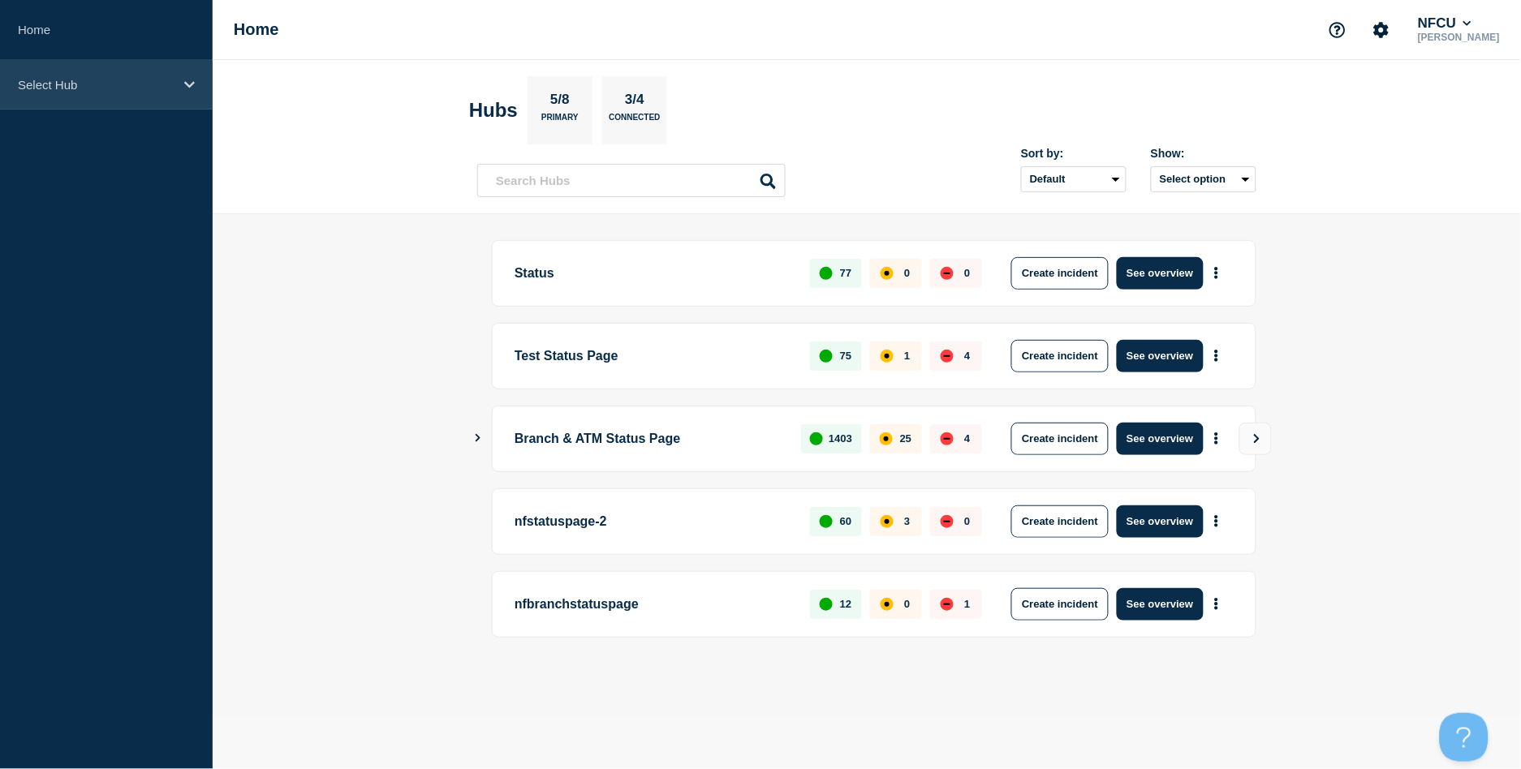
click at [75, 84] on p "Select Hub" at bounding box center [96, 85] width 156 height 14
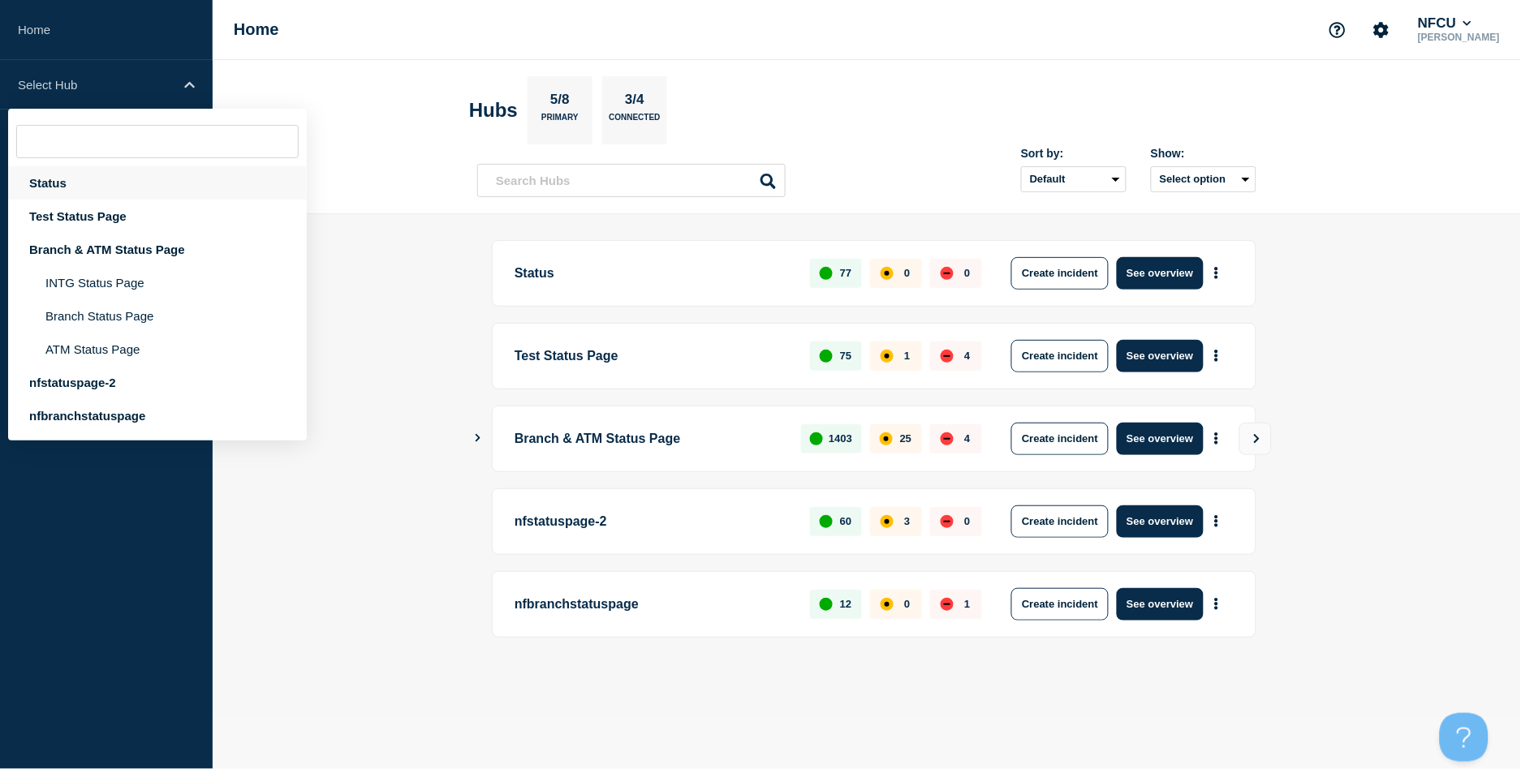
click at [58, 179] on div "Status" at bounding box center [157, 182] width 299 height 33
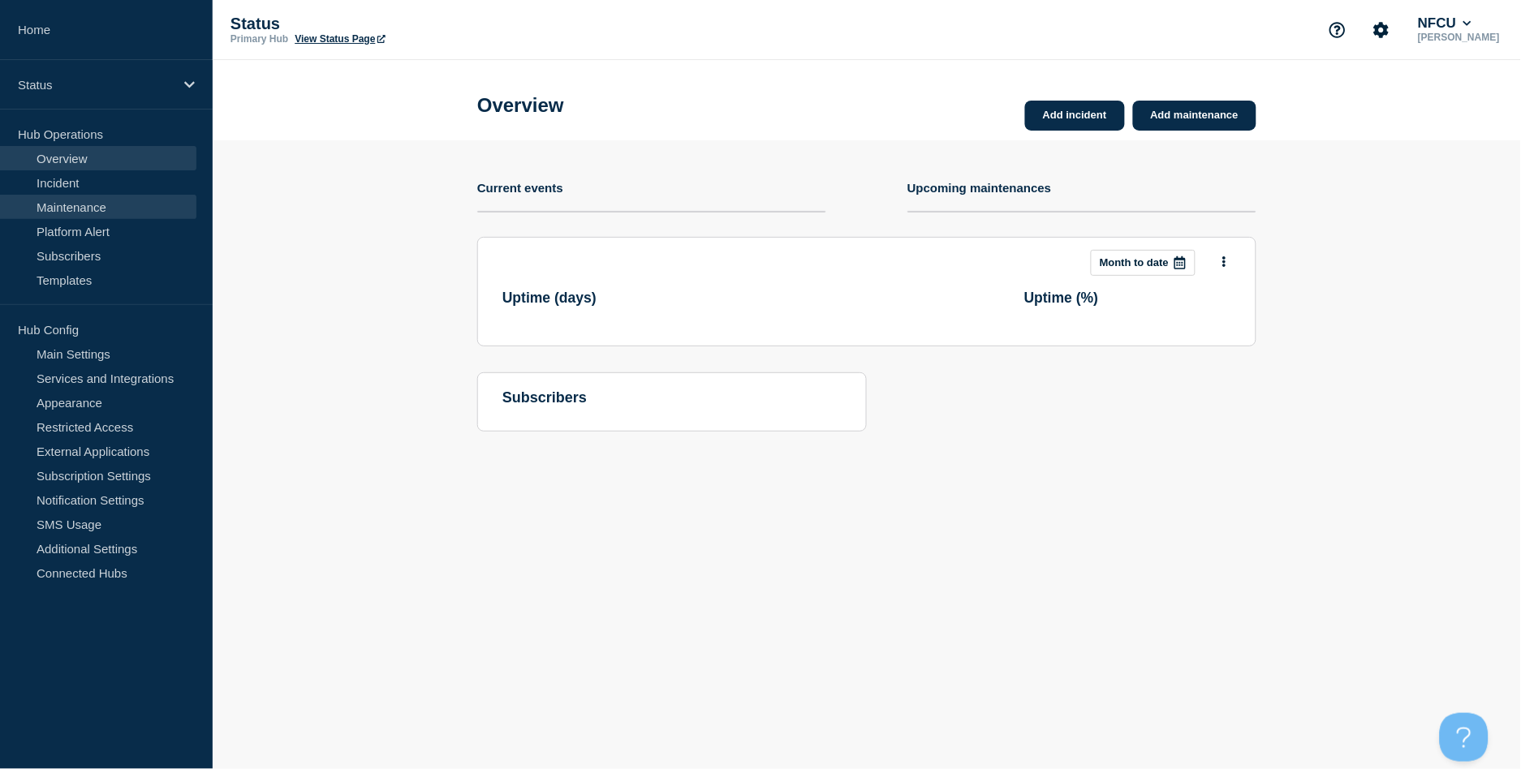
click at [74, 206] on link "Maintenance" at bounding box center [98, 207] width 196 height 24
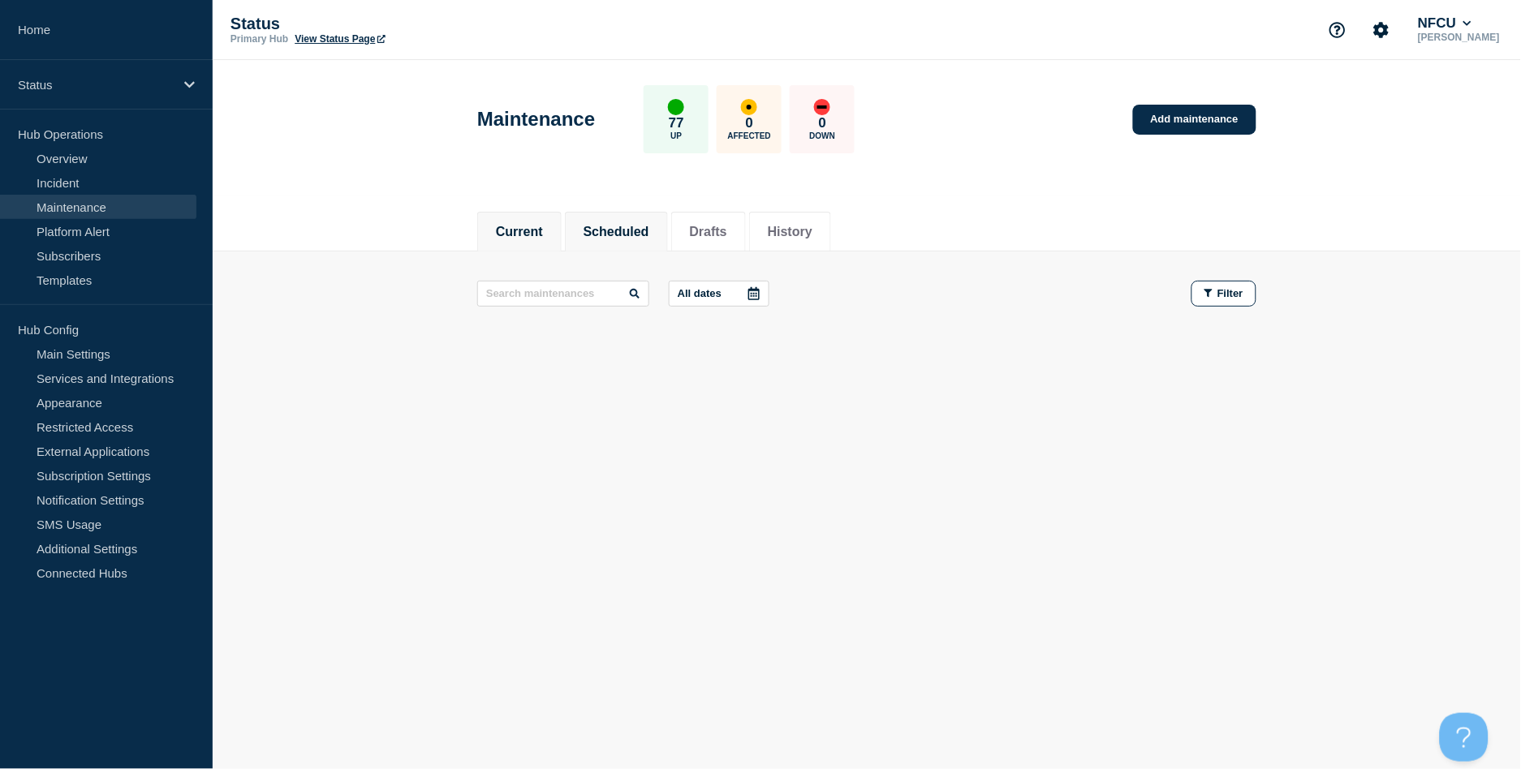
click at [618, 225] on button "Scheduled" at bounding box center [617, 232] width 66 height 15
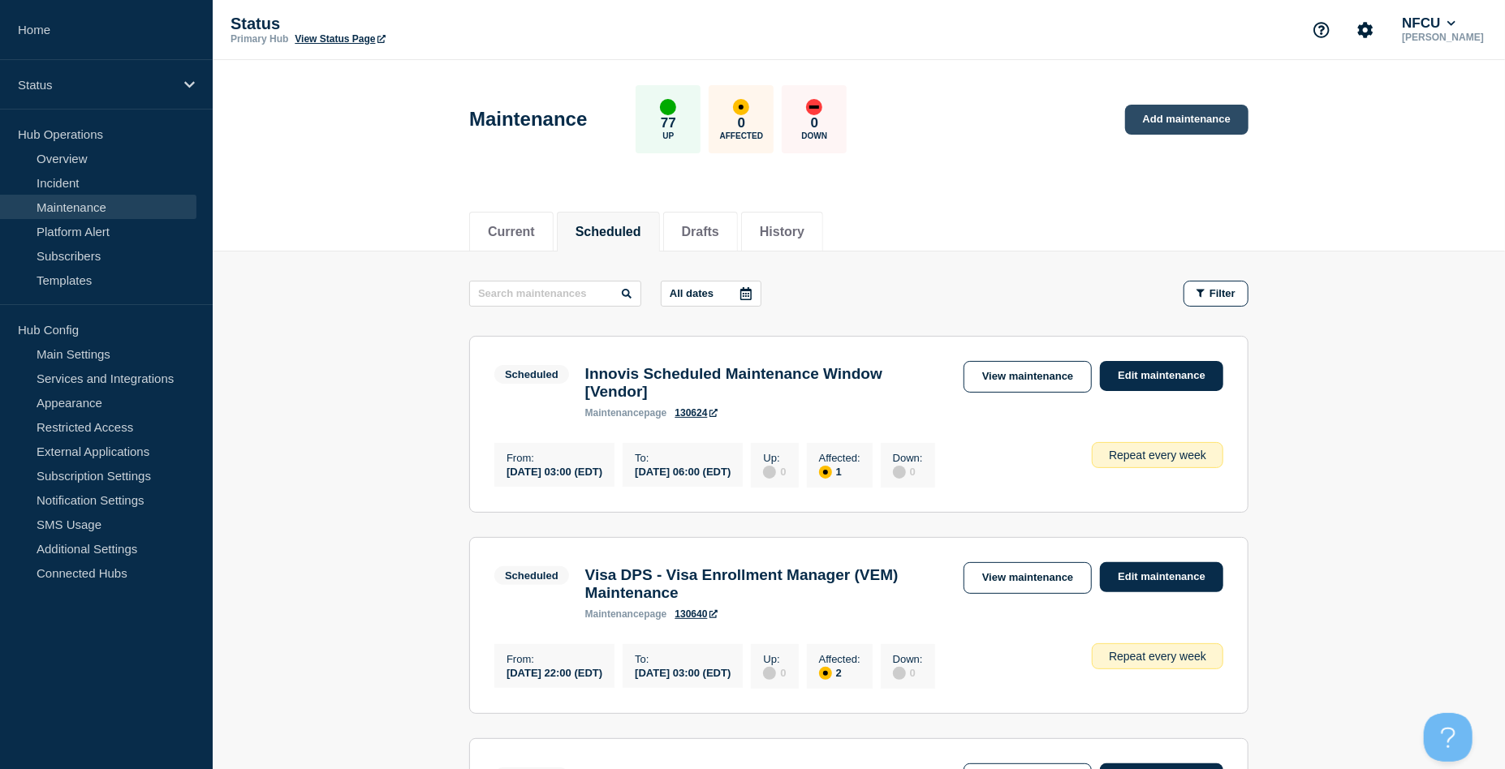
click at [1140, 118] on link "Add maintenance" at bounding box center [1186, 120] width 123 height 30
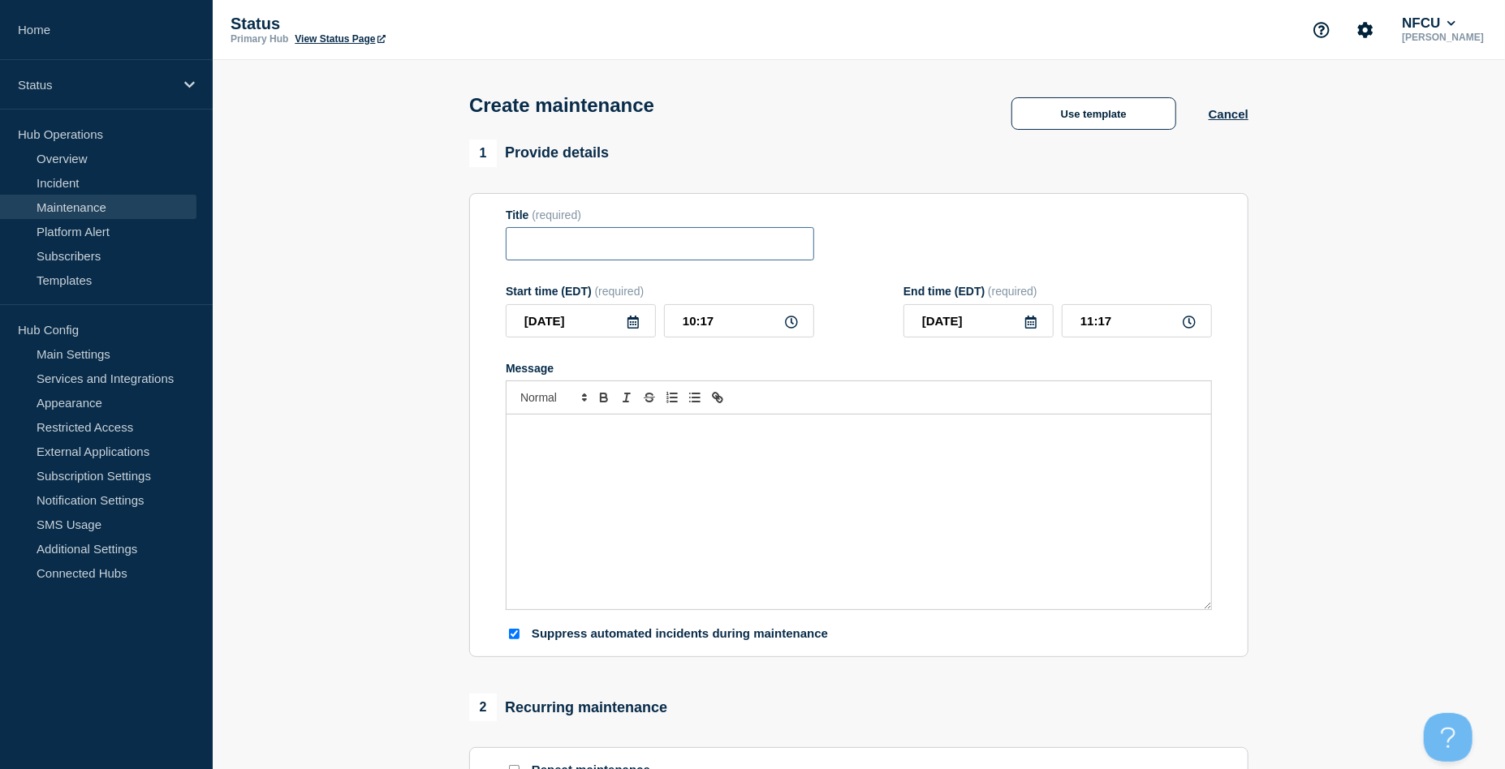
click at [533, 243] on input "Title" at bounding box center [660, 243] width 308 height 33
paste input "Microsoft Azure Planned Maintenance"
type input "Microsoft Azure Planned Maintenance"
click at [639, 465] on div "Message" at bounding box center [858, 512] width 705 height 195
click at [741, 323] on input "10:17" at bounding box center [739, 320] width 150 height 33
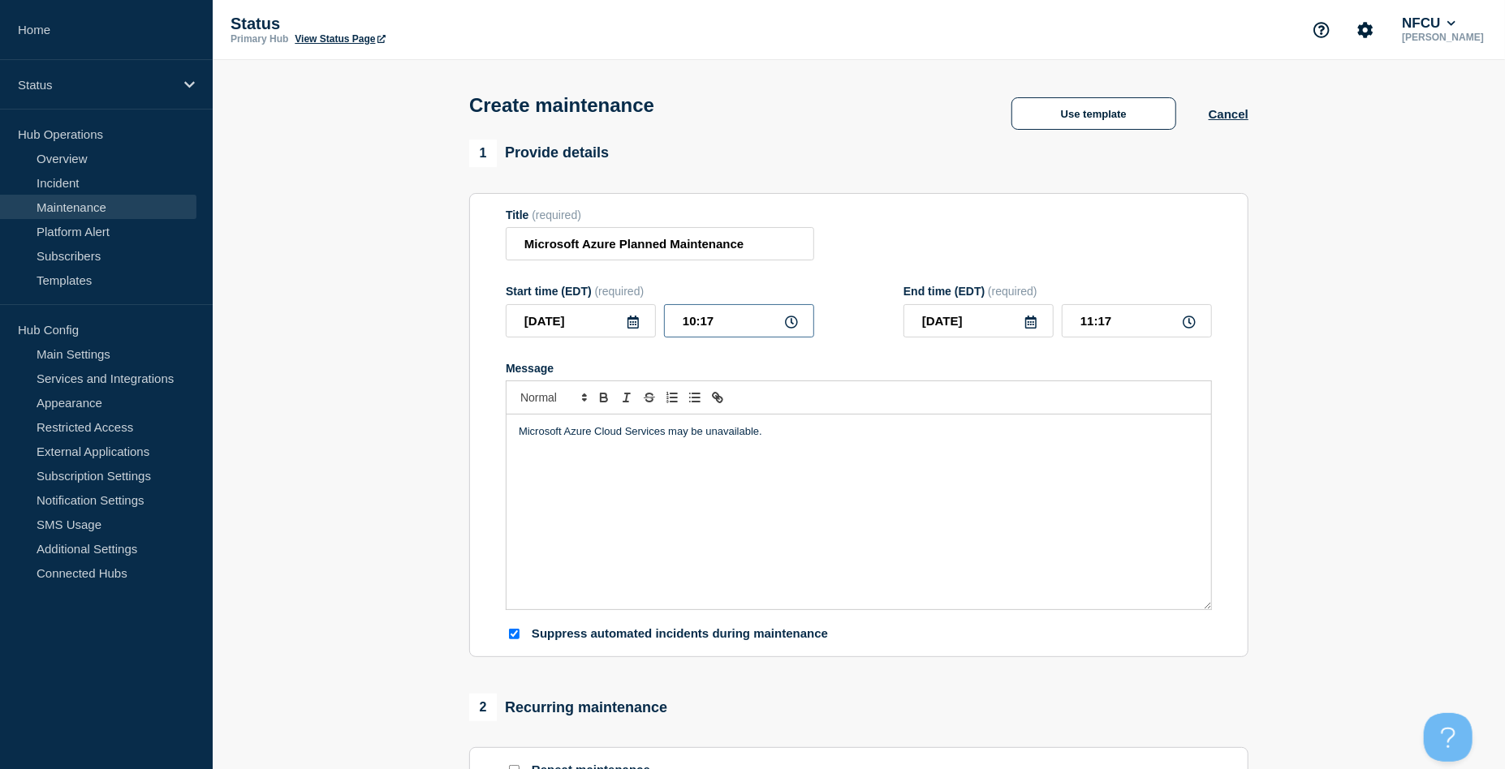
drag, startPoint x: 753, startPoint y: 321, endPoint x: 605, endPoint y: 292, distance: 151.2
click at [605, 292] on div "Start time (EDT) (required) 2025-08-28 10:17" at bounding box center [660, 311] width 308 height 53
type input "23:00"
type input "2025-08-29"
click at [1133, 331] on input "00:00" at bounding box center [1137, 320] width 150 height 33
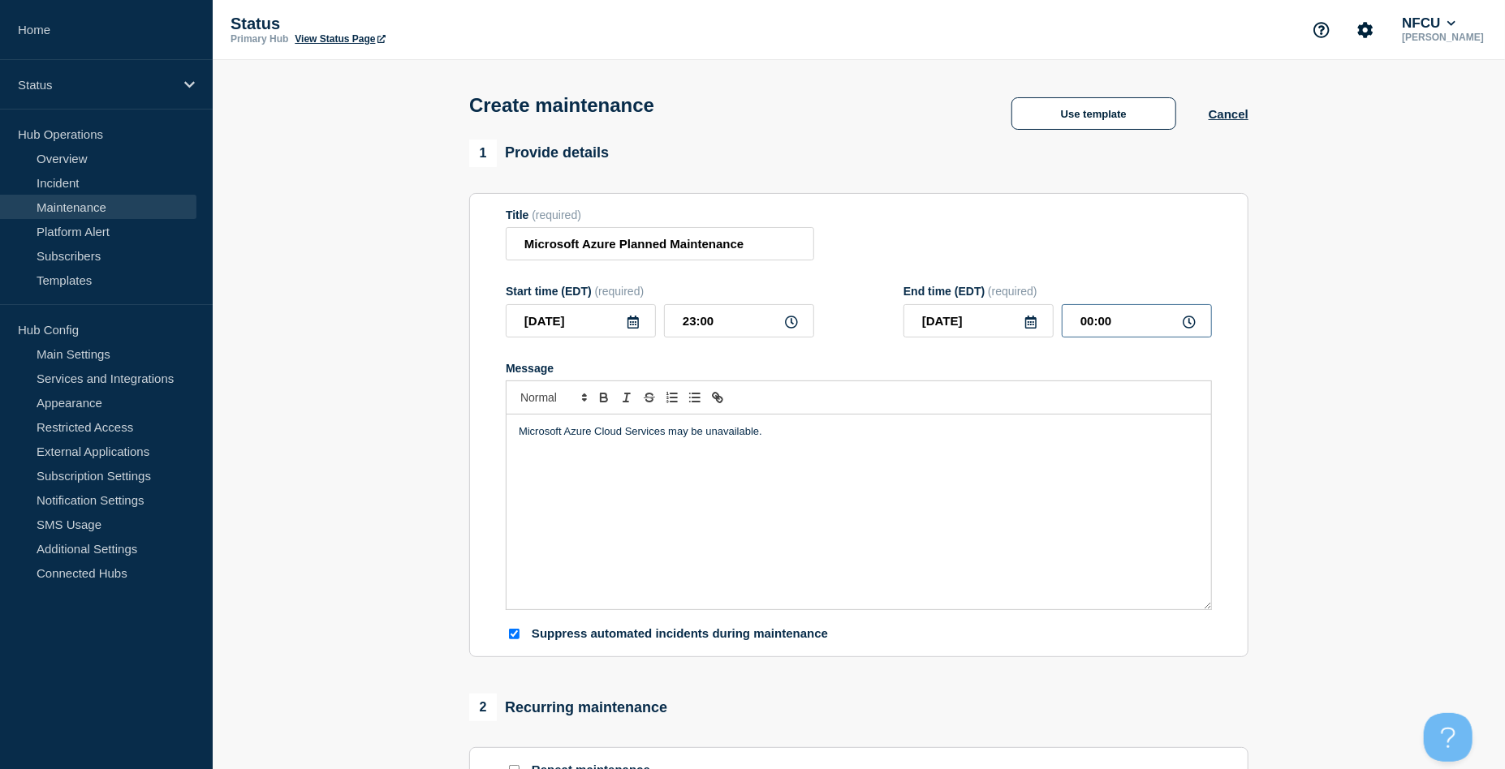
drag, startPoint x: 1144, startPoint y: 323, endPoint x: 1006, endPoint y: 302, distance: 138.8
click at [1011, 304] on div "End time (EDT) (required) 2025-08-29 00:00" at bounding box center [1057, 311] width 308 height 53
type input "07:00"
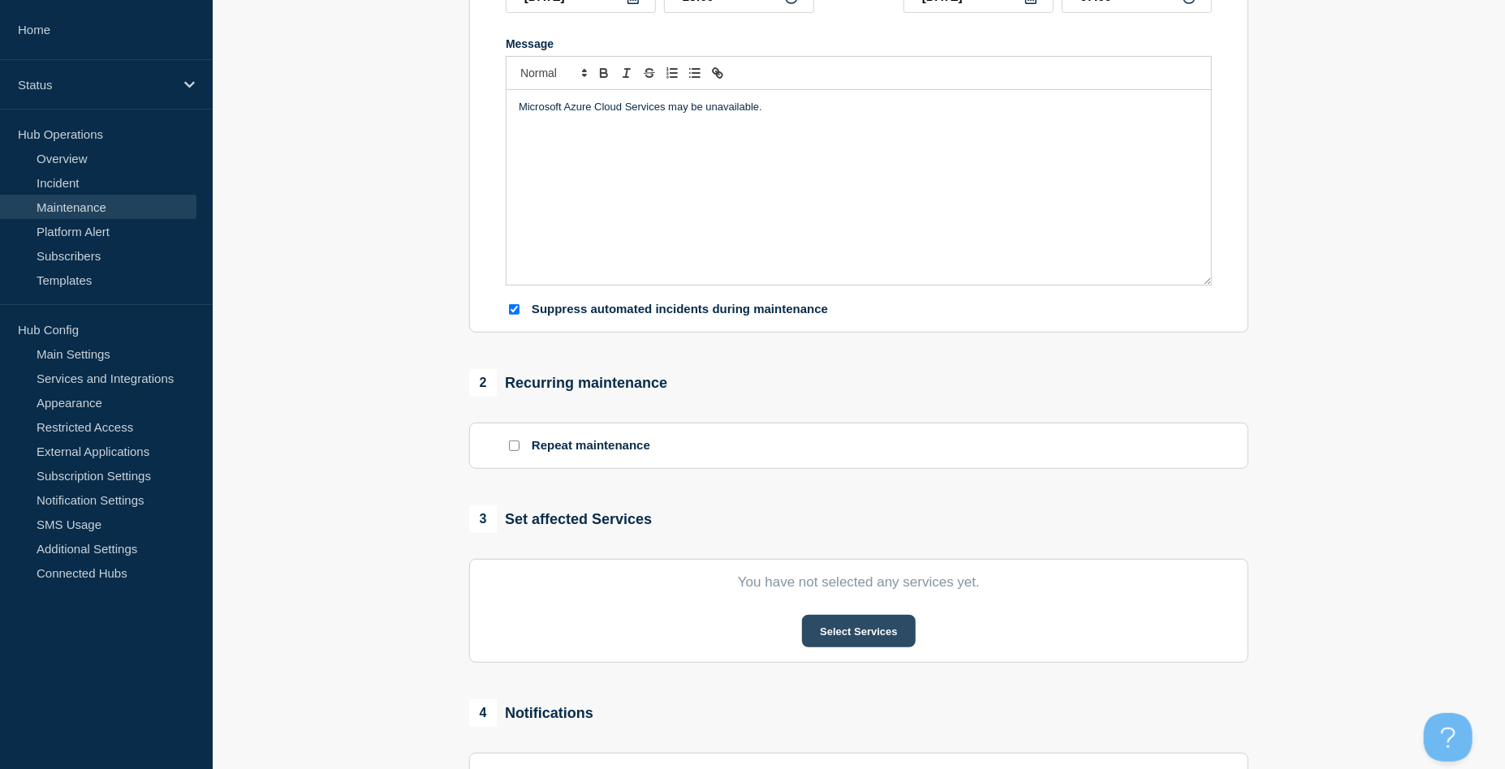
click at [872, 576] on button "Select Services" at bounding box center [858, 631] width 113 height 32
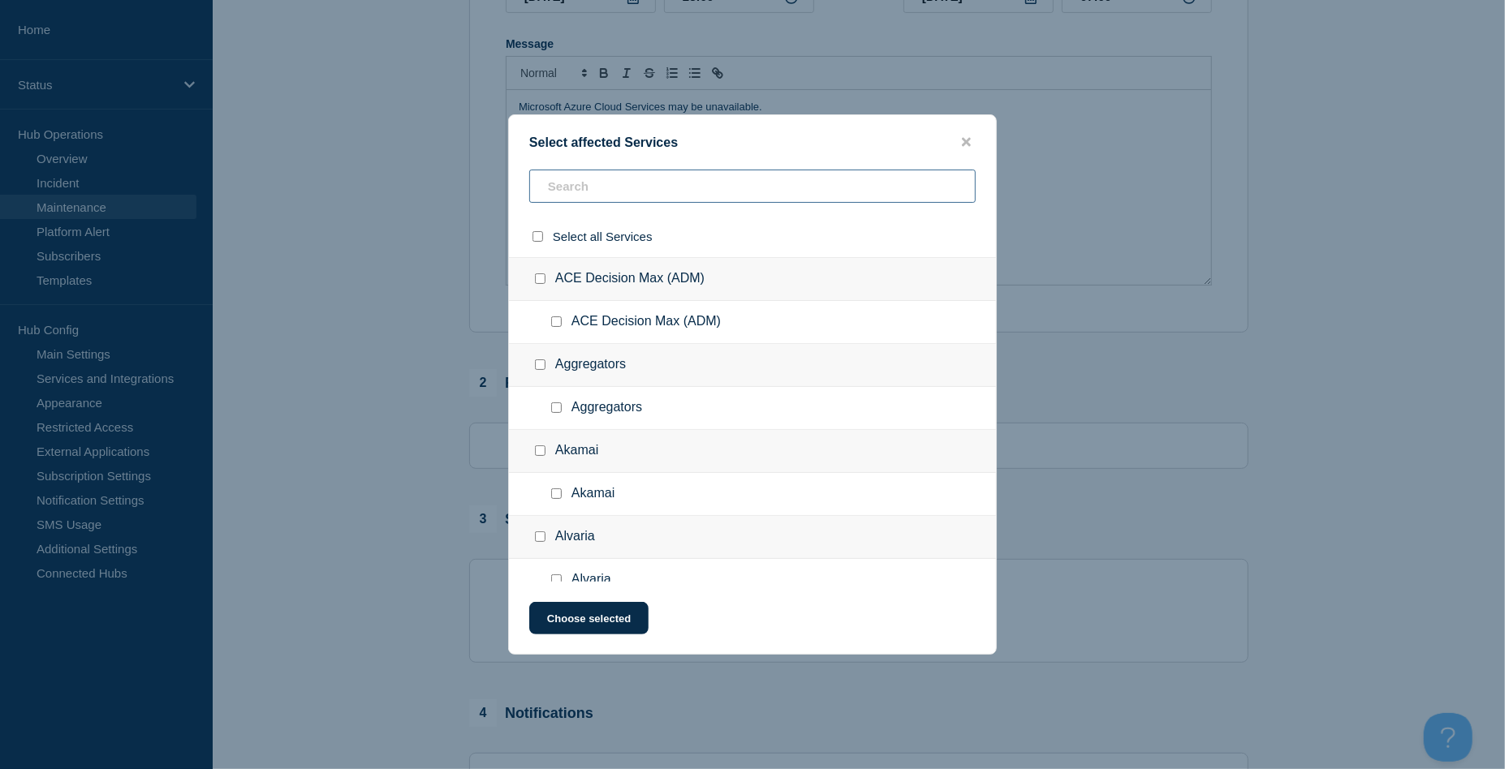
click at [553, 175] on input "text" at bounding box center [752, 186] width 446 height 33
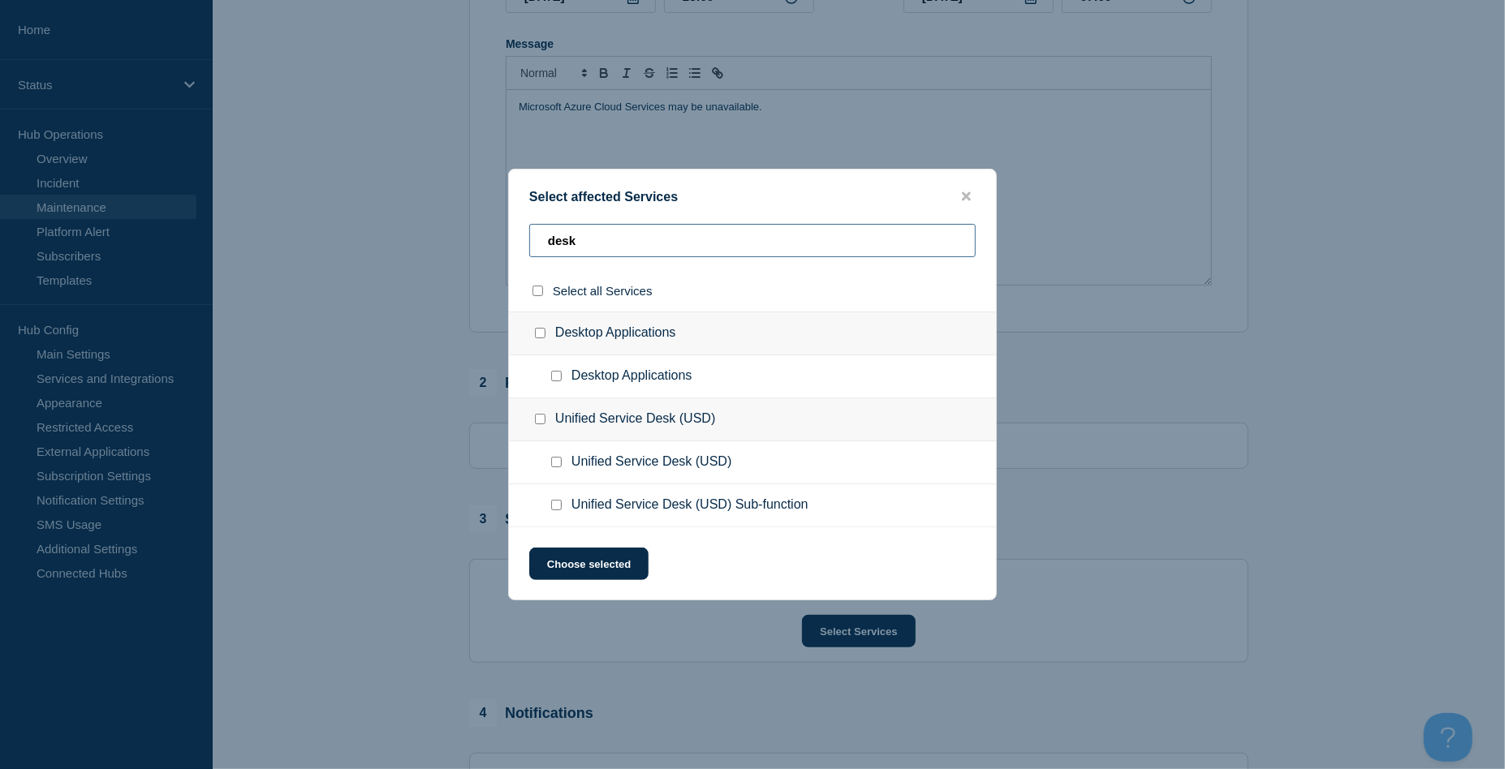
type input "desk"
click at [557, 374] on input "Desktop Applications checkbox" at bounding box center [556, 376] width 11 height 11
checkbox input "true"
click at [609, 563] on button "Choose selected" at bounding box center [588, 564] width 119 height 32
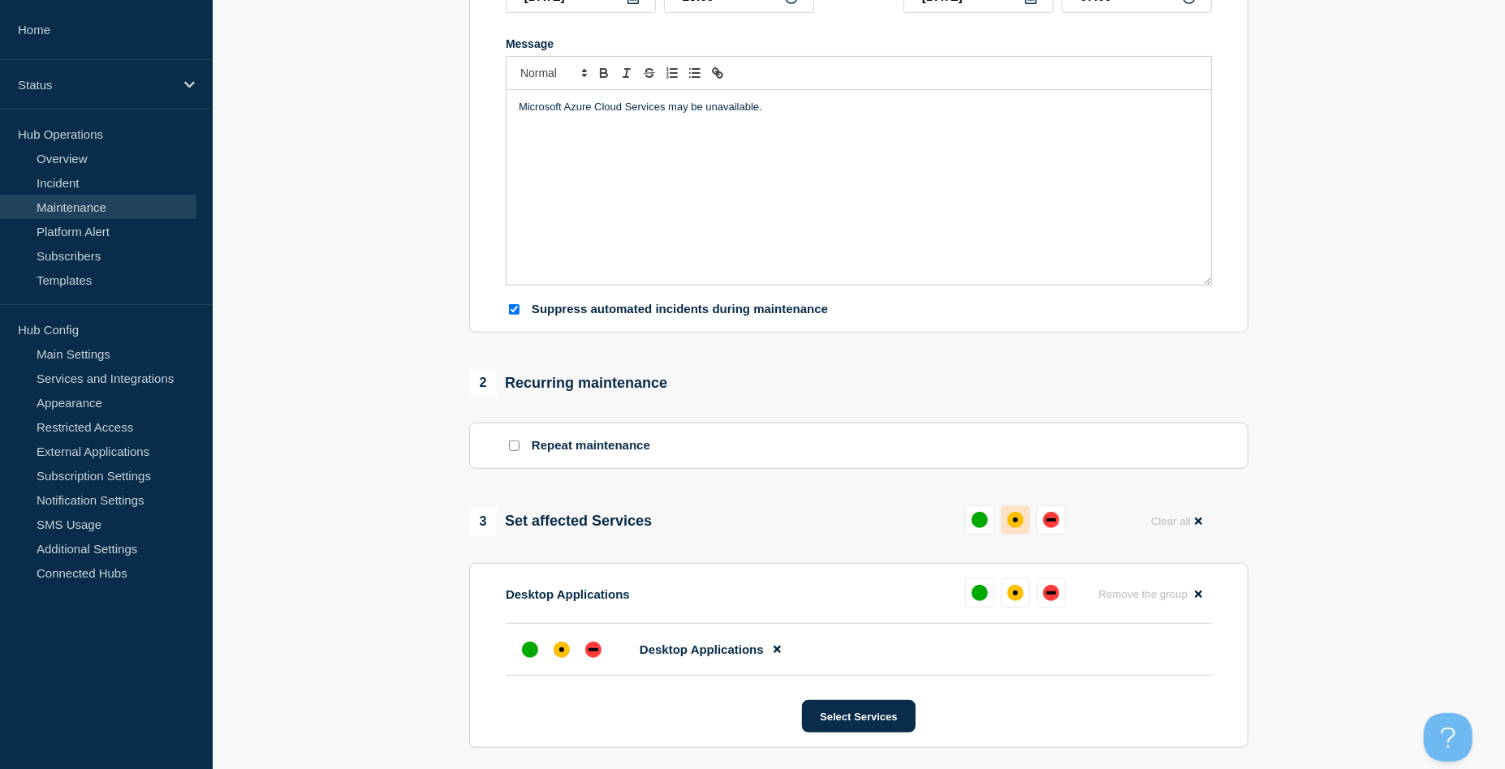
click at [1018, 513] on button at bounding box center [1015, 520] width 29 height 29
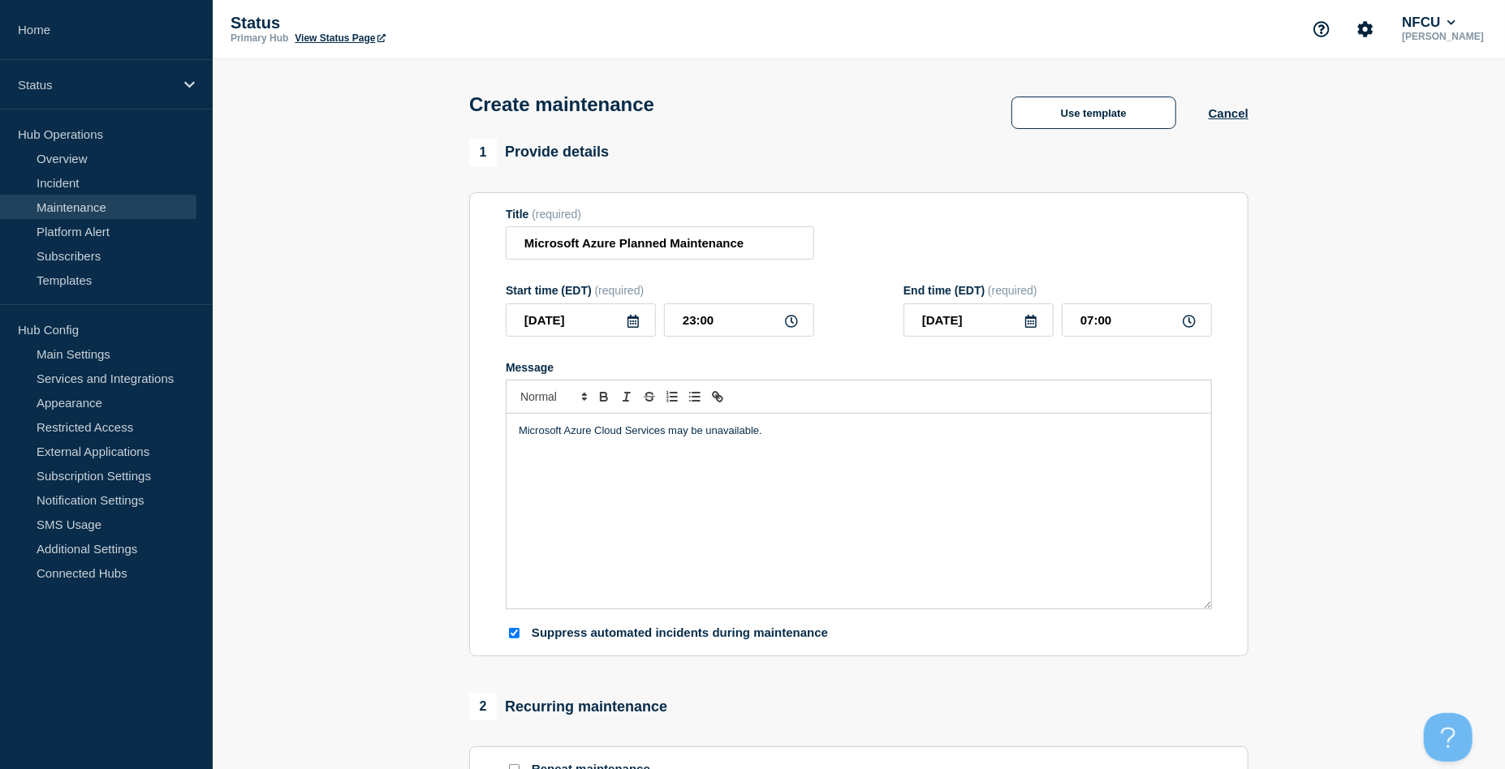
scroll to position [0, 0]
drag, startPoint x: 730, startPoint y: 472, endPoint x: 789, endPoint y: 434, distance: 70.5
click at [731, 471] on div "Microsoft Azure Cloud Services may be unavailable." at bounding box center [858, 512] width 705 height 195
drag, startPoint x: 791, startPoint y: 433, endPoint x: 390, endPoint y: 416, distance: 402.1
click at [390, 416] on section "1 Provide details Title (required) Microsoft Azure Planned Maintenance Start ti…" at bounding box center [859, 746] width 1292 height 1212
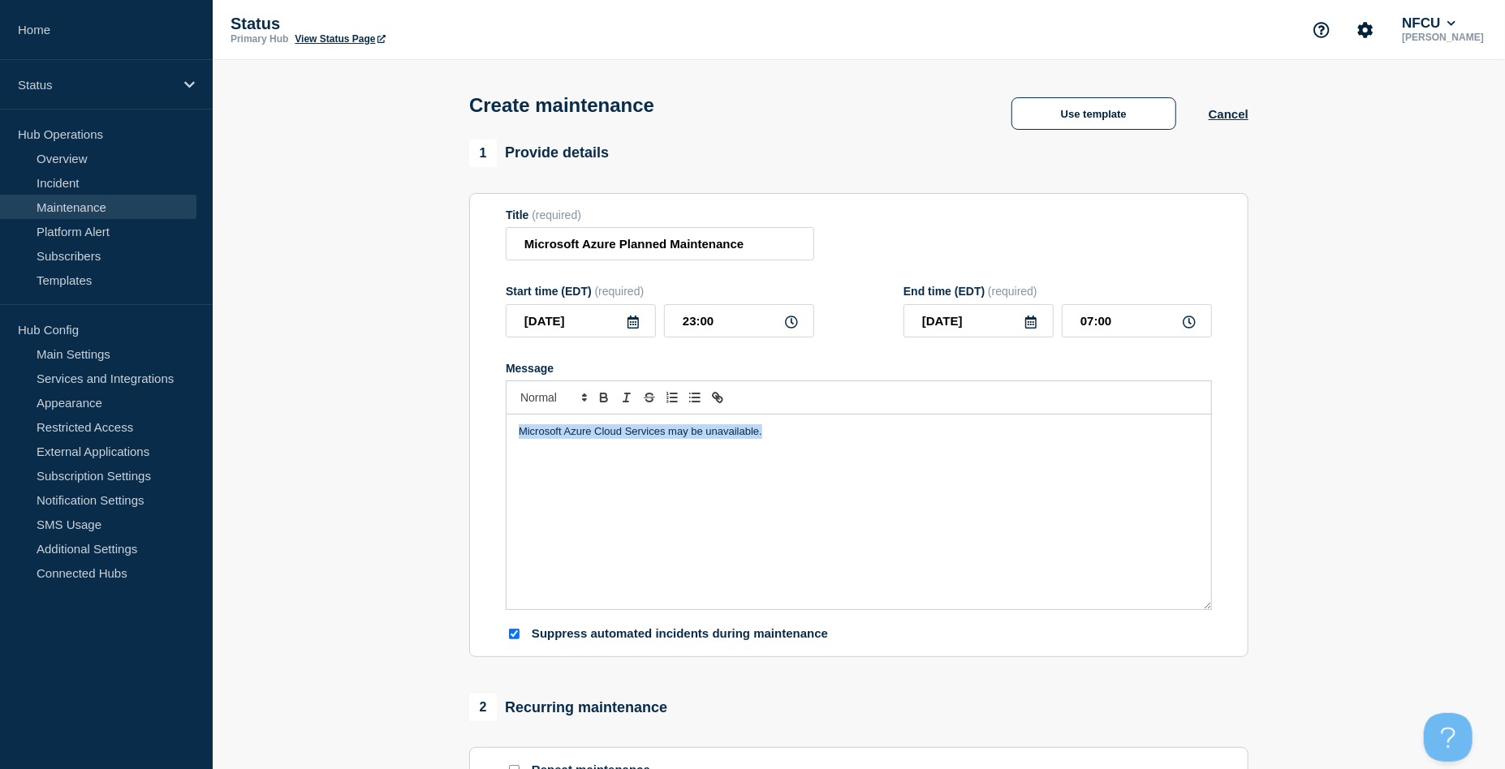
paste div "Message"
click at [519, 449] on p "Database instance(s) may be" at bounding box center [859, 447] width 680 height 15
click at [519, 447] on p "unavailable." at bounding box center [859, 447] width 680 height 15
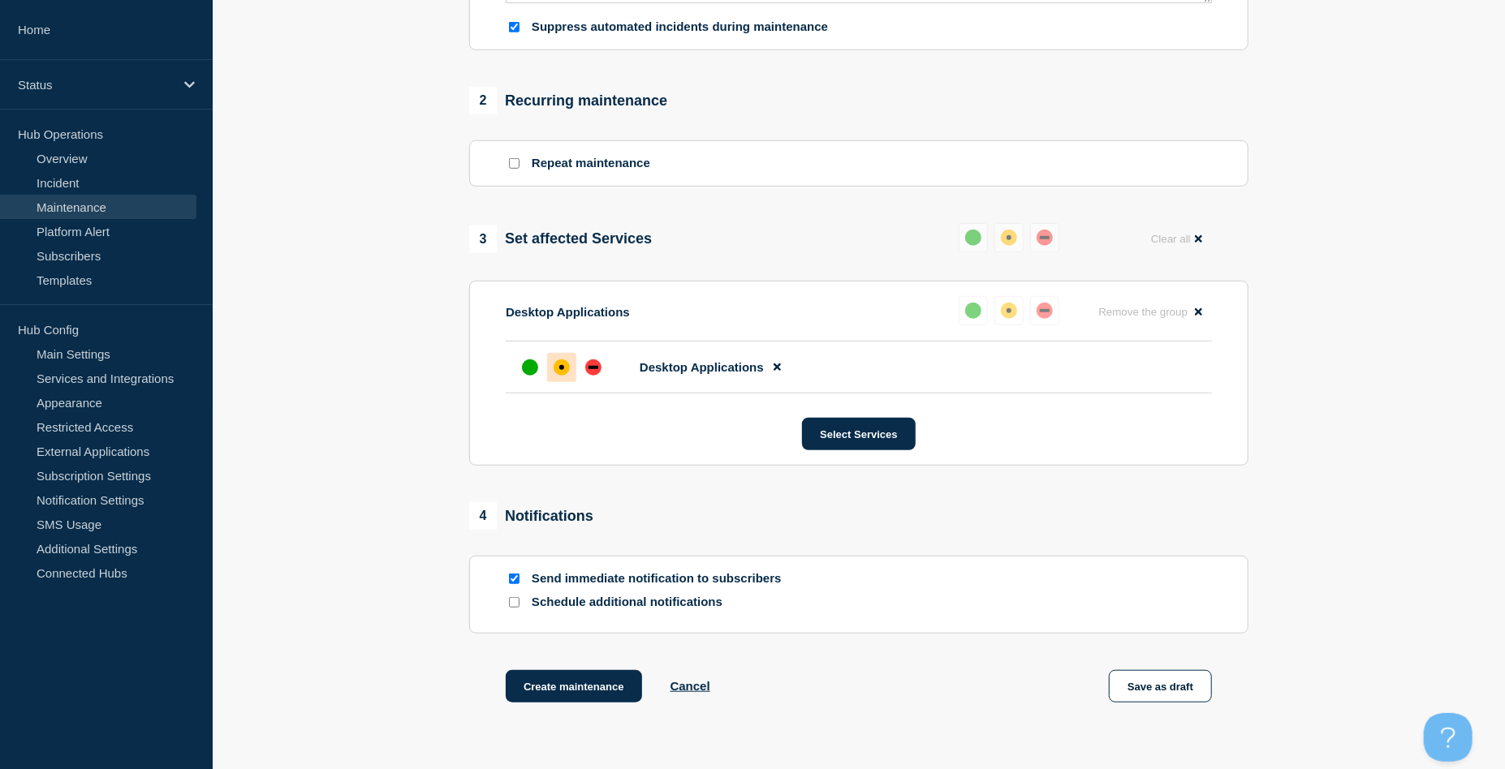
scroll to position [730, 0]
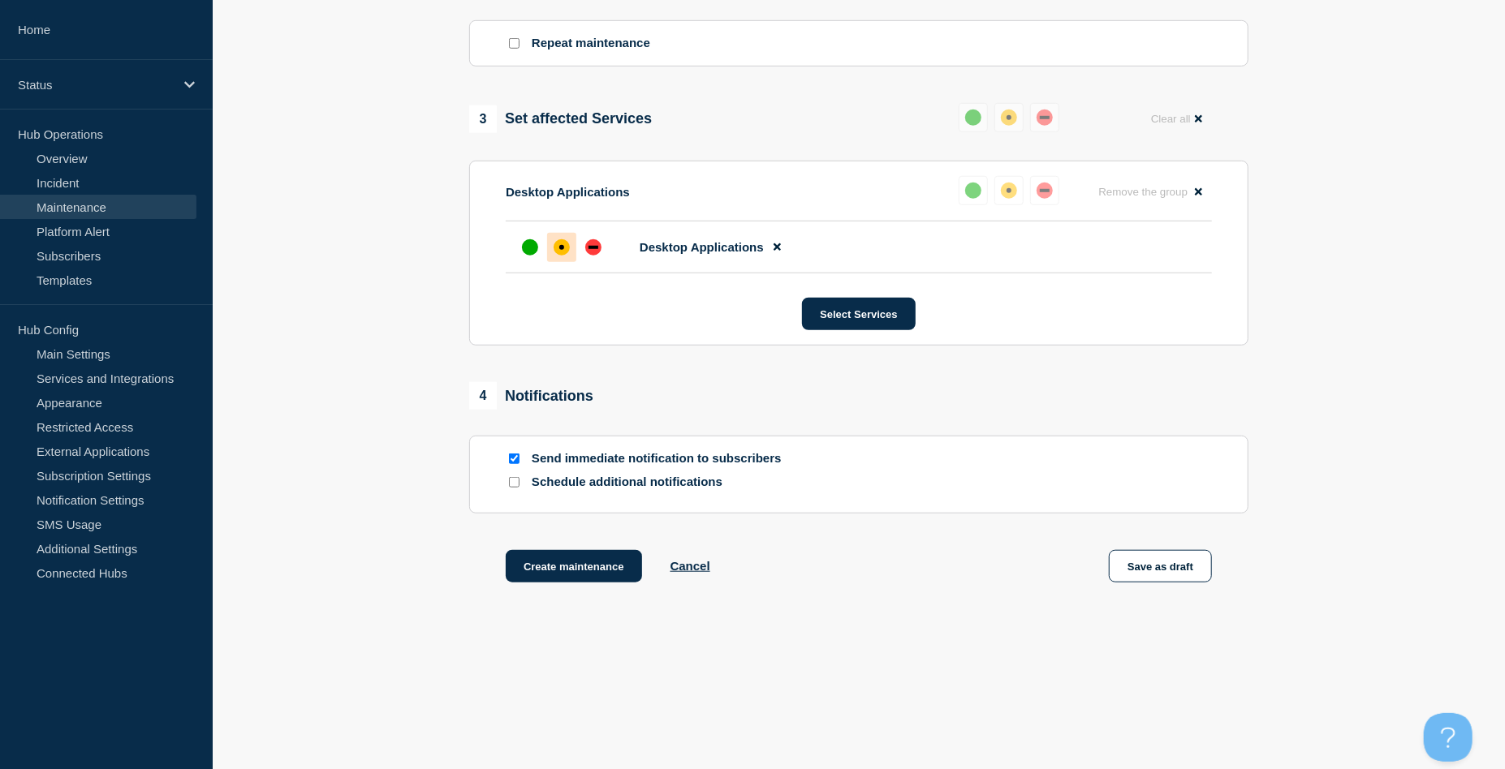
click at [511, 459] on input "Send immediate notification to subscribers" at bounding box center [514, 459] width 11 height 11
checkbox input "false"
click at [569, 567] on button "Create maintenance" at bounding box center [574, 566] width 136 height 32
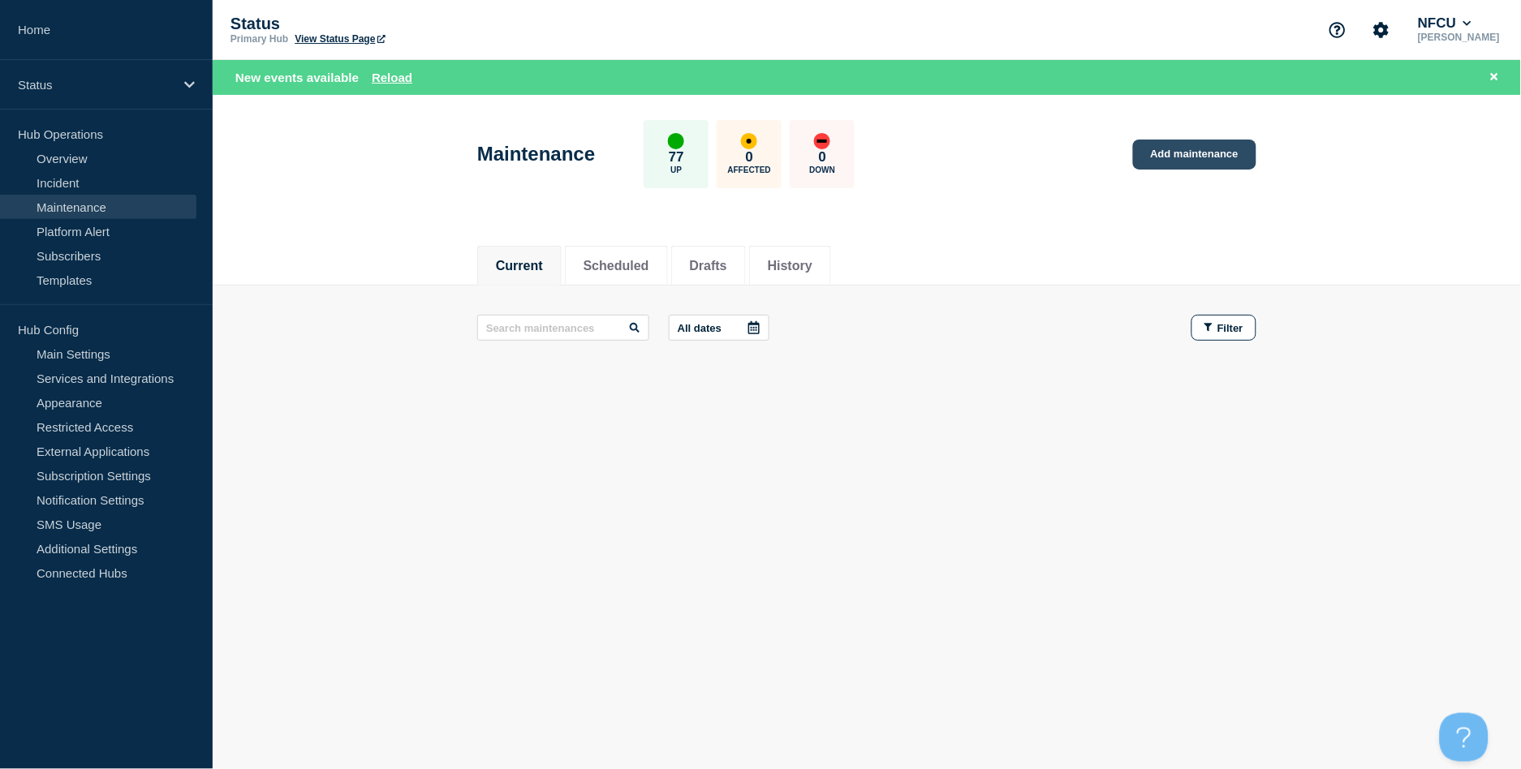
click at [1140, 148] on link "Add maintenance" at bounding box center [1194, 155] width 123 height 30
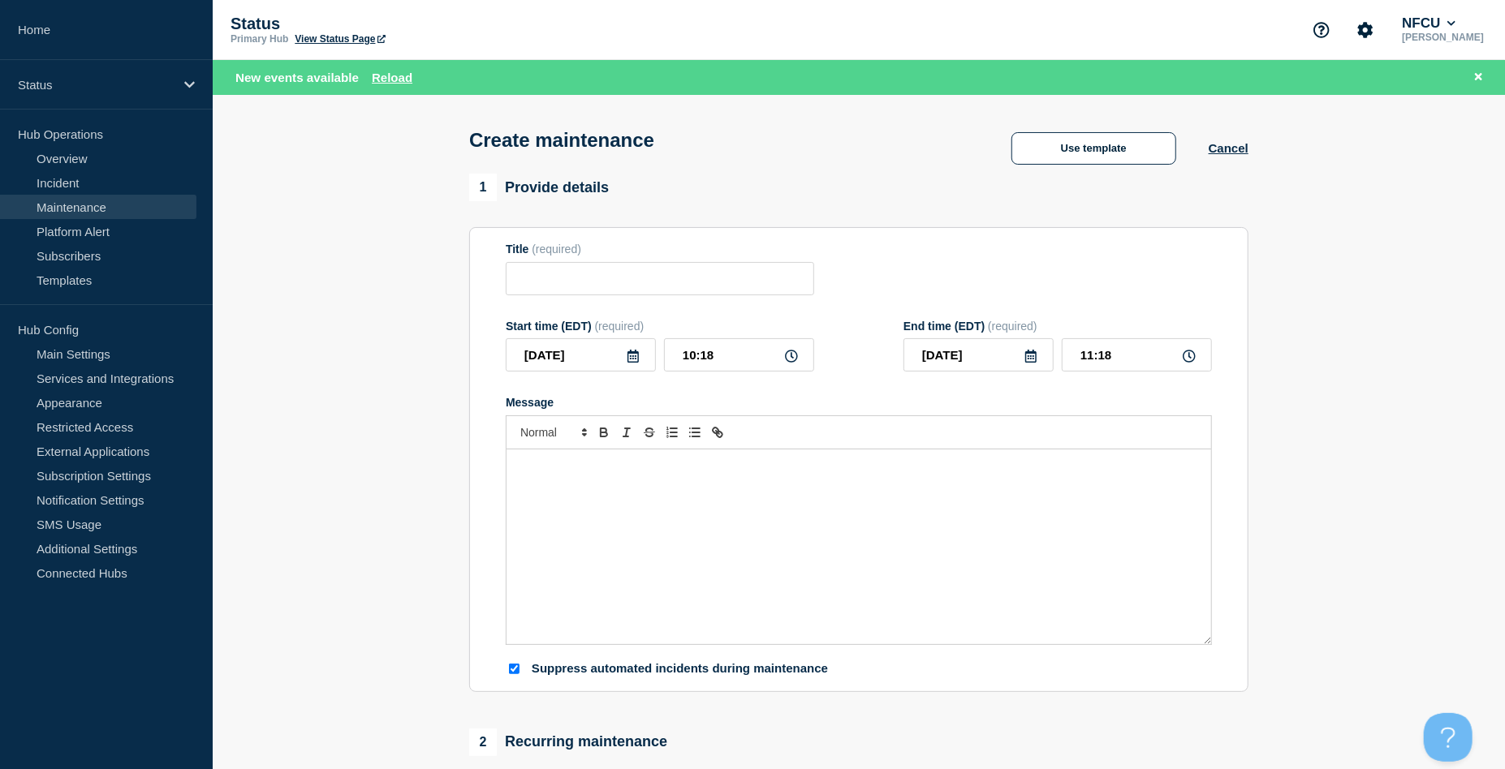
checkbox input "true"
click at [604, 275] on input "Title" at bounding box center [660, 278] width 308 height 33
paste input "Black Knight Core Servicing Product Maintenance [Vendor]"
click at [736, 282] on input "Black Knight Core Servicing Product Maintenance [Vendor]" at bounding box center [660, 278] width 308 height 33
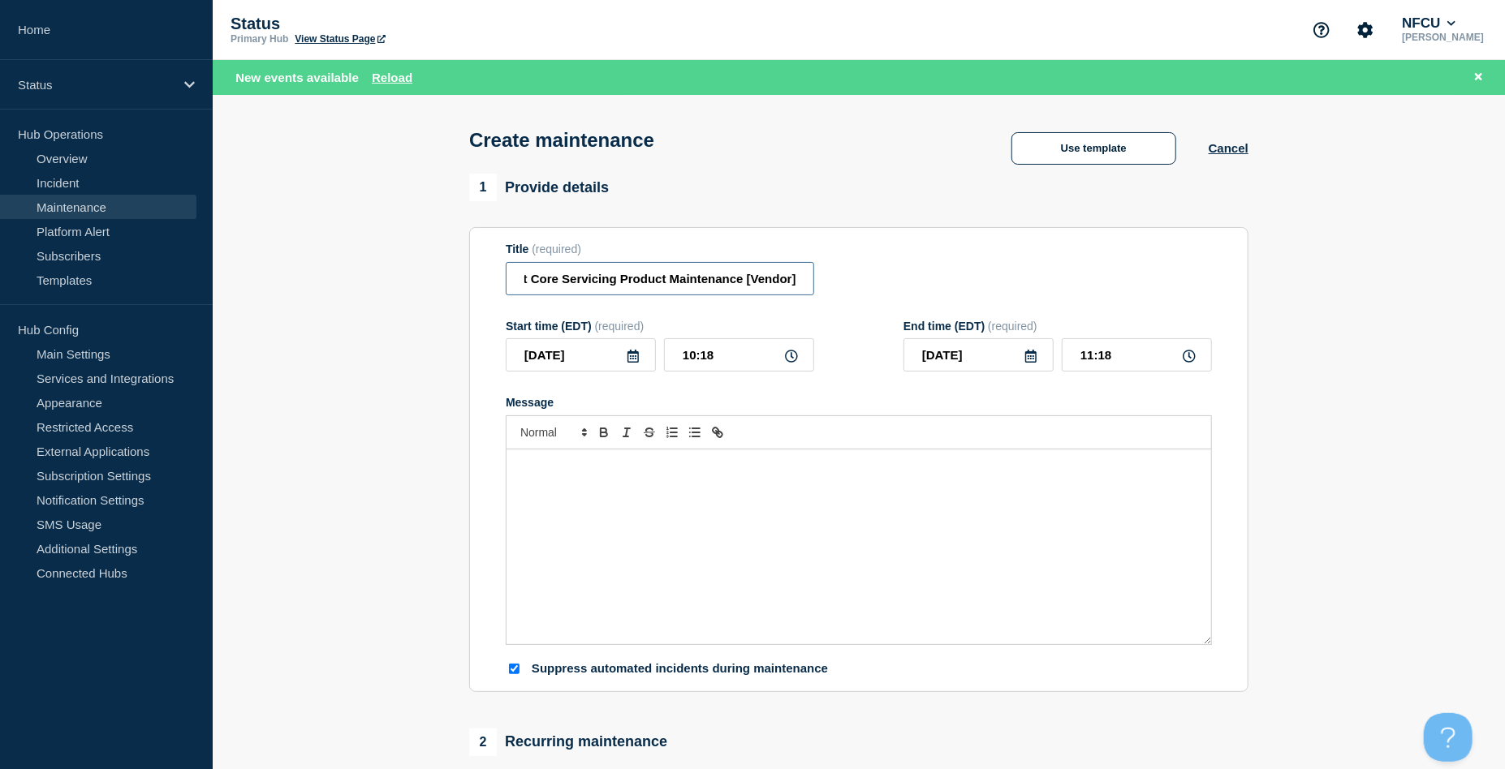
scroll to position [0, 0]
drag, startPoint x: 767, startPoint y: 282, endPoint x: 421, endPoint y: 270, distance: 346.0
click at [421, 270] on section "1 Provide details Title (required) Black Knight Core Servicing Product Maintena…" at bounding box center [859, 737] width 1292 height 1127
click at [618, 290] on input "Black Knight Core Servicing Product Maintenance [Vendor]" at bounding box center [660, 278] width 308 height 33
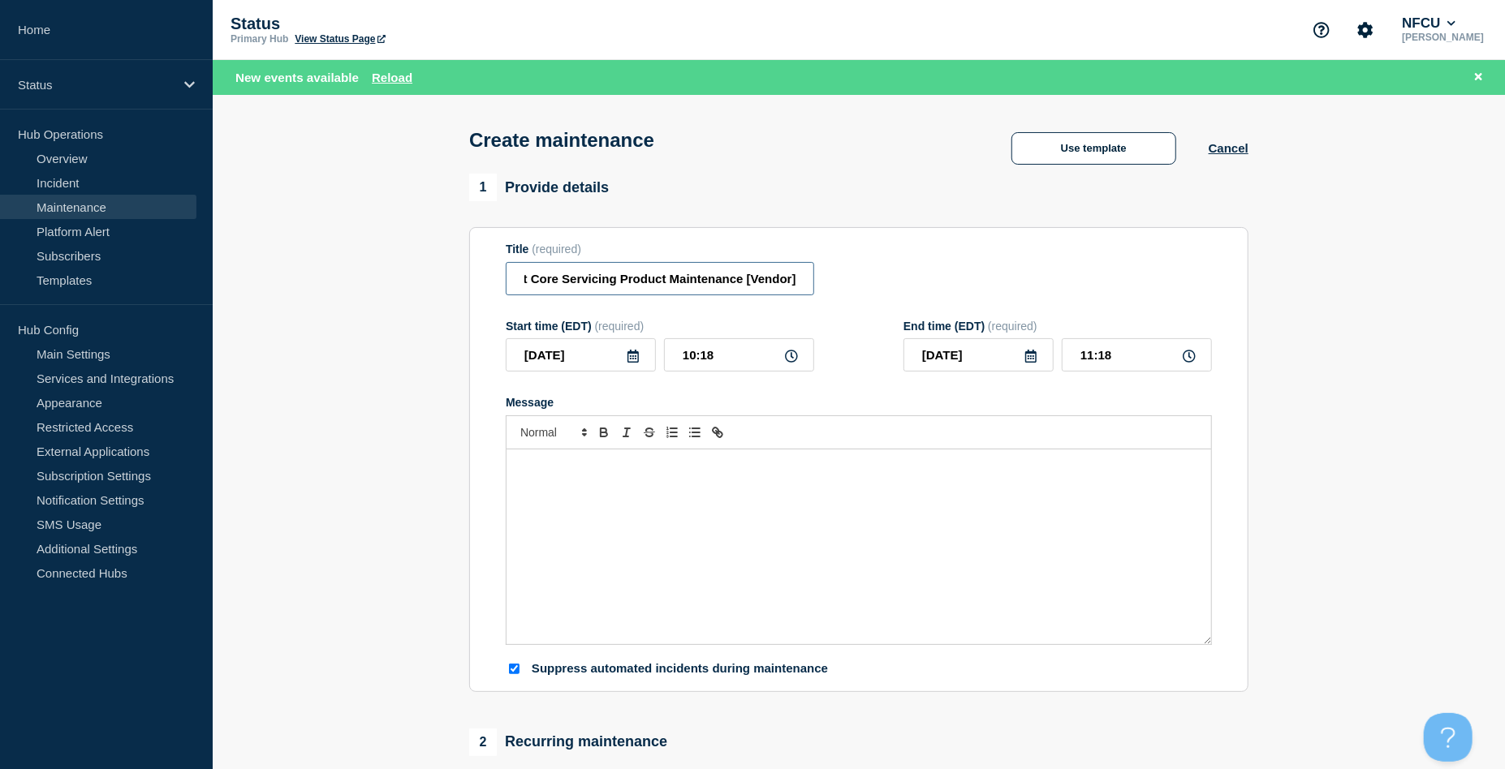
drag, startPoint x: 604, startPoint y: 282, endPoint x: 667, endPoint y: 285, distance: 63.4
click at [667, 285] on input "Black Knight Core Servicing Product Maintenance [Vendor]" at bounding box center [660, 278] width 308 height 33
drag, startPoint x: 685, startPoint y: 274, endPoint x: 920, endPoint y: 272, distance: 235.4
click at [920, 272] on div "Title (required) Black Knight Enterprise Work Management Maintenance [Vendor]" at bounding box center [859, 269] width 706 height 53
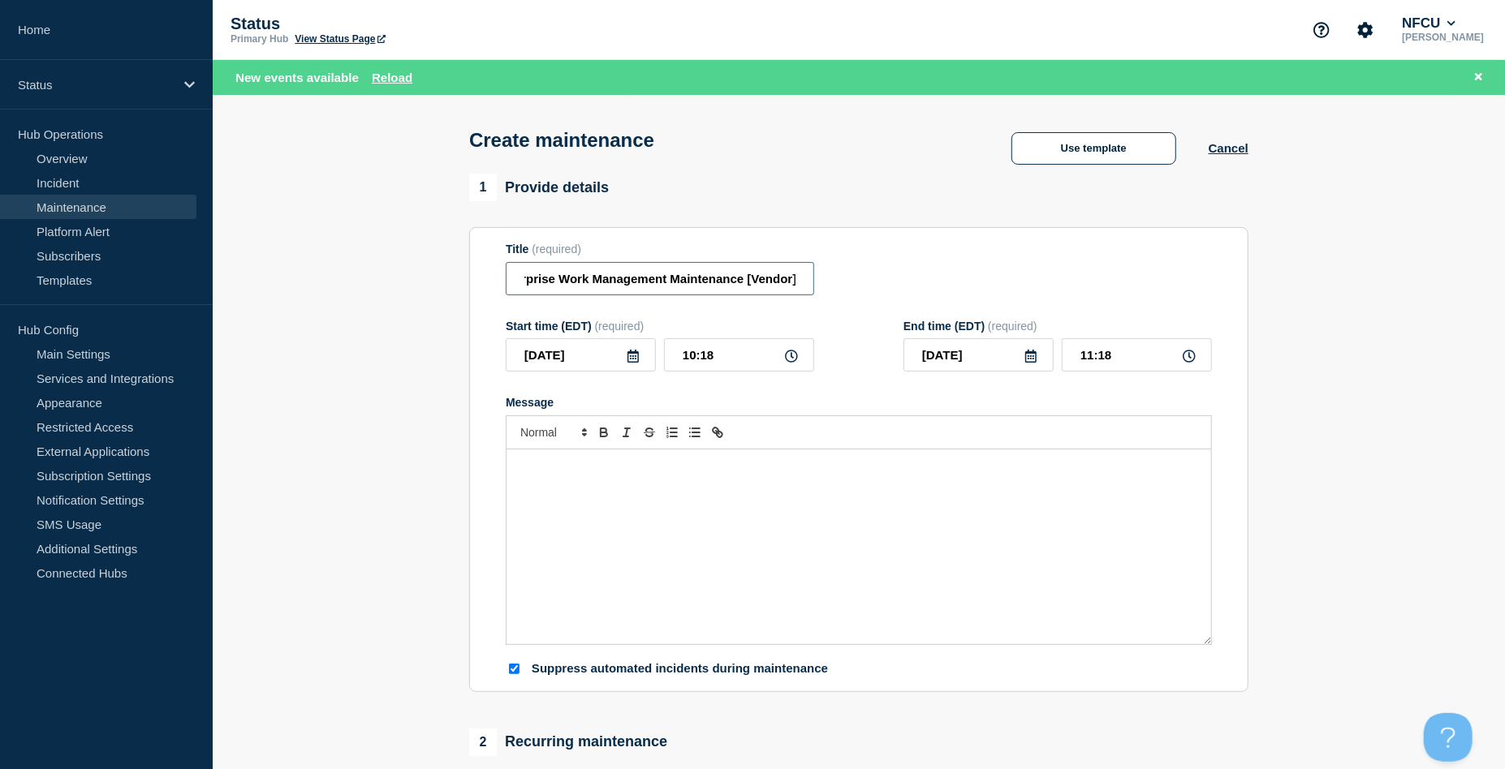
click at [765, 285] on input "Black Knight Enterprise Work Management Maintenance [Vendor]" at bounding box center [660, 278] width 308 height 33
drag, startPoint x: 666, startPoint y: 279, endPoint x: 605, endPoint y: 281, distance: 60.9
click at [605, 281] on input "Black Knight Enterprise Work Management Maintenance [Vendor]" at bounding box center [660, 278] width 308 height 33
type input "Black Knight Enterprise Work Management Maintenance [Vendor]"
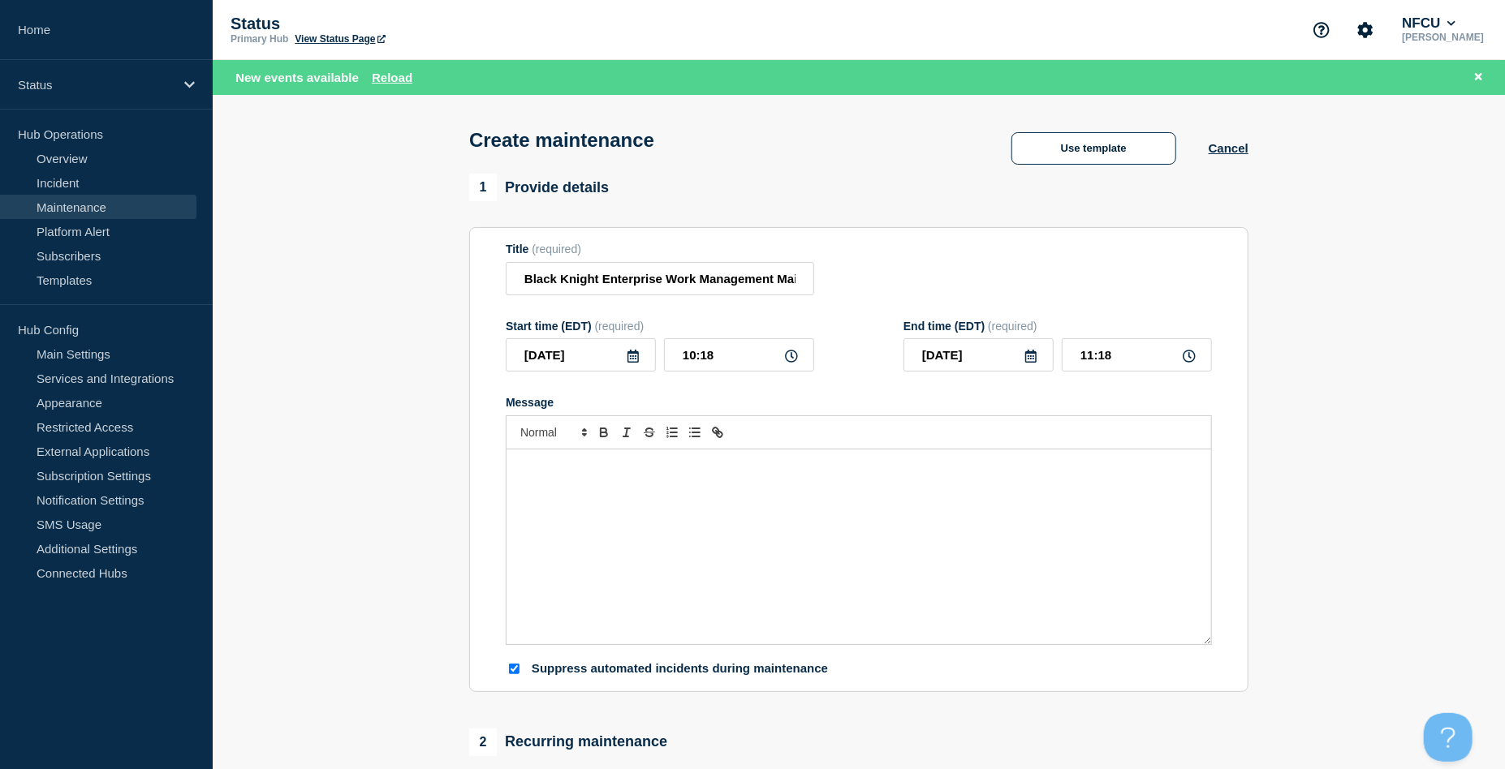
click at [600, 489] on div "Message" at bounding box center [858, 547] width 705 height 195
paste div "Message"
click at [669, 519] on div "Enterprise Work Management application will be unavailable." at bounding box center [858, 547] width 705 height 195
click at [633, 355] on icon at bounding box center [632, 356] width 11 height 13
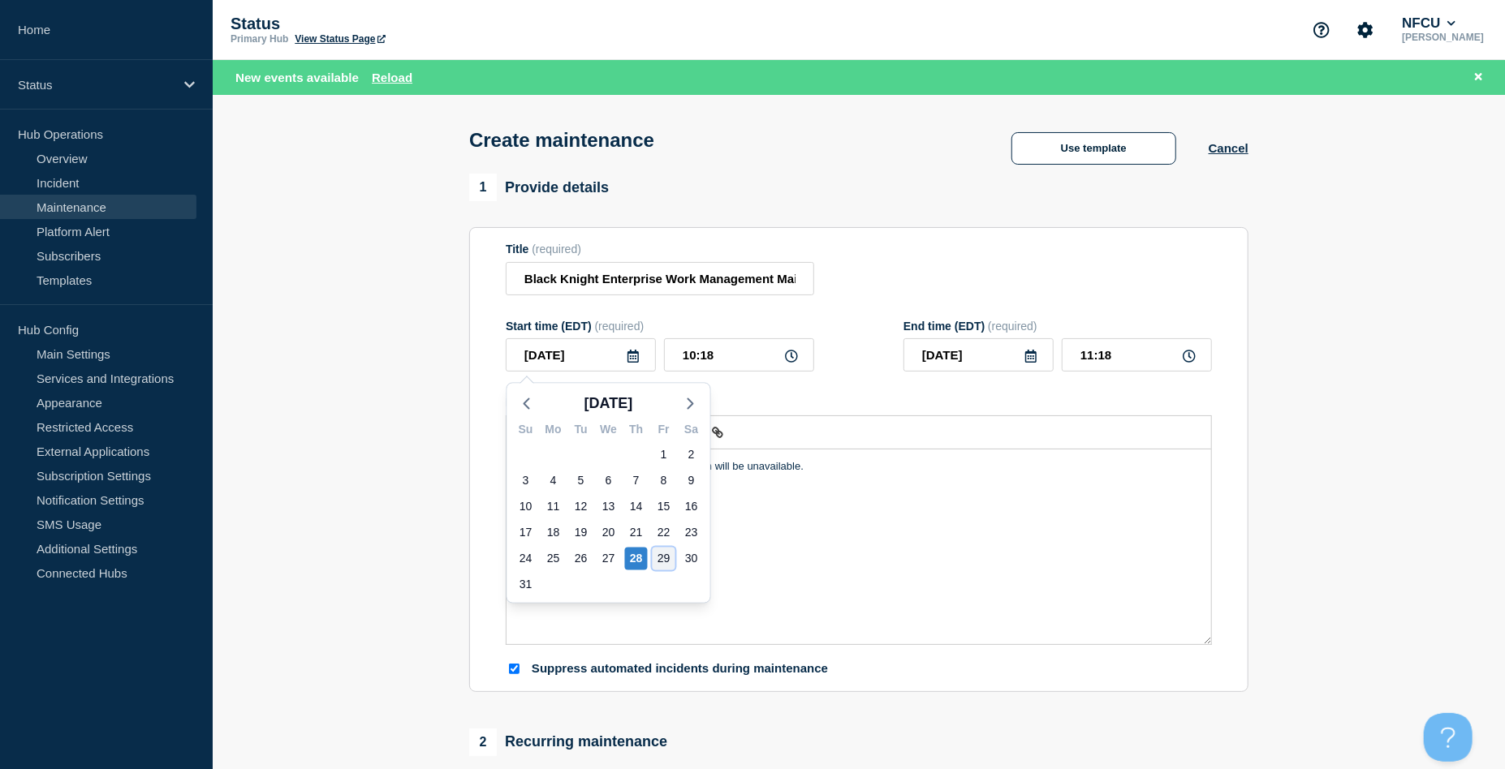
click at [666, 558] on div "29" at bounding box center [664, 559] width 23 height 23
type input "2025-08-29"
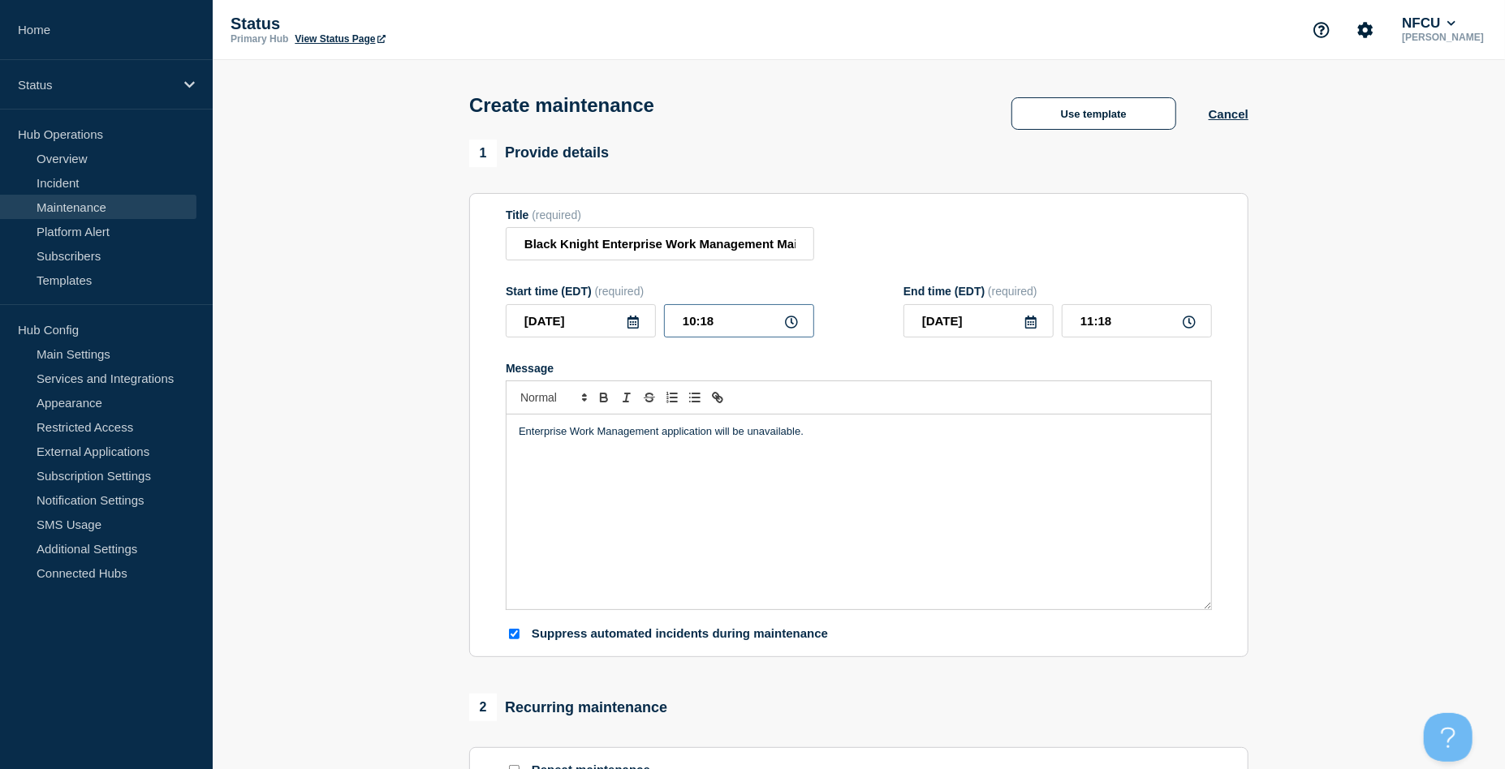
drag, startPoint x: 722, startPoint y: 326, endPoint x: 636, endPoint y: 317, distance: 86.5
click at [636, 317] on div "2025-08-29 10:18" at bounding box center [660, 320] width 308 height 33
type input "06:00"
click at [1127, 317] on input "07:00" at bounding box center [1137, 320] width 150 height 33
drag, startPoint x: 1131, startPoint y: 318, endPoint x: 820, endPoint y: 275, distance: 313.8
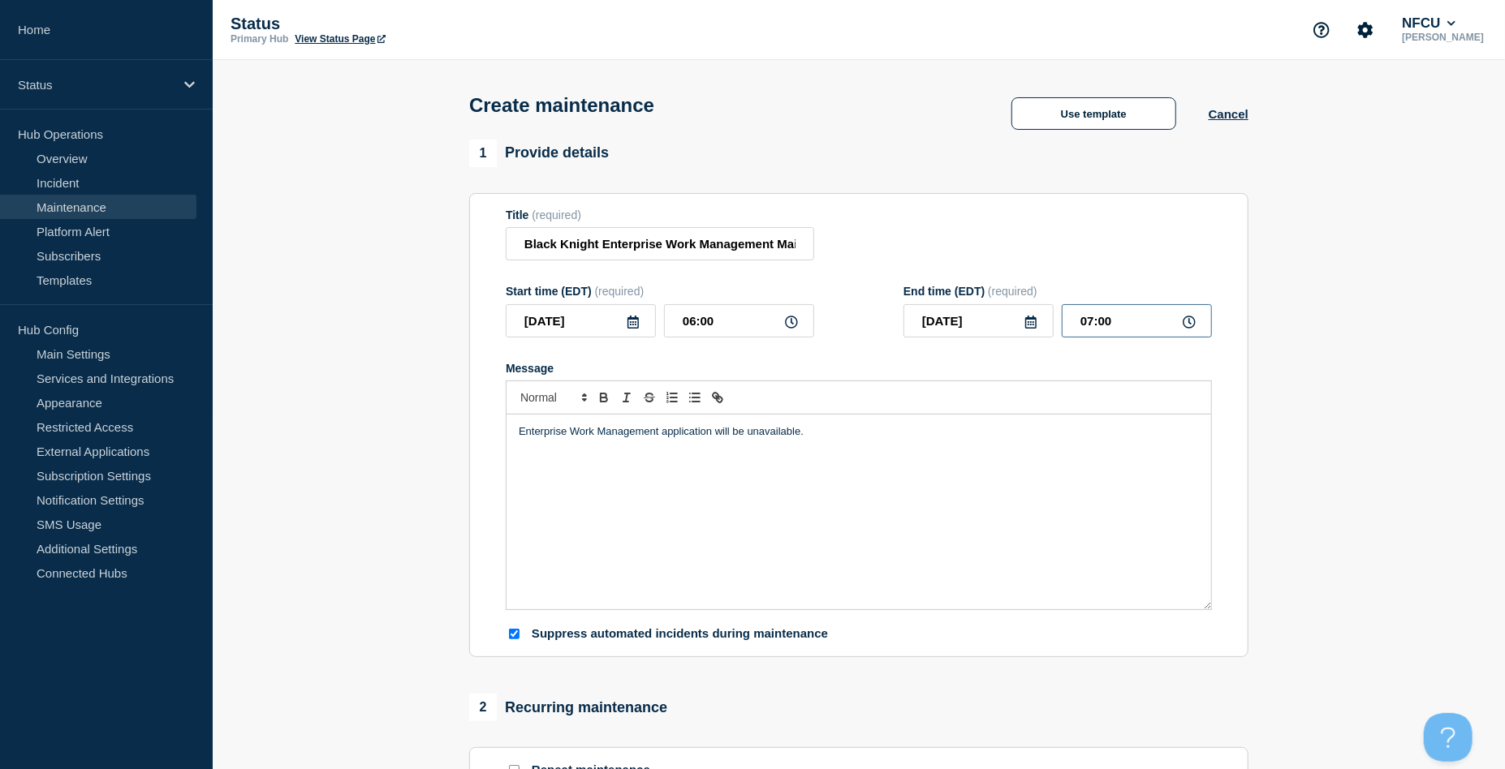
click at [820, 275] on form "Title (required) Black Knight Enterprise Work Management Maintenance [Vendor] S…" at bounding box center [859, 426] width 706 height 434
type input "08:00"
click at [835, 252] on div "Title (required) Black Knight Enterprise Work Management Maintenance [Vendor]" at bounding box center [859, 235] width 706 height 53
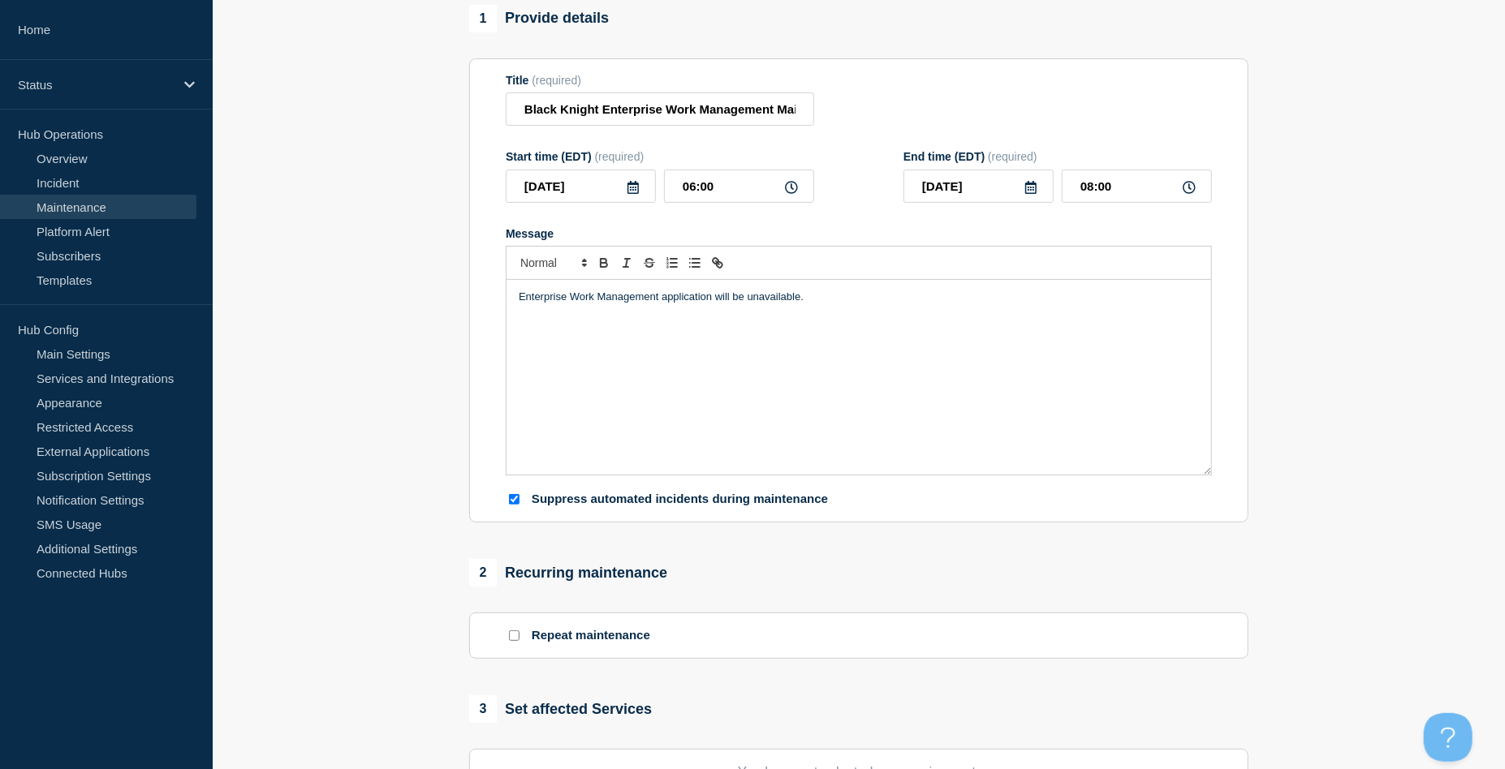
scroll to position [216, 0]
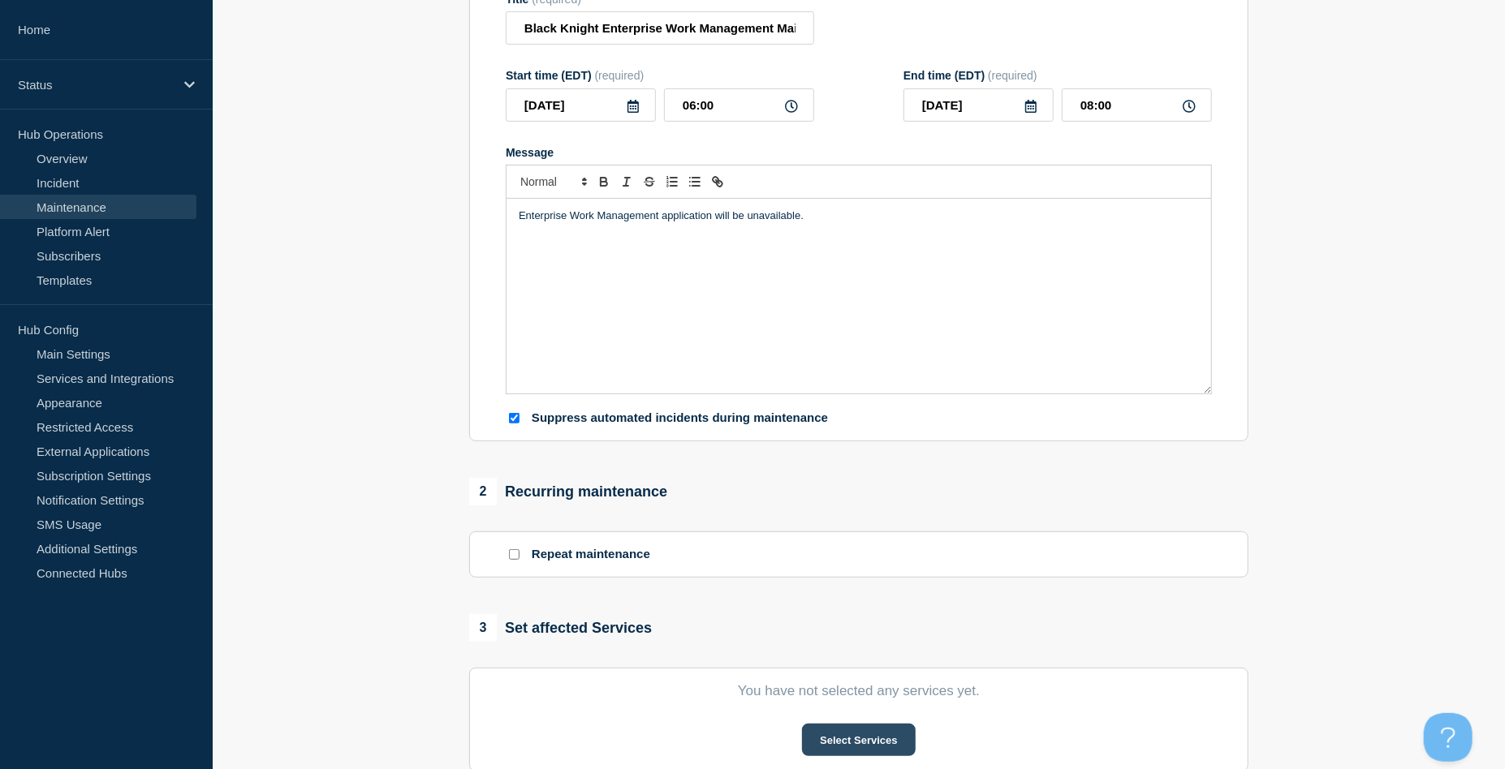
click at [888, 576] on button "Select Services" at bounding box center [858, 740] width 113 height 32
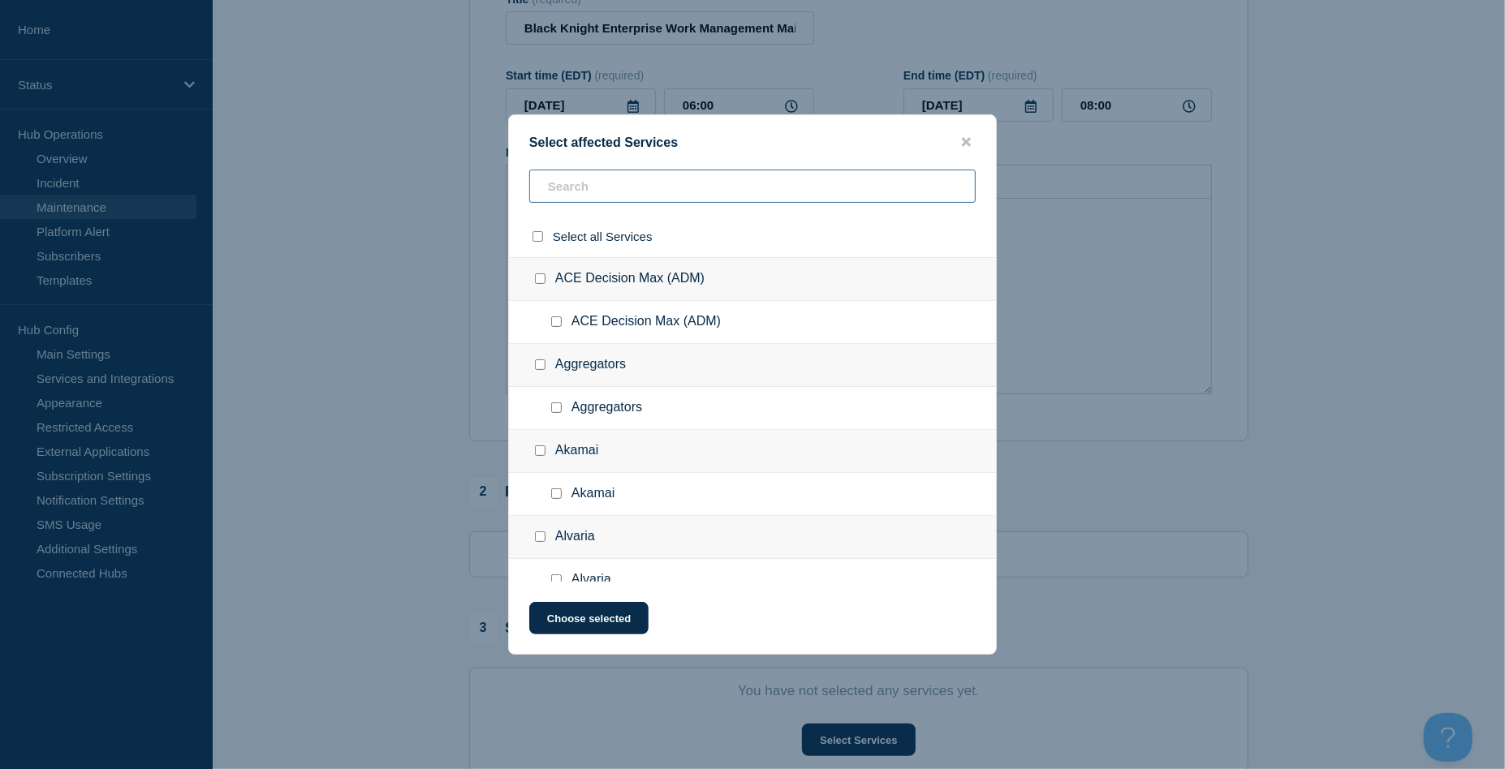
click at [595, 190] on input "text" at bounding box center [752, 186] width 446 height 33
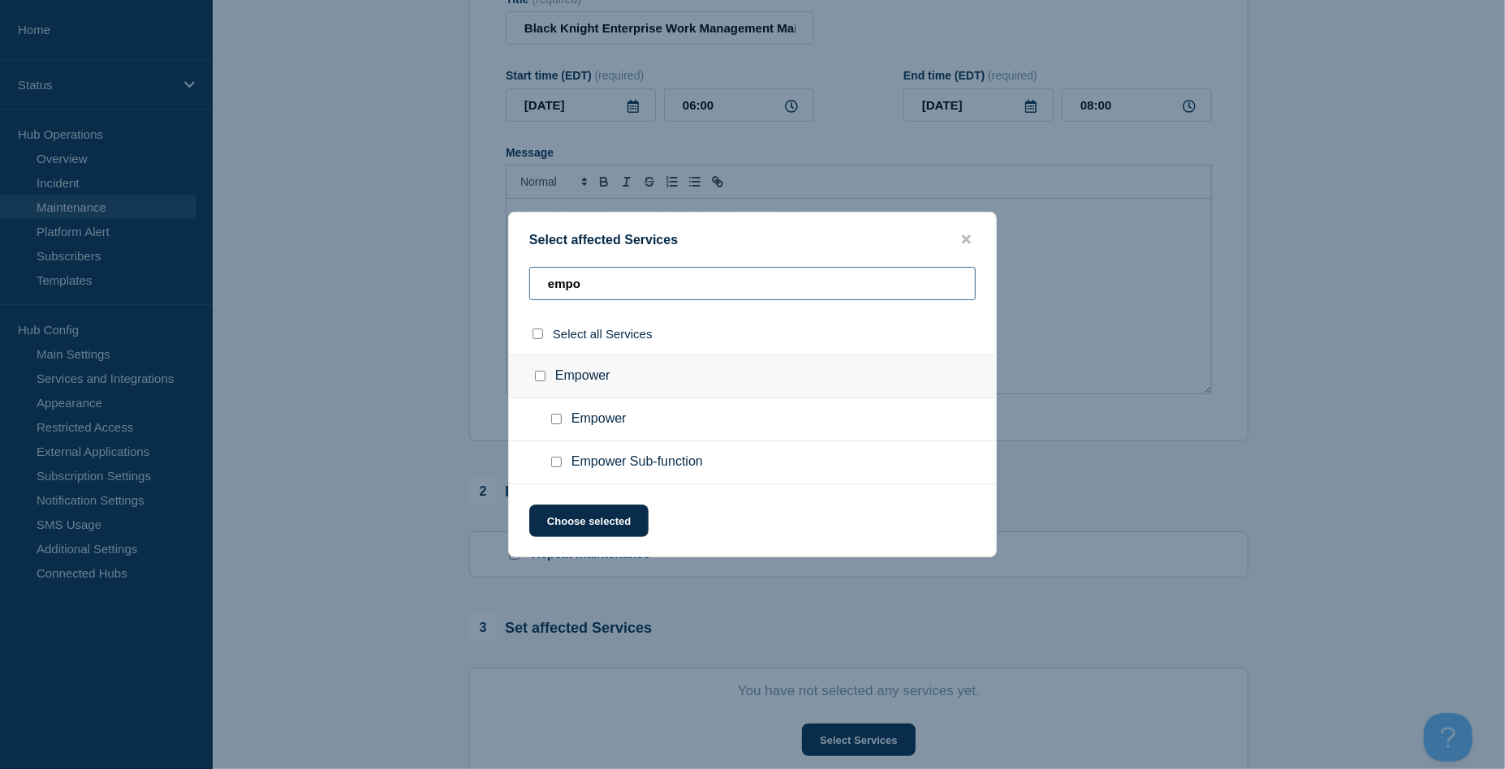
type input "empo"
click at [555, 422] on input "Empower checkbox" at bounding box center [556, 419] width 11 height 11
checkbox input "true"
drag, startPoint x: 639, startPoint y: 290, endPoint x: 399, endPoint y: 263, distance: 241.7
click at [399, 263] on div "Select affected Services empo Select all Services Empower Empower Empower Sub-f…" at bounding box center [752, 384] width 1505 height 769
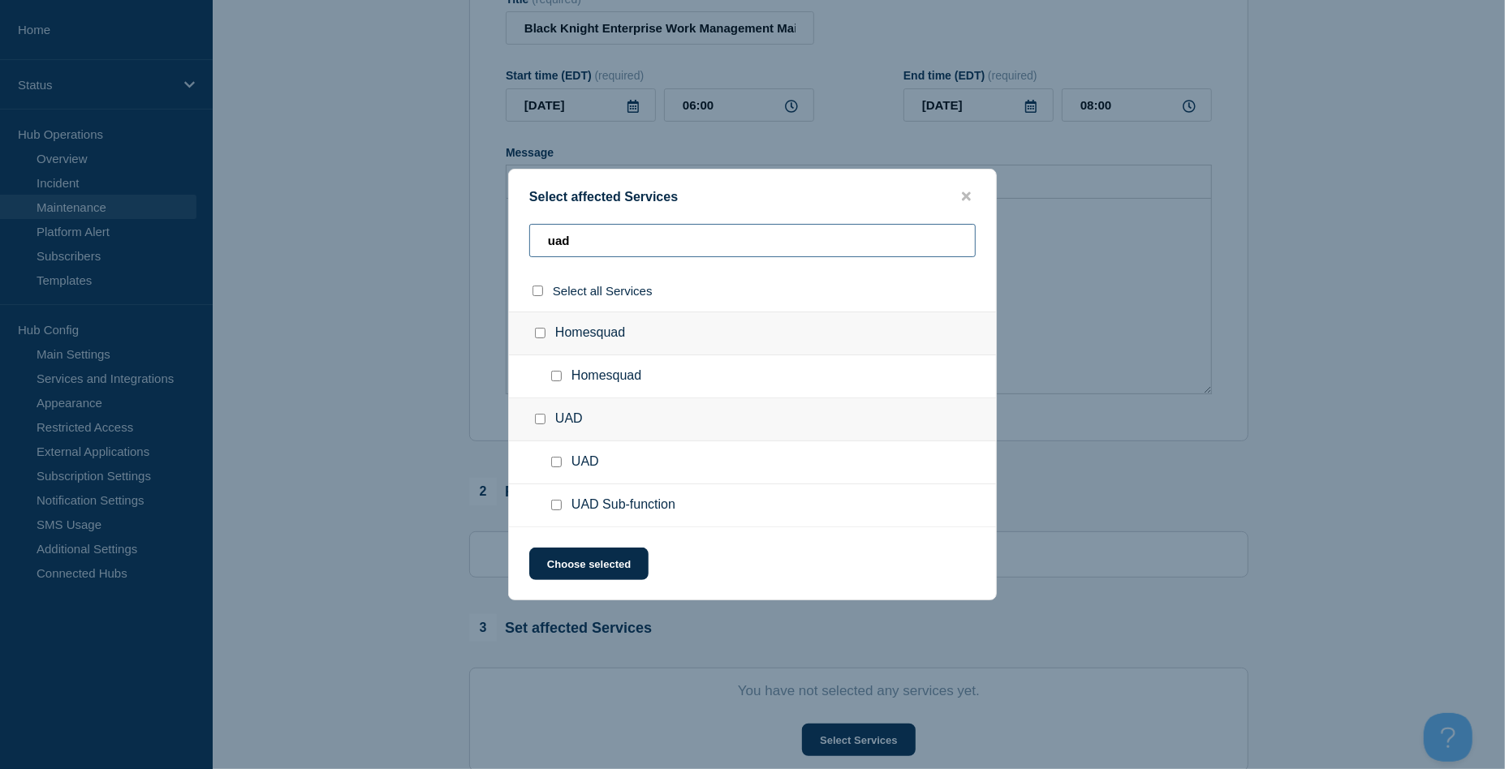
type input "uad"
click at [553, 505] on input "UAD Sub-function checkbox" at bounding box center [556, 505] width 11 height 11
checkbox input "true"
click at [575, 554] on button "Choose selected" at bounding box center [588, 564] width 119 height 32
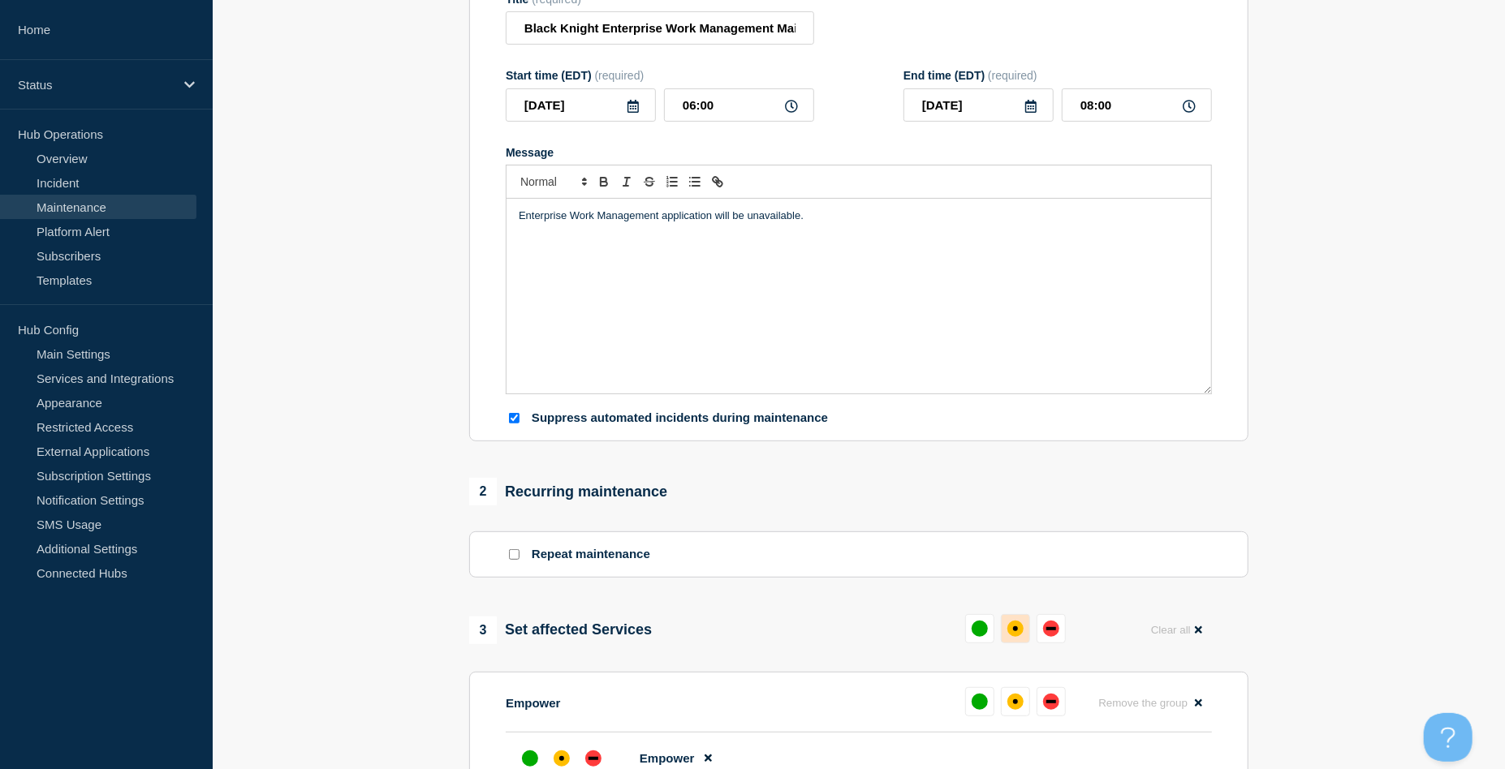
click at [1016, 576] on div "affected" at bounding box center [1015, 629] width 5 height 5
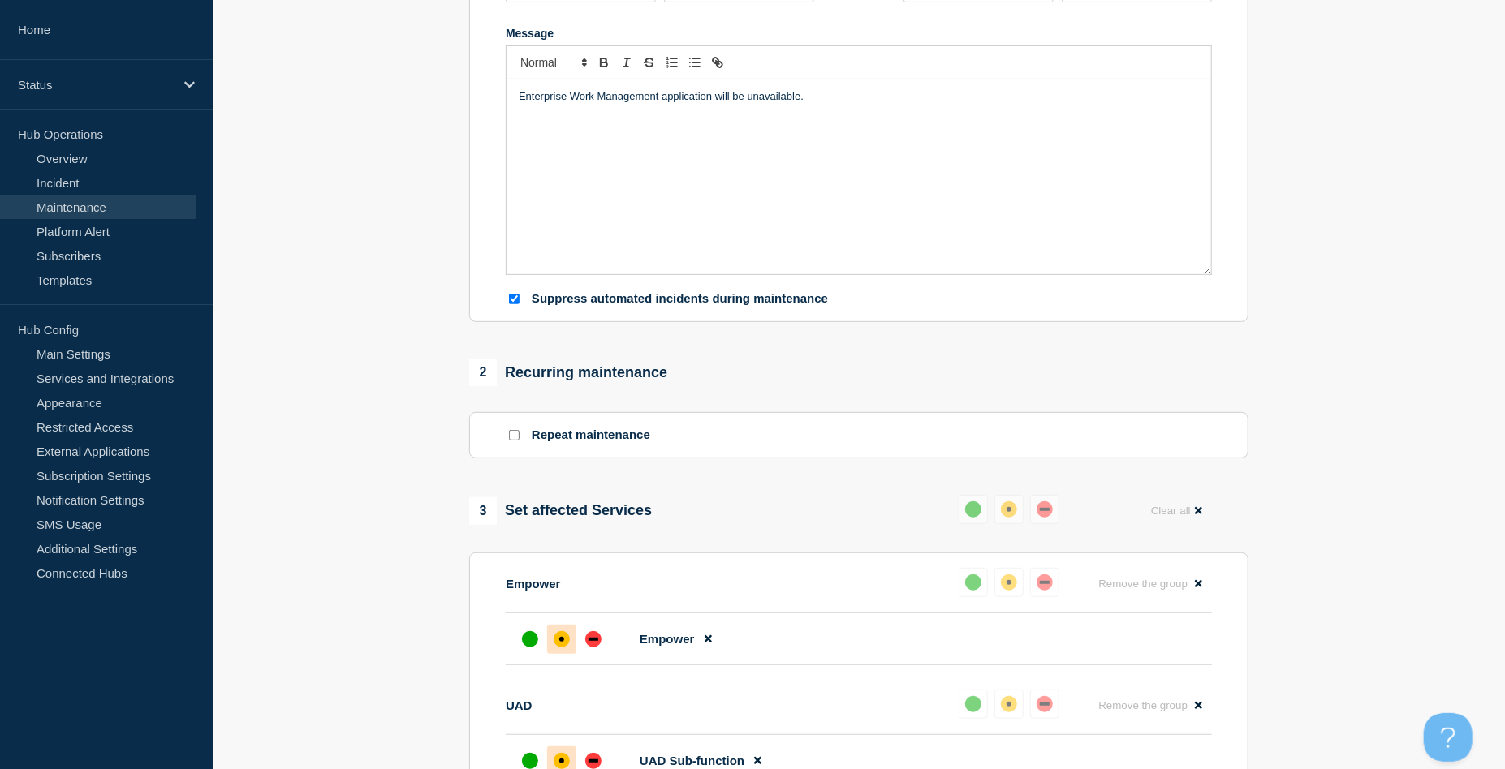
scroll to position [649, 0]
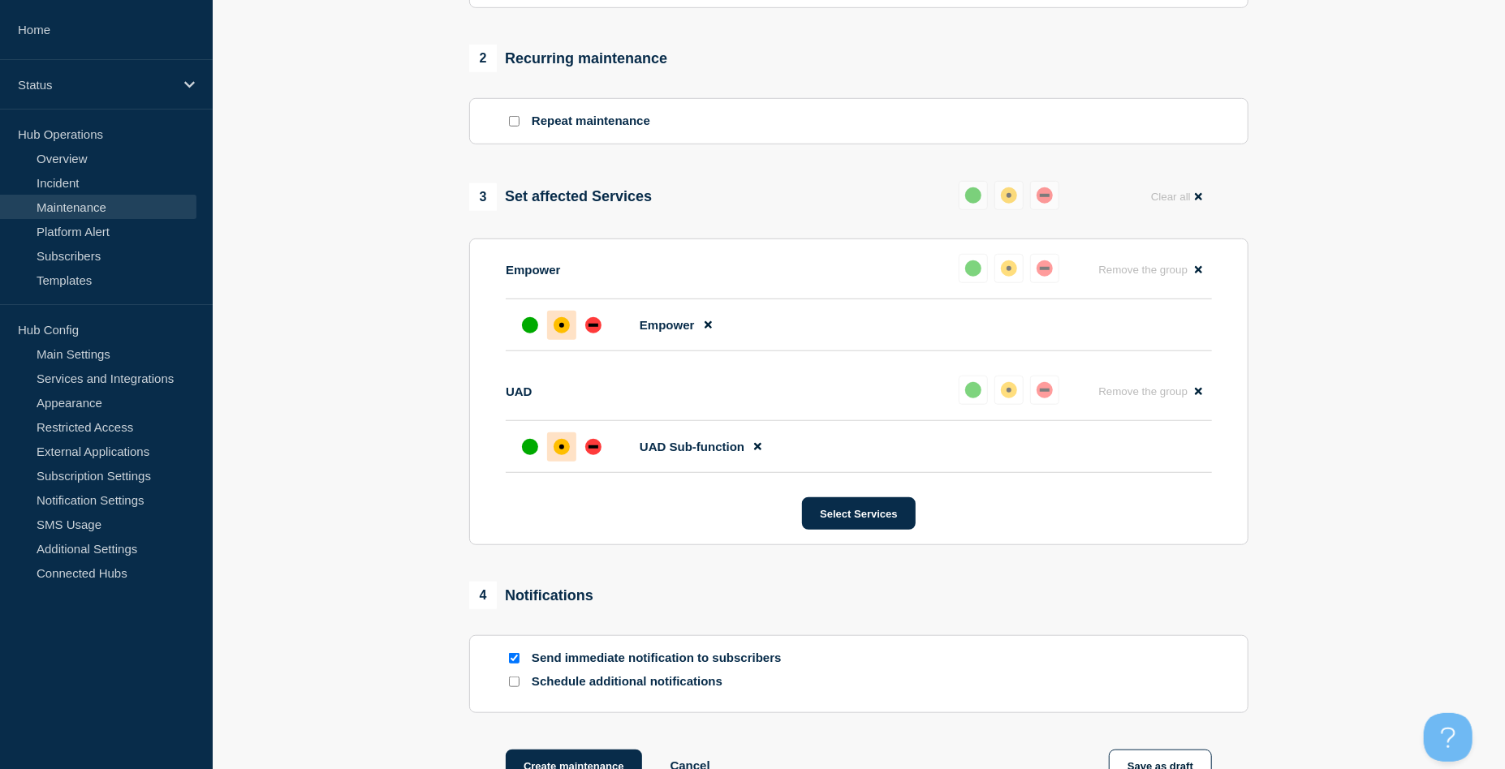
click at [513, 576] on input "Send immediate notification to subscribers" at bounding box center [514, 658] width 11 height 11
checkbox input "false"
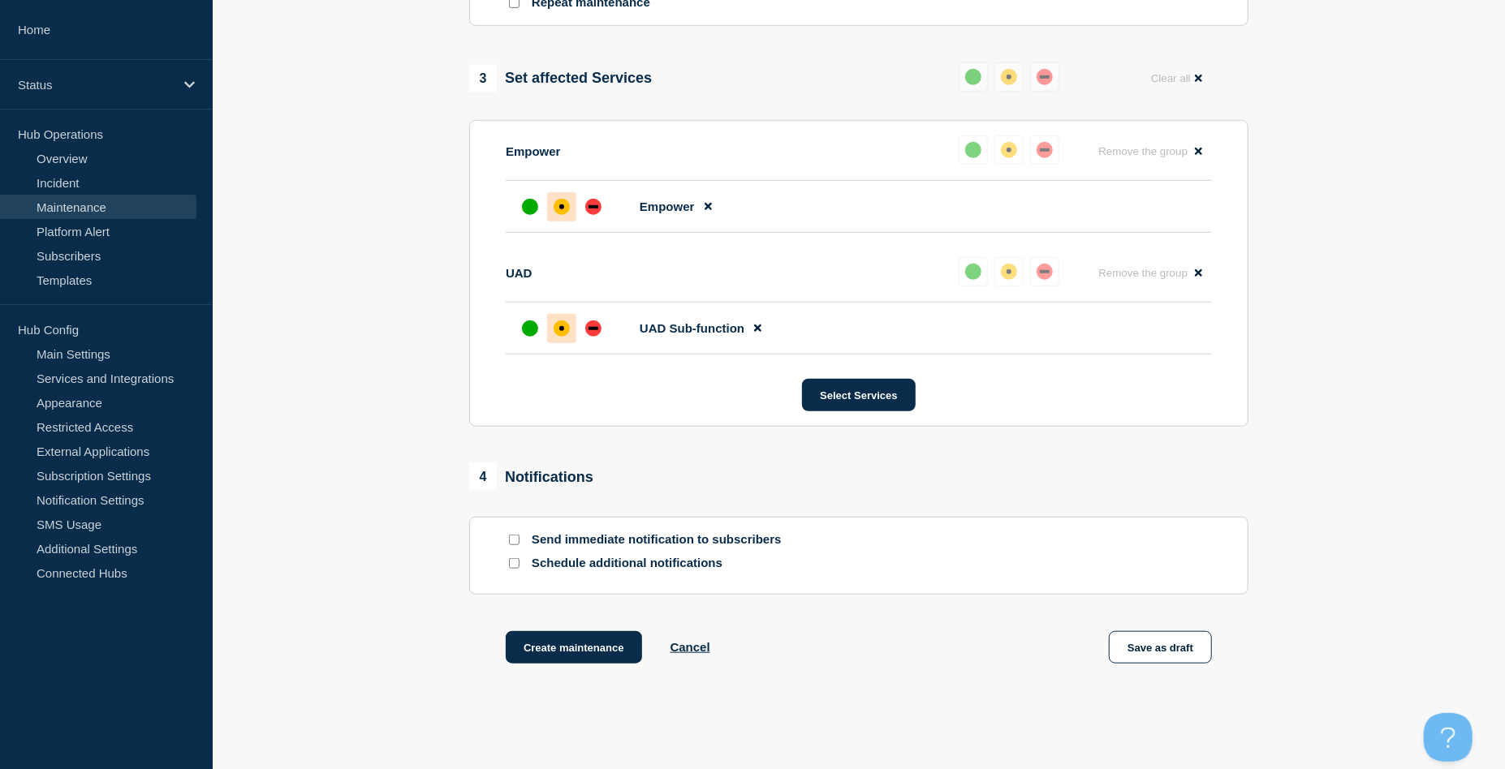
scroll to position [852, 0]
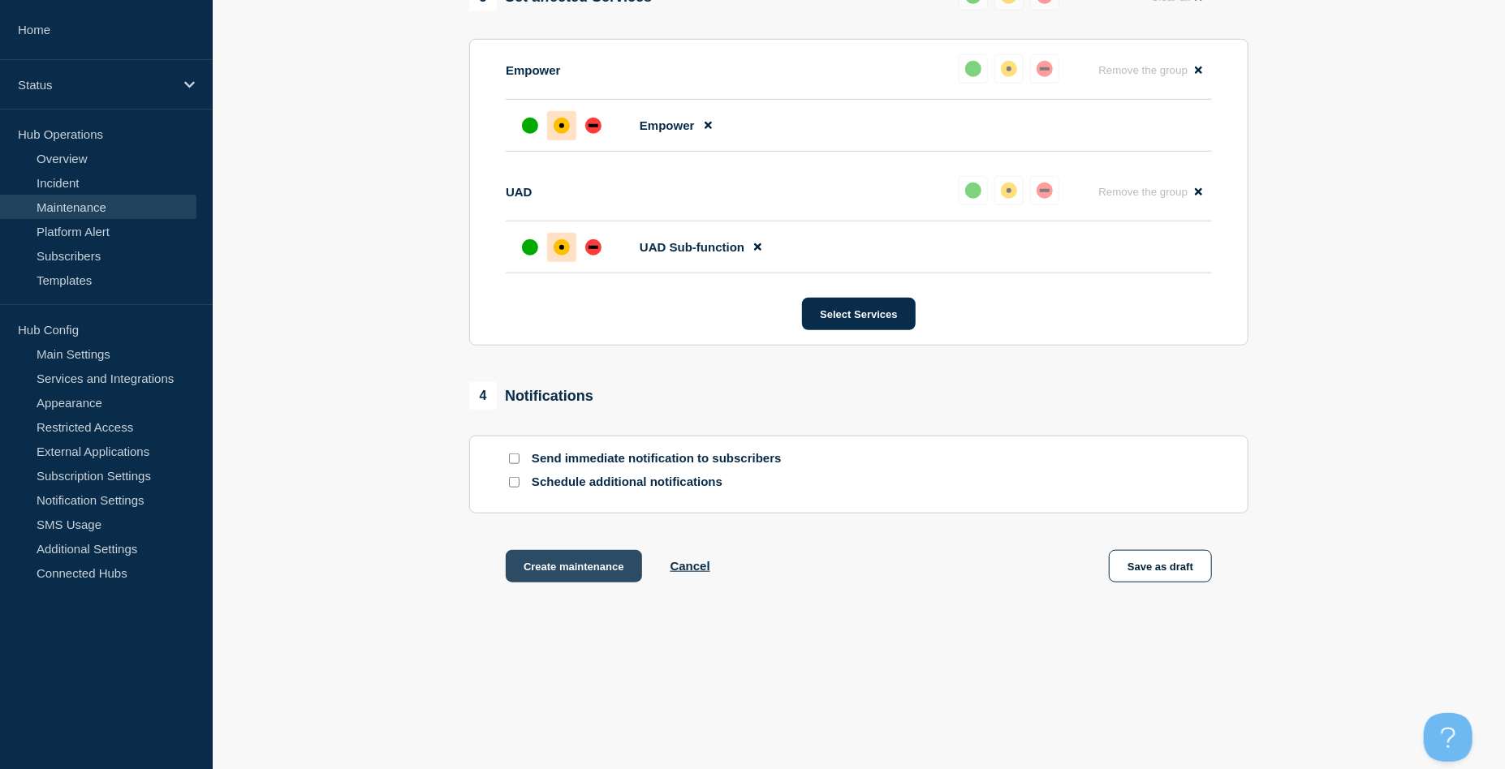
click at [584, 563] on button "Create maintenance" at bounding box center [574, 566] width 136 height 32
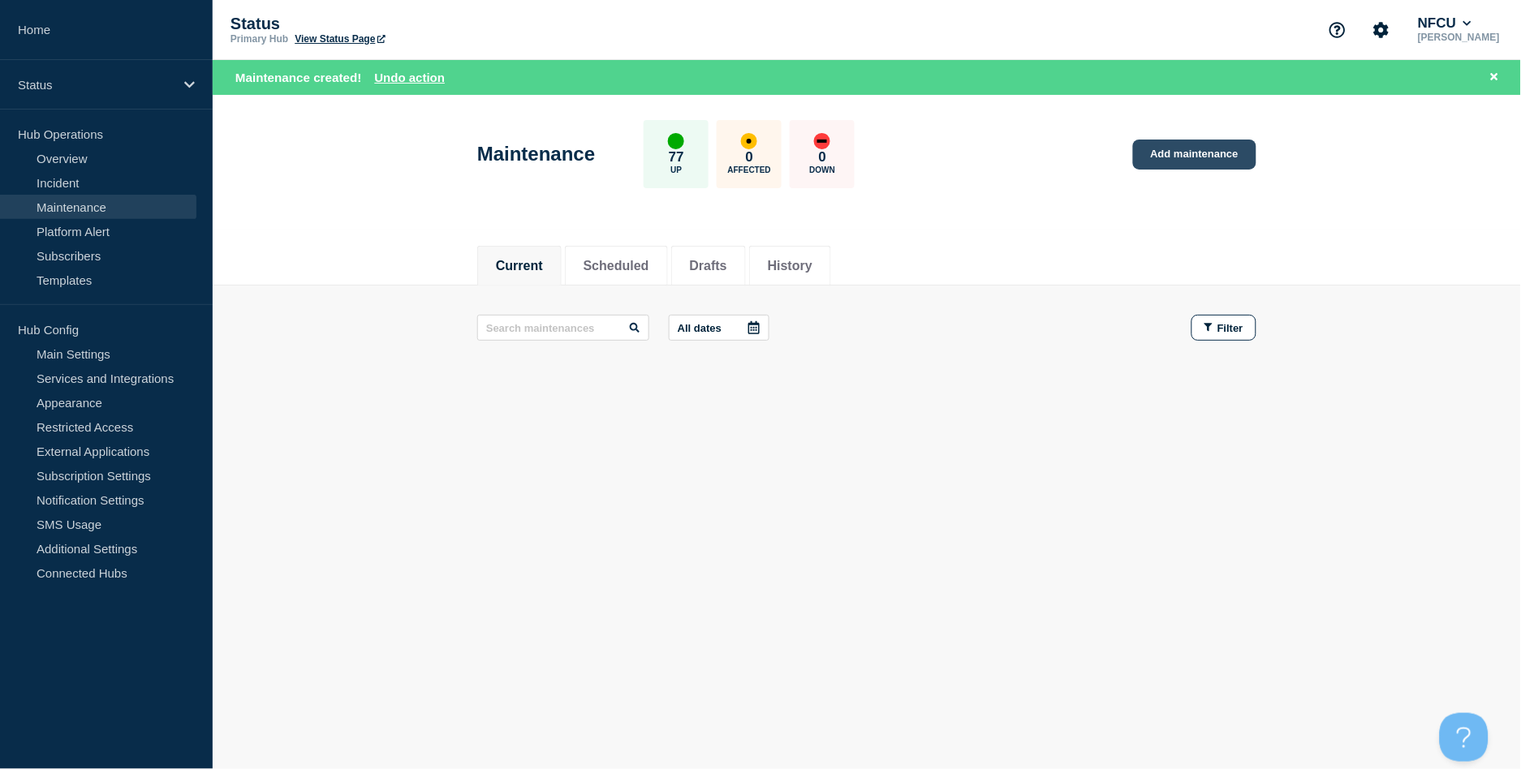
click at [1140, 159] on link "Add maintenance" at bounding box center [1194, 155] width 123 height 30
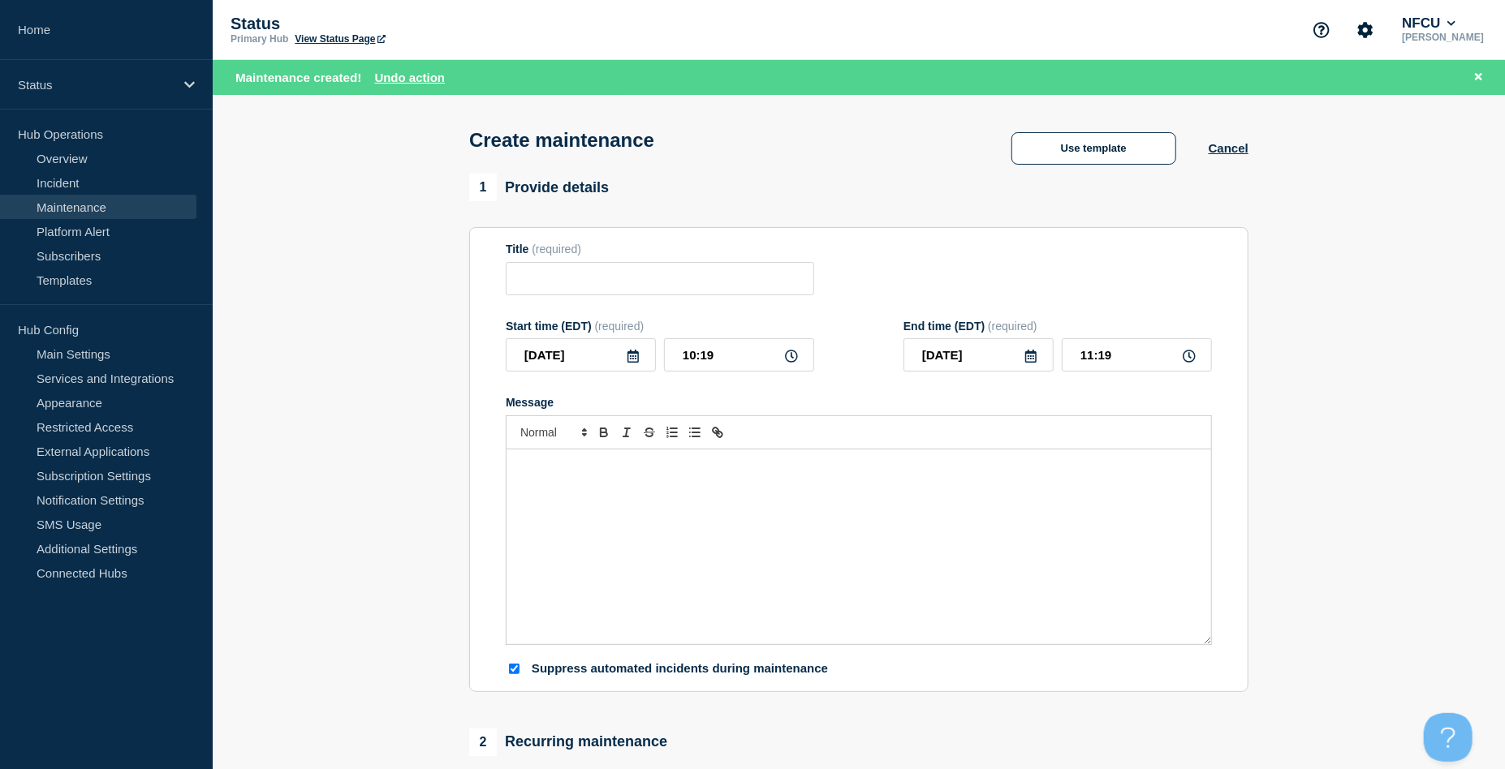
checkbox input "true"
click at [1106, 138] on button "Use template" at bounding box center [1093, 148] width 165 height 32
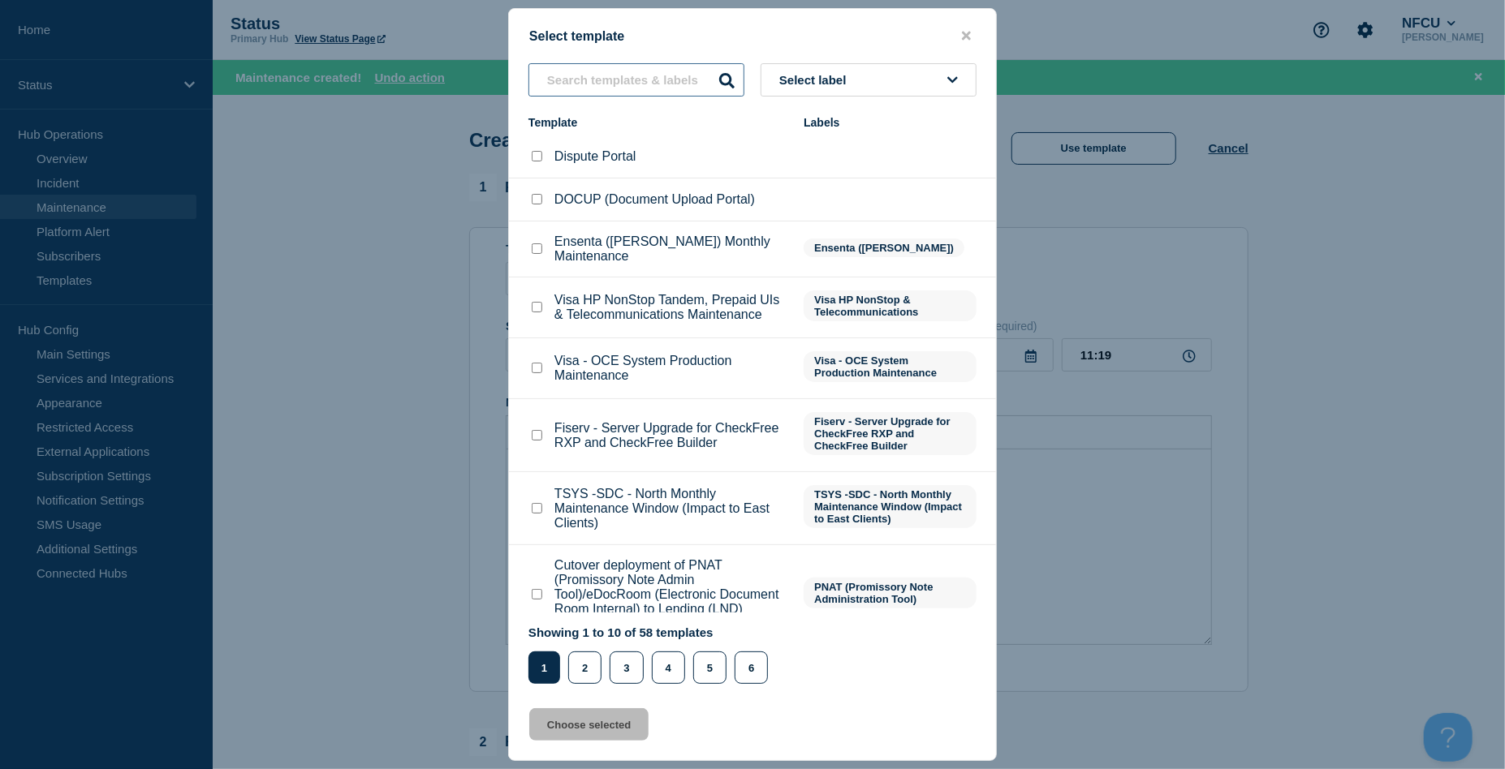
click at [569, 75] on input "text" at bounding box center [636, 79] width 216 height 33
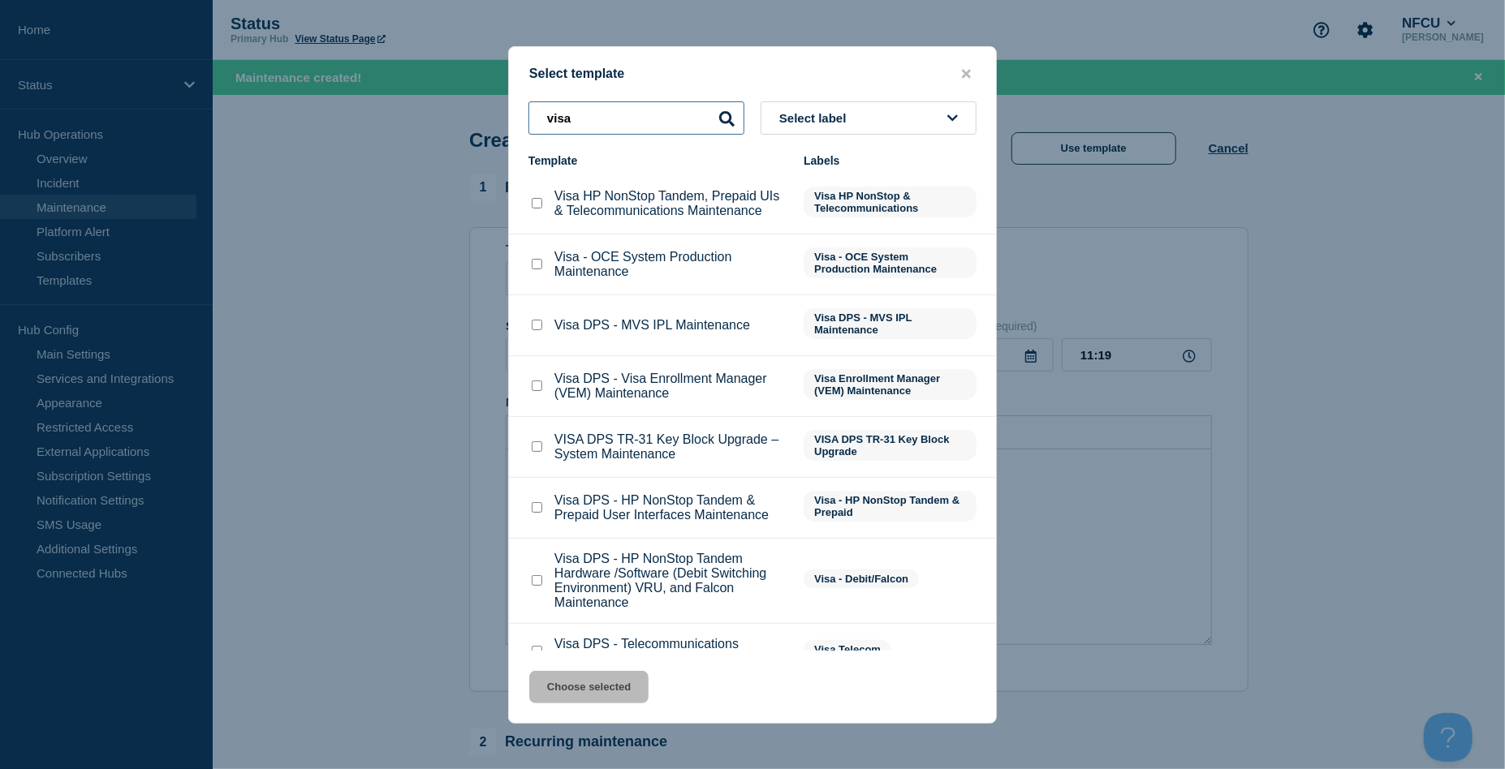
type input "visa"
click at [532, 207] on input "Visa HP NonStop Tandem, Prepaid UIs & Telecommunications Maintenance checkbox" at bounding box center [537, 203] width 11 height 11
checkbox input "true"
click at [584, 576] on button "Choose selected" at bounding box center [588, 687] width 119 height 32
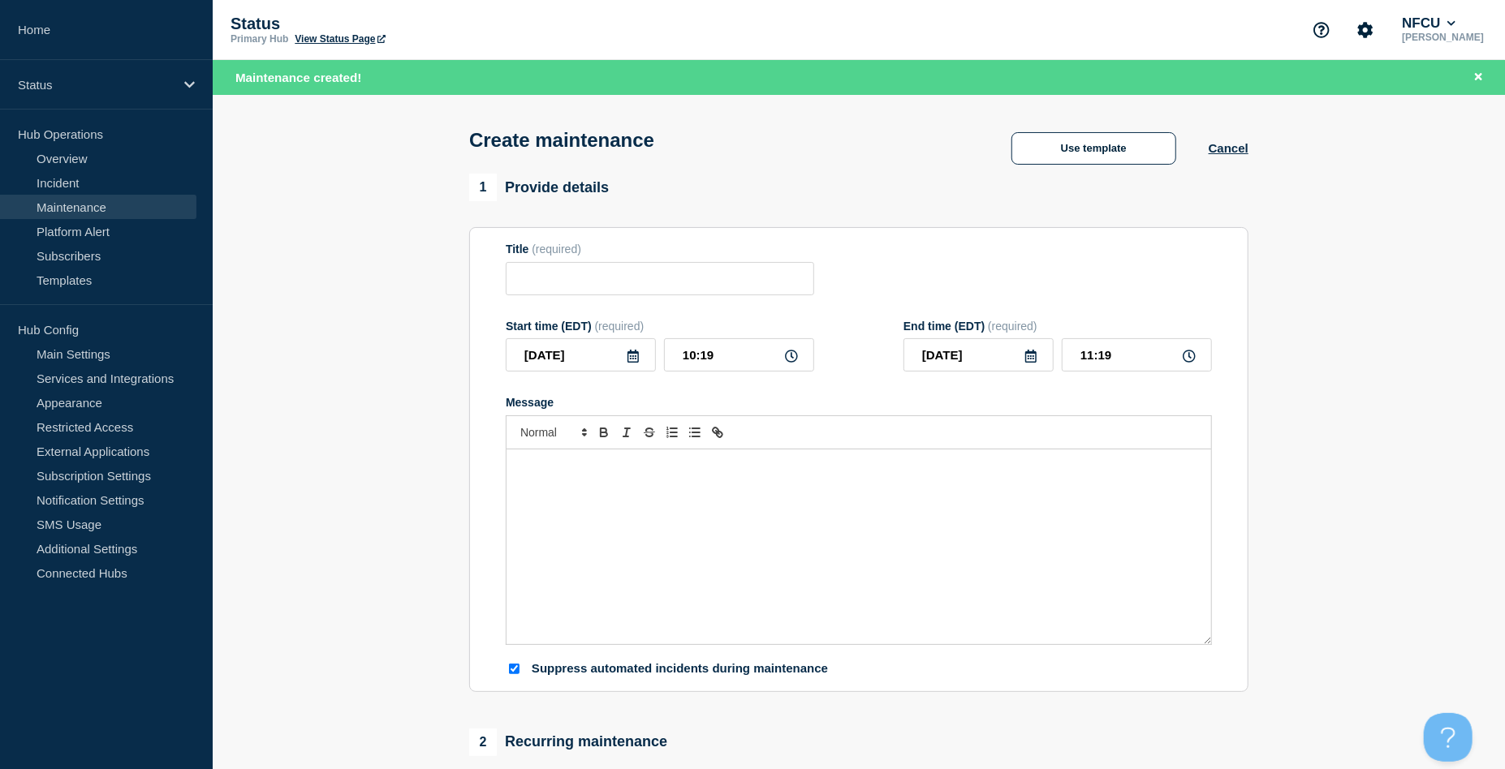
type input "Visa HP NonStop Tandem, Prepaid UIs & Telecommunications Maintenance"
checkbox input "false"
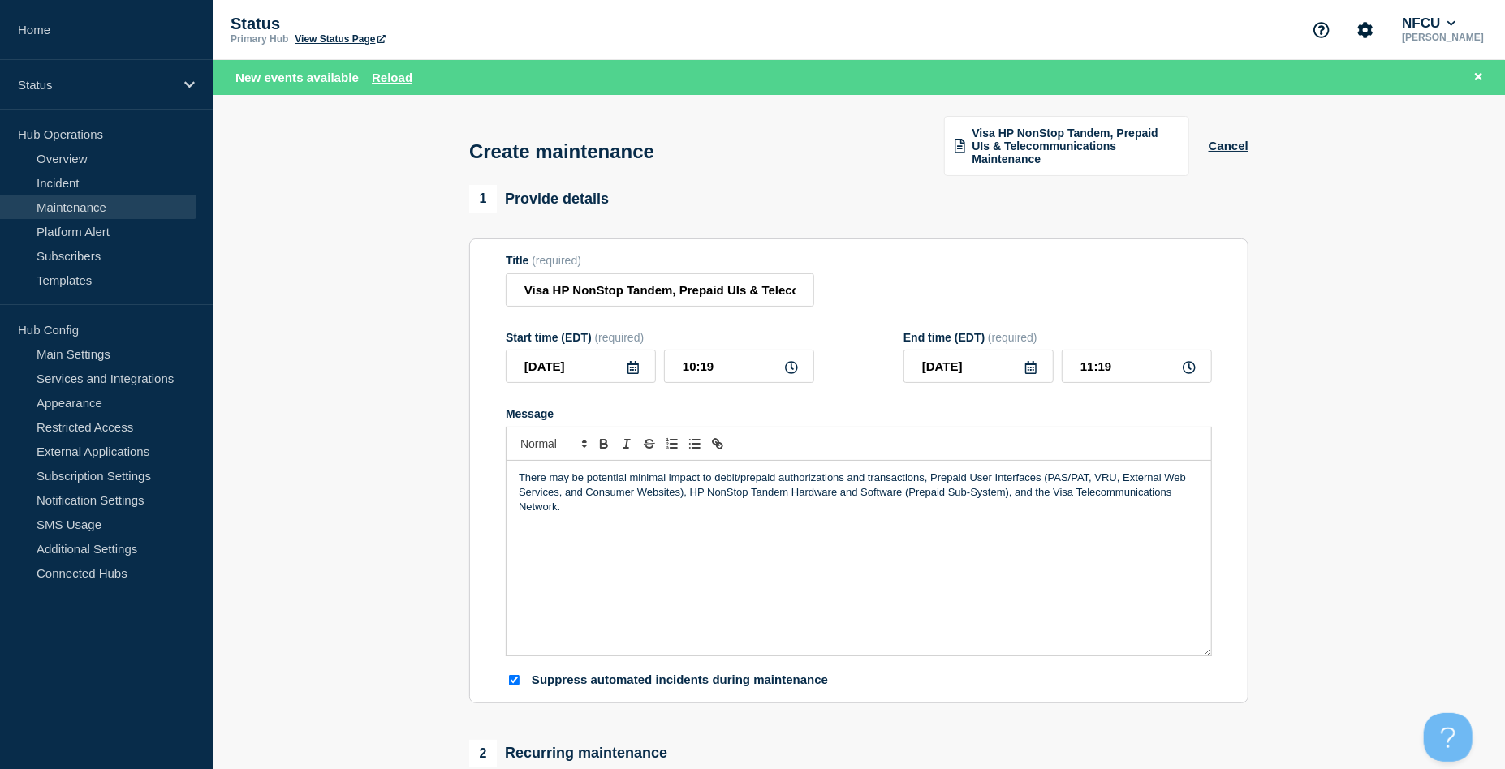
click at [631, 365] on icon at bounding box center [633, 367] width 13 height 13
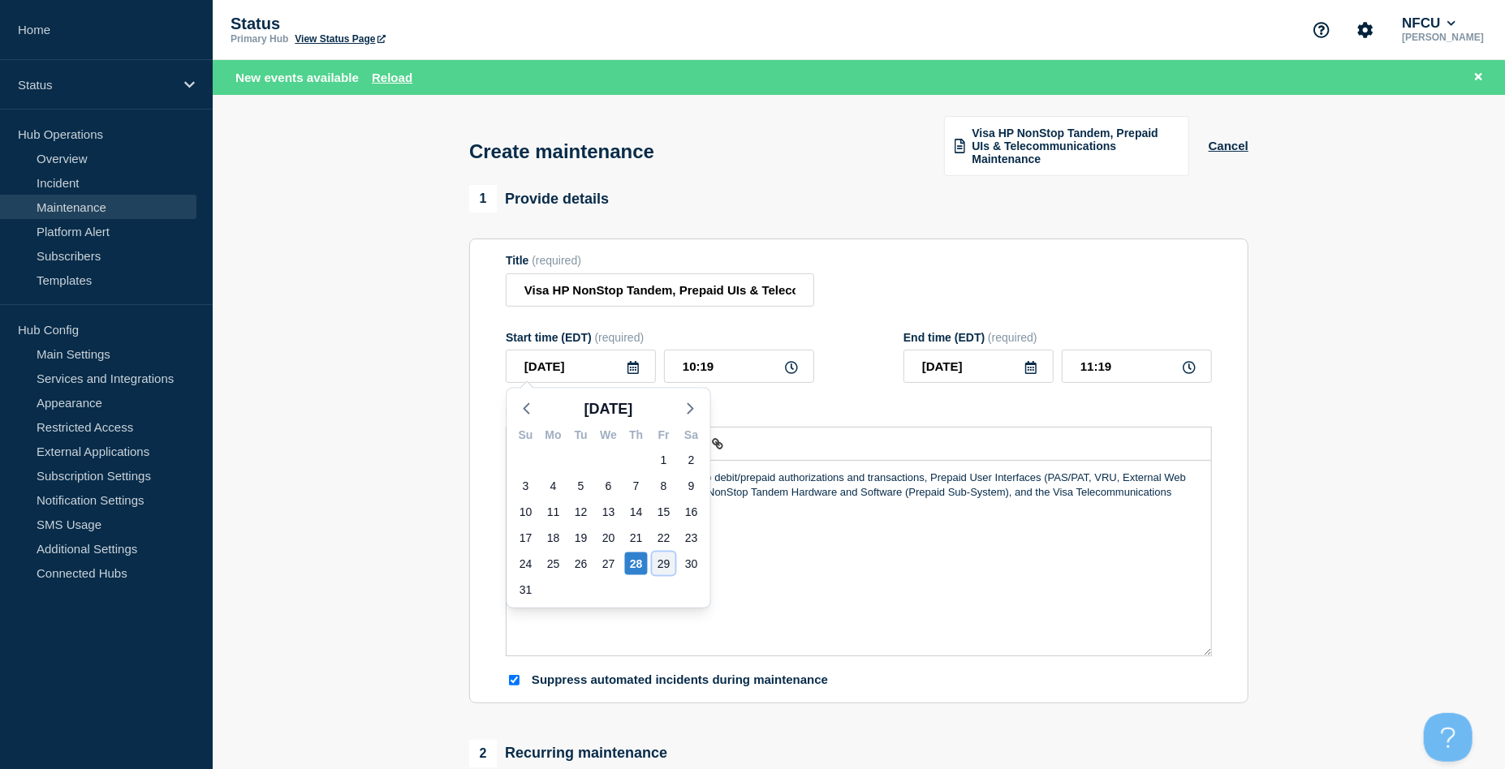
click at [666, 566] on div "29" at bounding box center [664, 564] width 23 height 23
type input "2025-08-29"
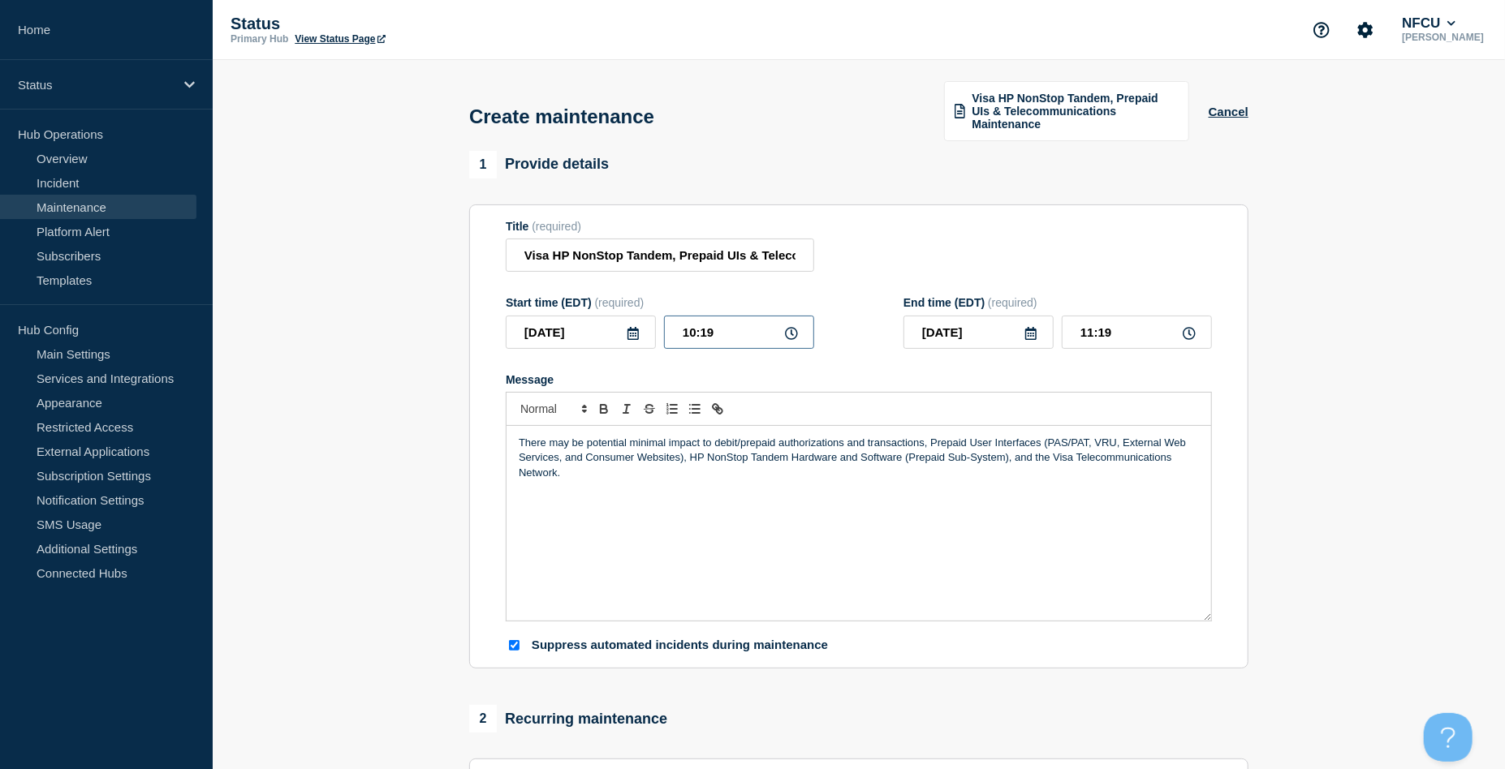
click at [704, 333] on input "10:19" at bounding box center [739, 332] width 150 height 33
drag, startPoint x: 763, startPoint y: 328, endPoint x: 574, endPoint y: 326, distance: 189.1
click at [574, 326] on div "2025-08-29 10:19" at bounding box center [660, 332] width 308 height 33
type input "01:00"
click at [867, 493] on div "There may be potential minimal impact to debit/prepaid authorizations and trans…" at bounding box center [858, 523] width 705 height 195
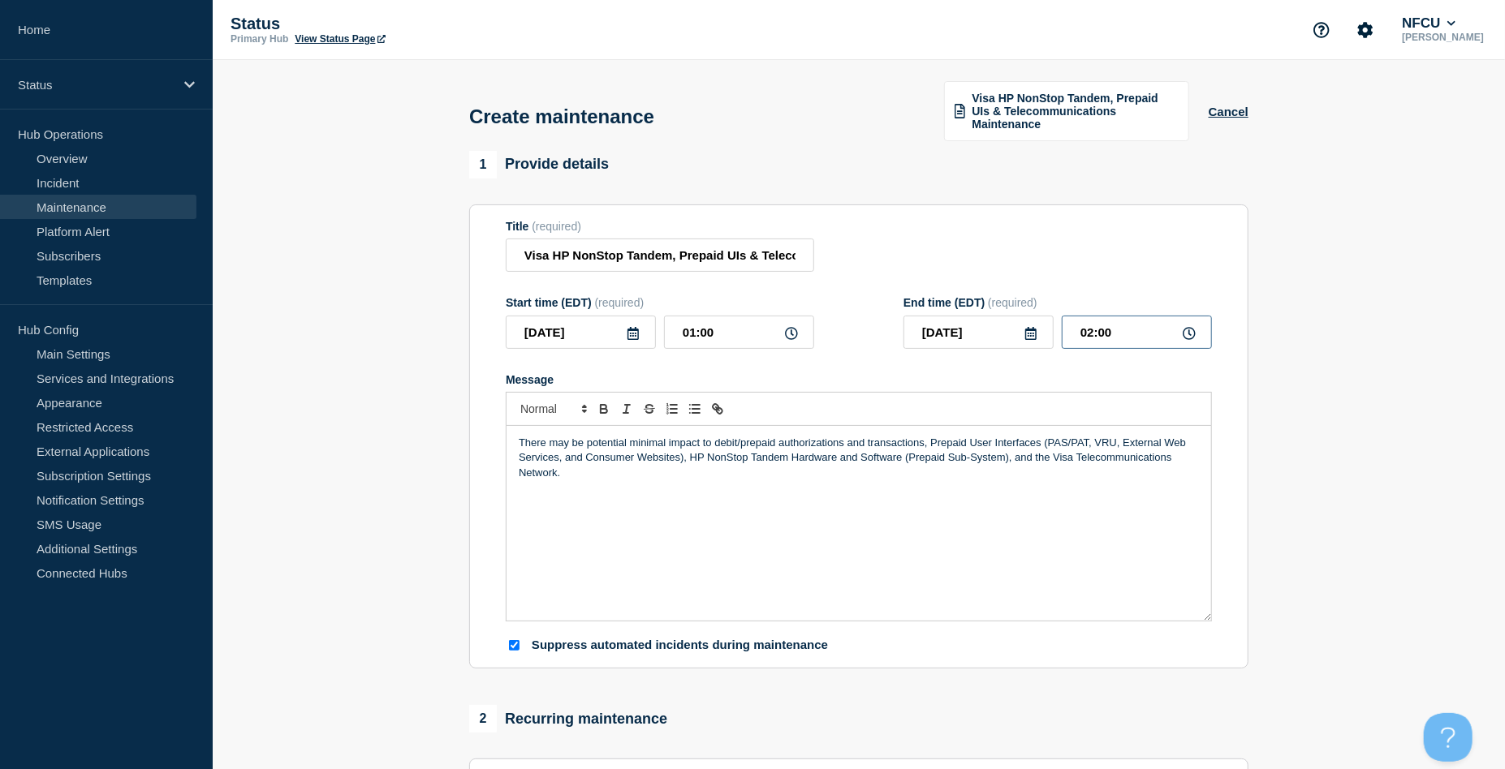
click at [1118, 321] on input "02:00" at bounding box center [1137, 332] width 150 height 33
drag, startPoint x: 1130, startPoint y: 326, endPoint x: 974, endPoint y: 308, distance: 156.9
click at [974, 308] on div "End time (EDT) (required) 2025-08-29 02:00" at bounding box center [1057, 322] width 308 height 53
type input "06:00"
click at [935, 233] on div "Title (required) Visa HP NonStop Tandem, Prepaid UIs & Telecommunications Maint…" at bounding box center [859, 246] width 706 height 53
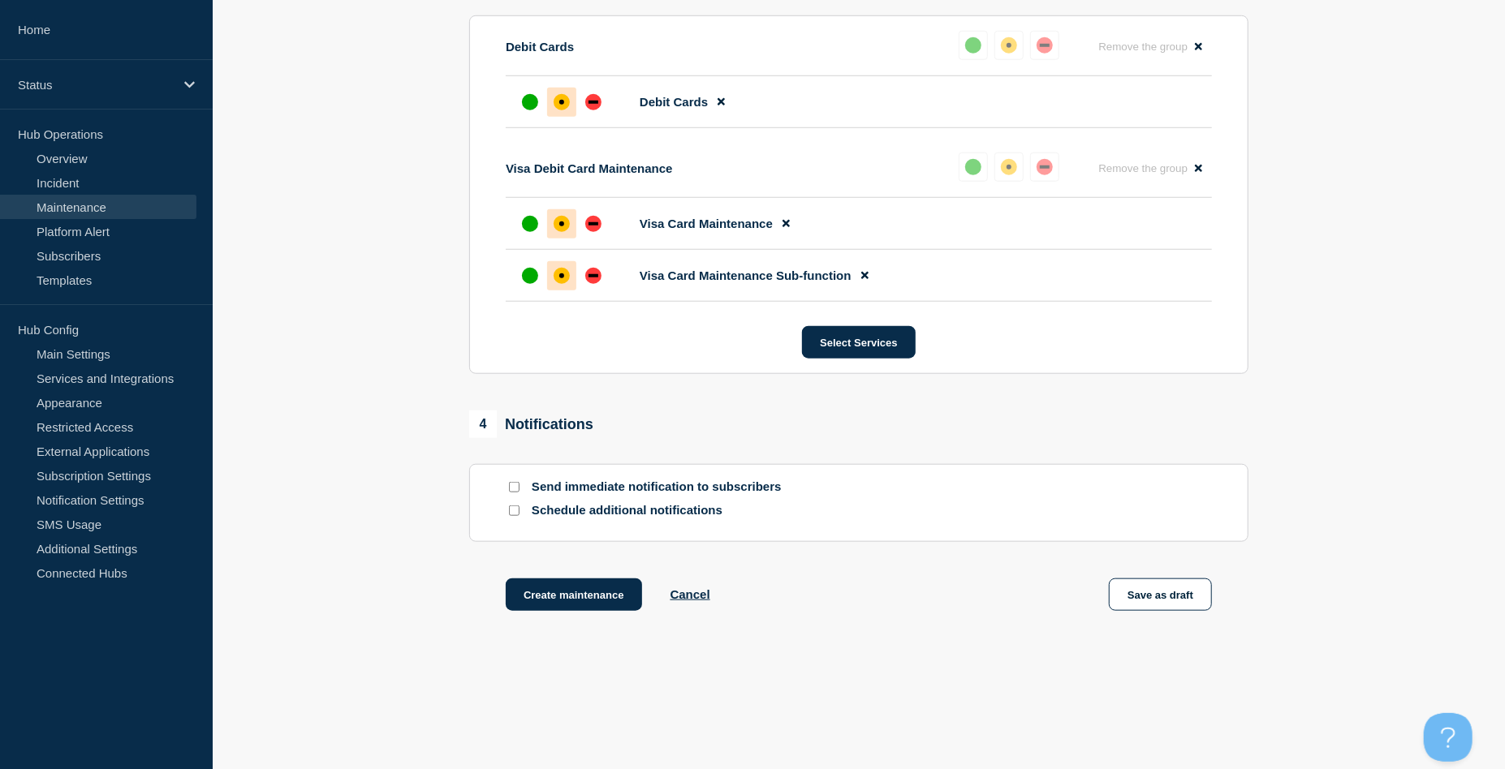
scroll to position [910, 0]
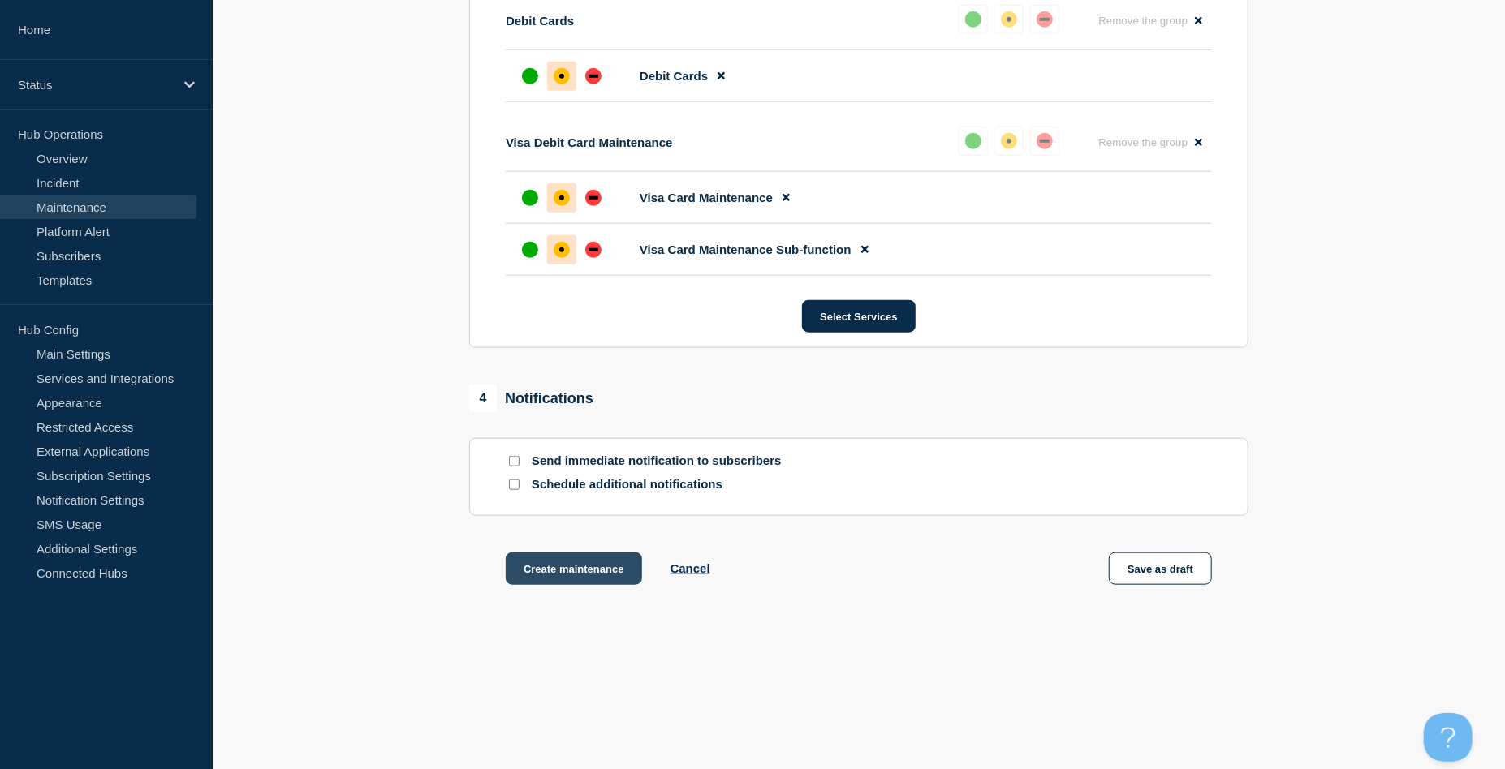
click at [588, 570] on button "Create maintenance" at bounding box center [574, 569] width 136 height 32
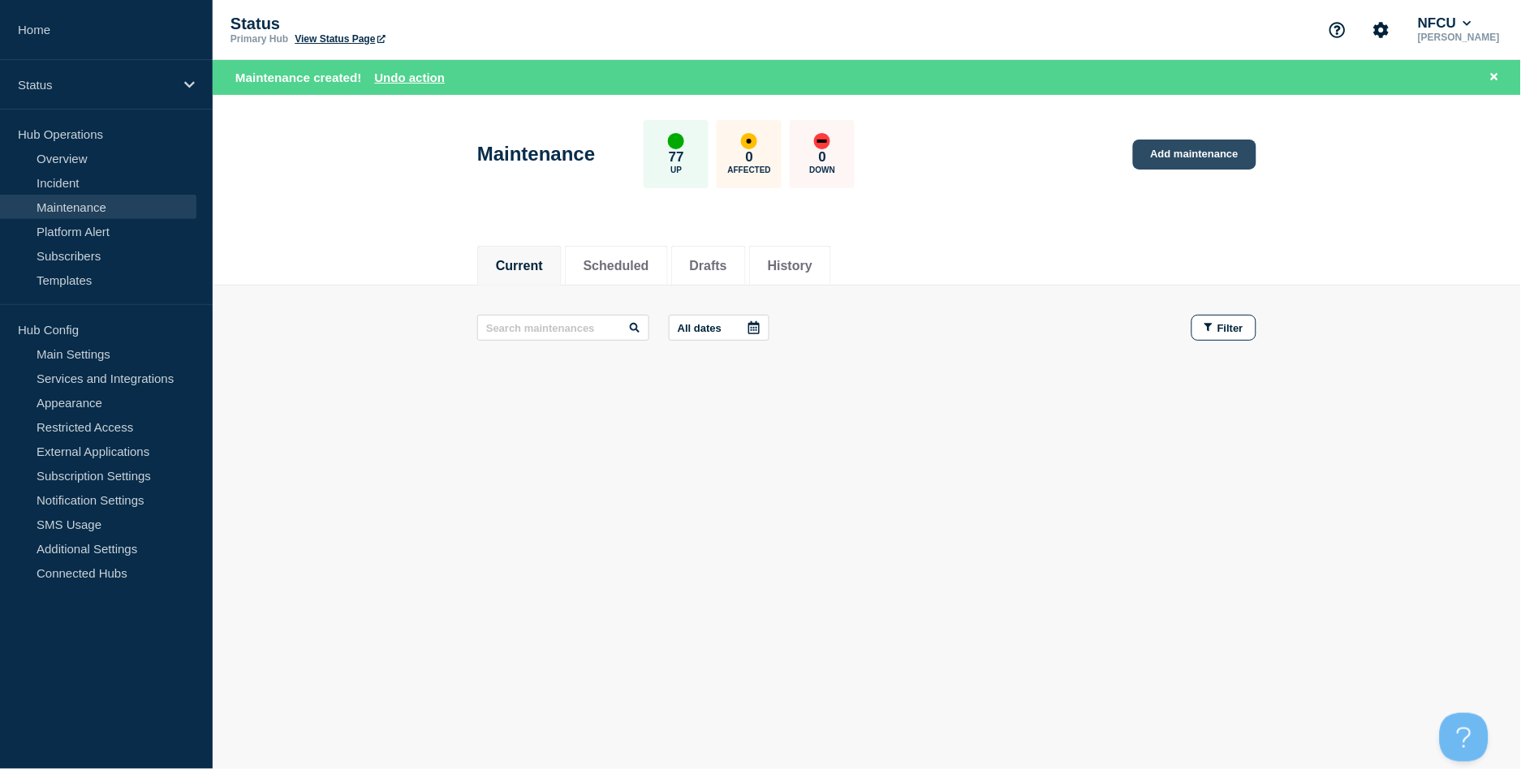
click at [1140, 153] on link "Add maintenance" at bounding box center [1194, 155] width 123 height 30
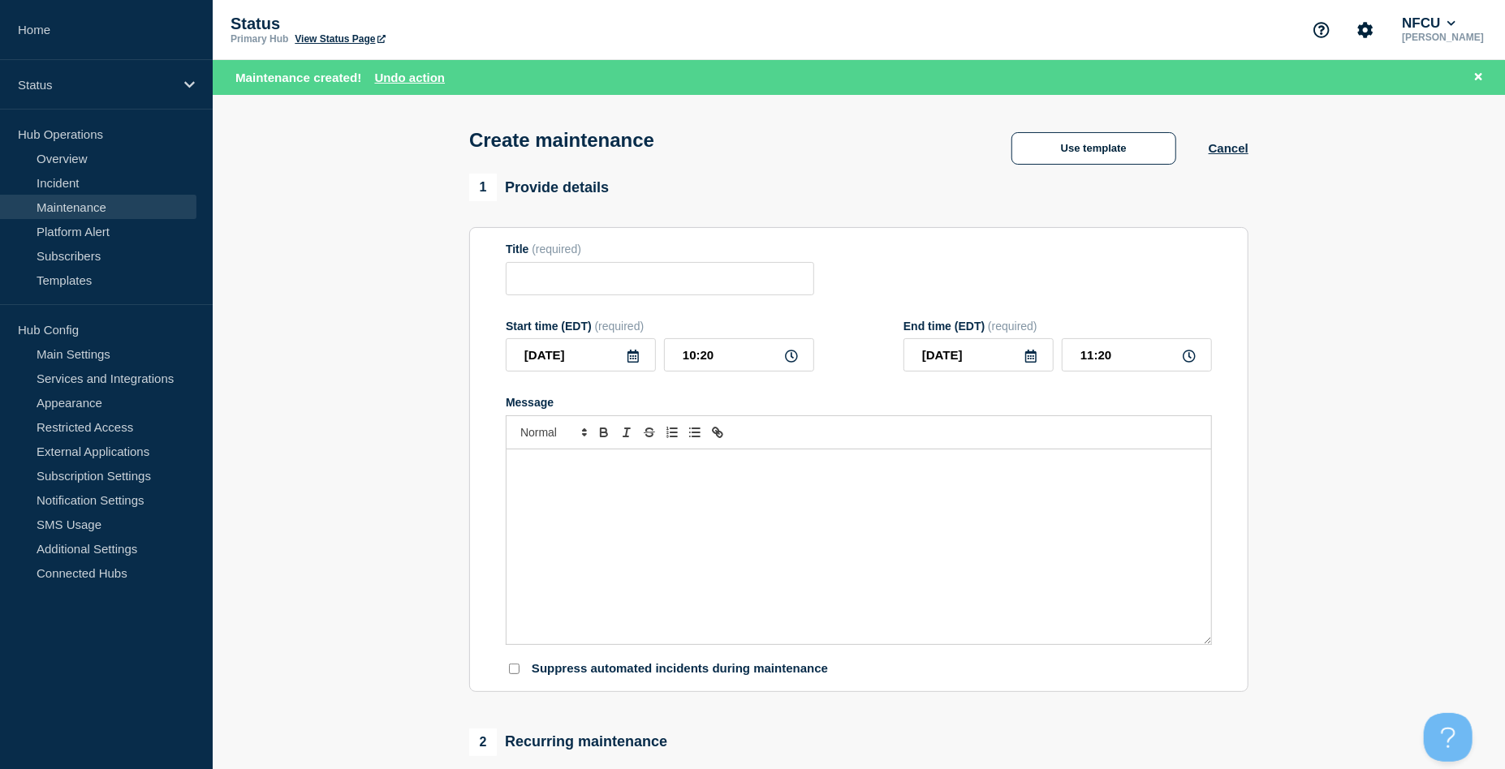
checkbox input "true"
click at [1109, 156] on button "Use template" at bounding box center [1093, 148] width 165 height 32
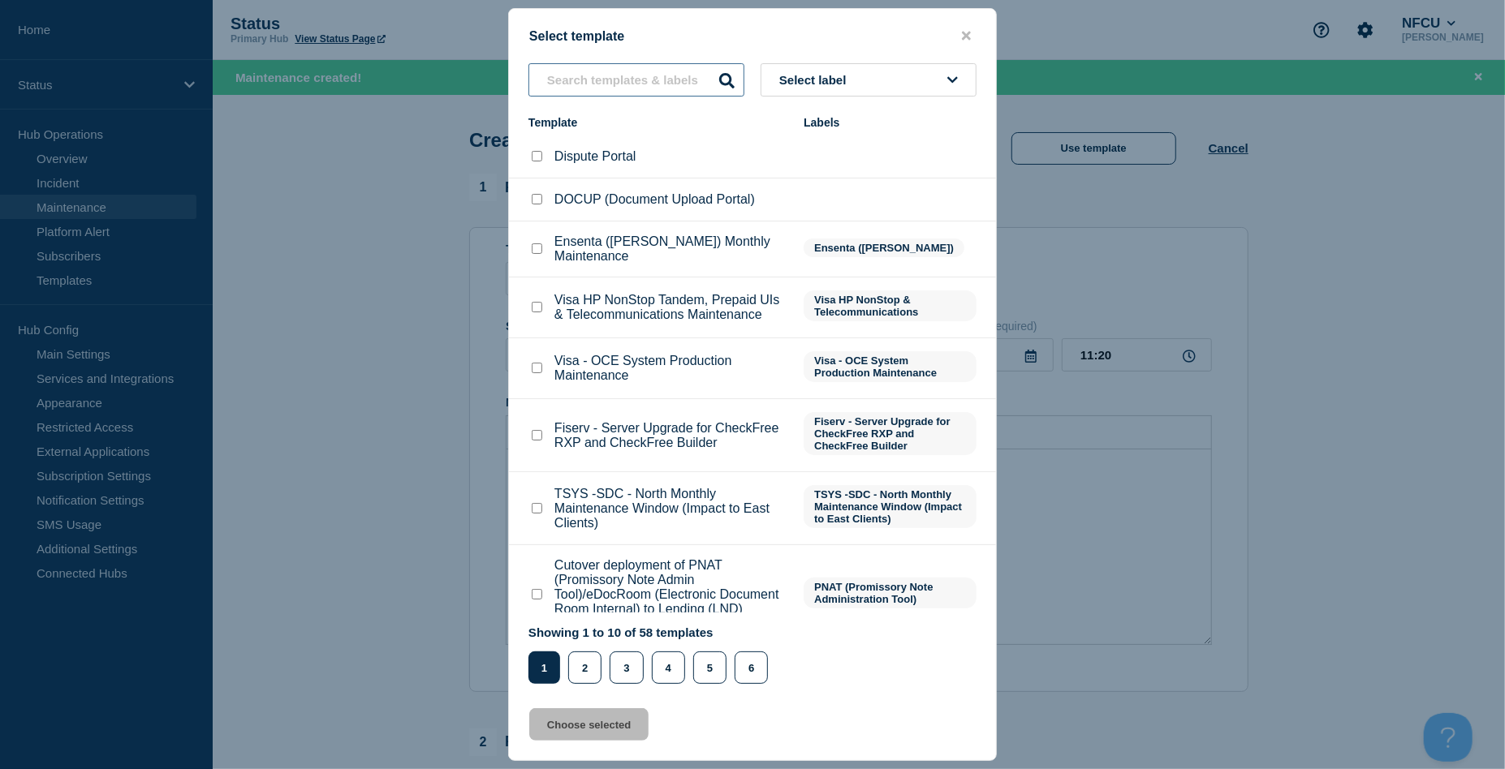
click at [537, 80] on input "text" at bounding box center [636, 79] width 216 height 33
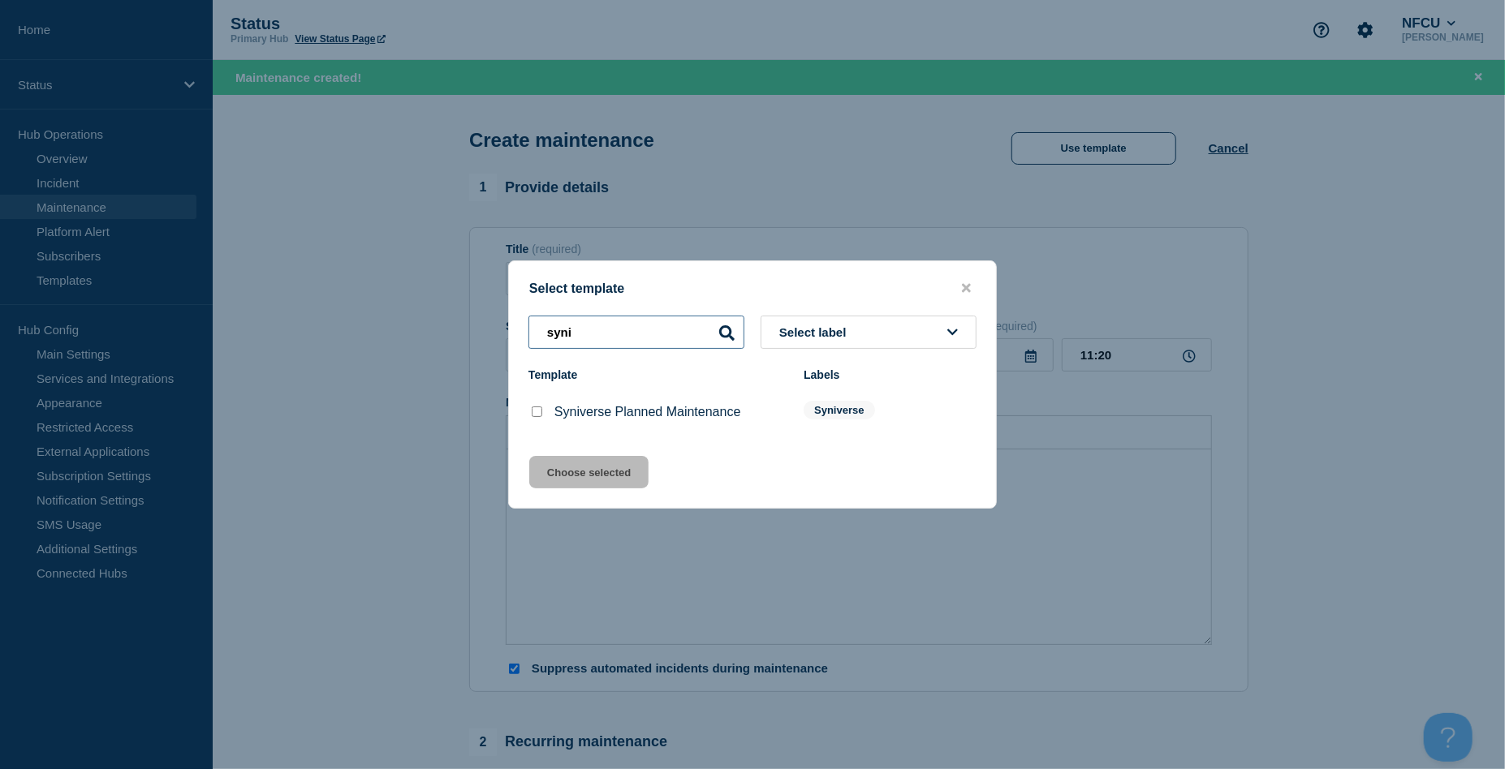
type input "syni"
click at [538, 417] on input "Syniverse Planned Maintenance checkbox" at bounding box center [537, 412] width 11 height 11
checkbox input "true"
click at [567, 459] on button "Choose selected" at bounding box center [588, 472] width 119 height 32
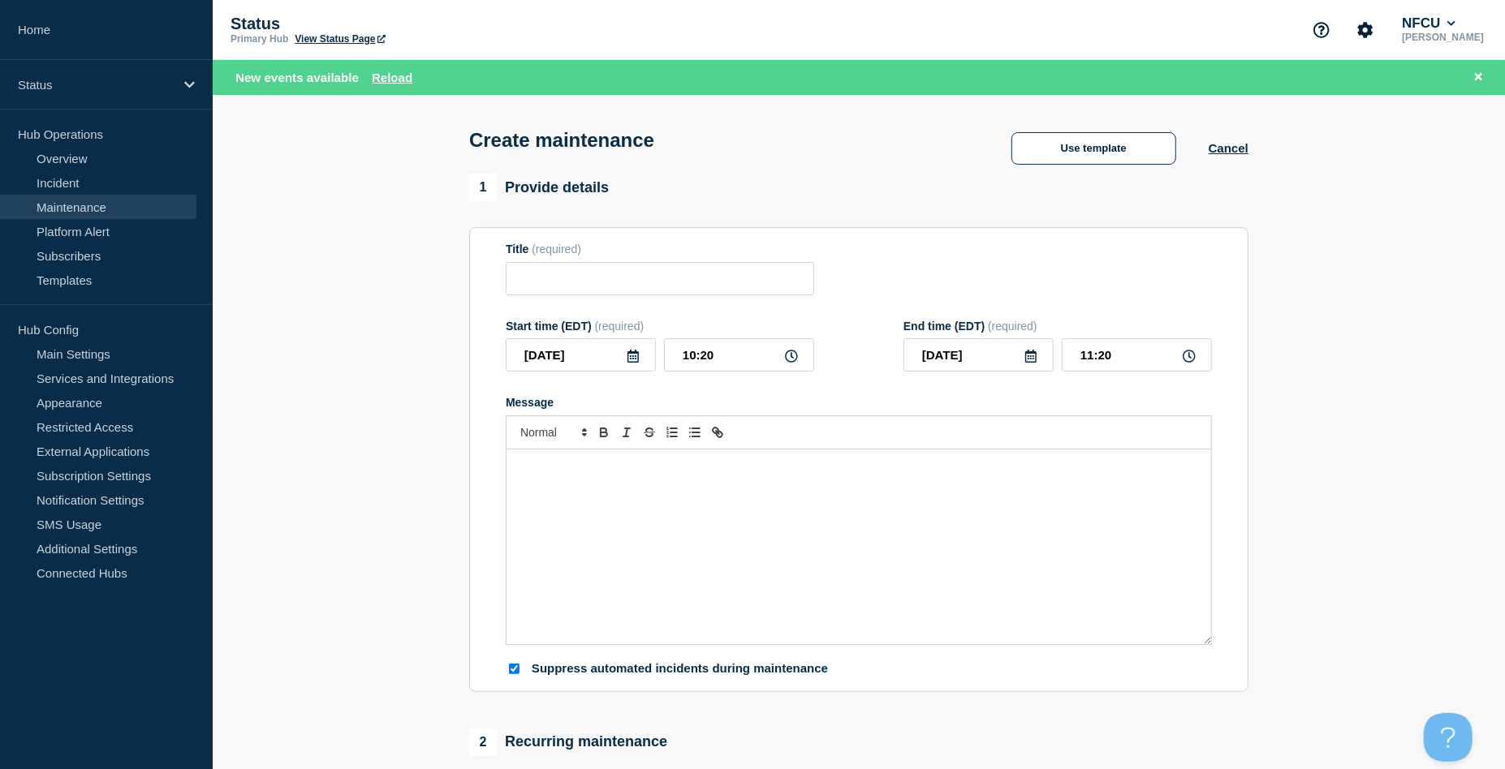
type input "Syniverse Planned Maintenance"
type input "17:20"
checkbox input "false"
click at [631, 360] on icon at bounding box center [633, 356] width 13 height 13
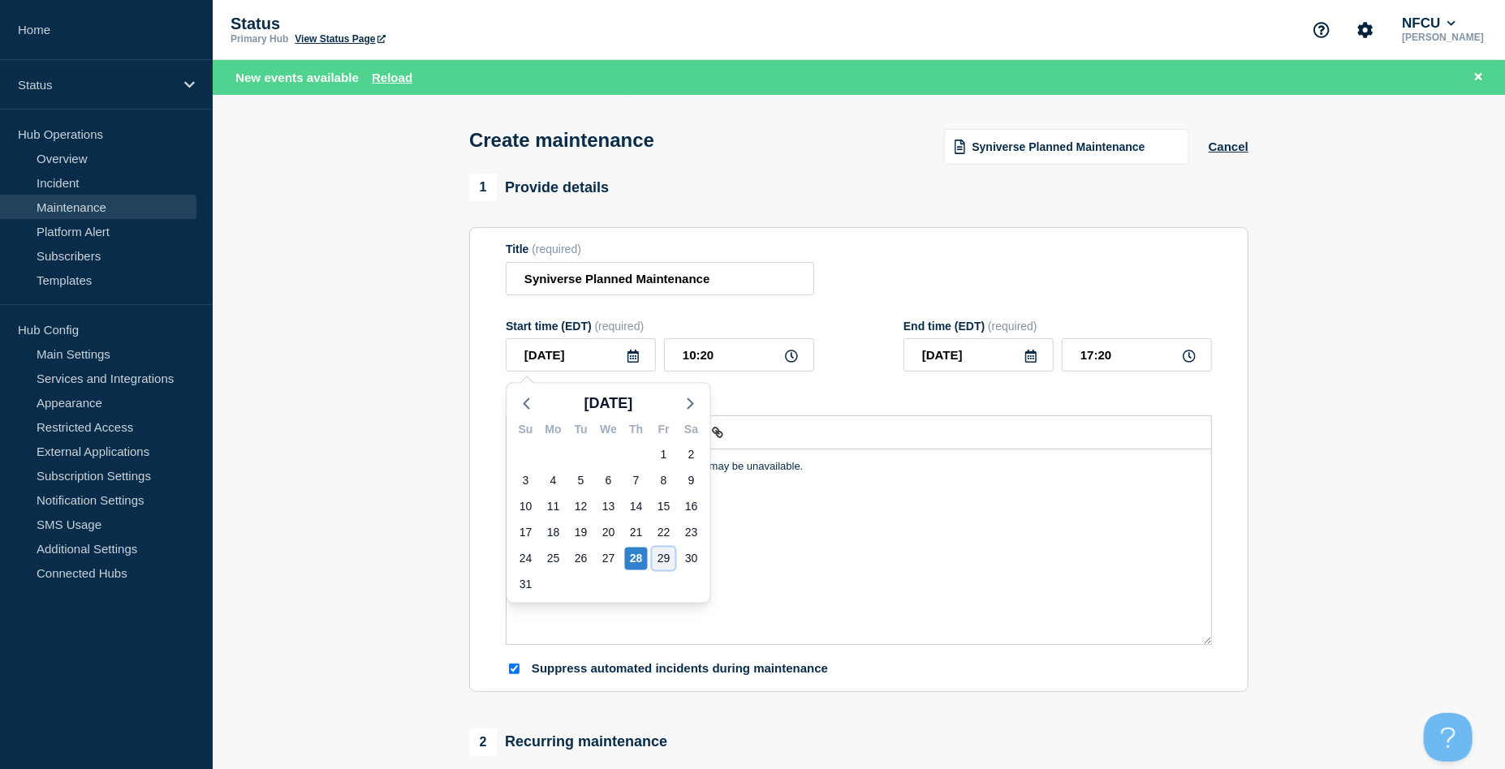
click at [661, 560] on div "29" at bounding box center [664, 559] width 23 height 23
type input "2025-08-29"
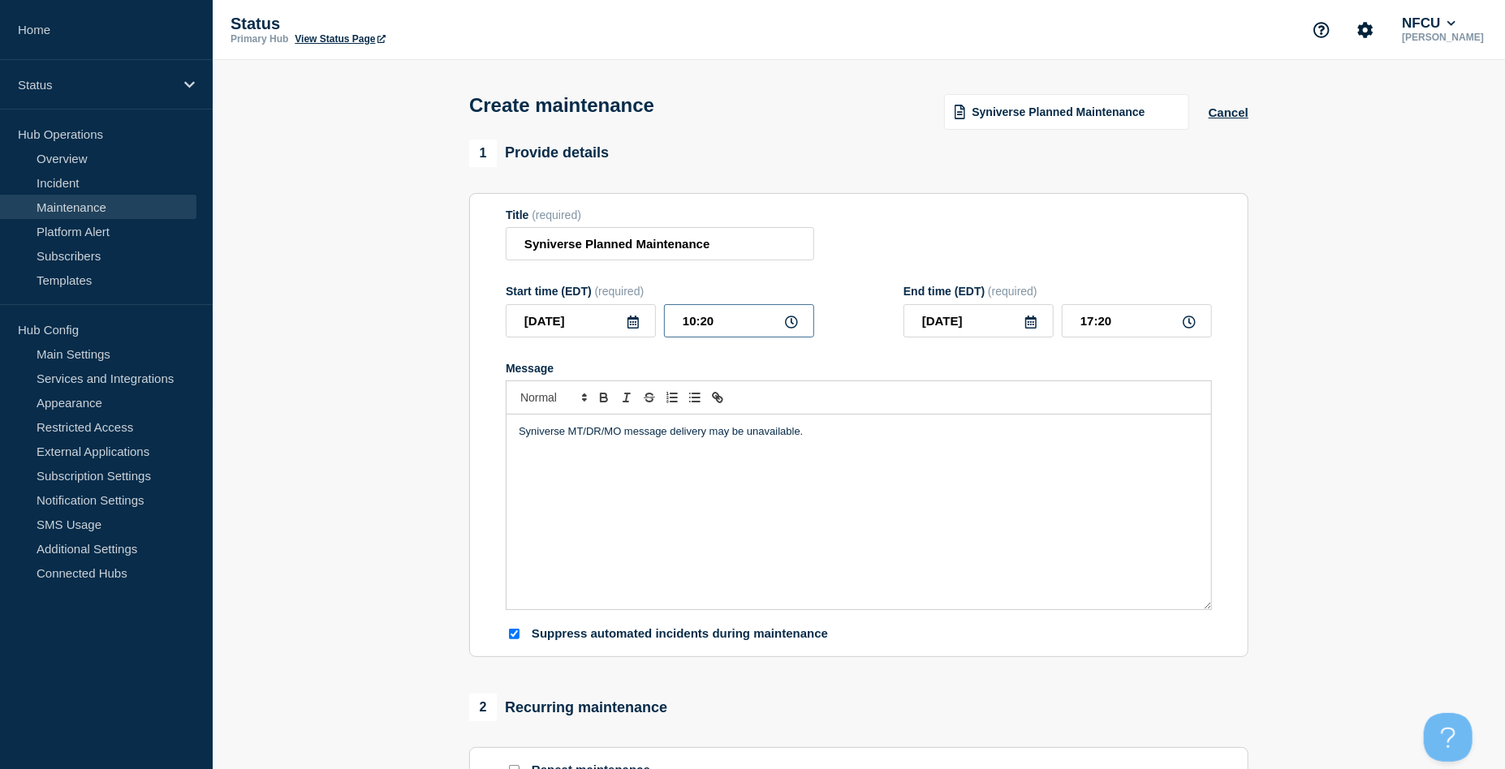
click at [721, 325] on input "10:20" at bounding box center [739, 320] width 150 height 33
drag, startPoint x: 746, startPoint y: 322, endPoint x: 613, endPoint y: 321, distance: 133.1
click at [613, 321] on div "2025-08-29 10:20" at bounding box center [660, 320] width 308 height 33
type input "00:00"
type input "07:00"
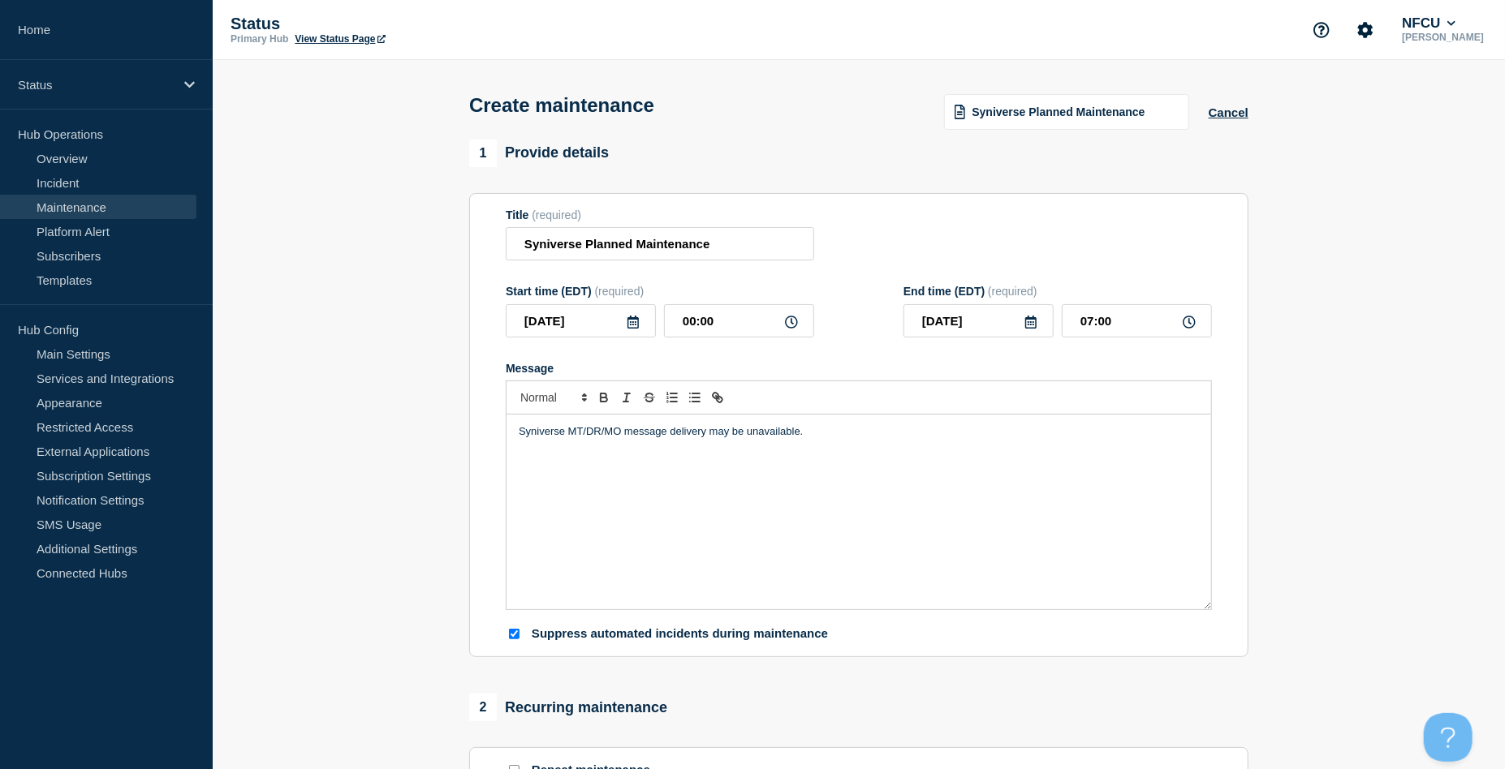
click at [923, 242] on div "Title (required) Syniverse Planned Maintenance" at bounding box center [859, 235] width 706 height 53
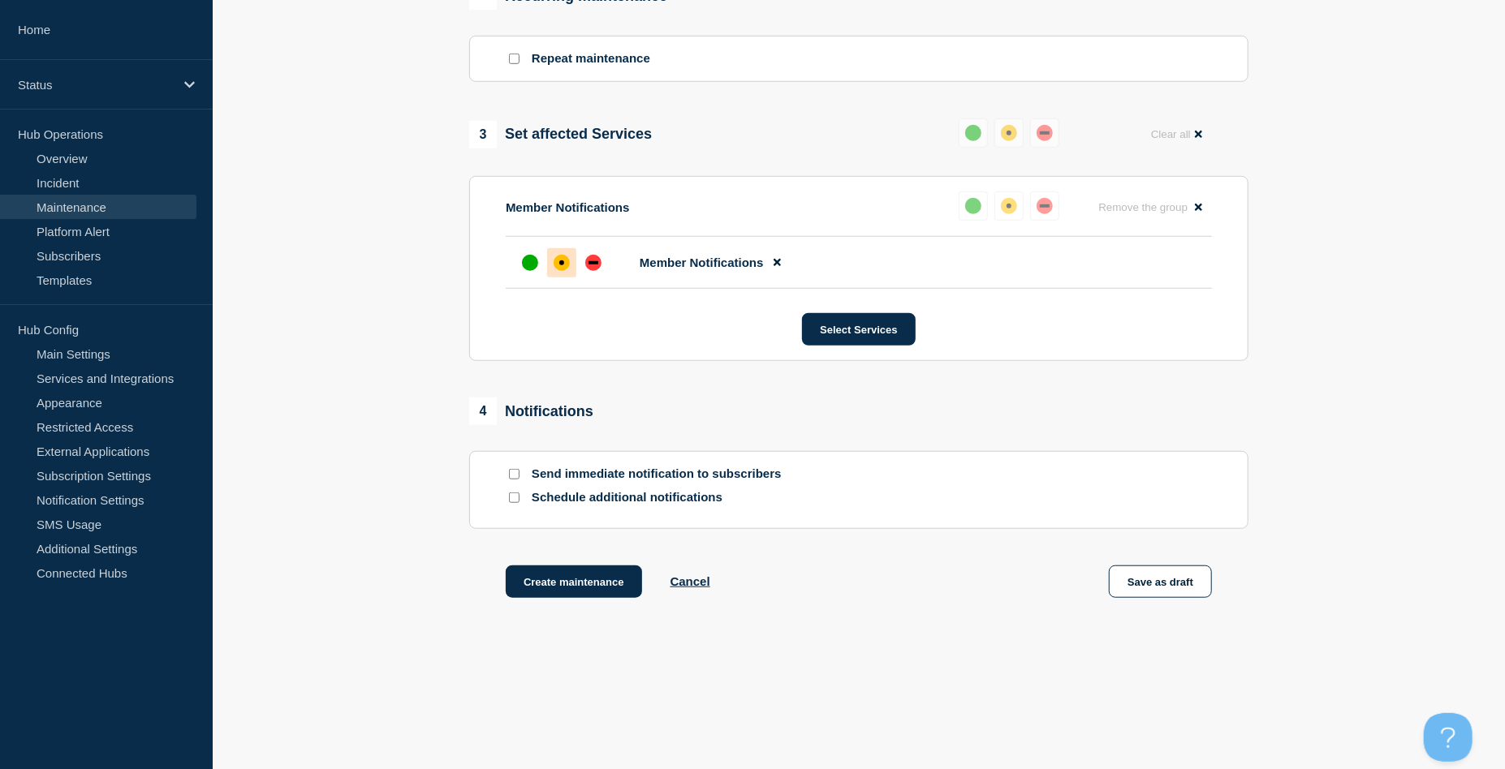
scroll to position [730, 0]
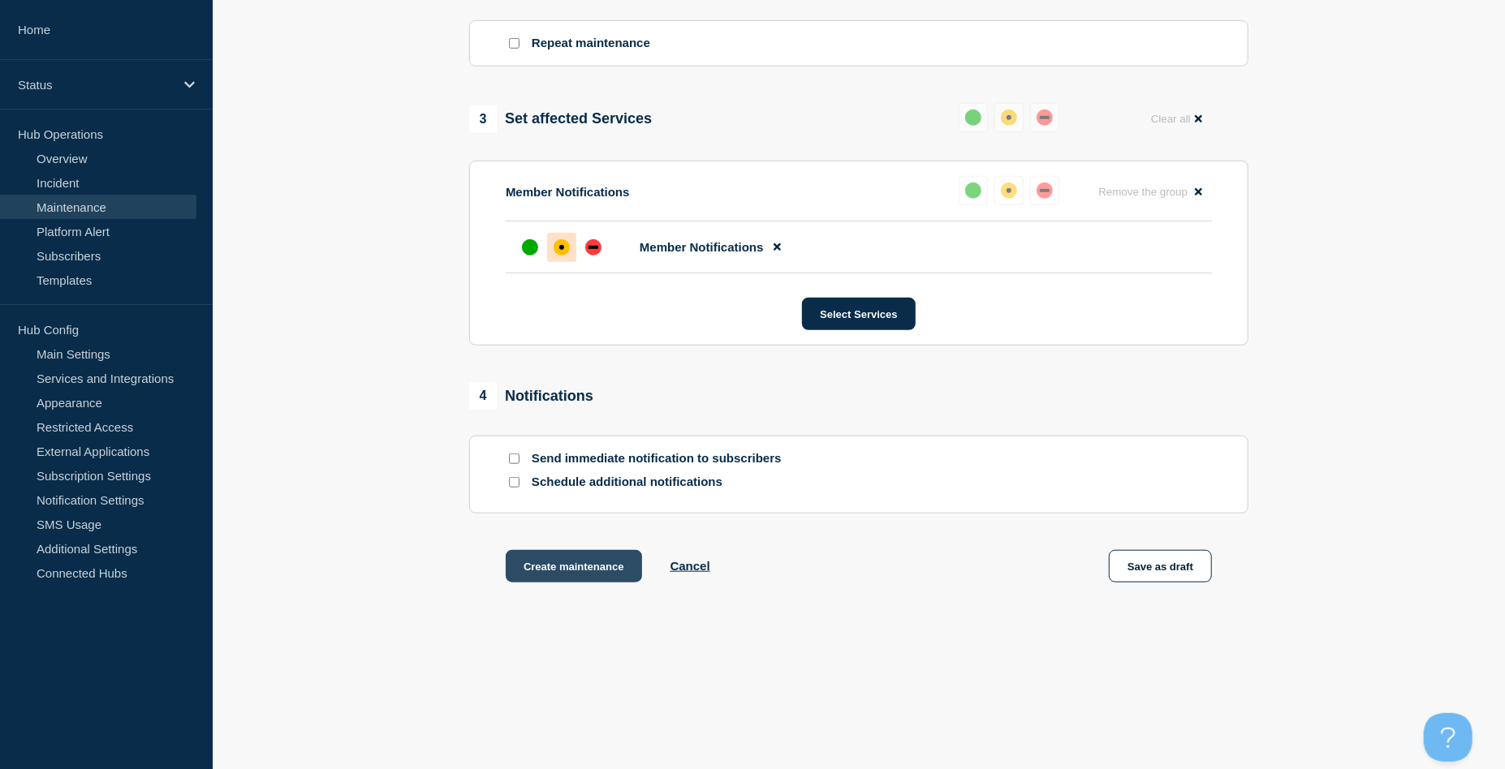
click at [563, 560] on button "Create maintenance" at bounding box center [574, 566] width 136 height 32
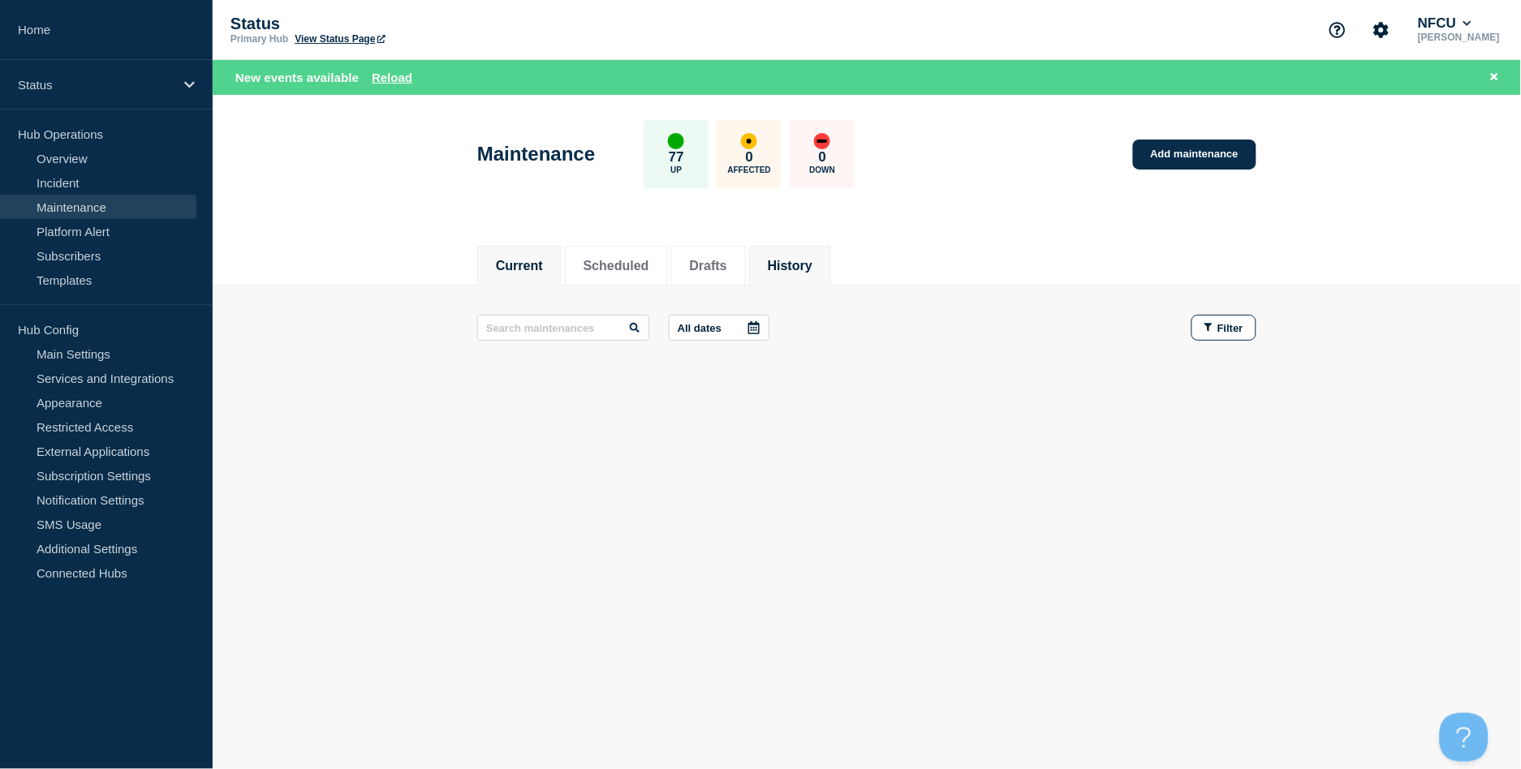
click at [831, 274] on li "History" at bounding box center [790, 266] width 82 height 40
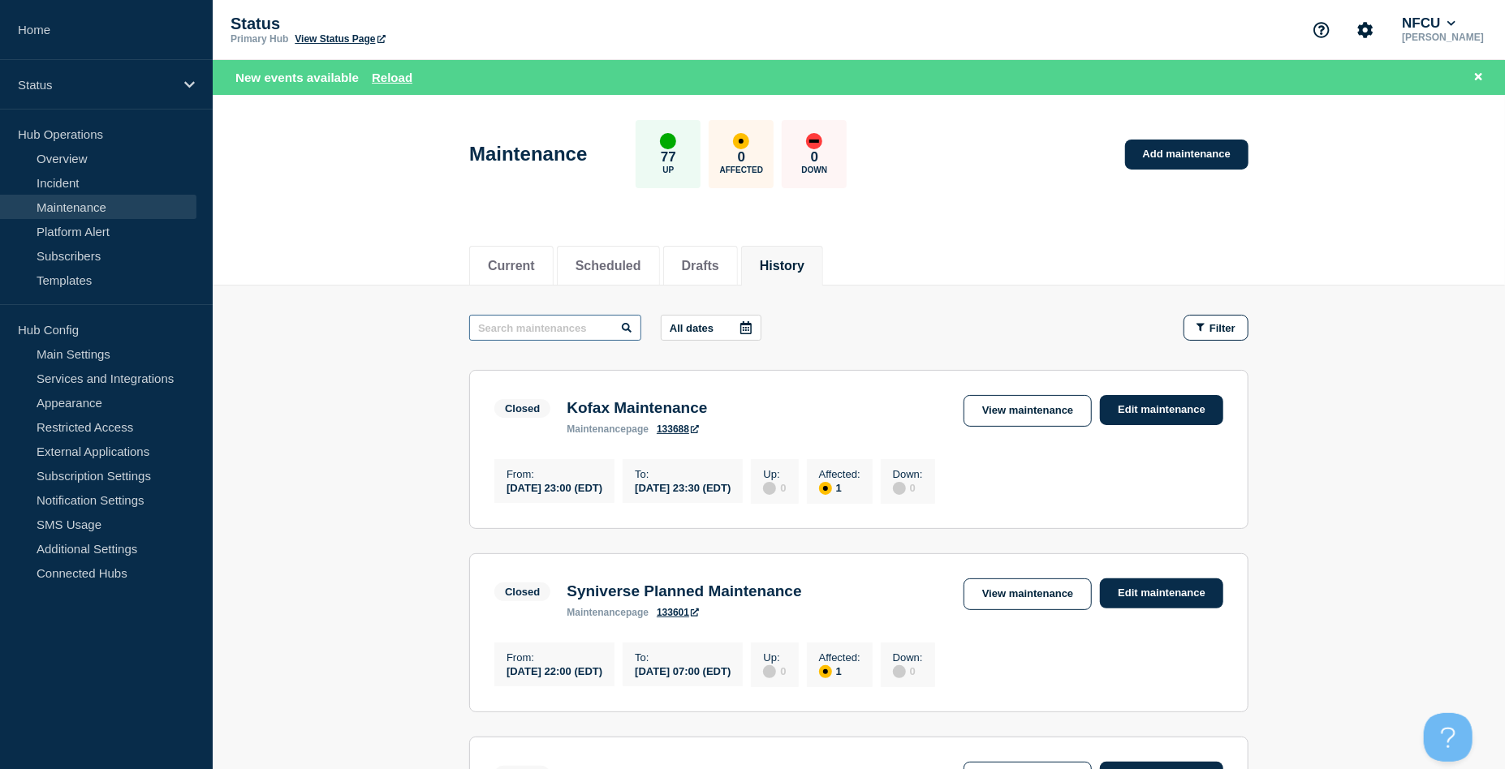
click at [545, 325] on input "text" at bounding box center [555, 328] width 172 height 26
type input "black knight"
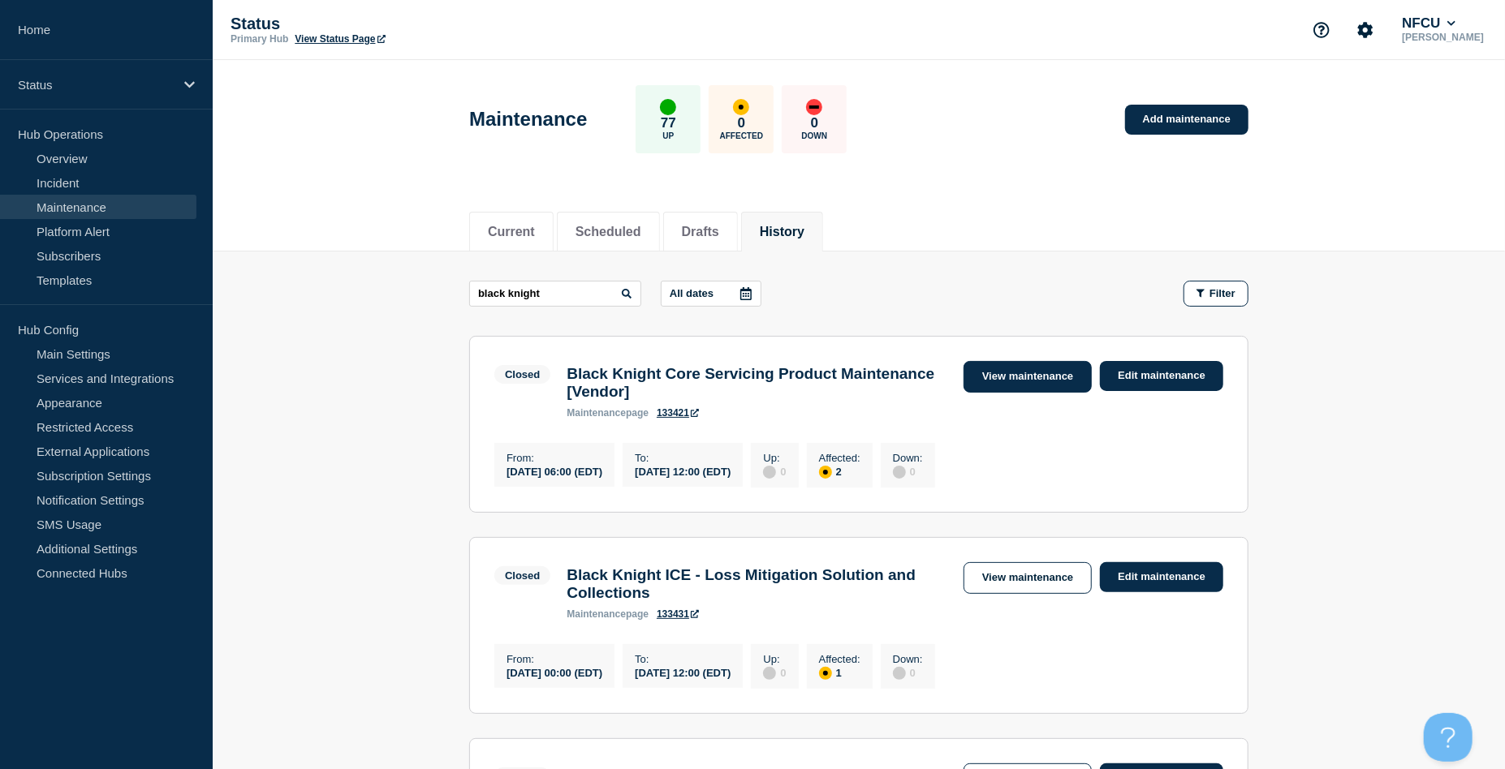
click at [1023, 380] on link "View maintenance" at bounding box center [1027, 377] width 128 height 32
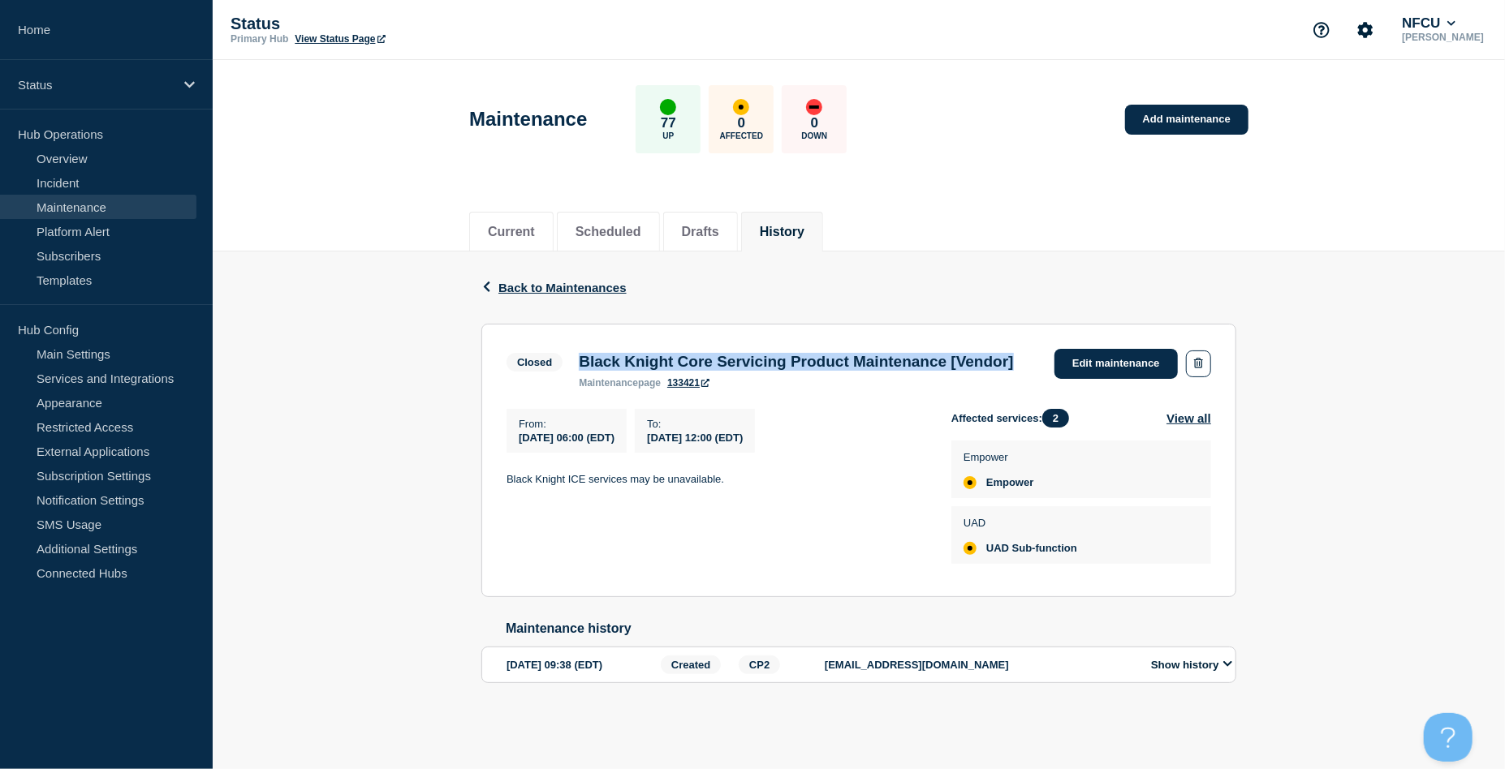
drag, startPoint x: 576, startPoint y: 354, endPoint x: 686, endPoint y: 382, distance: 113.2
click at [686, 382] on div "Black Knight Core Servicing Product Maintenance [Vendor] maintenance page 133421" at bounding box center [796, 371] width 450 height 36
copy h3 "Black Knight Core Servicing Product Maintenance [Vendor]"
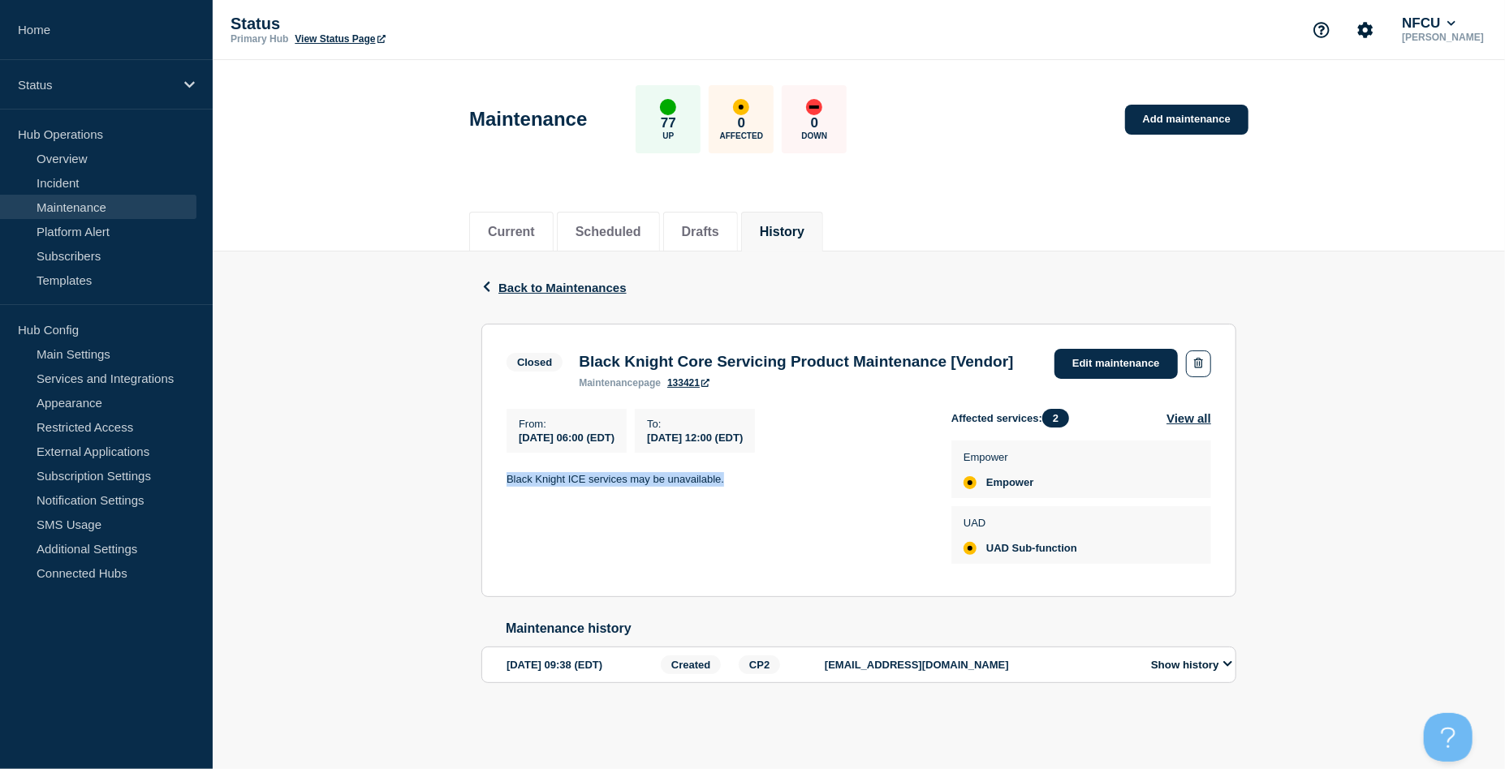
drag, startPoint x: 507, startPoint y: 504, endPoint x: 758, endPoint y: 505, distance: 250.8
click at [758, 487] on p "Black Knight ICE services may be unavailable." at bounding box center [715, 479] width 419 height 15
copy p "Black Knight ICE services may be unavailable."
click at [801, 229] on button "History" at bounding box center [782, 232] width 45 height 15
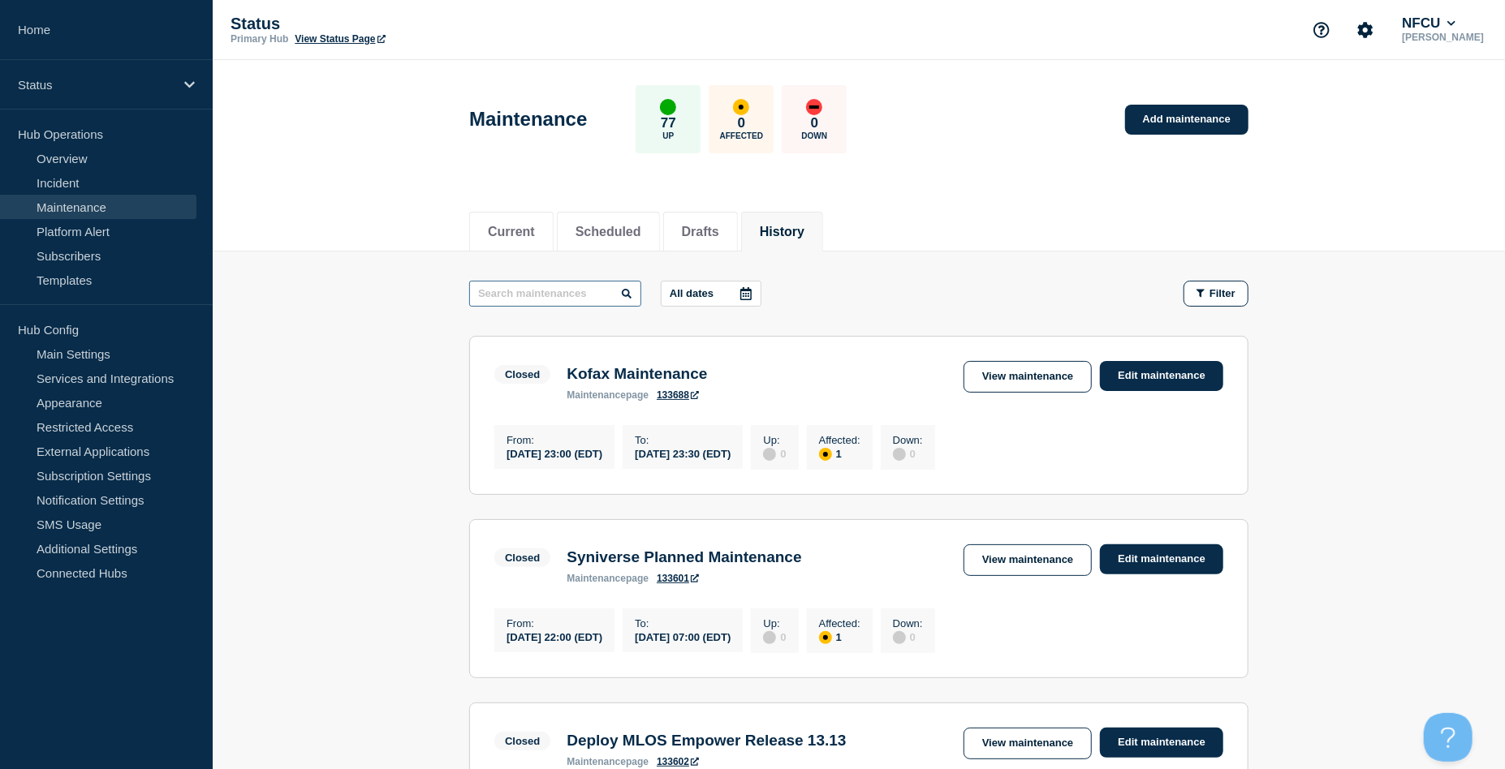
click at [533, 285] on input "text" at bounding box center [555, 294] width 172 height 26
type input "d"
type input "fiserv"
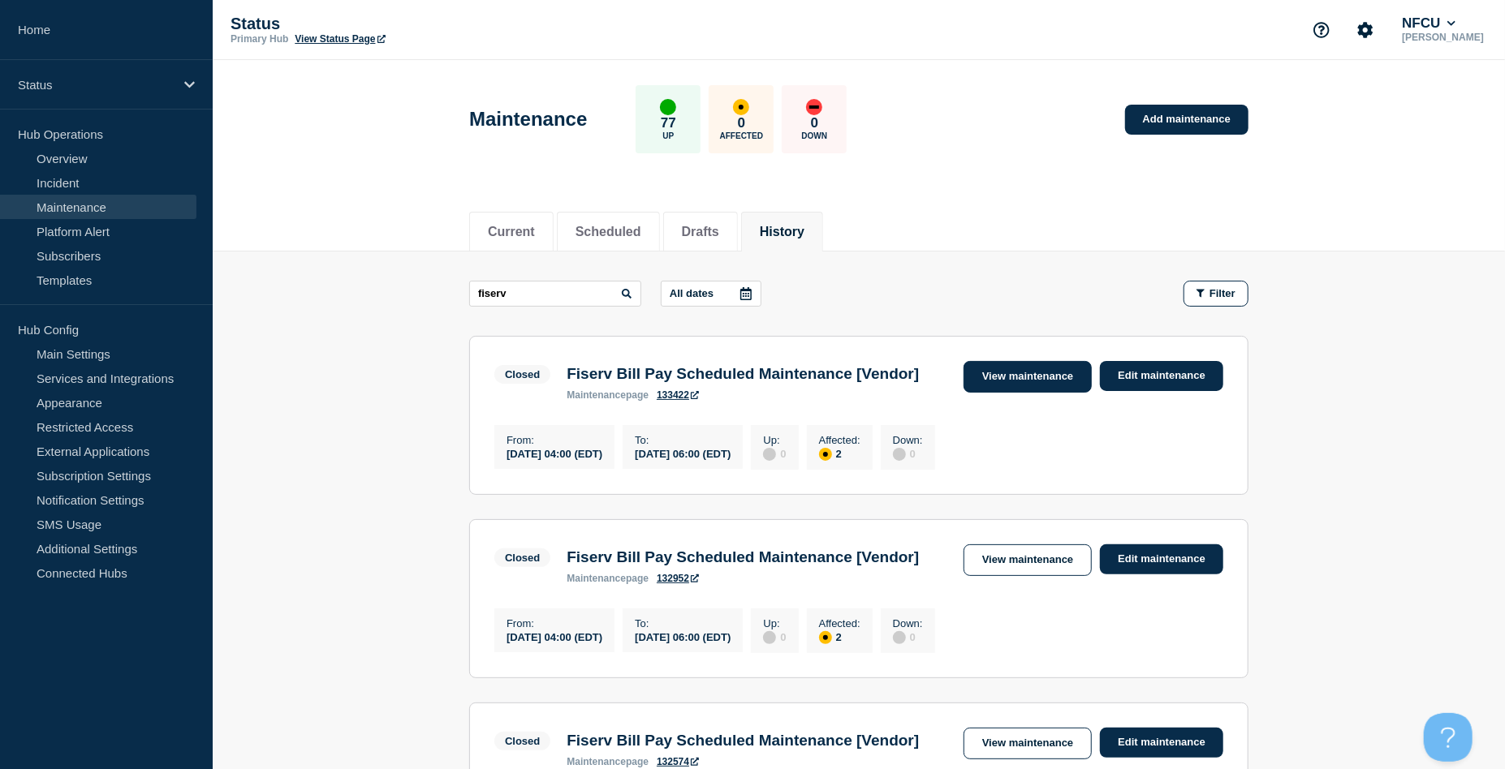
click at [1032, 361] on link "View maintenance" at bounding box center [1027, 377] width 128 height 32
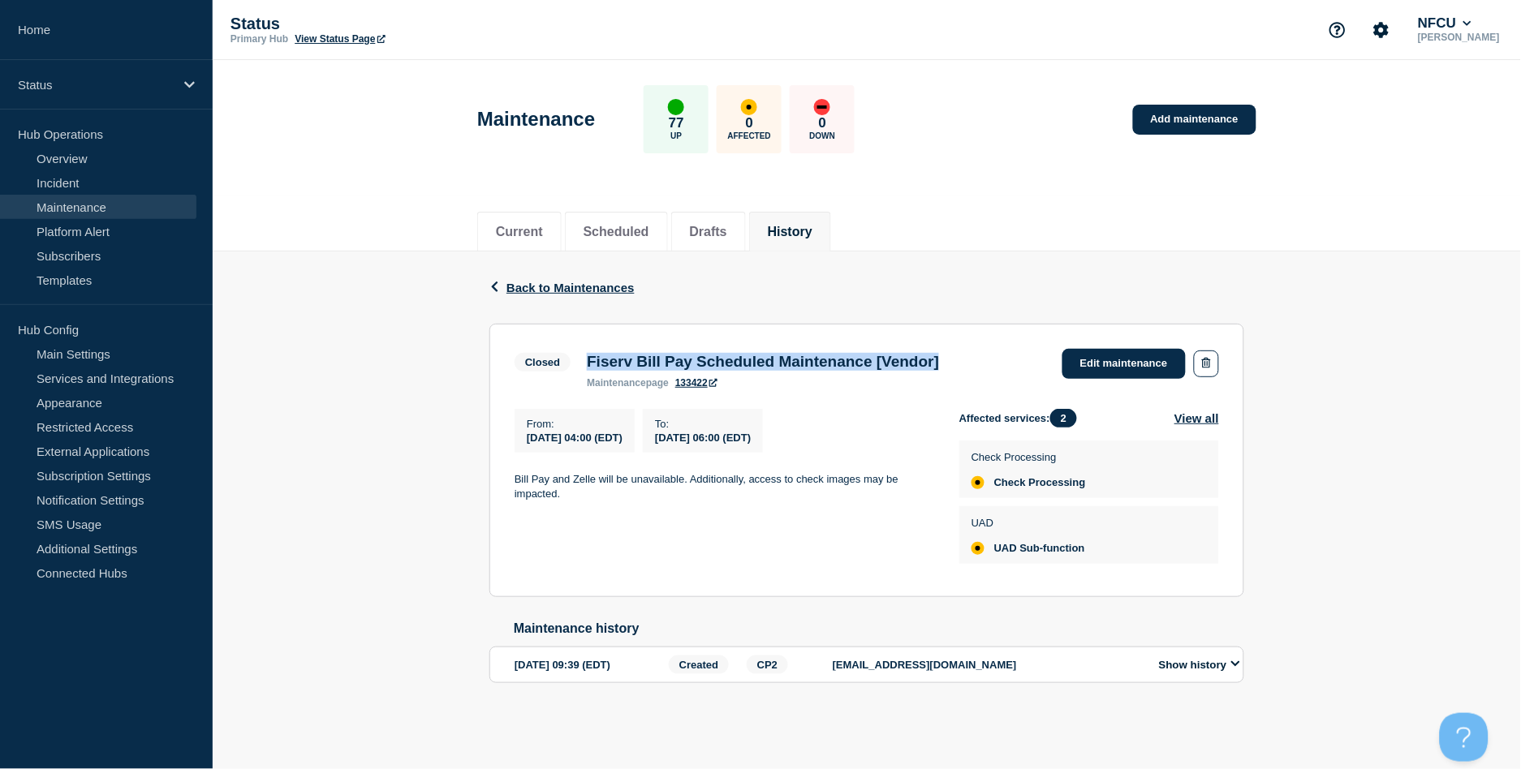
drag, startPoint x: 592, startPoint y: 360, endPoint x: 1007, endPoint y: 360, distance: 415.6
click at [1007, 360] on div "Closed Fiserv Bill Pay Scheduled Maintenance [Vendor] maintenance page 133422 E…" at bounding box center [867, 369] width 705 height 40
copy h3 "Fiserv Bill Pay Scheduled Maintenance [Vendor]"
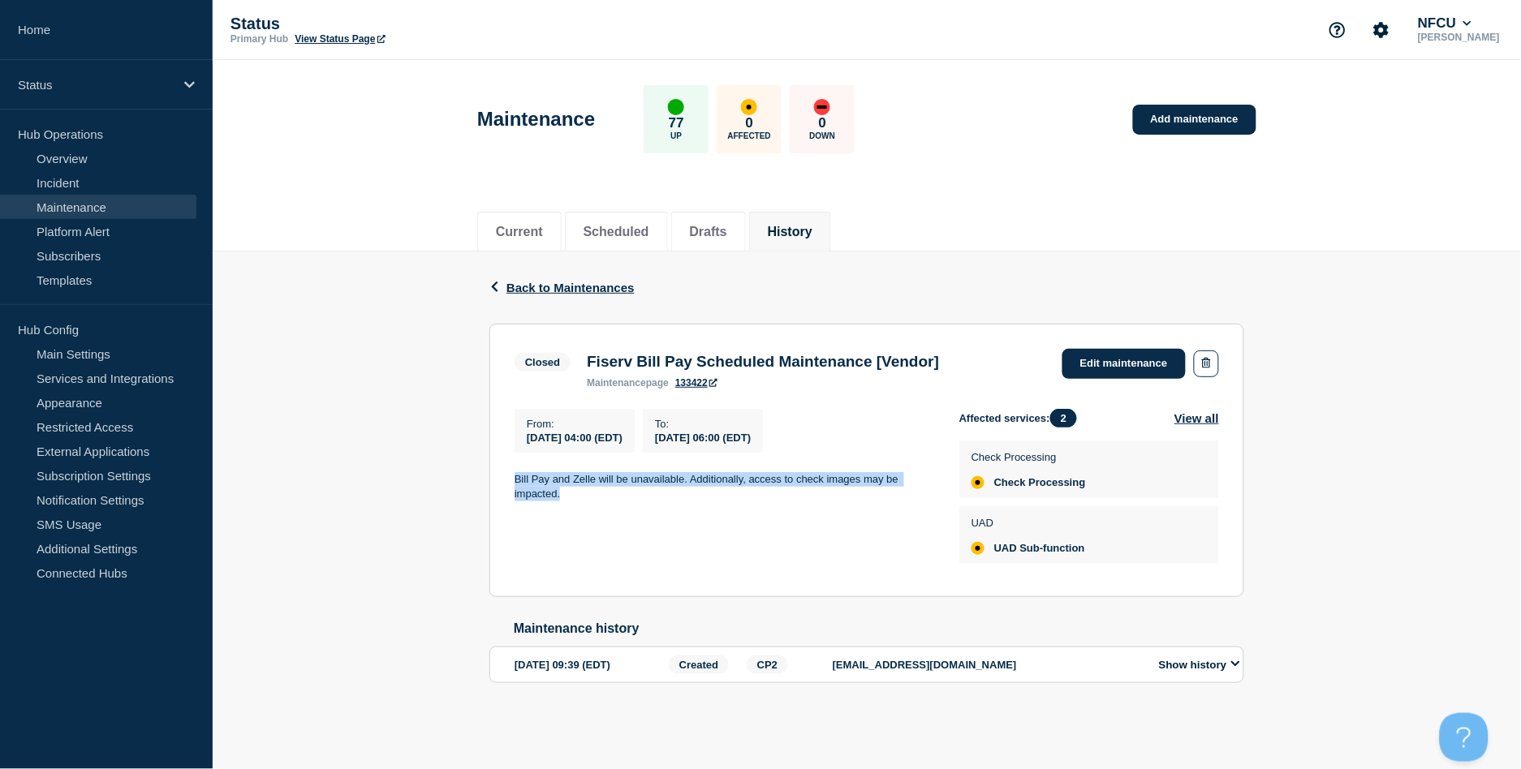
drag, startPoint x: 510, startPoint y: 476, endPoint x: 595, endPoint y: 494, distance: 87.1
click at [595, 494] on section "Closed Fiserv Bill Pay Scheduled Maintenance [Vendor] maintenance page 133422 E…" at bounding box center [866, 461] width 755 height 274
copy p "Bill Pay and Zelle will be unavailable. Additionally, access to check images ma…"
click at [812, 231] on button "History" at bounding box center [790, 232] width 45 height 15
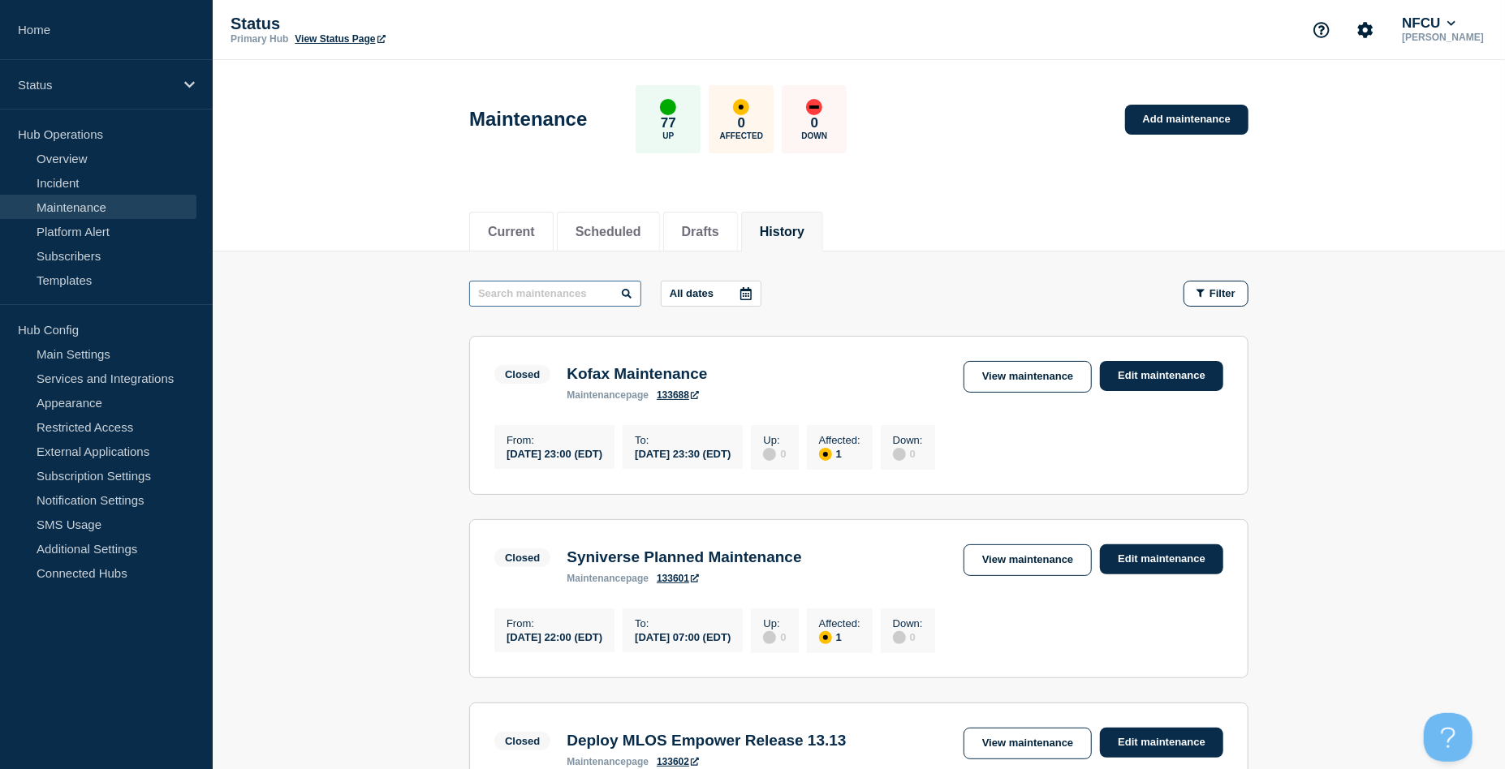
click at [554, 283] on input "text" at bounding box center [555, 294] width 172 height 26
type input "Visa prepaid"
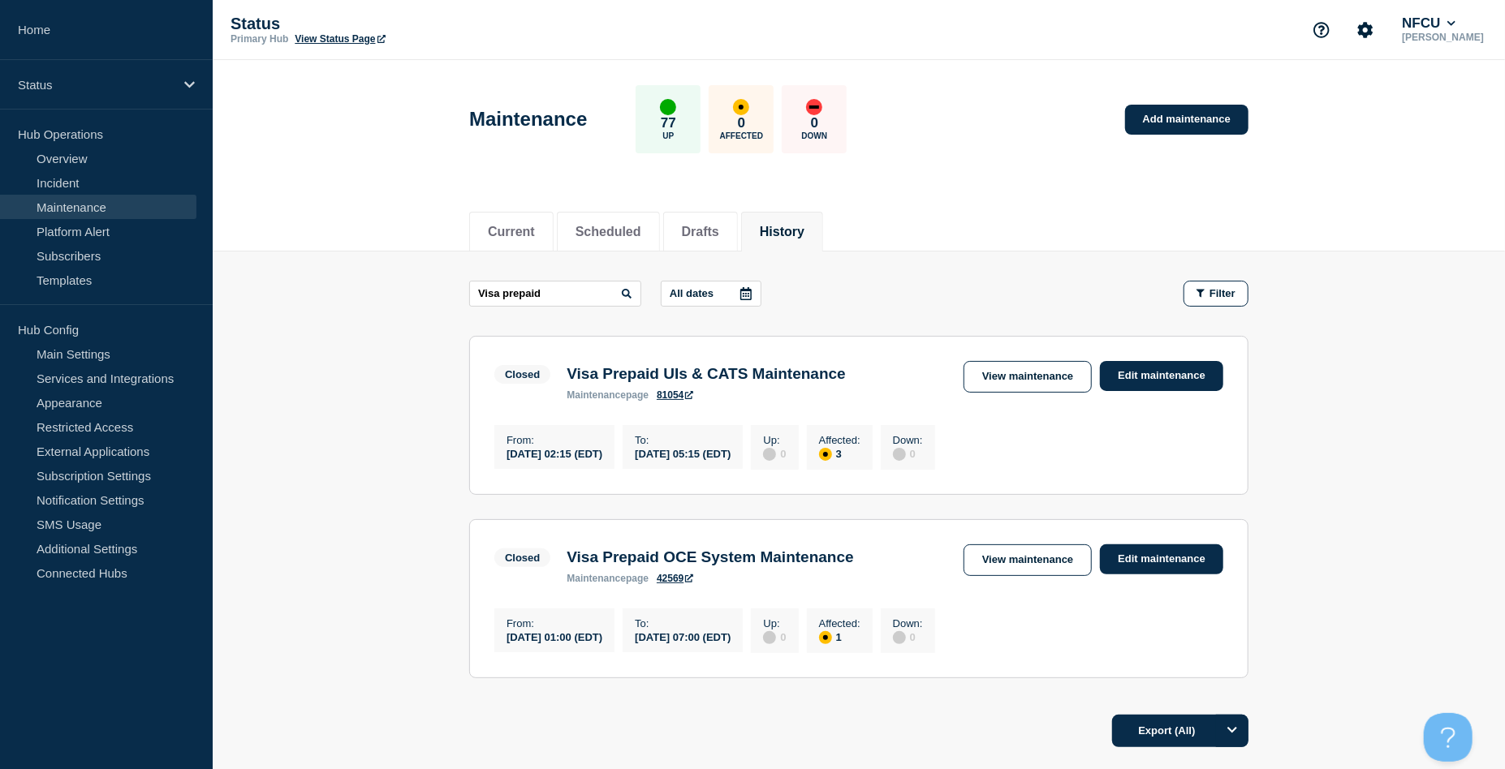
click at [335, 232] on div "Current Scheduled Drafts History" at bounding box center [859, 224] width 1292 height 56
click at [1010, 575] on link "View maintenance" at bounding box center [1027, 561] width 128 height 32
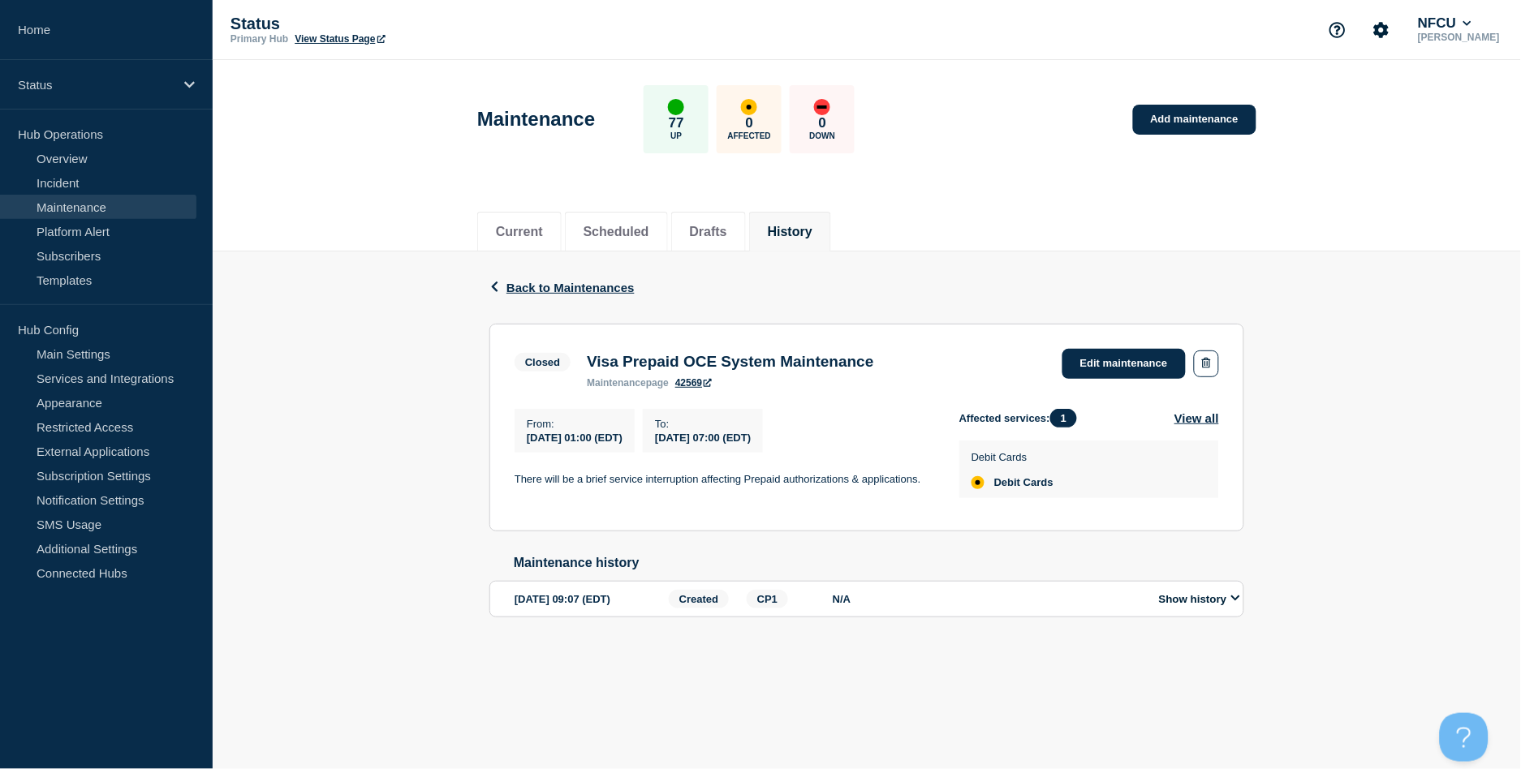
click at [800, 235] on button "History" at bounding box center [790, 232] width 45 height 15
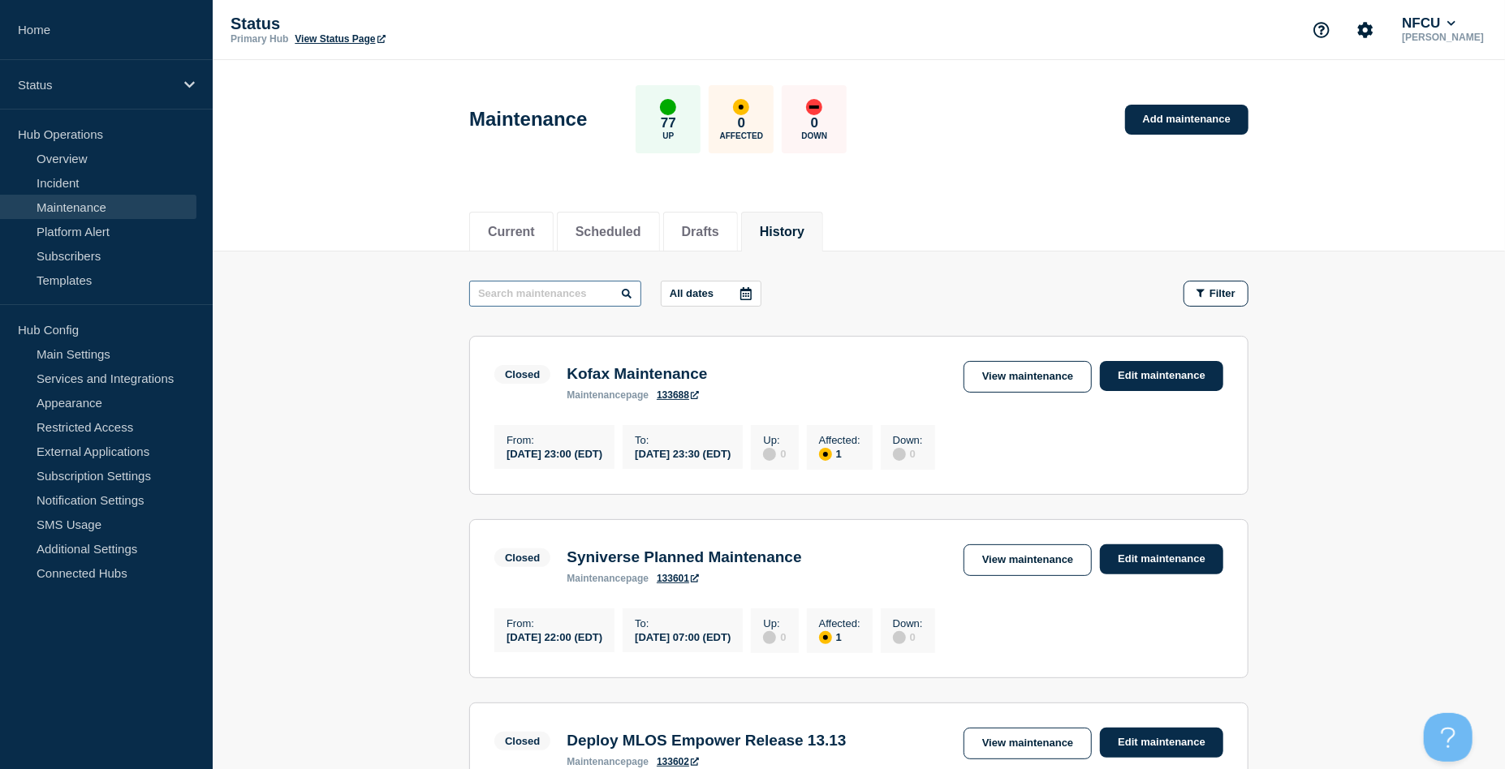
click at [559, 293] on input "text" at bounding box center [555, 294] width 172 height 26
type input "Visa CATS"
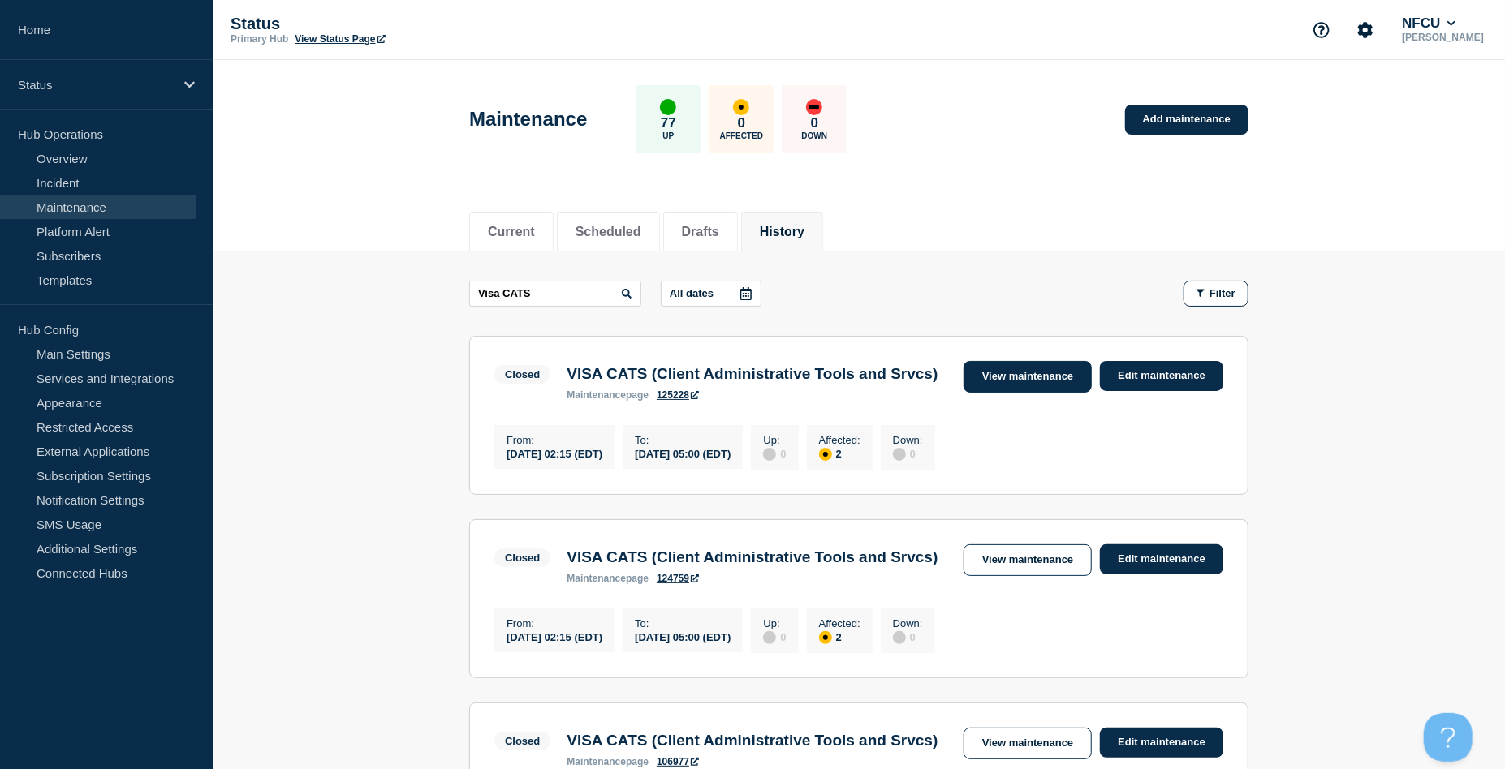
click at [1016, 368] on link "View maintenance" at bounding box center [1027, 377] width 128 height 32
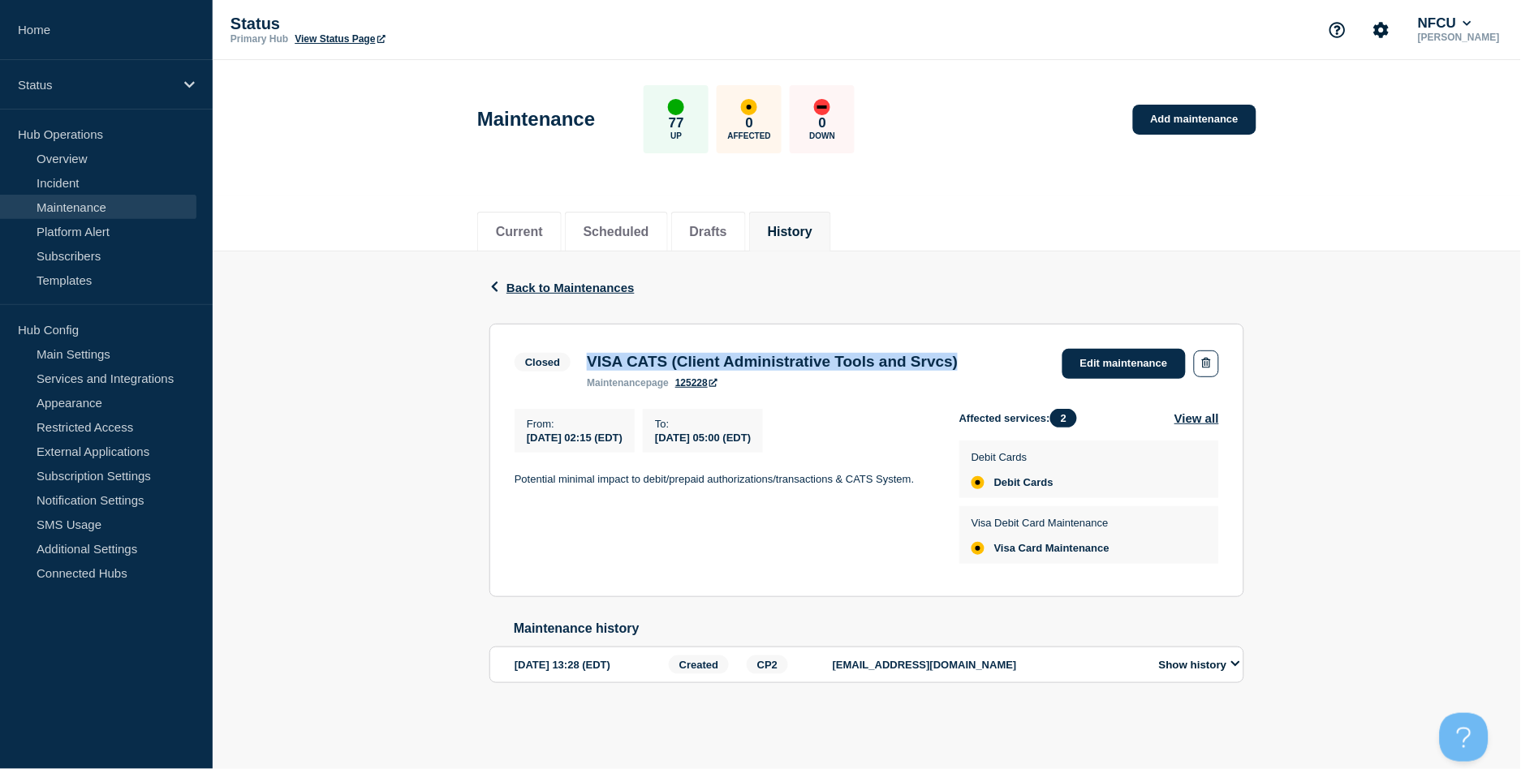
drag, startPoint x: 592, startPoint y: 359, endPoint x: 1036, endPoint y: 359, distance: 444.8
click at [1036, 359] on div "Closed VISA CATS (Client Administrative Tools and Srvcs) maintenance page 12522…" at bounding box center [867, 369] width 705 height 40
copy h3 "VISA CATS (Client Administrative Tools and Srvcs)"
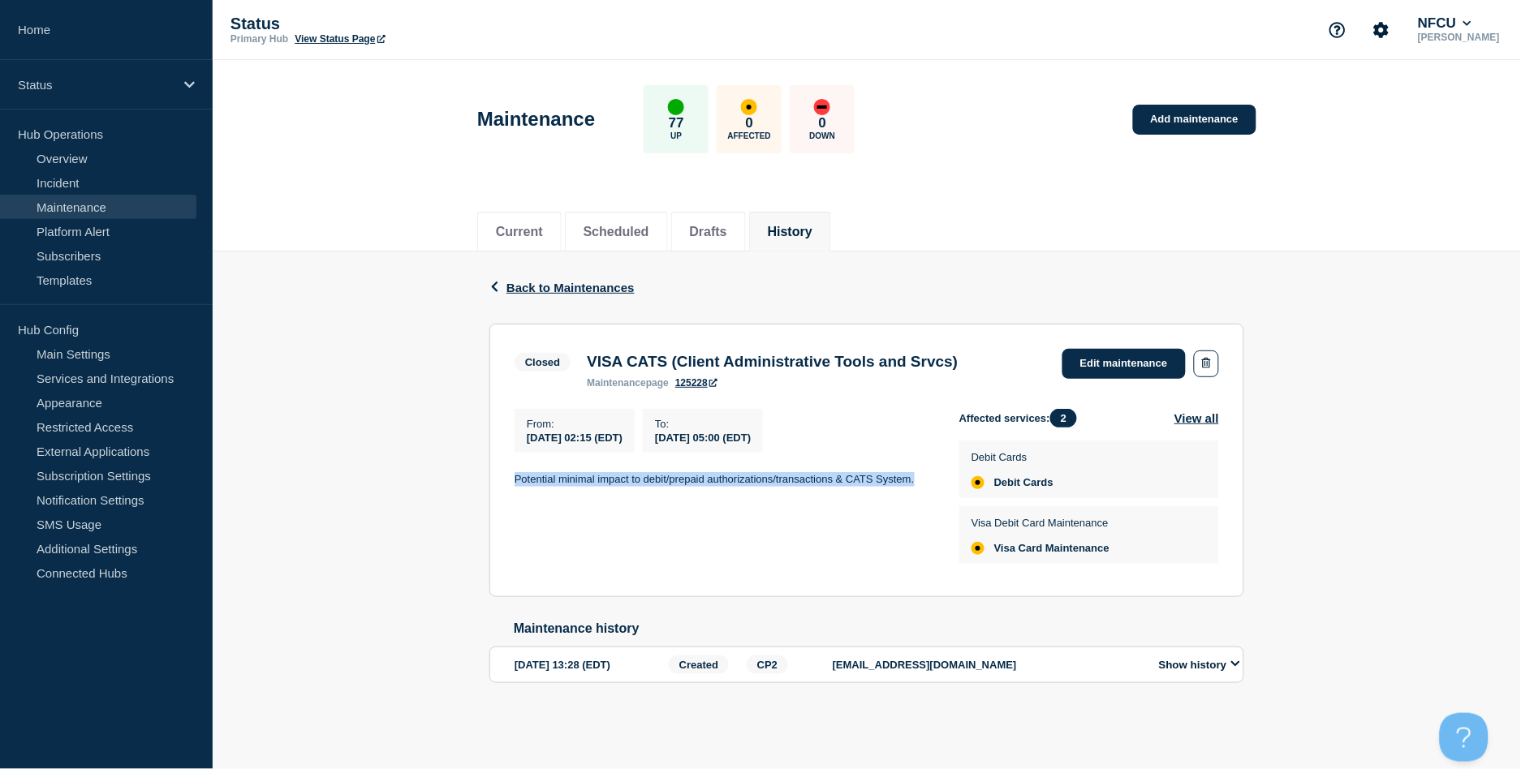
drag, startPoint x: 533, startPoint y: 485, endPoint x: 917, endPoint y: 490, distance: 383.9
click at [917, 490] on section "Closed VISA CATS (Client Administrative Tools and Srvcs) maintenance page 12522…" at bounding box center [866, 461] width 755 height 274
copy p "Potential minimal impact to debit/prepaid authorizations/transactions & CATS Sy…"
click at [793, 229] on button "History" at bounding box center [790, 232] width 45 height 15
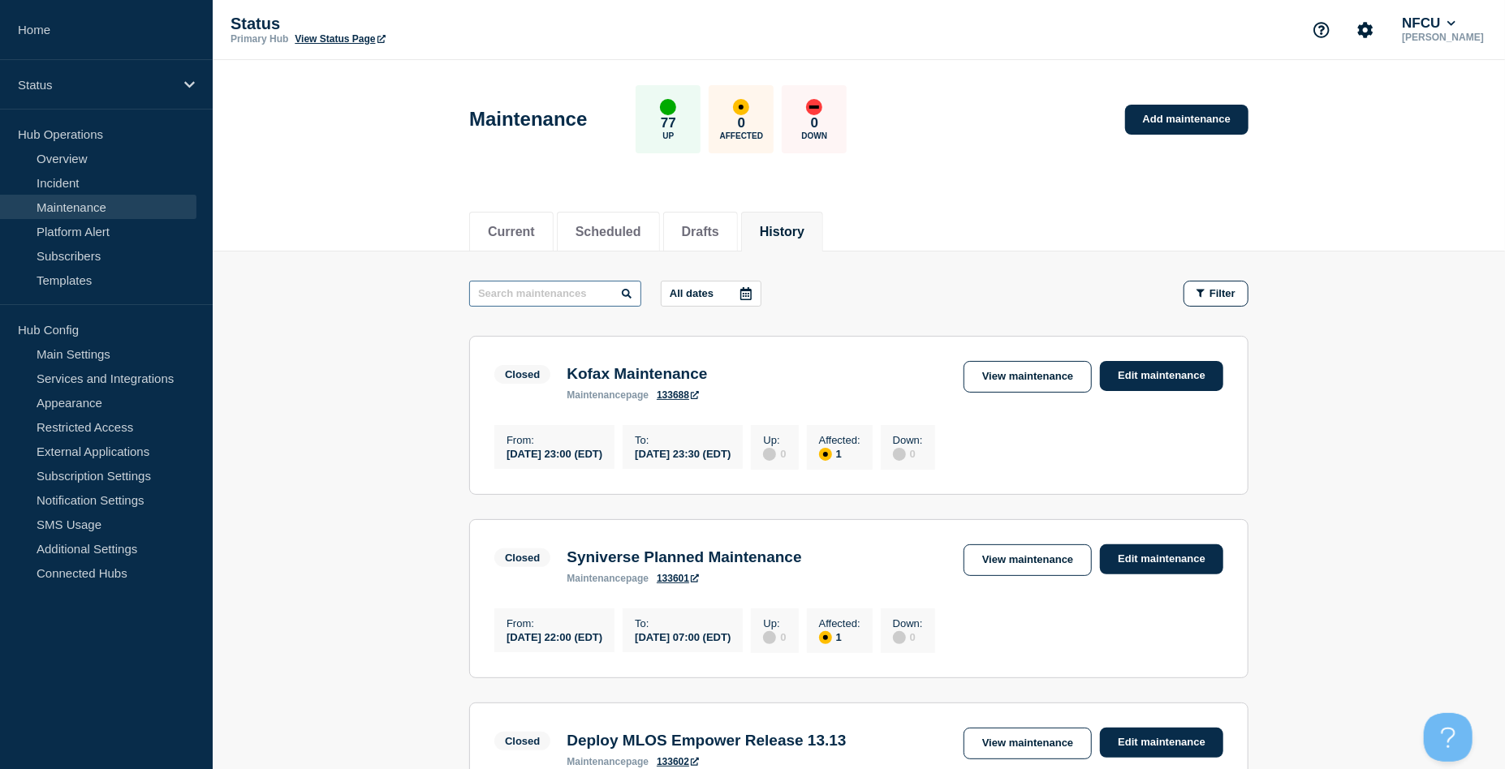
click at [556, 292] on input "text" at bounding box center [555, 294] width 172 height 26
type input "innovis"
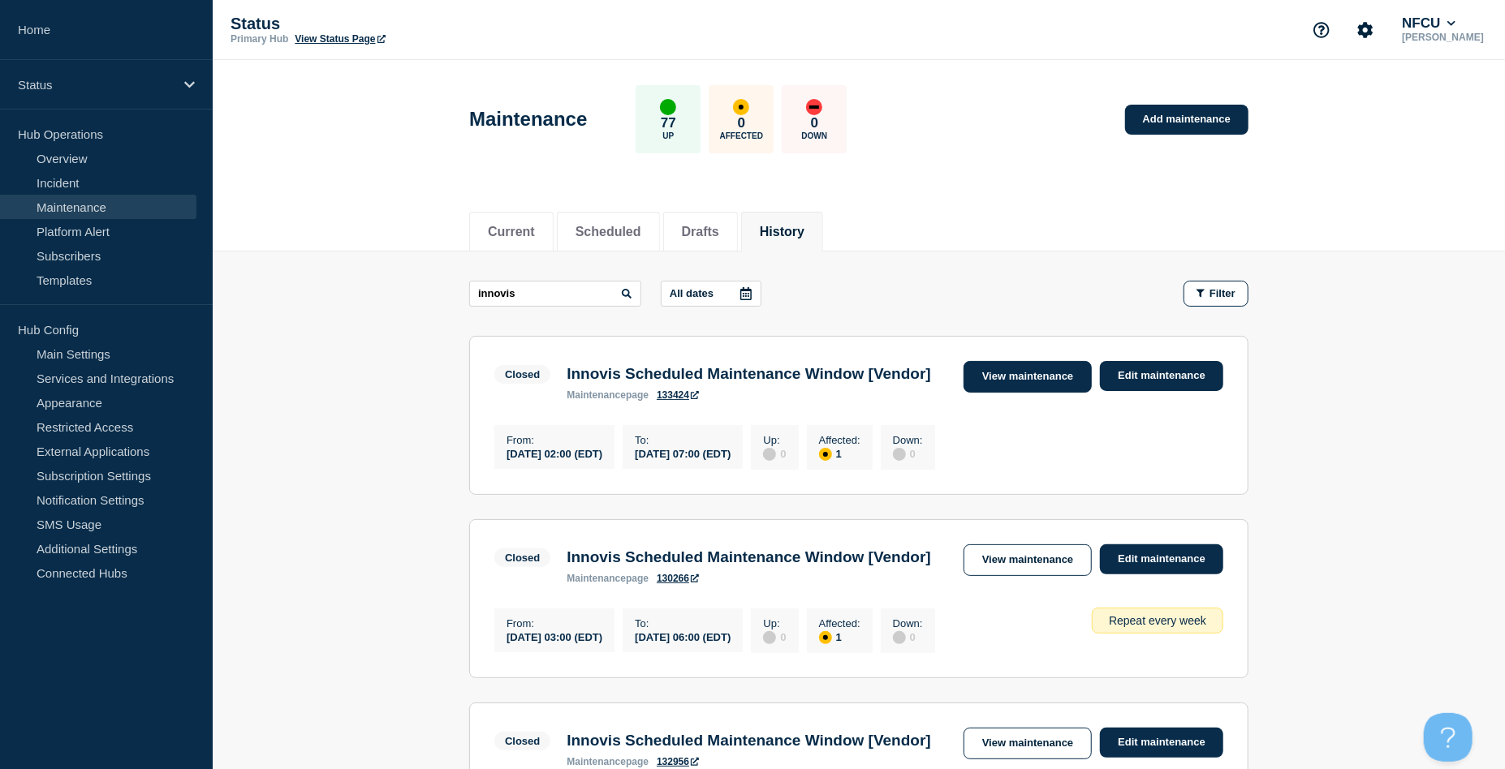
click at [1006, 374] on link "View maintenance" at bounding box center [1027, 377] width 128 height 32
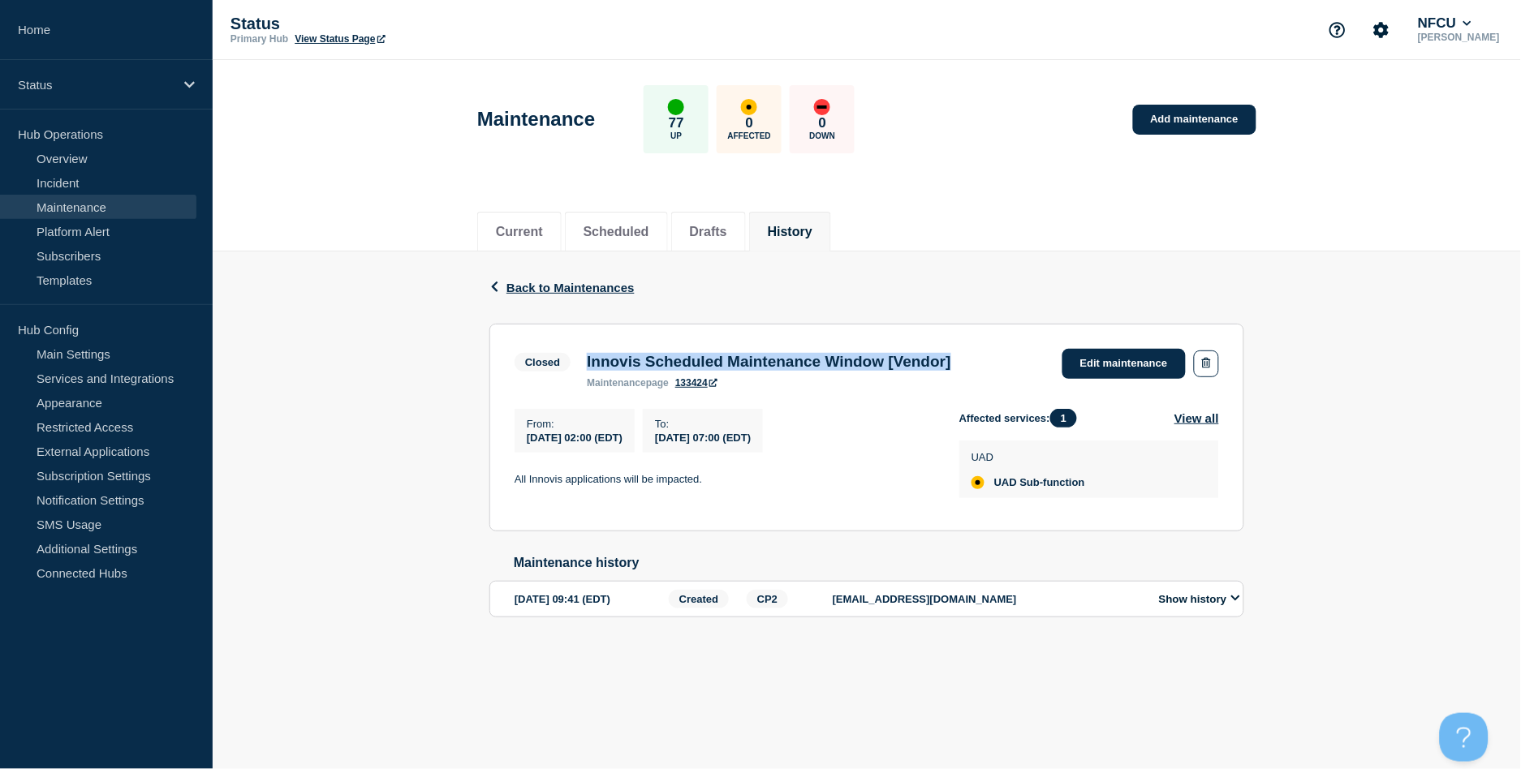
drag, startPoint x: 584, startPoint y: 363, endPoint x: 1021, endPoint y: 361, distance: 437.5
click at [1021, 361] on div "Closed Innovis Scheduled Maintenance Window [Vendor] maintenance page 133424 Ed…" at bounding box center [867, 369] width 705 height 40
copy h3 "Innovis Scheduled Maintenance Window [Vendor]"
drag, startPoint x: 503, startPoint y: 482, endPoint x: 771, endPoint y: 483, distance: 267.8
click at [771, 483] on section "Closed Innovis Scheduled Maintenance Window [Vendor] maintenance page 133424 Ed…" at bounding box center [866, 428] width 755 height 208
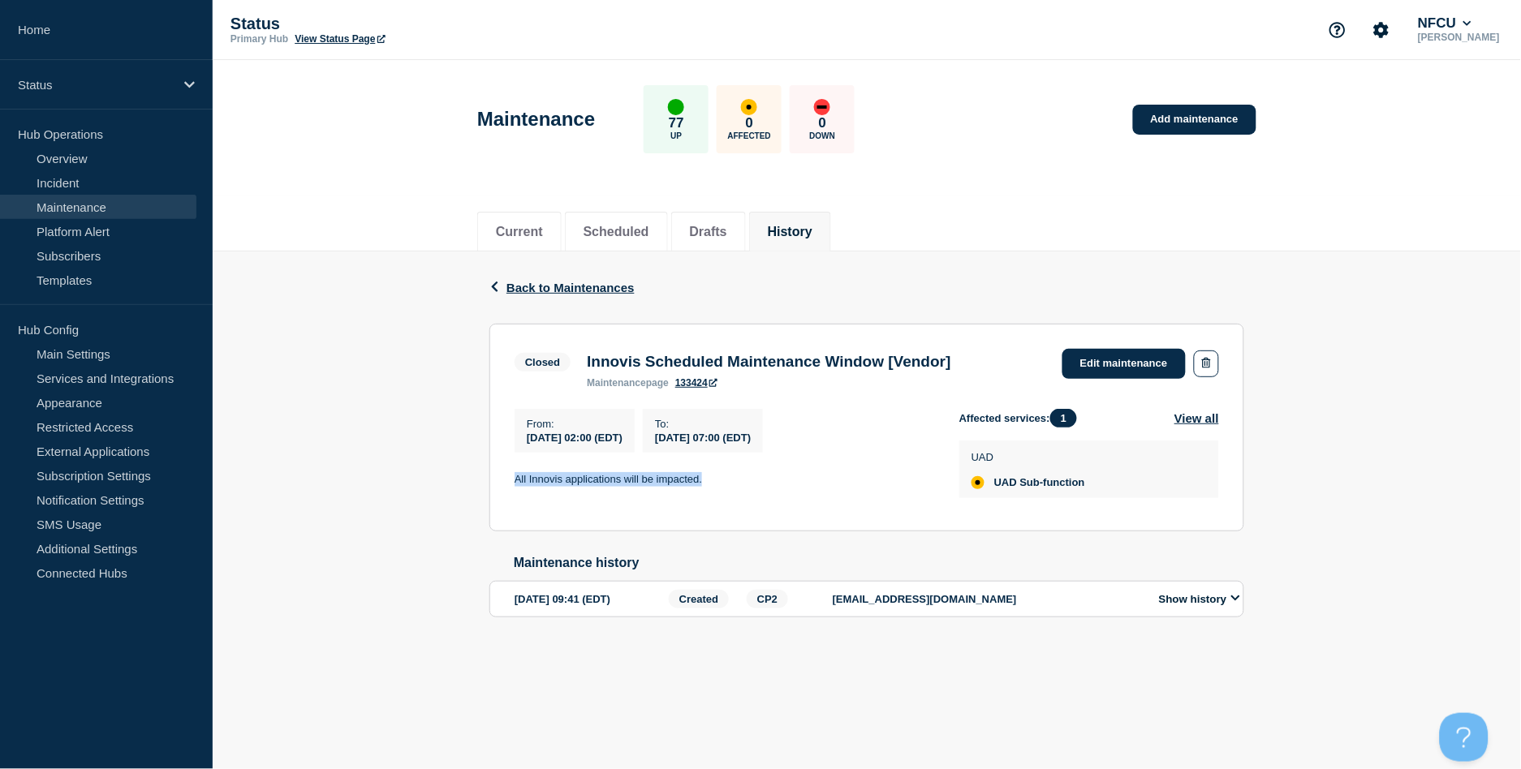
copy p "All Innovis applications will be impacted."
click at [786, 226] on li "History" at bounding box center [790, 232] width 82 height 40
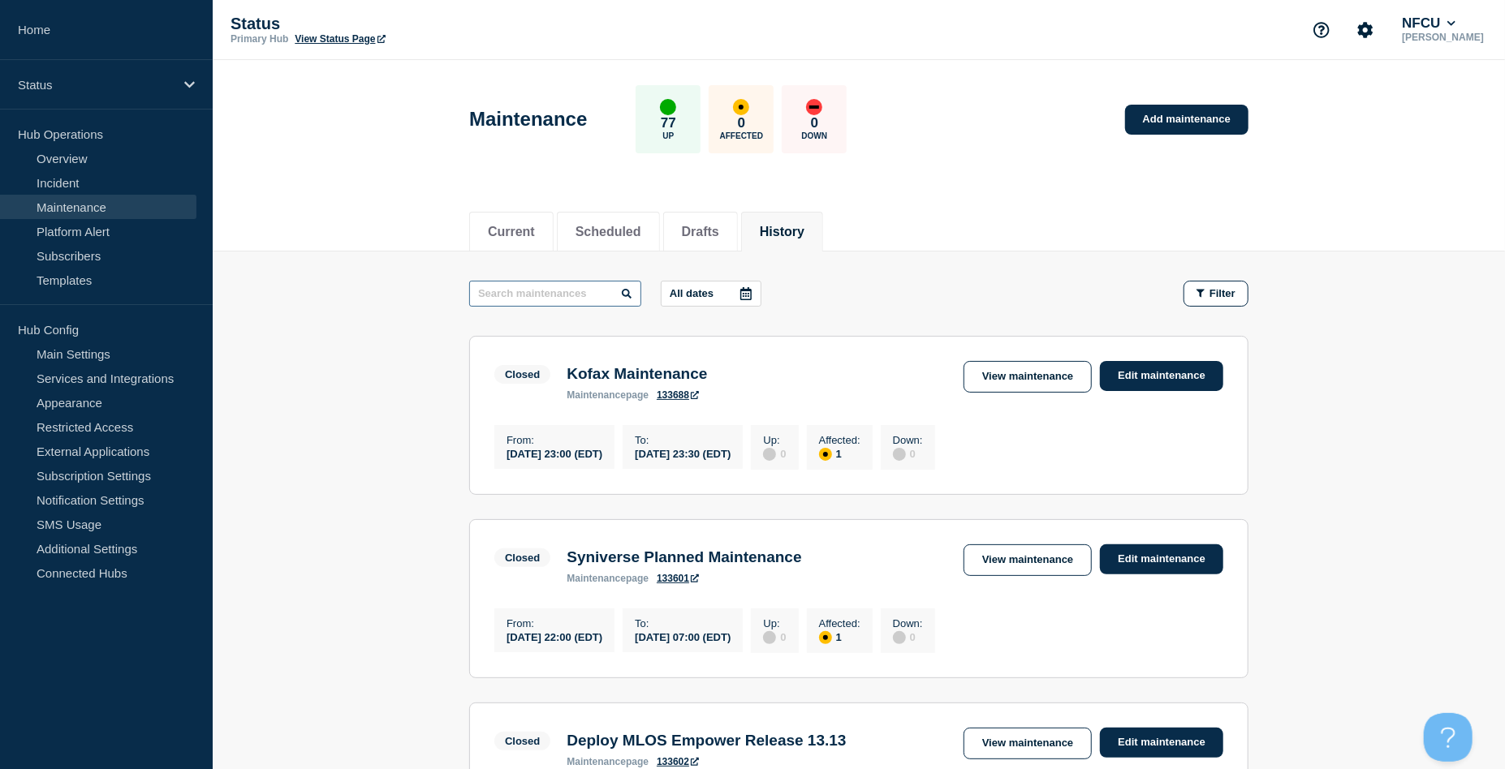
click at [526, 292] on input "text" at bounding box center [555, 294] width 172 height 26
type input "ega"
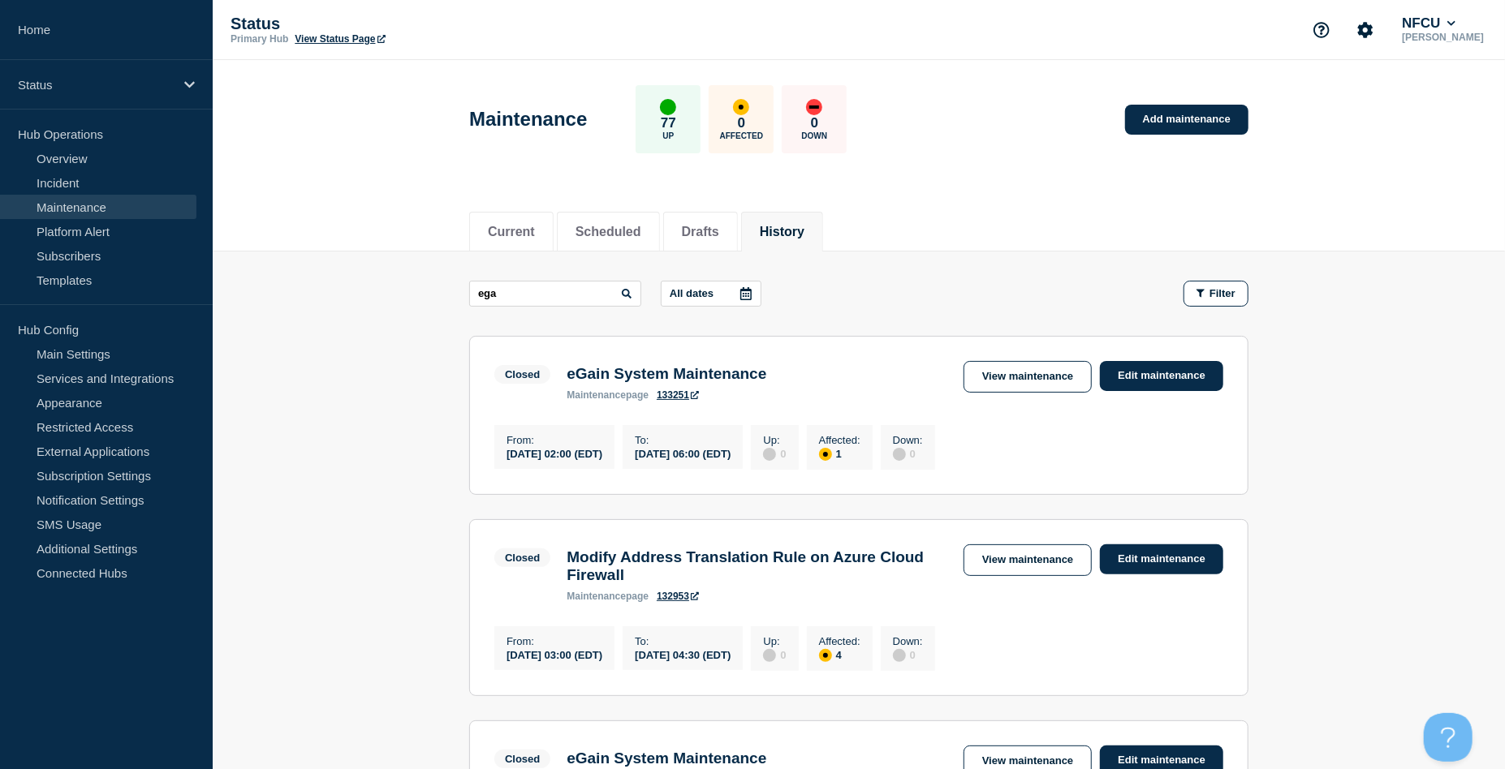
drag, startPoint x: 1015, startPoint y: 380, endPoint x: 998, endPoint y: 373, distance: 17.5
click at [1015, 380] on link "View maintenance" at bounding box center [1027, 377] width 128 height 32
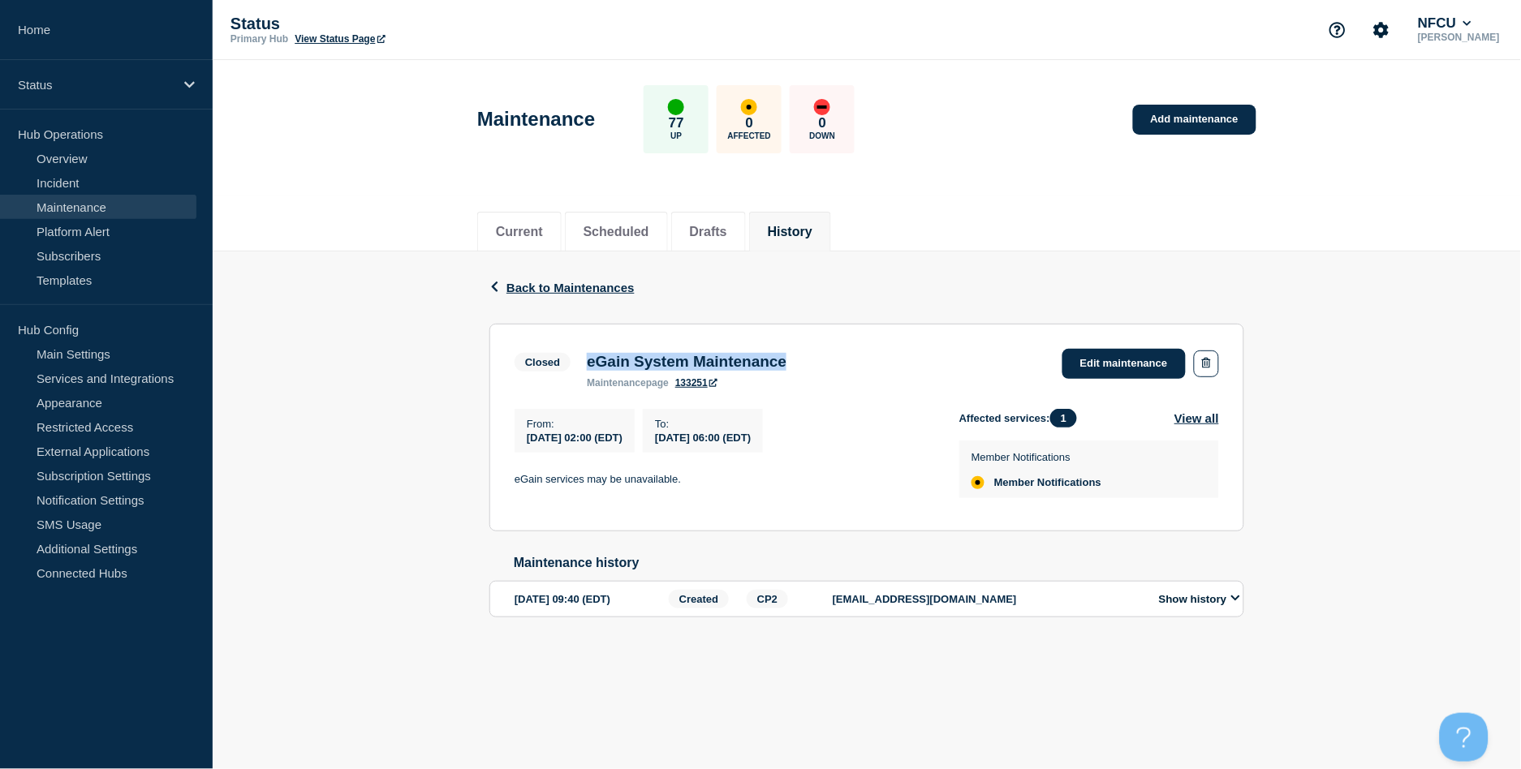
drag, startPoint x: 583, startPoint y: 364, endPoint x: 856, endPoint y: 360, distance: 273.6
click at [856, 360] on div "Closed eGain System Maintenance maintenance page 133251 Edit maintenance" at bounding box center [867, 369] width 705 height 40
copy h3 "eGain System Maintenance"
drag, startPoint x: 539, startPoint y: 482, endPoint x: 515, endPoint y: 483, distance: 23.6
click at [537, 482] on p "eGain services may be unavailable." at bounding box center [724, 479] width 419 height 15
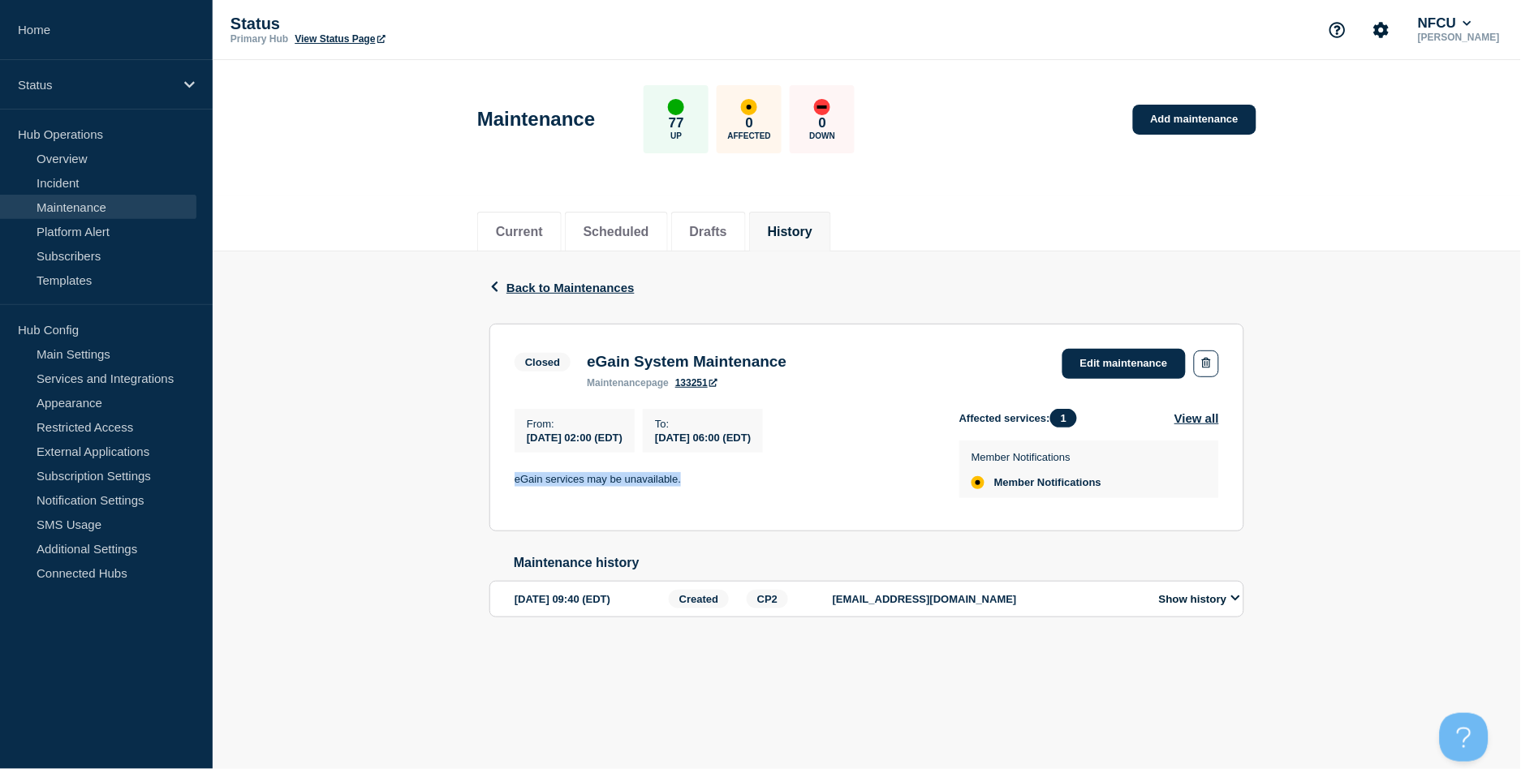
drag, startPoint x: 513, startPoint y: 483, endPoint x: 761, endPoint y: 485, distance: 248.4
click at [761, 485] on section "Closed eGain System Maintenance maintenance page 133251 Edit maintenance From :…" at bounding box center [866, 428] width 755 height 208
copy p "eGain services may be unavailable."
click at [1221, 116] on link "Add maintenance" at bounding box center [1194, 120] width 123 height 30
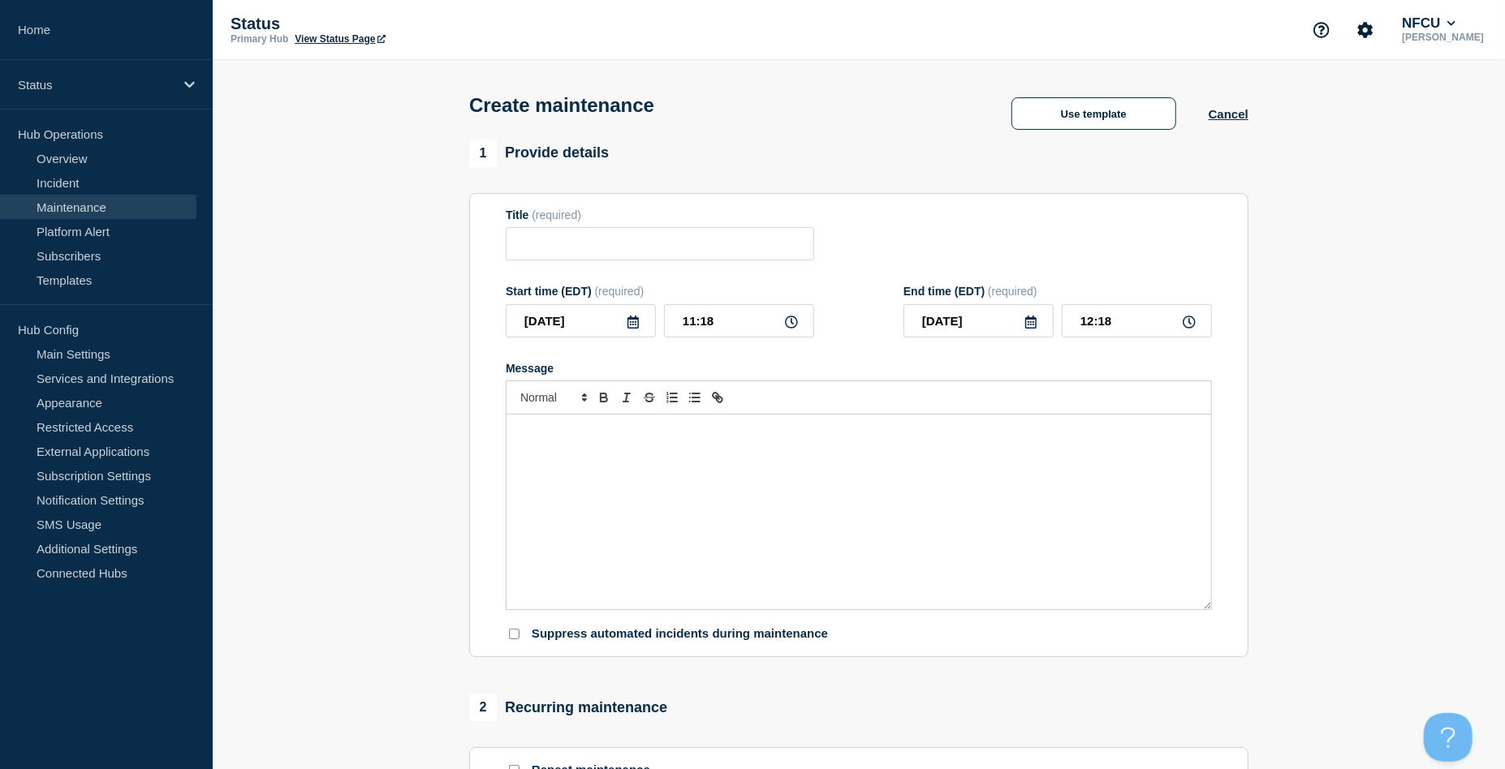
checkbox input "true"
click at [649, 243] on input "Title" at bounding box center [660, 243] width 308 height 33
paste input "[PERSON_NAME] [PERSON_NAME] Portal Maintenance"
drag, startPoint x: 709, startPoint y: 240, endPoint x: 756, endPoint y: 250, distance: 48.9
click at [709, 240] on input "[PERSON_NAME] [PERSON_NAME] Portal Maintenance" at bounding box center [660, 243] width 308 height 33
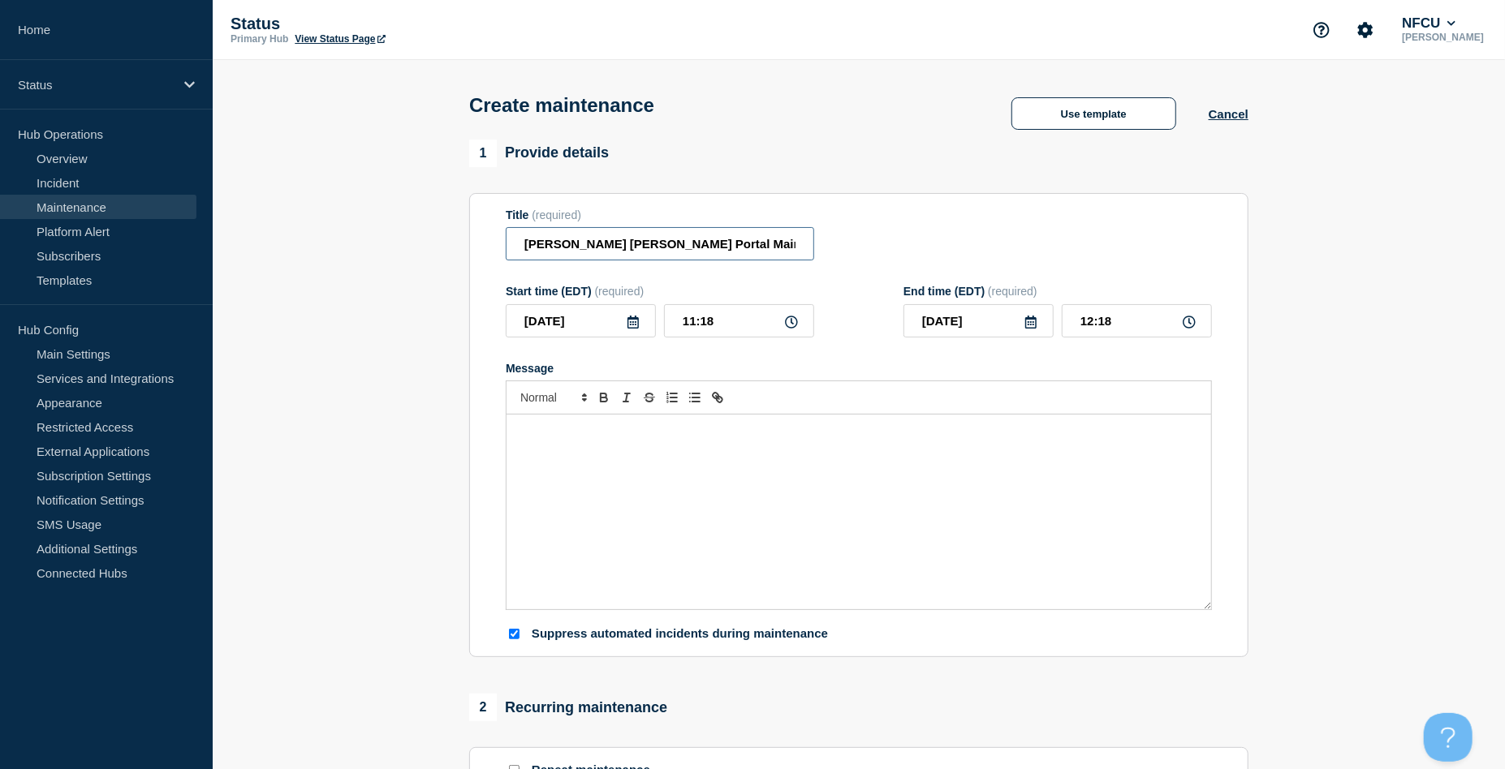
drag, startPoint x: 756, startPoint y: 250, endPoint x: 399, endPoint y: 231, distance: 358.4
click at [399, 231] on section "1 Provide details Title (required) [PERSON_NAME] [PERSON_NAME] Portal Maintenan…" at bounding box center [859, 703] width 1292 height 1127
paste input "oving APIs from Anypoint Runtime to Anypoint Flex"
type input "Moving APIs from Anypoint Runtime to Anypoint Flex"
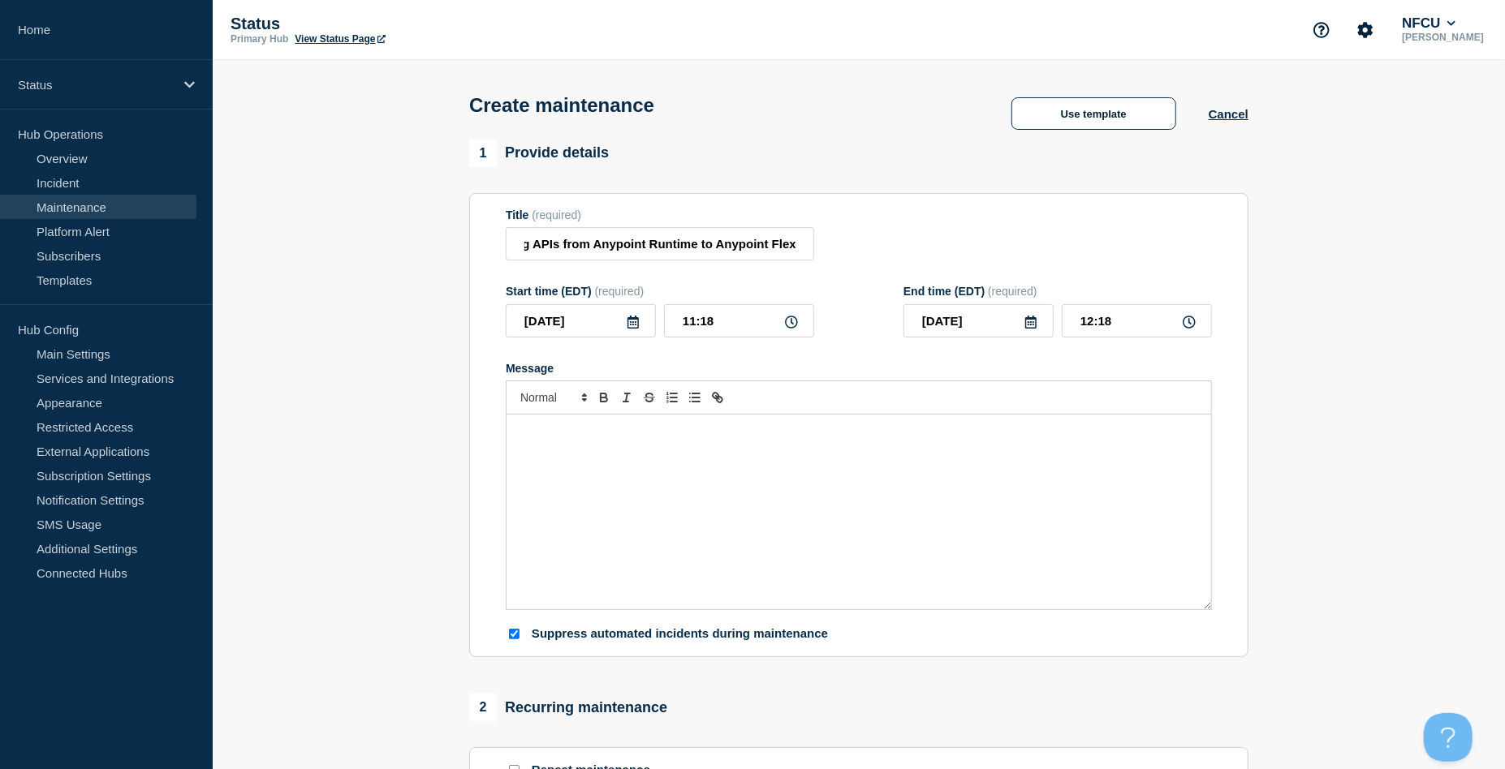
scroll to position [0, 0]
click at [636, 324] on icon at bounding box center [632, 322] width 11 height 13
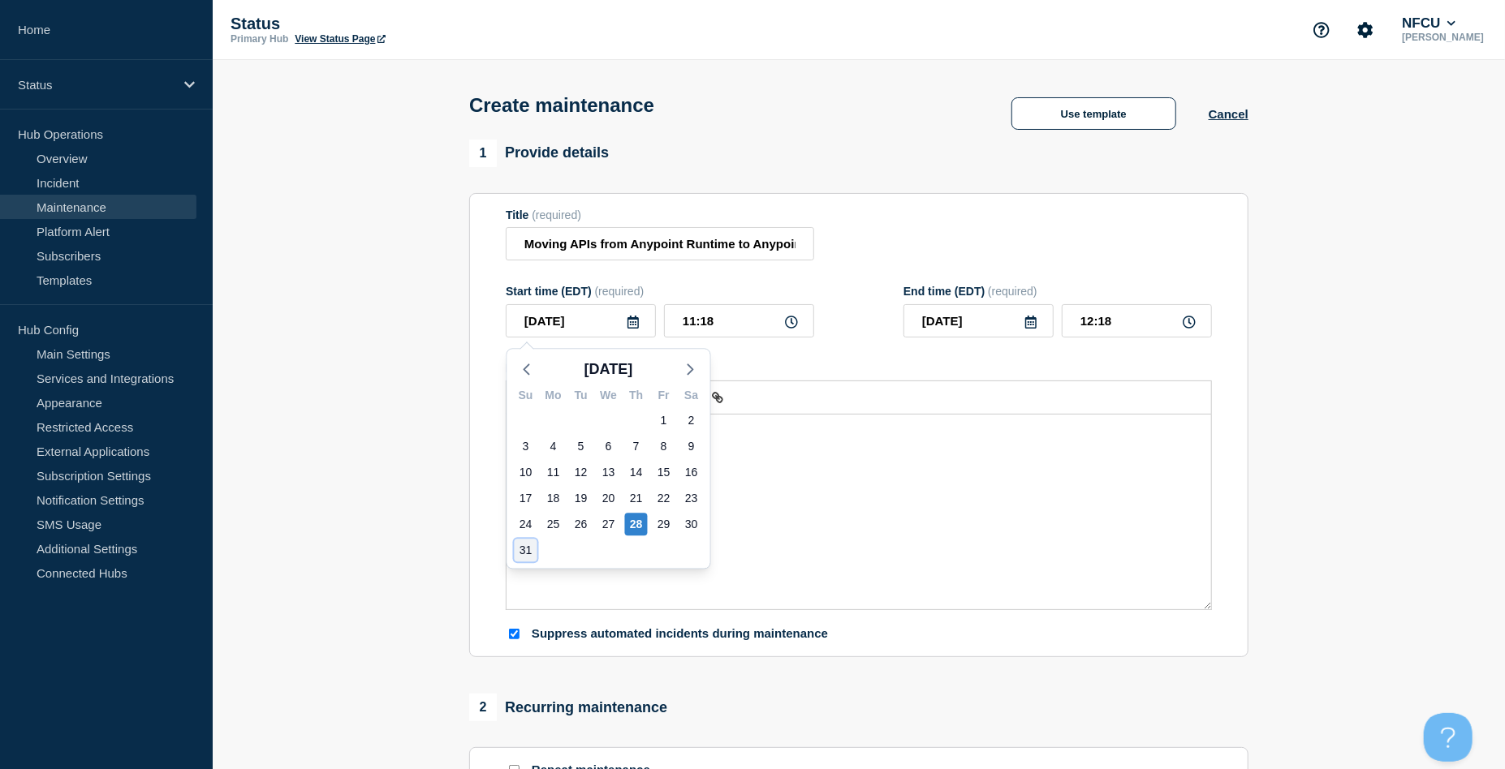
click at [526, 554] on div "31" at bounding box center [526, 550] width 23 height 23
type input "[DATE]"
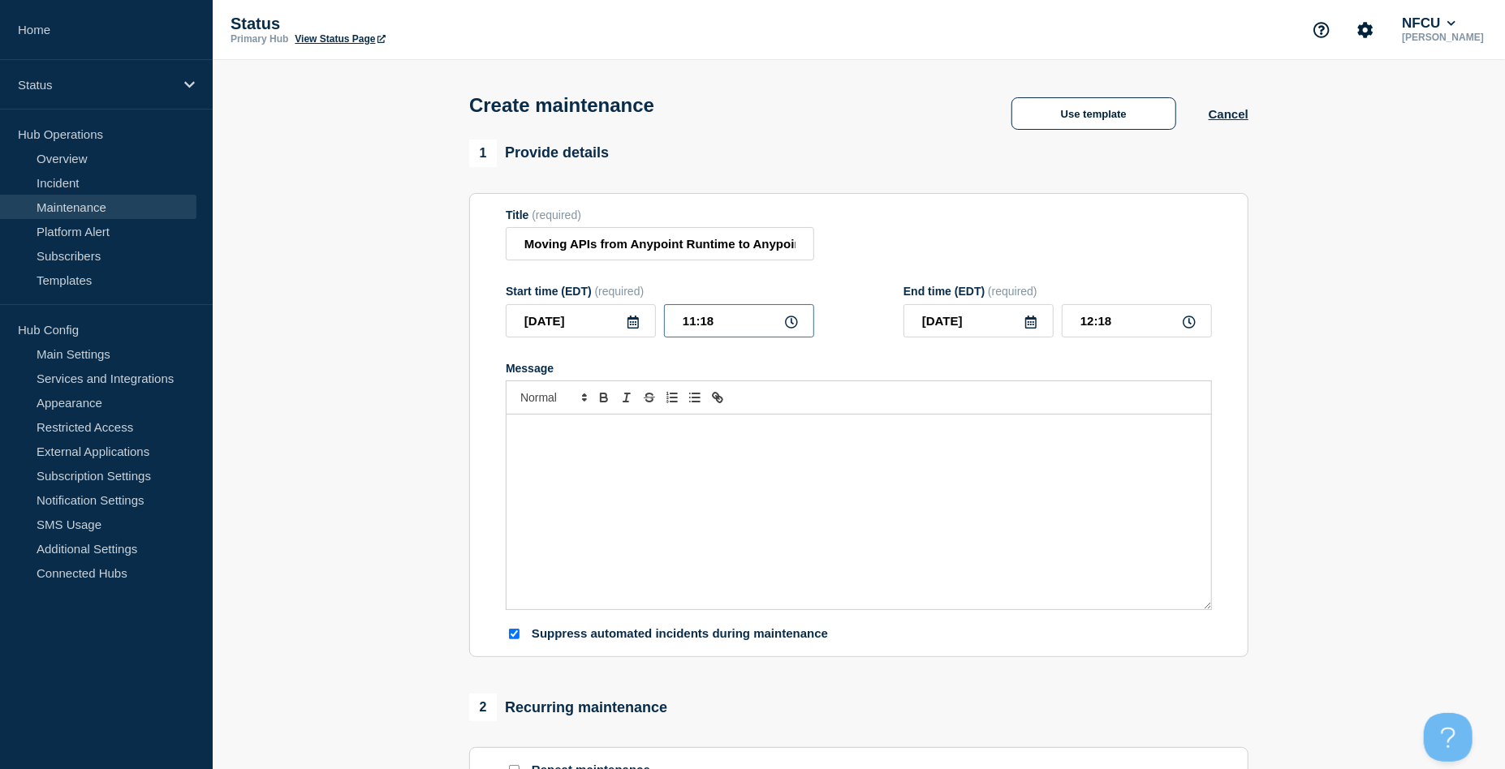
click at [741, 319] on input "11:18" at bounding box center [739, 320] width 150 height 33
drag, startPoint x: 742, startPoint y: 319, endPoint x: 615, endPoint y: 302, distance: 127.8
click at [615, 302] on div "Start time (EDT) (required) [DATE] 11:18" at bounding box center [660, 311] width 308 height 53
type input "01:00"
type input "02:00"
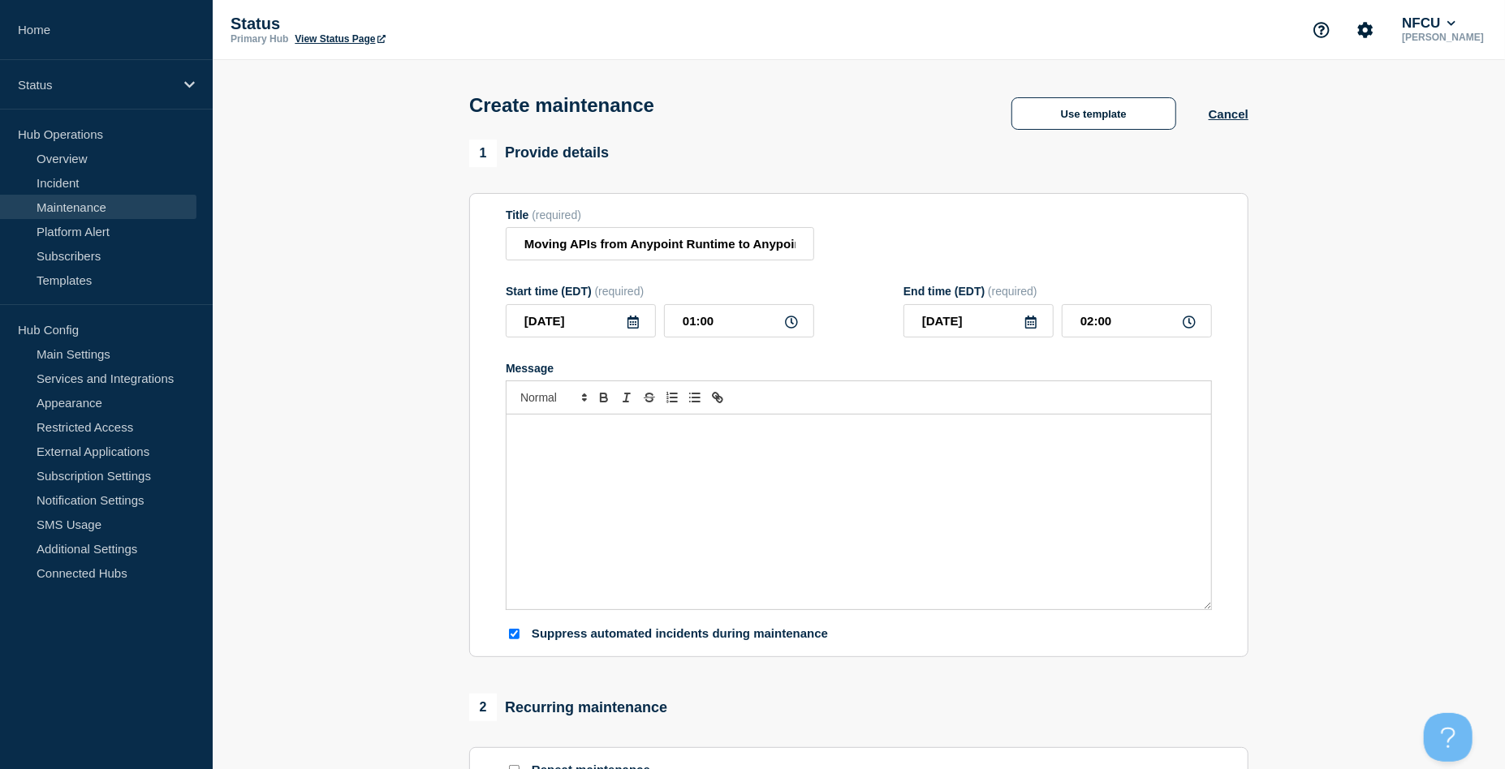
click at [1113, 363] on form "Title (required) Moving APIs from Anypoint Runtime to Anypoint Flex Start time …" at bounding box center [859, 426] width 706 height 434
drag, startPoint x: 1139, startPoint y: 317, endPoint x: 1045, endPoint y: 316, distance: 93.3
click at [1045, 316] on div "[DATE] 02:00" at bounding box center [1057, 320] width 308 height 33
click at [1006, 230] on div "Title (required) Moving APIs from Anypoint Runtime to Anypoint Flex" at bounding box center [859, 235] width 706 height 53
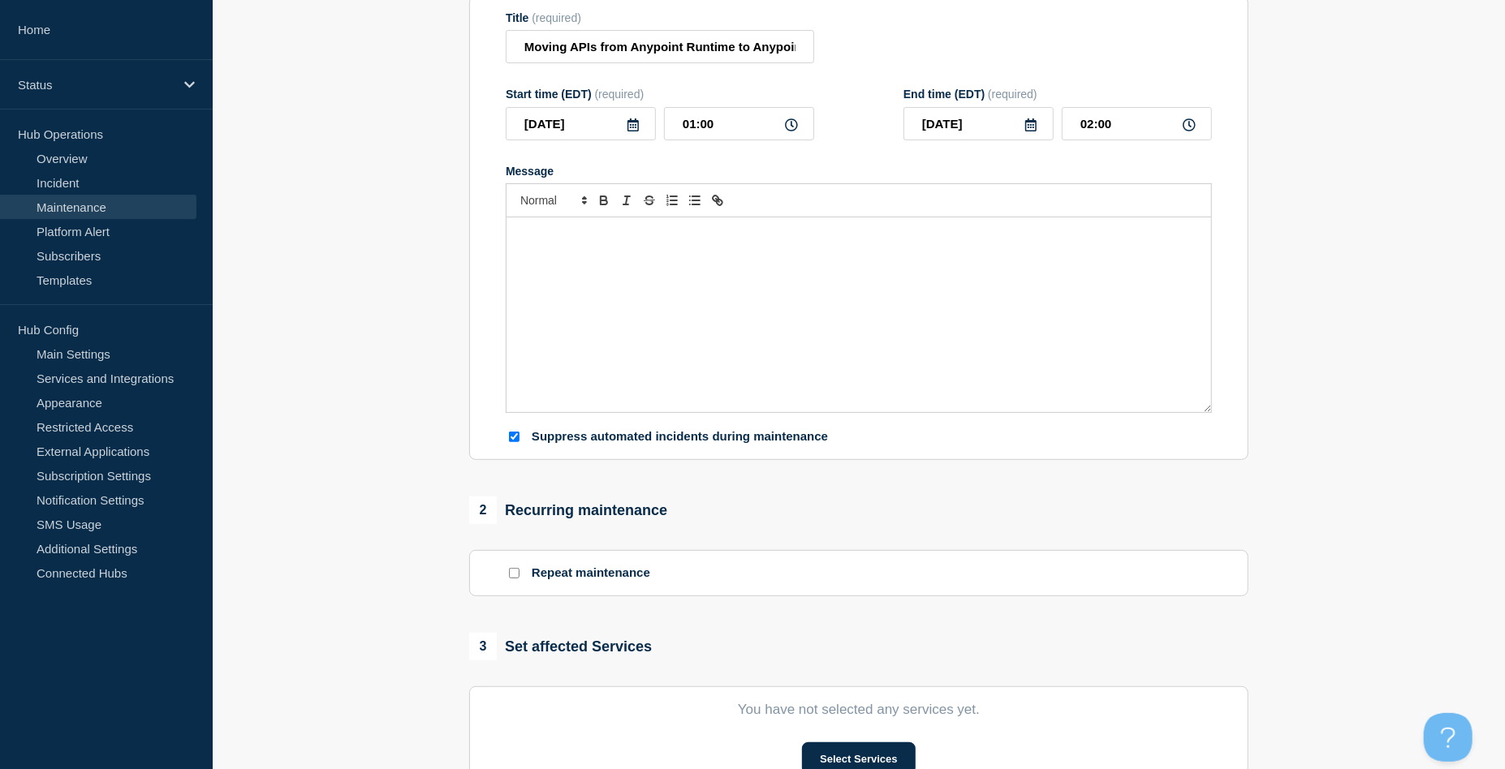
scroll to position [216, 0]
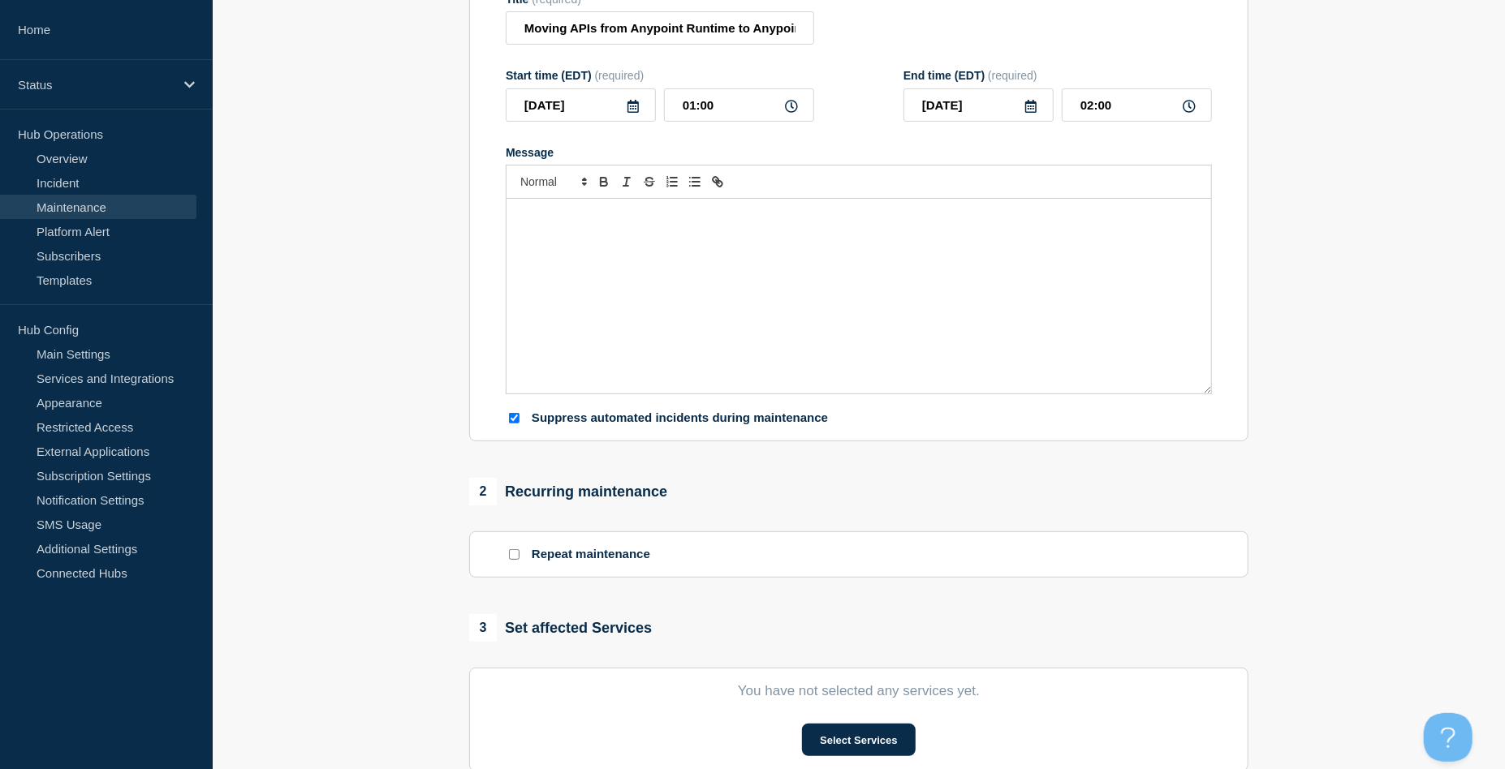
click at [634, 273] on div "Message" at bounding box center [858, 296] width 705 height 195
click at [885, 730] on button "Select Services" at bounding box center [858, 740] width 113 height 32
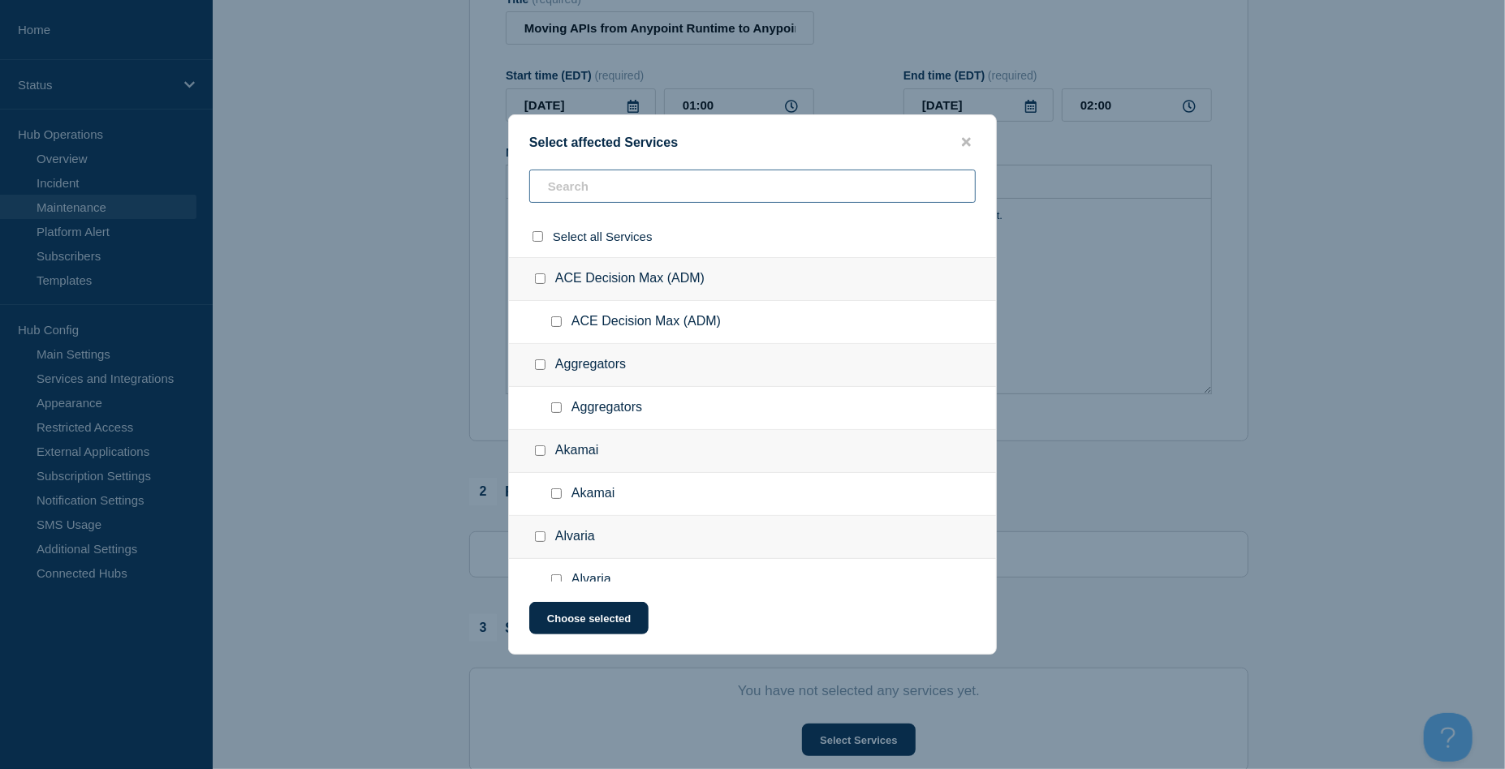
click at [619, 189] on input "text" at bounding box center [752, 186] width 446 height 33
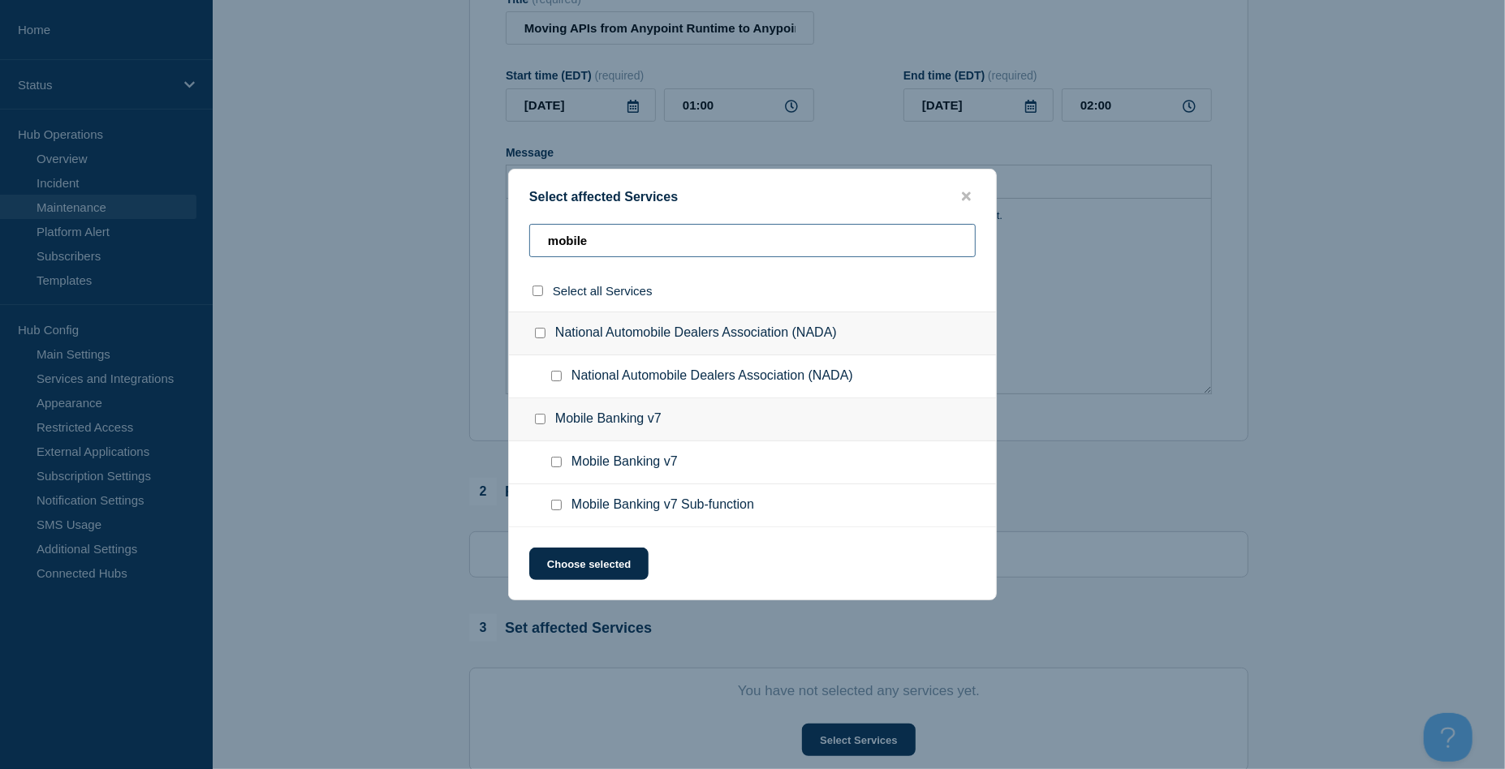
type input "mobile"
click at [554, 463] on input "Mobile Banking v7 checkbox" at bounding box center [556, 462] width 11 height 11
checkbox input "true"
drag, startPoint x: 624, startPoint y: 231, endPoint x: 508, endPoint y: 218, distance: 116.8
click at [508, 218] on div "Select affected Services mobile Select all Services National Automobile Dealers…" at bounding box center [752, 385] width 489 height 432
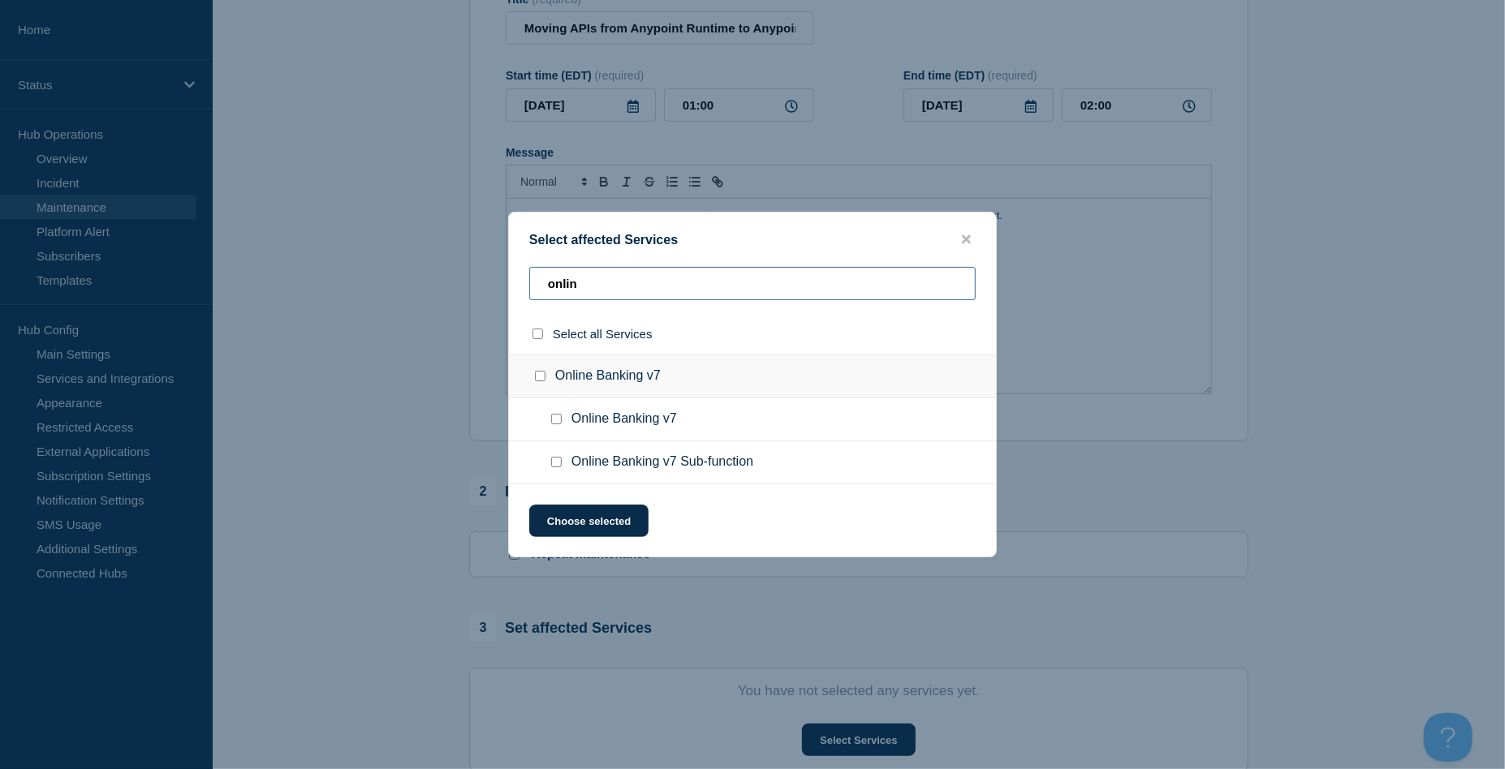
type input "onlin"
click at [555, 413] on div at bounding box center [560, 420] width 24 height 16
click at [553, 422] on input "Online Banking v7 checkbox" at bounding box center [556, 419] width 11 height 11
checkbox input "true"
drag, startPoint x: 599, startPoint y: 280, endPoint x: 447, endPoint y: 253, distance: 154.1
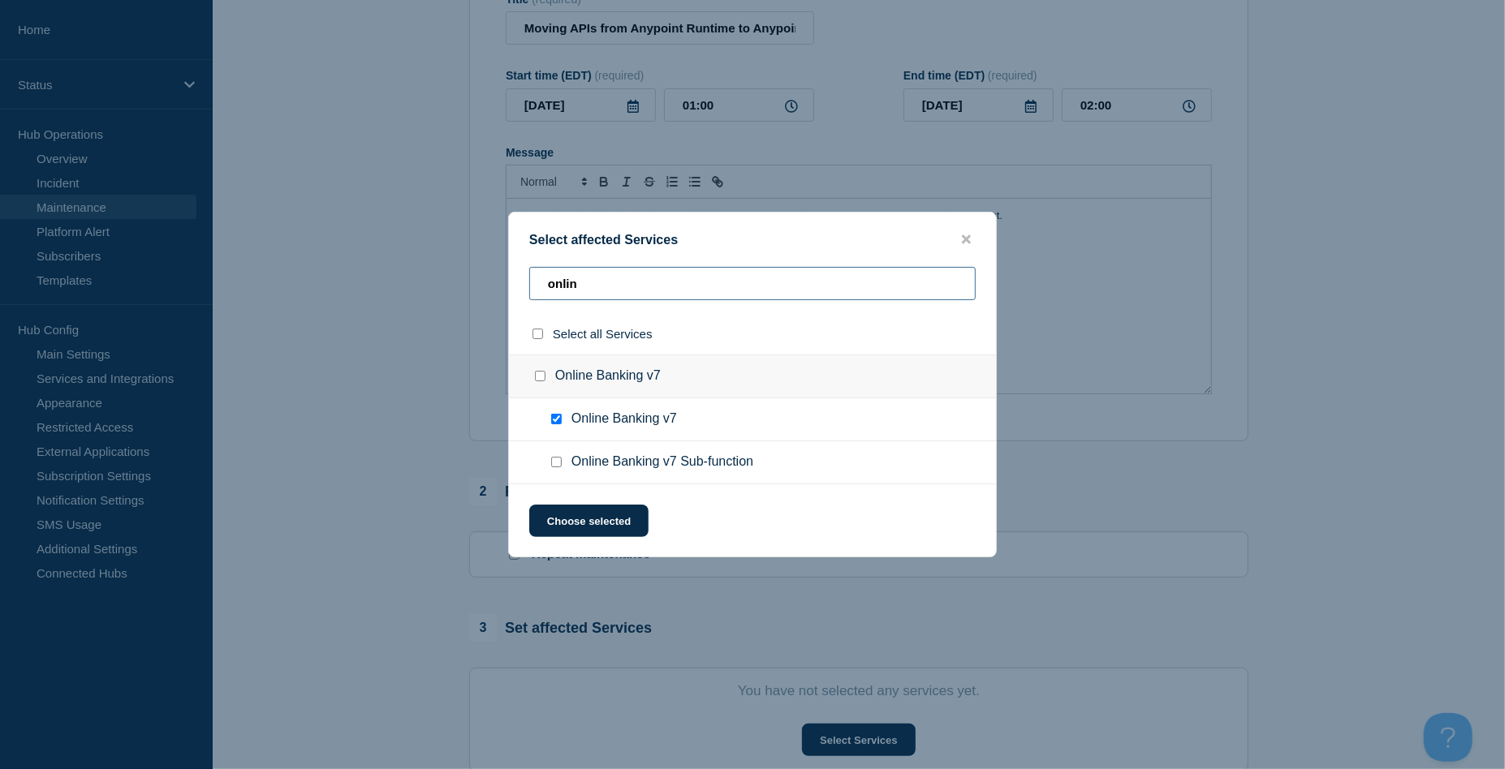
click at [447, 253] on div "Select affected Services onlin Select all Services Online Banking v7 Online Ban…" at bounding box center [752, 384] width 1505 height 769
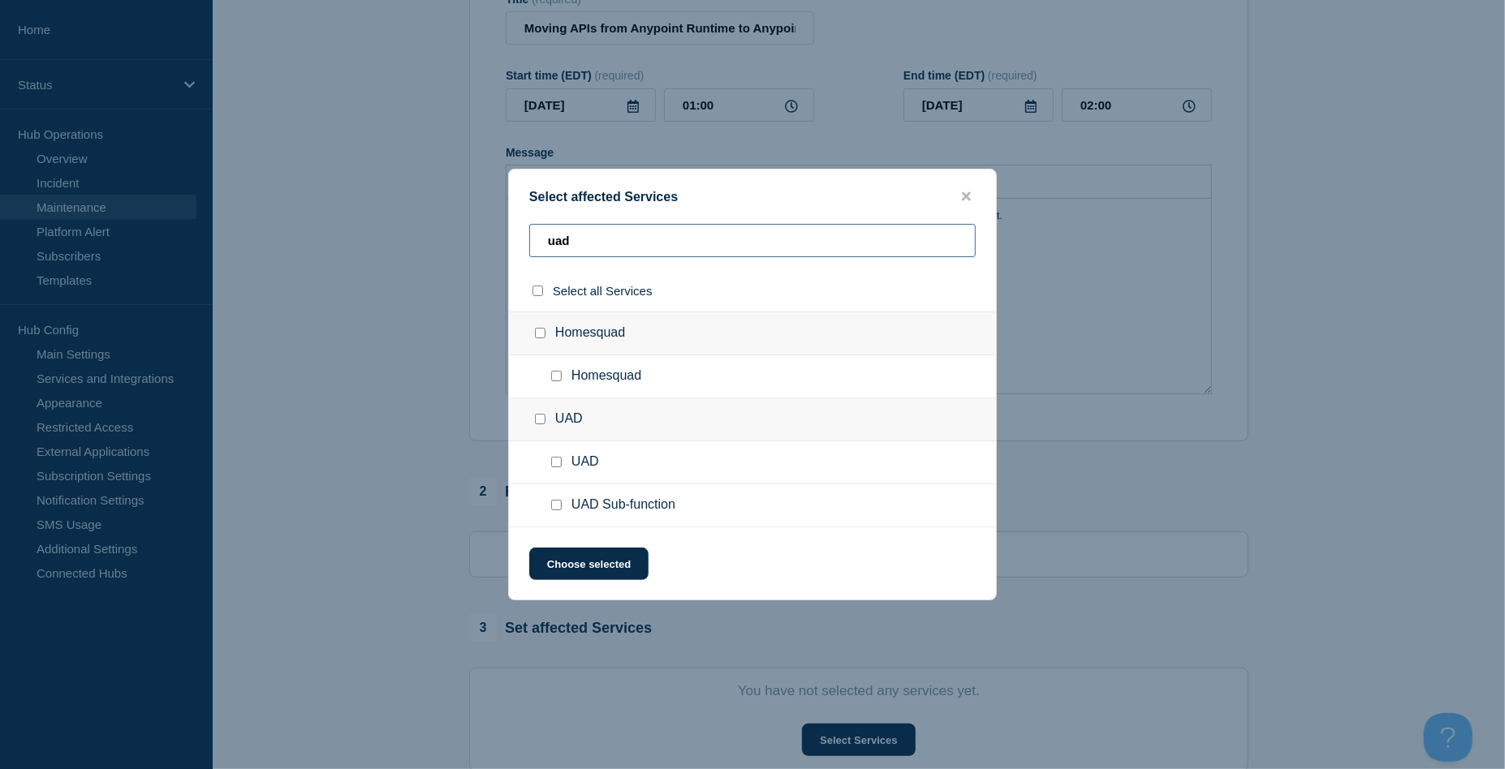
type input "uad"
click at [556, 463] on input "UAD checkbox" at bounding box center [556, 462] width 11 height 11
checkbox input "true"
click at [582, 568] on button "Choose selected" at bounding box center [588, 564] width 119 height 32
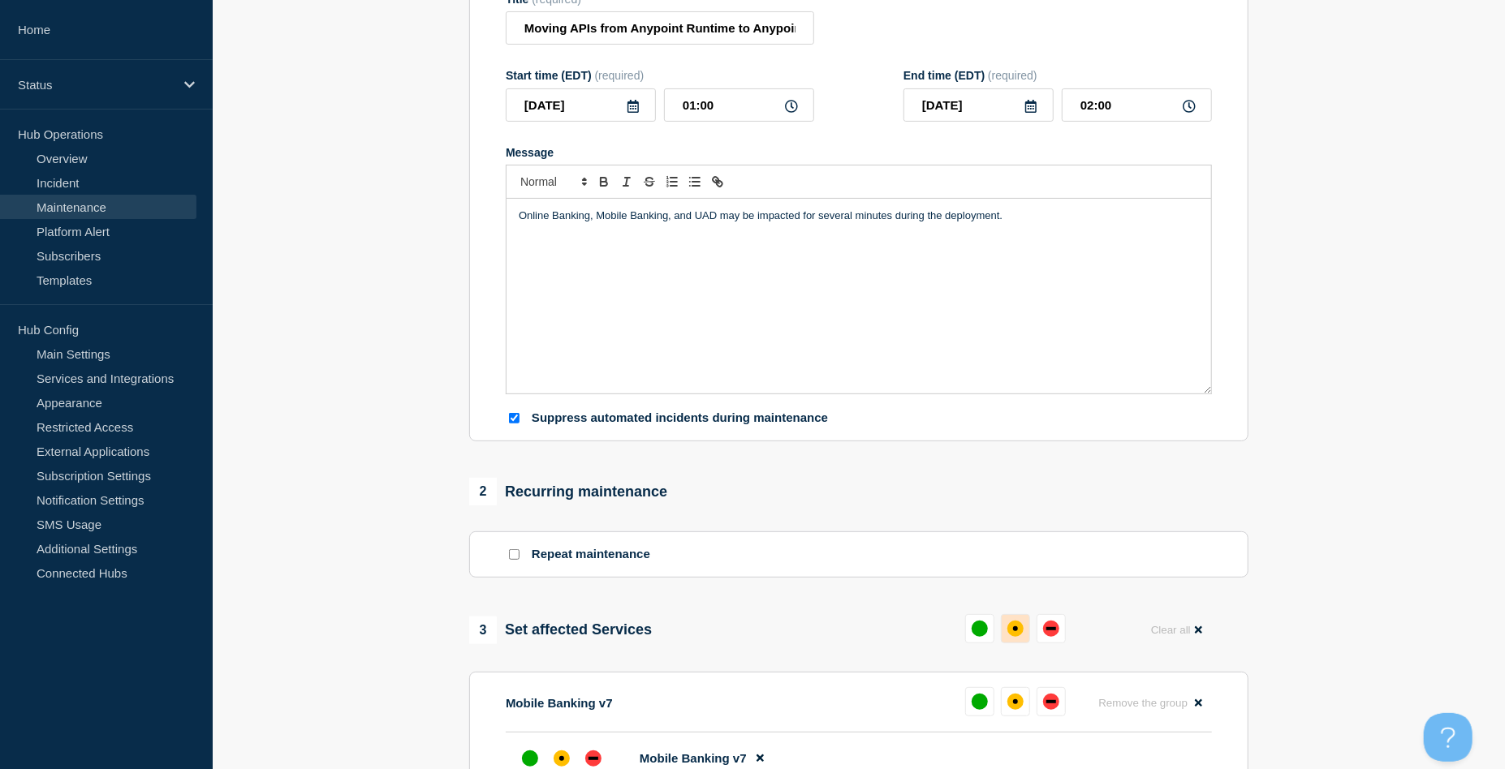
click at [1019, 628] on div "affected" at bounding box center [1015, 629] width 16 height 16
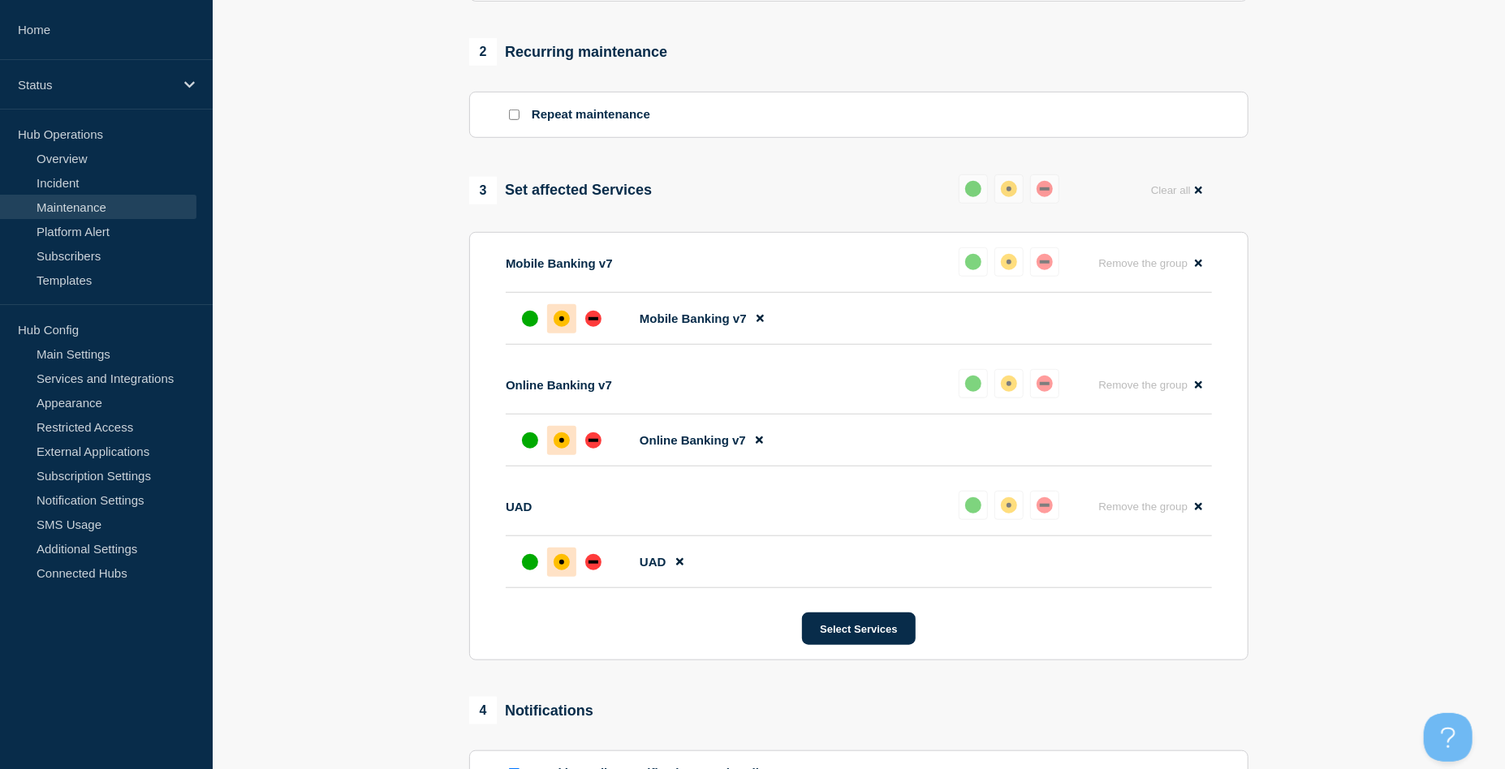
scroll to position [975, 0]
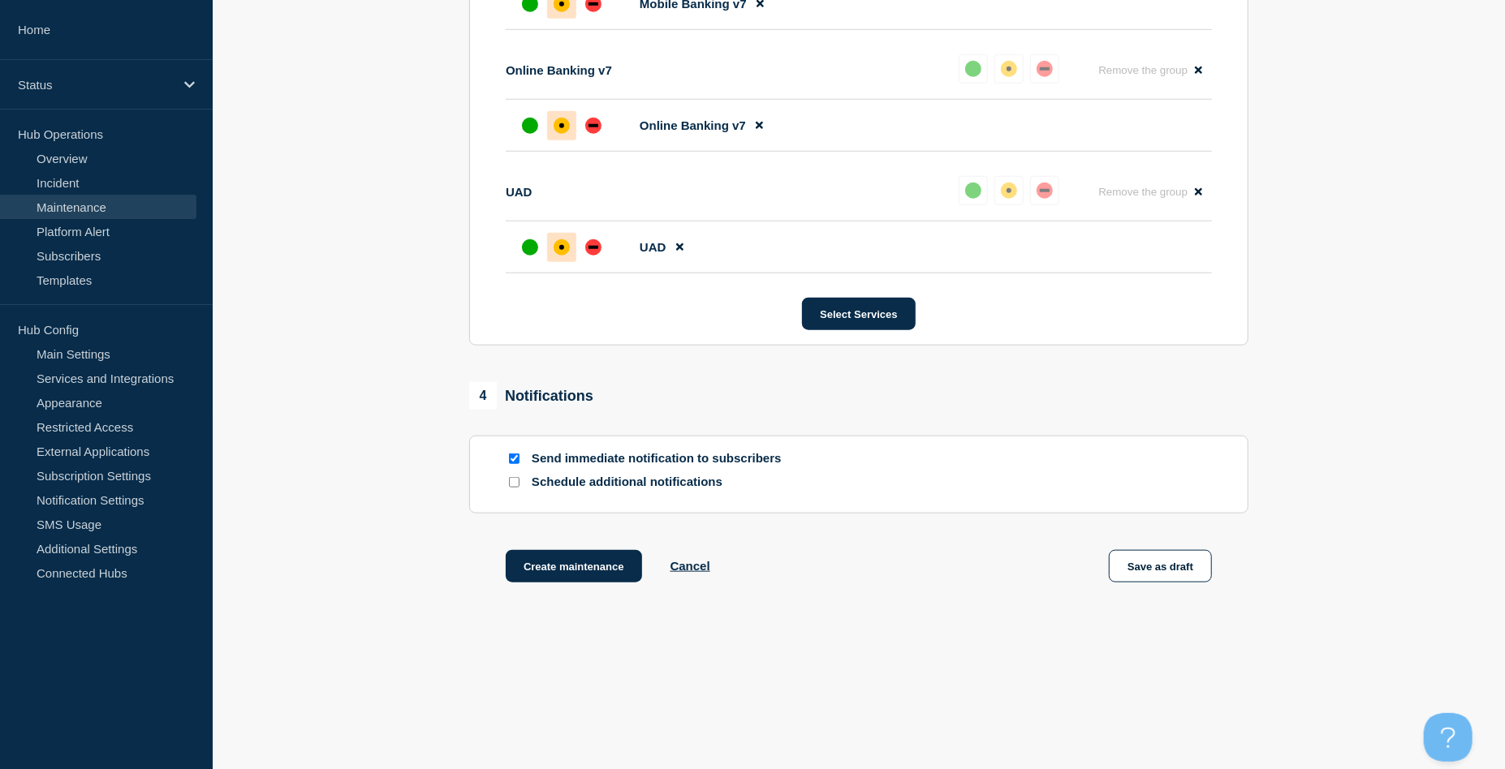
click at [513, 459] on input "Send immediate notification to subscribers" at bounding box center [514, 459] width 11 height 11
checkbox input "false"
click at [582, 575] on button "Create maintenance" at bounding box center [574, 566] width 136 height 32
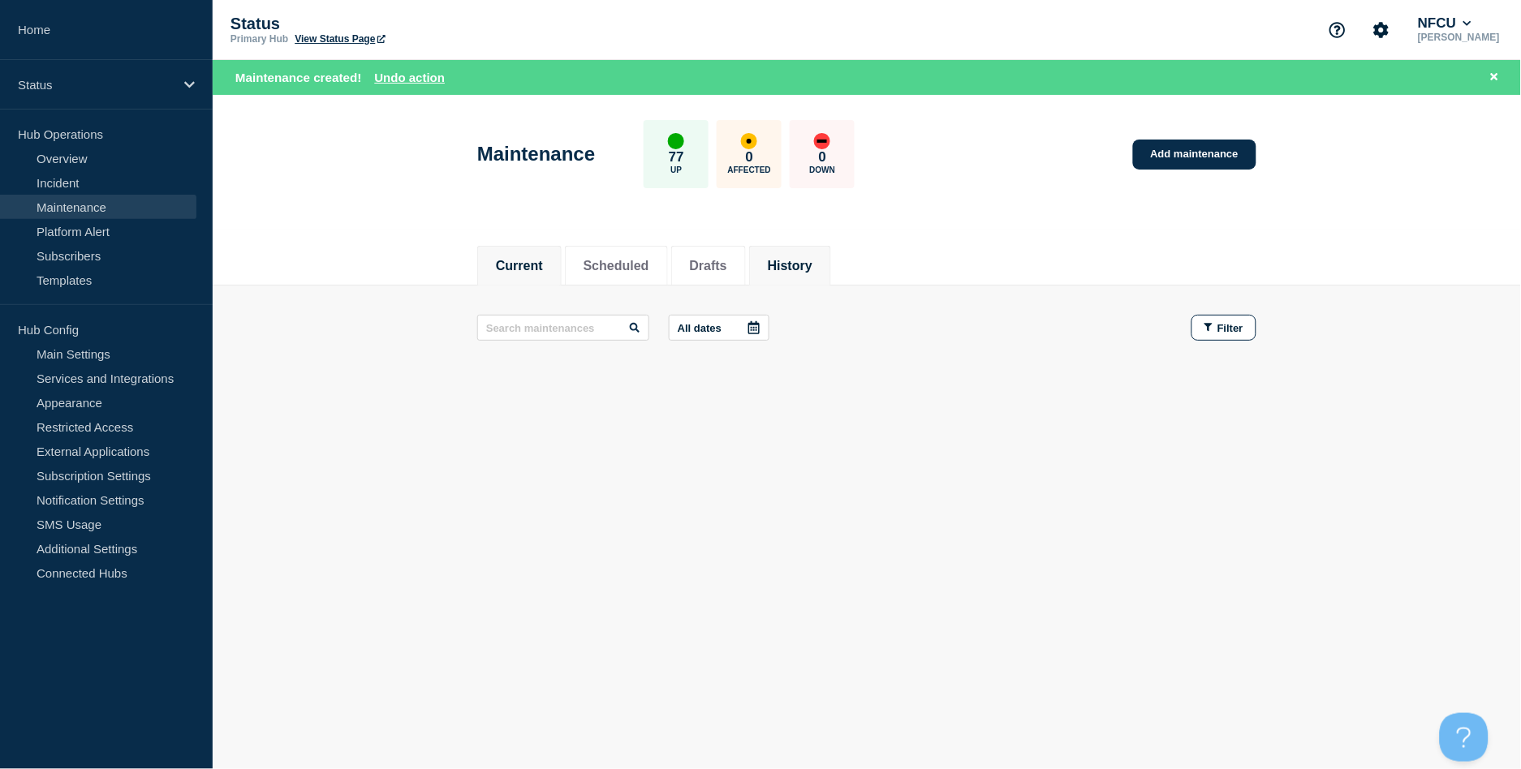
click at [812, 261] on button "History" at bounding box center [790, 266] width 45 height 15
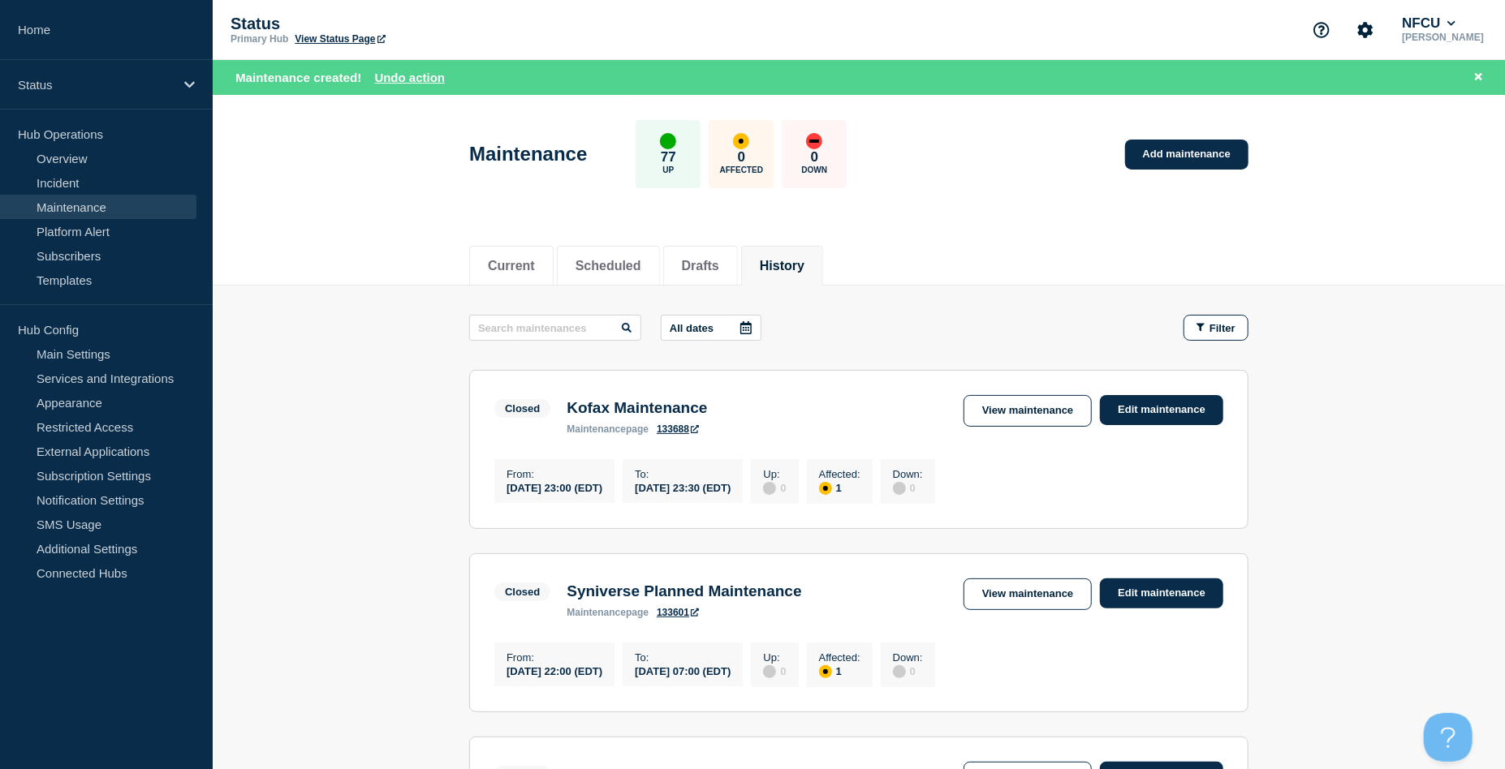
drag, startPoint x: 554, startPoint y: 313, endPoint x: 549, endPoint y: 323, distance: 11.3
click at [549, 323] on input "text" at bounding box center [555, 328] width 172 height 26
type input "CGI"
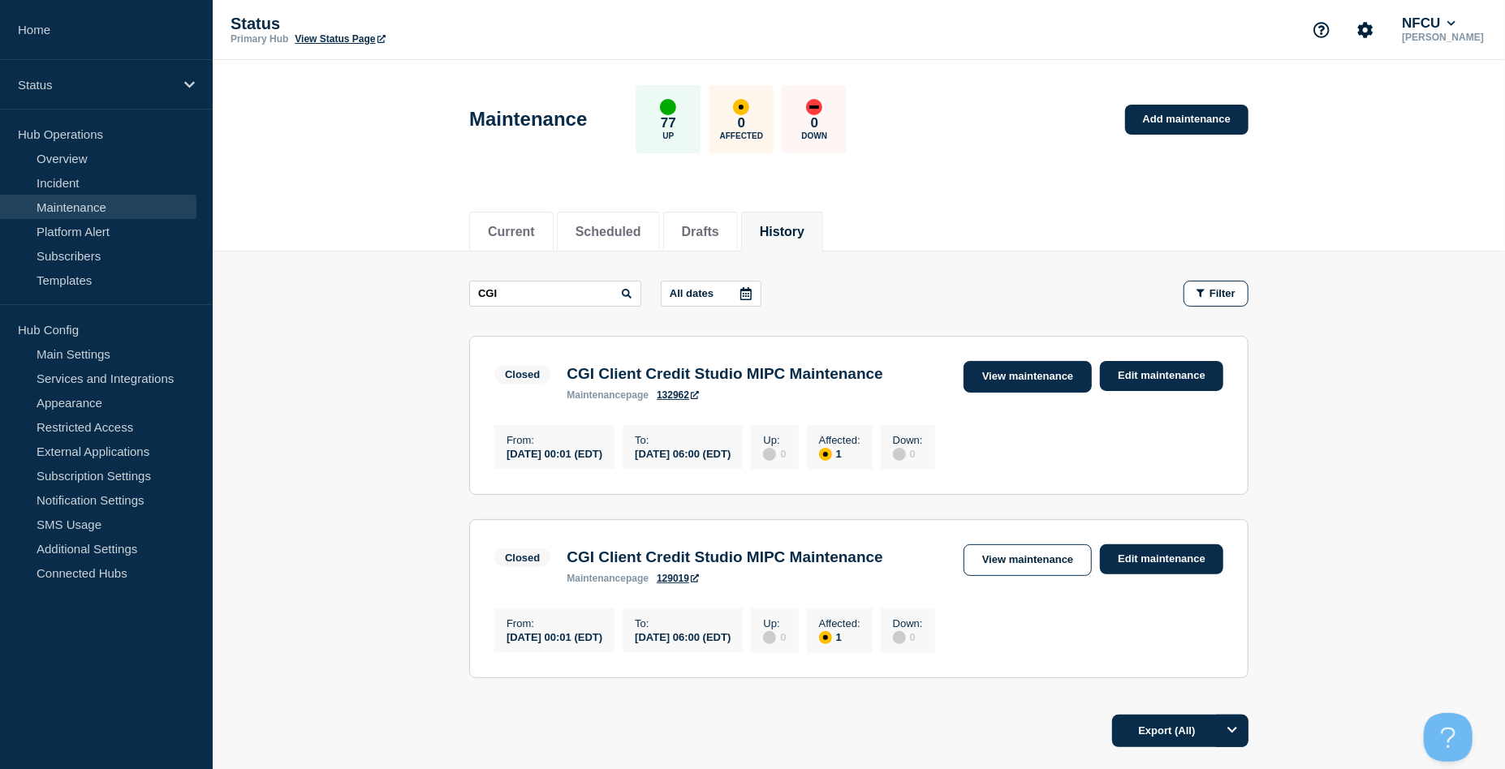
click at [978, 387] on link "View maintenance" at bounding box center [1027, 377] width 128 height 32
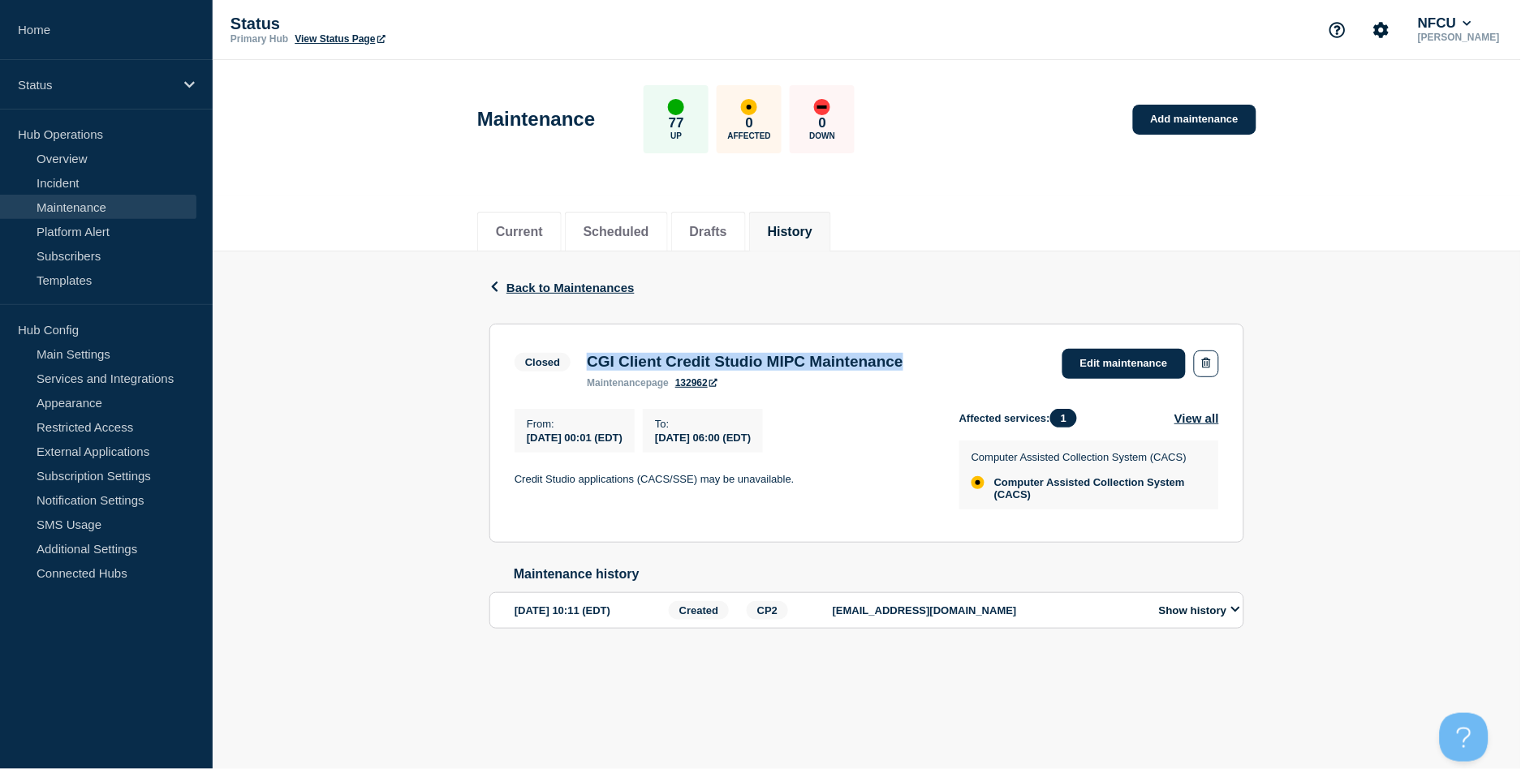
drag, startPoint x: 592, startPoint y: 358, endPoint x: 962, endPoint y: 359, distance: 369.3
click at [962, 359] on div "Closed CGI Client Credit Studio MIPC Maintenance maintenance page 132962 Edit m…" at bounding box center [867, 369] width 705 height 40
copy h3 "CGI Client Credit Studio MIPC Maintenance"
drag, startPoint x: 518, startPoint y: 485, endPoint x: 862, endPoint y: 482, distance: 344.1
click at [862, 482] on p "Credit Studio applications (CACS/SSE) may be unavailable." at bounding box center [724, 479] width 419 height 15
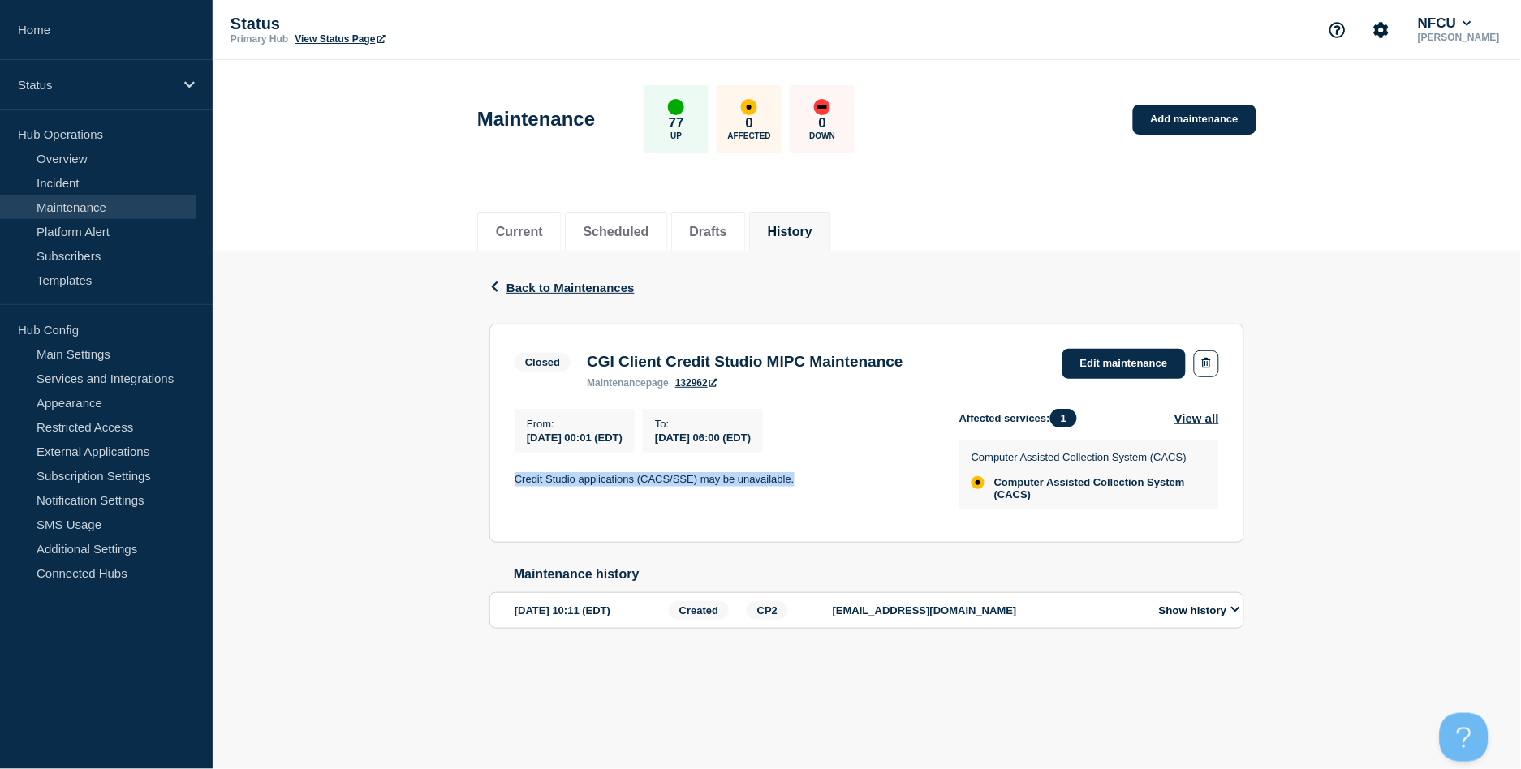
copy p "Credit Studio applications (CACS/SSE) may be unavailable."
click at [1166, 108] on link "Add maintenance" at bounding box center [1194, 120] width 123 height 30
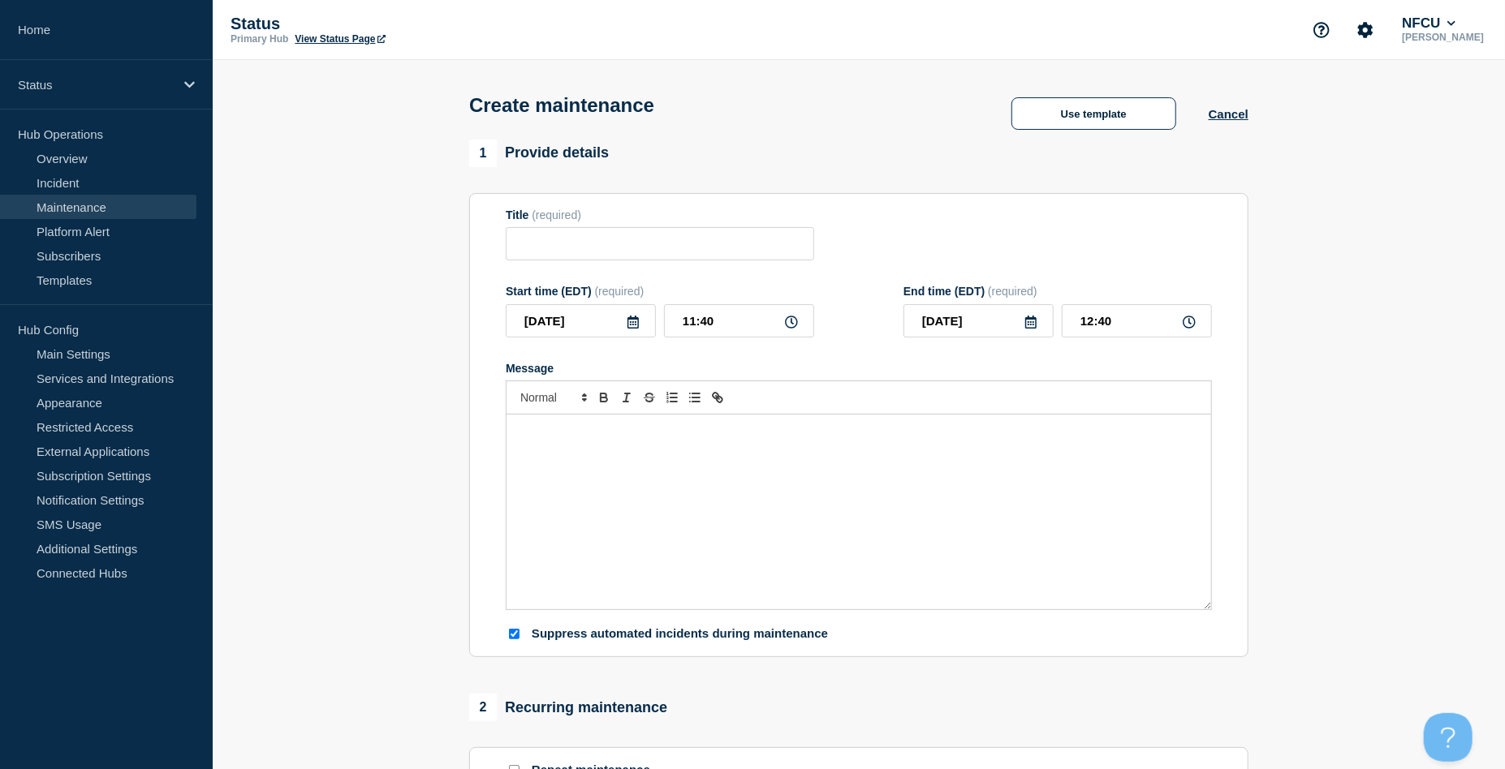
checkbox input "true"
click at [616, 241] on input "Title" at bounding box center [660, 243] width 308 height 33
paste input "Update Posit/RStudio Software Version"
type input "Update Posit/RStudio Software Version"
click at [621, 564] on div "Message" at bounding box center [858, 512] width 705 height 195
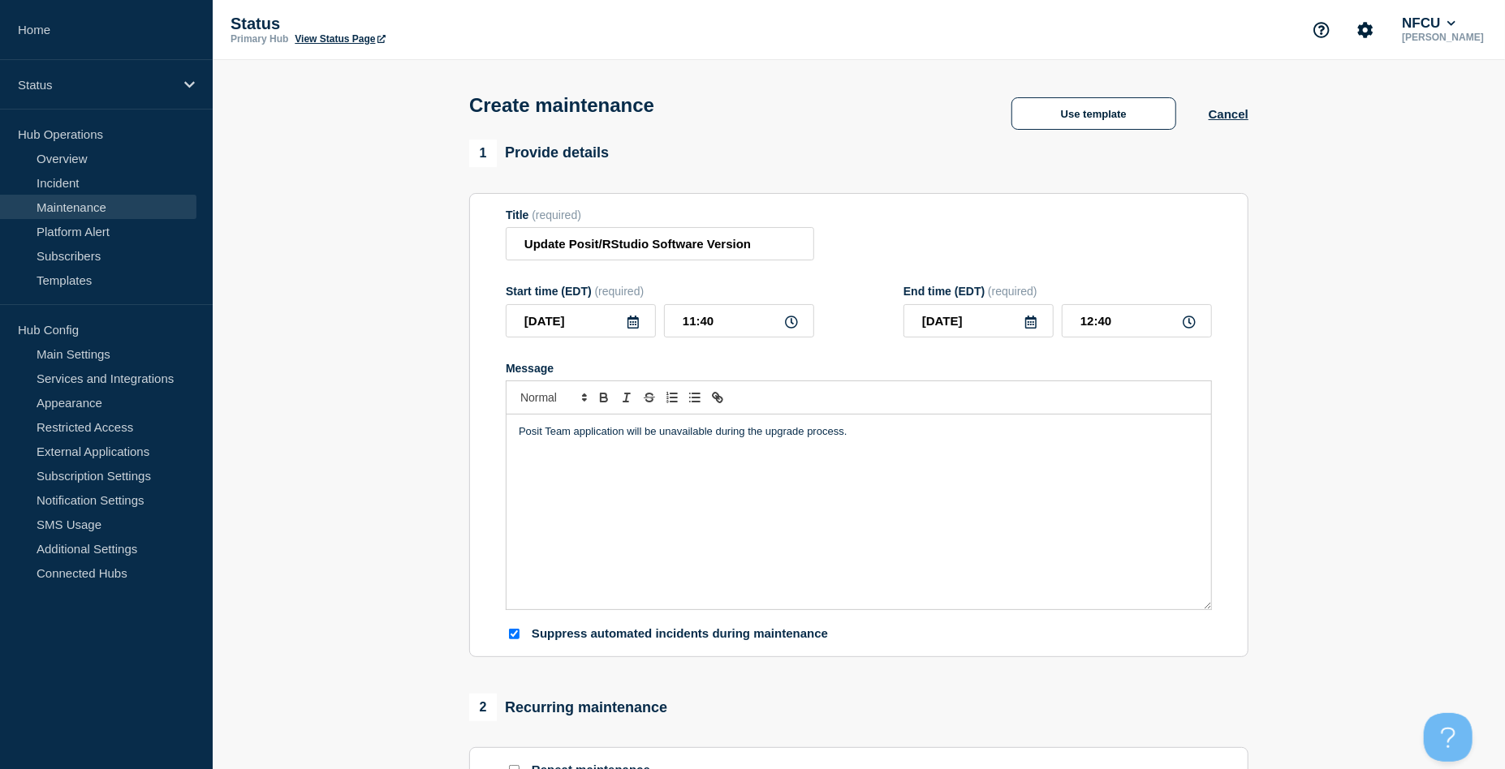
click at [633, 319] on icon at bounding box center [633, 322] width 13 height 13
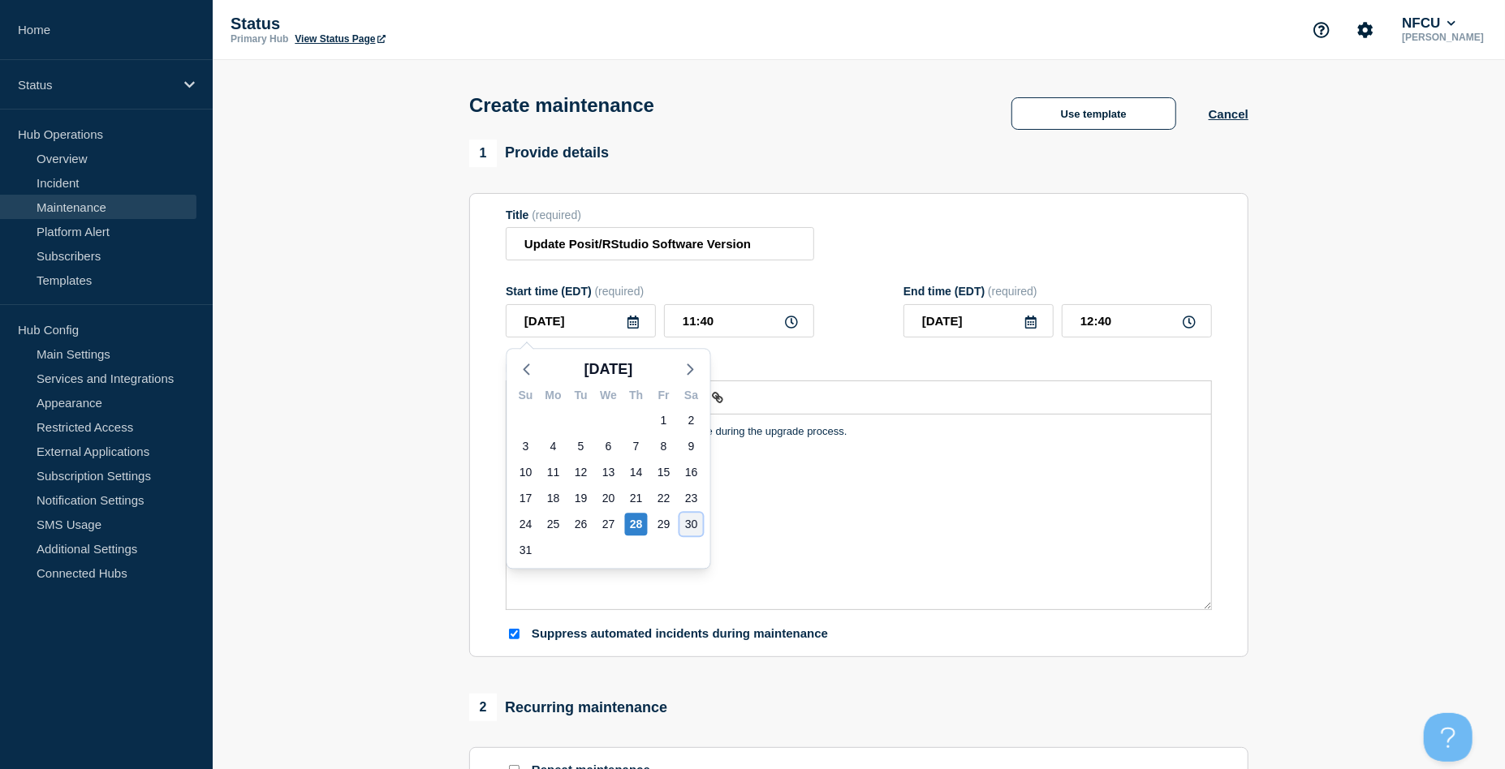
click at [680, 524] on div "30" at bounding box center [691, 524] width 23 height 23
type input "[DATE]"
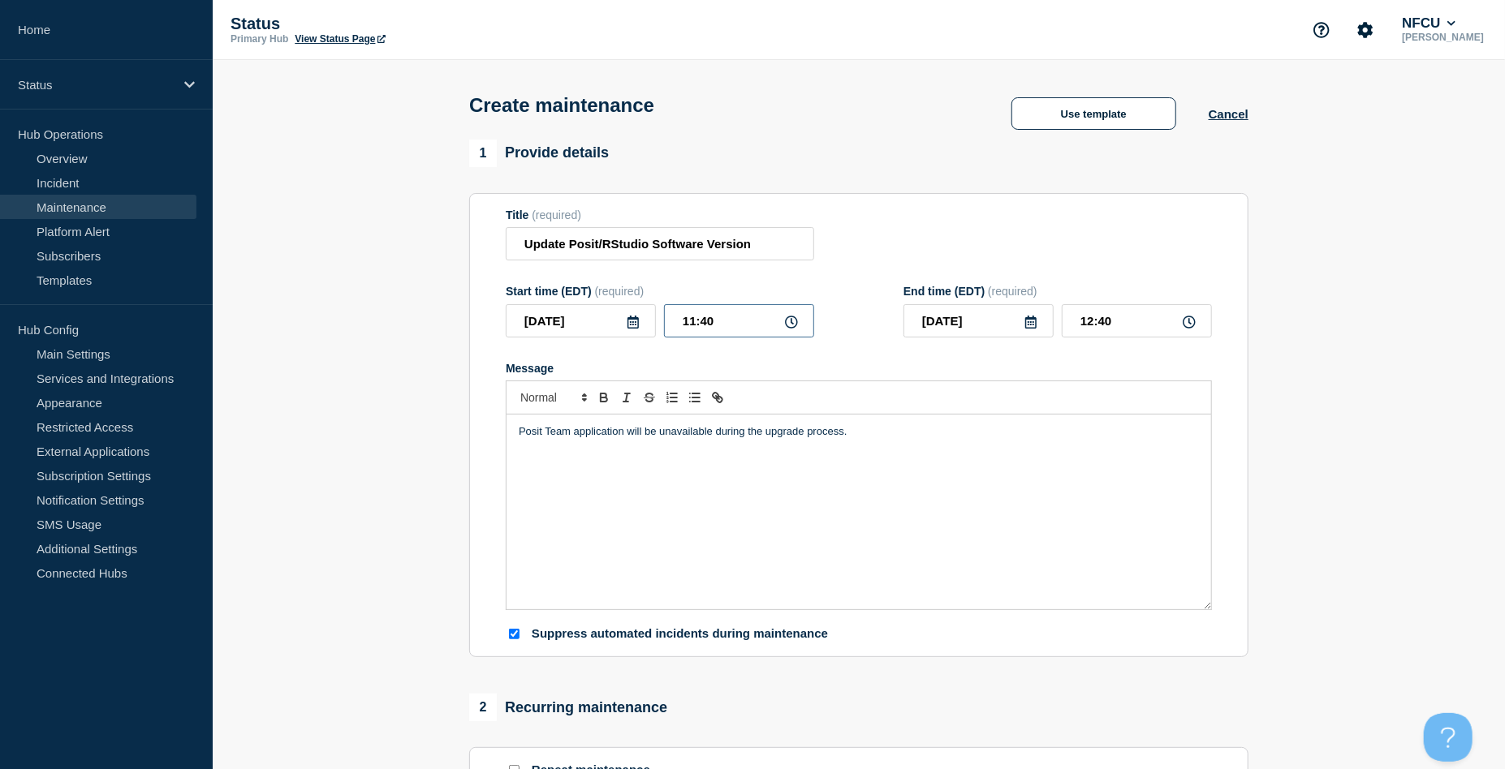
click at [717, 330] on input "11:40" at bounding box center [739, 320] width 150 height 33
drag, startPoint x: 743, startPoint y: 325, endPoint x: 654, endPoint y: 308, distance: 89.9
click at [654, 308] on div "[DATE] 11:40" at bounding box center [660, 320] width 308 height 33
type input "23:00"
type input "[DATE]"
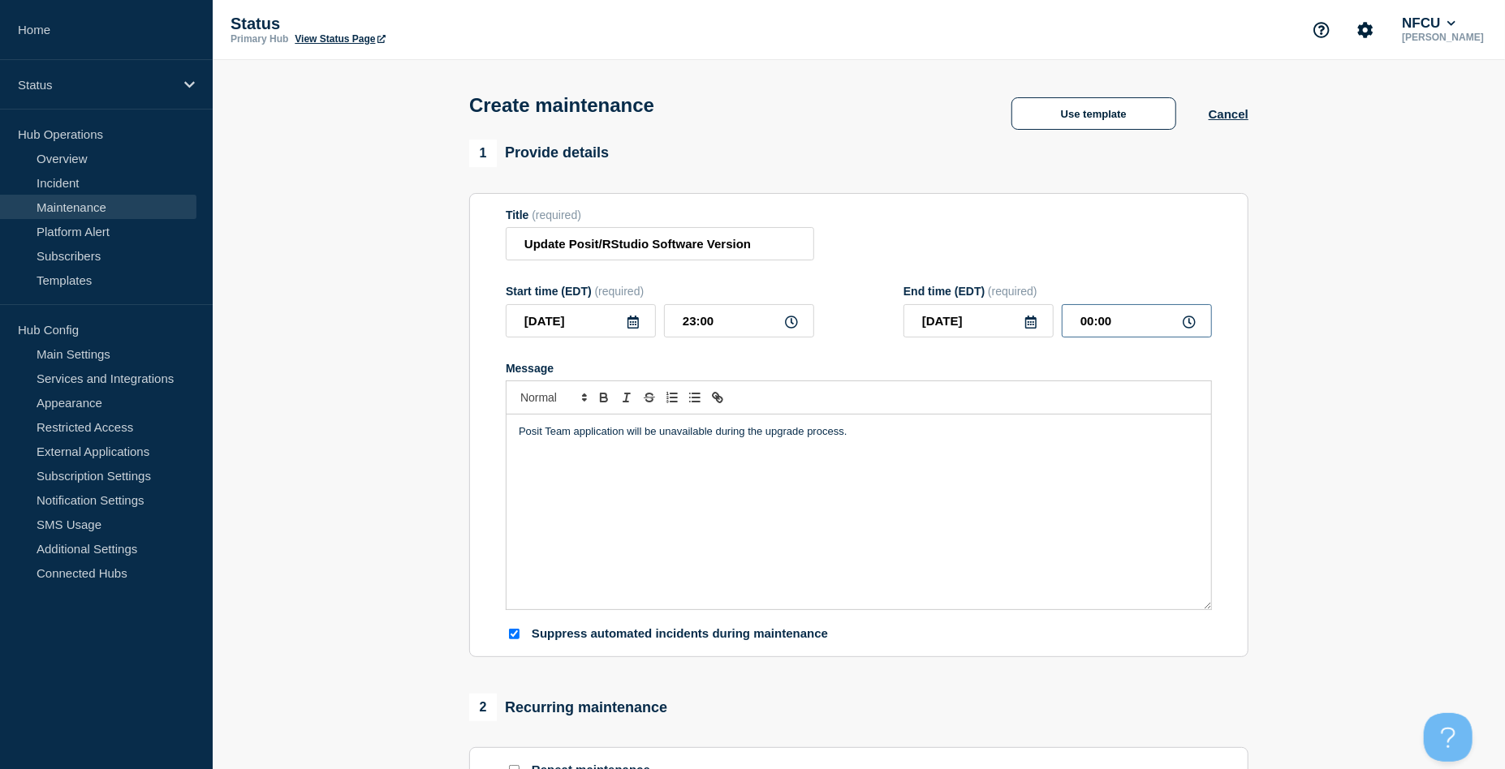
click at [1131, 319] on input "00:00" at bounding box center [1137, 320] width 150 height 33
drag, startPoint x: 1102, startPoint y: 312, endPoint x: 1010, endPoint y: 299, distance: 92.7
click at [1010, 304] on div "End time (EDT) (required) [DATE] 00:00" at bounding box center [1057, 311] width 308 height 53
type input "04:00"
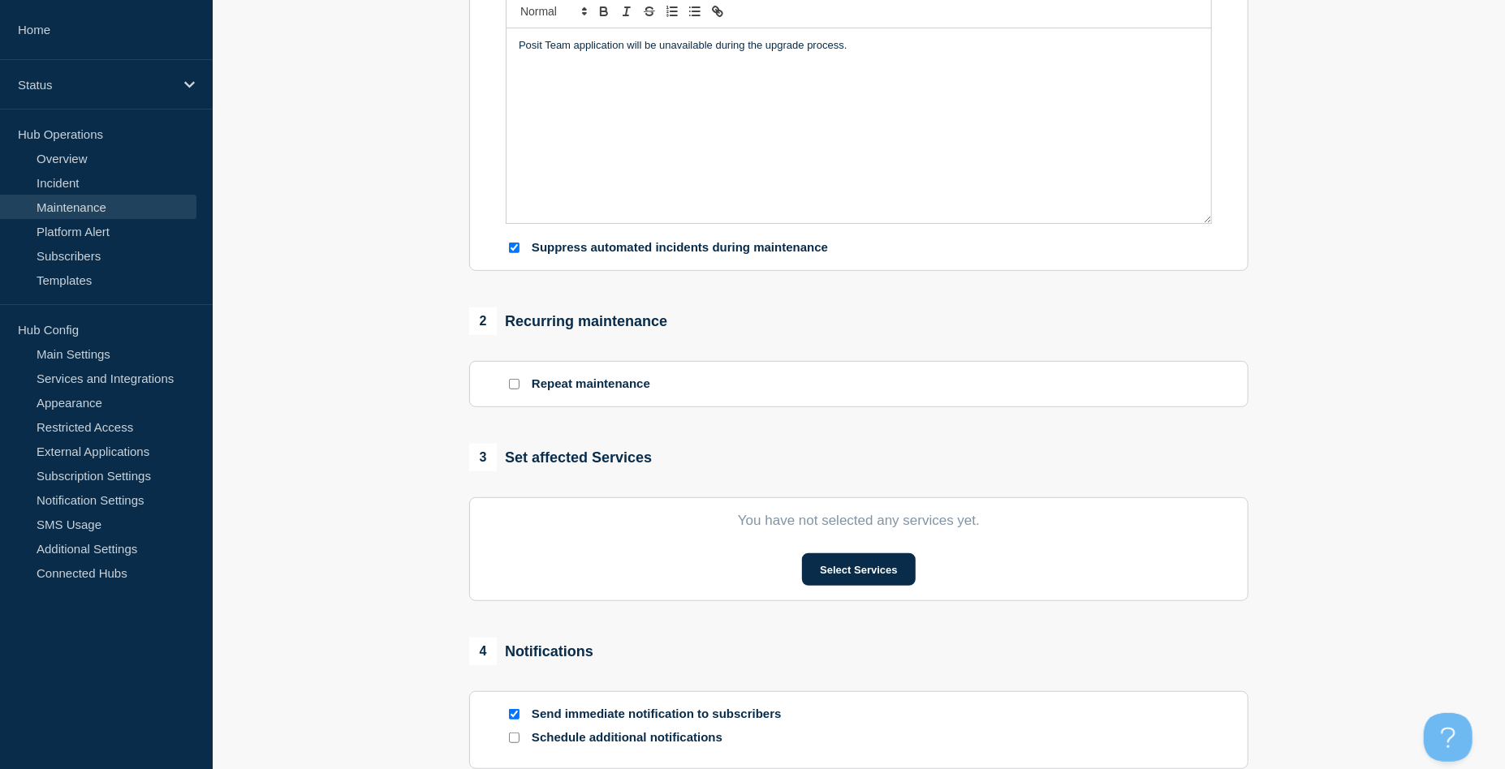
scroll to position [433, 0]
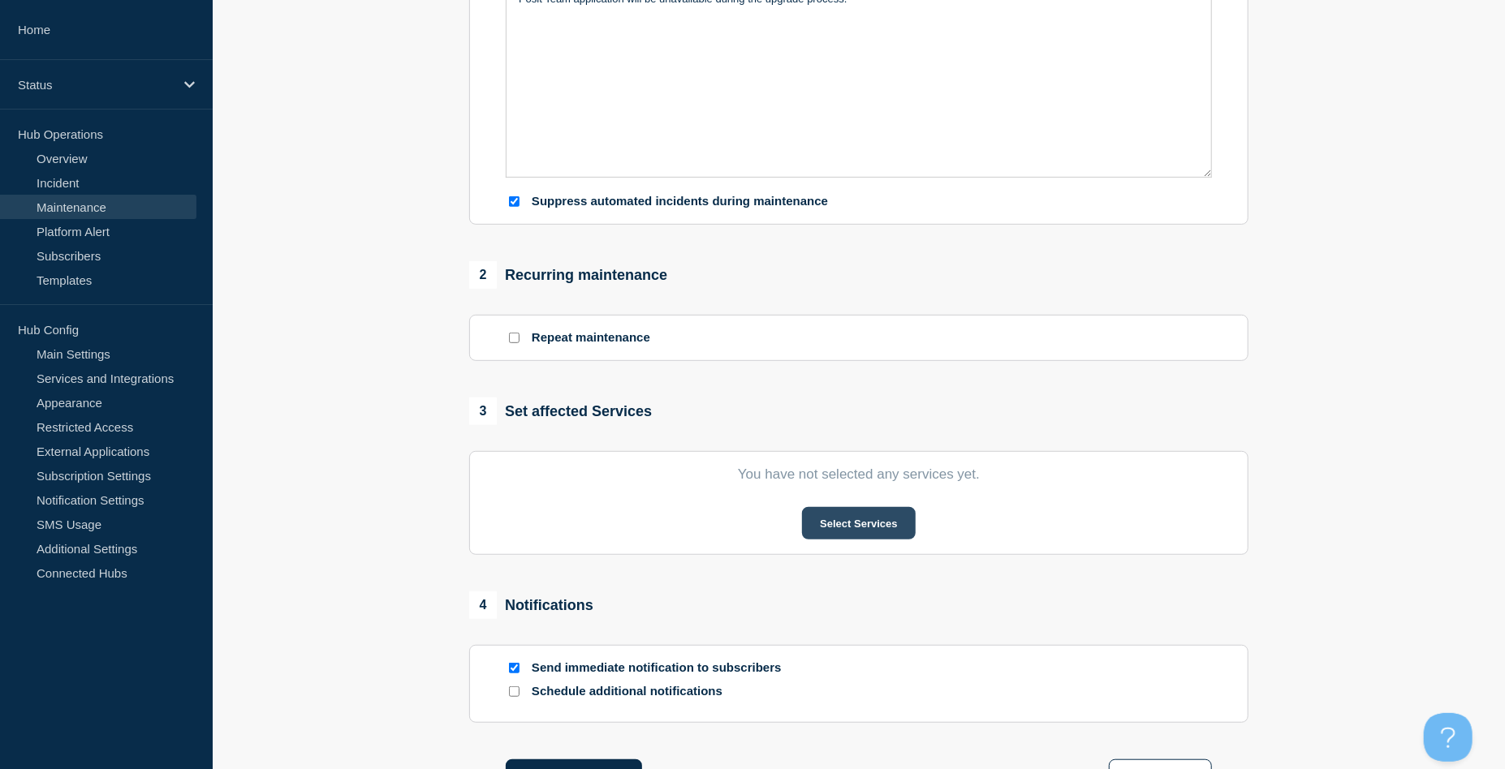
click at [840, 528] on button "Select Services" at bounding box center [858, 523] width 113 height 32
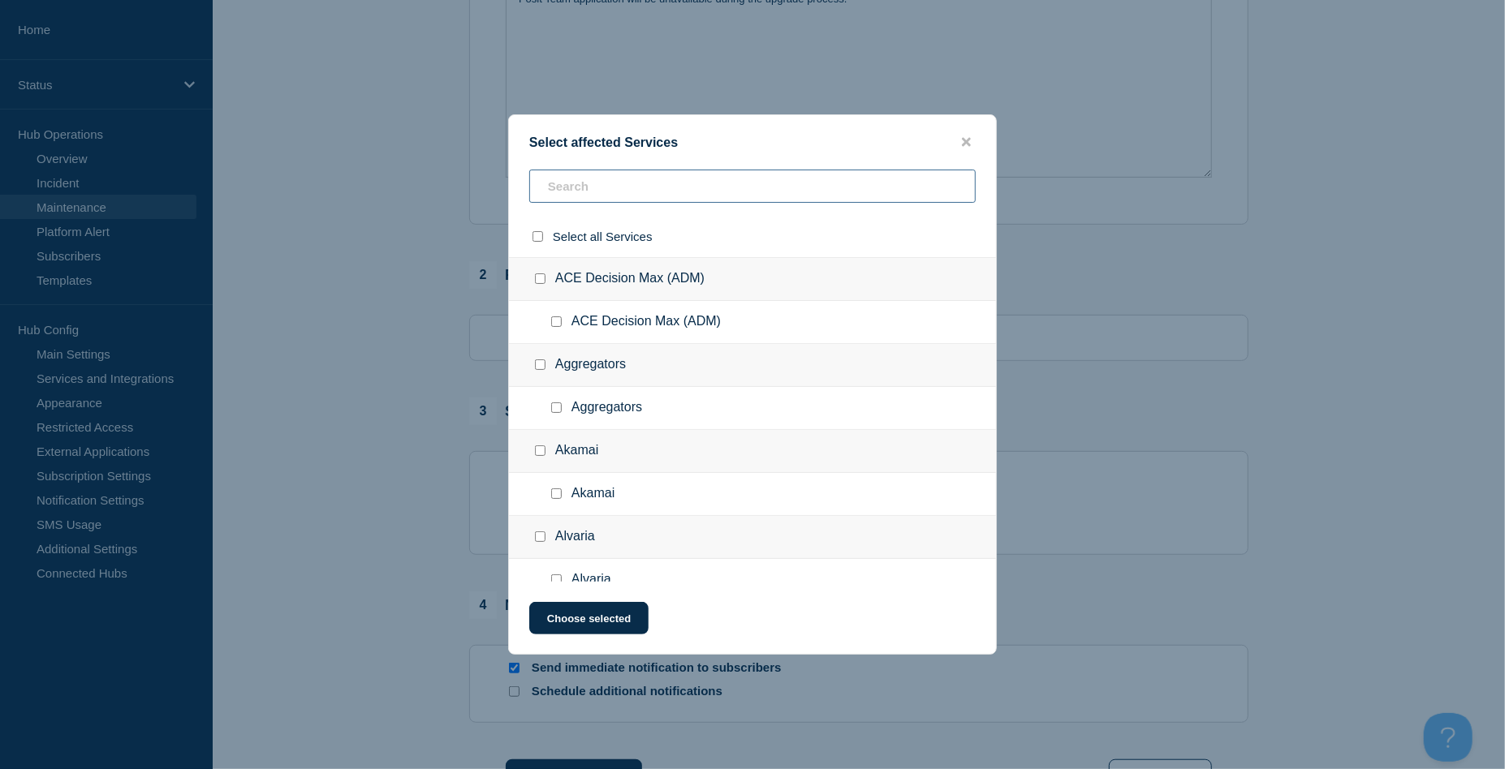
click at [621, 192] on input "text" at bounding box center [752, 186] width 446 height 33
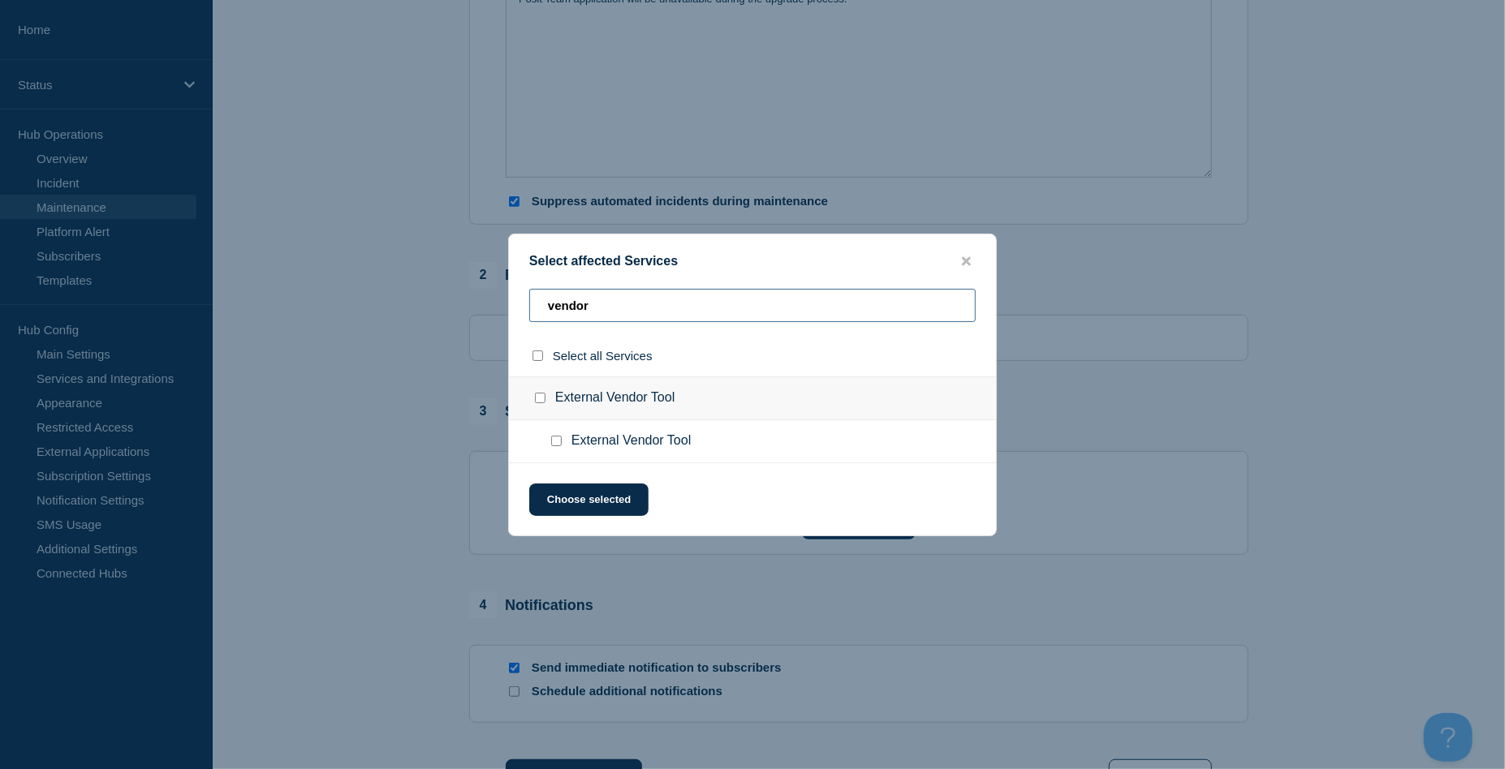
type input "vendor"
click at [552, 443] on input "External Vendor Tool checkbox" at bounding box center [556, 441] width 11 height 11
checkbox input "true"
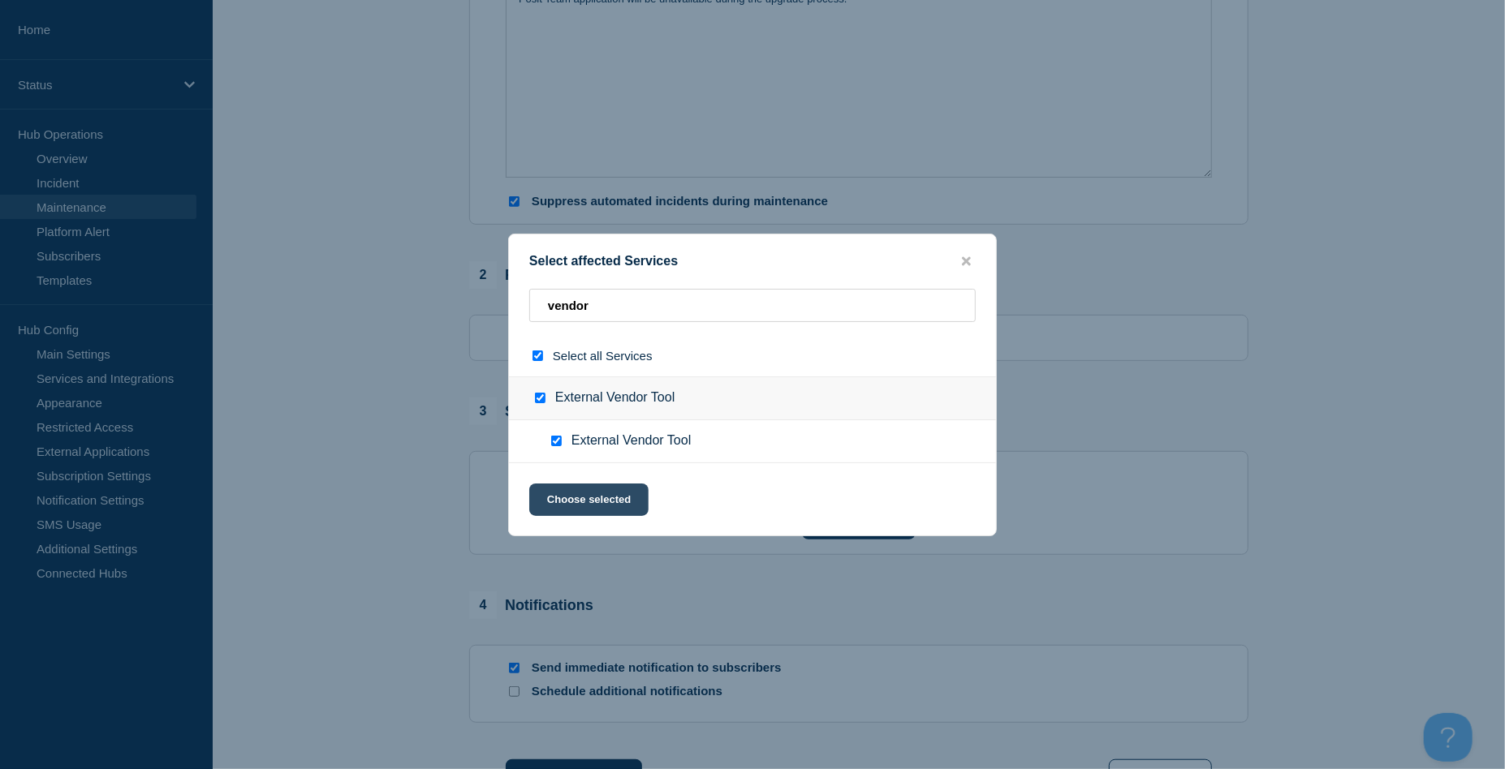
click at [571, 490] on button "Choose selected" at bounding box center [588, 500] width 119 height 32
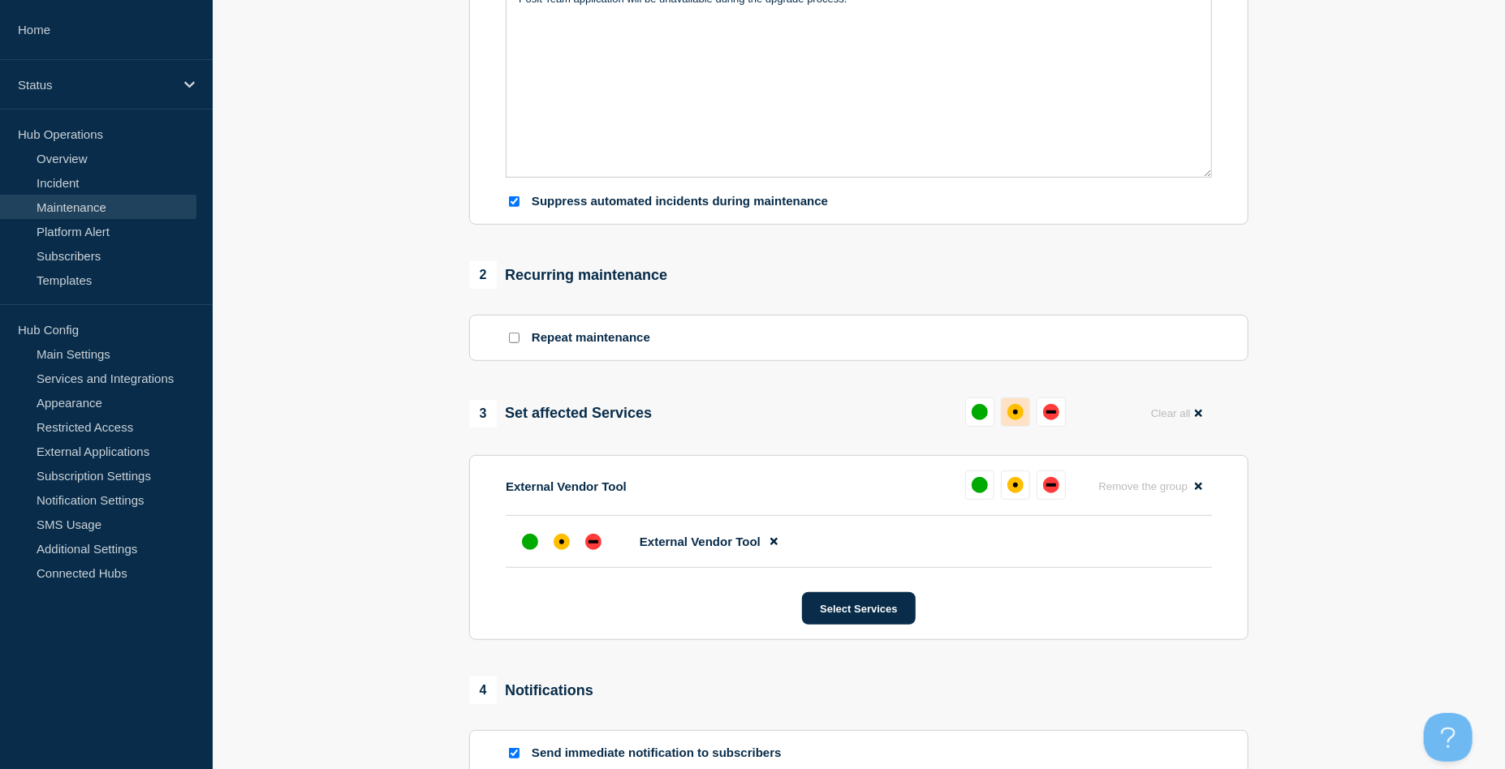
click at [1017, 417] on div "affected" at bounding box center [1015, 412] width 16 height 16
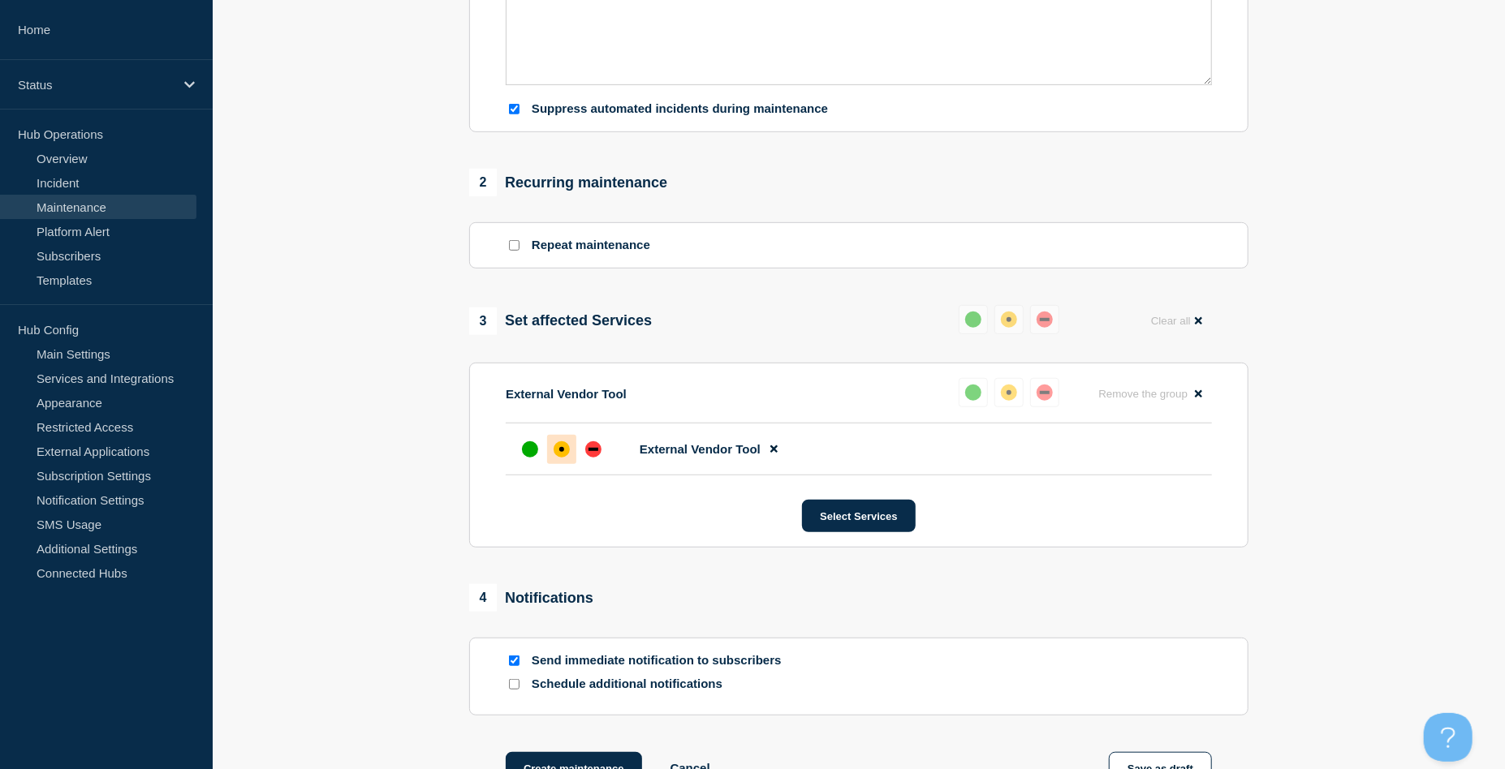
scroll to position [649, 0]
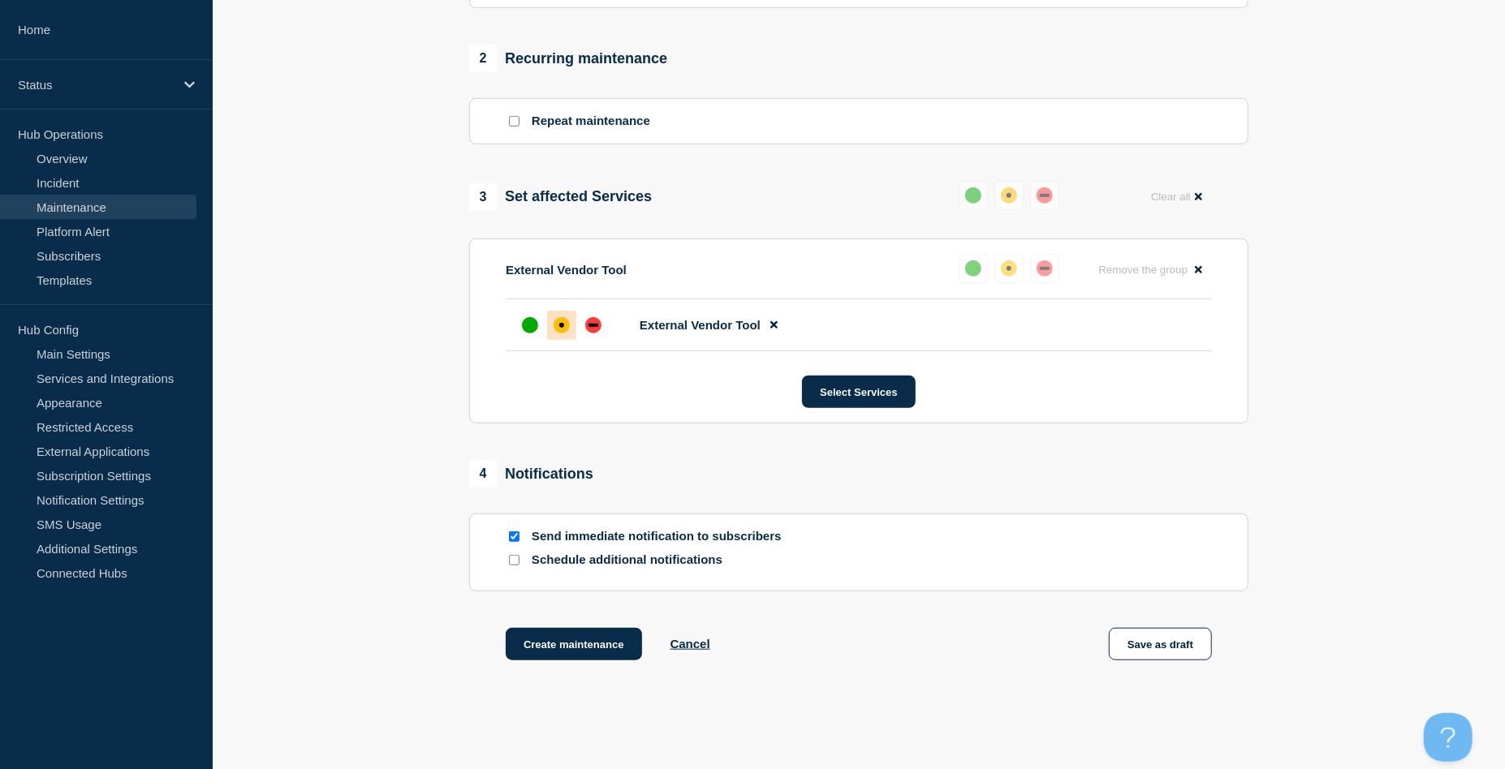
click at [511, 542] on input "Send immediate notification to subscribers" at bounding box center [514, 537] width 11 height 11
checkbox input "false"
click at [562, 634] on button "Create maintenance" at bounding box center [574, 644] width 136 height 32
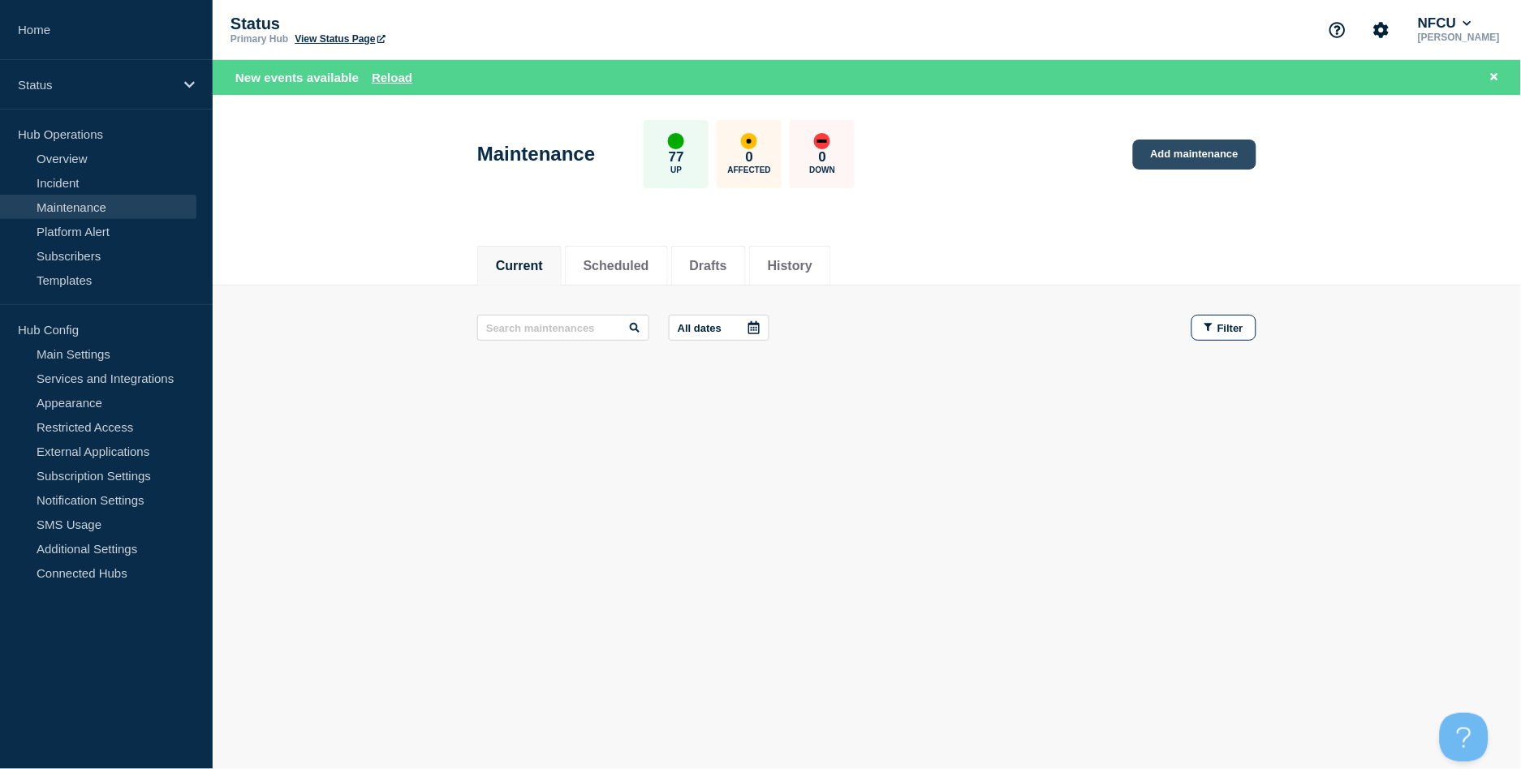
click at [1200, 165] on link "Add maintenance" at bounding box center [1194, 155] width 123 height 30
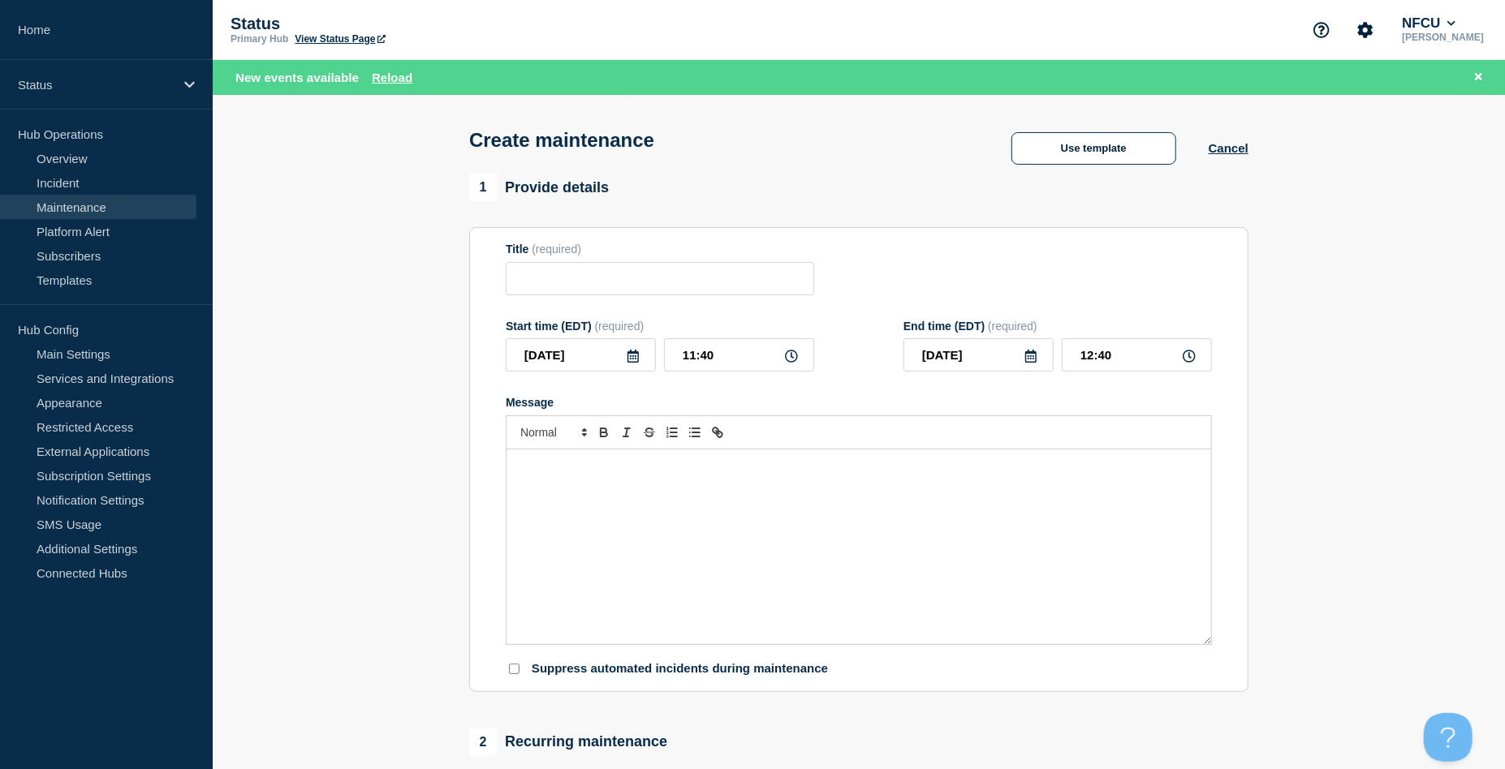
checkbox input "true"
click at [651, 287] on input "Title" at bounding box center [660, 278] width 308 height 33
paste input "Fieldglass Scheduled Maintenance"
type input "Fieldglass Scheduled Maintenance"
click at [653, 518] on div "Message" at bounding box center [858, 547] width 705 height 195
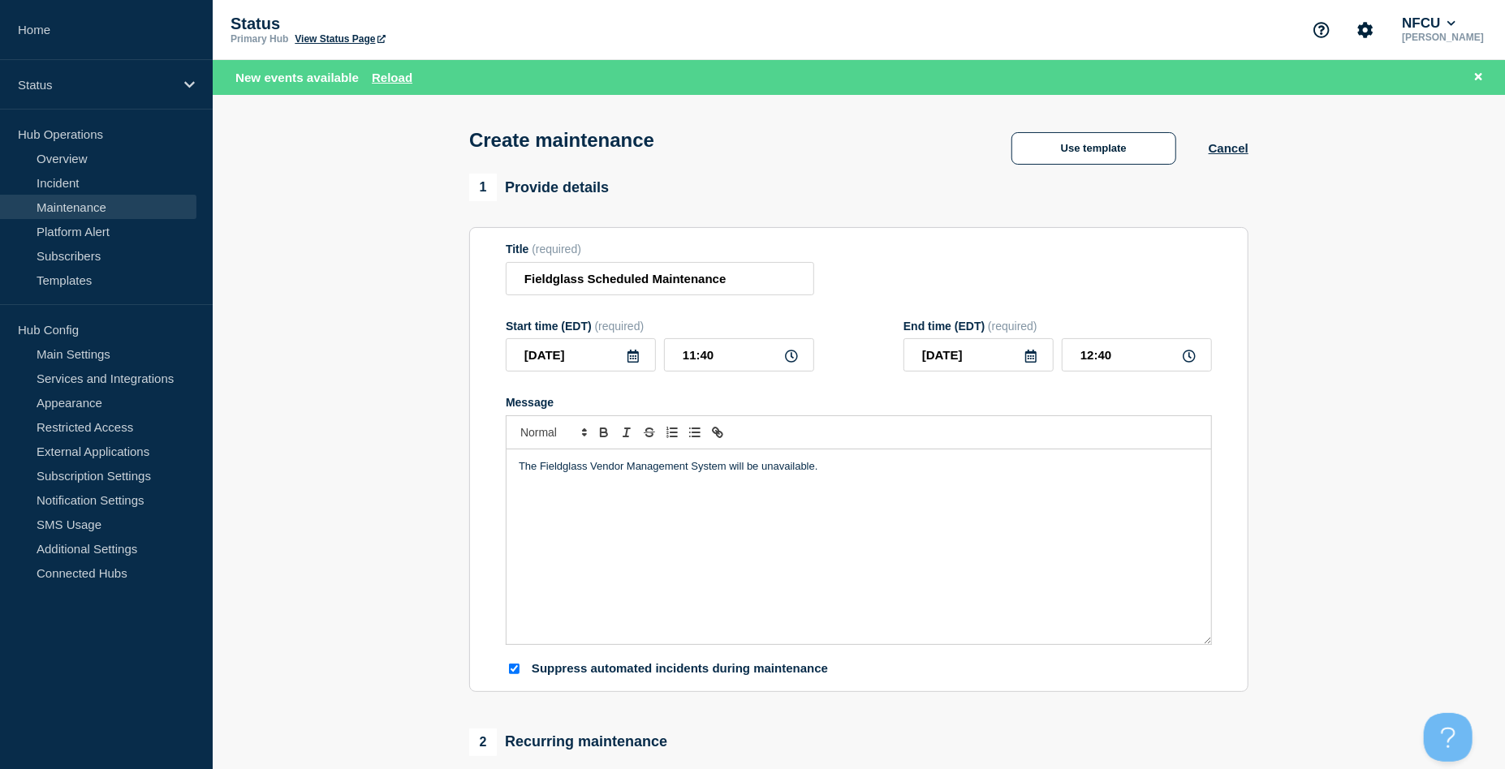
click at [633, 352] on icon at bounding box center [633, 356] width 13 height 13
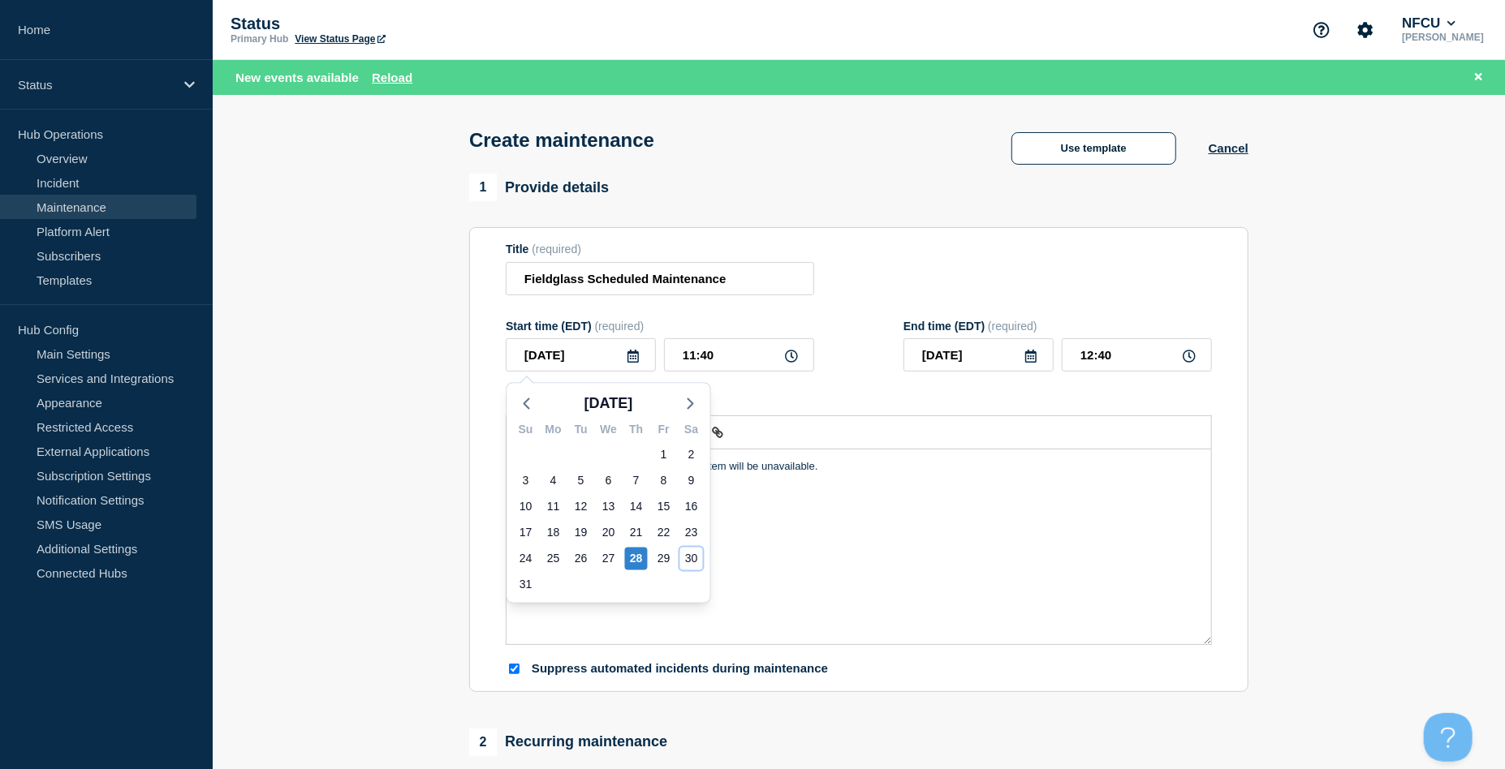
drag, startPoint x: 692, startPoint y: 563, endPoint x: 690, endPoint y: 484, distance: 79.6
click at [692, 563] on div "30" at bounding box center [691, 559] width 23 height 23
type input "[DATE]"
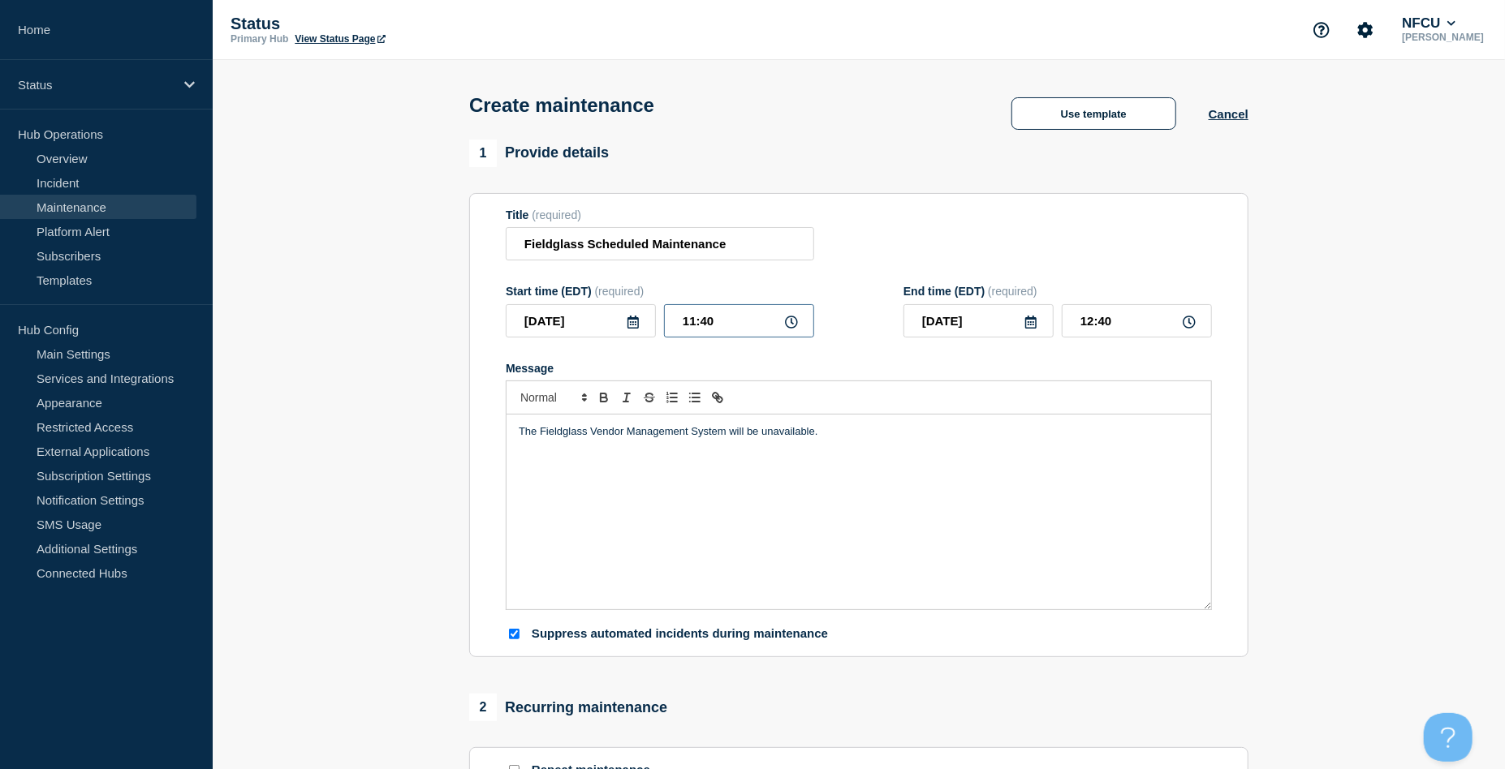
click at [719, 315] on input "11:40" at bounding box center [739, 320] width 150 height 33
drag, startPoint x: 738, startPoint y: 323, endPoint x: 562, endPoint y: 304, distance: 176.4
click at [562, 304] on div "Start time (EDT) (required) [DATE] 11:40" at bounding box center [660, 311] width 308 height 53
type input "23:00"
type input "[DATE]"
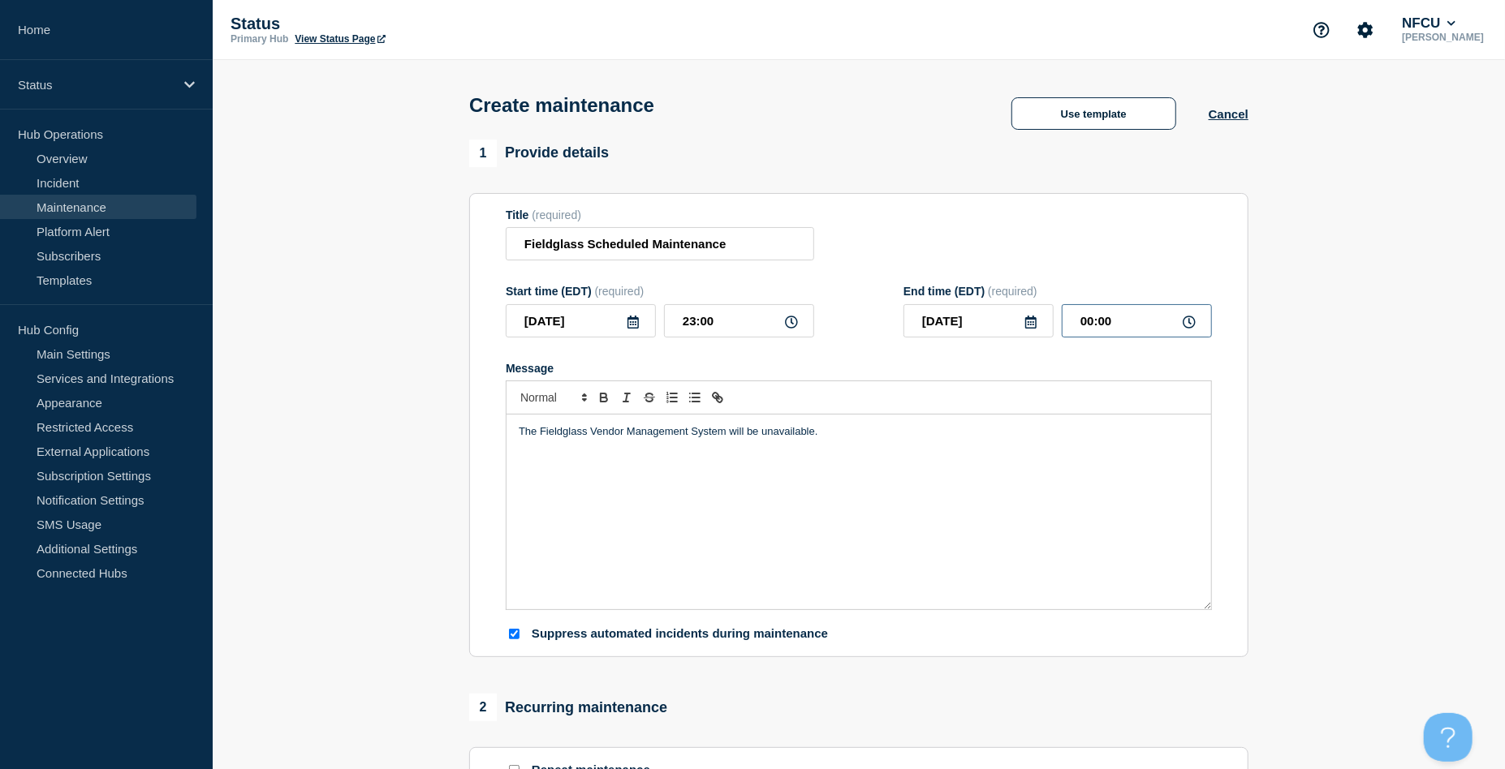
click at [1112, 318] on input "00:00" at bounding box center [1137, 320] width 150 height 33
drag, startPoint x: 1131, startPoint y: 323, endPoint x: 985, endPoint y: 321, distance: 146.1
click at [985, 321] on div "[DATE] 00:00" at bounding box center [1057, 320] width 308 height 33
type input "03:00"
click at [956, 232] on div "Title (required) Fieldglass Scheduled Maintenance" at bounding box center [859, 235] width 706 height 53
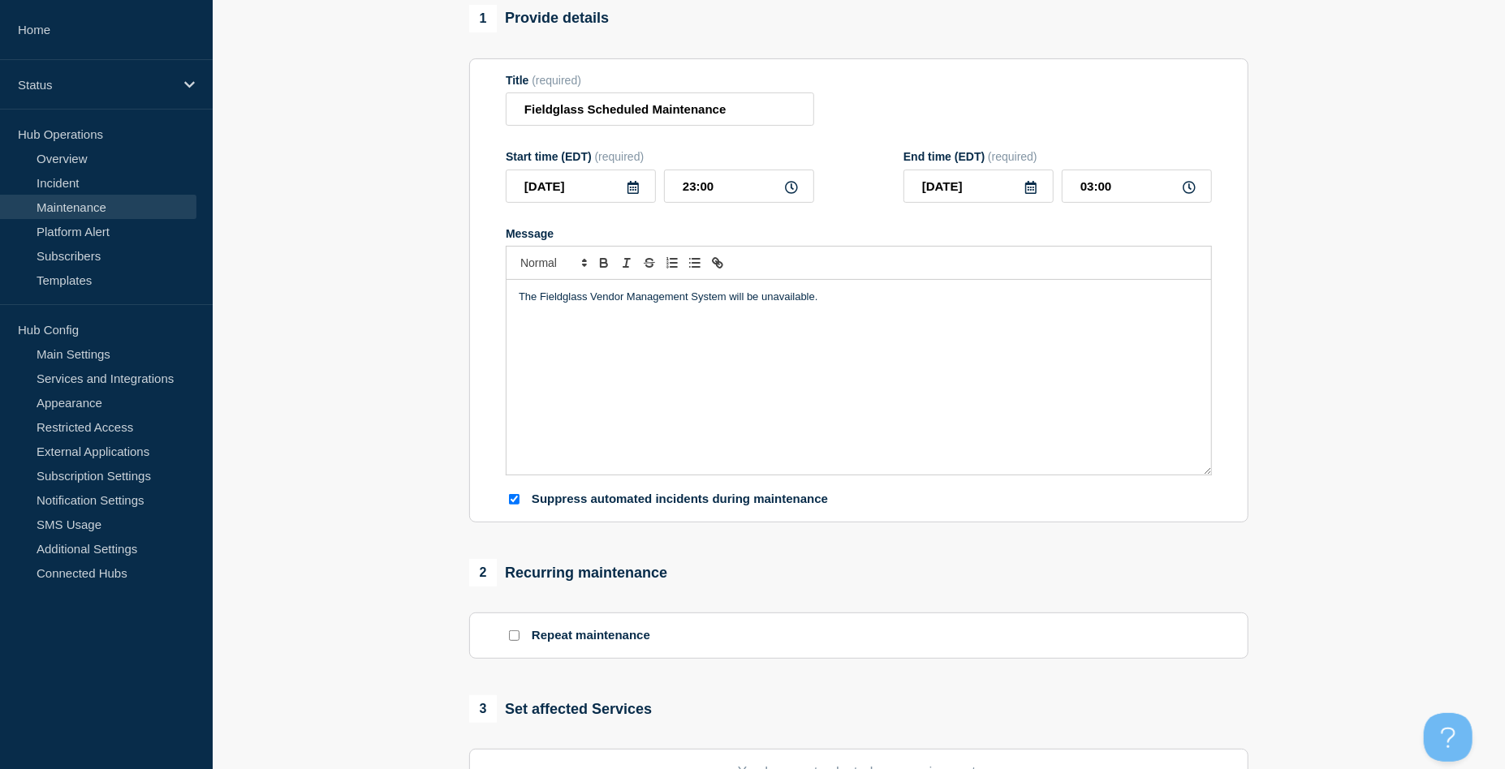
scroll to position [325, 0]
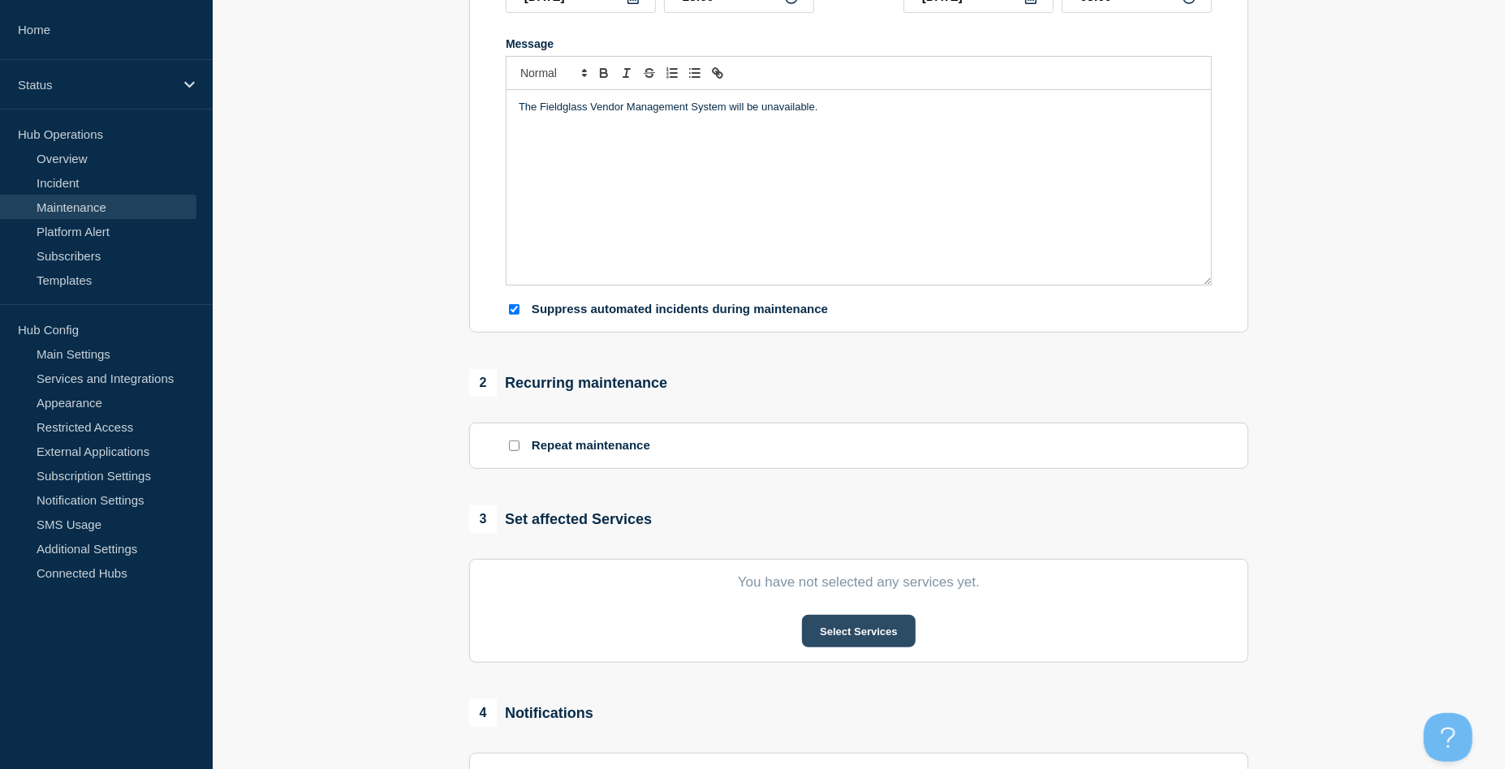
click at [863, 631] on button "Select Services" at bounding box center [858, 631] width 113 height 32
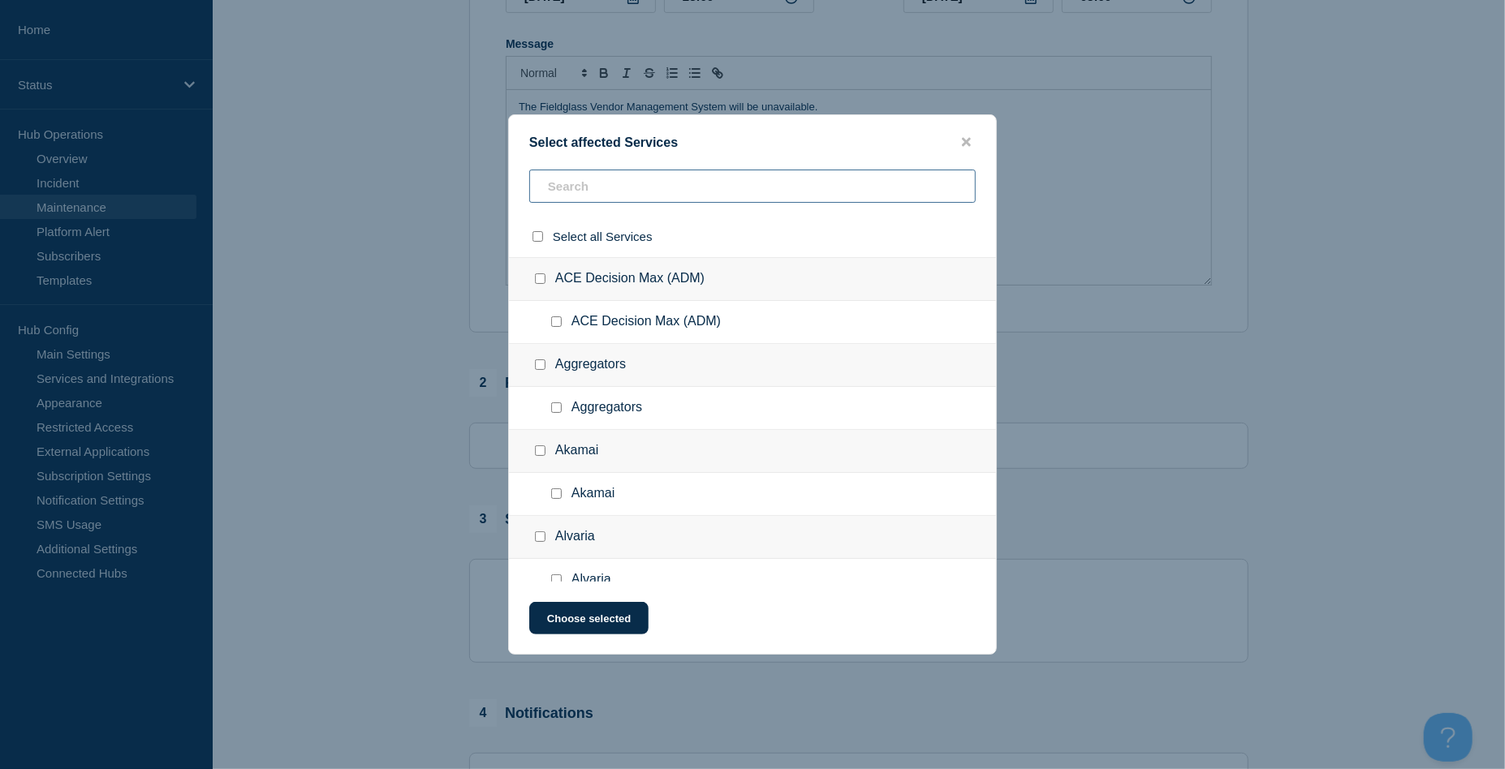
click at [581, 196] on input "text" at bounding box center [752, 186] width 446 height 33
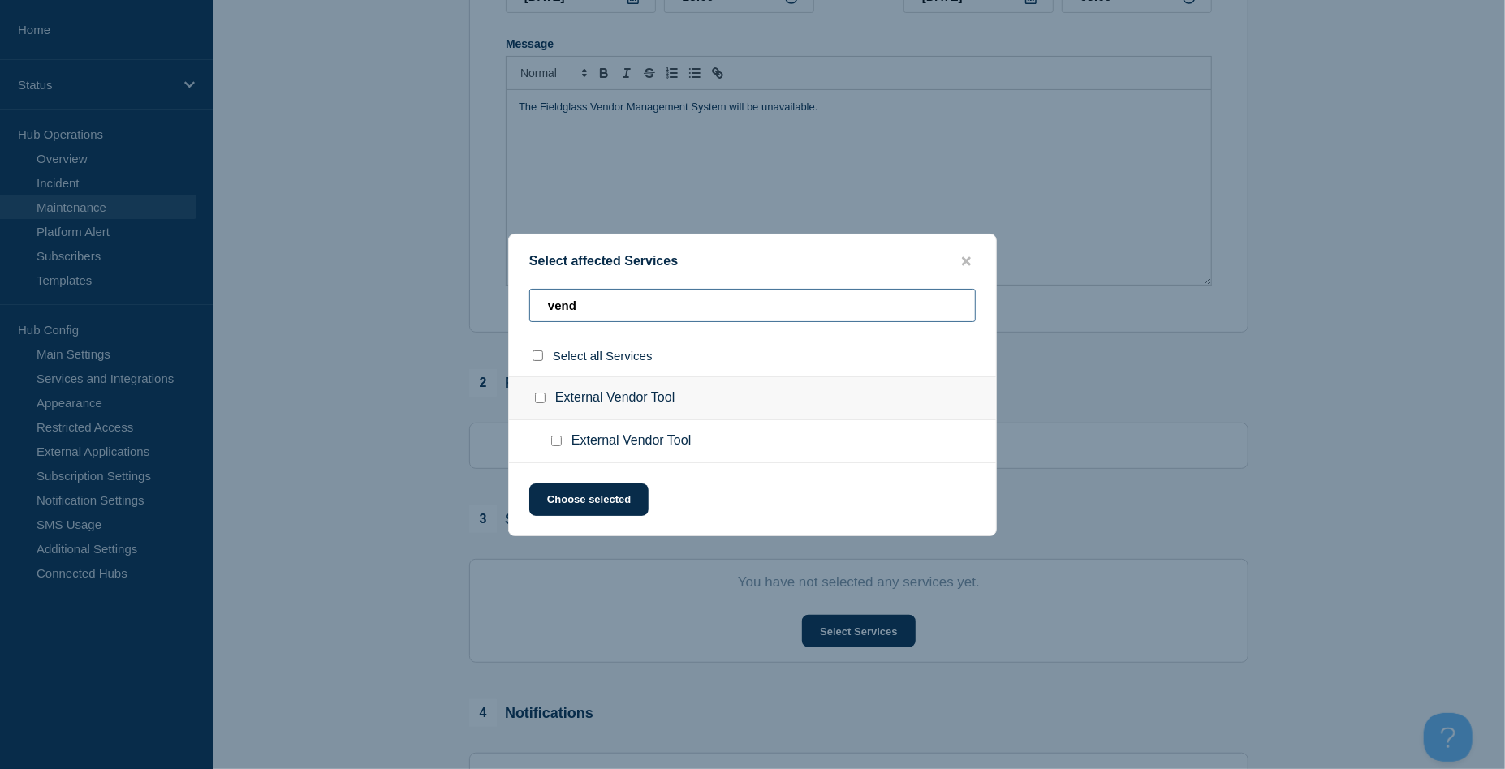
type input "vend"
click at [541, 401] on input "External Vendor Tool checkbox" at bounding box center [540, 398] width 11 height 11
checkbox input "true"
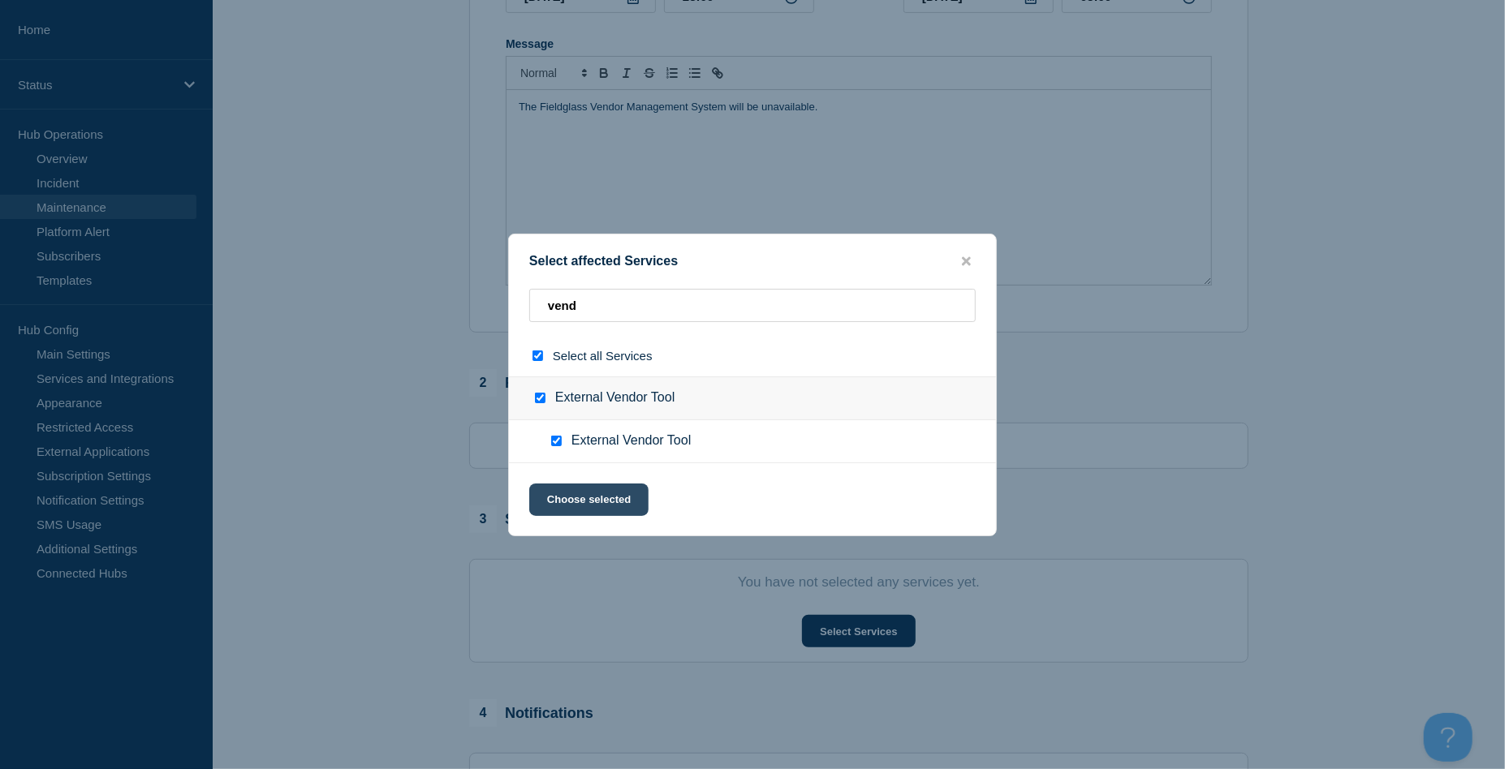
click at [592, 511] on button "Choose selected" at bounding box center [588, 500] width 119 height 32
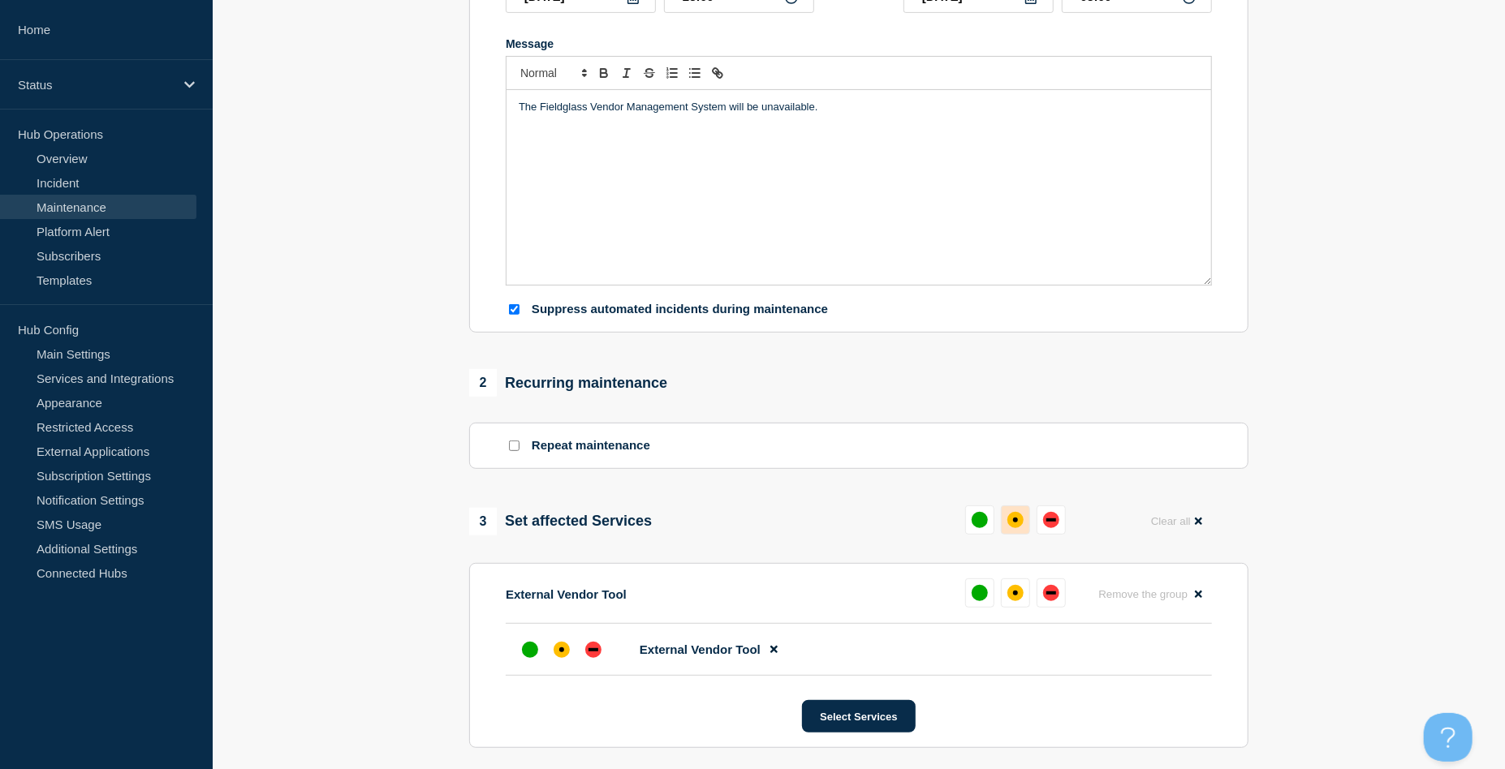
click at [1010, 519] on div "affected" at bounding box center [1015, 520] width 16 height 16
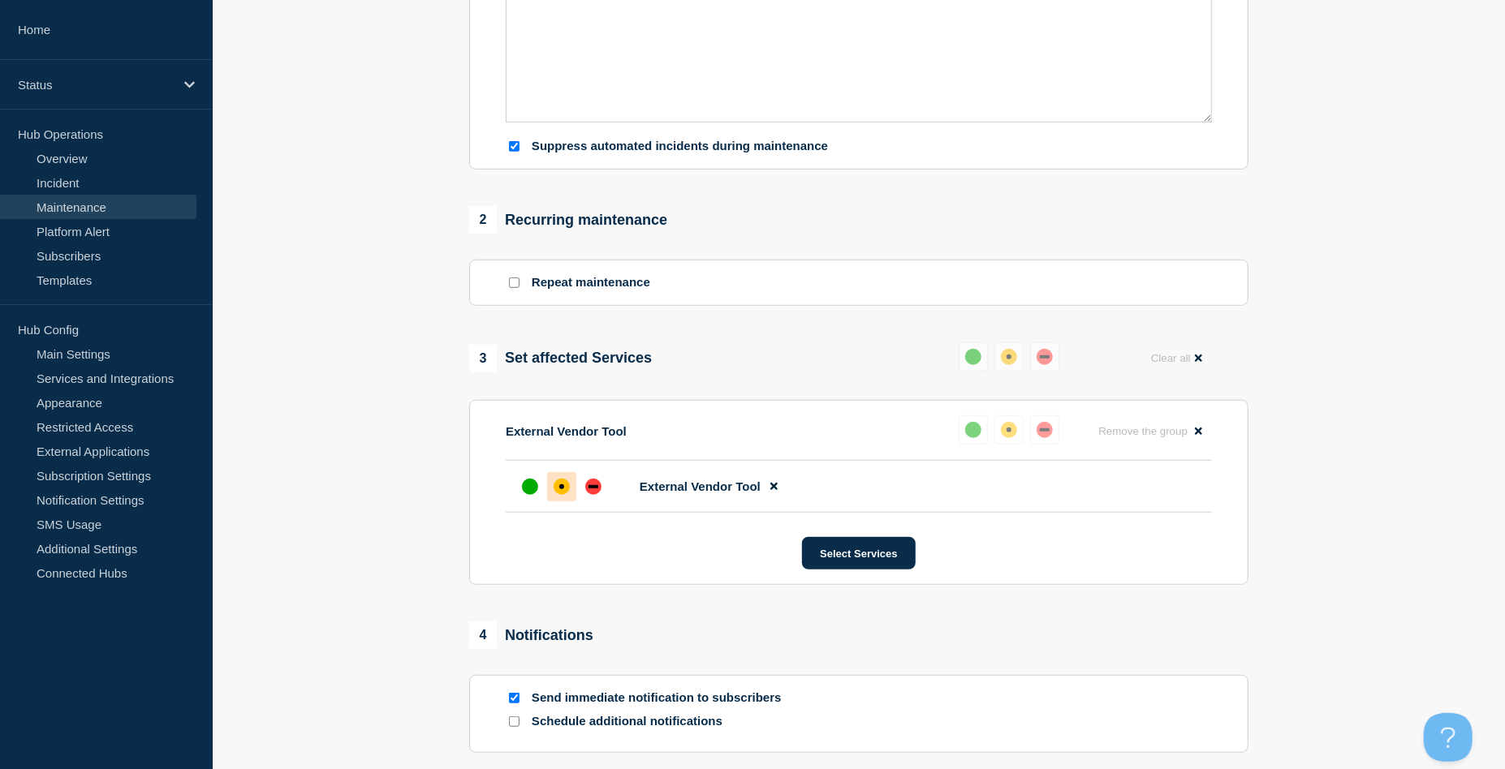
scroll to position [730, 0]
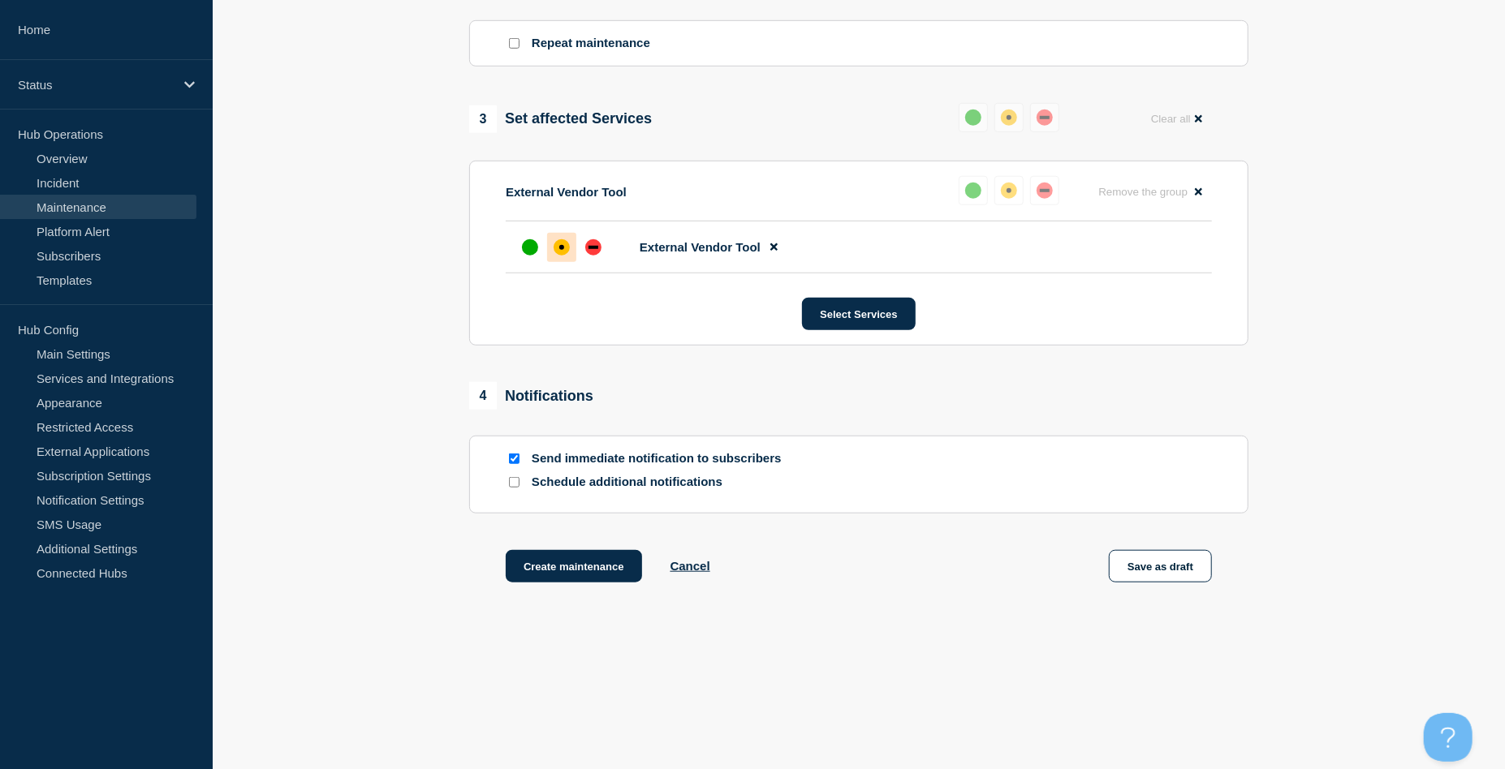
click at [512, 465] on div at bounding box center [514, 458] width 16 height 15
click at [512, 459] on input "Send immediate notification to subscribers" at bounding box center [514, 459] width 11 height 11
checkbox input "false"
click at [559, 571] on button "Create maintenance" at bounding box center [574, 566] width 136 height 32
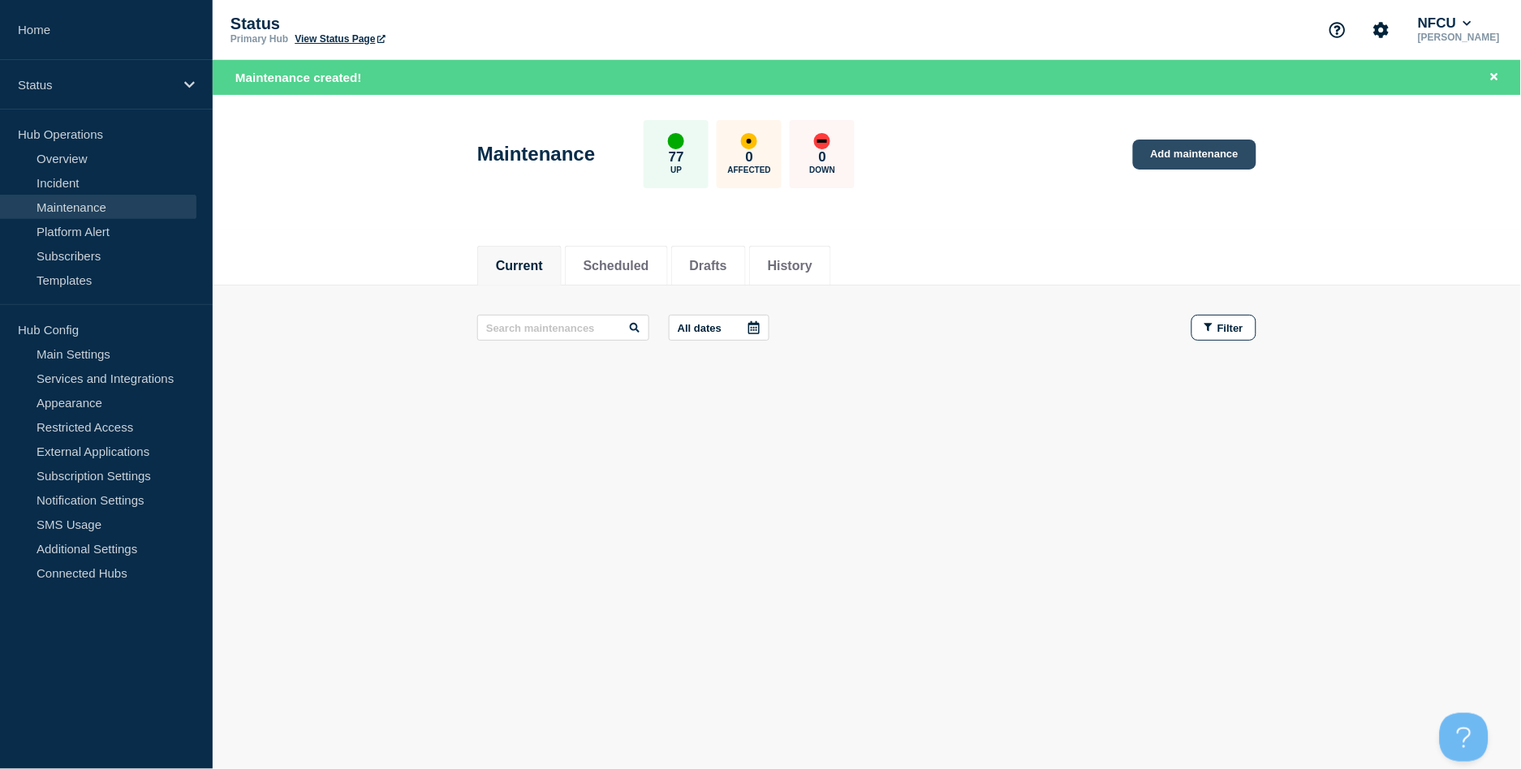
click at [1213, 150] on link "Add maintenance" at bounding box center [1194, 155] width 123 height 30
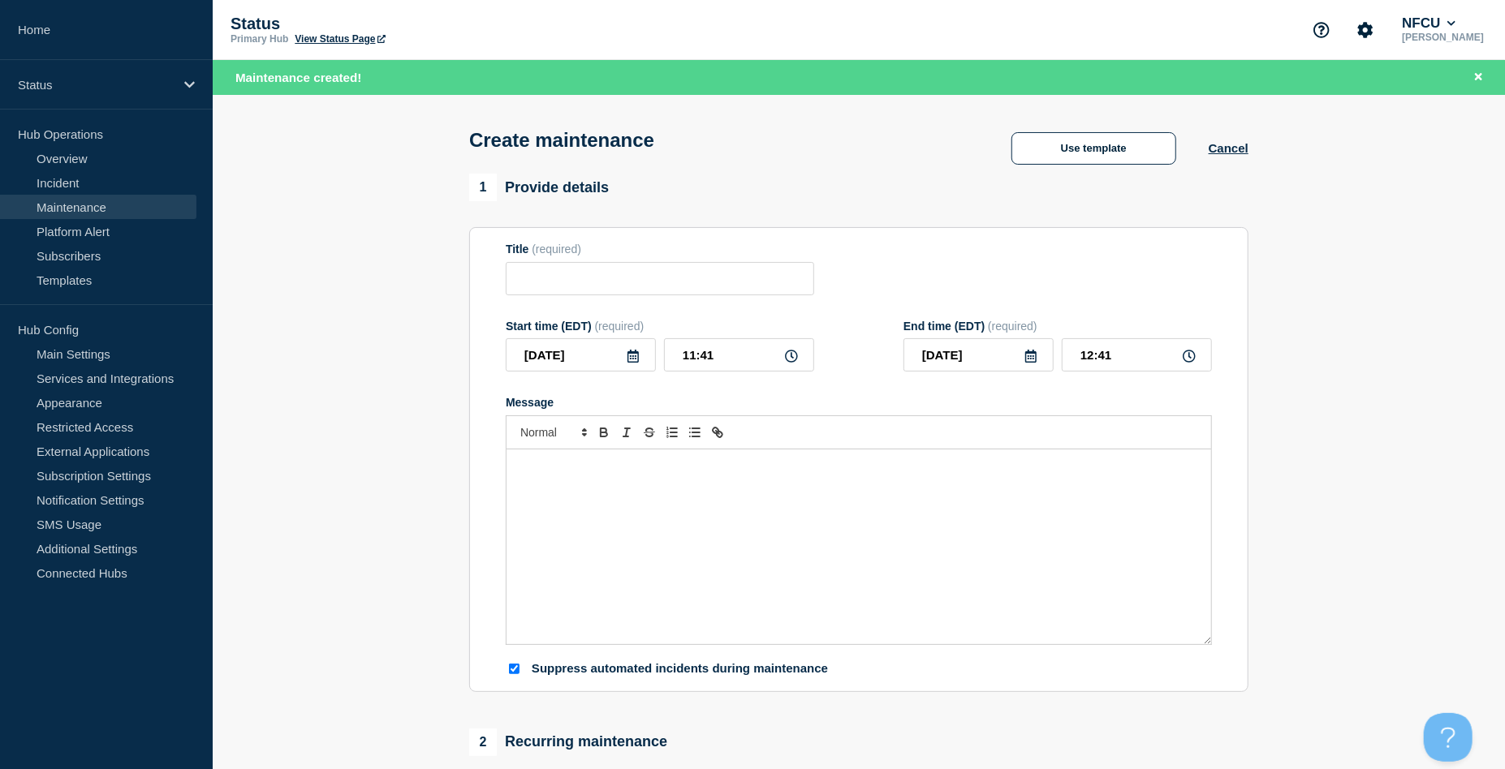
checkbox input "true"
click at [1107, 161] on button "Use template" at bounding box center [1093, 148] width 165 height 32
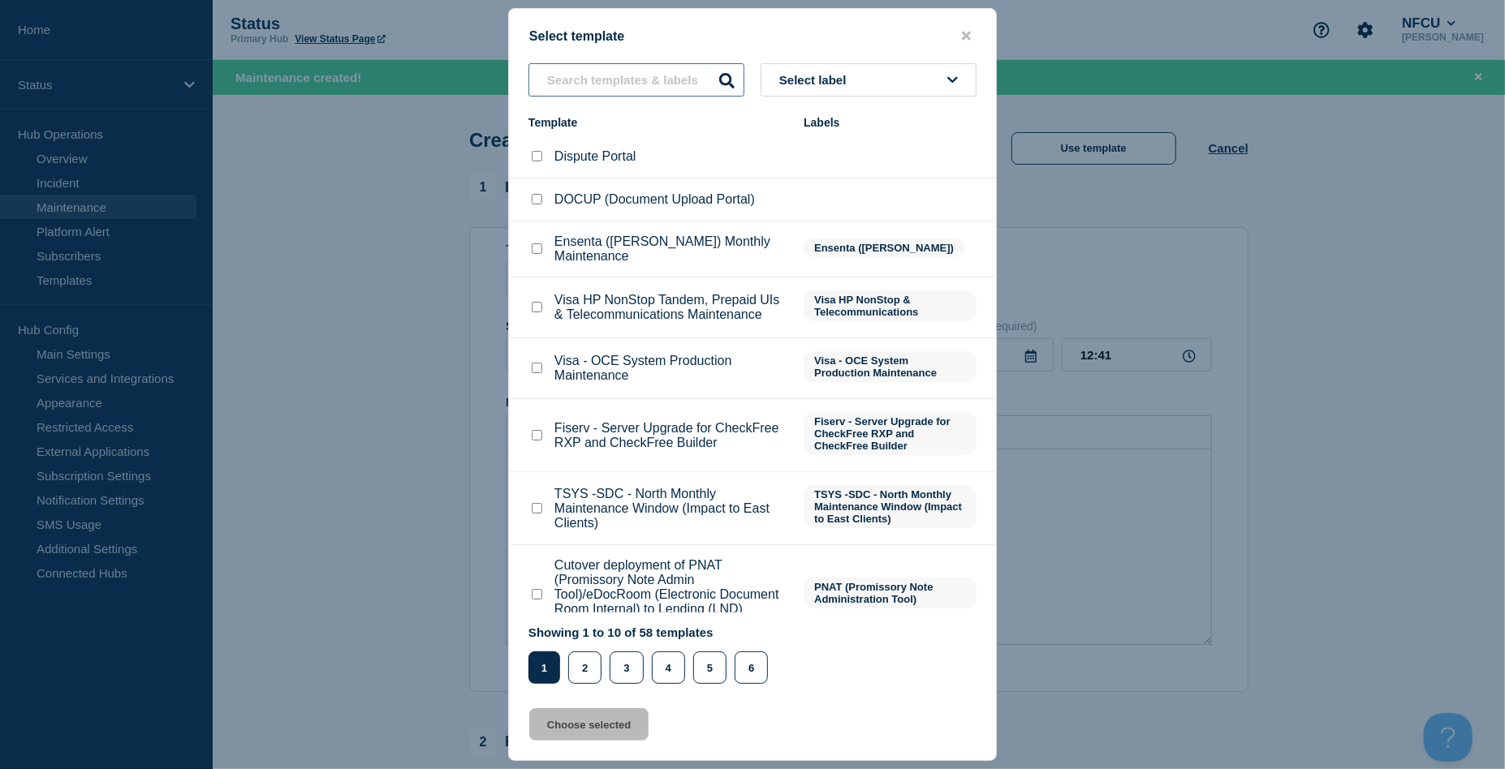
click at [596, 89] on input "text" at bounding box center [636, 79] width 216 height 33
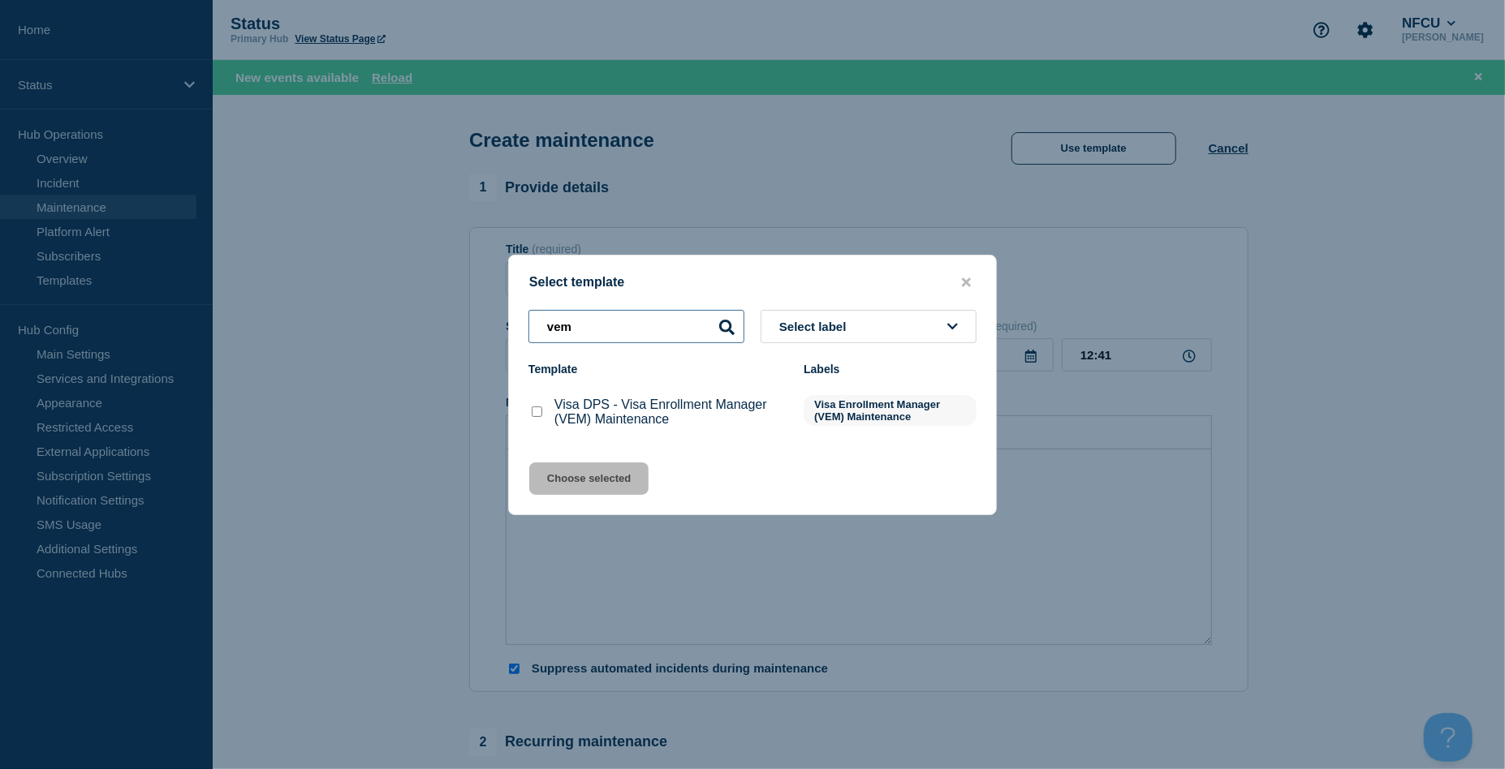
type input "vem"
click at [534, 413] on input "Visa DPS - Visa Enrollment Manager (VEM) Maintenance checkbox" at bounding box center [537, 412] width 11 height 11
checkbox input "true"
click at [581, 479] on button "Choose selected" at bounding box center [588, 479] width 119 height 32
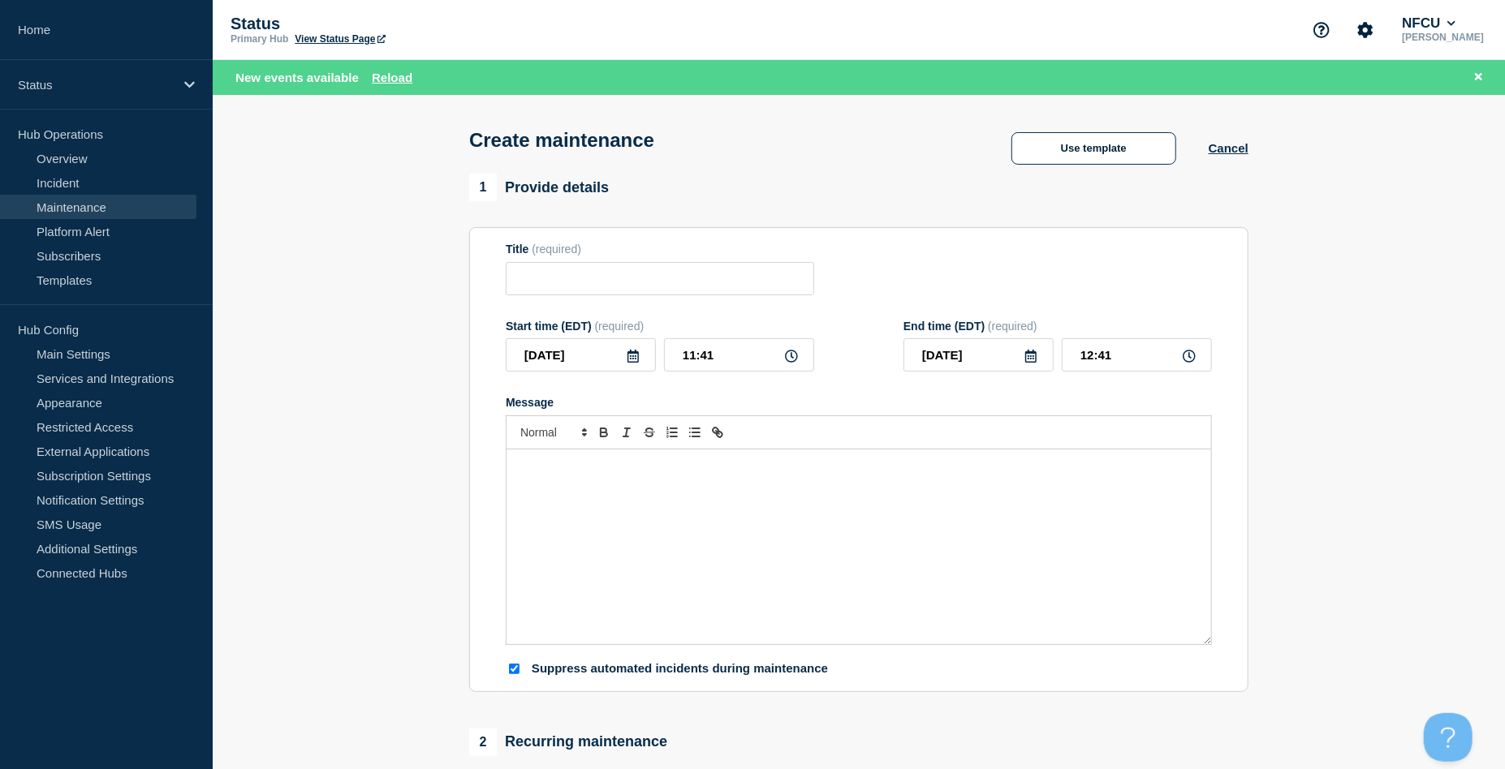
type input "Visa DPS - Visa Enrollment Manager (VEM) Maintenance"
checkbox input "false"
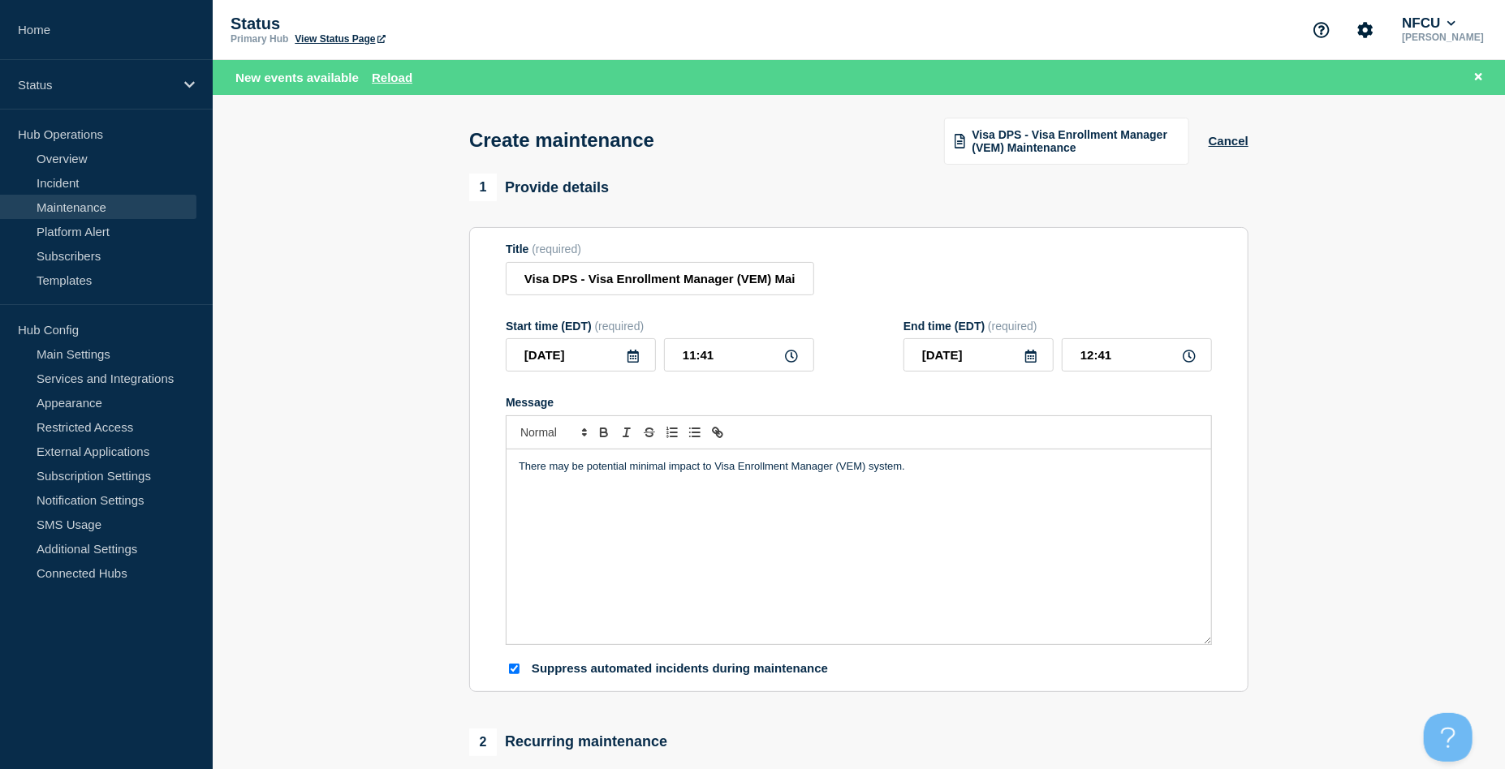
click at [639, 359] on icon at bounding box center [633, 356] width 13 height 13
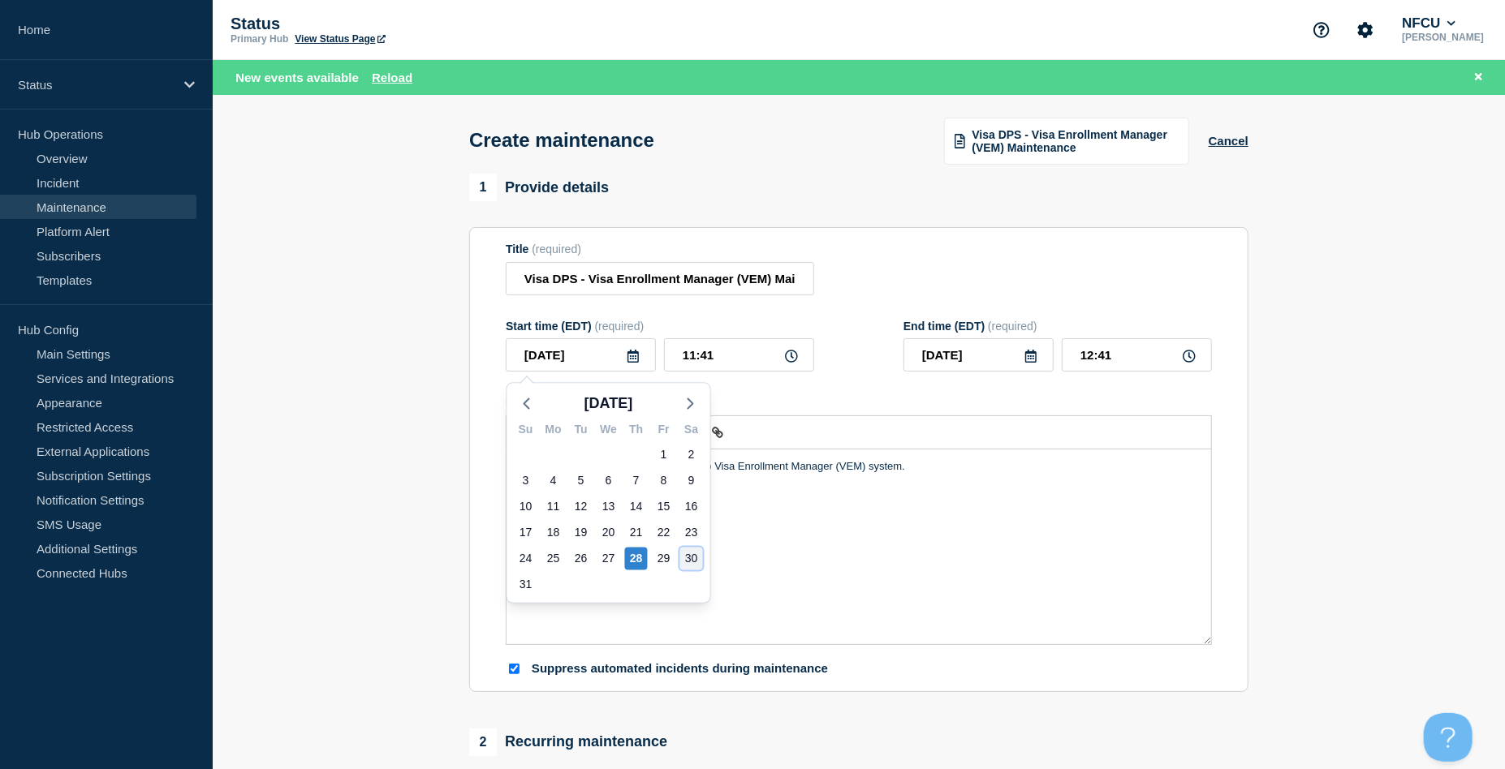
click at [692, 554] on div "30" at bounding box center [691, 559] width 23 height 23
type input "[DATE]"
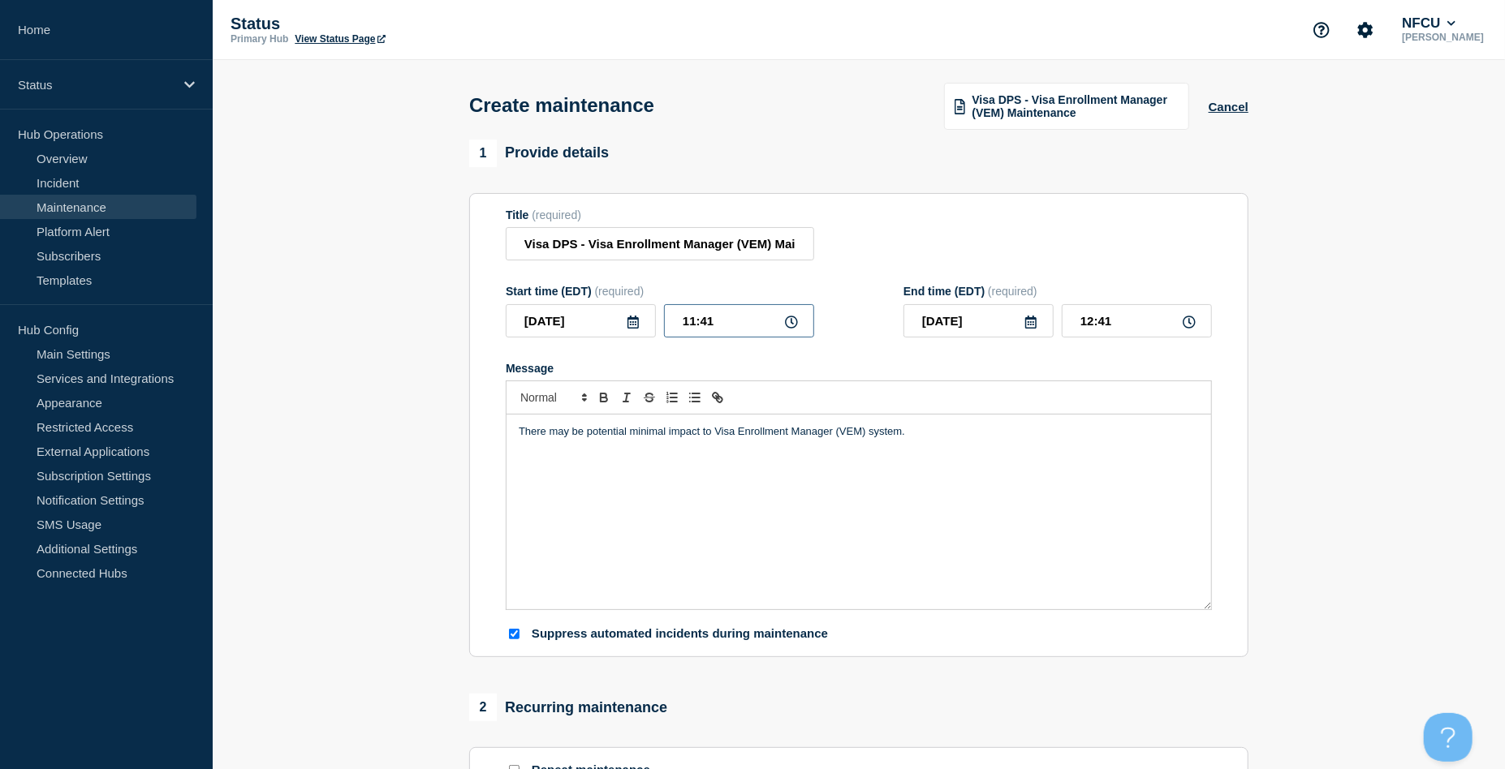
click at [728, 314] on input "11:41" at bounding box center [739, 320] width 150 height 33
drag, startPoint x: 739, startPoint y: 316, endPoint x: 599, endPoint y: 304, distance: 140.1
click at [600, 304] on div "Start time (EDT) (required) [DATE] 11:41" at bounding box center [660, 311] width 308 height 53
type input "22:00"
type input "23:00"
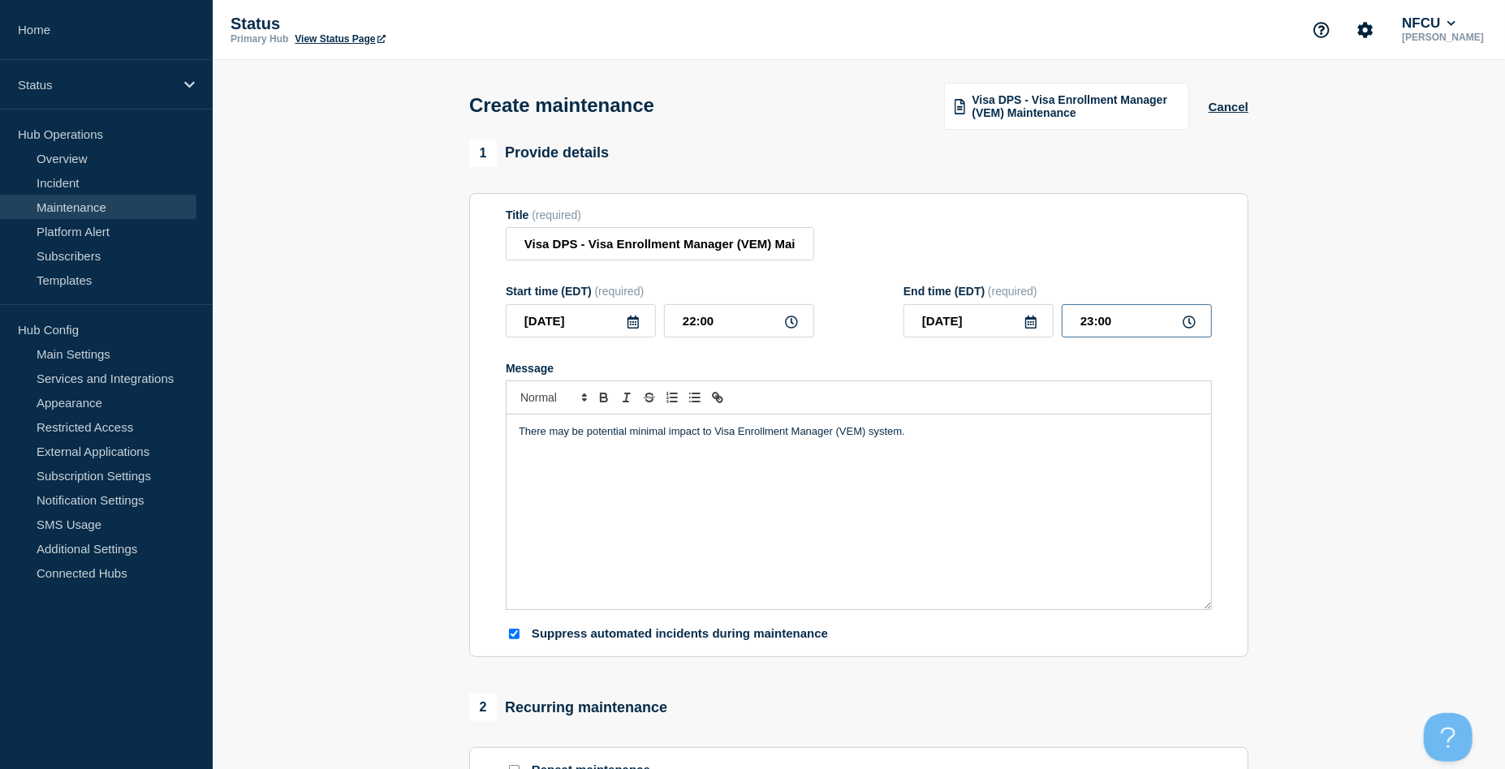
click at [1108, 328] on input "23:00" at bounding box center [1137, 320] width 150 height 33
click at [1026, 321] on icon at bounding box center [1030, 322] width 11 height 13
click at [921, 541] on div "31" at bounding box center [922, 550] width 23 height 23
type input "[DATE]"
click at [1140, 312] on input "23:00" at bounding box center [1137, 320] width 150 height 33
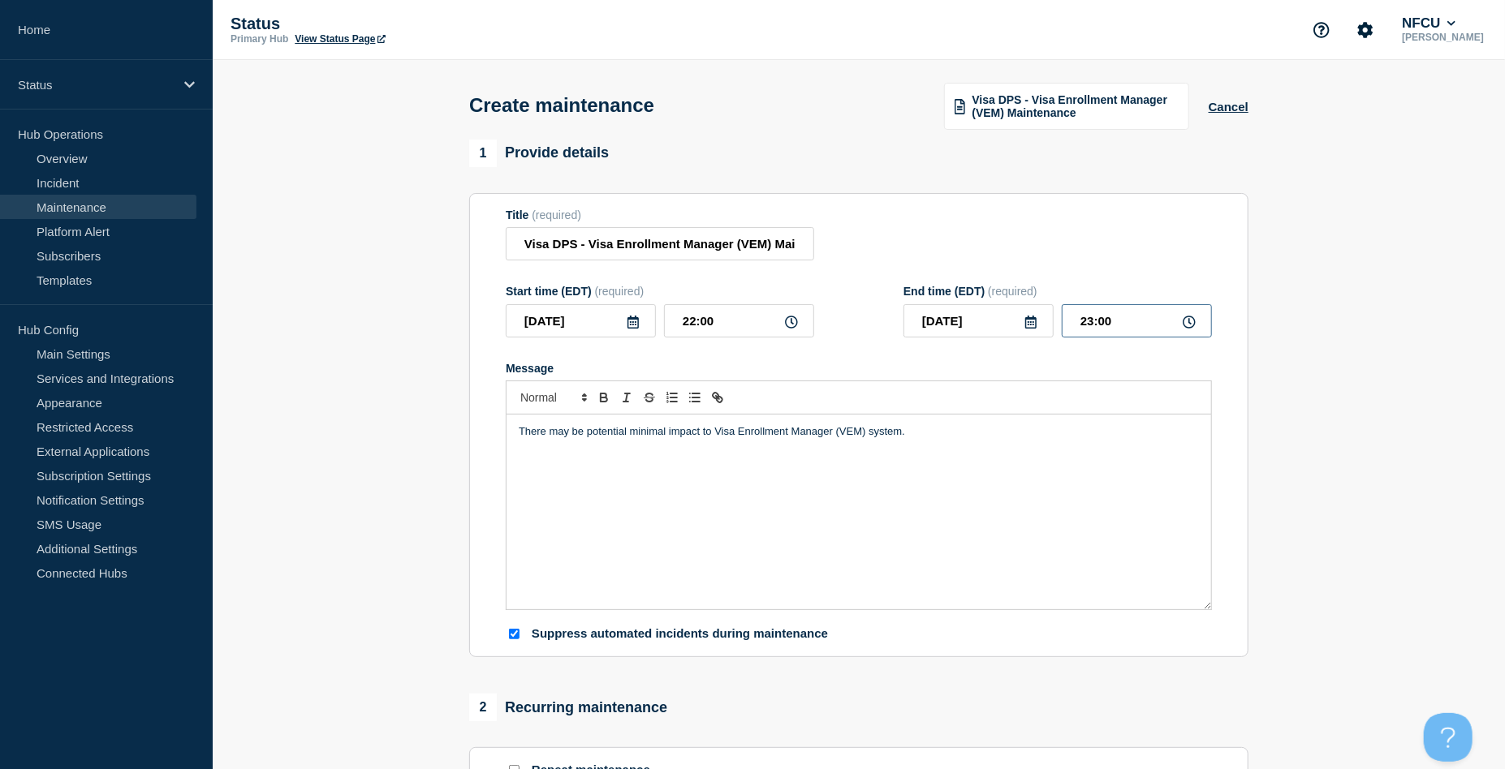
drag, startPoint x: 1117, startPoint y: 326, endPoint x: 1041, endPoint y: 324, distance: 76.3
click at [1041, 324] on div "[DATE] 23:00" at bounding box center [1057, 320] width 308 height 33
type input "03:00"
click at [1033, 252] on div "Title (required) Visa DPS - Visa Enrollment Manager (VEM) Maintenance" at bounding box center [859, 235] width 706 height 53
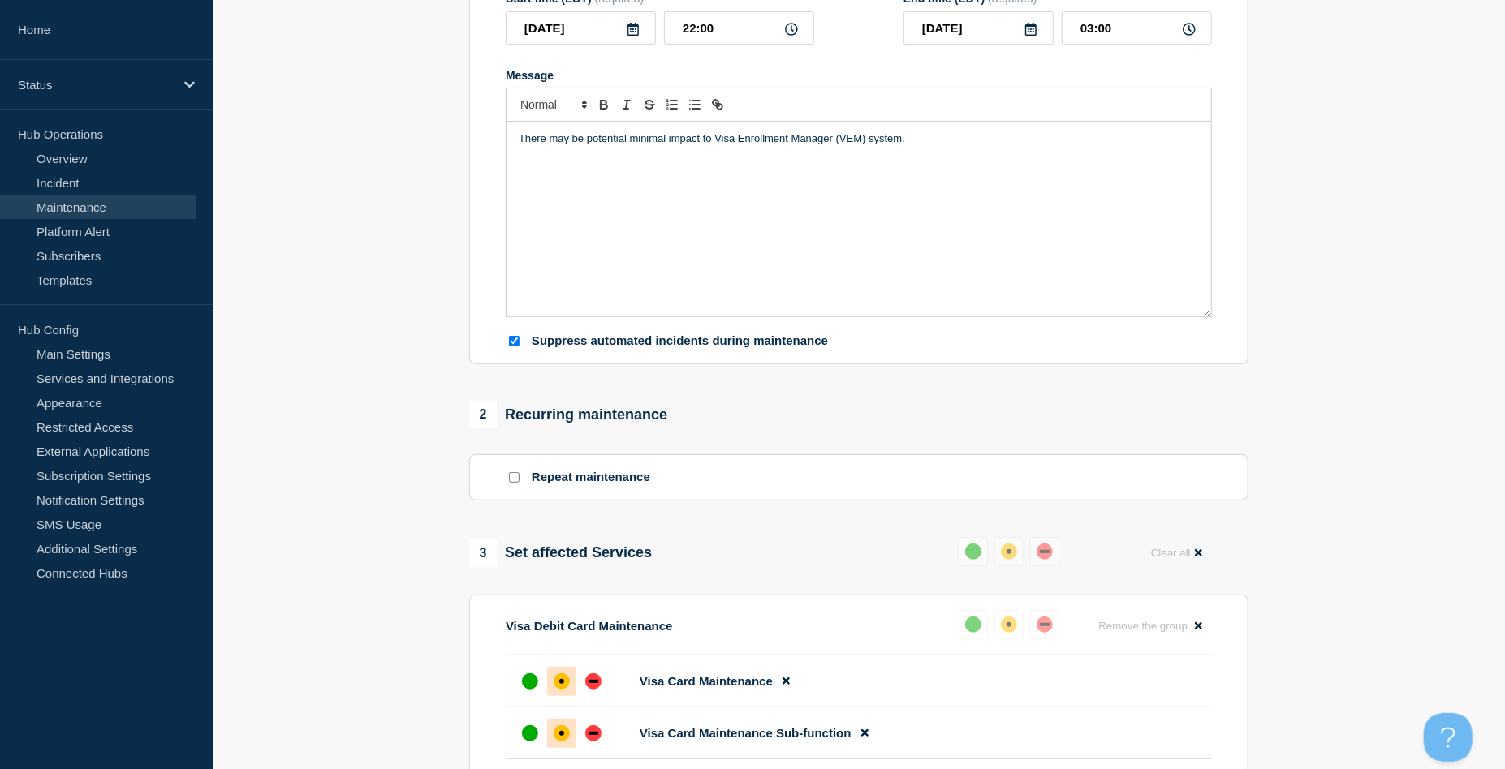
scroll to position [649, 0]
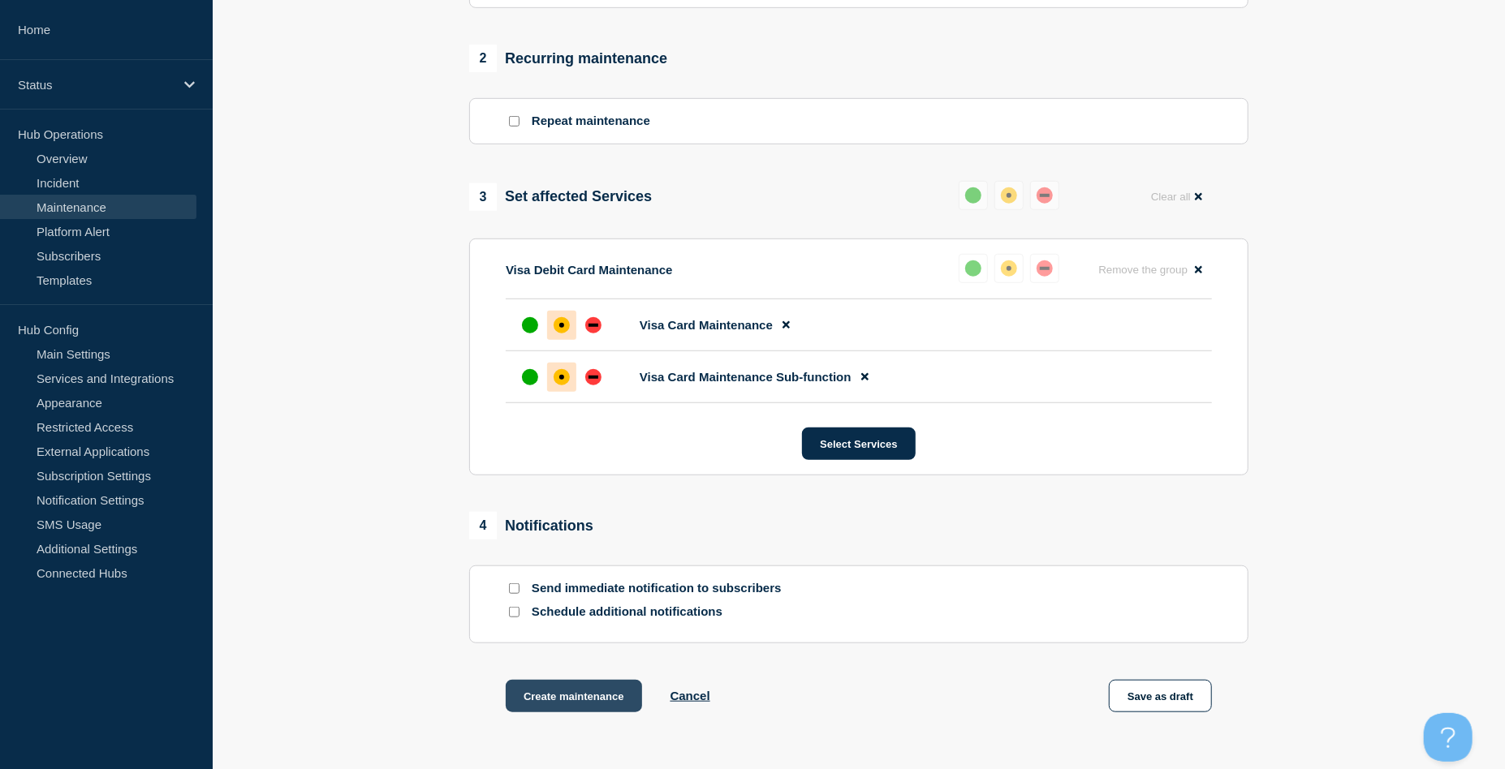
click at [541, 704] on button "Create maintenance" at bounding box center [574, 696] width 136 height 32
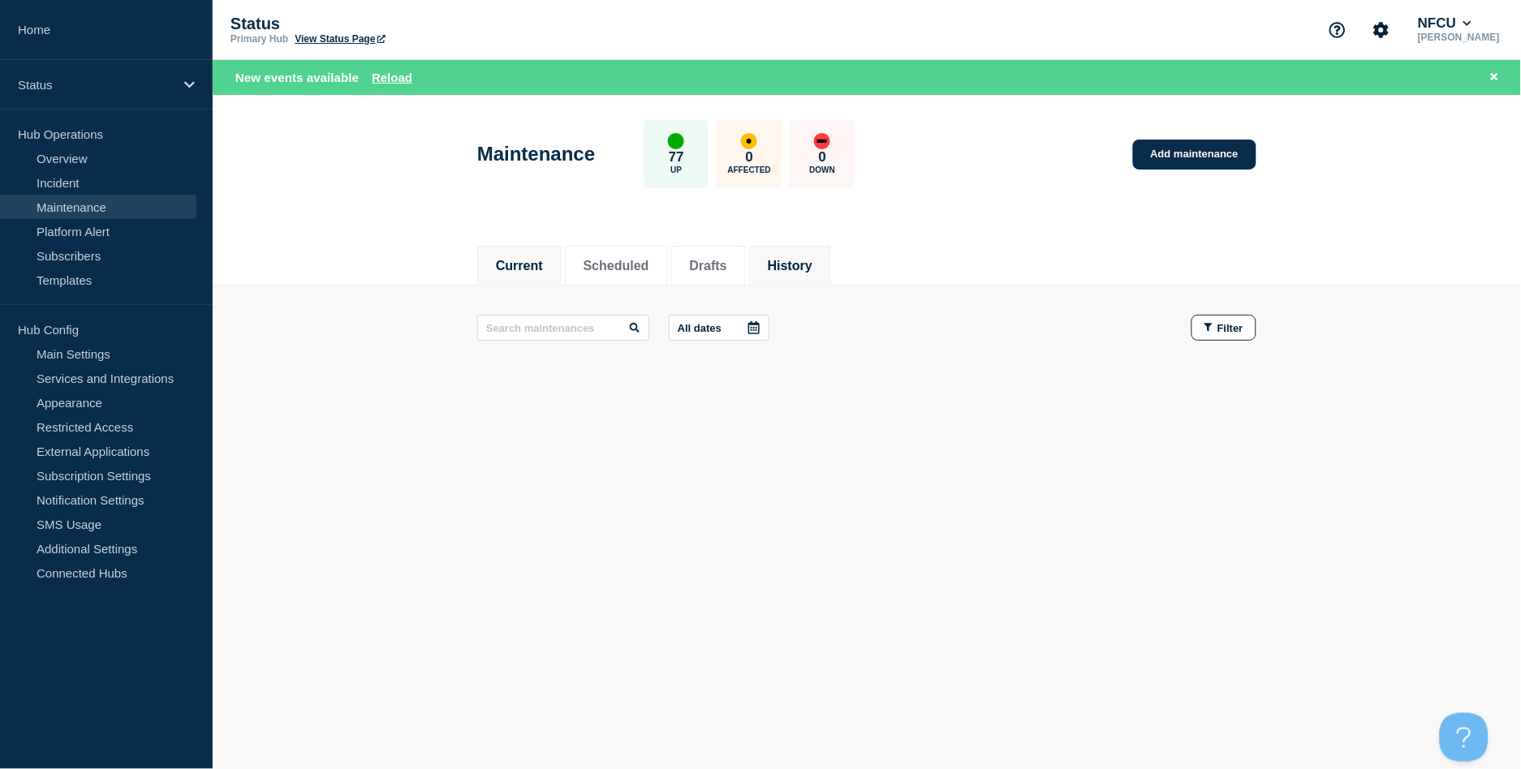
click at [801, 250] on li "History" at bounding box center [790, 266] width 82 height 40
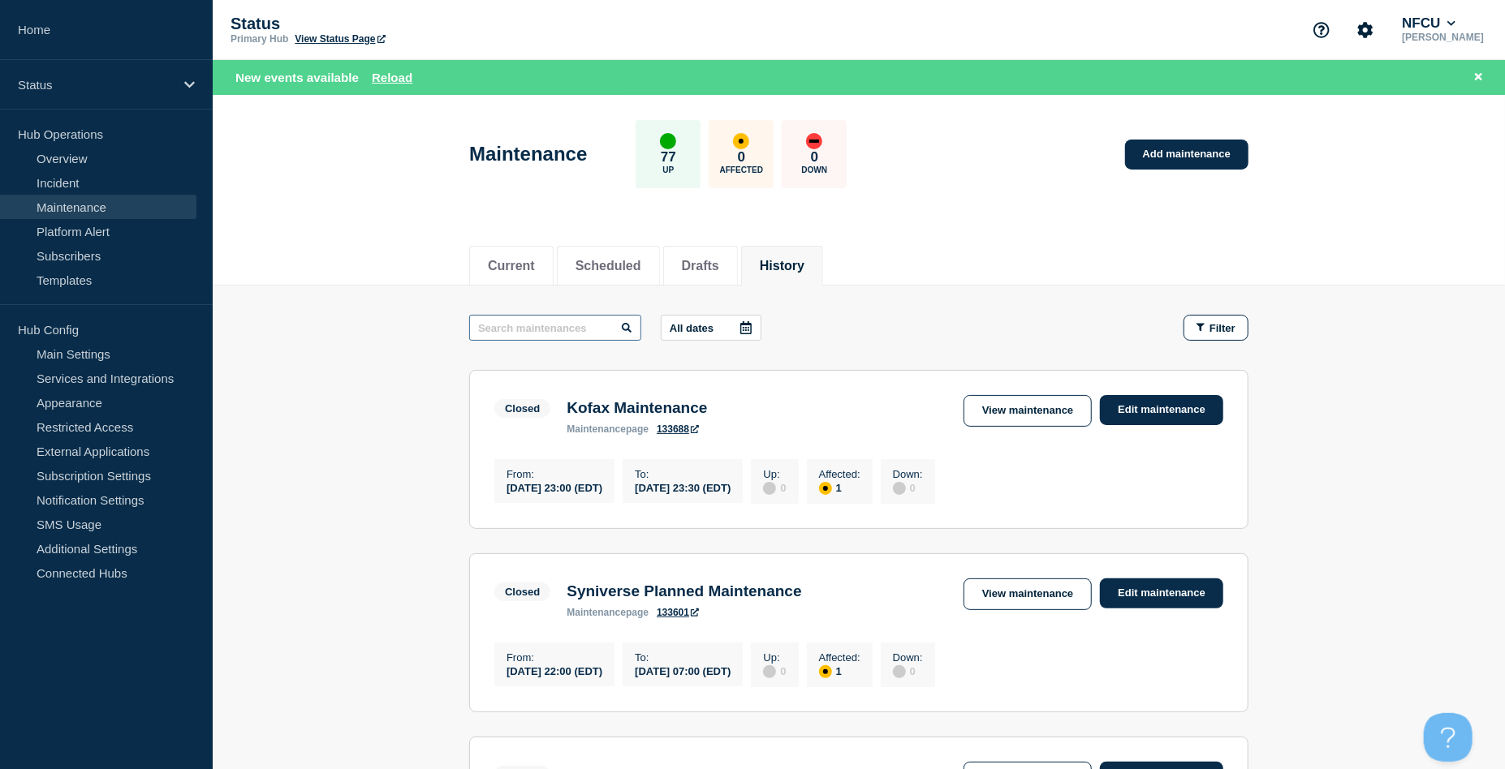
click at [514, 317] on input "text" at bounding box center [555, 328] width 172 height 26
type input "rsa"
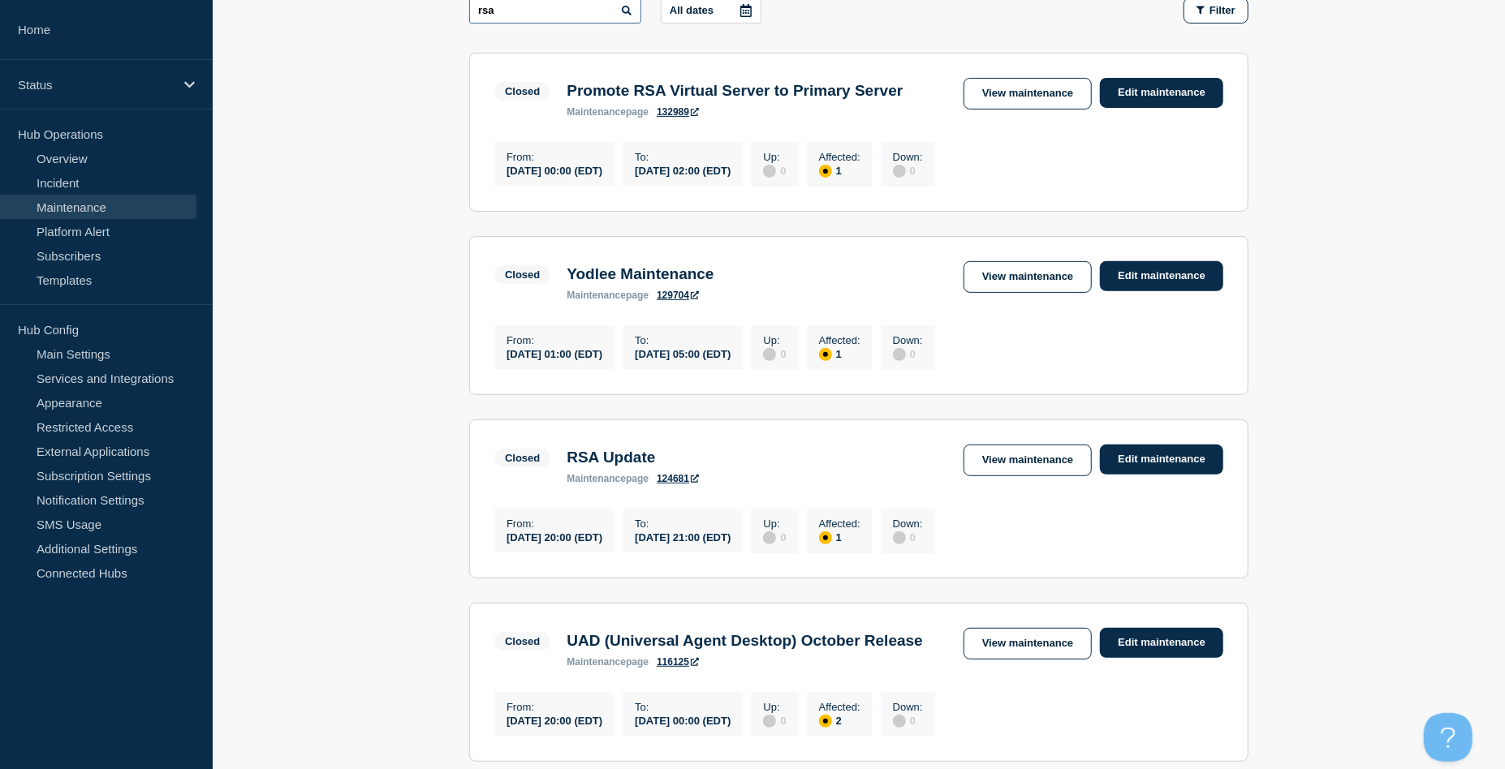
scroll to position [325, 0]
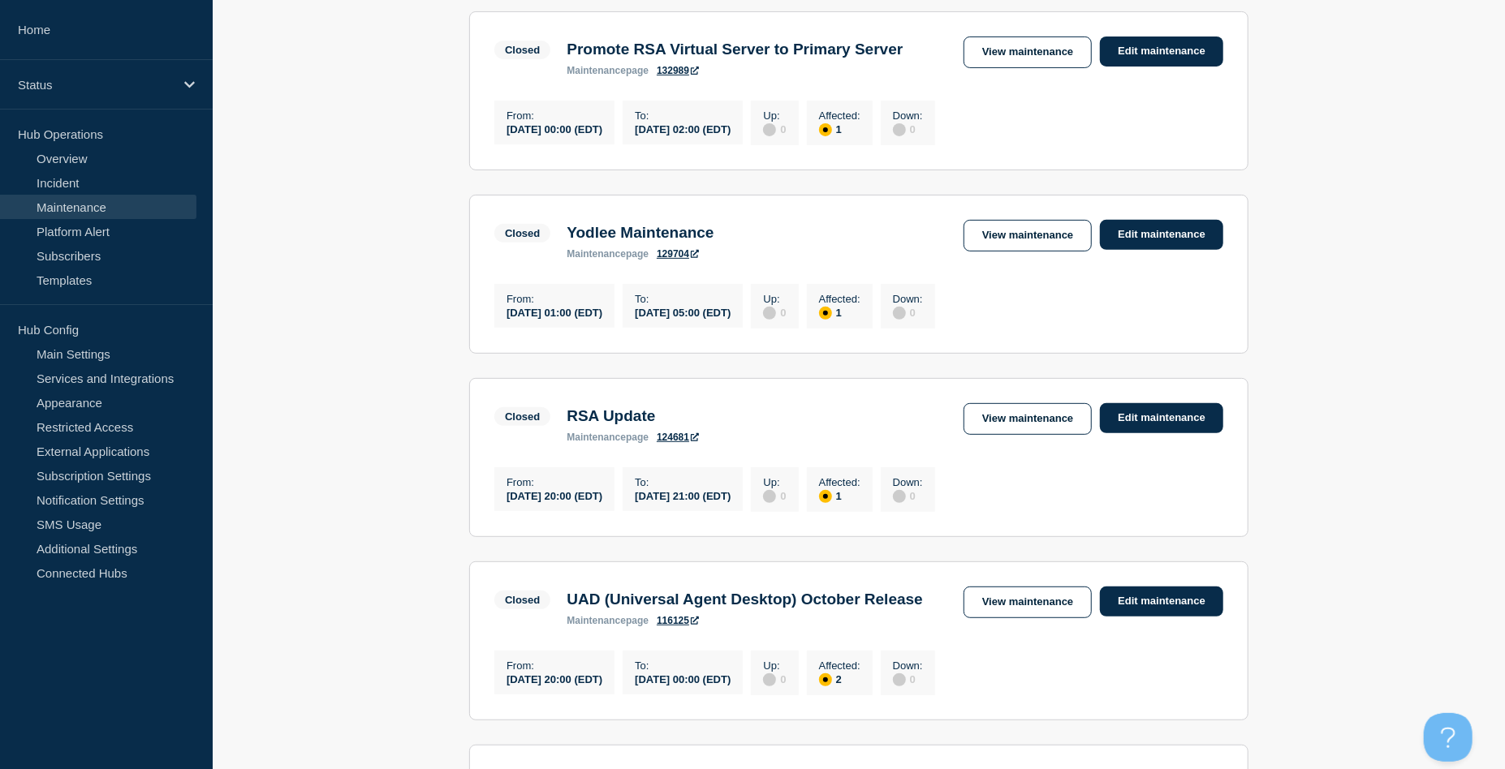
drag, startPoint x: 1004, startPoint y: 452, endPoint x: 907, endPoint y: 319, distance: 164.5
click at [1004, 435] on link "View maintenance" at bounding box center [1027, 419] width 128 height 32
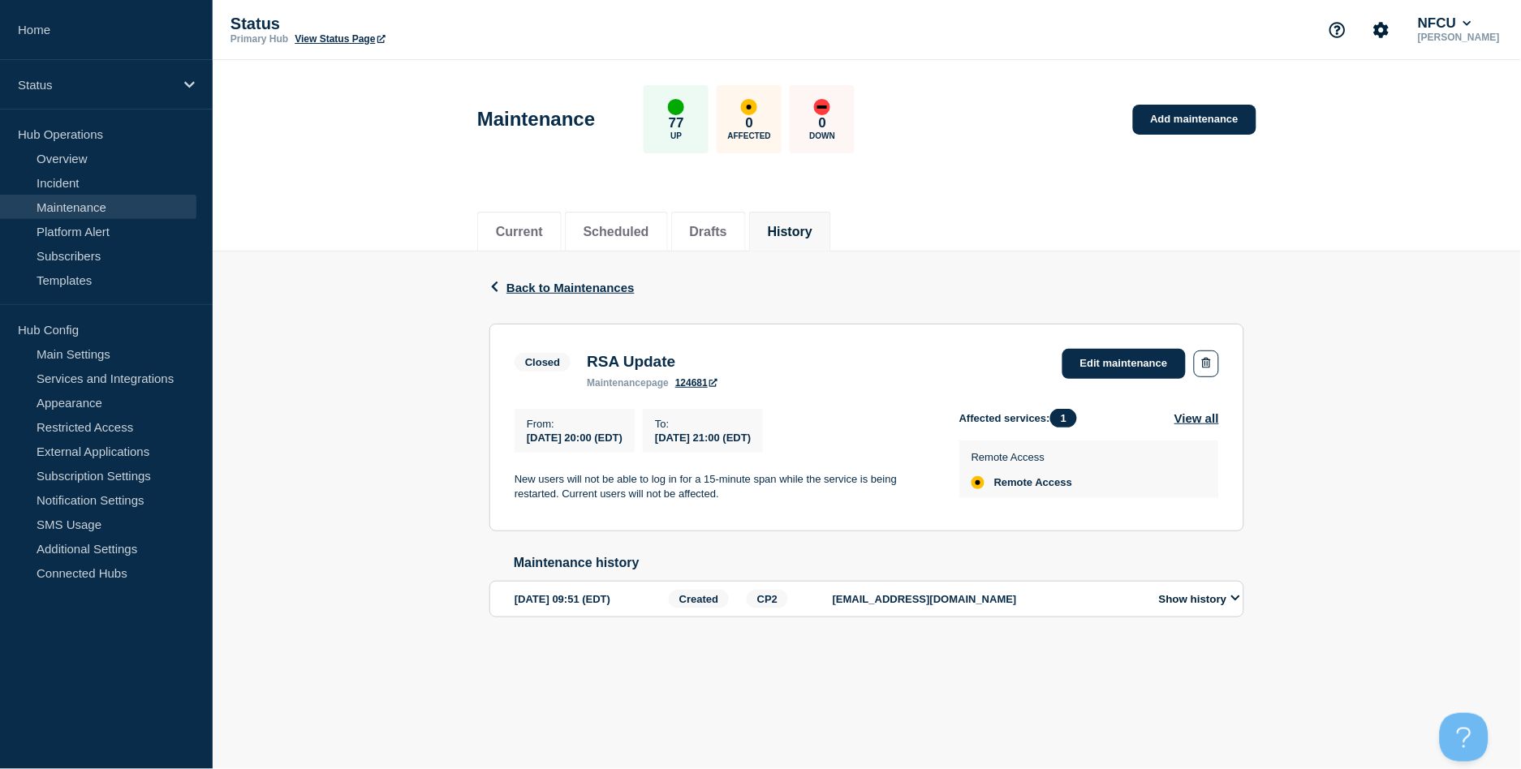
click at [812, 235] on button "History" at bounding box center [790, 232] width 45 height 15
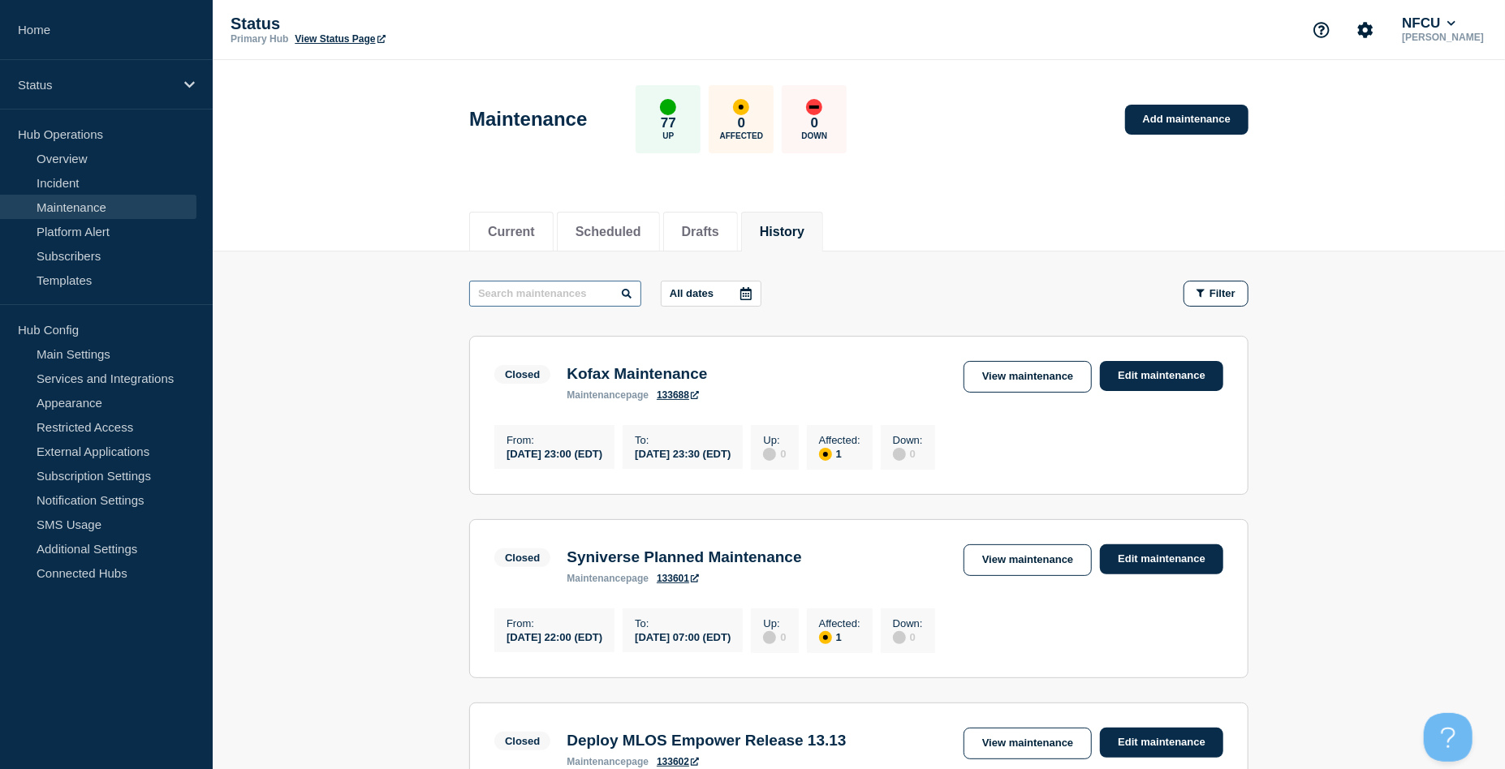
click at [549, 291] on input "text" at bounding box center [555, 294] width 172 height 26
type input "INNOVIS"
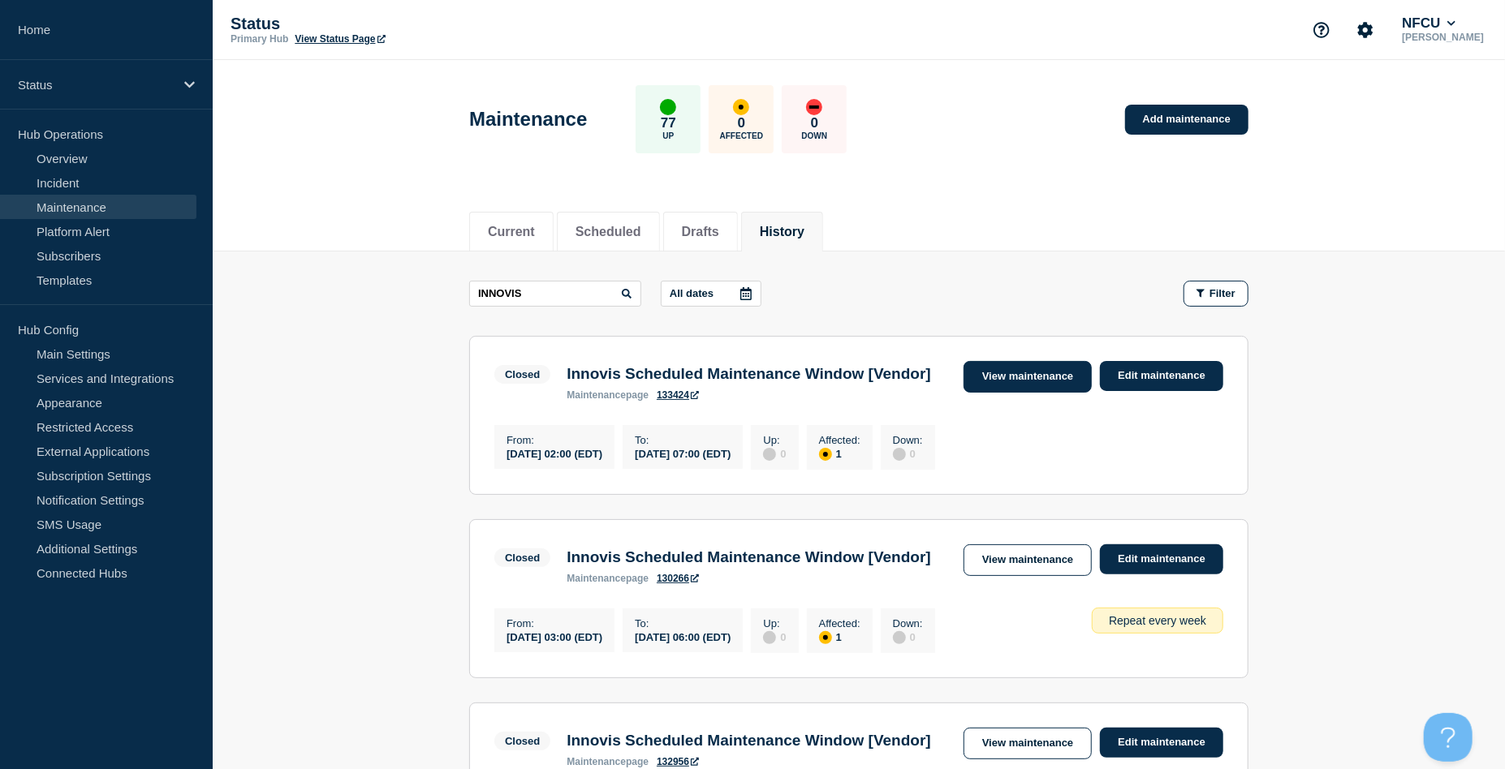
click at [1006, 387] on link "View maintenance" at bounding box center [1027, 377] width 128 height 32
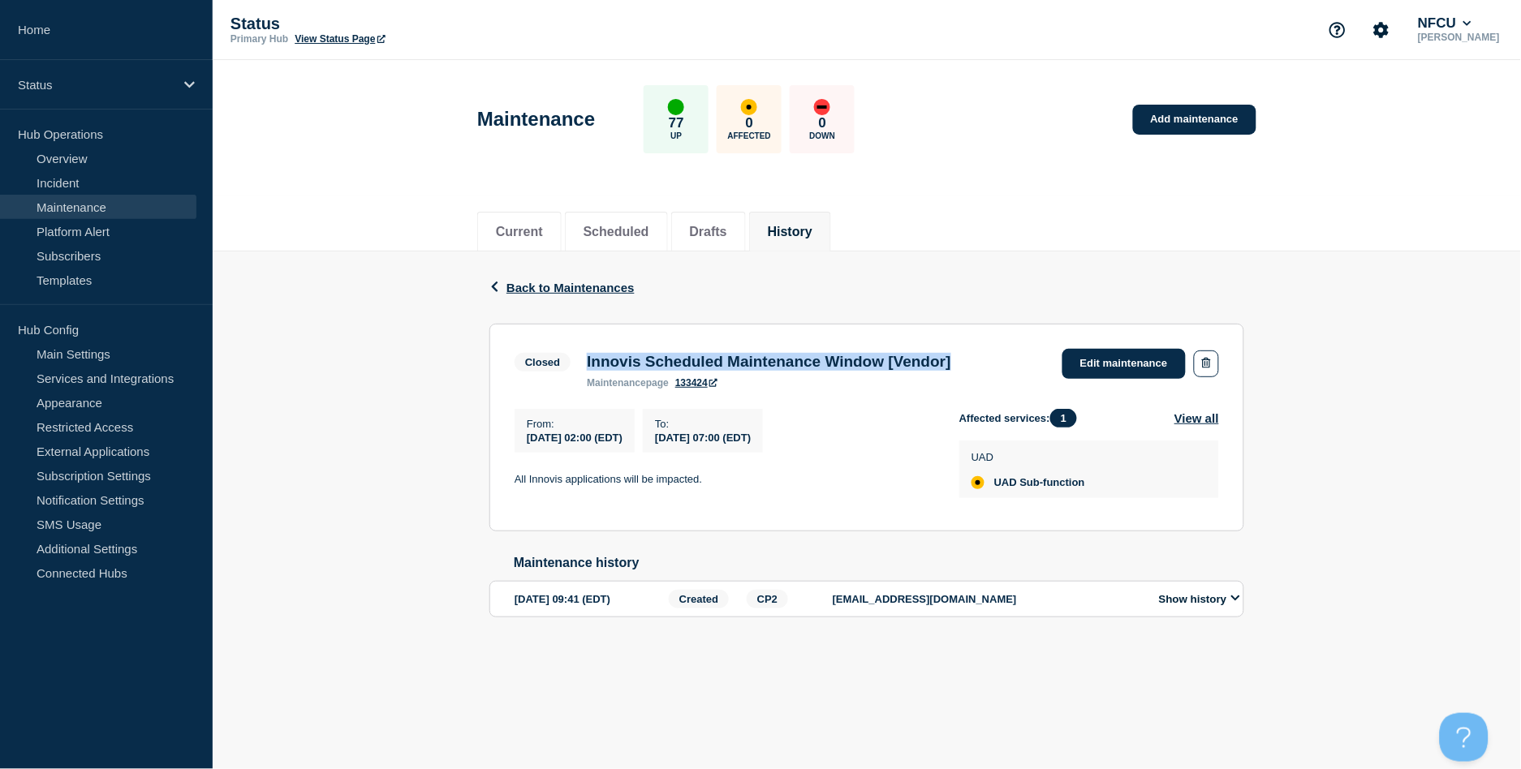
drag, startPoint x: 583, startPoint y: 356, endPoint x: 1028, endPoint y: 355, distance: 445.6
click at [1028, 355] on div "Closed Innovis Scheduled Maintenance Window [Vendor] maintenance page 133424 Ed…" at bounding box center [867, 369] width 705 height 40
copy h3 "Innovis Scheduled Maintenance Window [Vendor]"
drag, startPoint x: 512, startPoint y: 476, endPoint x: 874, endPoint y: 483, distance: 362.1
click at [880, 473] on section "Closed Innovis Scheduled Maintenance Window [Vendor] maintenance page 133424 Ed…" at bounding box center [866, 428] width 755 height 208
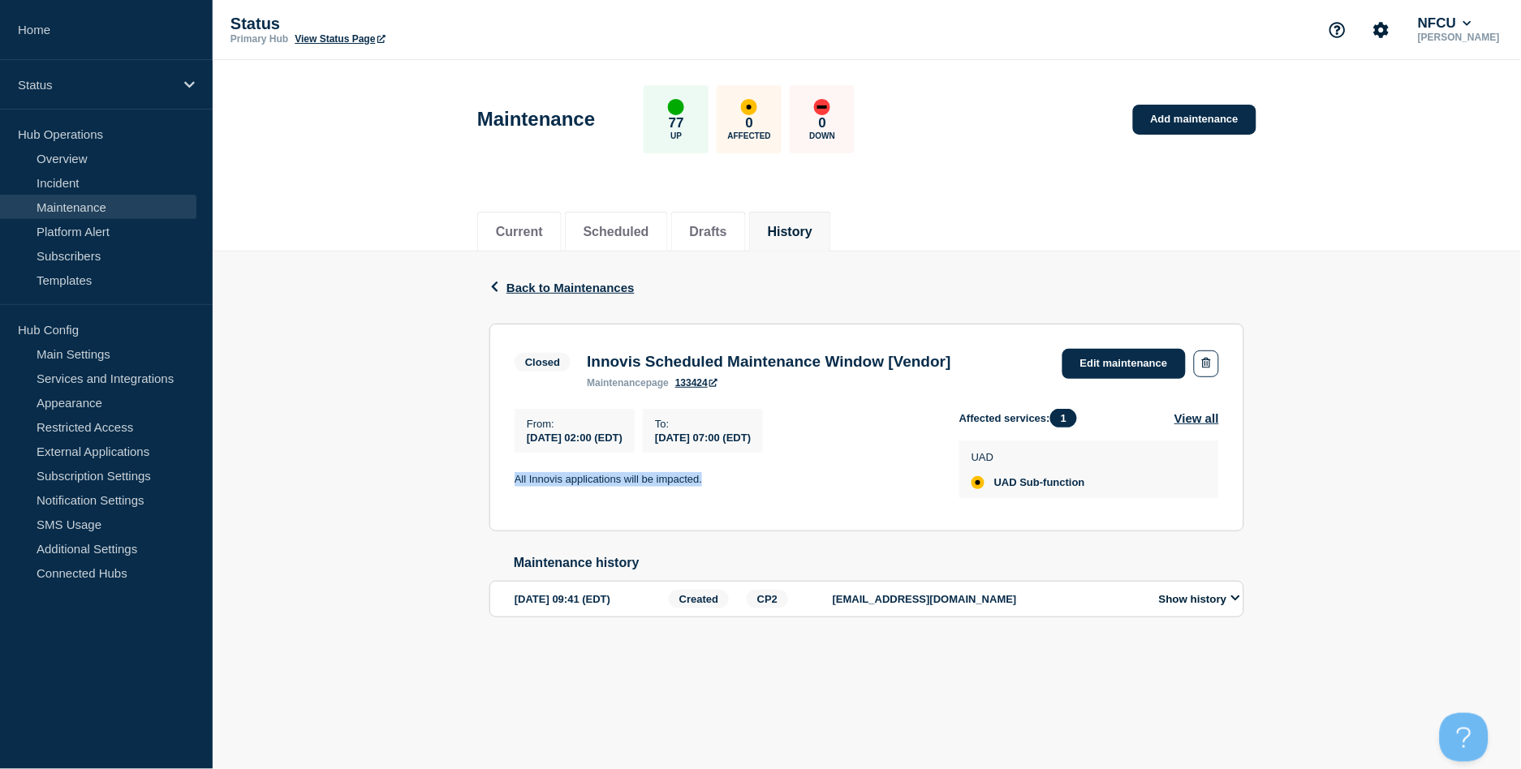
click at [518, 487] on p "All Innovis applications will be impacted." at bounding box center [724, 479] width 419 height 15
click at [511, 484] on section "Closed Innovis Scheduled Maintenance Window [Vendor] maintenance page 133424 Ed…" at bounding box center [866, 428] width 755 height 208
drag, startPoint x: 511, startPoint y: 480, endPoint x: 697, endPoint y: 482, distance: 185.9
click at [697, 482] on section "Closed Innovis Scheduled Maintenance Window [Vendor] maintenance page 133424 Ed…" at bounding box center [866, 428] width 755 height 208
click at [709, 485] on p "All Innovis applications will be impacted." at bounding box center [724, 479] width 419 height 15
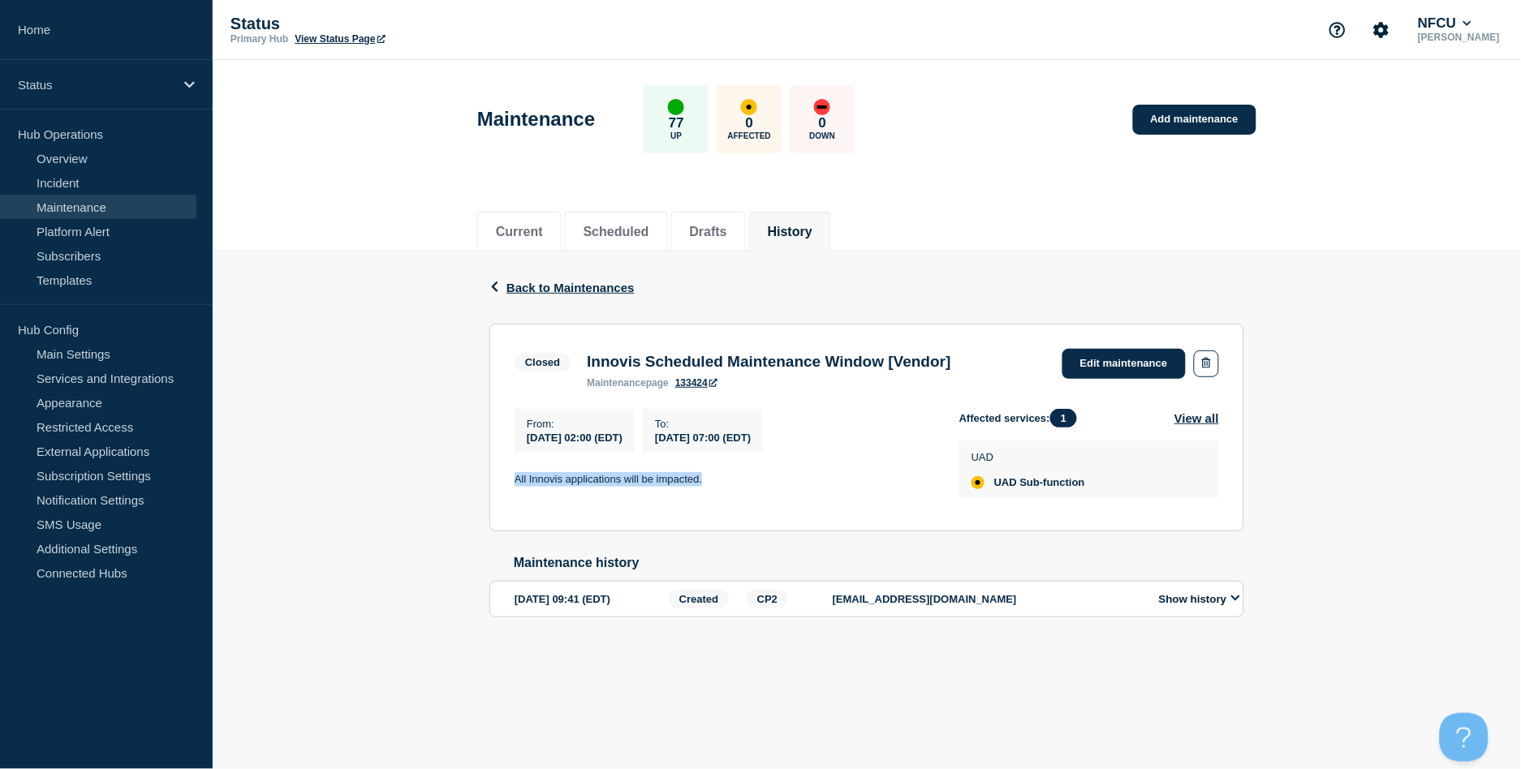
drag, startPoint x: 714, startPoint y: 482, endPoint x: 469, endPoint y: 485, distance: 245.1
click at [469, 485] on div "Back Back to Maintenances Closed Innovis Scheduled Maintenance Window [Vendor] …" at bounding box center [867, 460] width 1308 height 417
copy p "All Innovis applications will be impacted."
